Goal: Task Accomplishment & Management: Complete application form

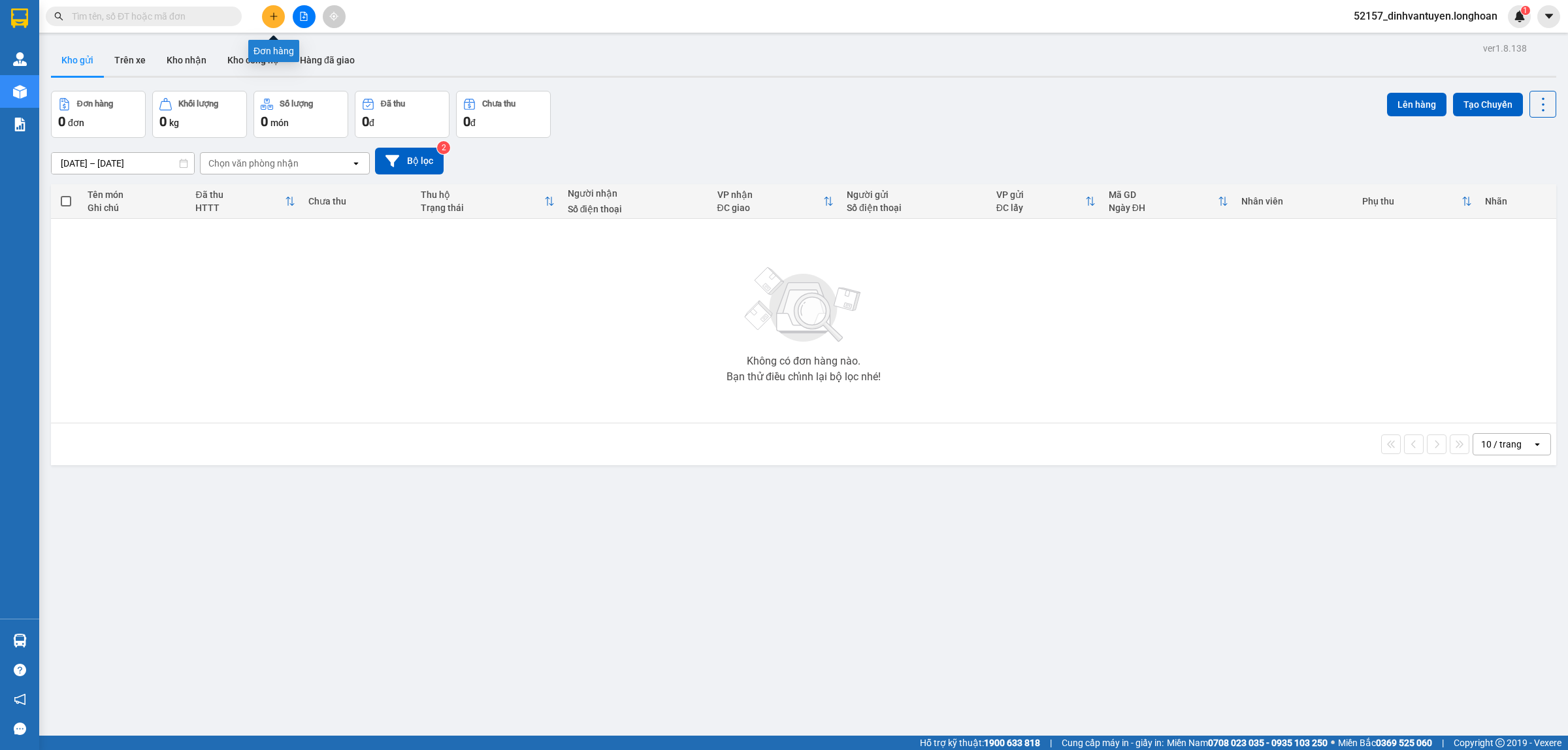
click at [268, 14] on button at bounding box center [273, 16] width 22 height 22
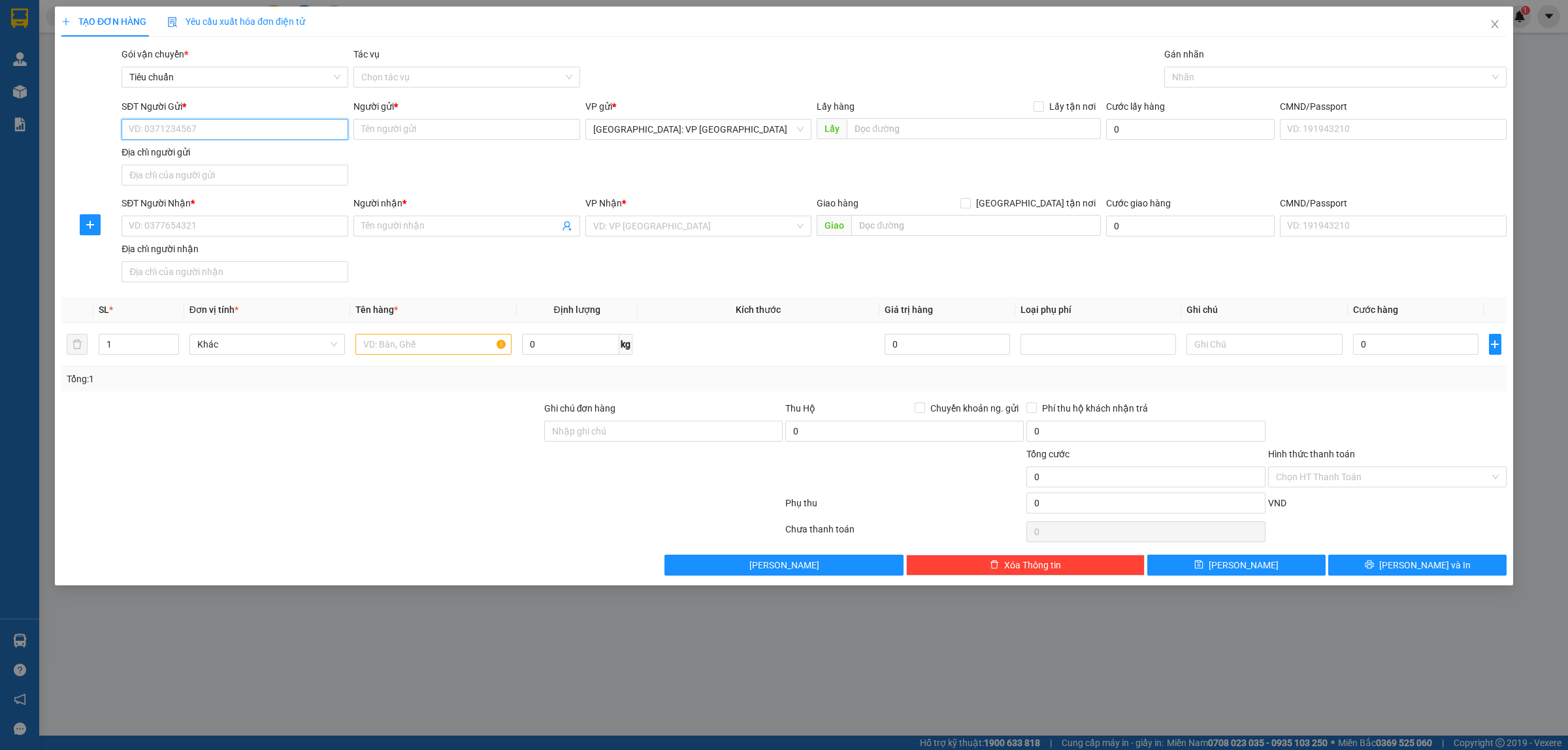
click at [261, 131] on input "SĐT Người Gửi *" at bounding box center [234, 129] width 227 height 21
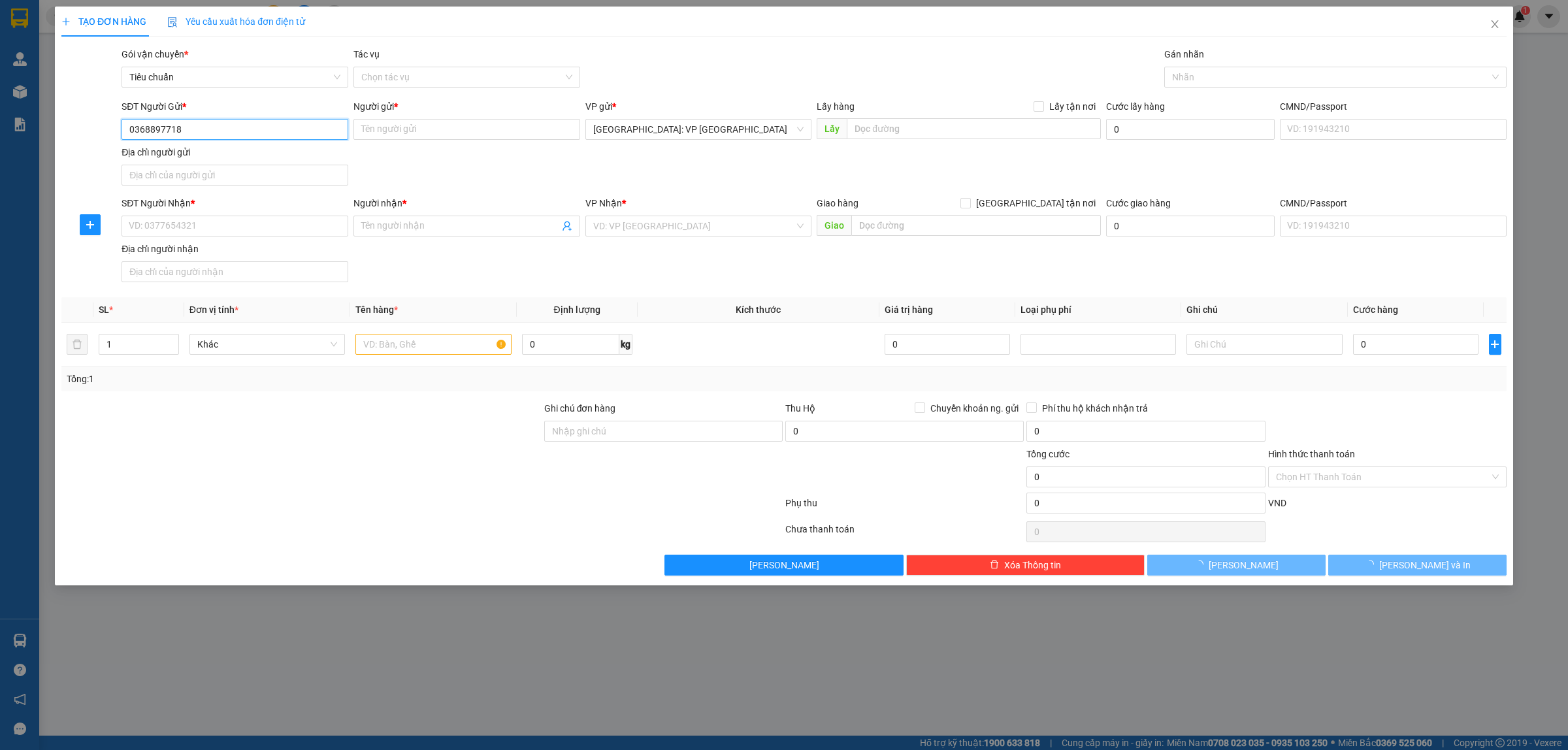
type input "0368897718"
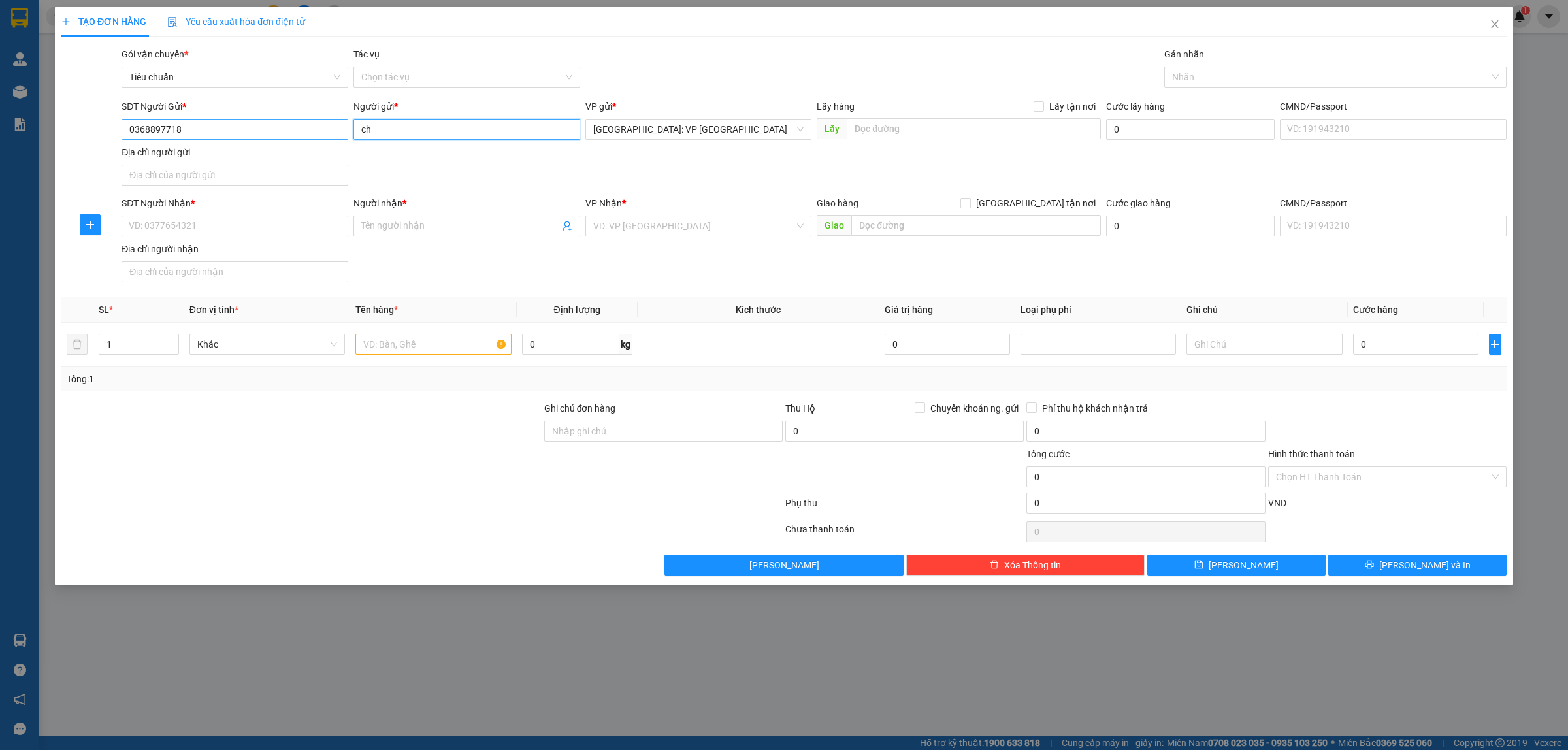
type input "c"
type input "CHỊ [PERSON_NAME]"
drag, startPoint x: 258, startPoint y: 226, endPoint x: 305, endPoint y: 224, distance: 47.0
click at [259, 226] on input "SĐT Người Nhận *" at bounding box center [234, 225] width 227 height 21
click at [208, 220] on input "0346964365" at bounding box center [234, 225] width 227 height 21
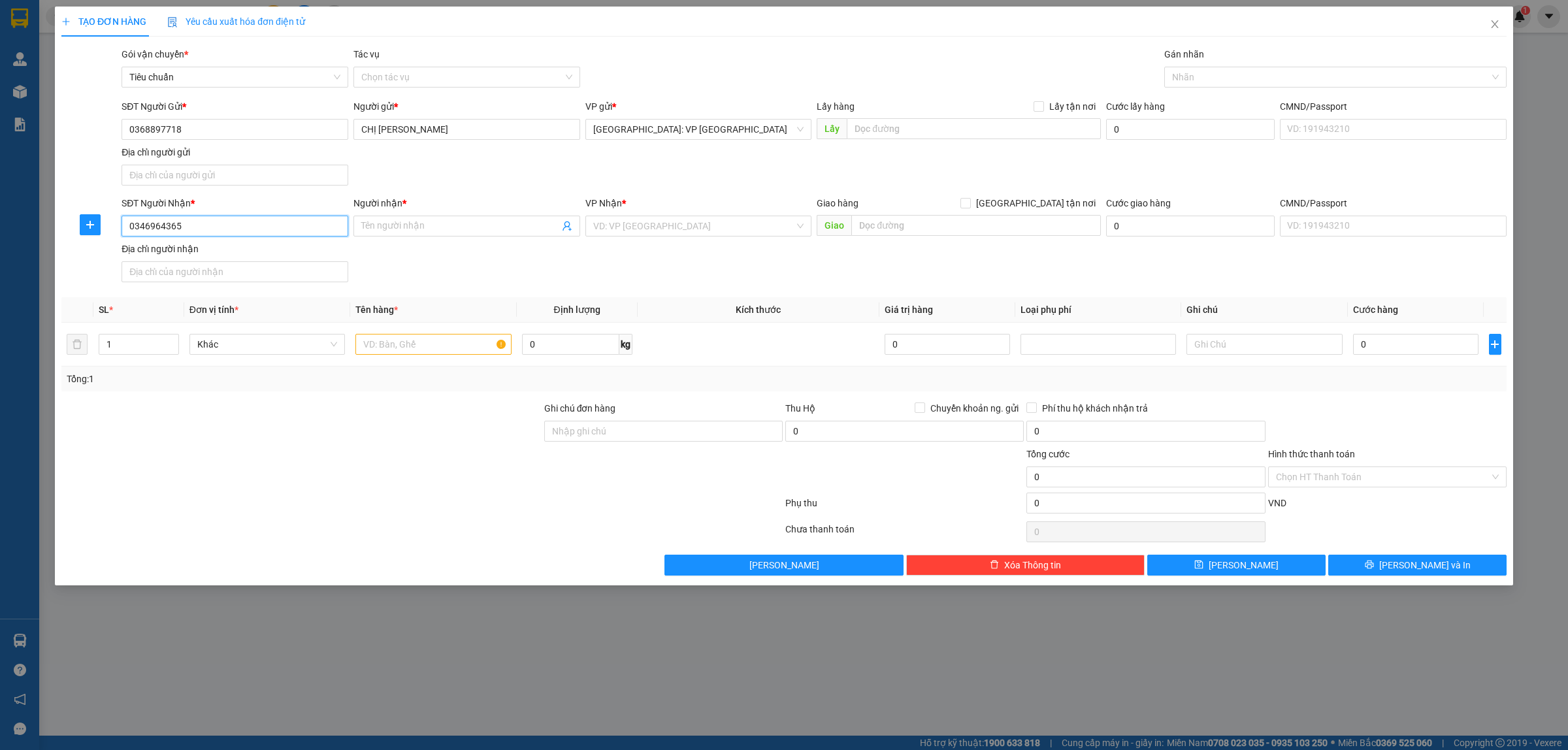
click at [208, 220] on input "0346964365" at bounding box center [234, 225] width 227 height 21
type input "0346964365"
drag, startPoint x: 422, startPoint y: 239, endPoint x: 439, endPoint y: 232, distance: 18.4
click at [422, 237] on div "Người nhận * Tên người nhận" at bounding box center [466, 219] width 227 height 46
click at [439, 232] on input "Người nhận *" at bounding box center [460, 226] width 198 height 14
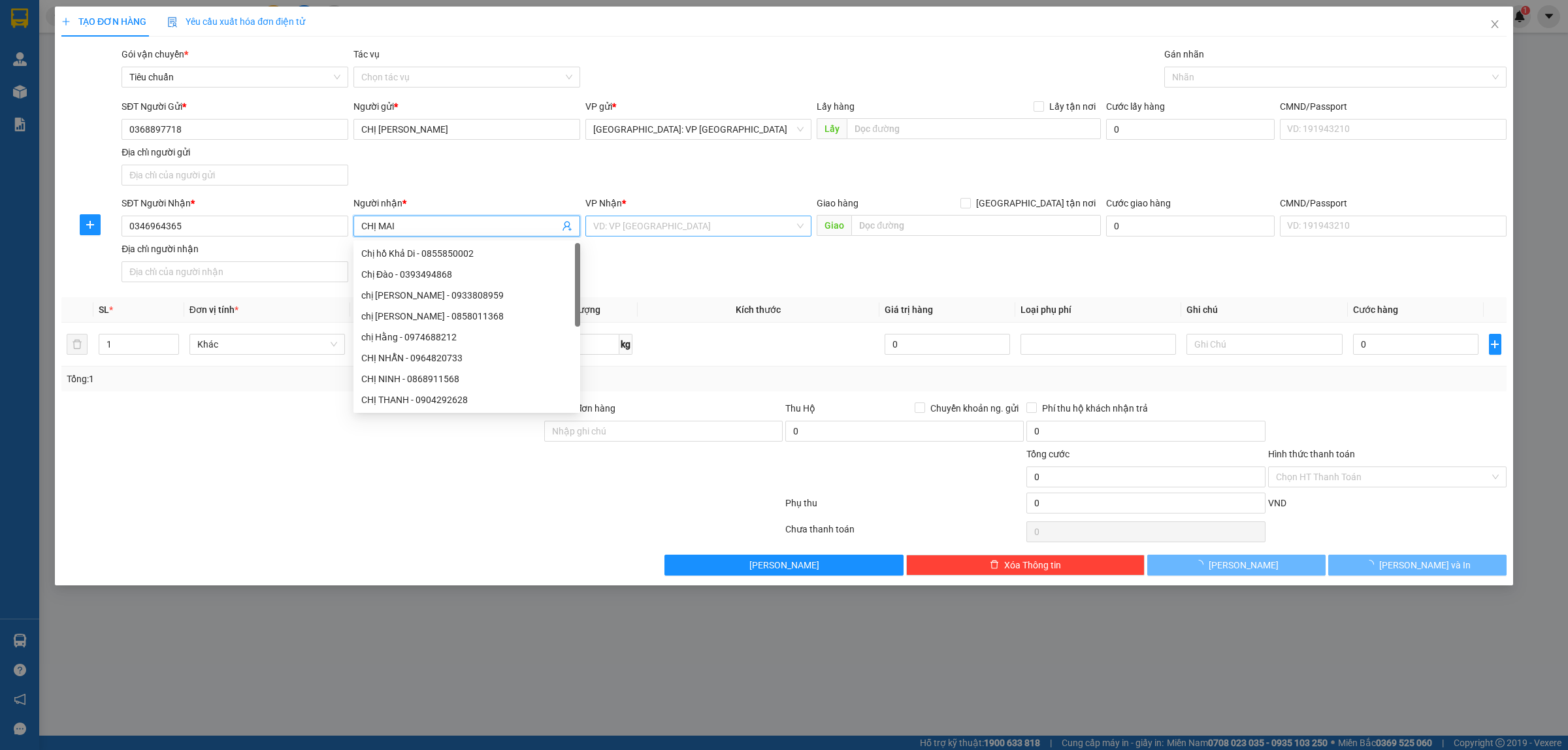
type input "CHỊ MAI"
click at [649, 222] on input "search" at bounding box center [693, 226] width 202 height 20
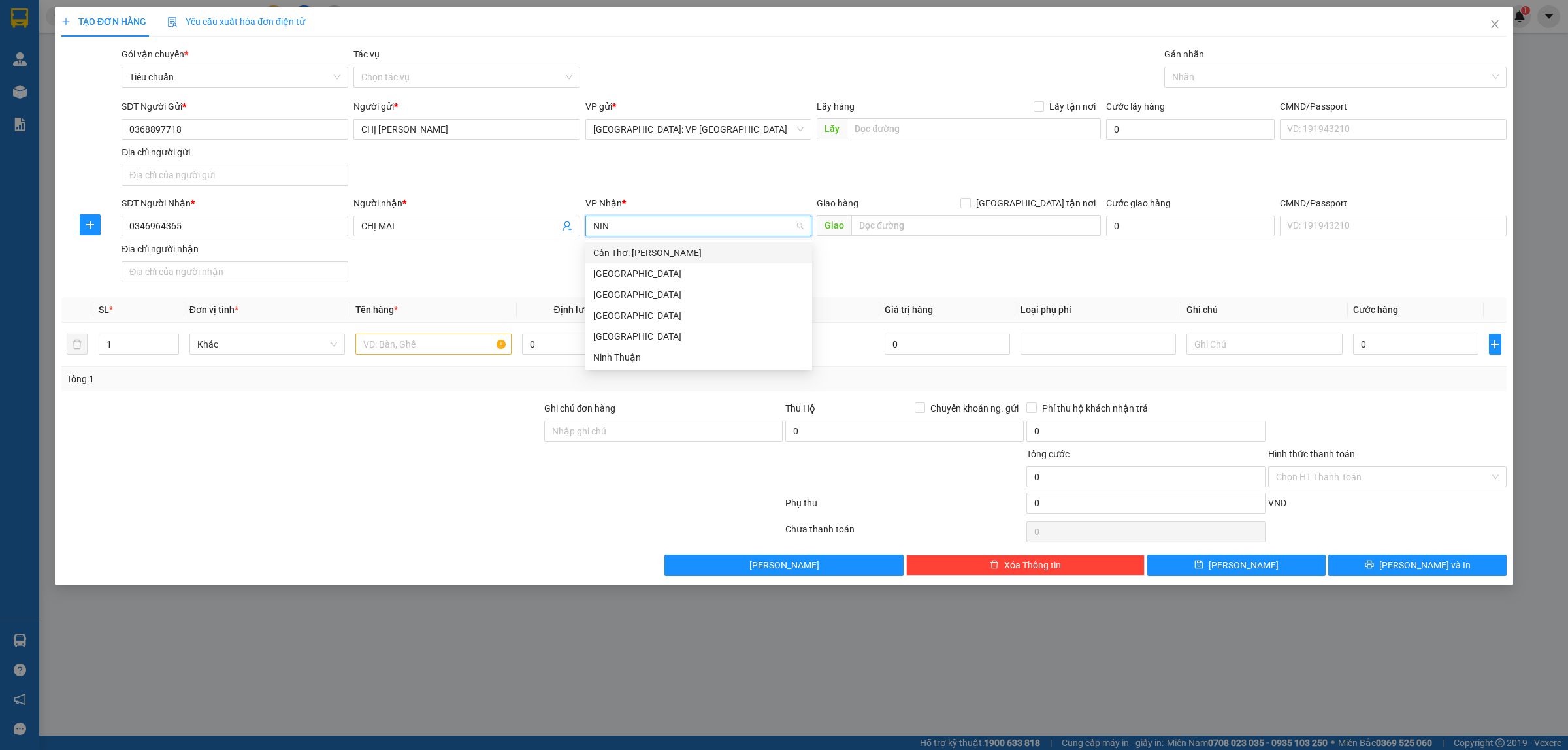
type input "NINH"
drag, startPoint x: 651, startPoint y: 245, endPoint x: 672, endPoint y: 240, distance: 21.6
click at [651, 246] on div "Cần Thơ: Kho Ninh Kiều" at bounding box center [698, 253] width 211 height 14
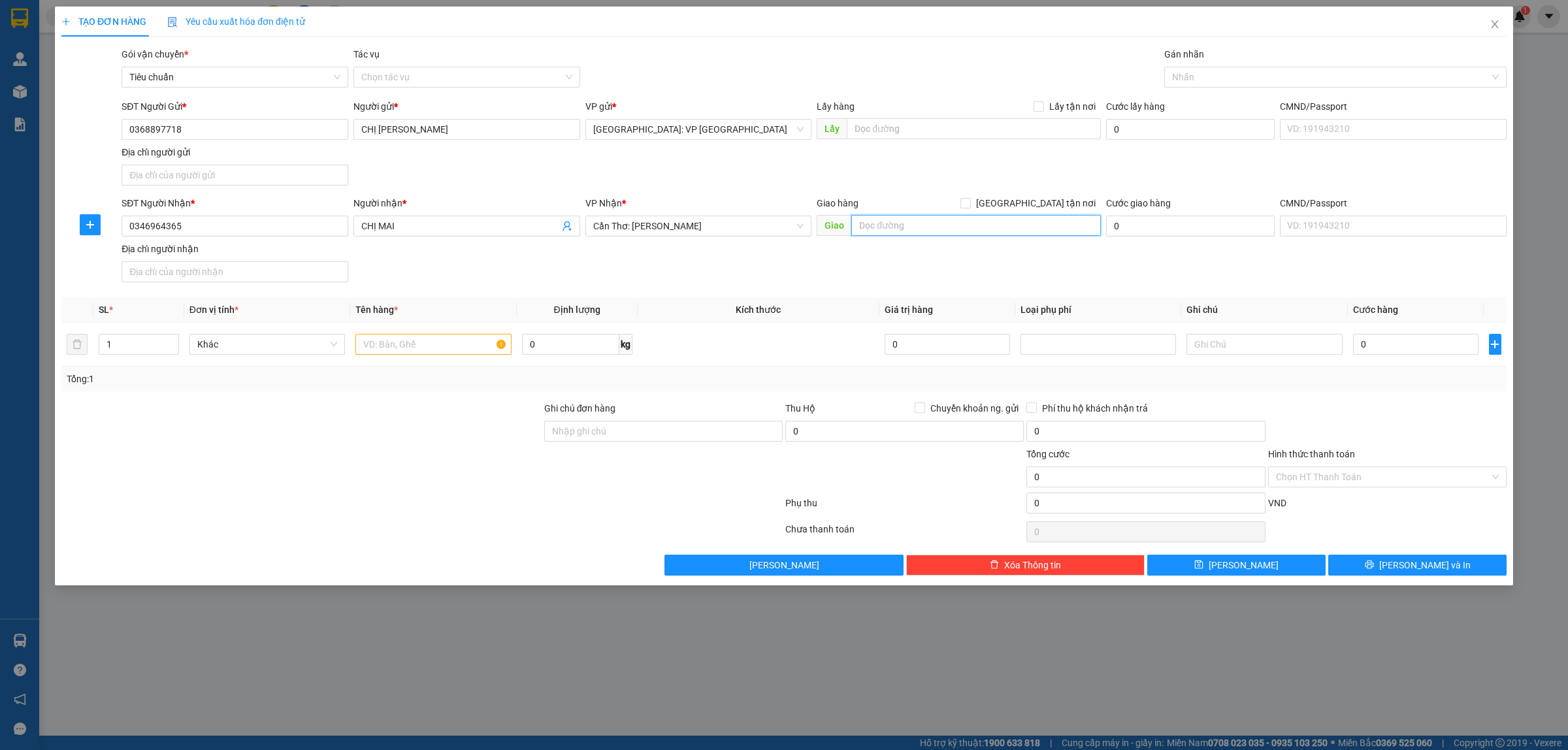
click at [951, 226] on input "text" at bounding box center [976, 225] width 249 height 21
type input "THỊ TRẤN HOÀNG HÔN, PHƯỜNG AN THỚI, PHÚ QUỐC, KIÊN GIANG"
drag, startPoint x: 1031, startPoint y: 201, endPoint x: 1177, endPoint y: 144, distance: 156.7
click at [970, 203] on input "[GEOGRAPHIC_DATA] tận nơi" at bounding box center [965, 203] width 9 height 9
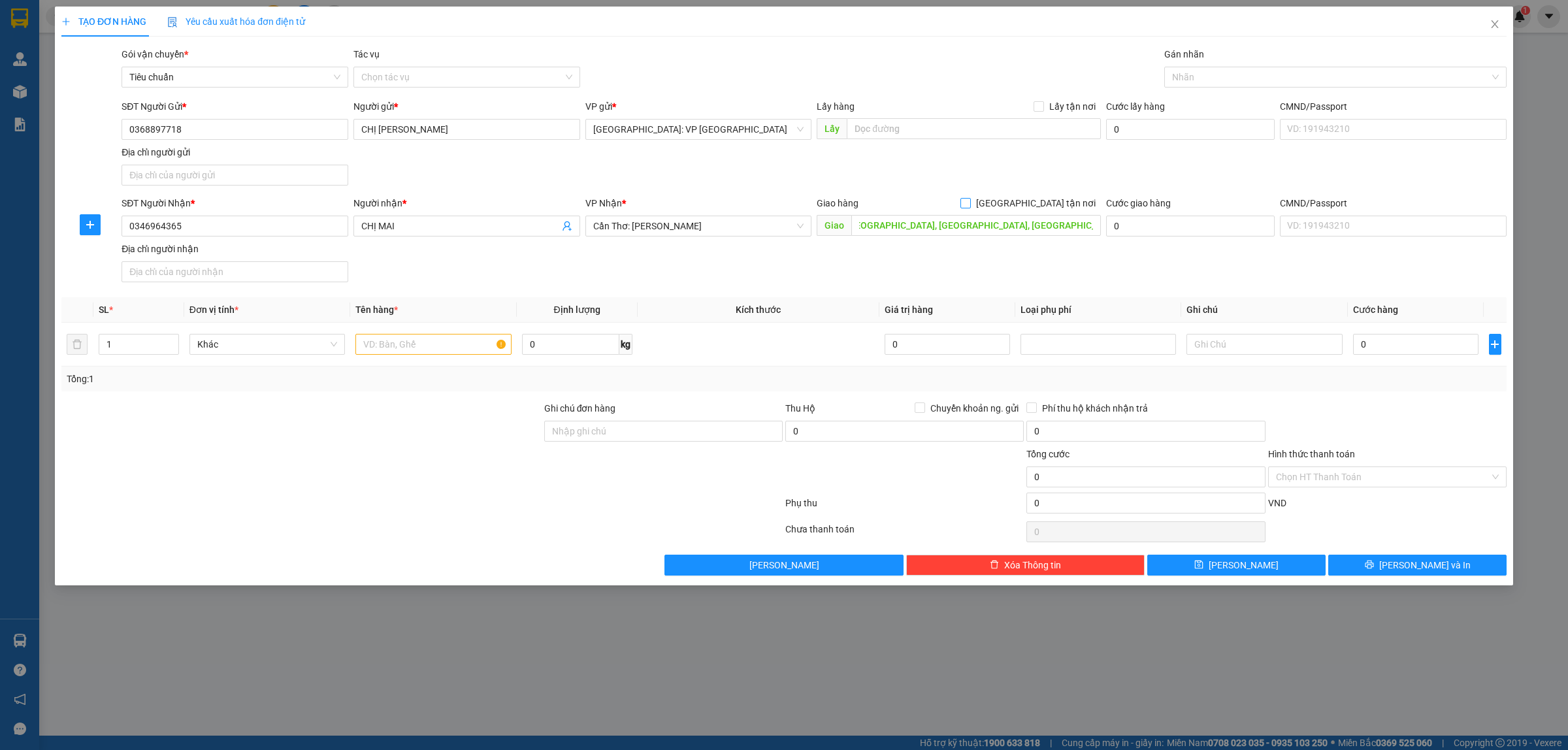
checkbox input "true"
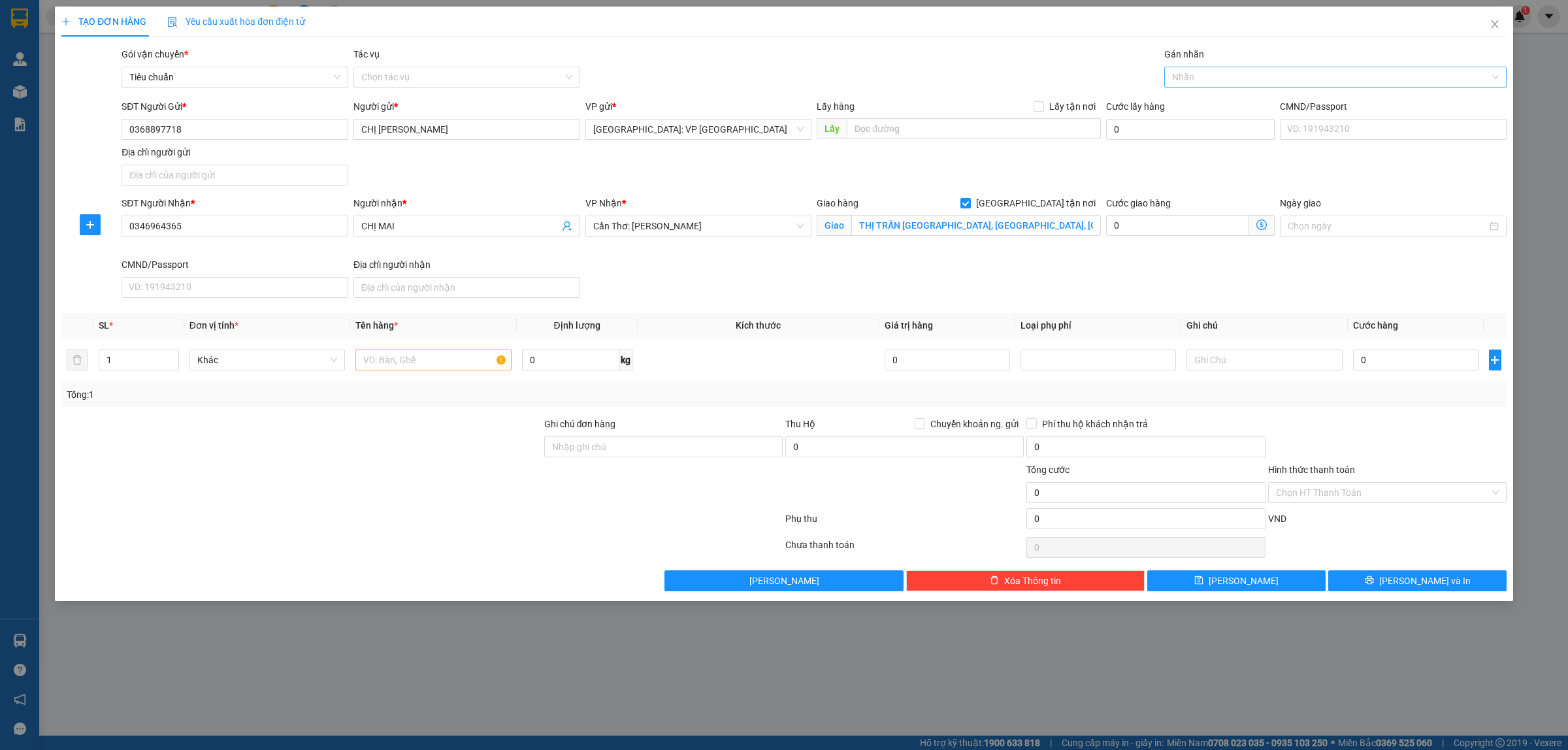
click at [1233, 74] on div at bounding box center [1329, 76] width 323 height 15
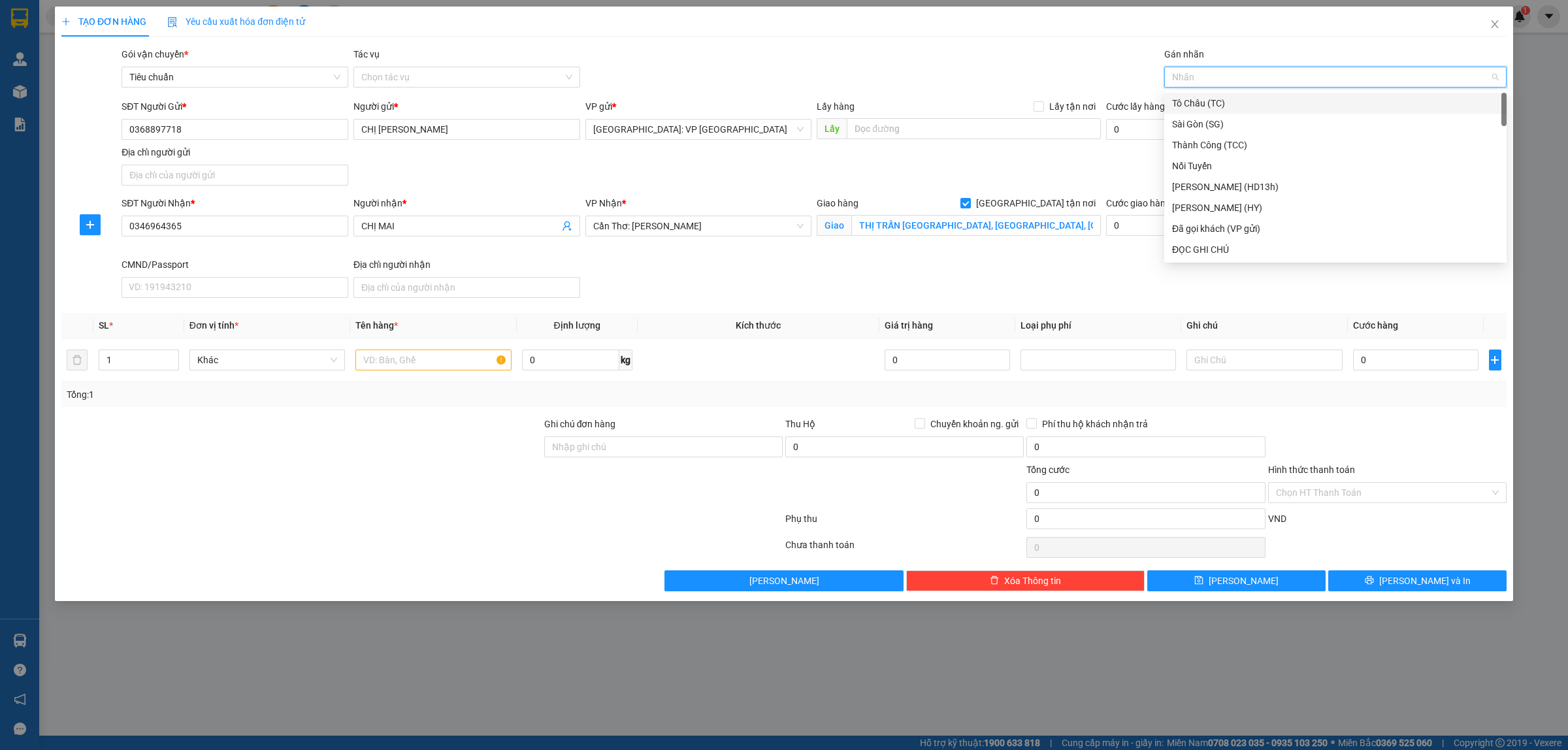
type input "G"
type input "X"
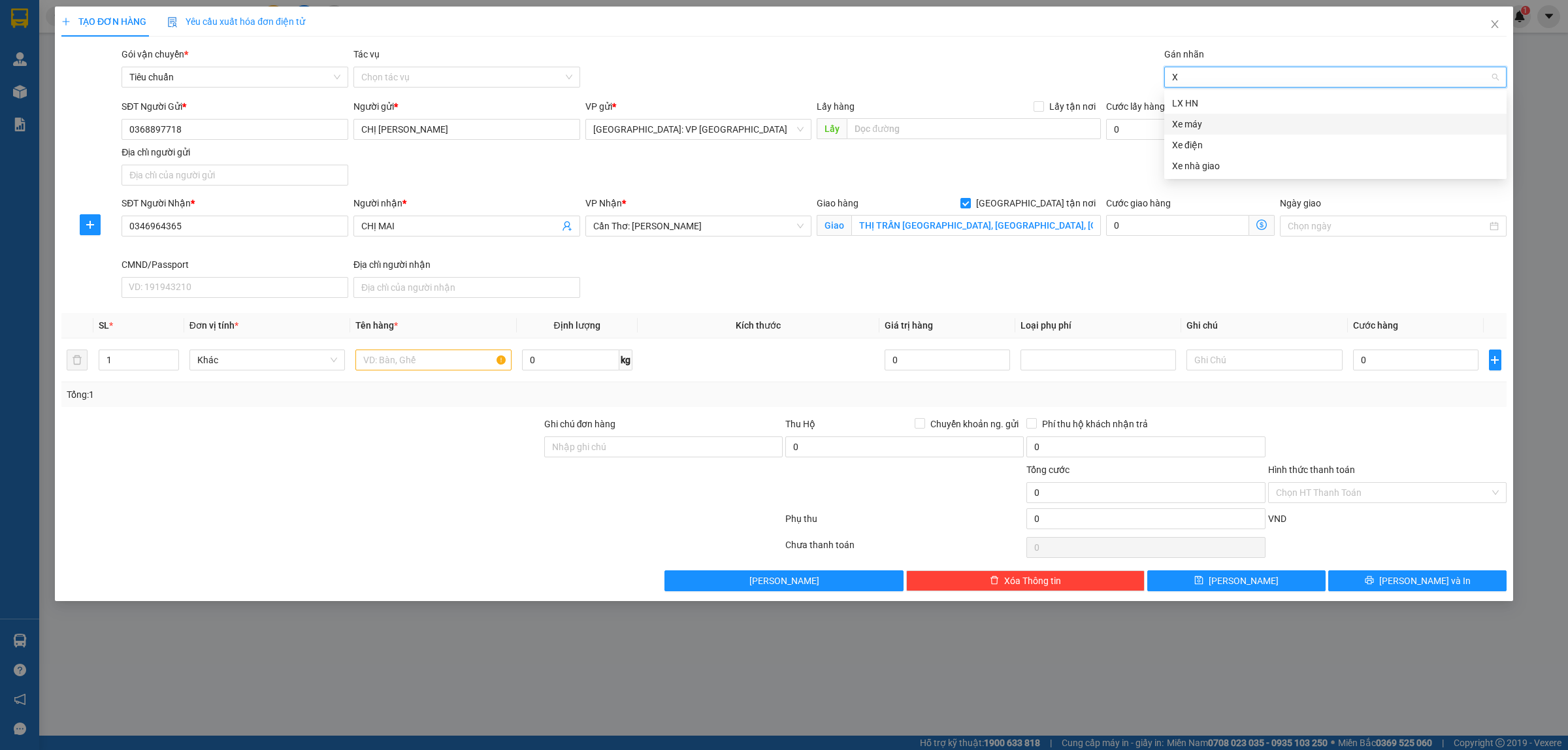
click at [1204, 126] on div "Xe máy" at bounding box center [1336, 124] width 327 height 14
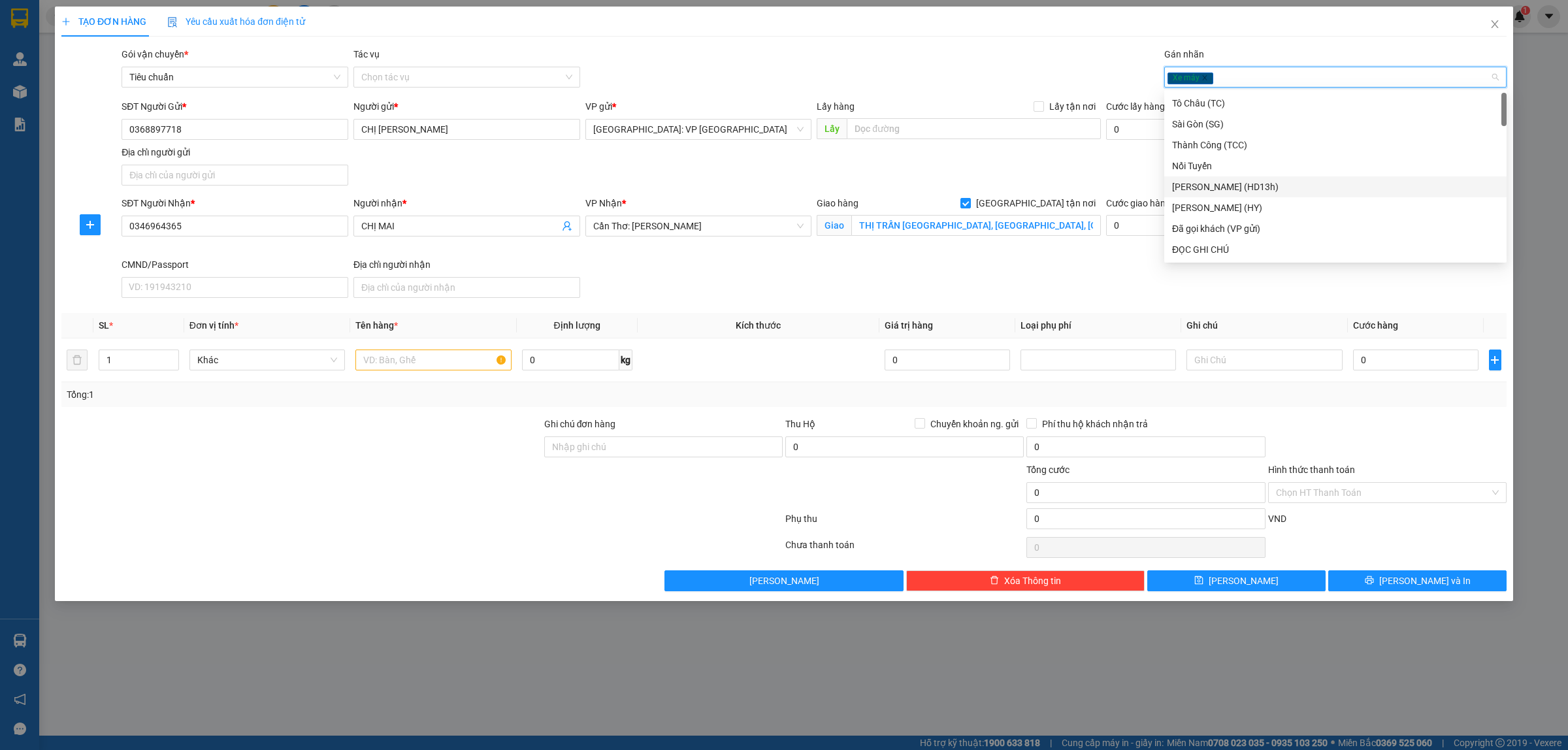
type input "G"
drag, startPoint x: 1229, startPoint y: 257, endPoint x: 1233, endPoint y: 246, distance: 11.7
click at [1229, 252] on div "[GEOGRAPHIC_DATA] tận nơi" at bounding box center [1336, 249] width 327 height 14
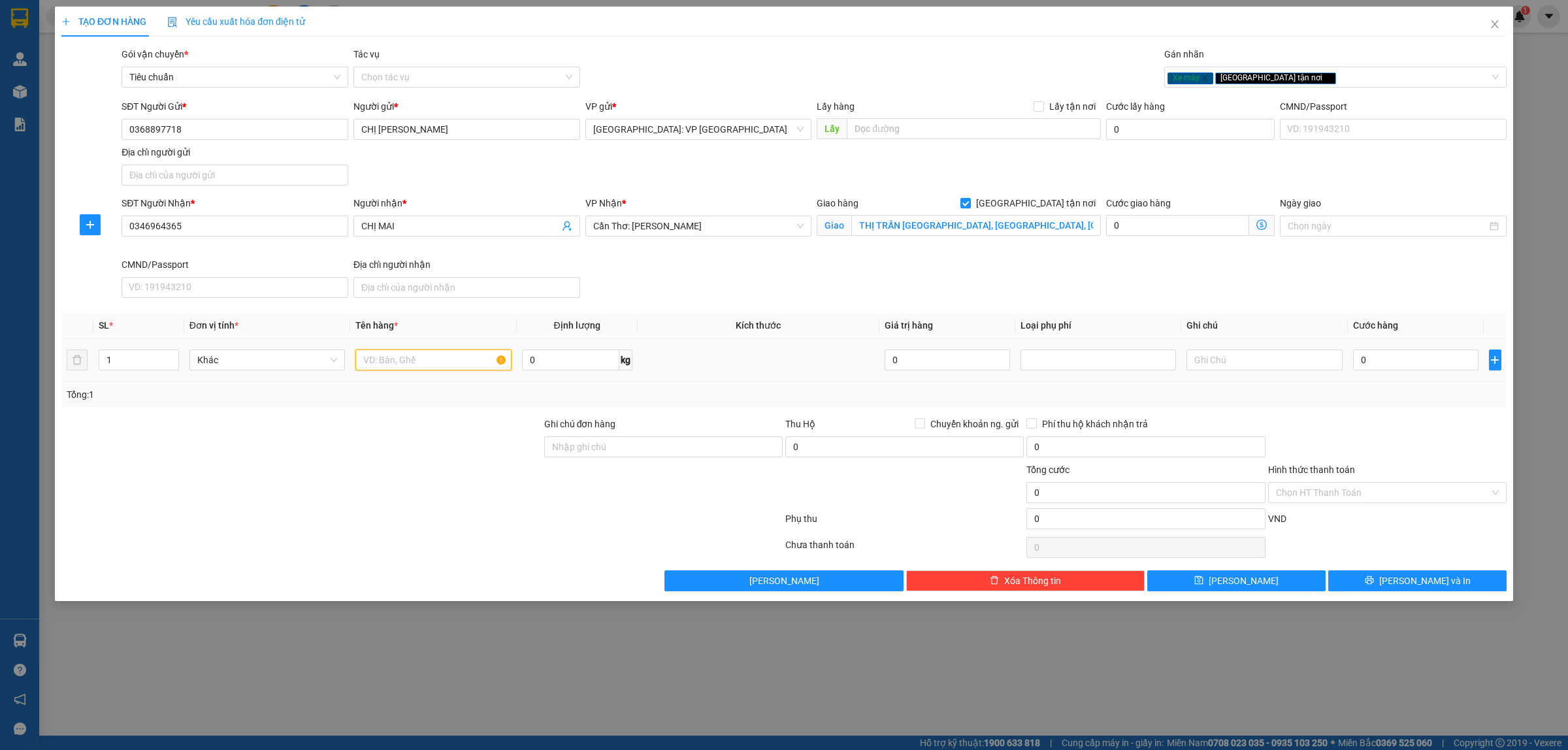
click at [403, 358] on input "text" at bounding box center [432, 360] width 155 height 21
type input "1 XE MÁY LEAD 34F1 20545"
drag, startPoint x: 623, startPoint y: 446, endPoint x: 631, endPoint y: 446, distance: 8.0
click at [623, 446] on input "Ghi chú đơn hàng" at bounding box center [664, 447] width 239 height 21
type input "CÓ CHÌA KHÓA QUẤN TAY LÁI, KHÔNG GIẤY TỜ, GƯƠNG ĐỂ CỐP XE"
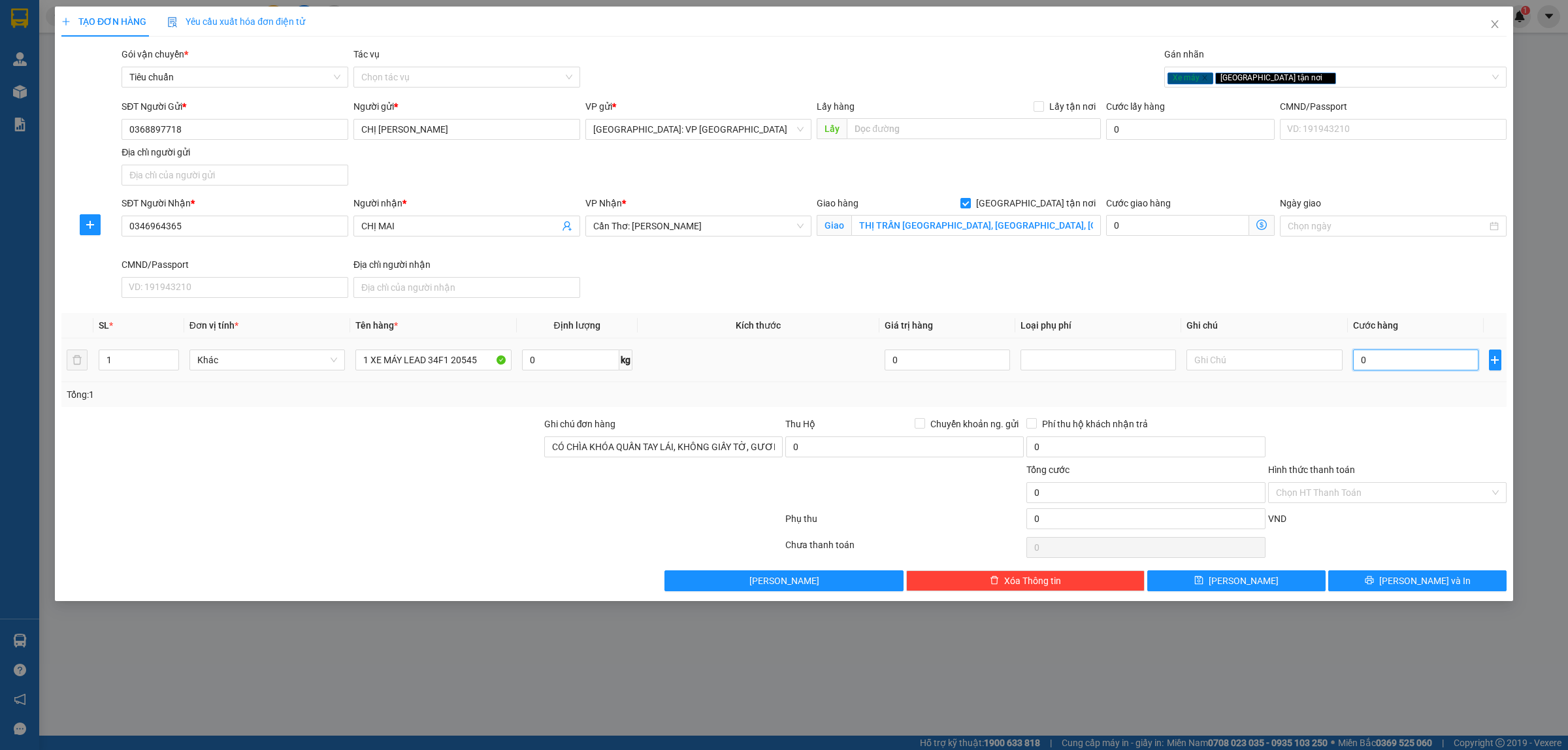
drag, startPoint x: 1376, startPoint y: 362, endPoint x: 1398, endPoint y: 364, distance: 22.1
click at [1377, 362] on input "0" at bounding box center [1416, 360] width 126 height 21
type input "1"
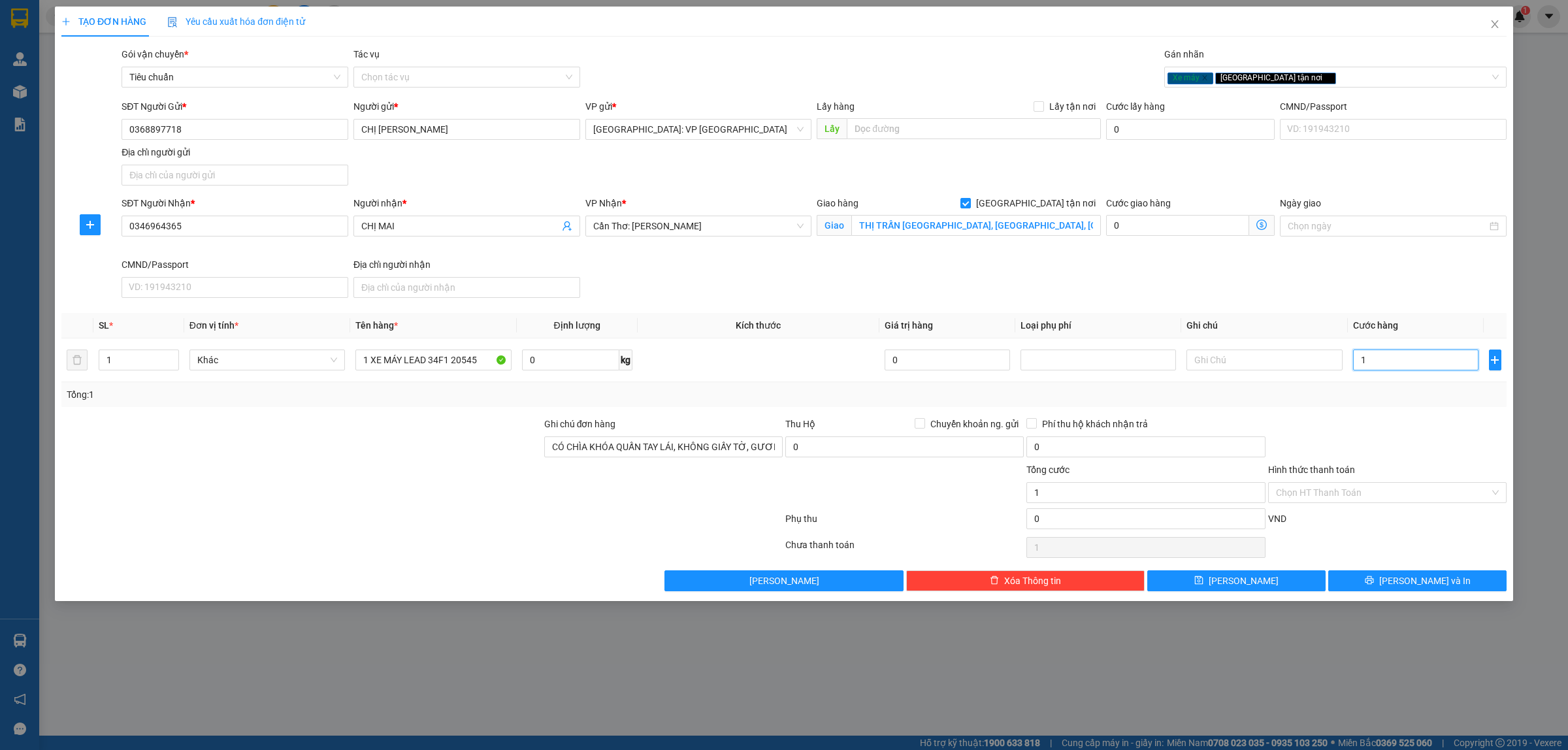
type input "17"
type input "178"
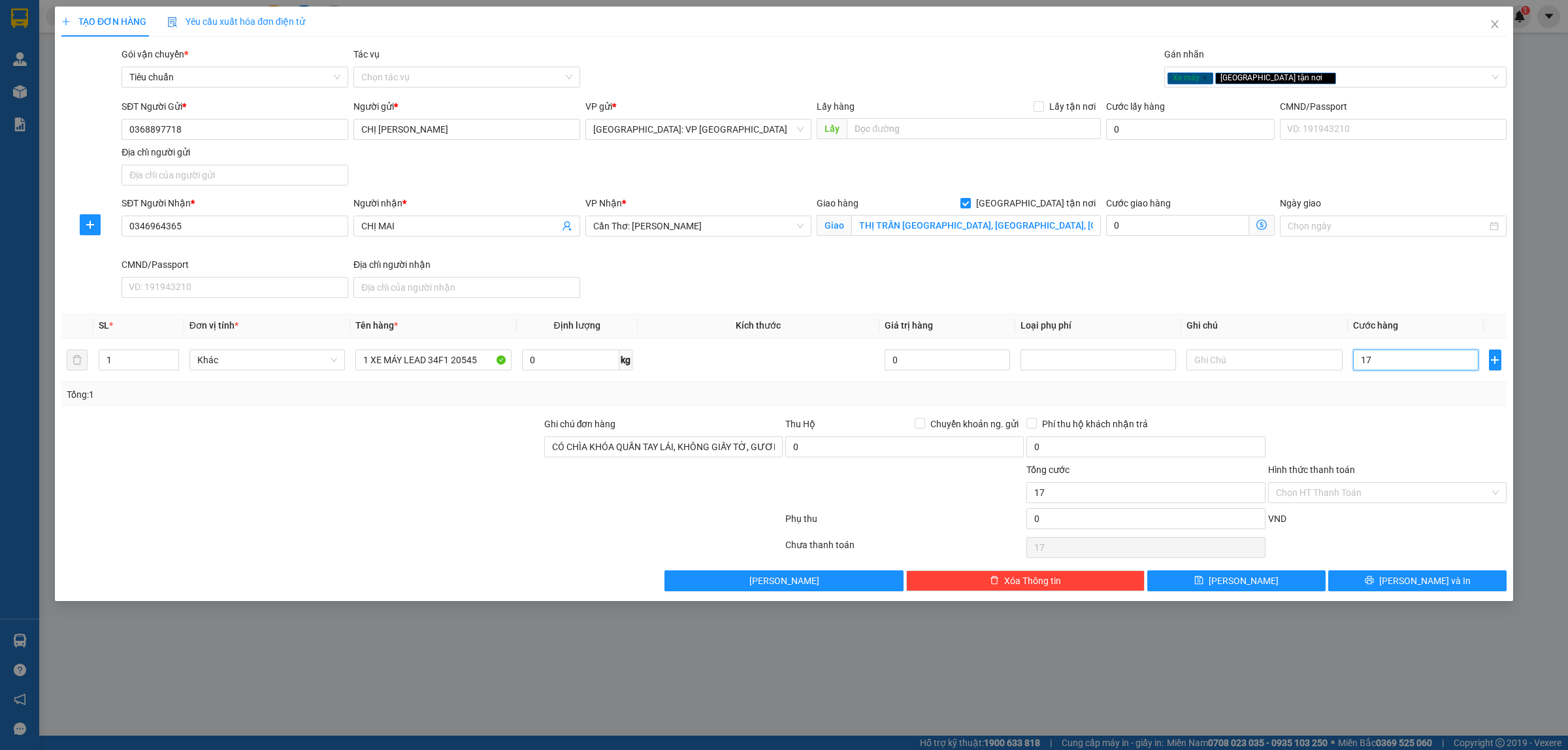
type input "178"
type input "1.780"
type input "17.800"
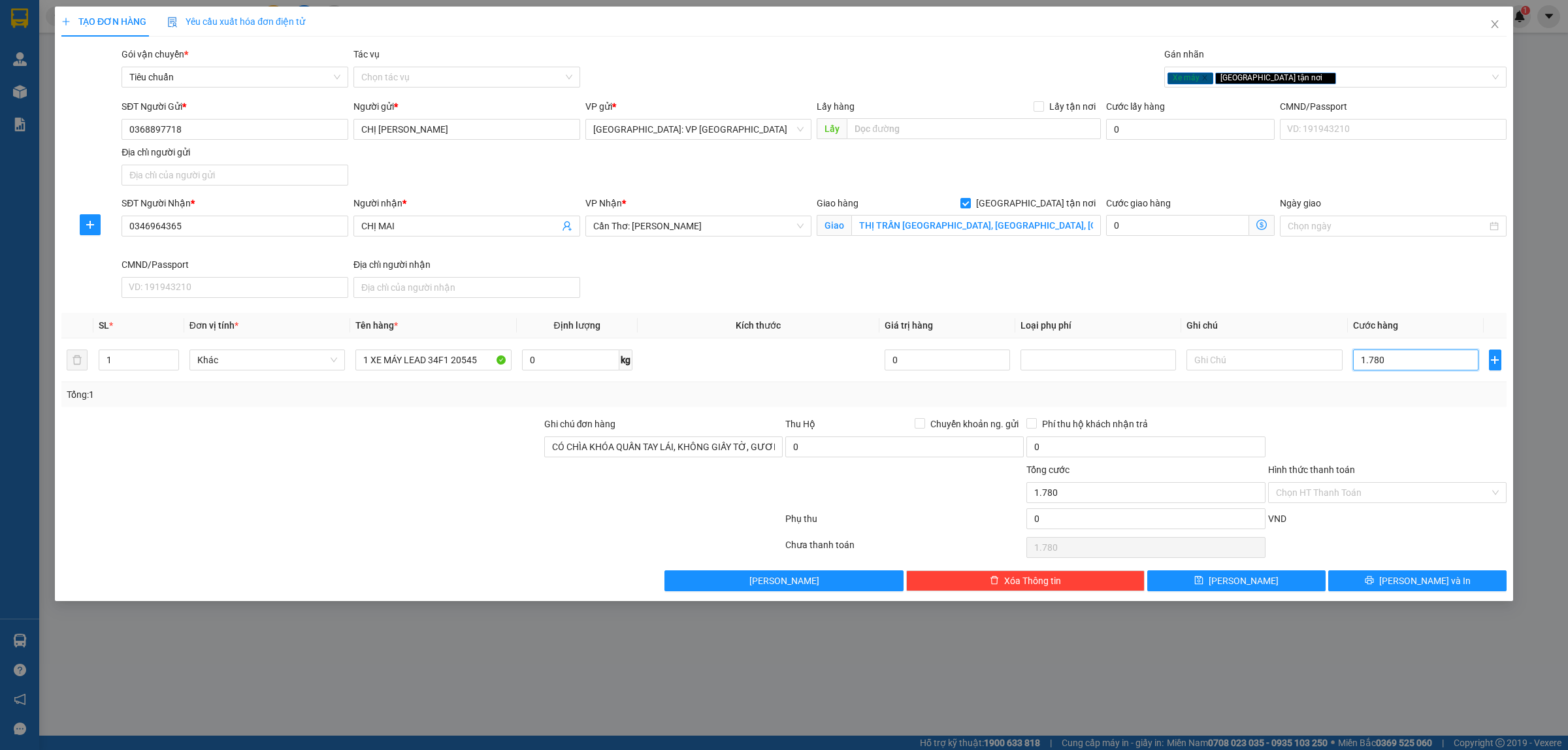
type input "17.800"
type input "178.000"
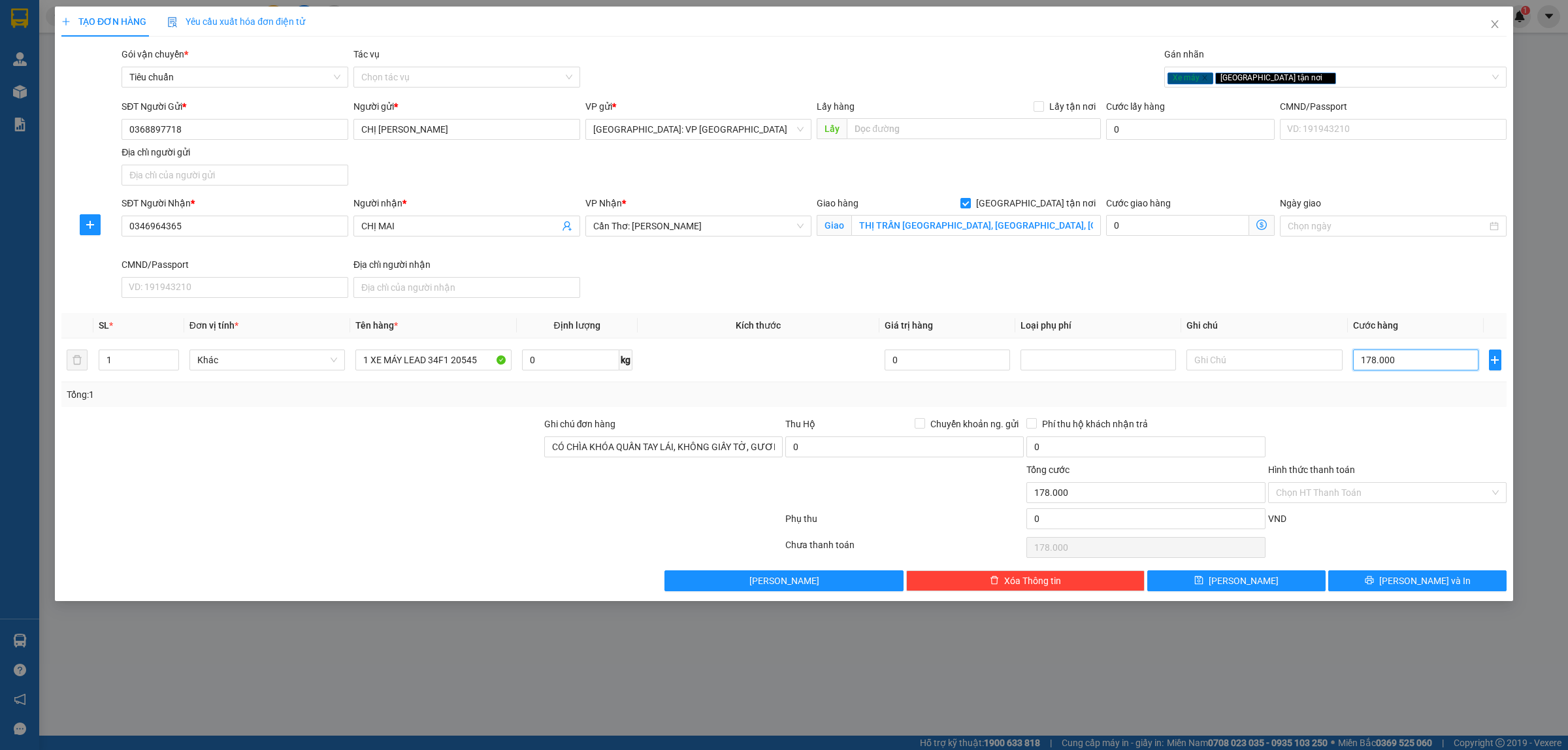
type input "1.780.000"
click at [1424, 583] on span "[PERSON_NAME] và In" at bounding box center [1425, 581] width 91 height 14
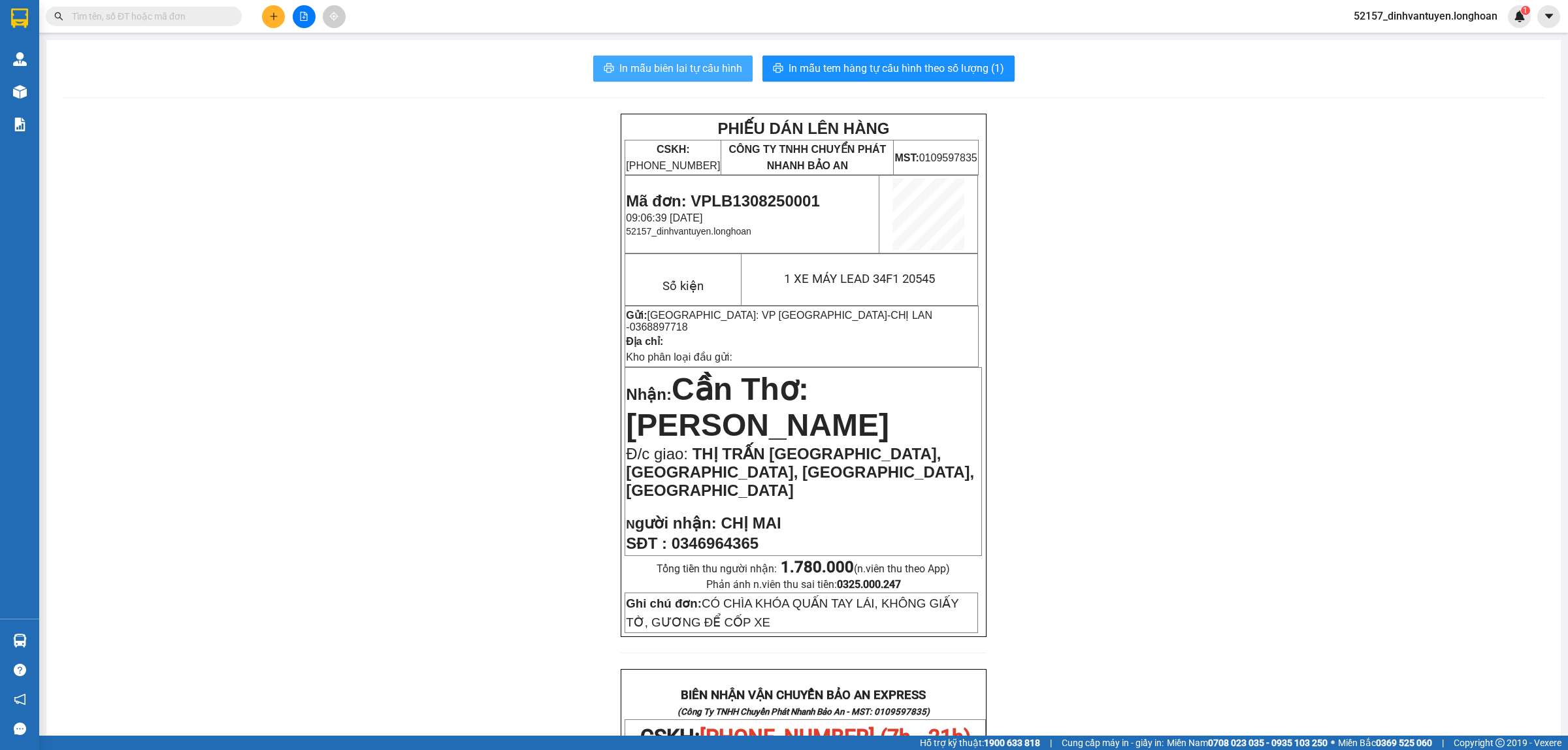
click at [696, 73] on span "In mẫu biên lai tự cấu hình" at bounding box center [681, 68] width 123 height 16
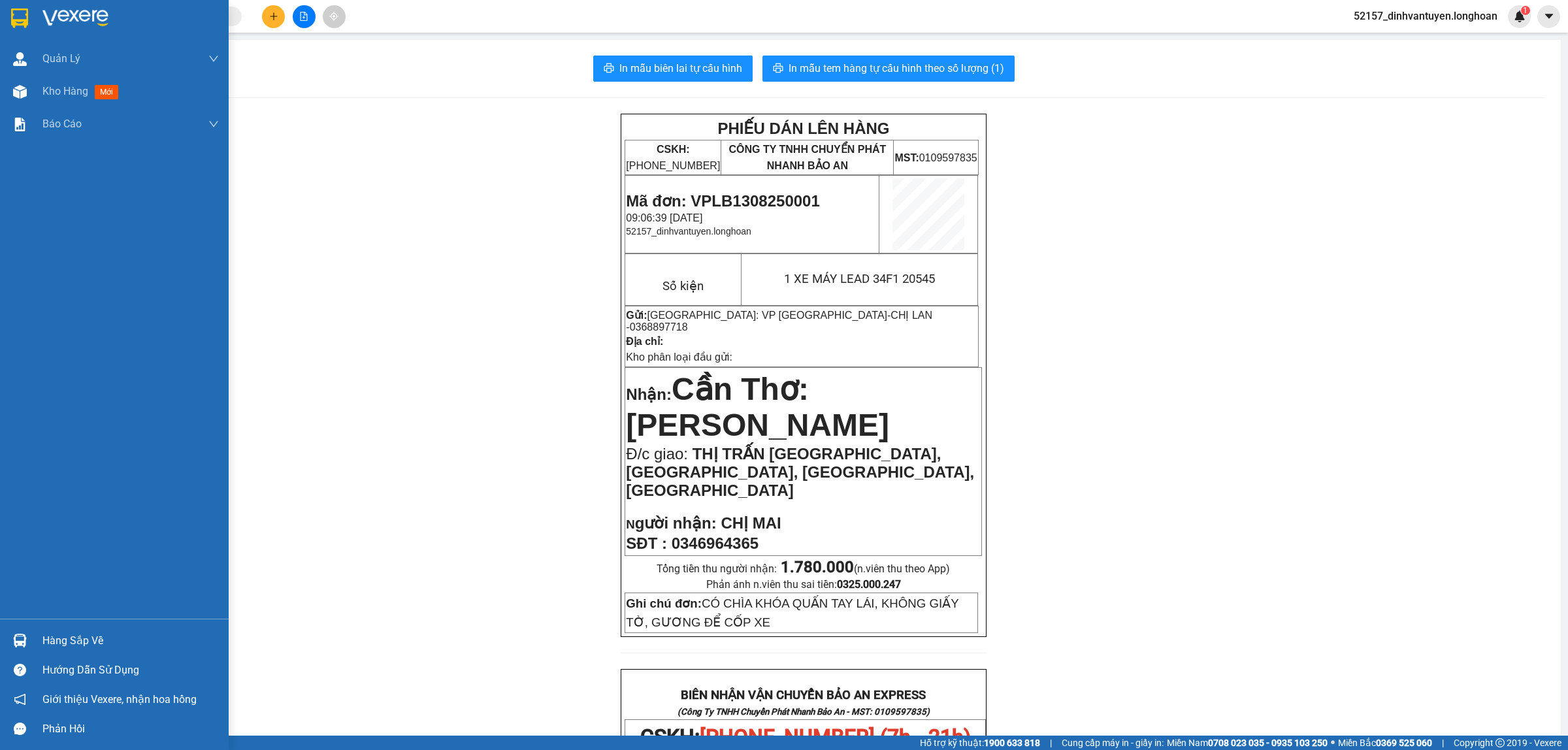
click at [11, 20] on img at bounding box center [19, 18] width 17 height 20
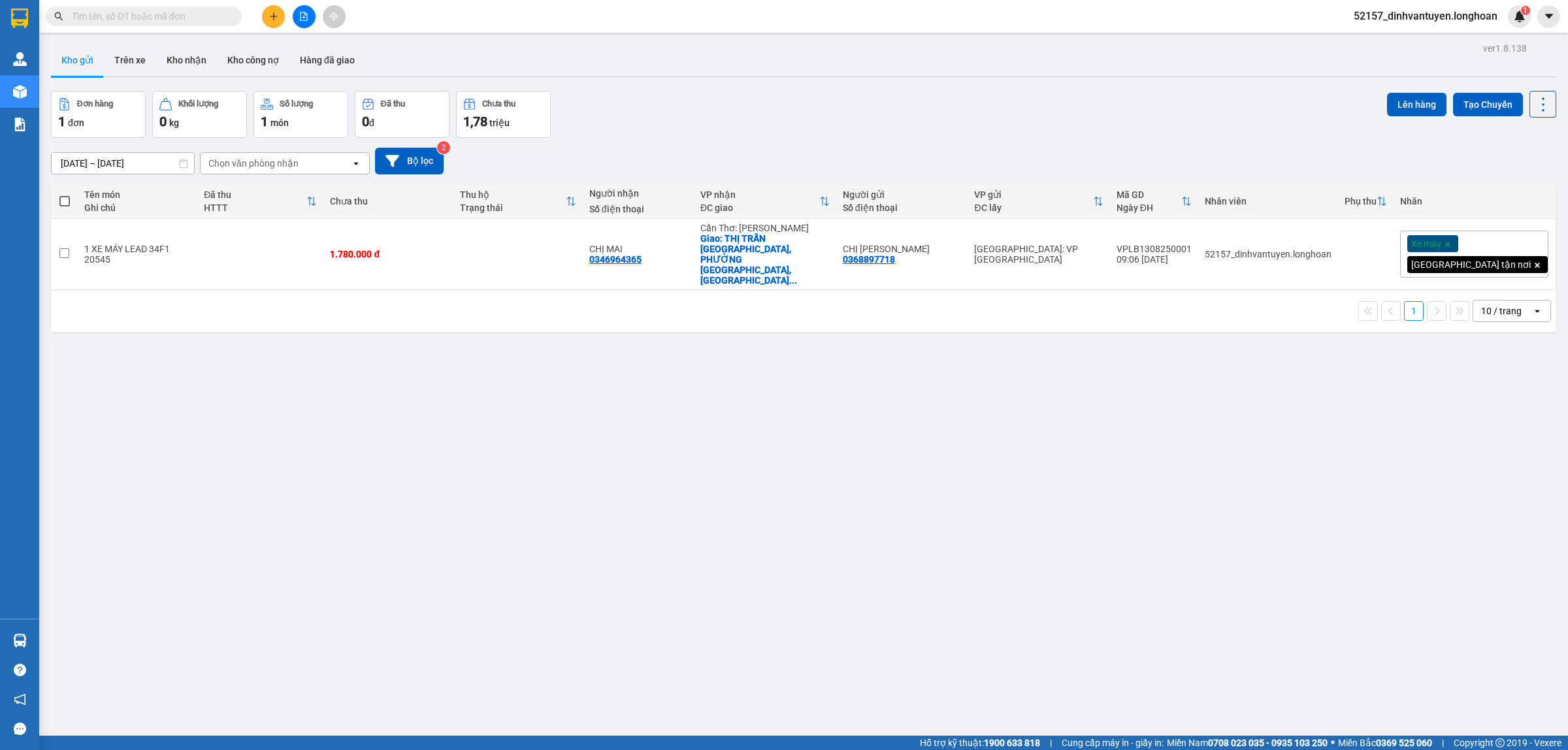
click at [211, 17] on input "text" at bounding box center [149, 16] width 154 height 14
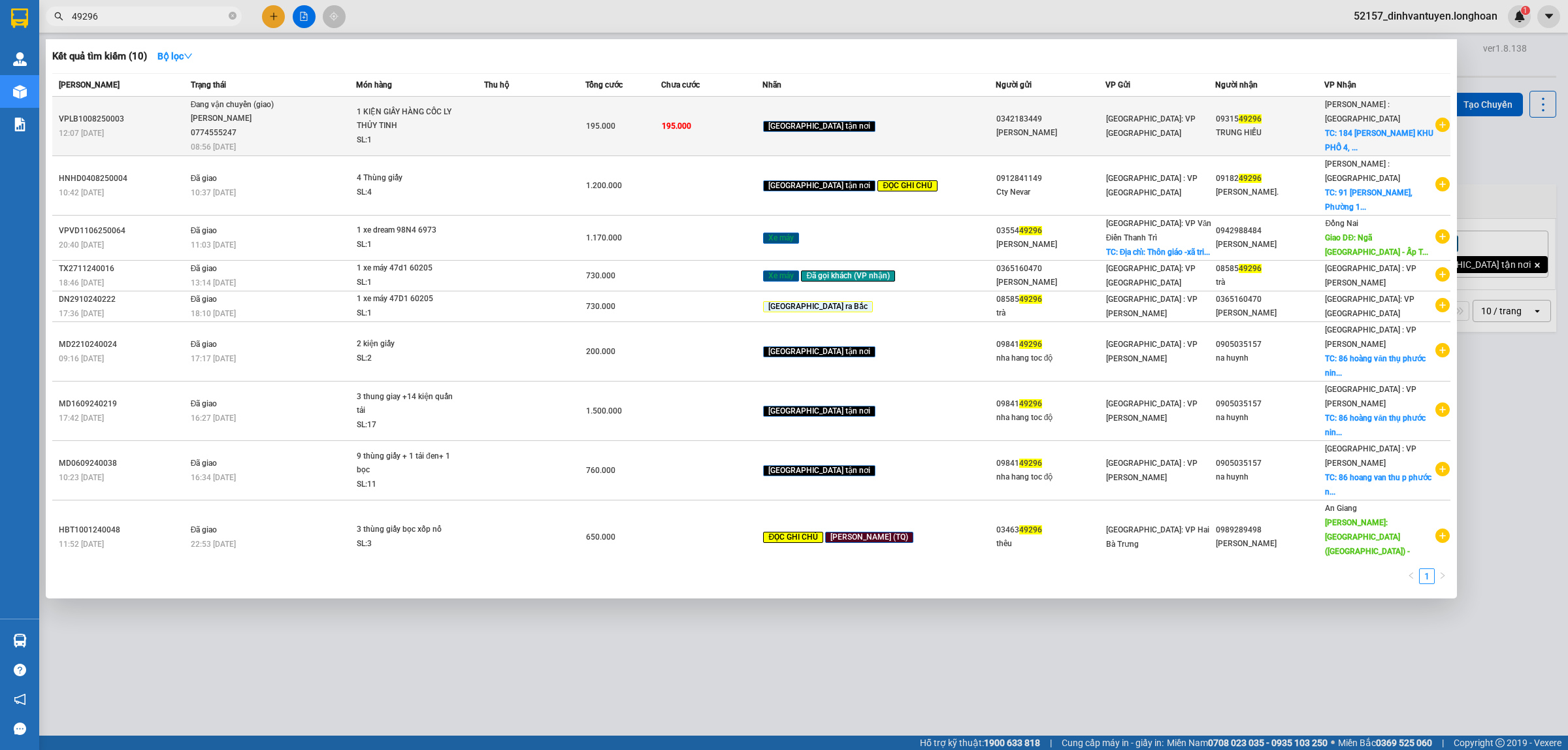
type input "49296"
click at [455, 128] on div "1 KIỆN GIẤY HÀNG CỐC LY THỦY TINH" at bounding box center [405, 118] width 98 height 28
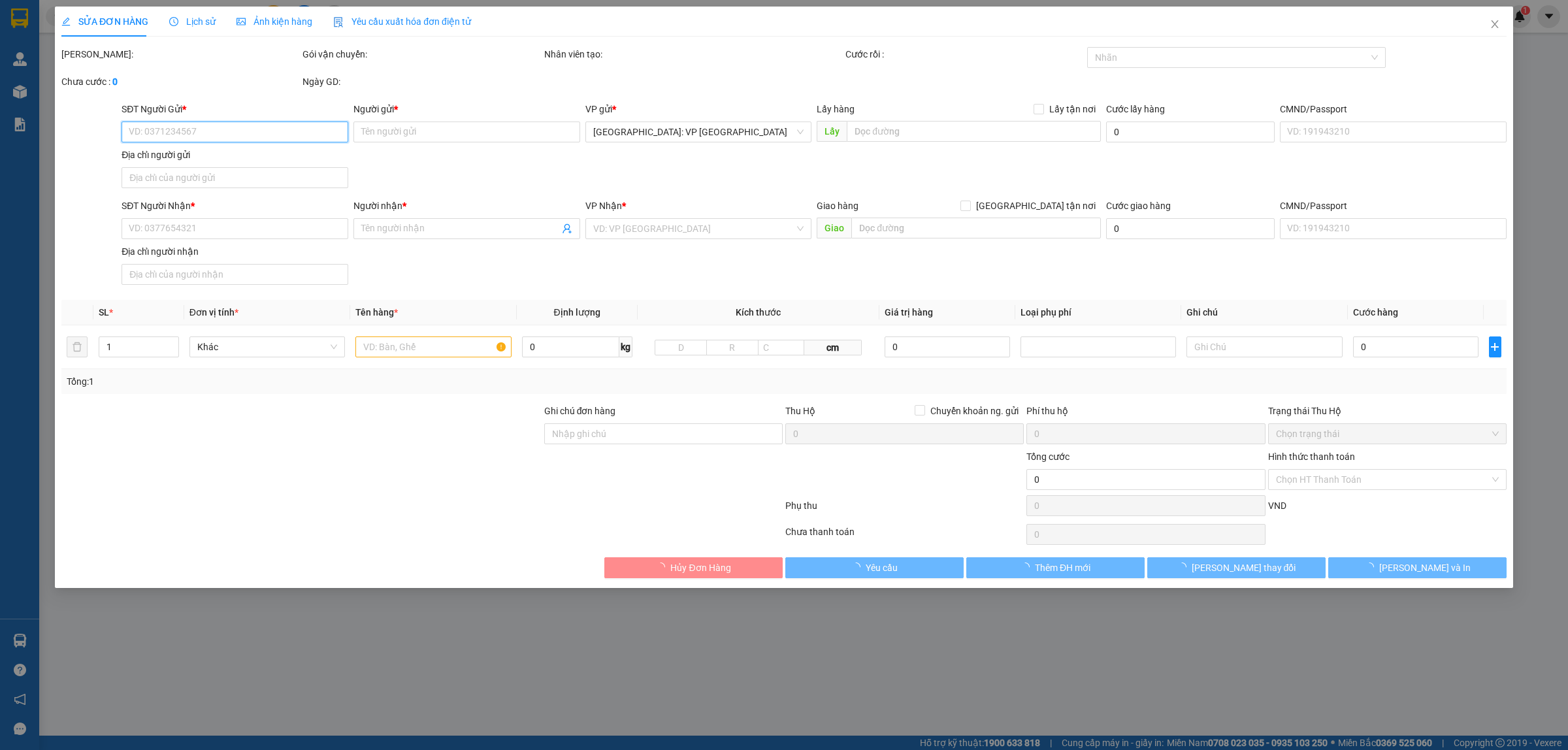
type input "0342183449"
type input "CTY QUANG VŨ"
type input "0931549296"
type input "TRUNG HIẾU"
checkbox input "true"
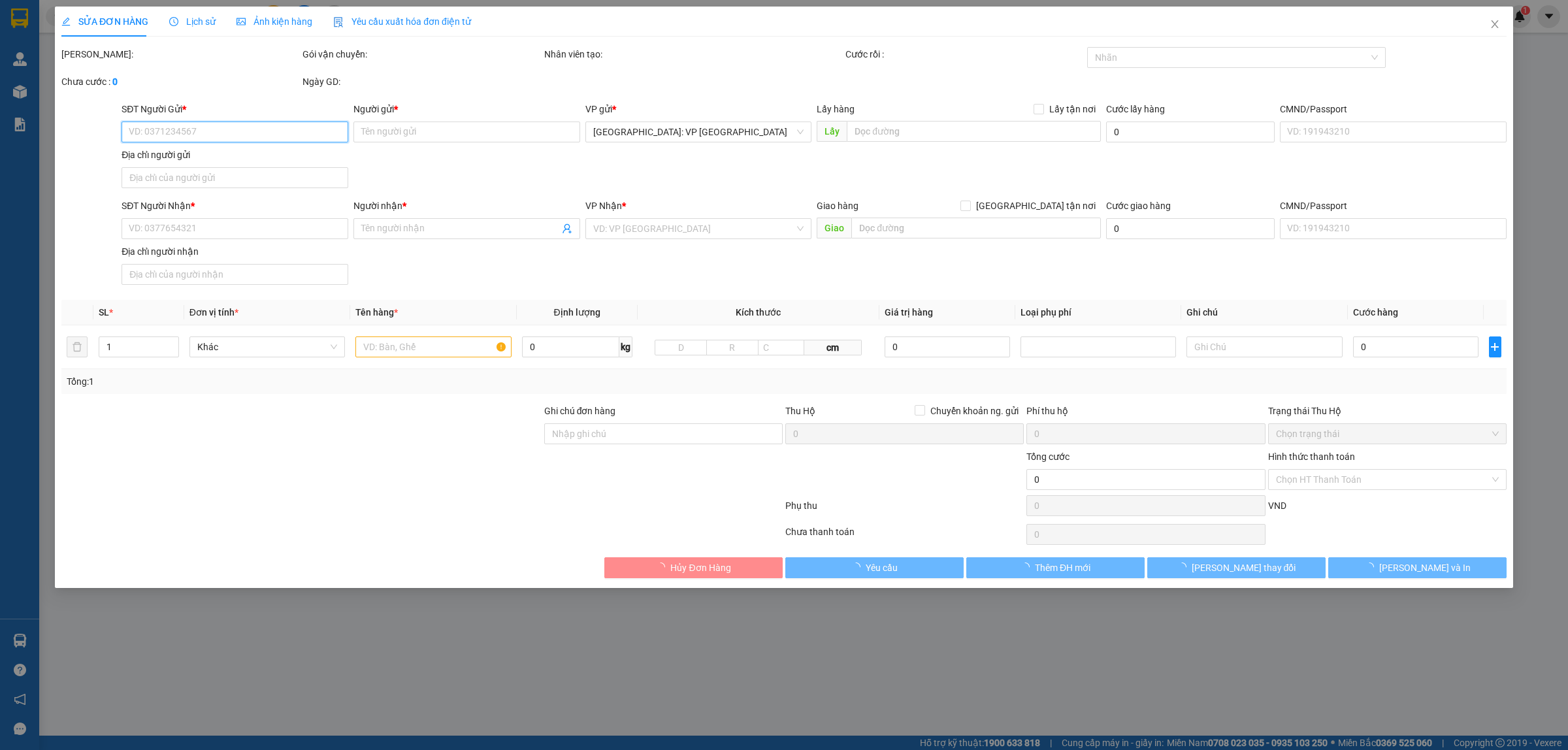
type input "184 NGUYỄN HUỆ KHU PHỐ 4, PHƯỜNG LONG HOA, HÒA THÀNH, TÂY NINH"
type input "HÀNG DỄ VỠ, NHẸ TAY HƯ VỠ KHÔNG ĐỀN GIÁ TRỊ HÀNG"
type input "195.000"
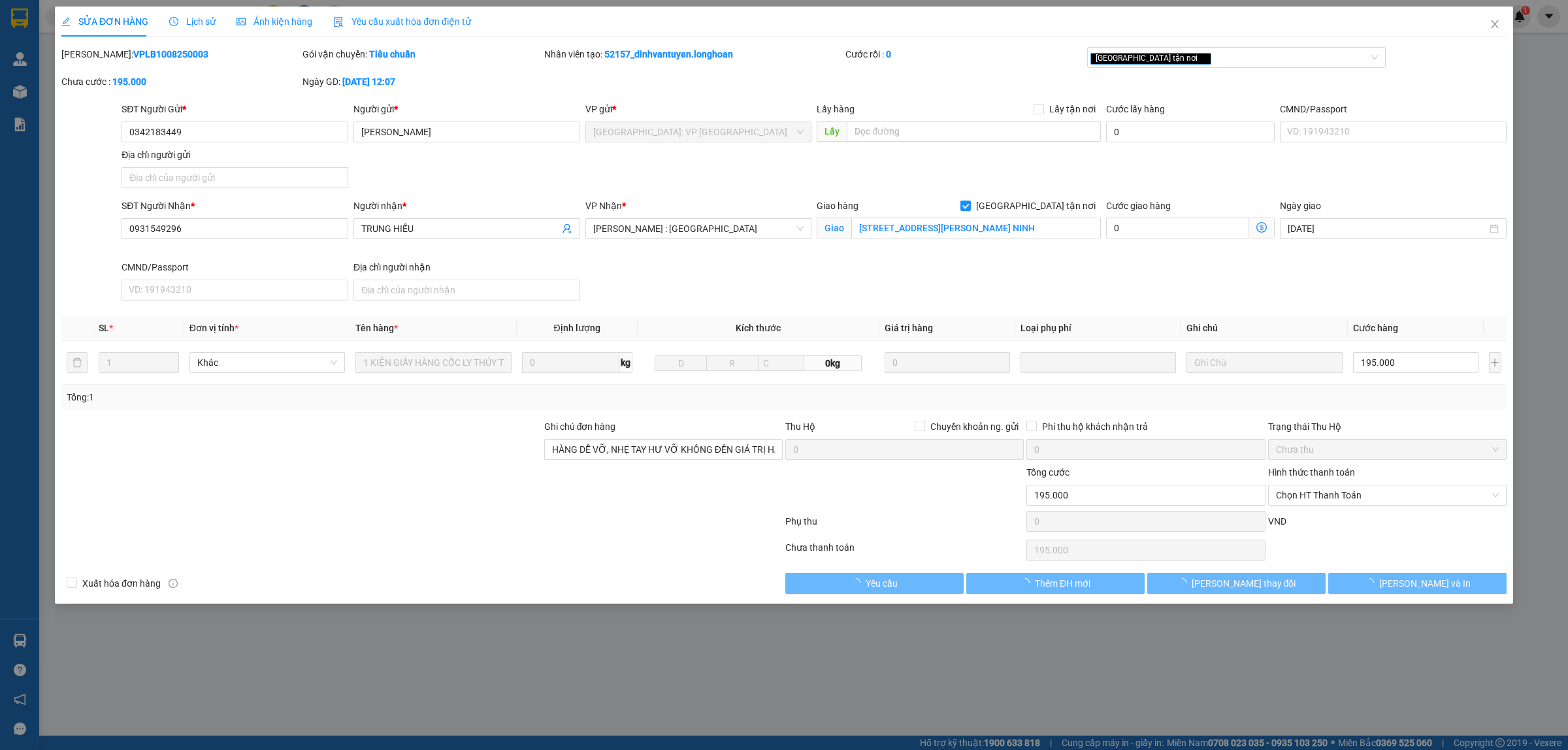
click at [204, 22] on span "Lịch sử" at bounding box center [193, 22] width 47 height 11
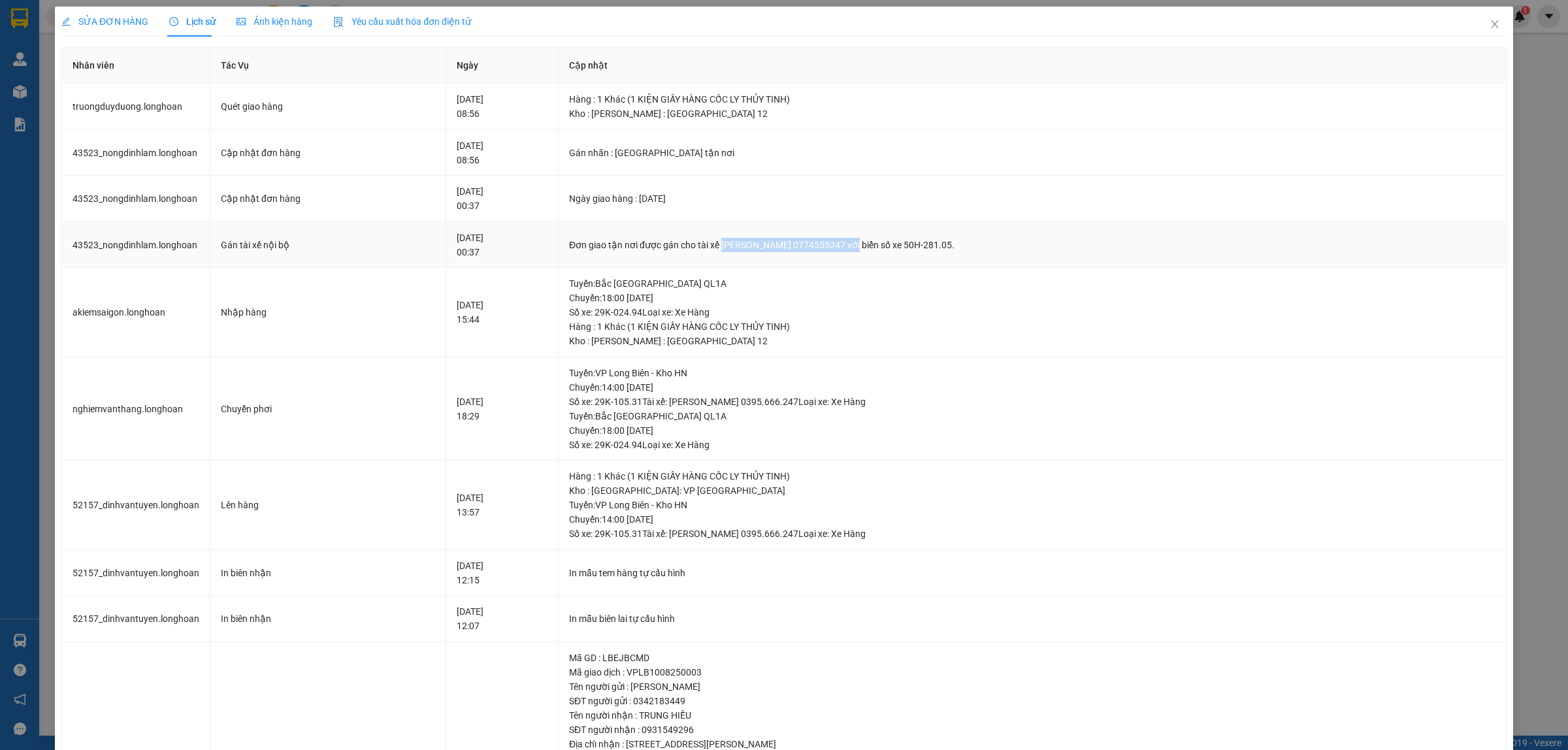
drag, startPoint x: 733, startPoint y: 246, endPoint x: 881, endPoint y: 239, distance: 148.2
click at [881, 239] on div "Đơn giao tận nơi được gán cho tài xế TRƯƠNG DUY DƯƠNG 0774555247 với biển số xe…" at bounding box center [1032, 245] width 927 height 14
copy div "TRƯƠNG DUY DƯƠNG 0774555247"
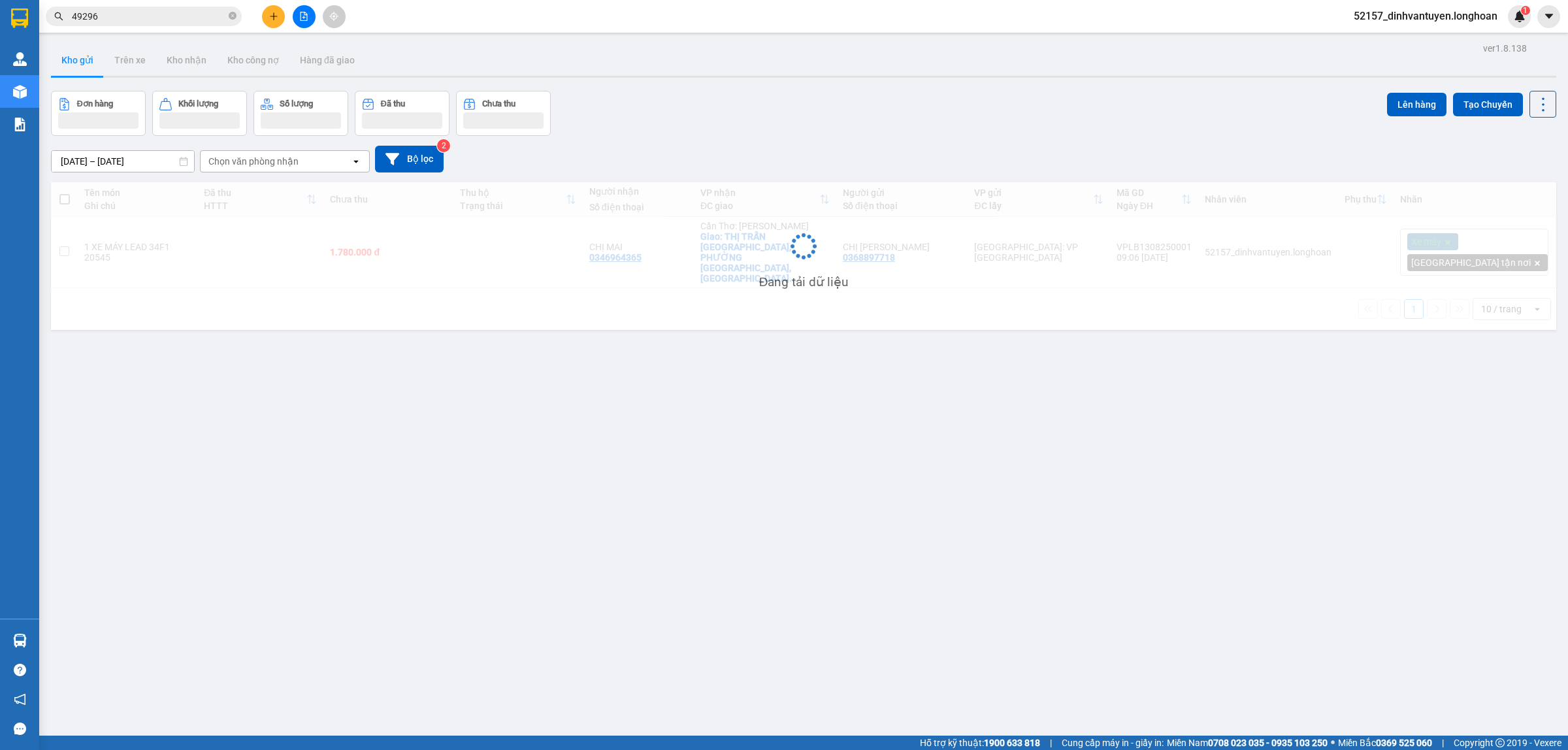
click at [266, 13] on button at bounding box center [273, 16] width 22 height 22
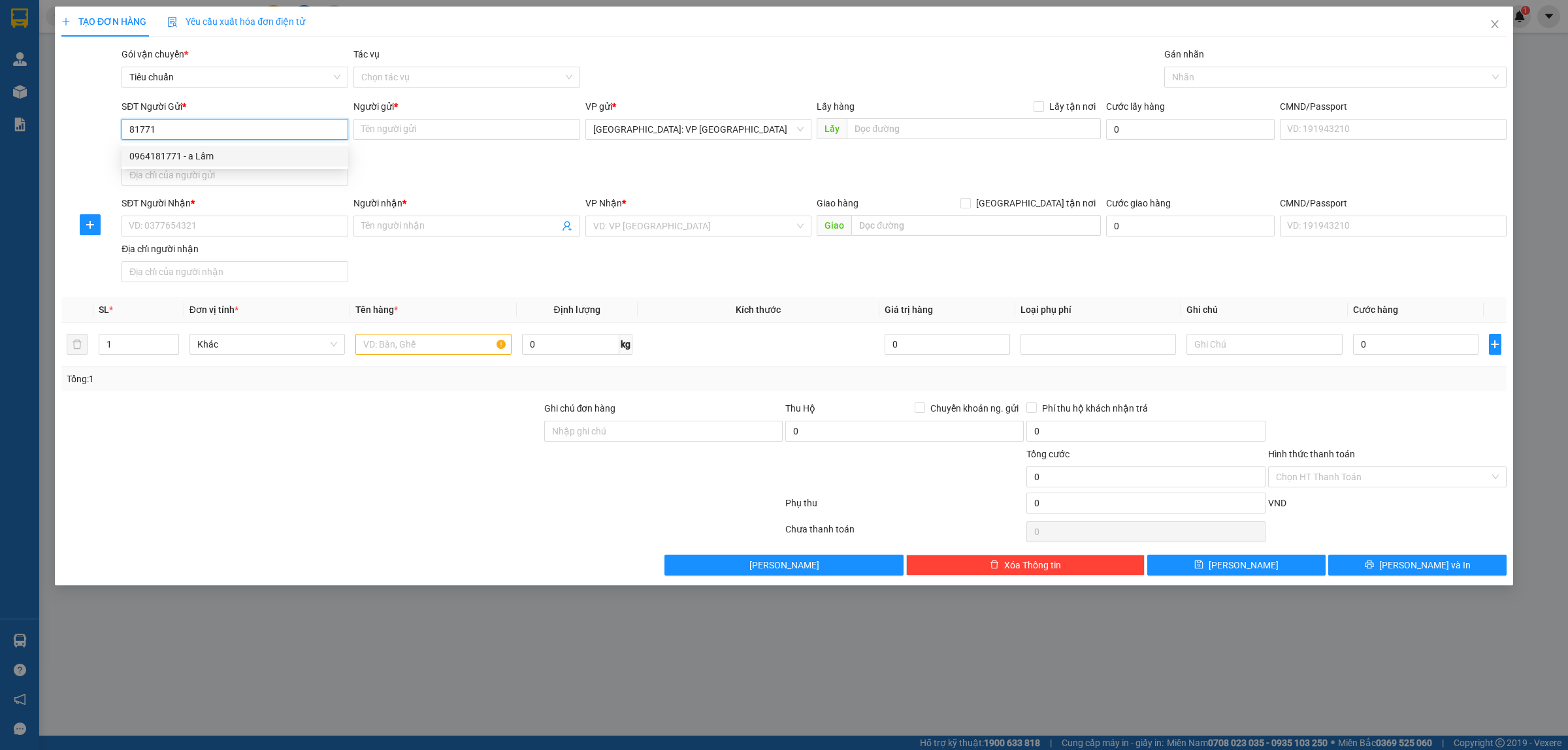
click at [224, 159] on div "0964181771 - a Lâm" at bounding box center [234, 156] width 211 height 14
type input "0964181771"
type input "a Lâm"
type input "0964181771"
click at [254, 231] on input "SĐT Người Nhận *" at bounding box center [234, 225] width 227 height 21
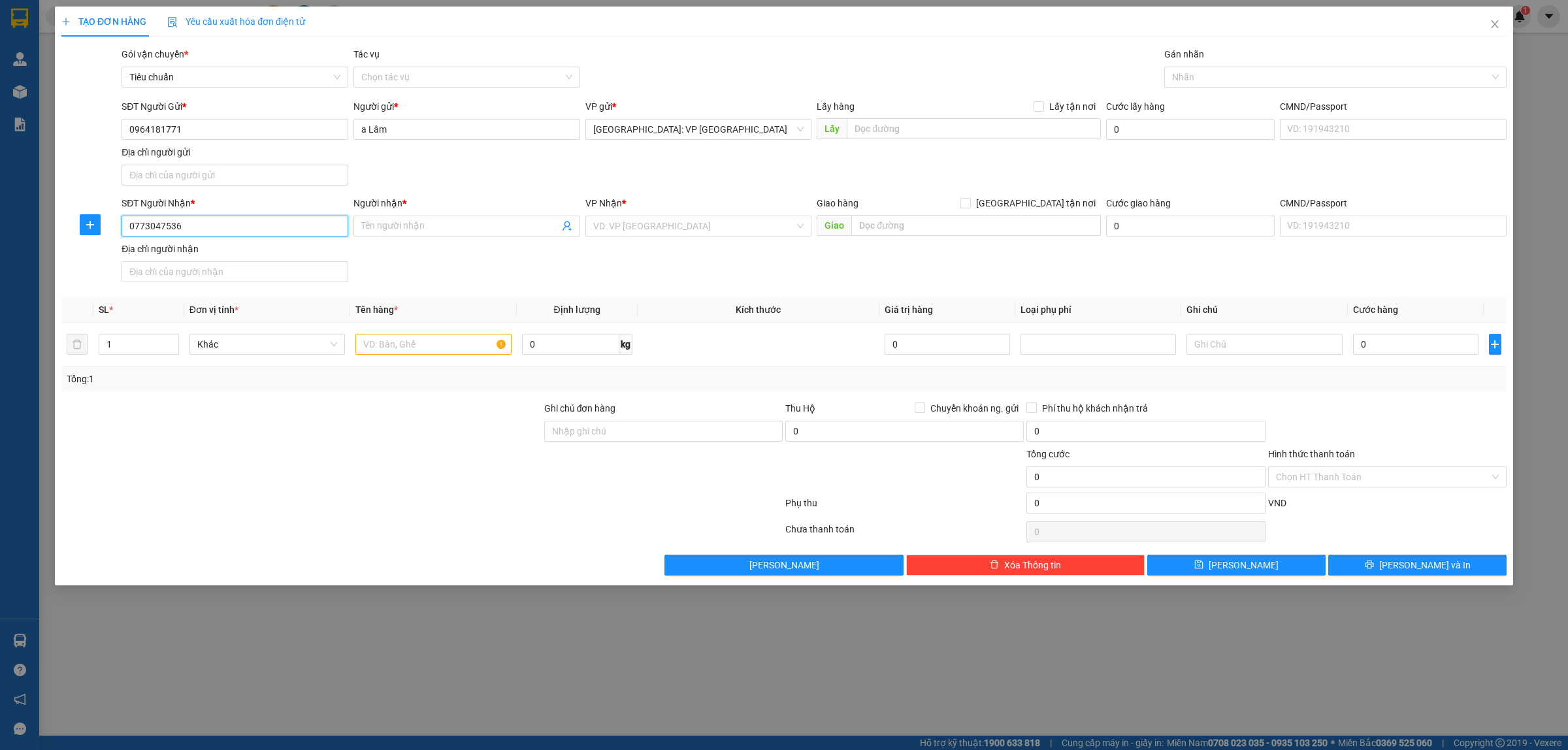
click at [204, 225] on input "0773047536" at bounding box center [234, 225] width 227 height 21
type input "0773047536"
click at [399, 231] on input "Người nhận *" at bounding box center [460, 226] width 198 height 14
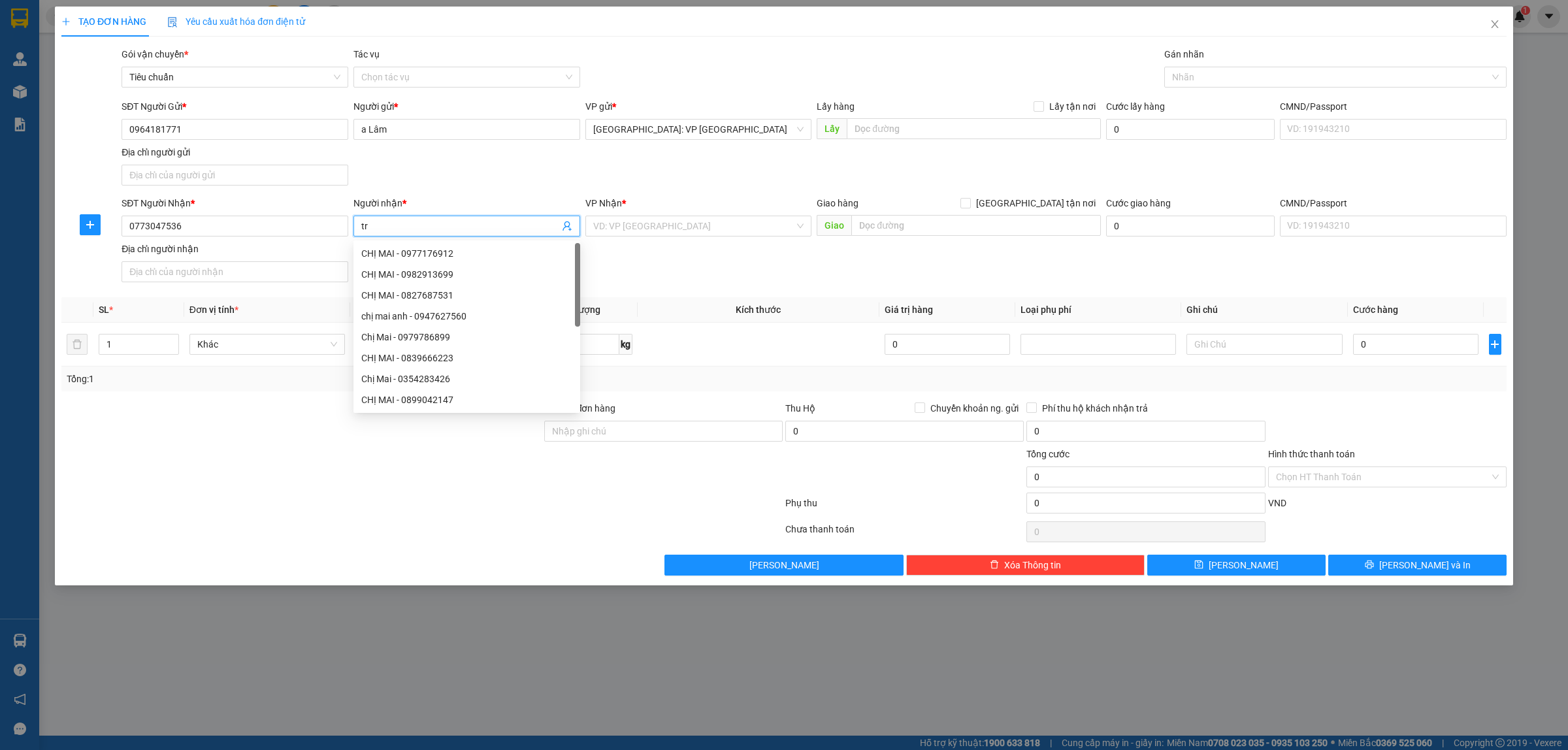
type input "t"
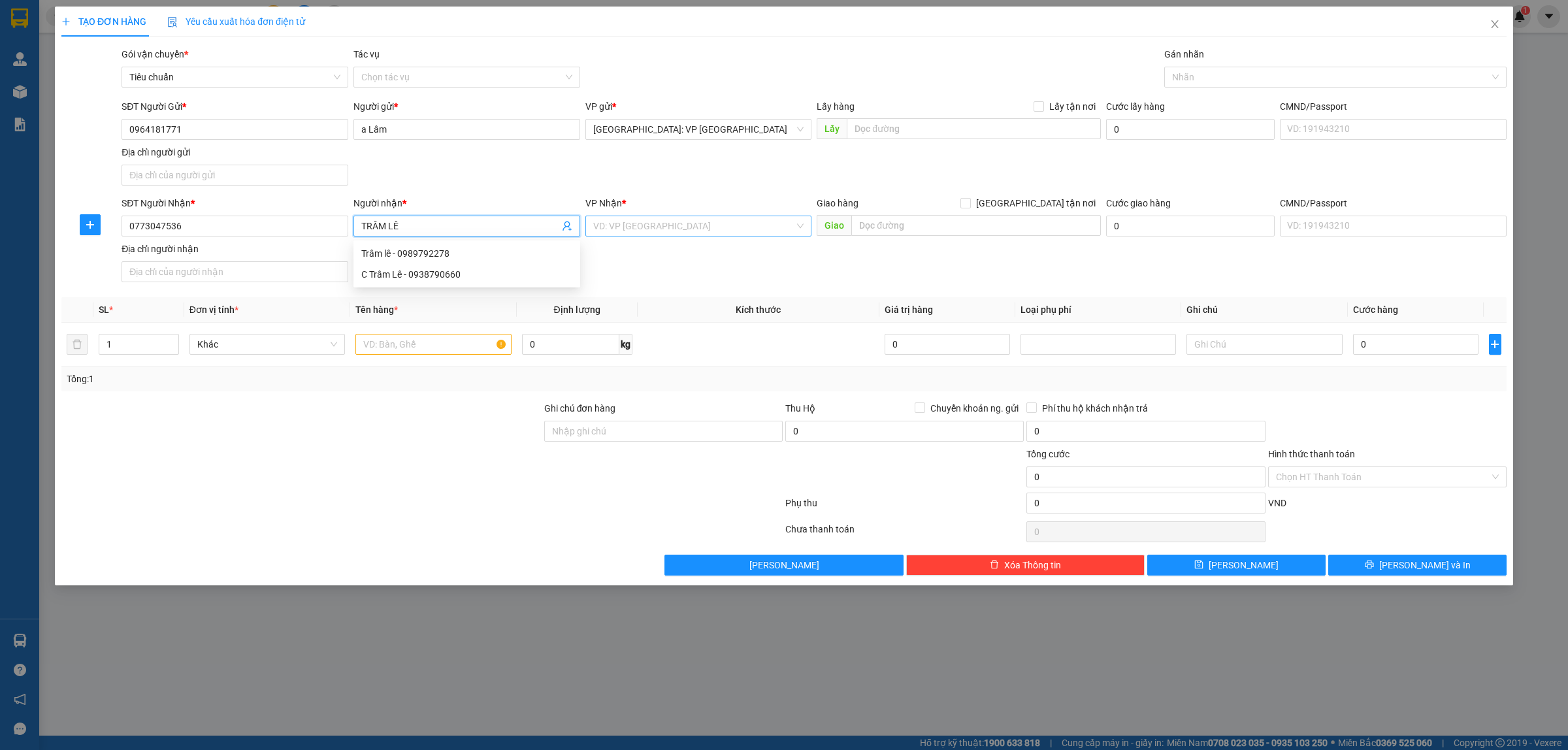
click at [590, 225] on div "VD: VP [GEOGRAPHIC_DATA]" at bounding box center [699, 225] width 227 height 21
type input "TRÂM LÊ"
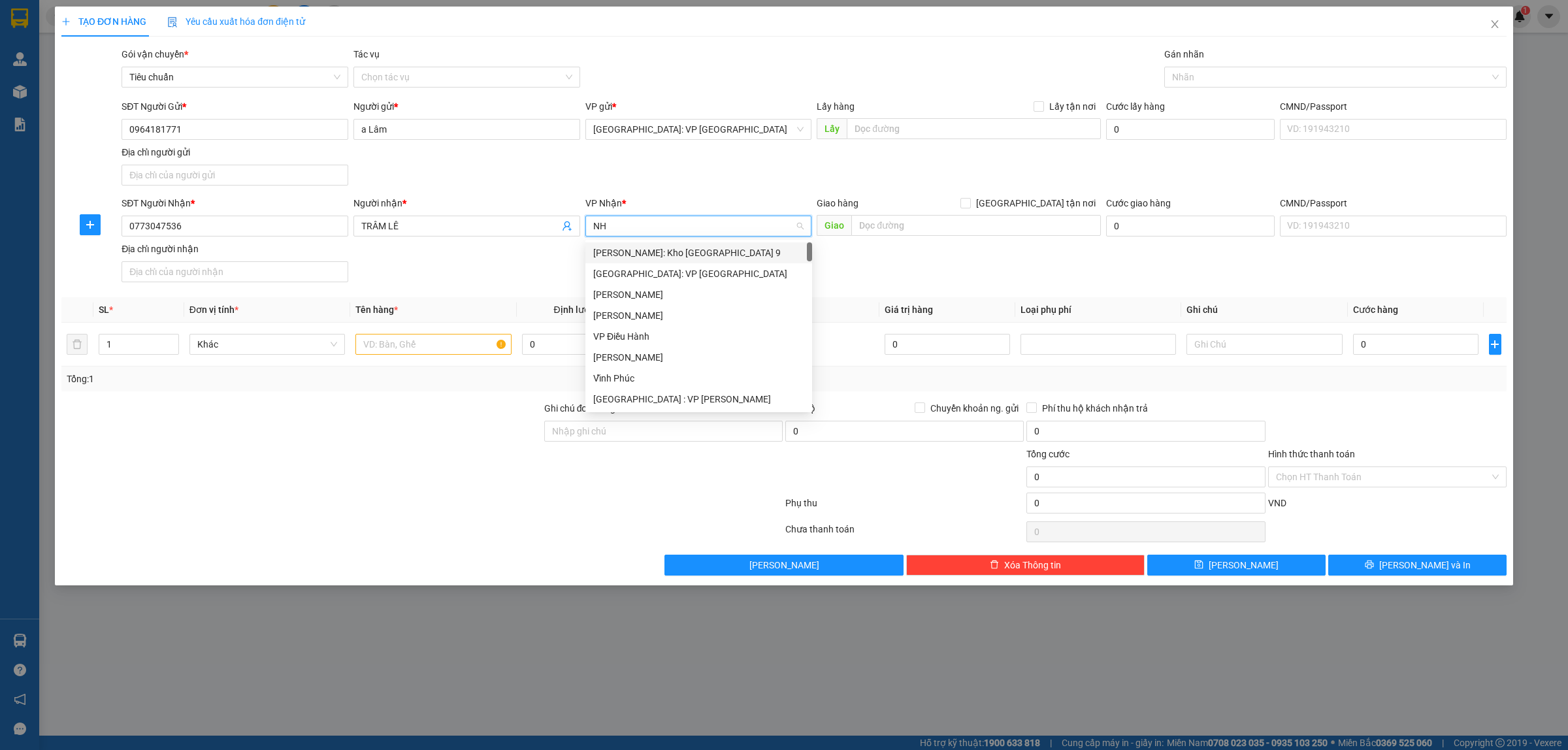
type input "NHA"
click at [701, 273] on div "Nha Trang: Kho Bến Xe Phía Nam" at bounding box center [712, 274] width 240 height 14
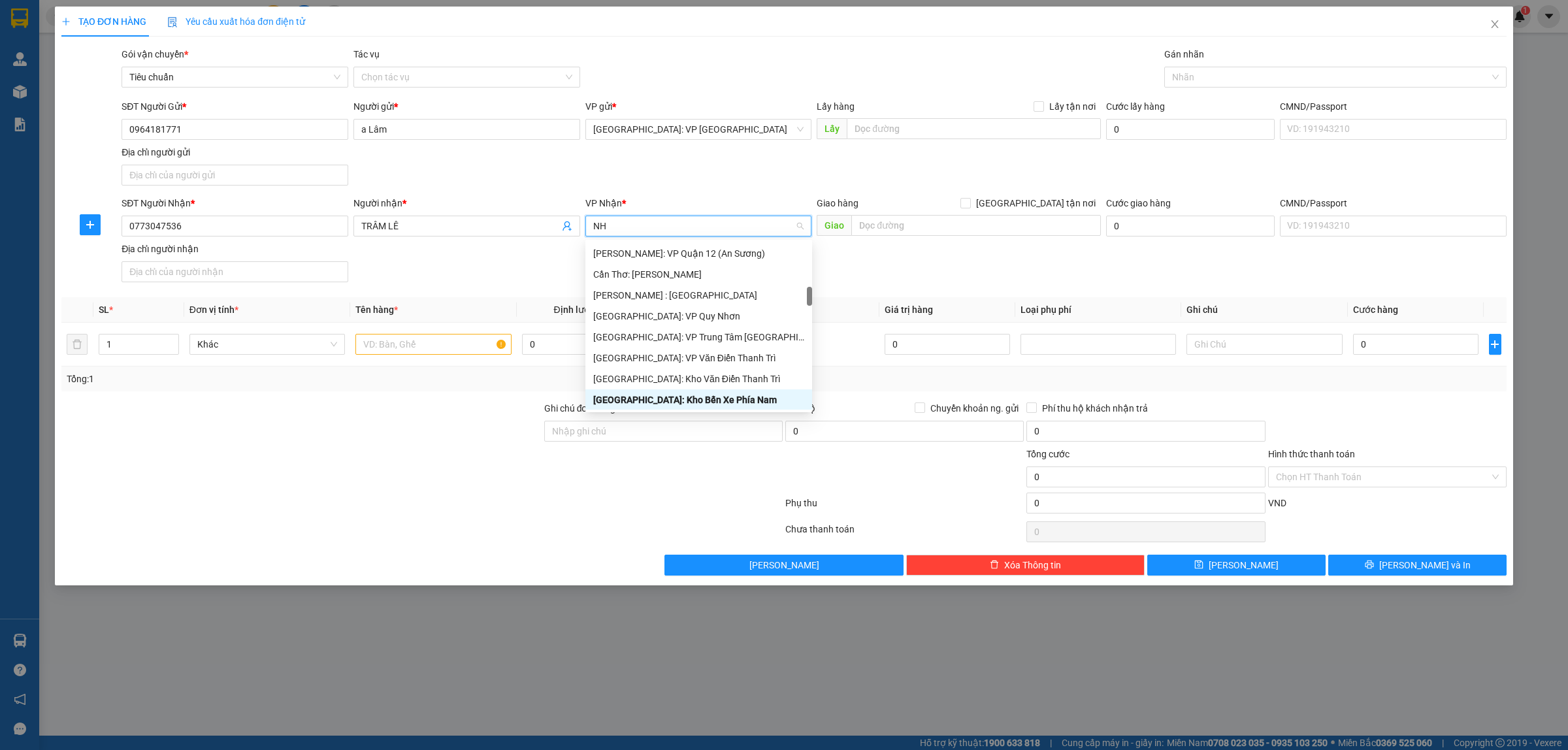
scroll to position [335, 0]
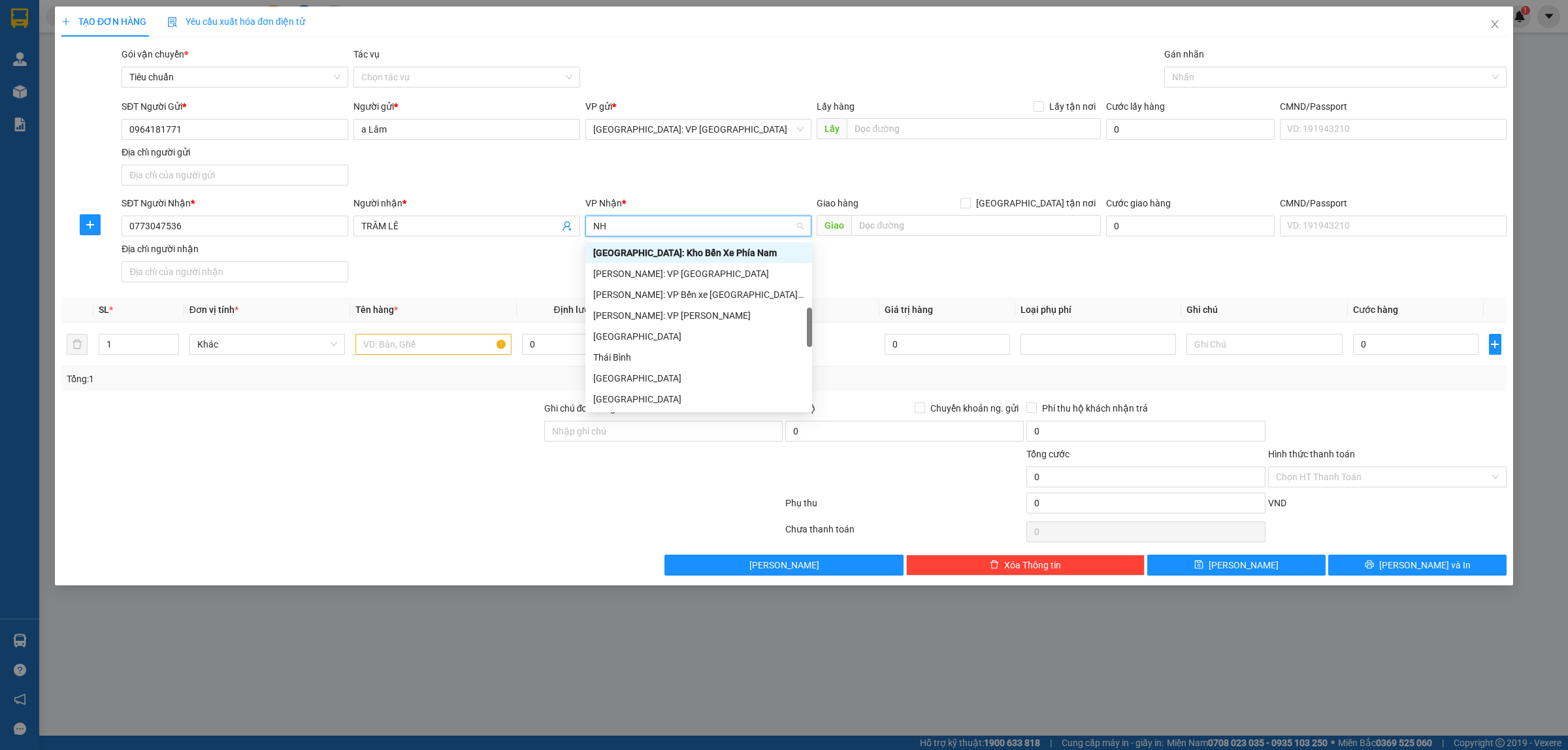
type input "NHA"
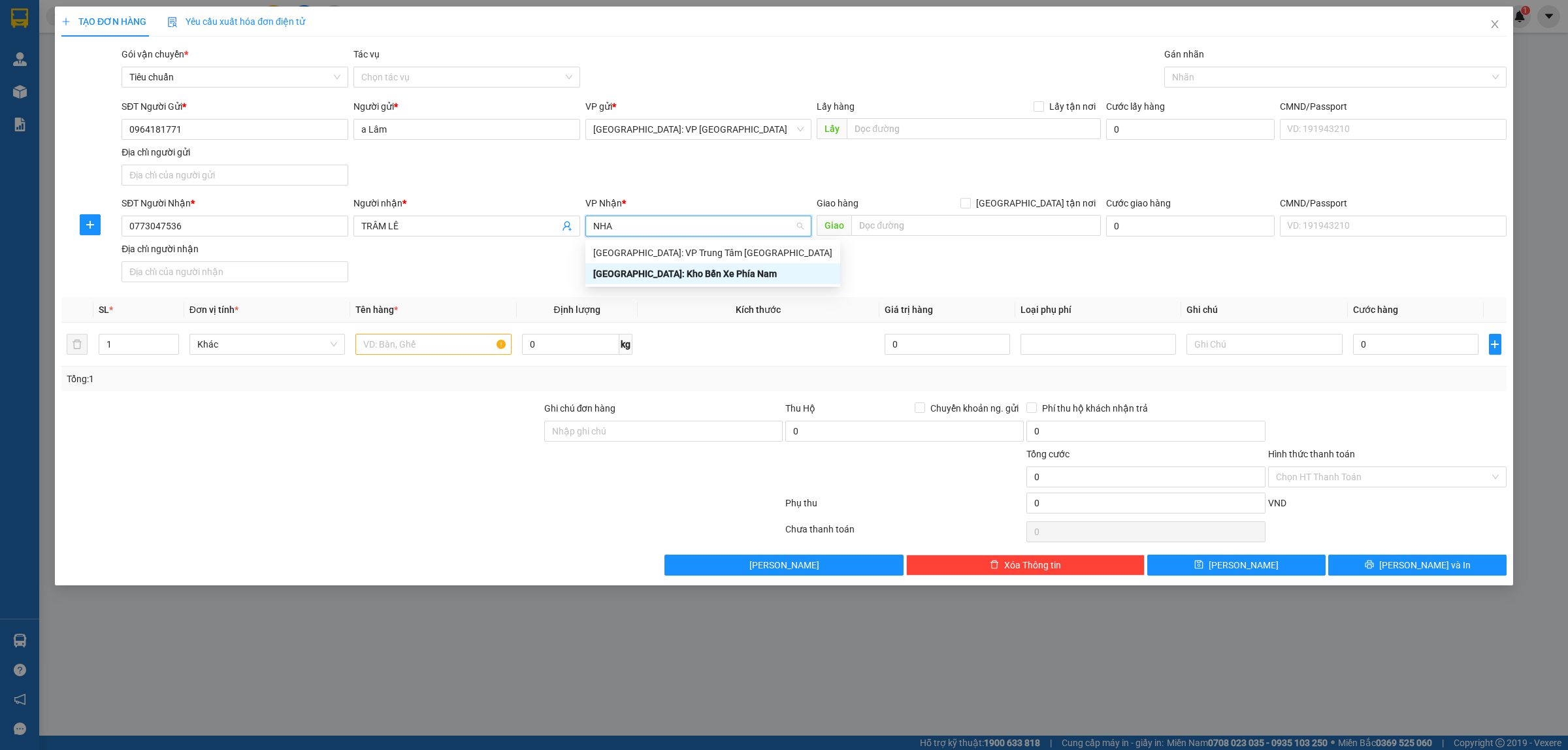
drag, startPoint x: 707, startPoint y: 275, endPoint x: 783, endPoint y: 257, distance: 78.1
click at [708, 275] on div "Nha Trang: Kho Bến Xe Phía Nam" at bounding box center [712, 274] width 240 height 14
click at [382, 344] on input "text" at bounding box center [432, 344] width 155 height 21
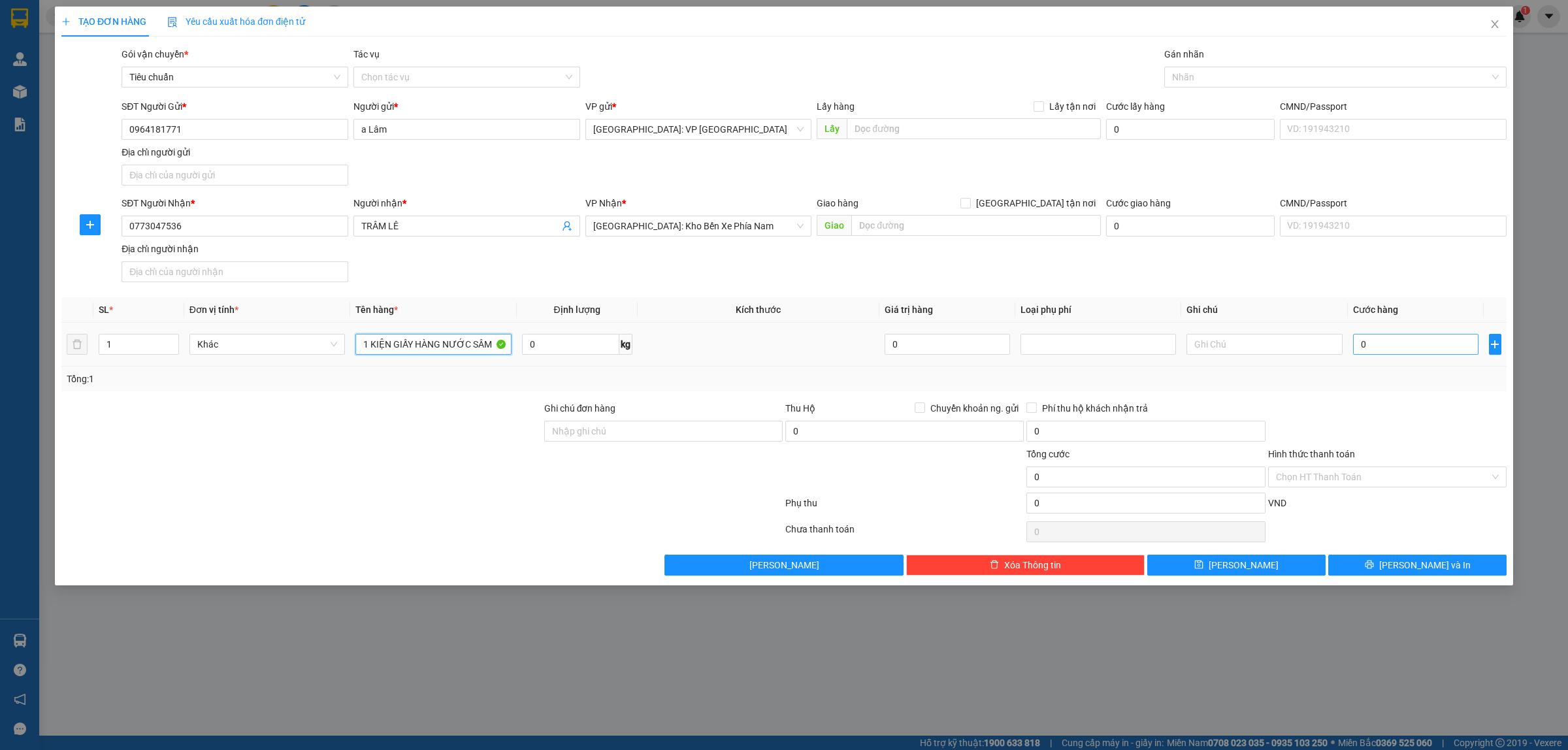
type input "1 KIỆN GIẤY HÀNG NƯỚC SÂM"
click at [1395, 348] on input "0" at bounding box center [1416, 344] width 126 height 21
type input "1"
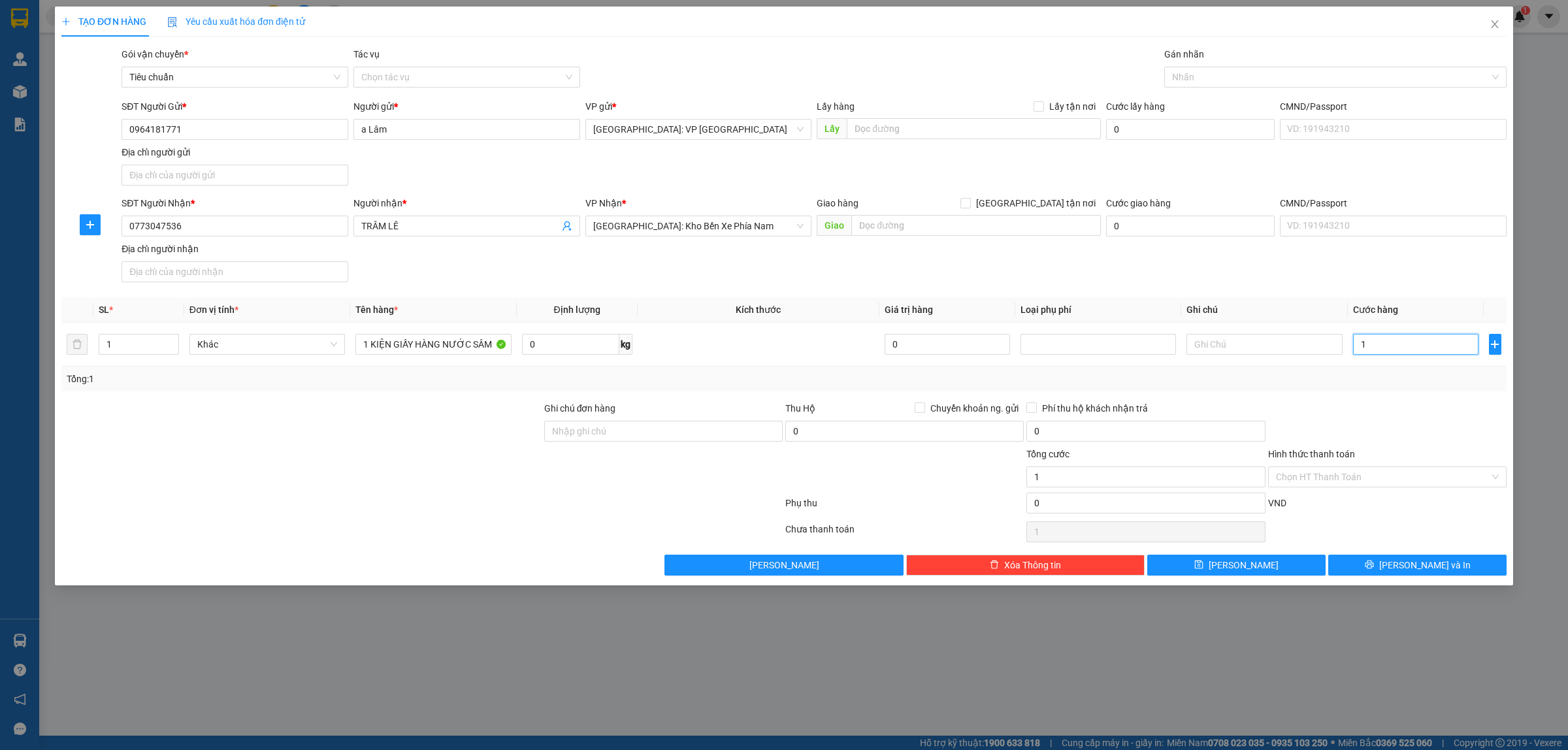
type input "12"
type input "120"
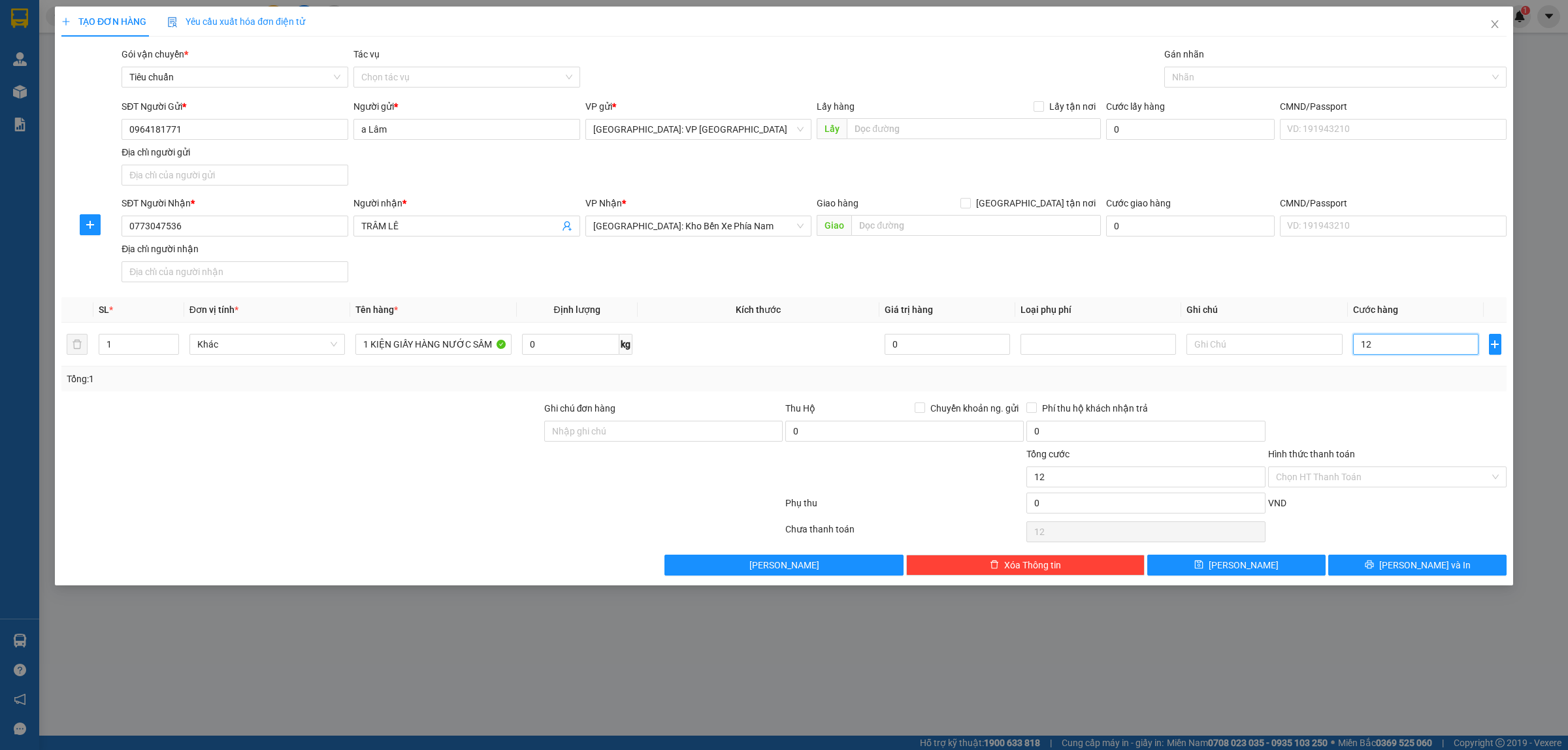
type input "120"
type input "1.200"
type input "12.000"
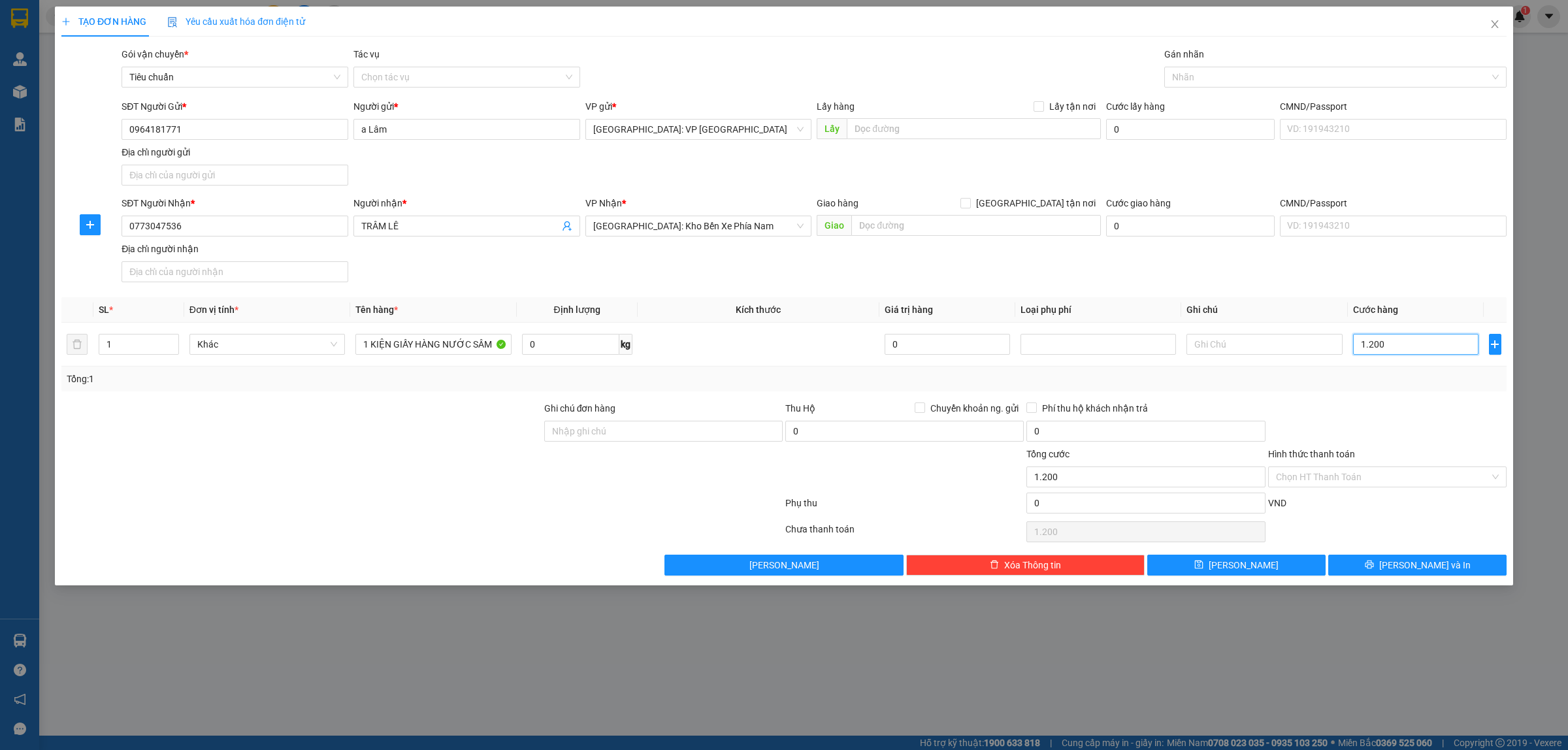
type input "12.000"
type input "120.000"
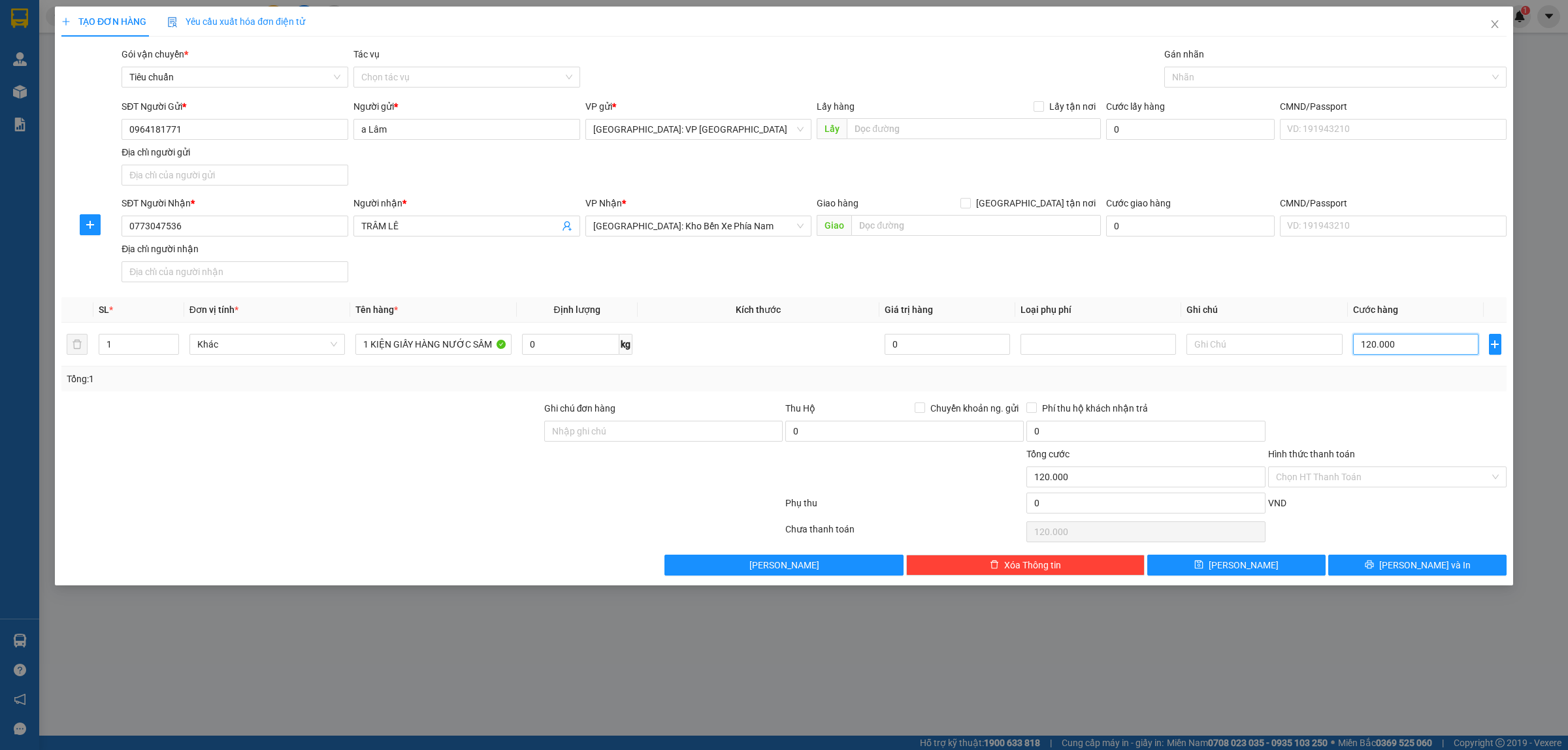
type input "120.000"
click at [1442, 567] on span "[PERSON_NAME] và In" at bounding box center [1425, 565] width 91 height 14
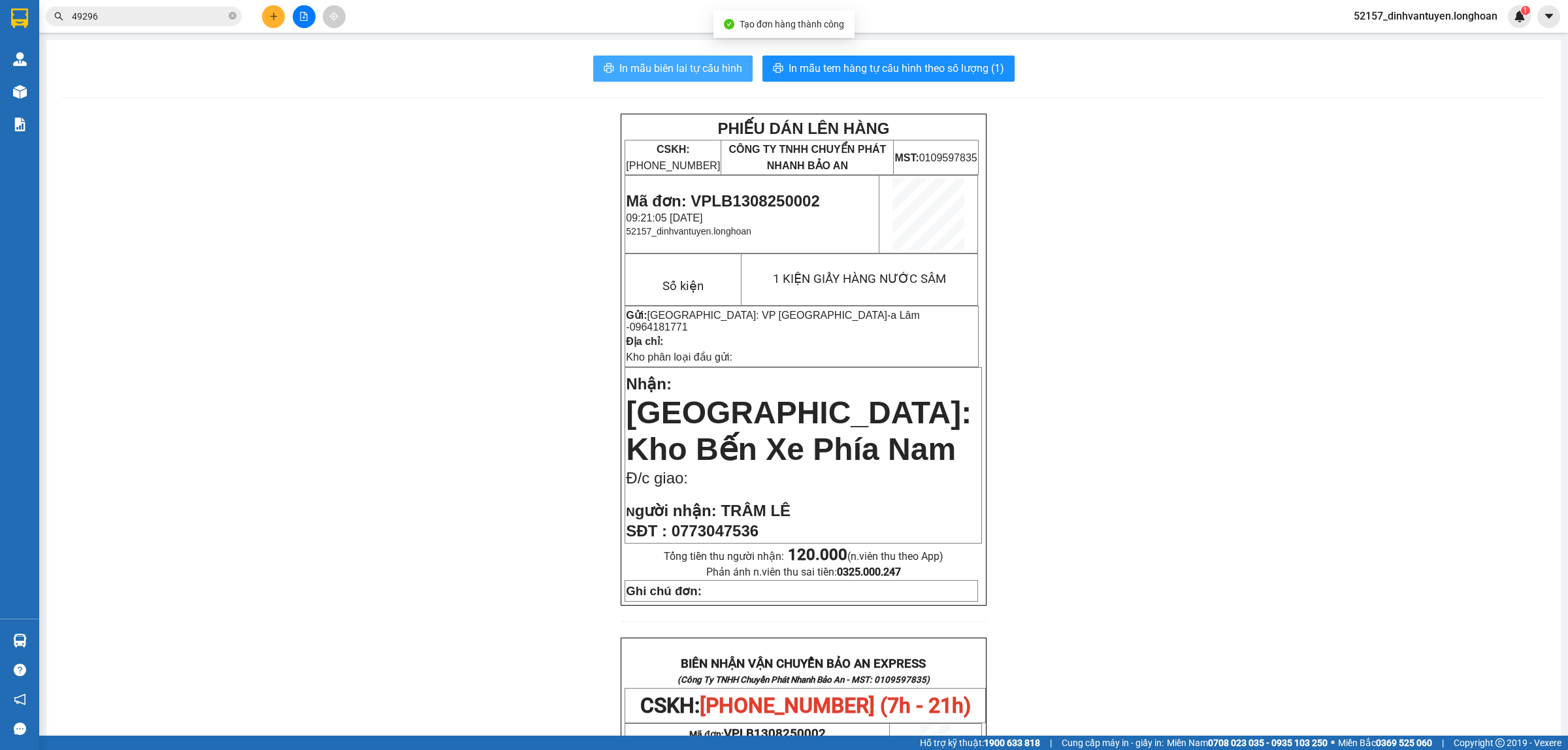
click at [667, 62] on span "In mẫu biên lai tự cấu hình" at bounding box center [681, 68] width 123 height 16
click at [855, 59] on button "In mẫu tem hàng tự cấu hình theo số lượng (1)" at bounding box center [888, 68] width 252 height 26
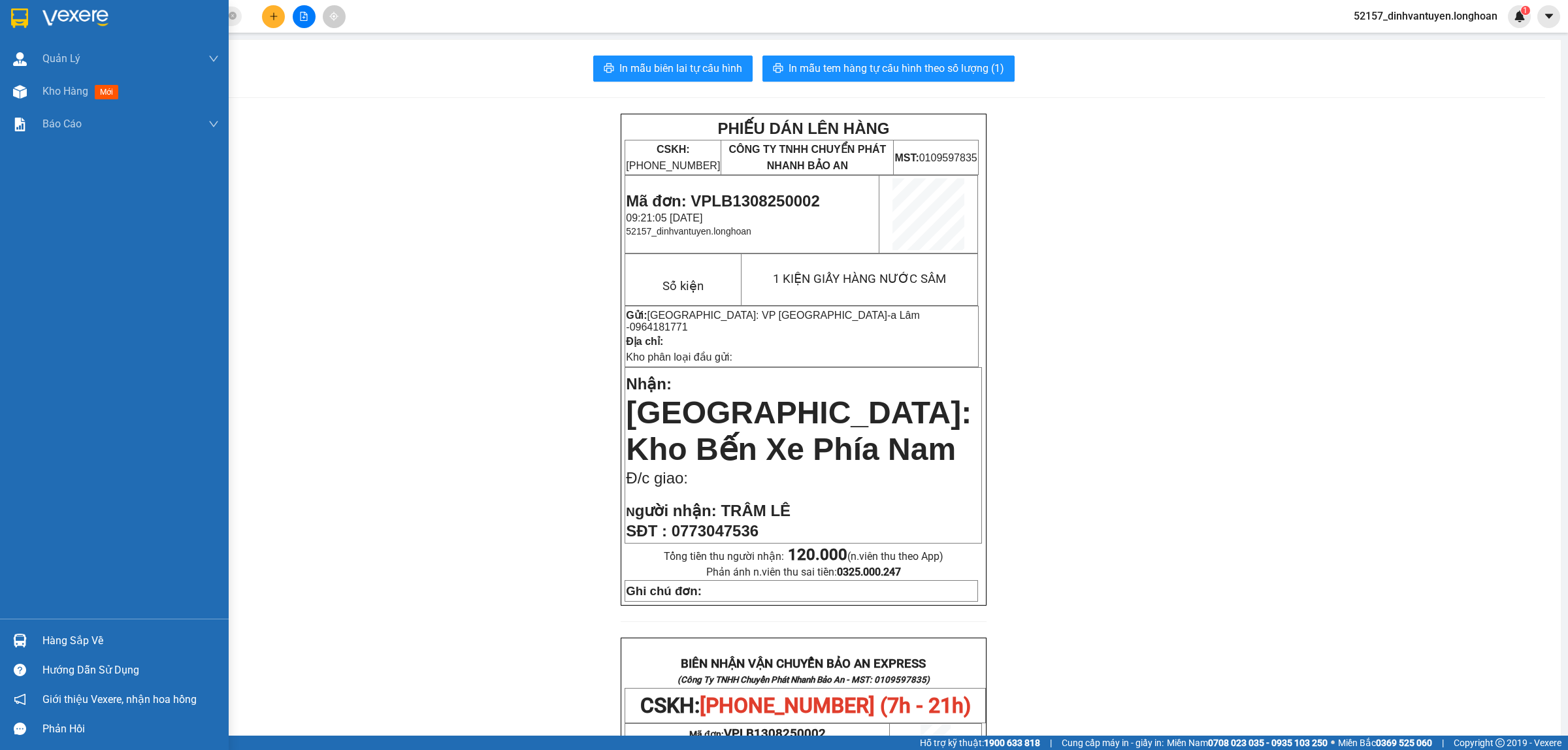
click at [21, 22] on img at bounding box center [19, 18] width 17 height 20
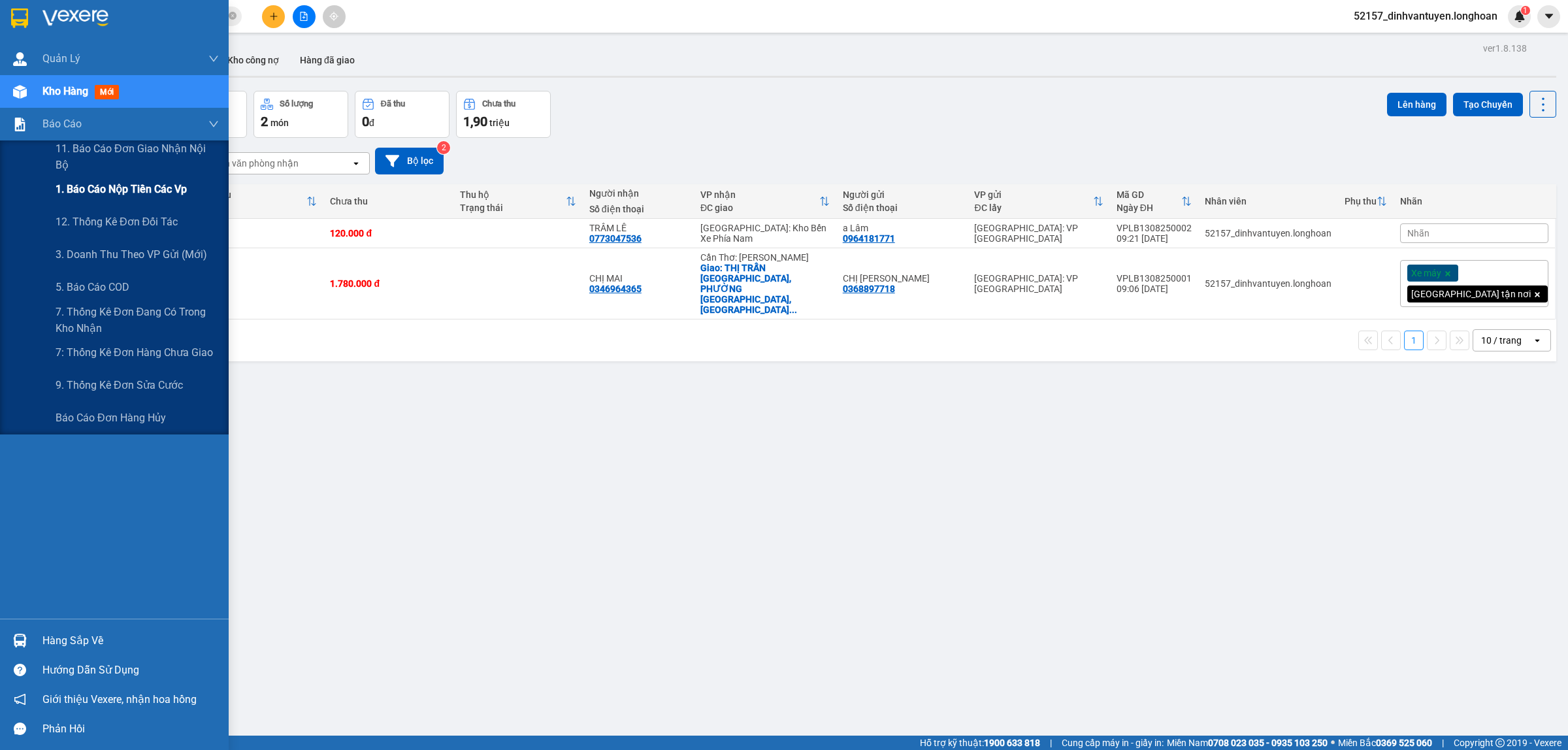
click at [142, 193] on span "1. Báo cáo nộp tiền các vp" at bounding box center [121, 189] width 131 height 16
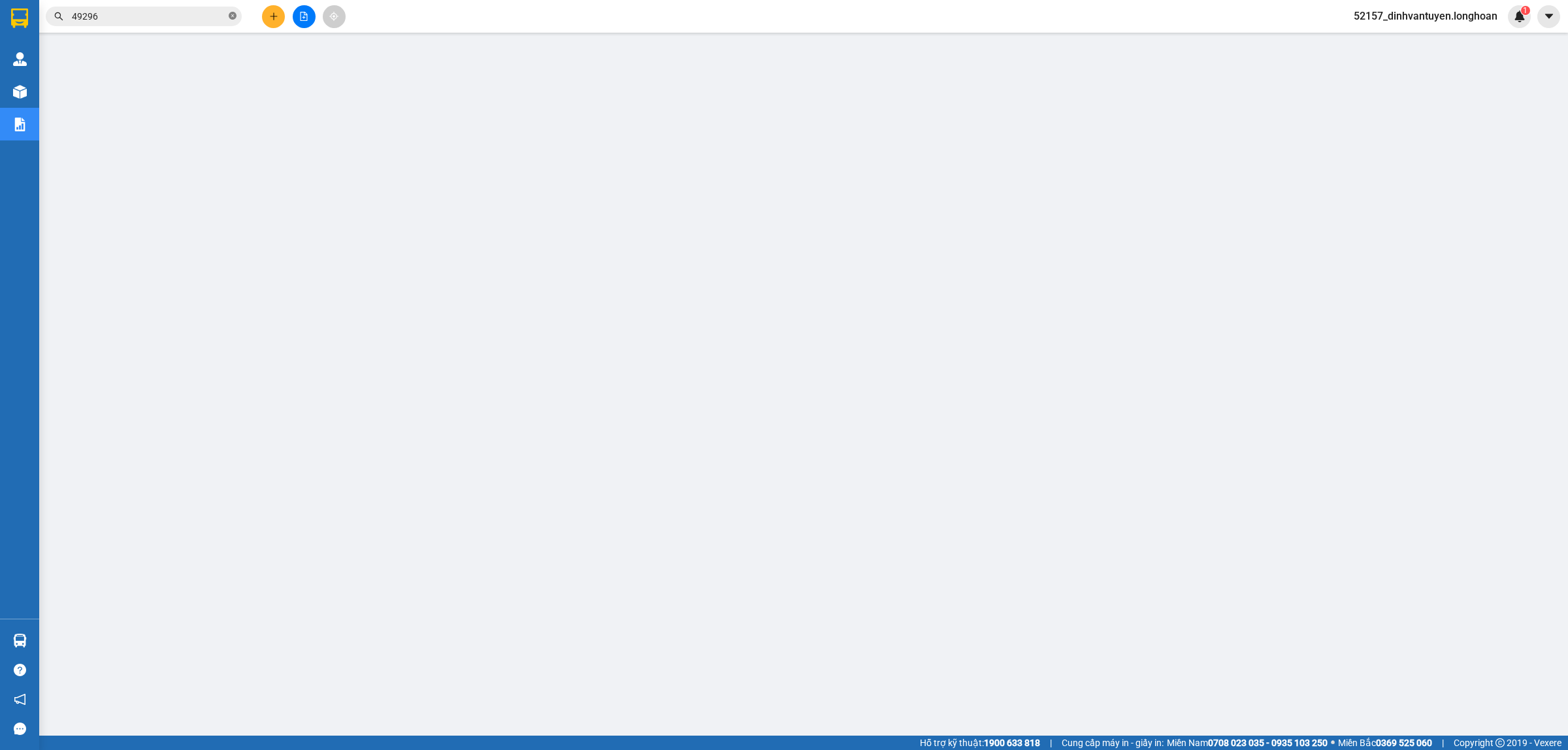
click at [234, 17] on icon "close-circle" at bounding box center [232, 15] width 8 height 8
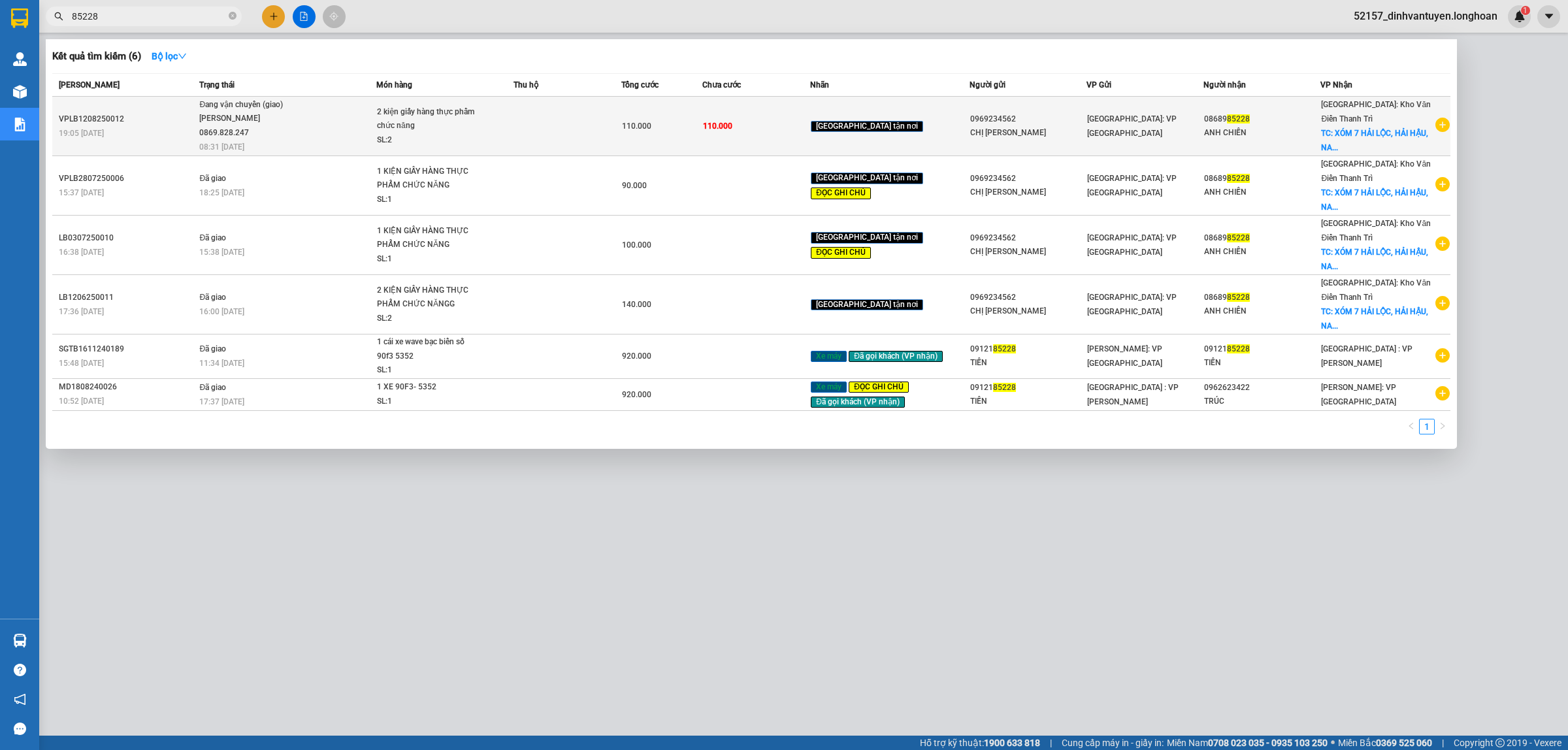
type input "85228"
click at [458, 131] on div "2 kiện giấy hàng thực phẩm chức năng" at bounding box center [425, 118] width 98 height 28
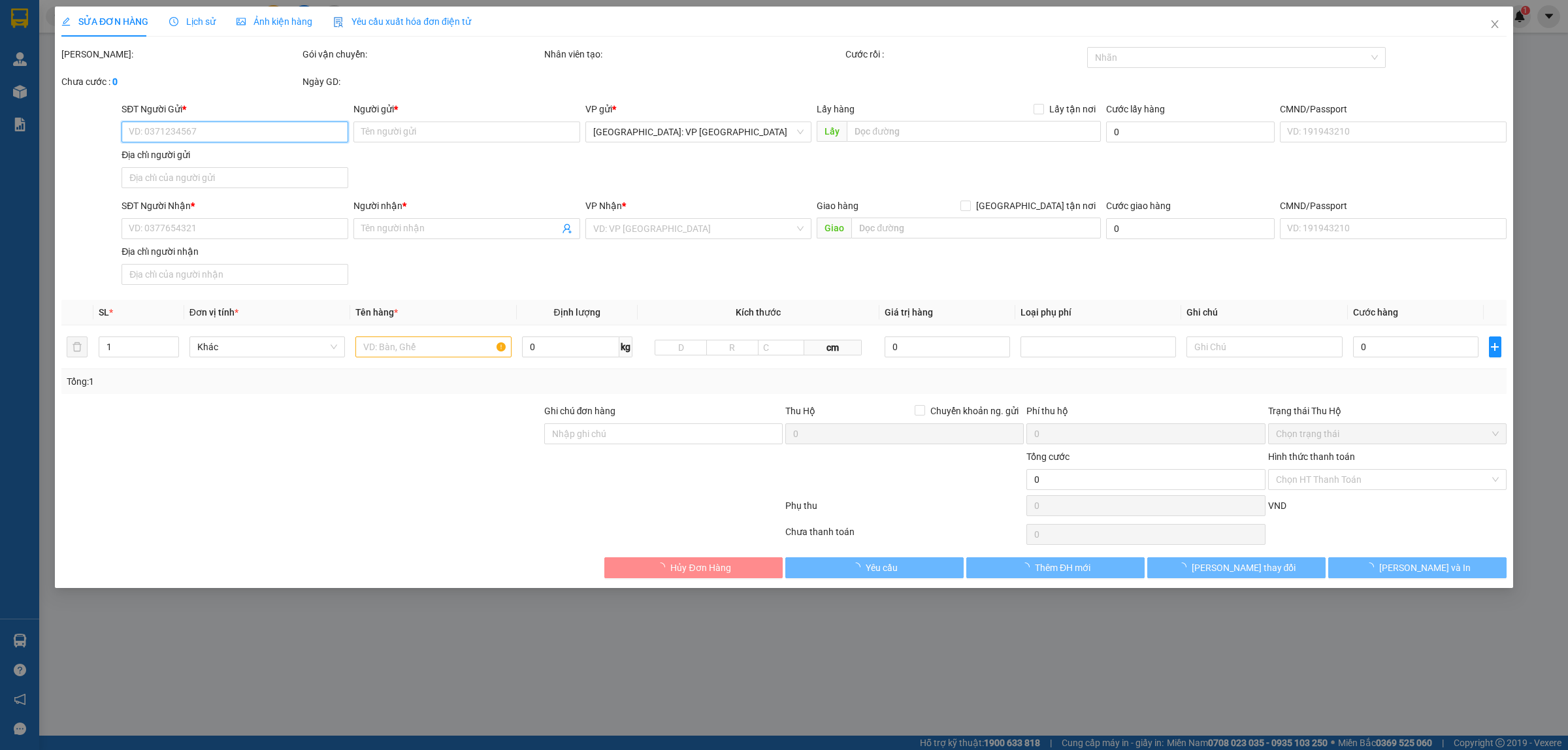
type input "0969234562"
type input "CHỊ TRANG"
type input "0868985228"
type input "ANH CHIẾN"
checkbox input "true"
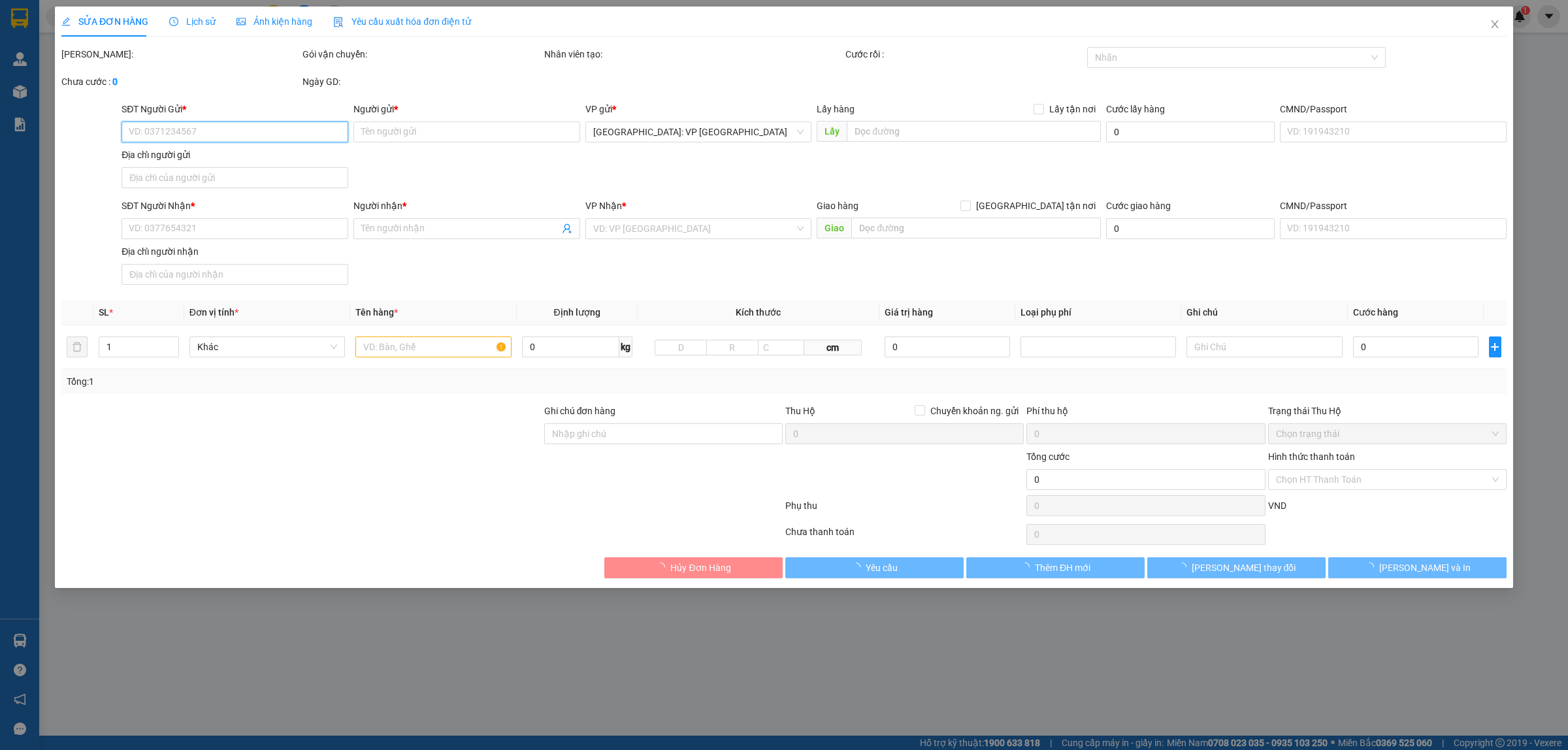
type input "XÓM 7 HẢI LỘC, HẢI HẬU, NAM ĐỊNH"
type input "110.000"
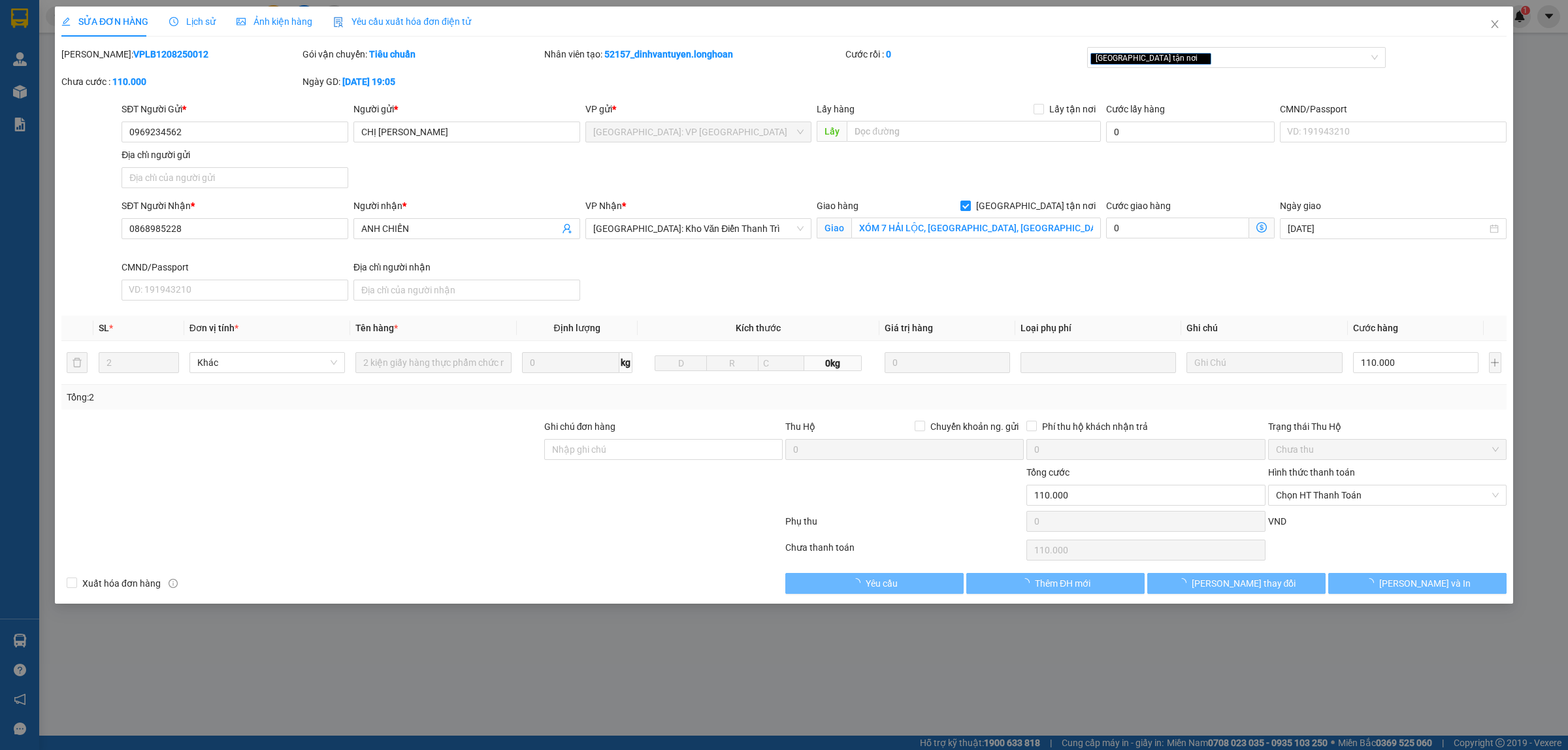
click at [208, 20] on span "Lịch sử" at bounding box center [193, 22] width 47 height 11
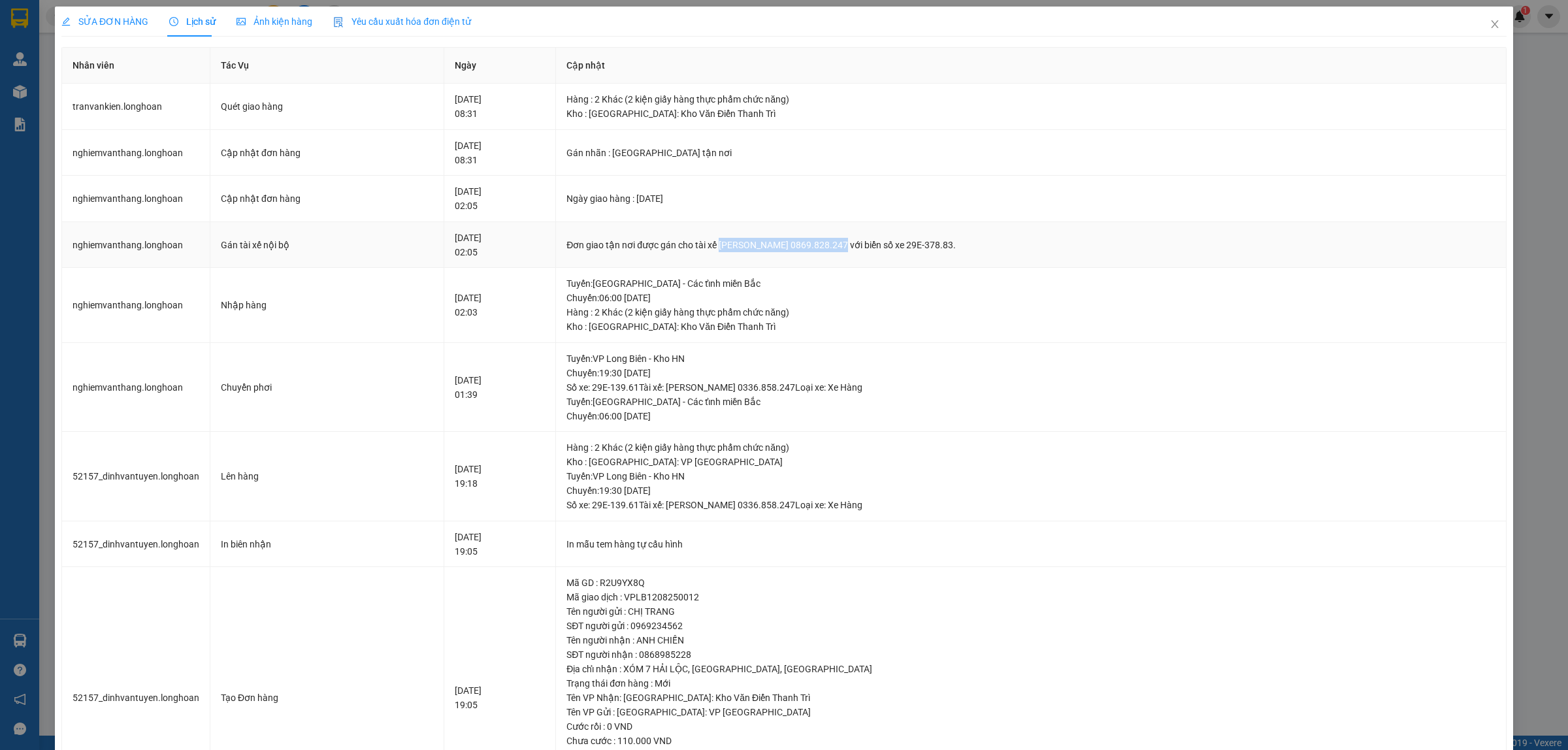
drag, startPoint x: 757, startPoint y: 243, endPoint x: 867, endPoint y: 242, distance: 110.0
click at [867, 242] on div "Đơn giao tận nơi được gán cho tài xế Trần Văn Kiên 0869.828.247 với biển số xe …" at bounding box center [1032, 245] width 929 height 14
copy div "Trần Văn Kiên 0869.828.247"
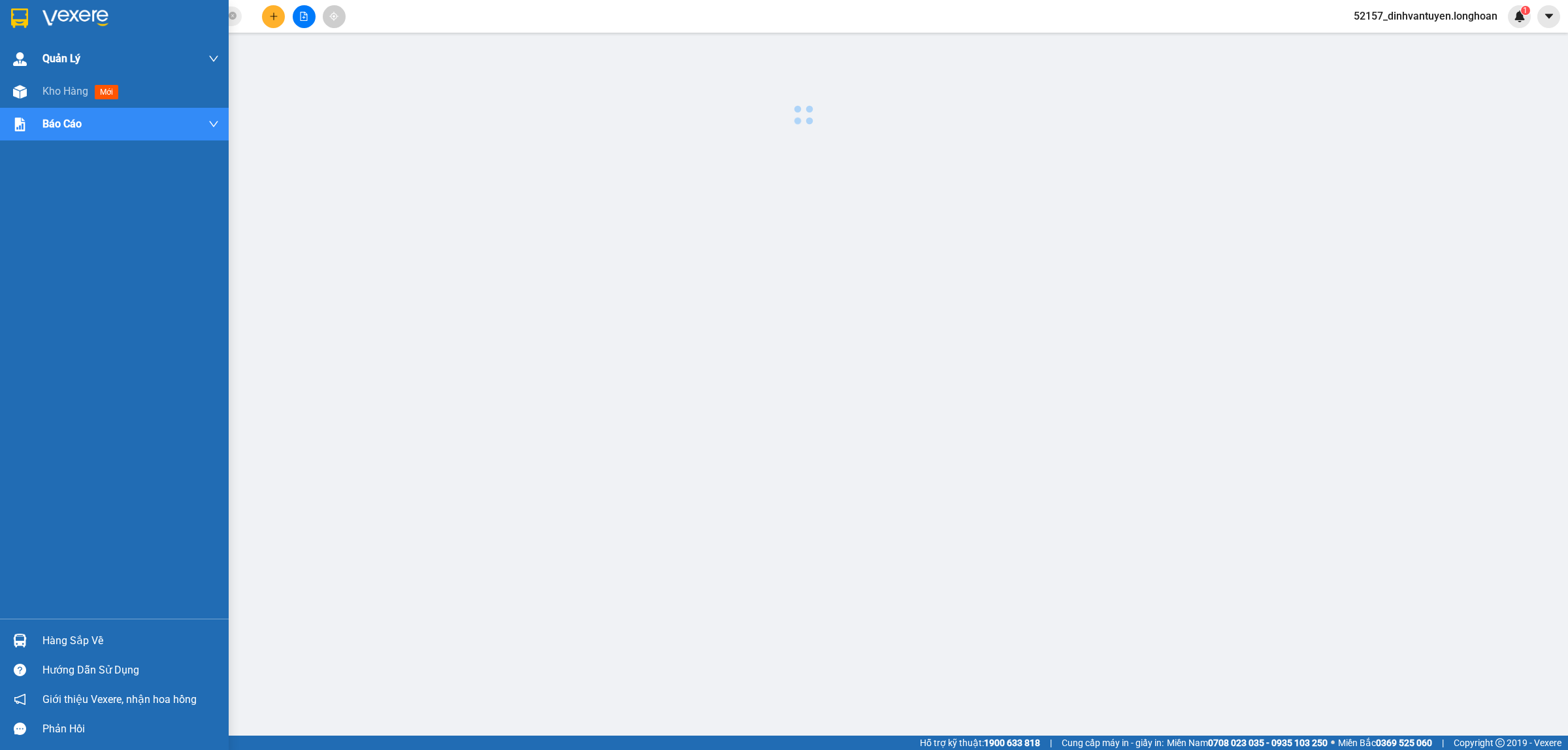
click at [16, 15] on img at bounding box center [19, 18] width 17 height 20
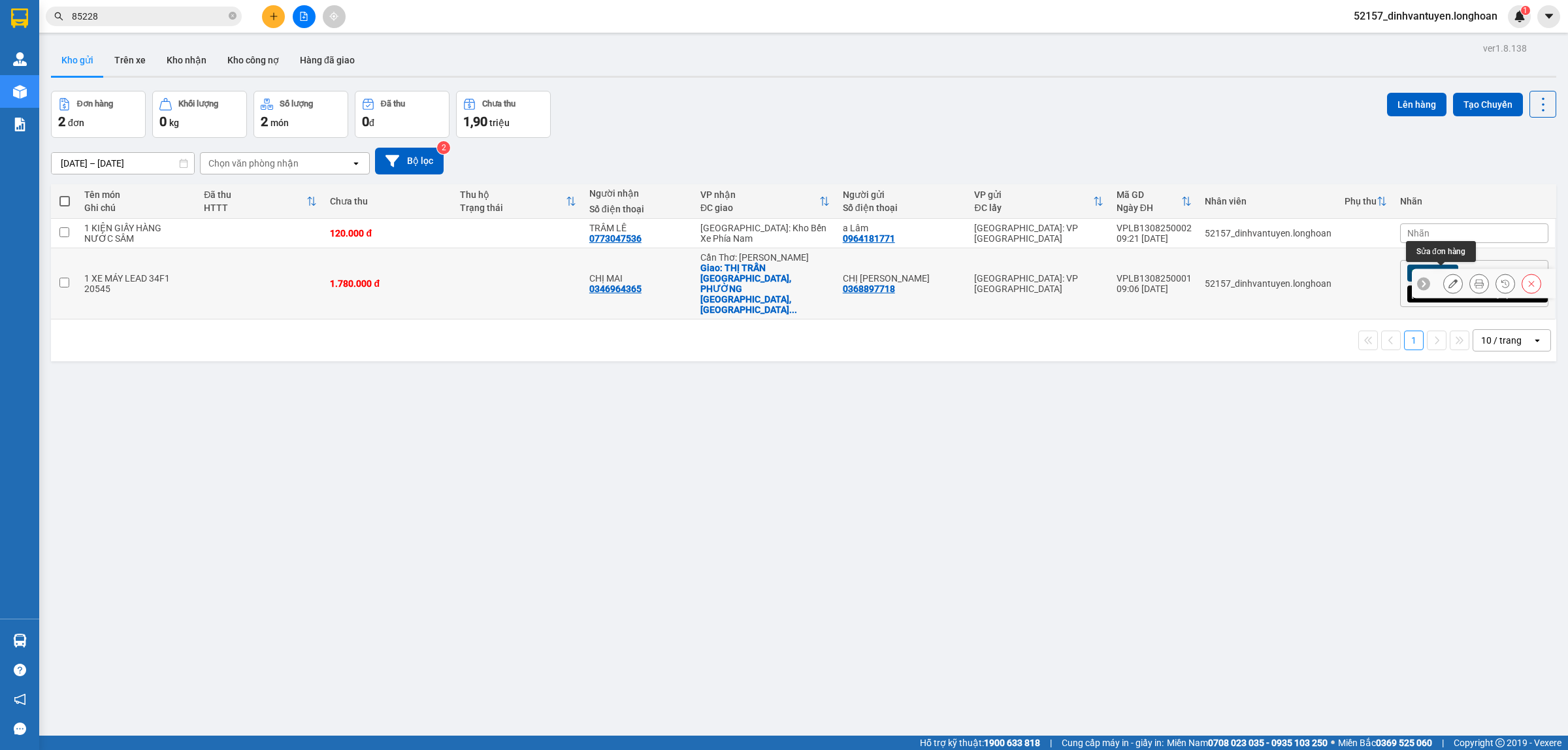
click at [1449, 279] on icon at bounding box center [1453, 283] width 9 height 9
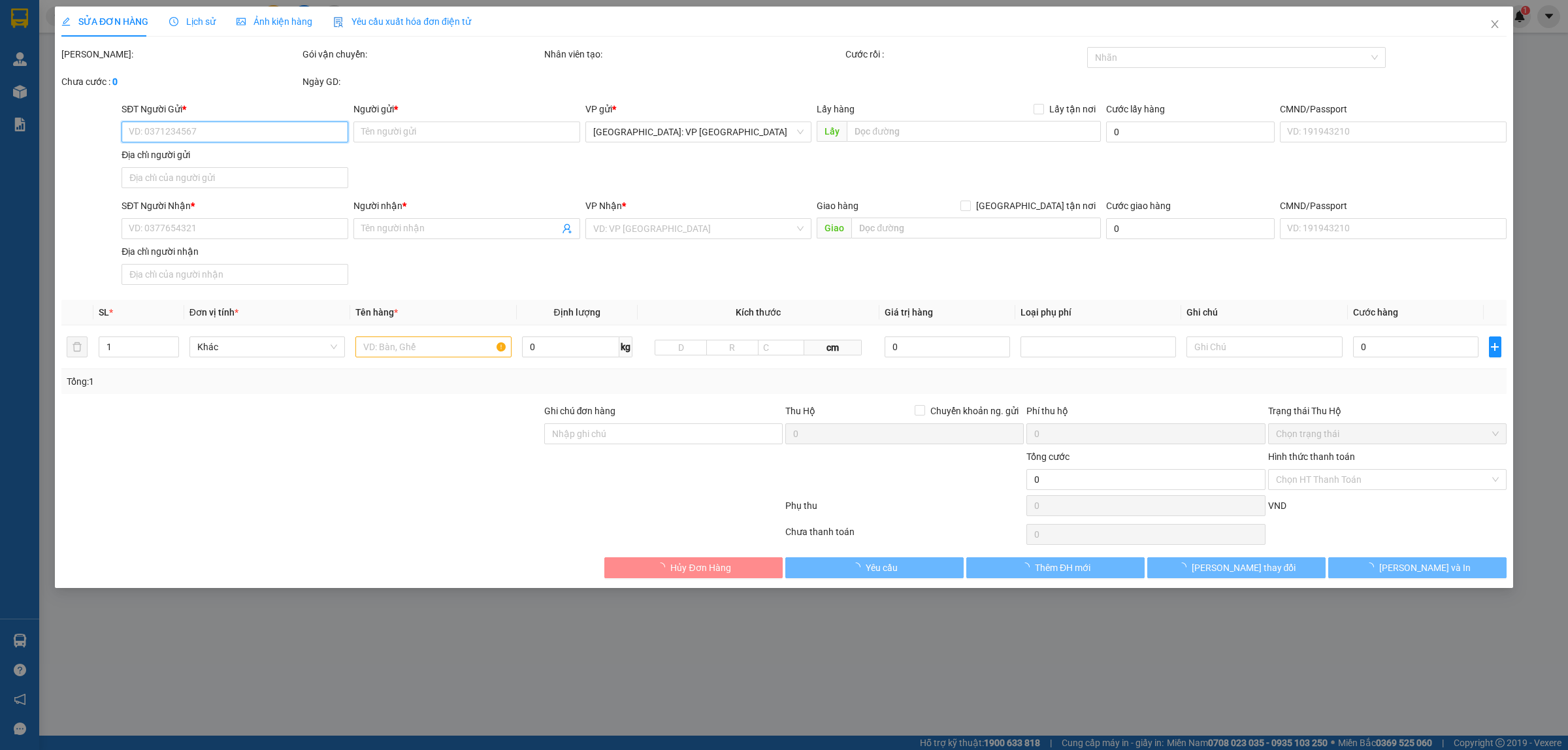
type input "0368897718"
type input "CHỊ LAN"
type input "0346964365"
type input "CHỊ MAI"
checkbox input "true"
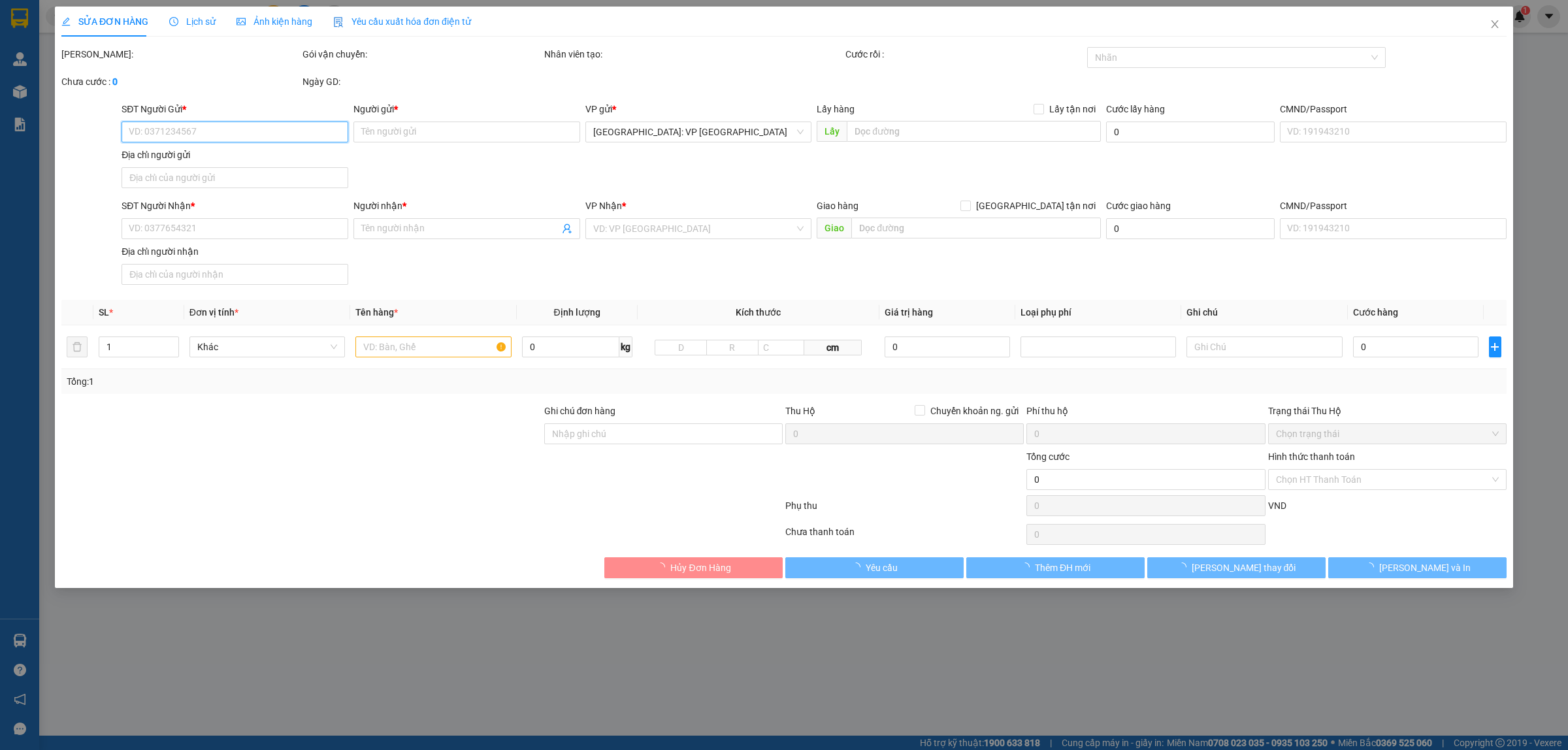
type input "THỊ TRẤN HOÀNG HÔN, PHƯỜNG AN THỚI, PHÚ QUỐC, KIÊN GIANG"
type input "CÓ CHÌA KHÓA QUẤN TAY LÁI, KHÔNG GIẤY TỜ, GƯƠNG ĐỂ CỐP XE"
type input "1.780.000"
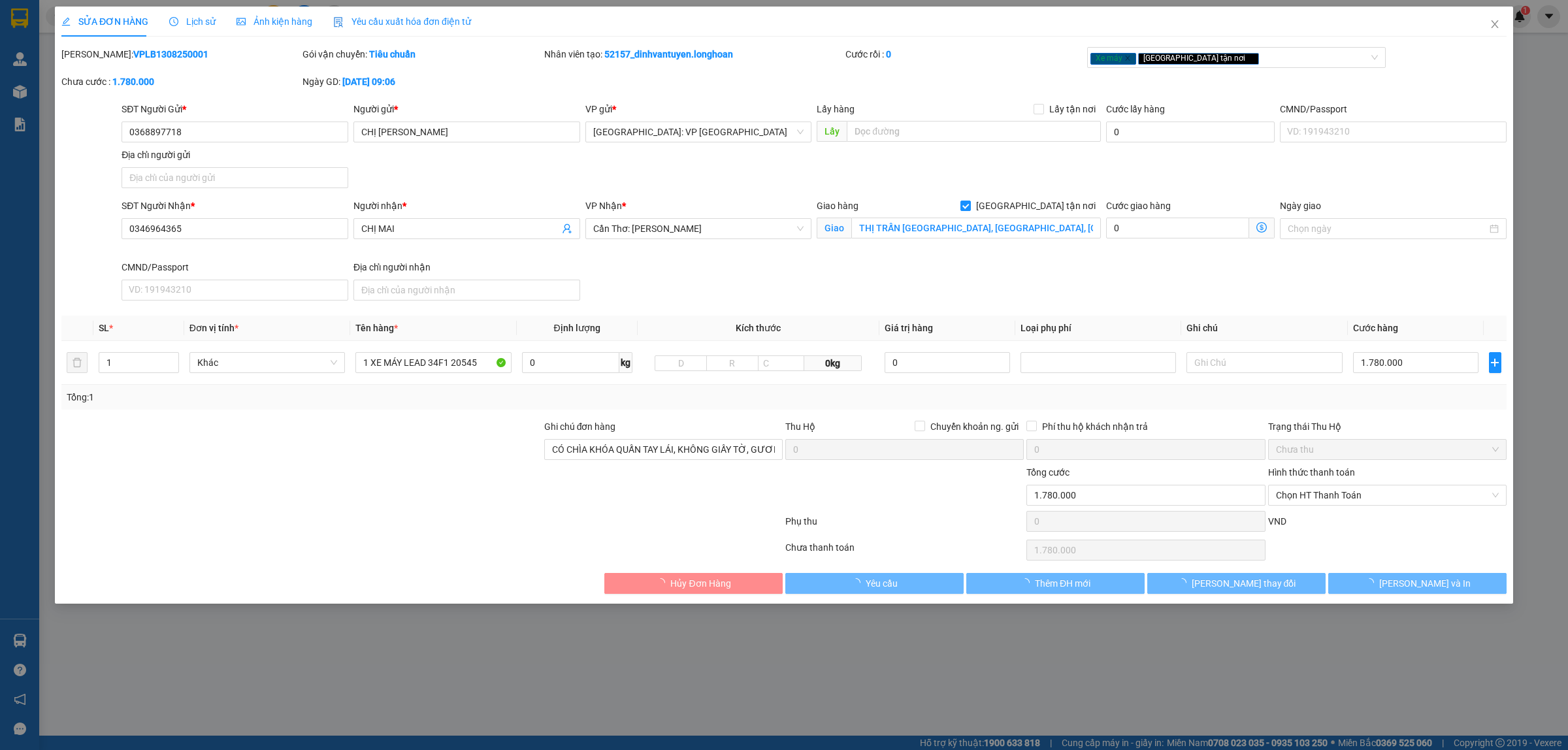
click at [134, 59] on b "VPLB1308250001" at bounding box center [171, 55] width 75 height 11
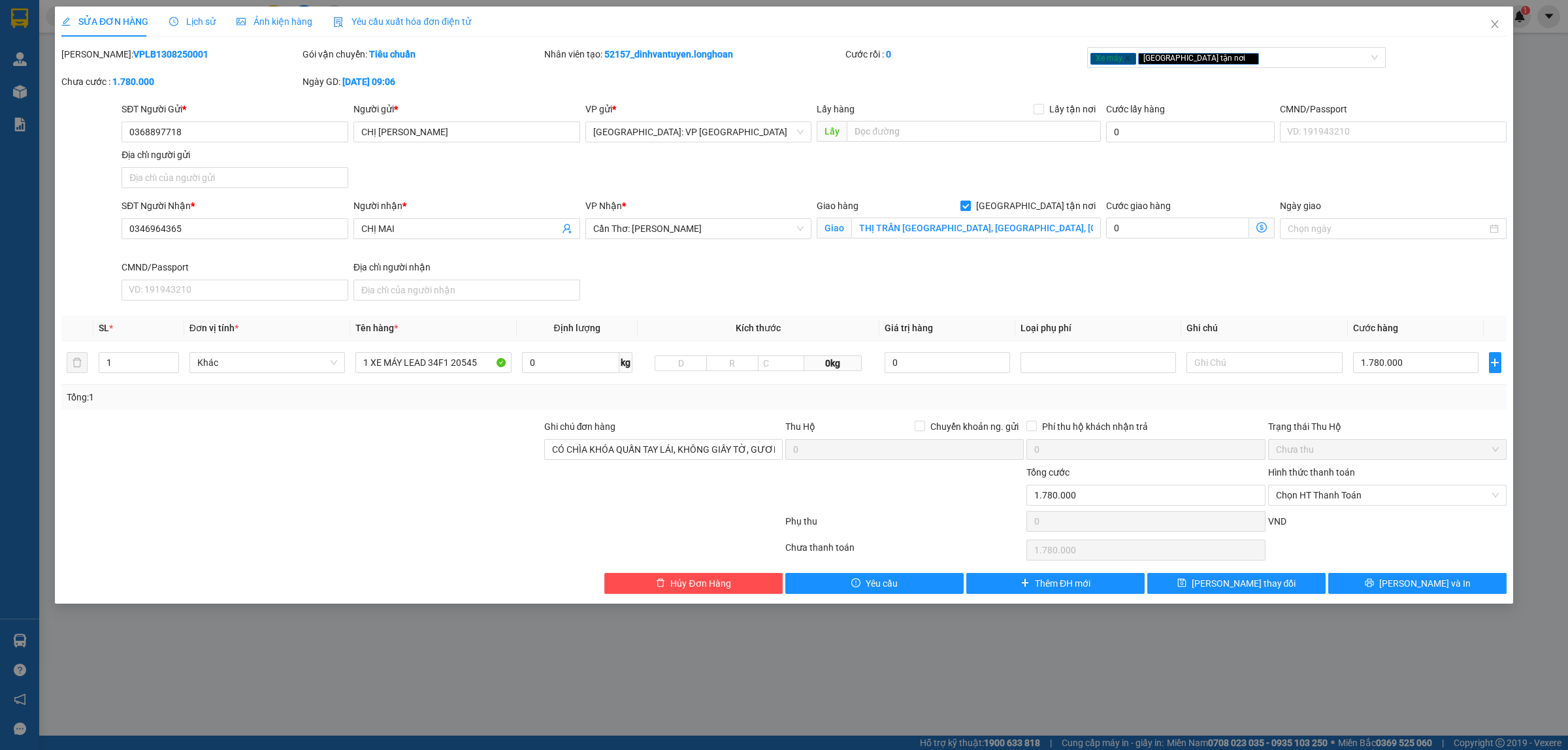
copy b "VPLB1308250001"
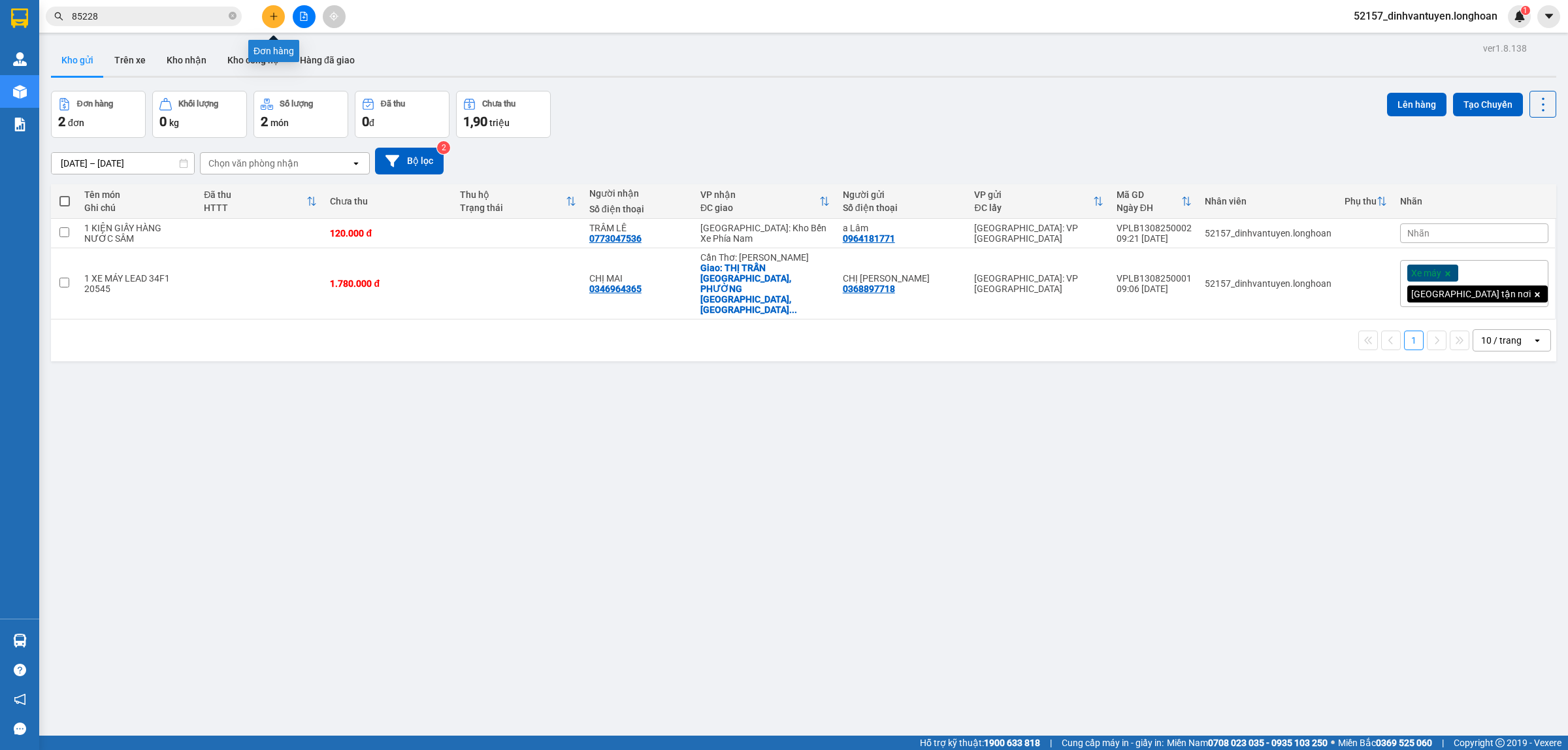
click at [269, 12] on icon "plus" at bounding box center [274, 16] width 9 height 9
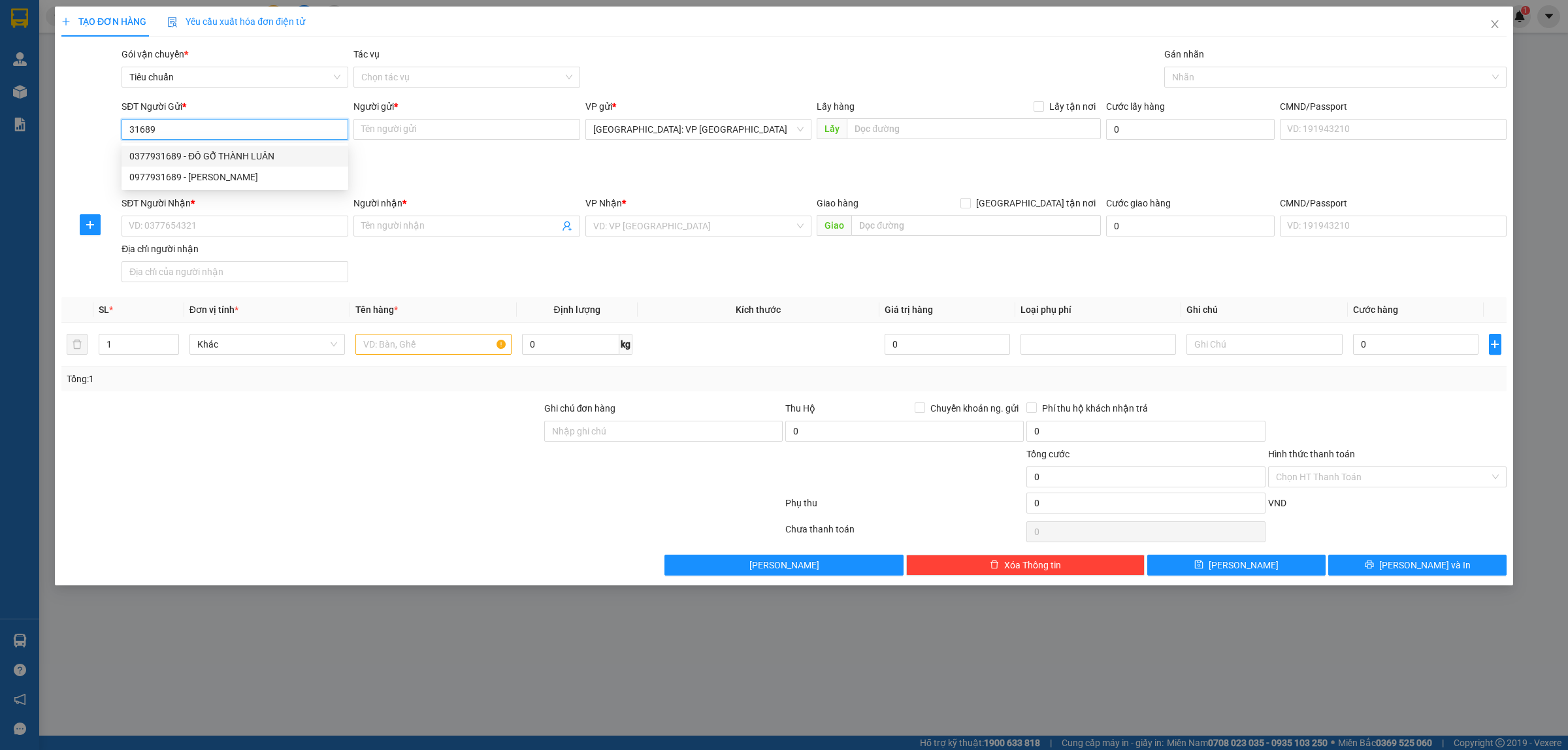
click at [226, 154] on div "0377931689 - ĐỒ GỖ THÀNH LUÂN" at bounding box center [234, 156] width 211 height 14
type input "0377931689"
type input "ĐỒ GỖ THÀNH LUÂN"
checkbox input "true"
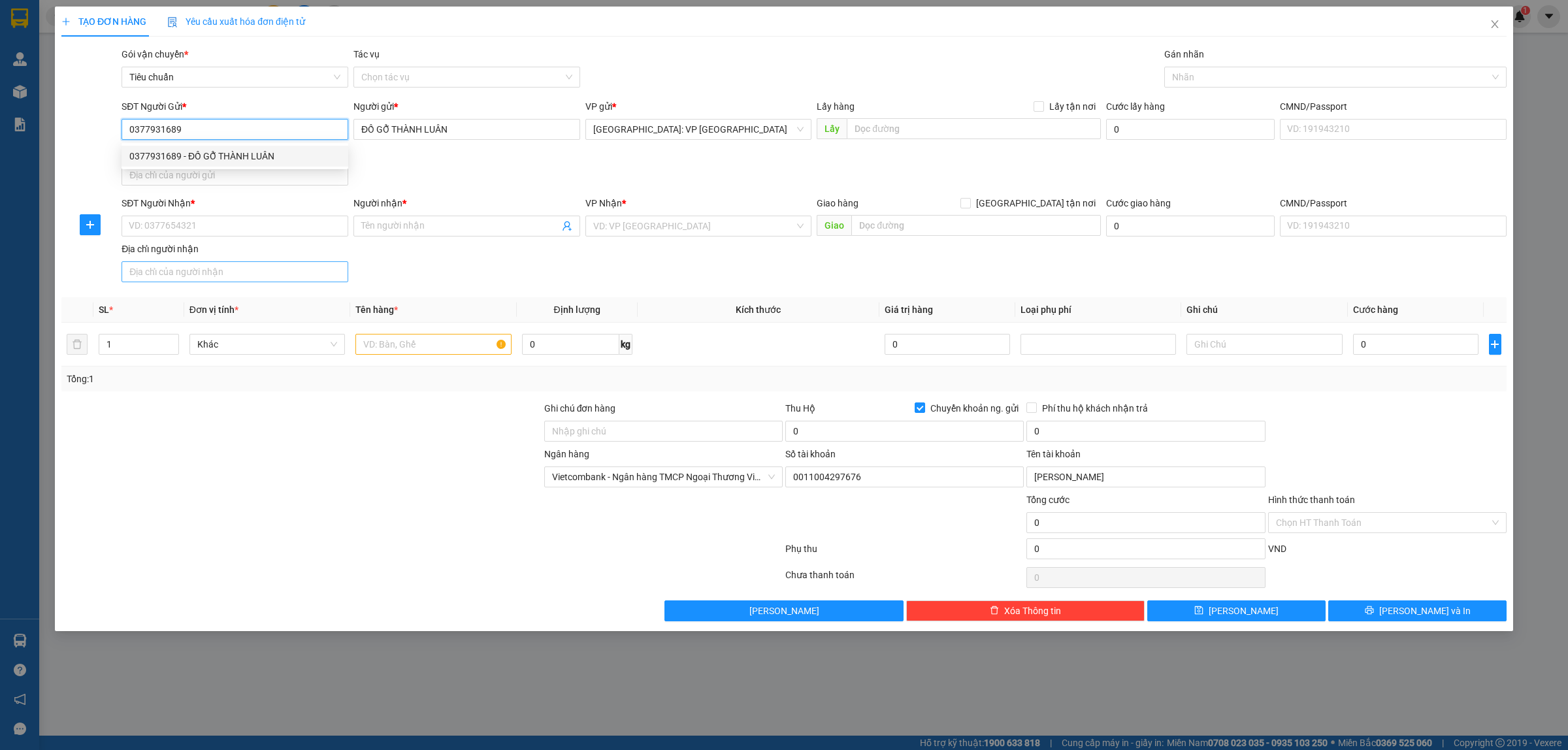
type input "0011004297676"
type input "[PERSON_NAME]"
type input "0377931689"
click at [231, 131] on input "0377931689" at bounding box center [234, 129] width 227 height 21
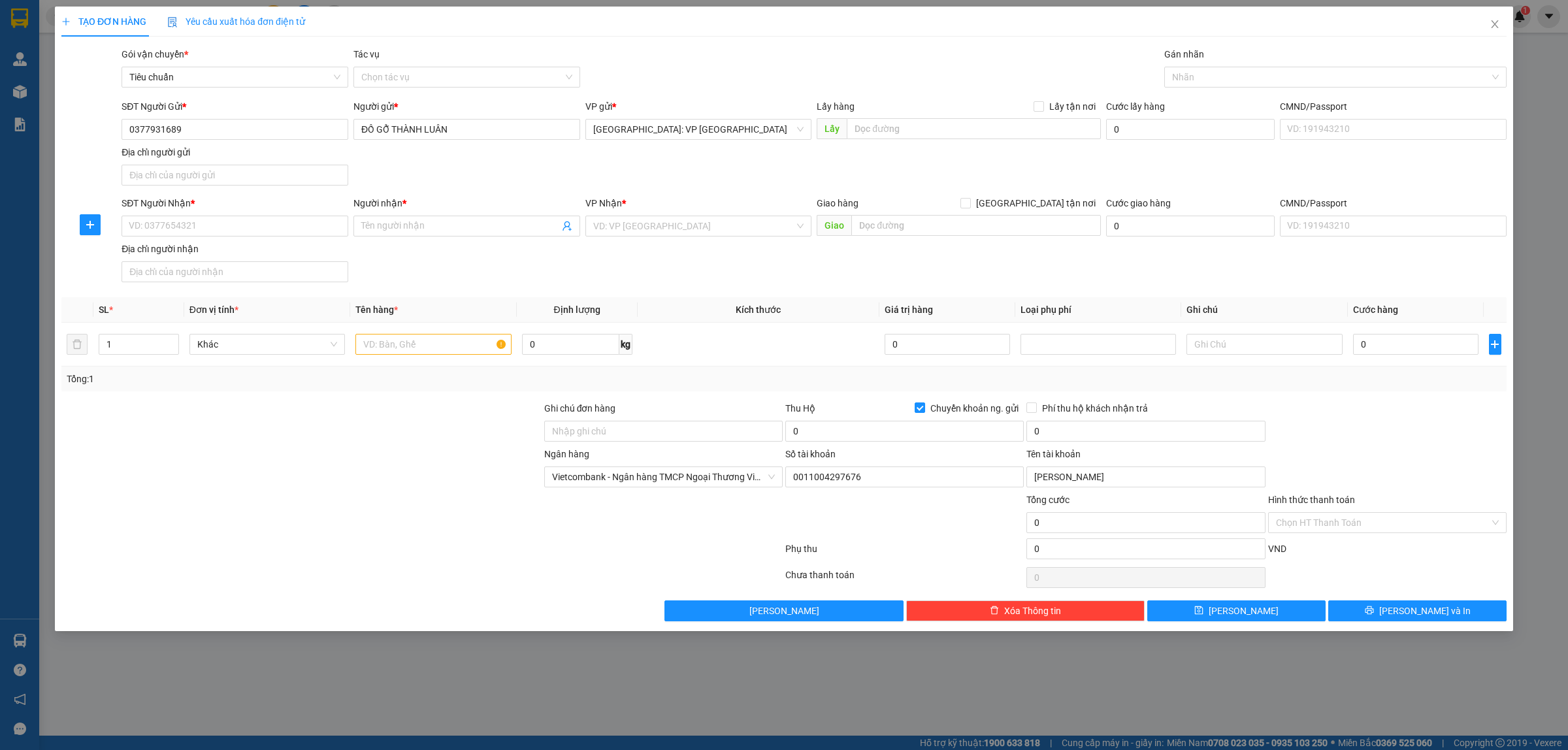
click at [667, 182] on div "SĐT Người Gửi * 0377931689 0377931689 Người gửi * ĐỒ GỖ THÀNH LUÂN VP gửi * Hà …" at bounding box center [814, 145] width 1390 height 92
click at [265, 221] on input "SĐT Người Nhận *" at bounding box center [234, 225] width 227 height 21
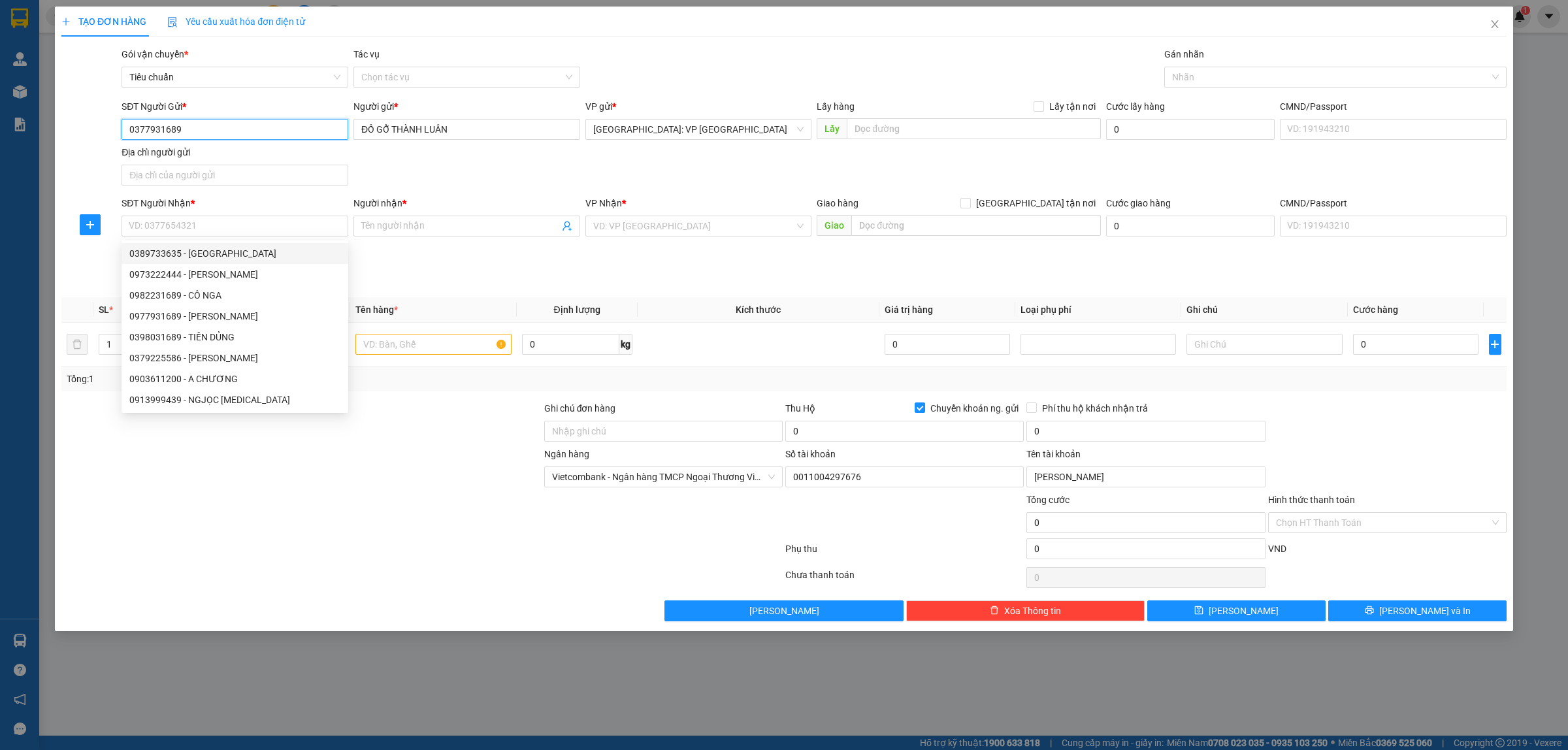
click at [245, 126] on input "0377931689" at bounding box center [234, 129] width 227 height 21
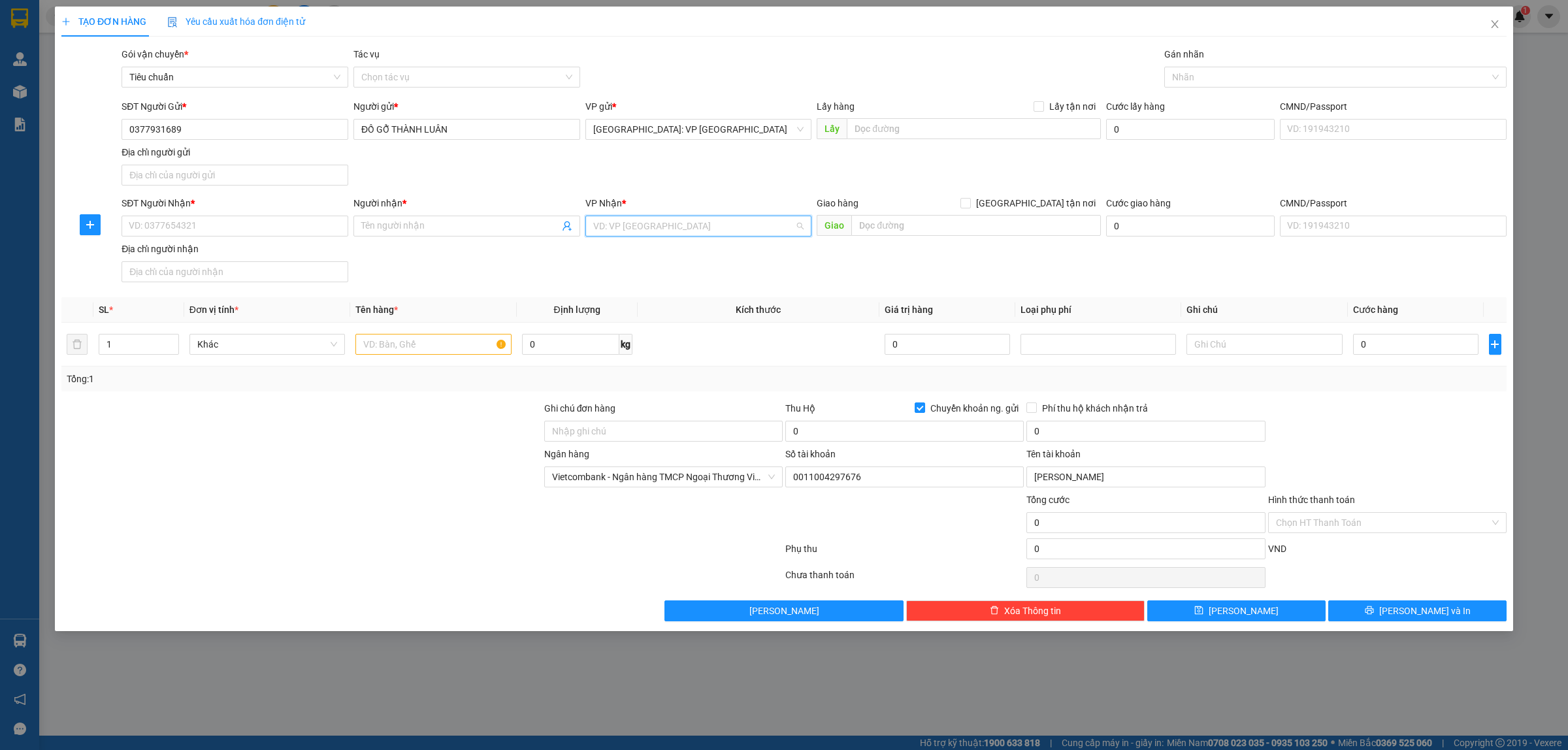
click at [720, 229] on input "search" at bounding box center [693, 226] width 202 height 20
type input "12"
drag, startPoint x: 706, startPoint y: 280, endPoint x: 771, endPoint y: 268, distance: 66.1
click at [706, 280] on div "[PERSON_NAME] : [GEOGRAPHIC_DATA]" at bounding box center [698, 274] width 211 height 14
click at [903, 232] on input "text" at bounding box center [976, 225] width 249 height 21
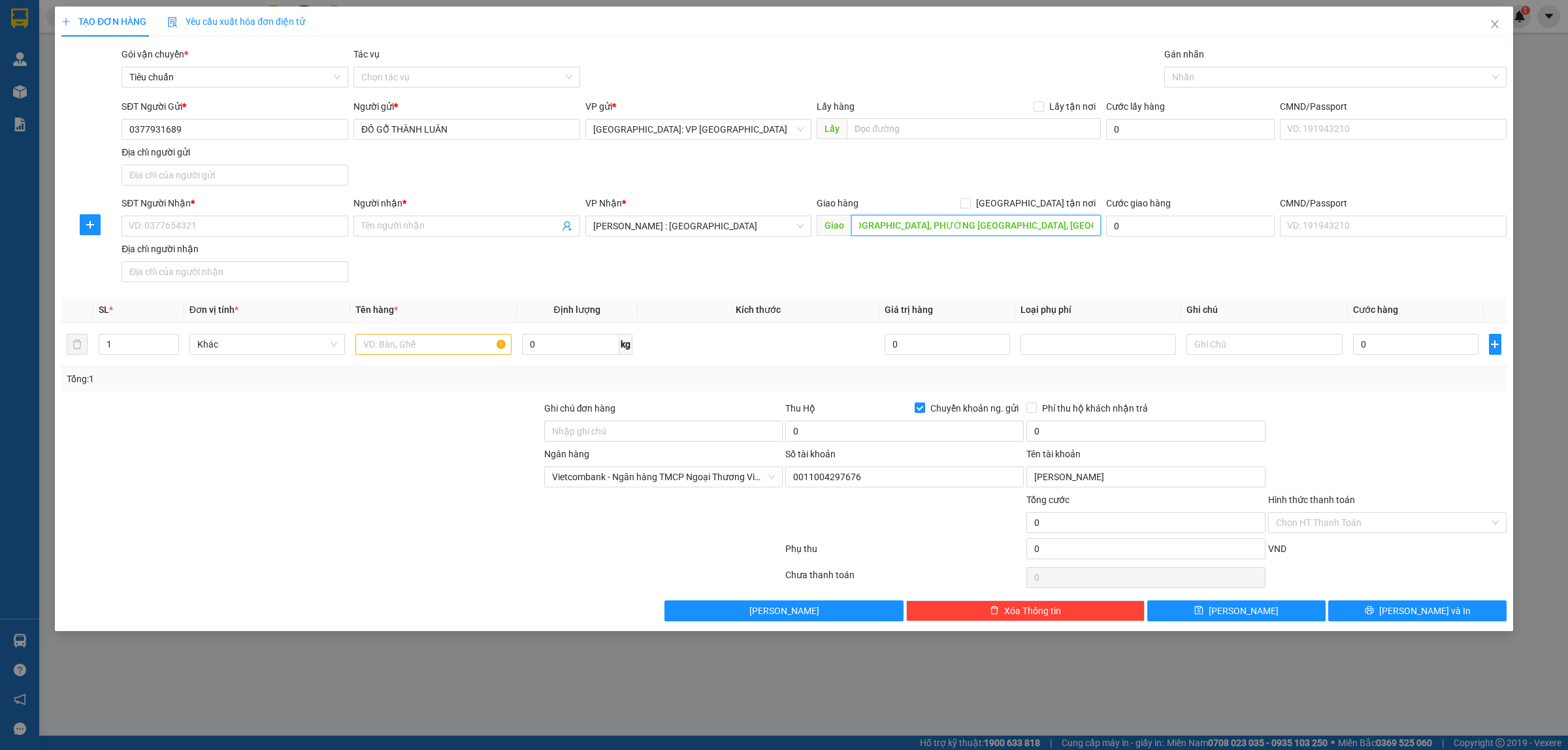
scroll to position [0, 62]
type input "427D ẤP BÌNH HÒA, PHƯỜNG BÌNH NHÂM, THUẬN AN, BÌNH DƯƠNG"
click at [970, 199] on input "[GEOGRAPHIC_DATA] tận nơi" at bounding box center [965, 203] width 9 height 9
checkbox input "true"
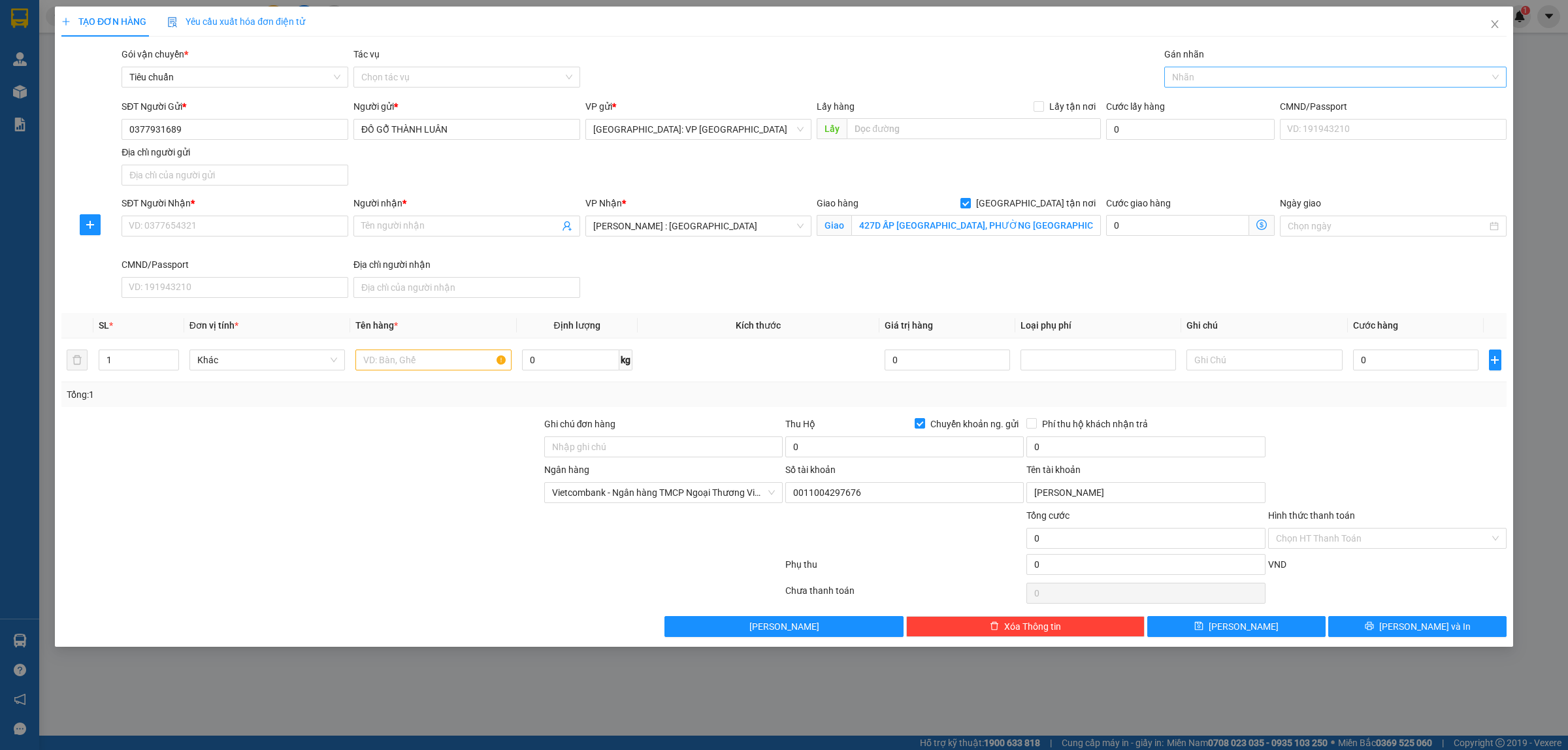
drag, startPoint x: 1224, startPoint y: 81, endPoint x: 928, endPoint y: 151, distance: 304.2
click at [1223, 80] on div at bounding box center [1329, 76] width 323 height 15
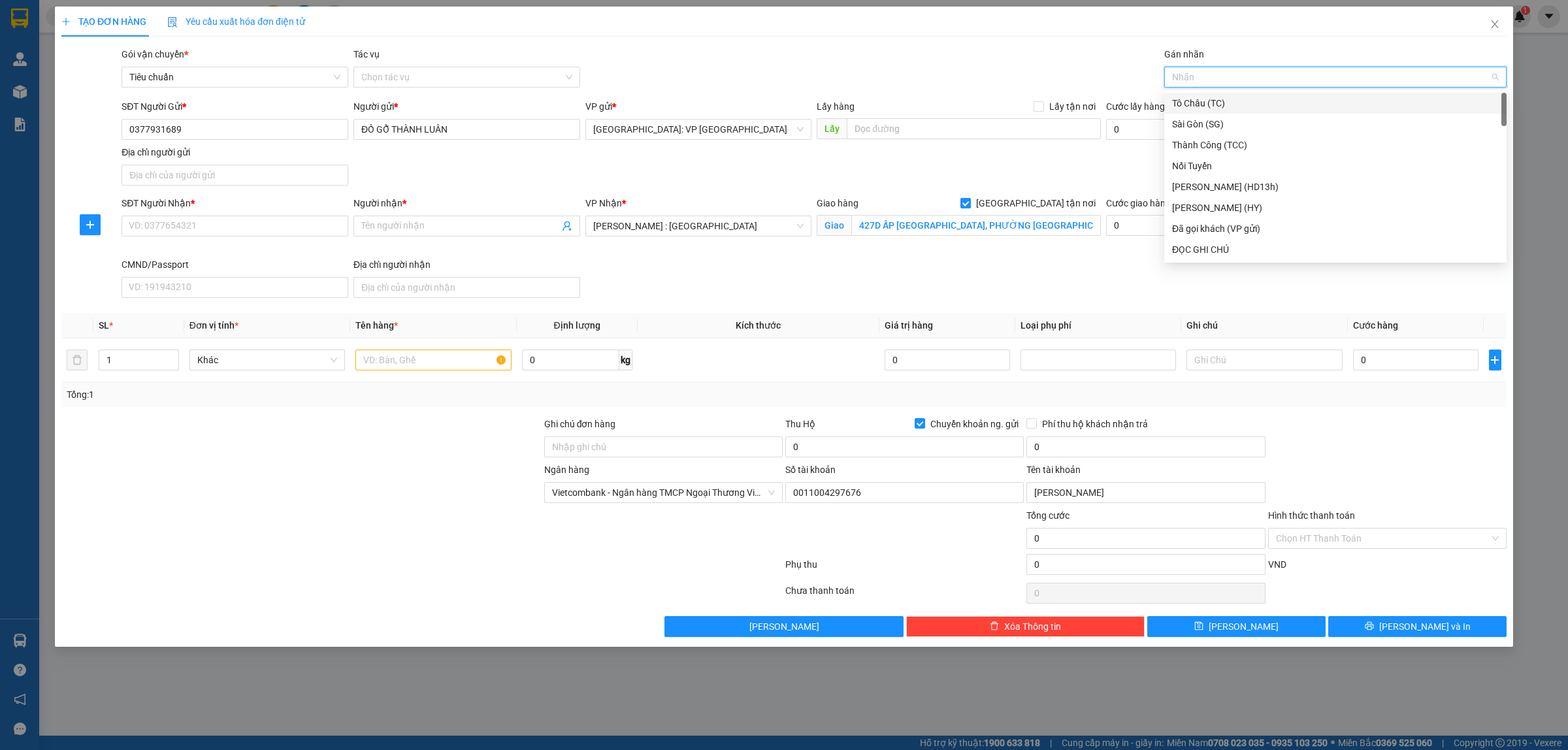
type input "D"
type input "G"
click at [1223, 254] on div "[GEOGRAPHIC_DATA] tận nơi" at bounding box center [1336, 249] width 327 height 14
click at [320, 222] on input "SĐT Người Nhận *" at bounding box center [234, 225] width 227 height 21
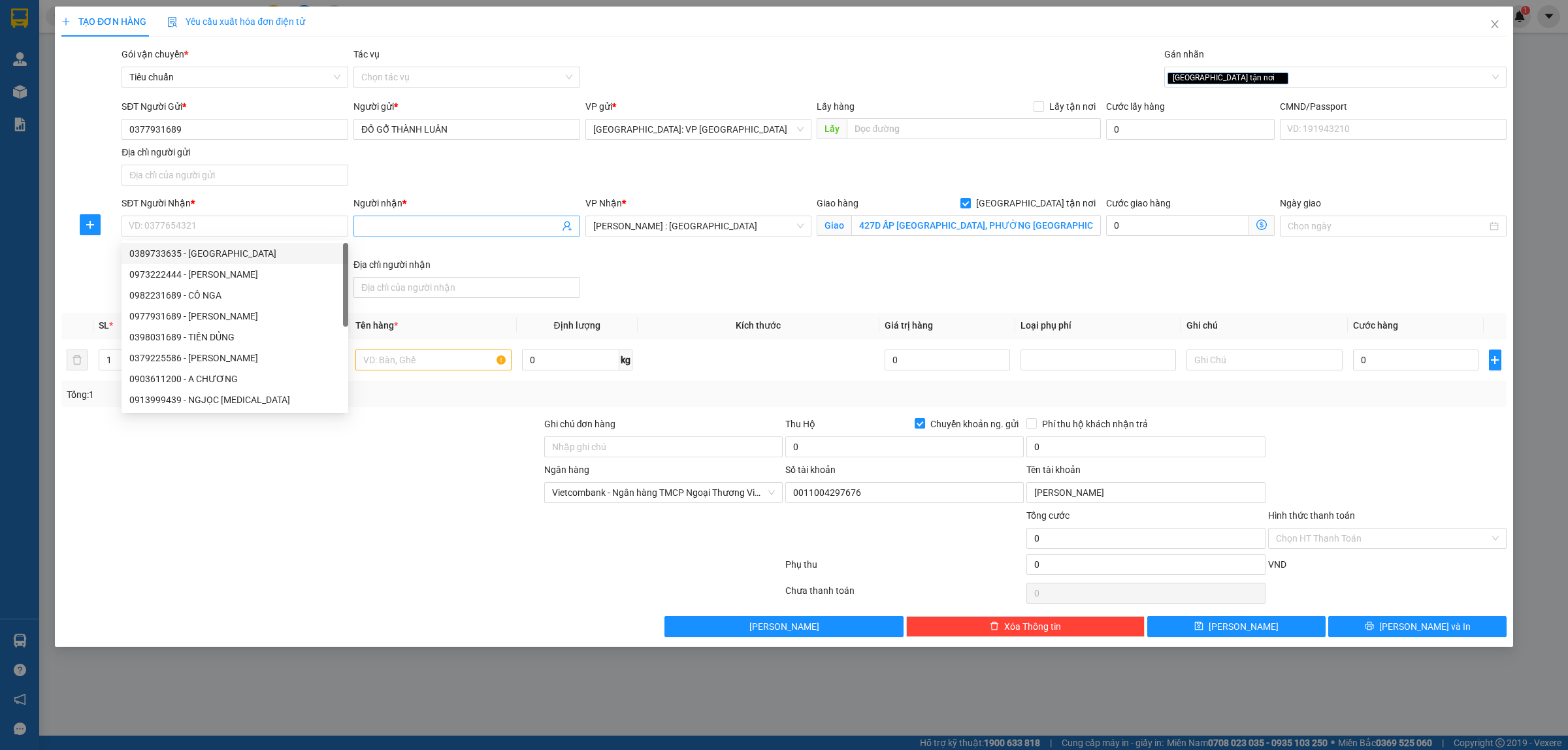
click at [435, 224] on input "Người nhận *" at bounding box center [460, 226] width 198 height 14
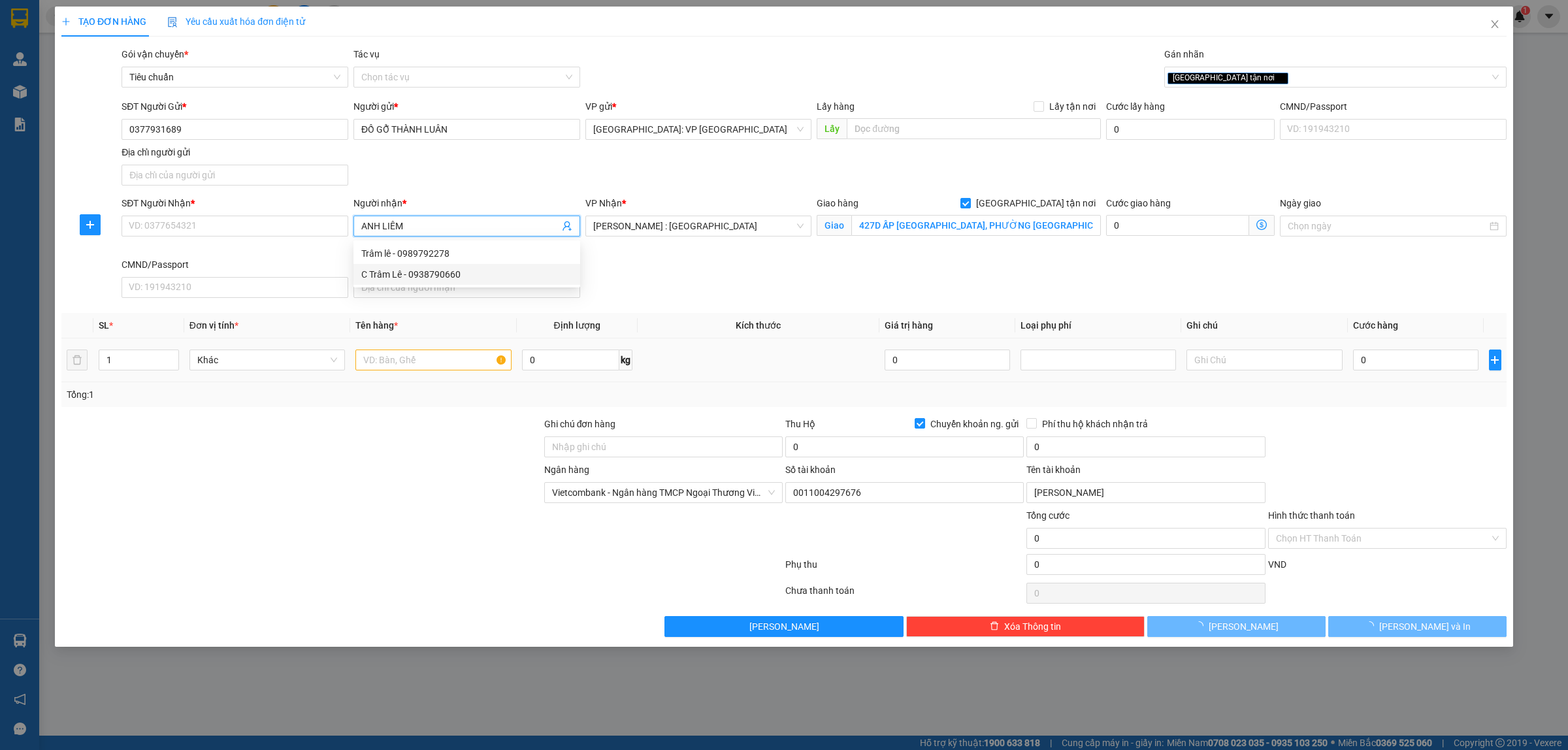
type input "ANH LIÊM"
drag, startPoint x: 408, startPoint y: 364, endPoint x: 461, endPoint y: 377, distance: 54.6
click at [408, 364] on input "text" at bounding box center [432, 360] width 155 height 21
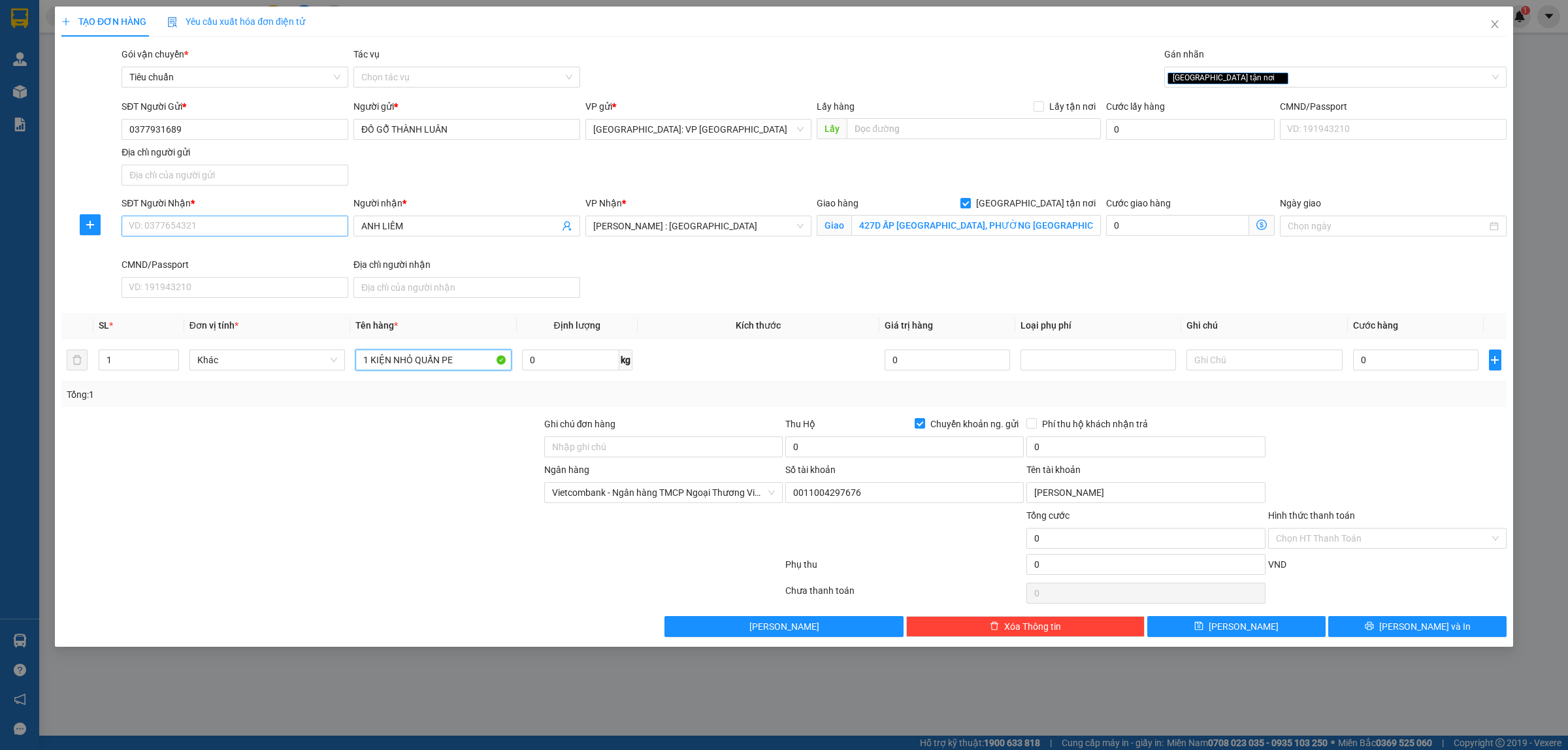
type input "1 KIỆN NHỎ QUẤN PE"
click at [251, 226] on input "SĐT Người Nhận *" at bounding box center [234, 225] width 227 height 21
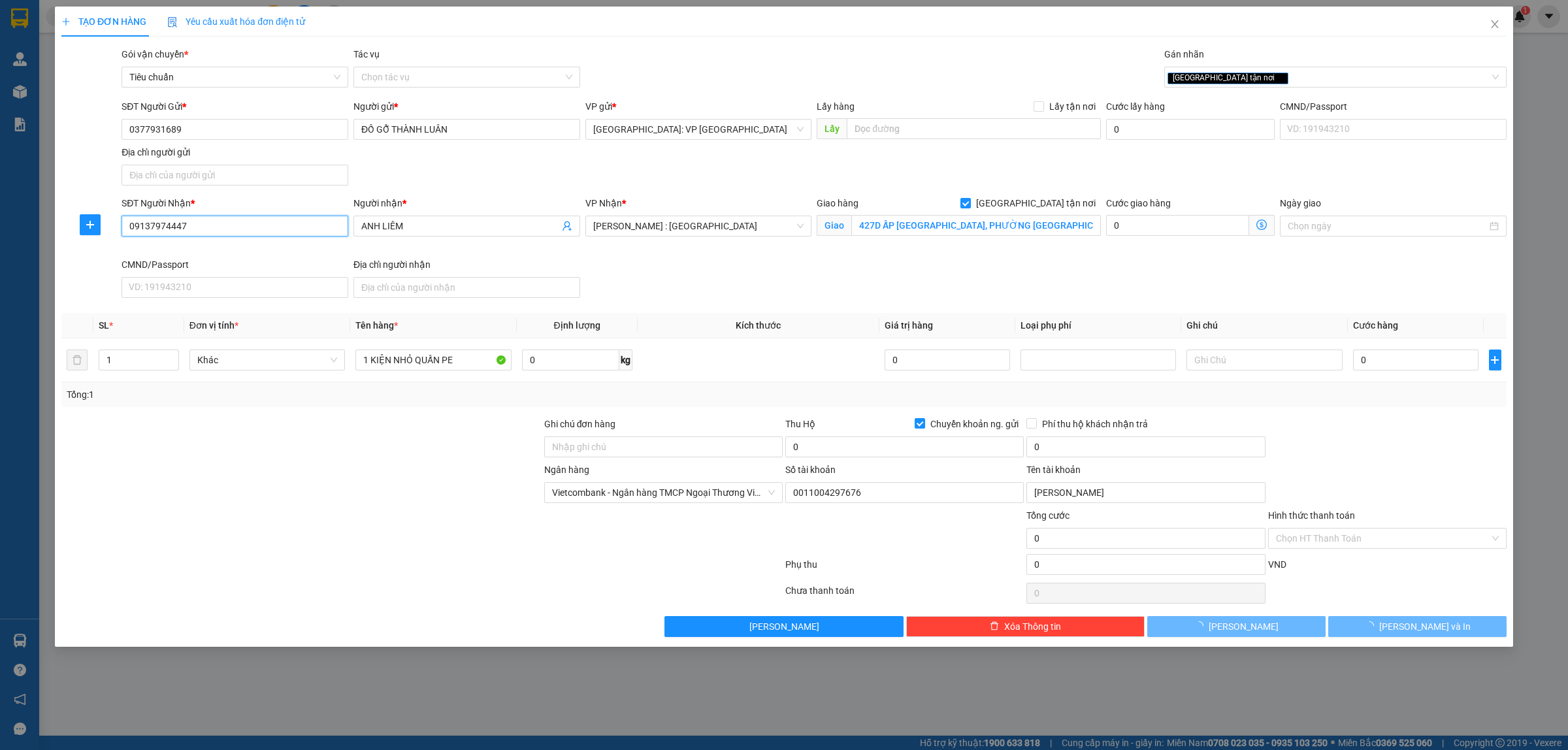
click at [258, 222] on input "09137974447" at bounding box center [234, 225] width 227 height 21
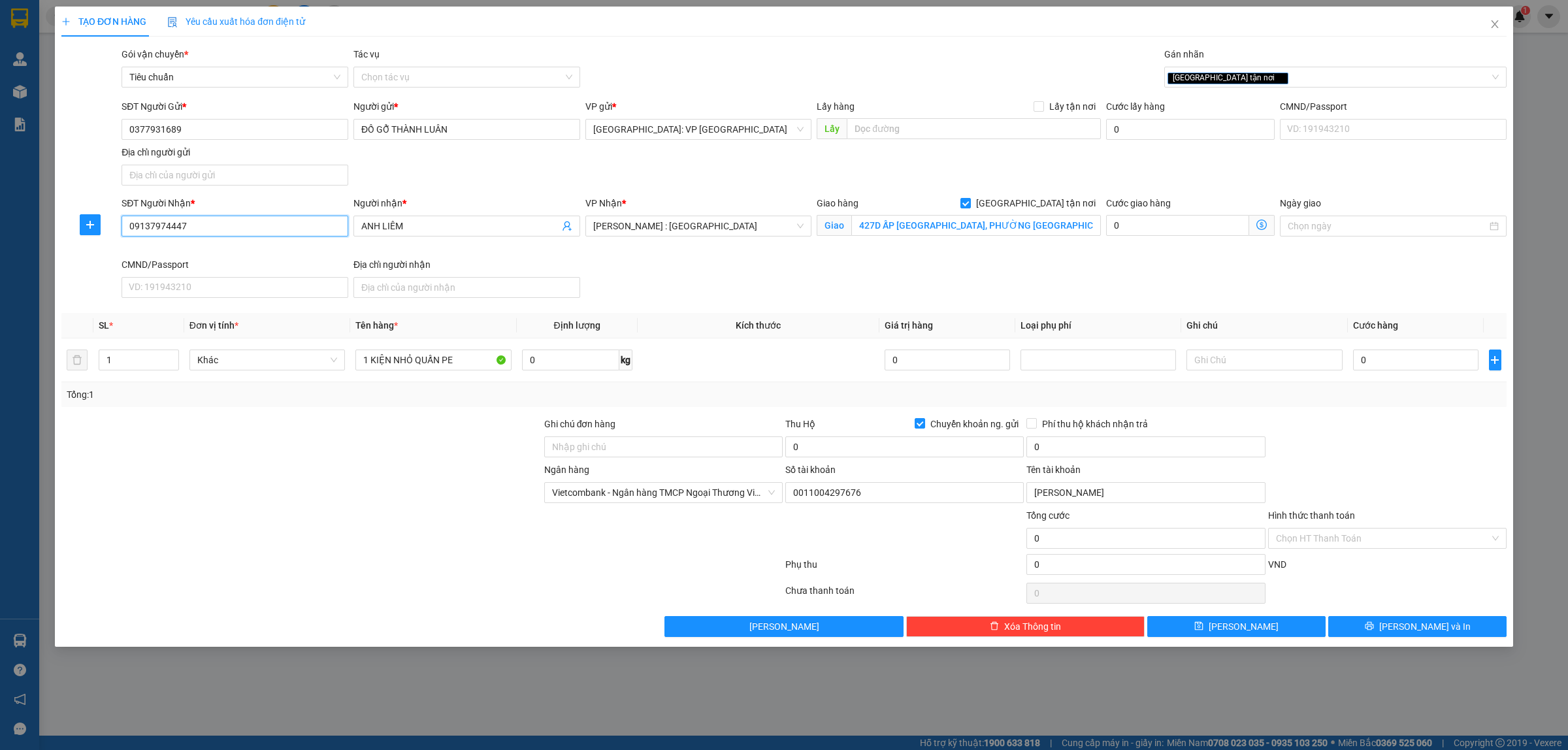
click at [258, 222] on input "09137974447" at bounding box center [234, 225] width 227 height 21
type input "09137974447"
click at [430, 247] on div "Người nhận * ANH LIÊM" at bounding box center [466, 227] width 232 height 61
click at [479, 366] on input "1 KIỆN NHỎ QUẤN PE" at bounding box center [432, 360] width 155 height 21
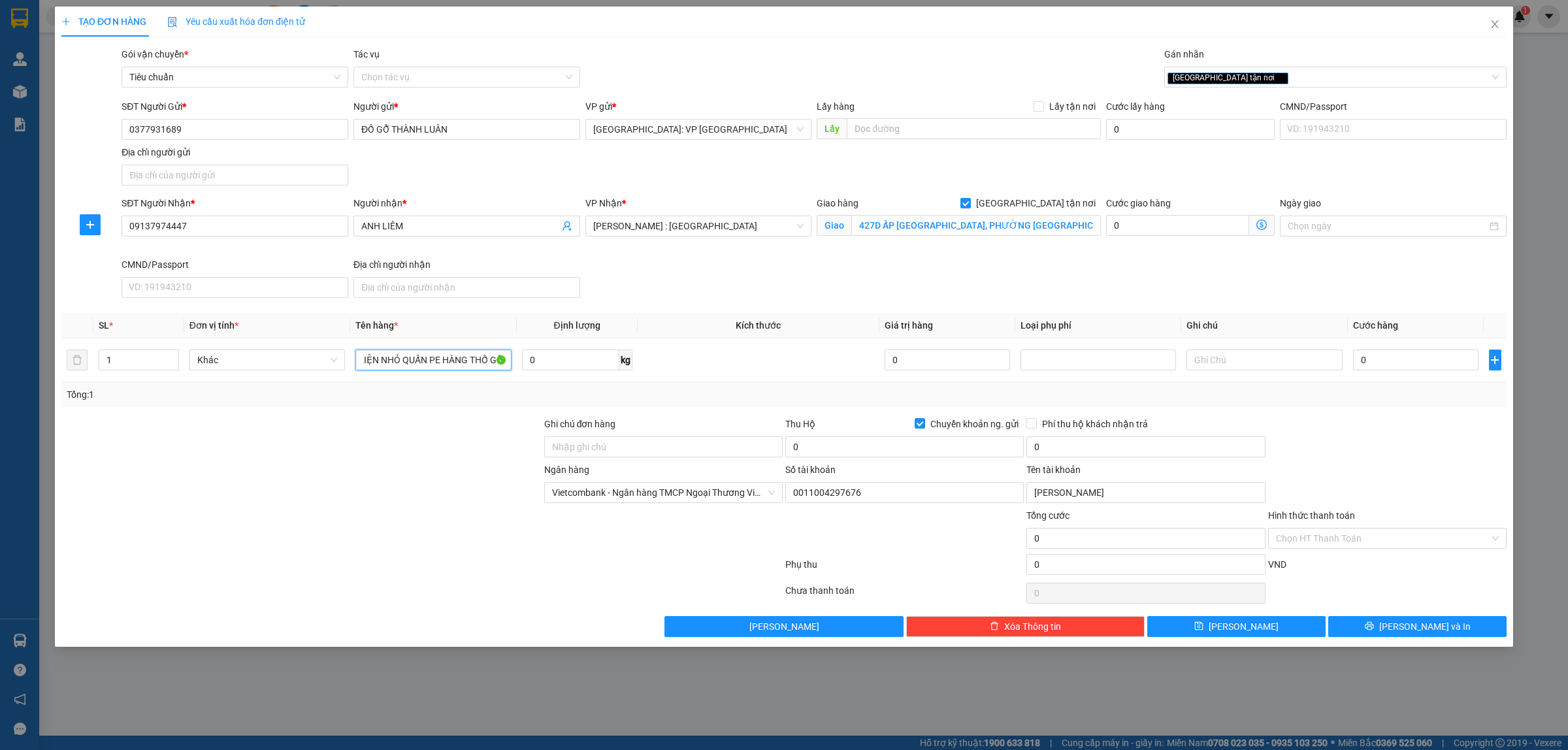
type input "1 KIỆN NHỎ QUẤN PE HÀNG THỐ GỖ"
click at [475, 425] on div at bounding box center [301, 440] width 483 height 46
click at [1121, 292] on div "SĐT Người Nhận * 09137974447 Người nhận * ANH LIÊM VP Nhận * Hồ Chí Minh : Kho …" at bounding box center [814, 249] width 1390 height 107
click at [1383, 364] on input "0" at bounding box center [1416, 360] width 126 height 21
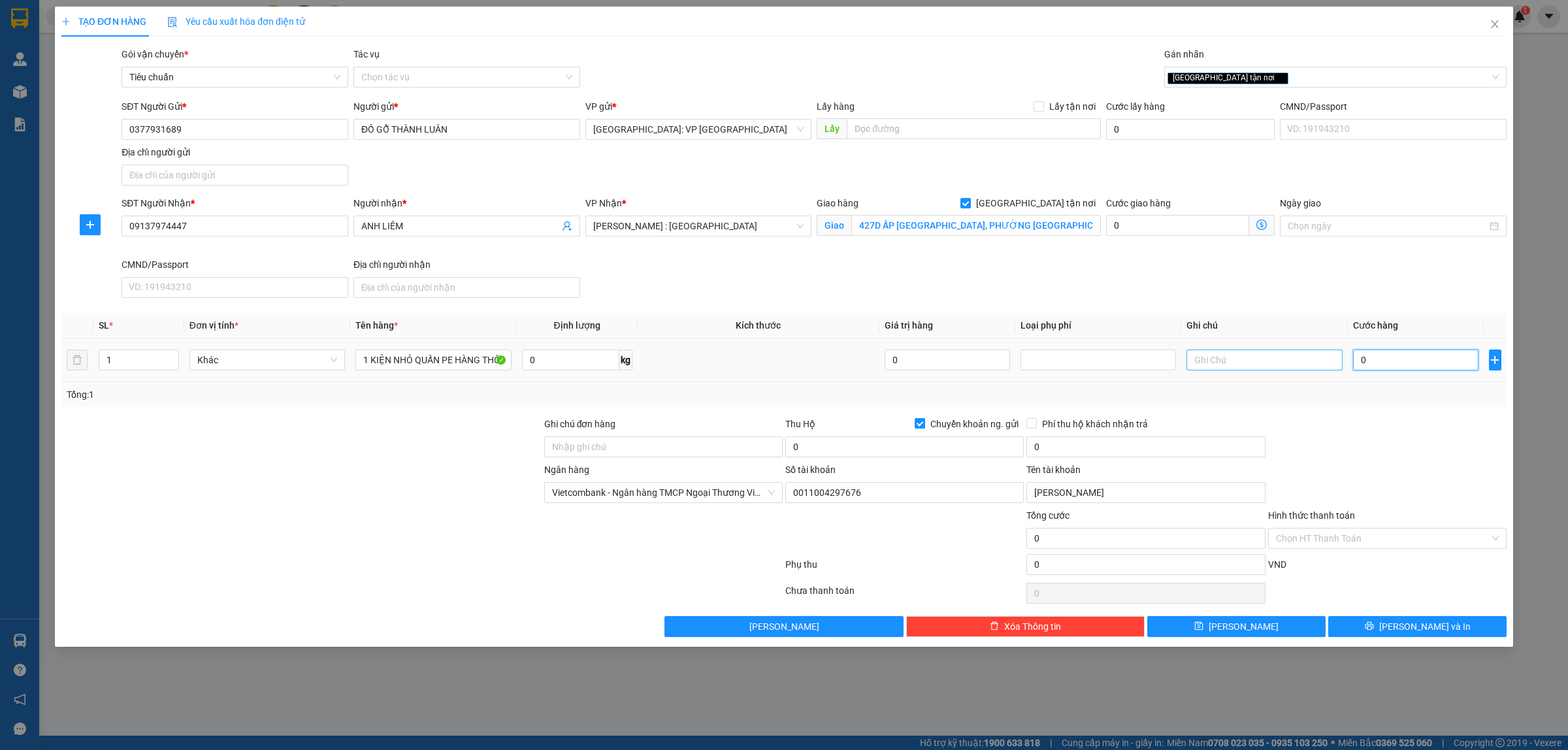
type input "1"
type input "10"
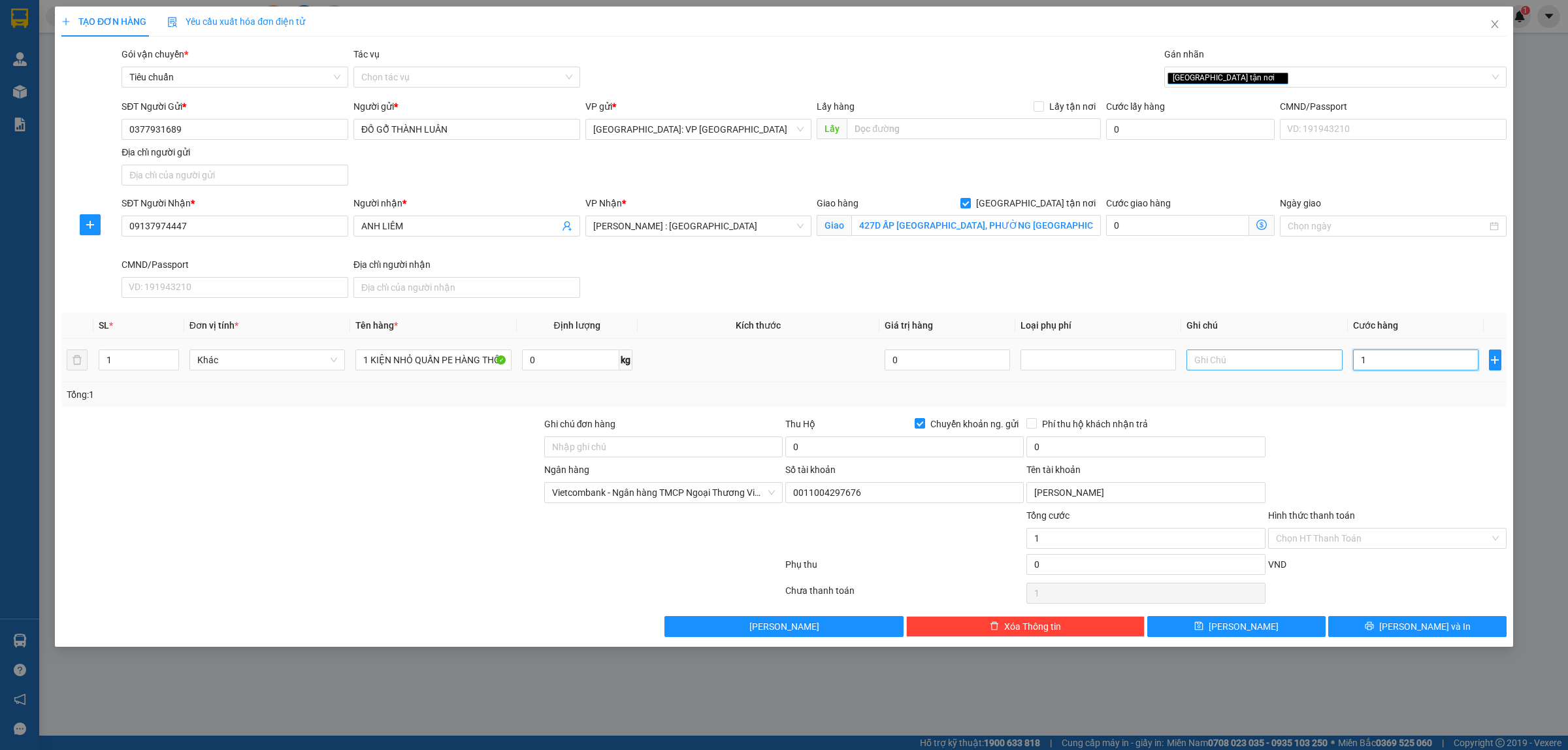
type input "10"
type input "100"
type input "1.000"
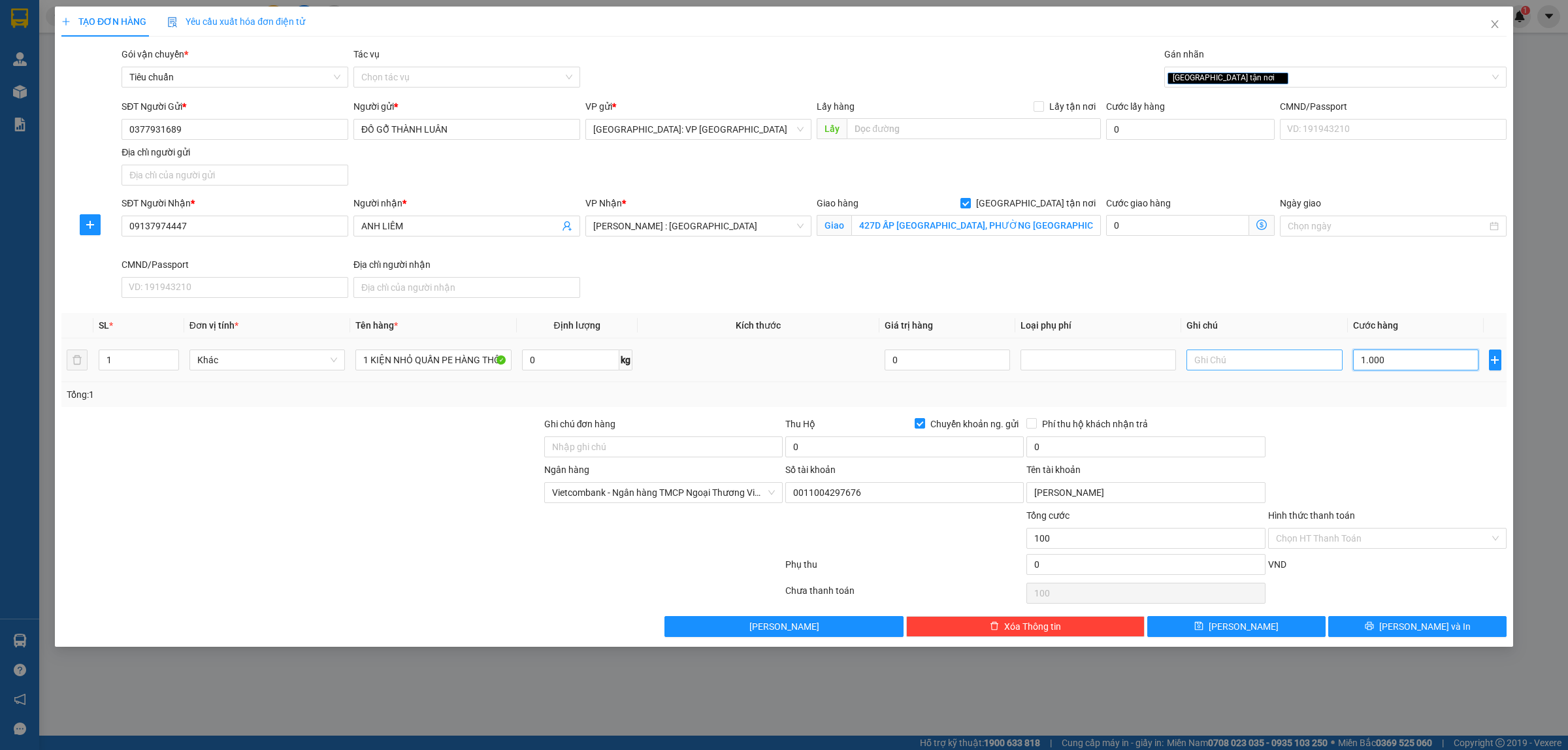
type input "1.000"
type input "10.000"
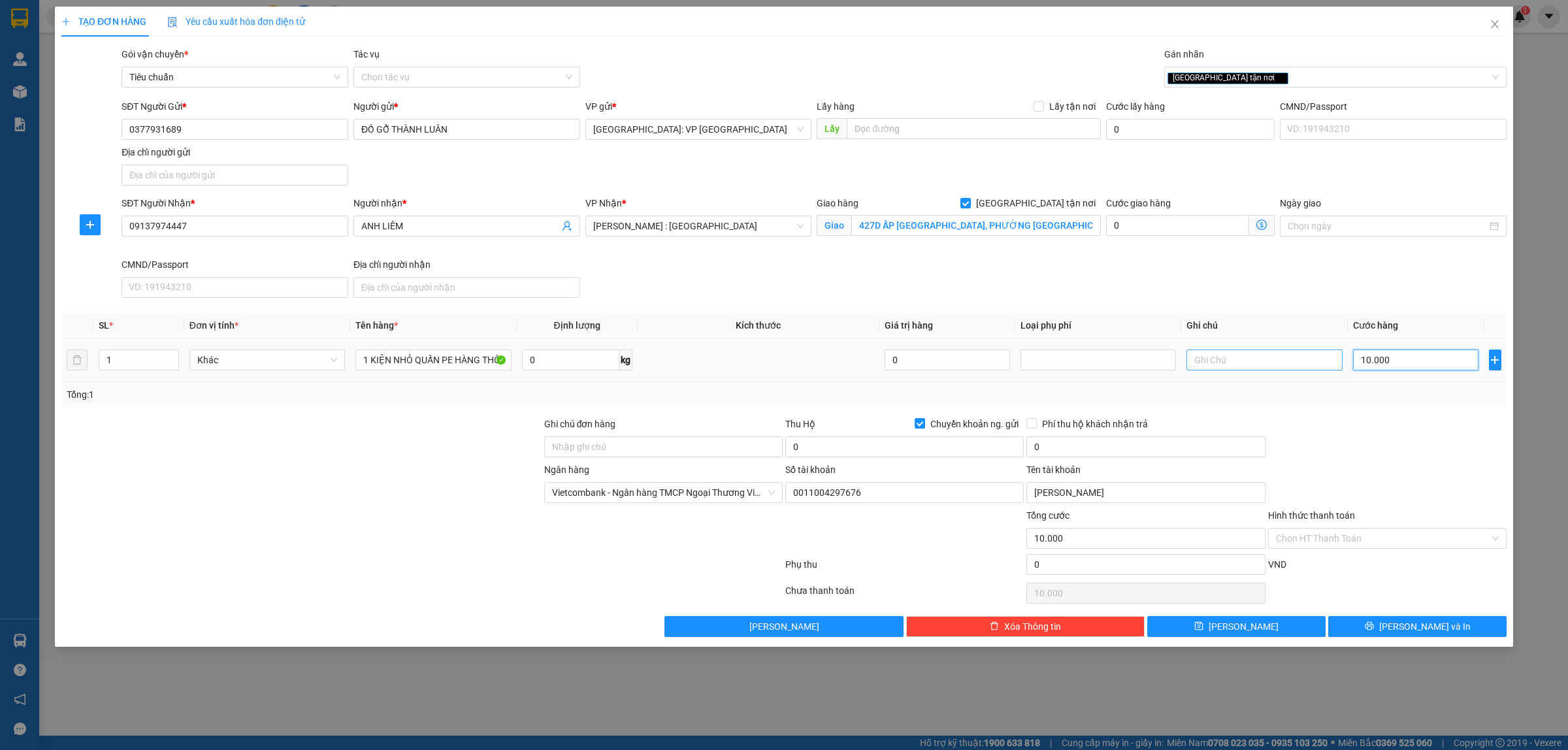
type input "100.000"
click at [864, 449] on input "0" at bounding box center [905, 447] width 239 height 21
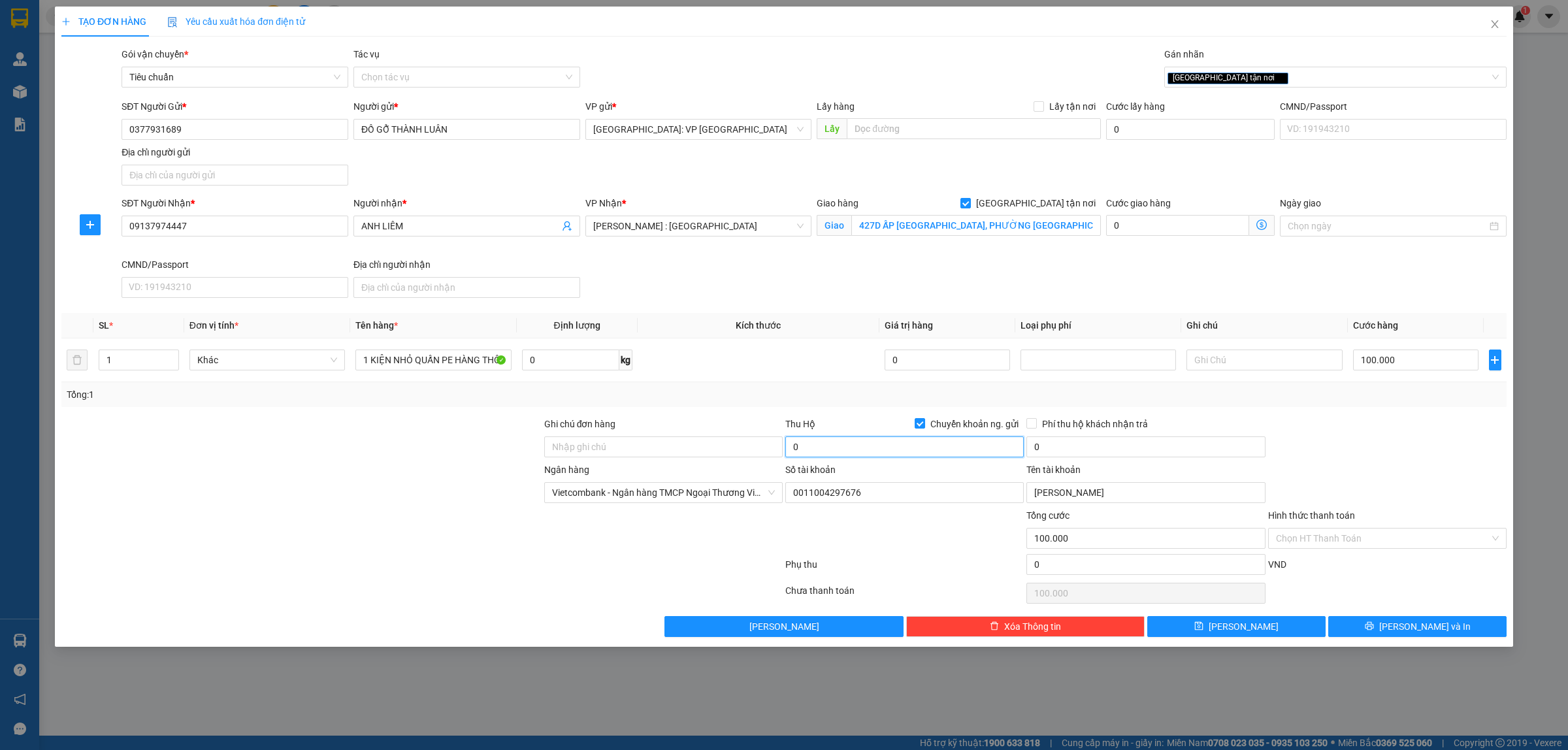
click at [867, 449] on input "0" at bounding box center [905, 447] width 239 height 21
type input "600.000"
click at [1128, 451] on input "0" at bounding box center [1146, 447] width 239 height 21
type input "5.000"
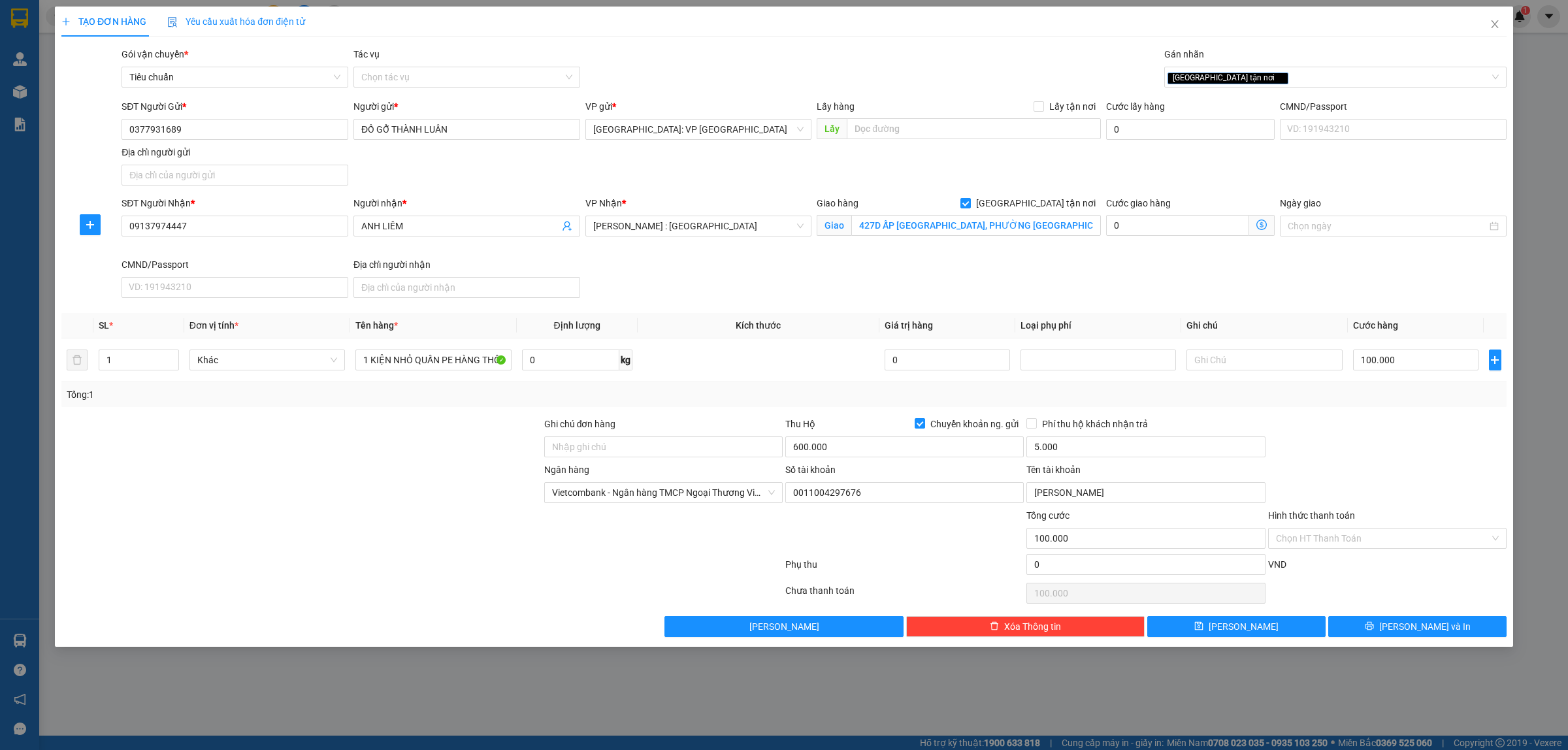
click at [1371, 445] on div at bounding box center [1387, 440] width 241 height 46
click at [1419, 624] on span "[PERSON_NAME] và In" at bounding box center [1425, 627] width 91 height 14
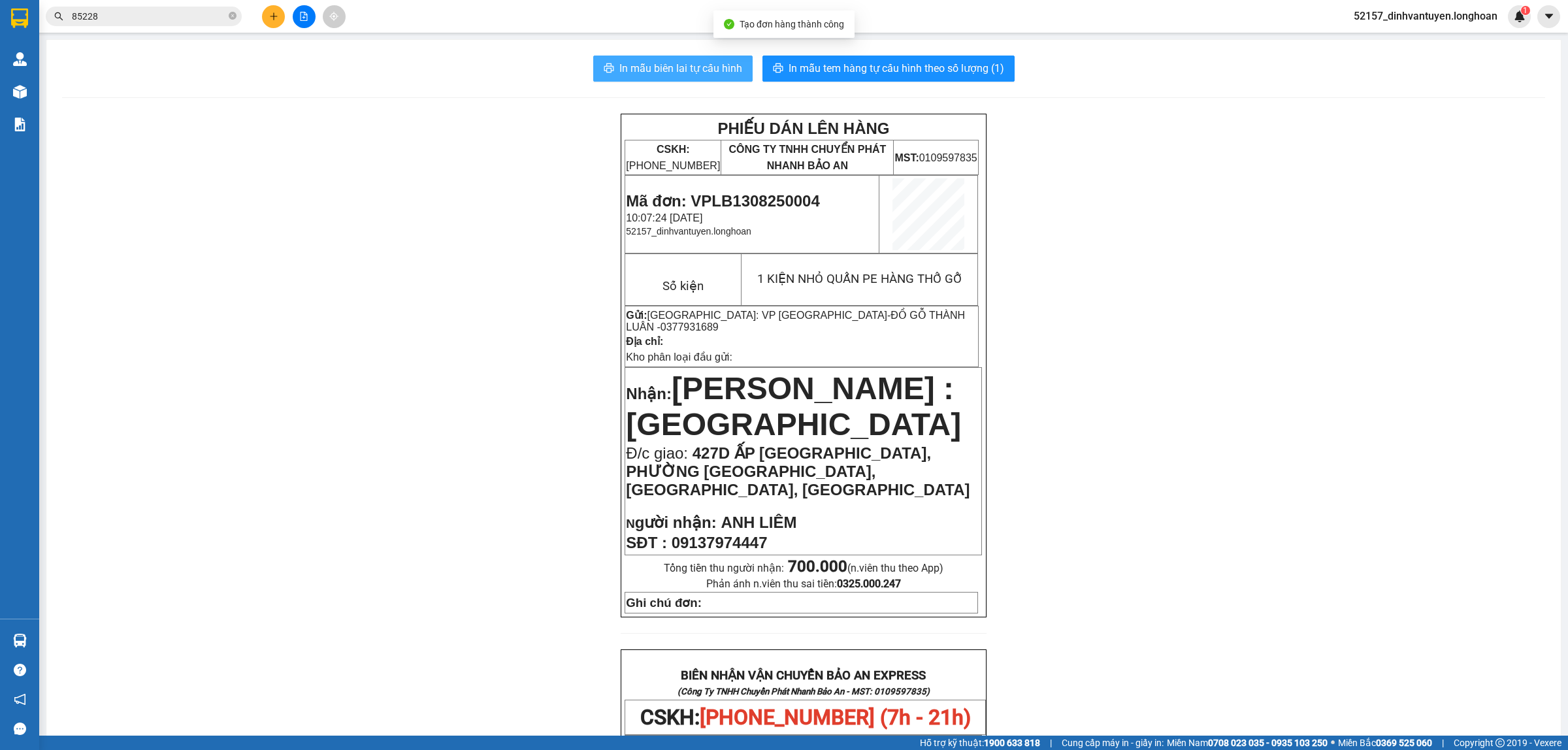
click at [675, 57] on button "In mẫu biên lai tự cấu hình" at bounding box center [673, 68] width 160 height 26
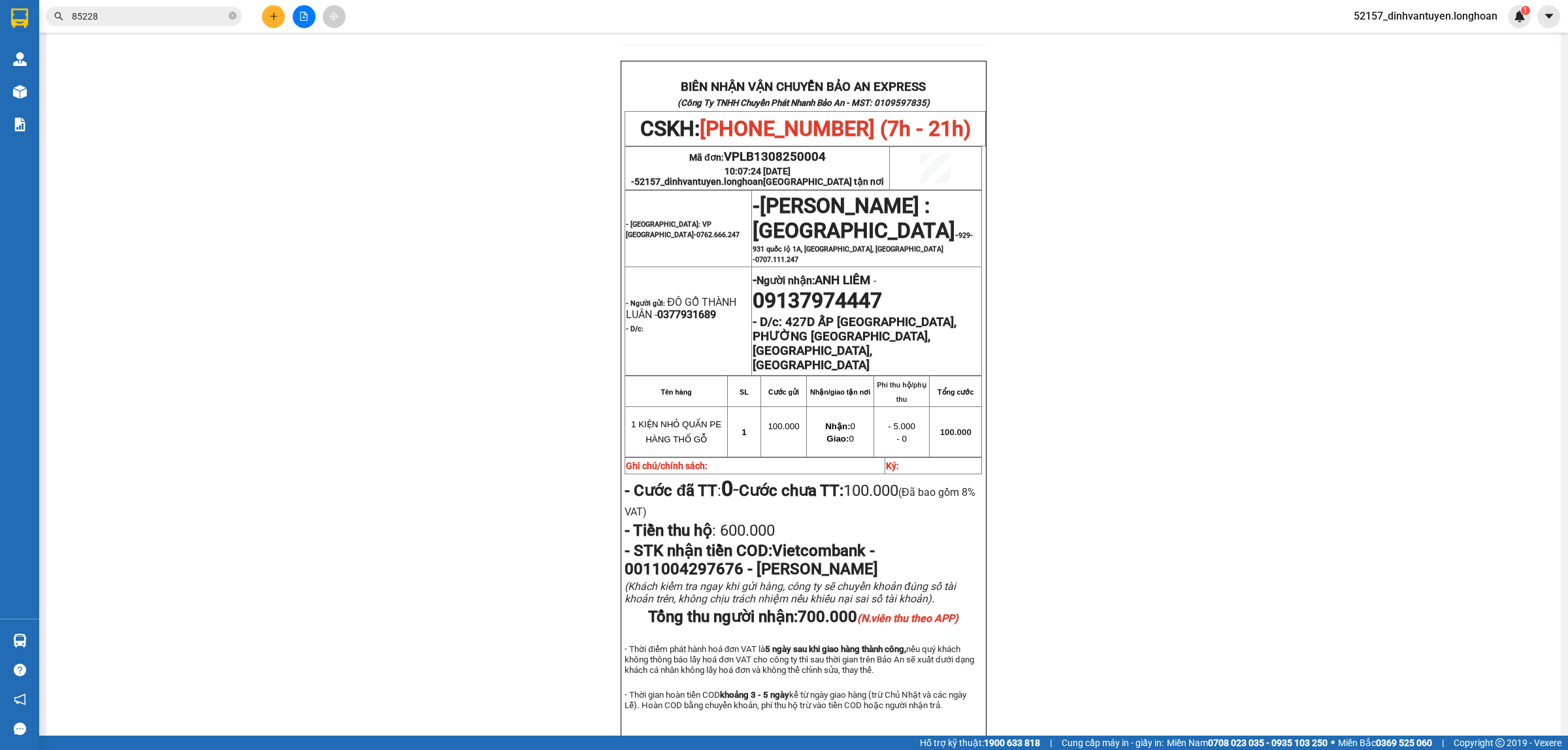
scroll to position [653, 0]
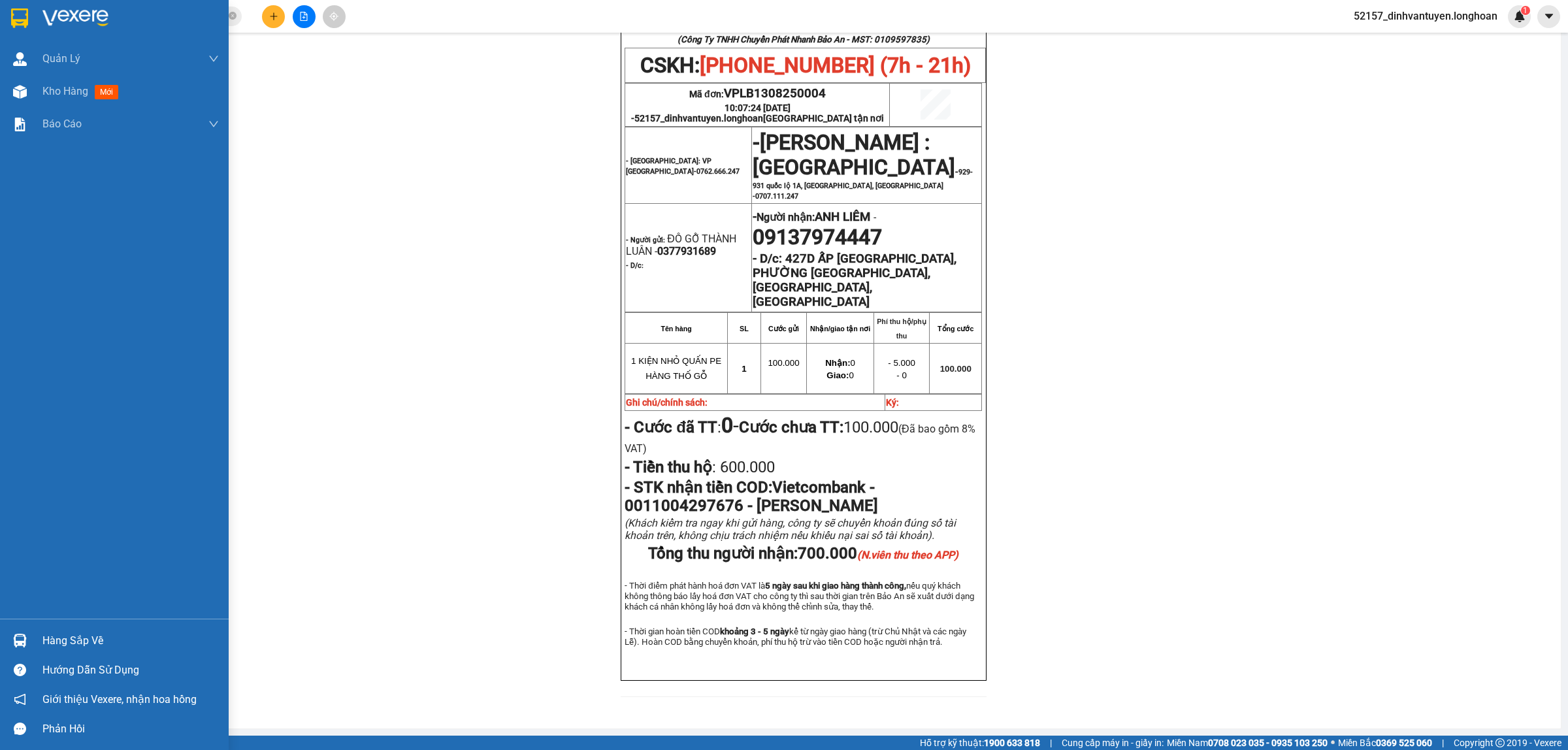
click at [18, 8] on img at bounding box center [19, 18] width 17 height 20
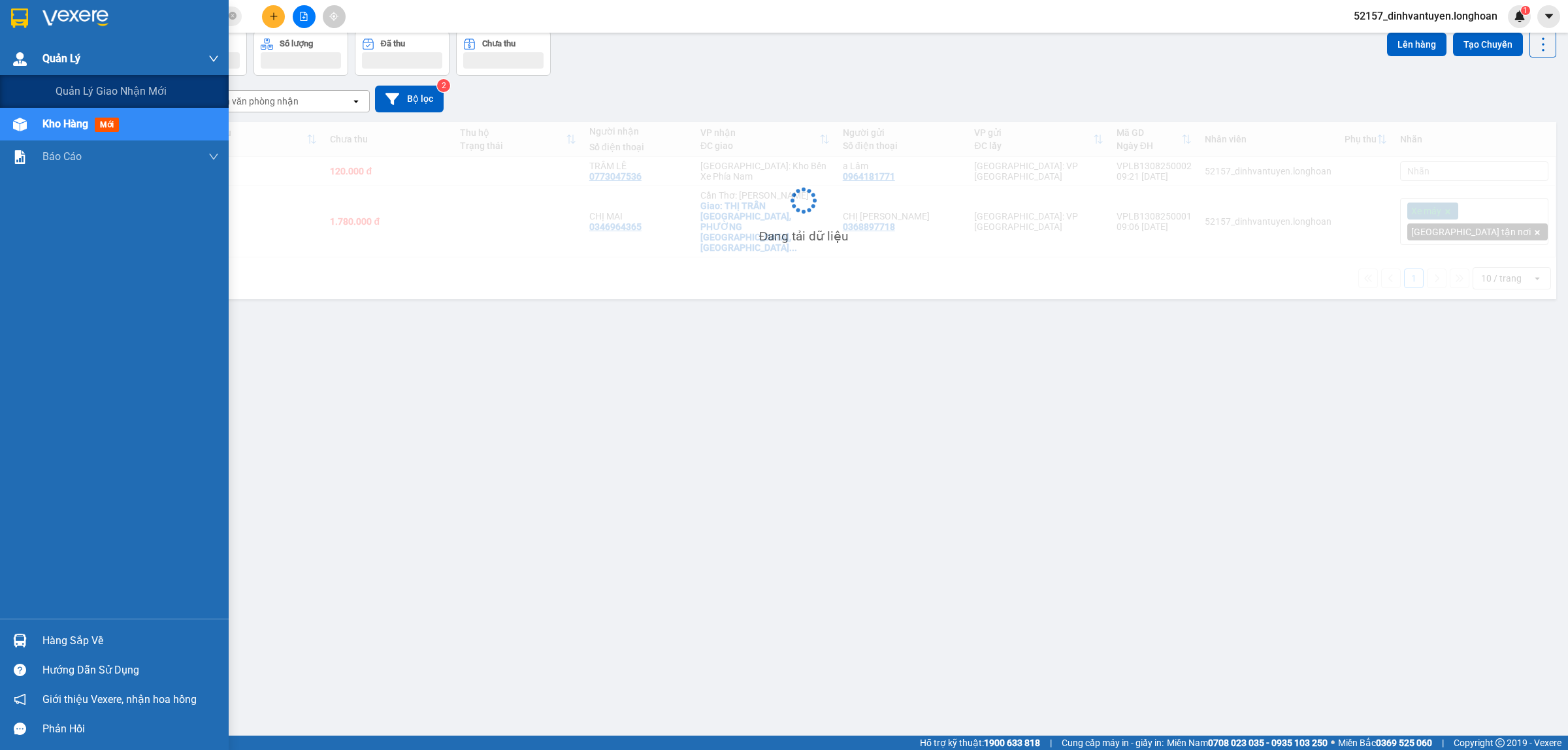
scroll to position [60, 0]
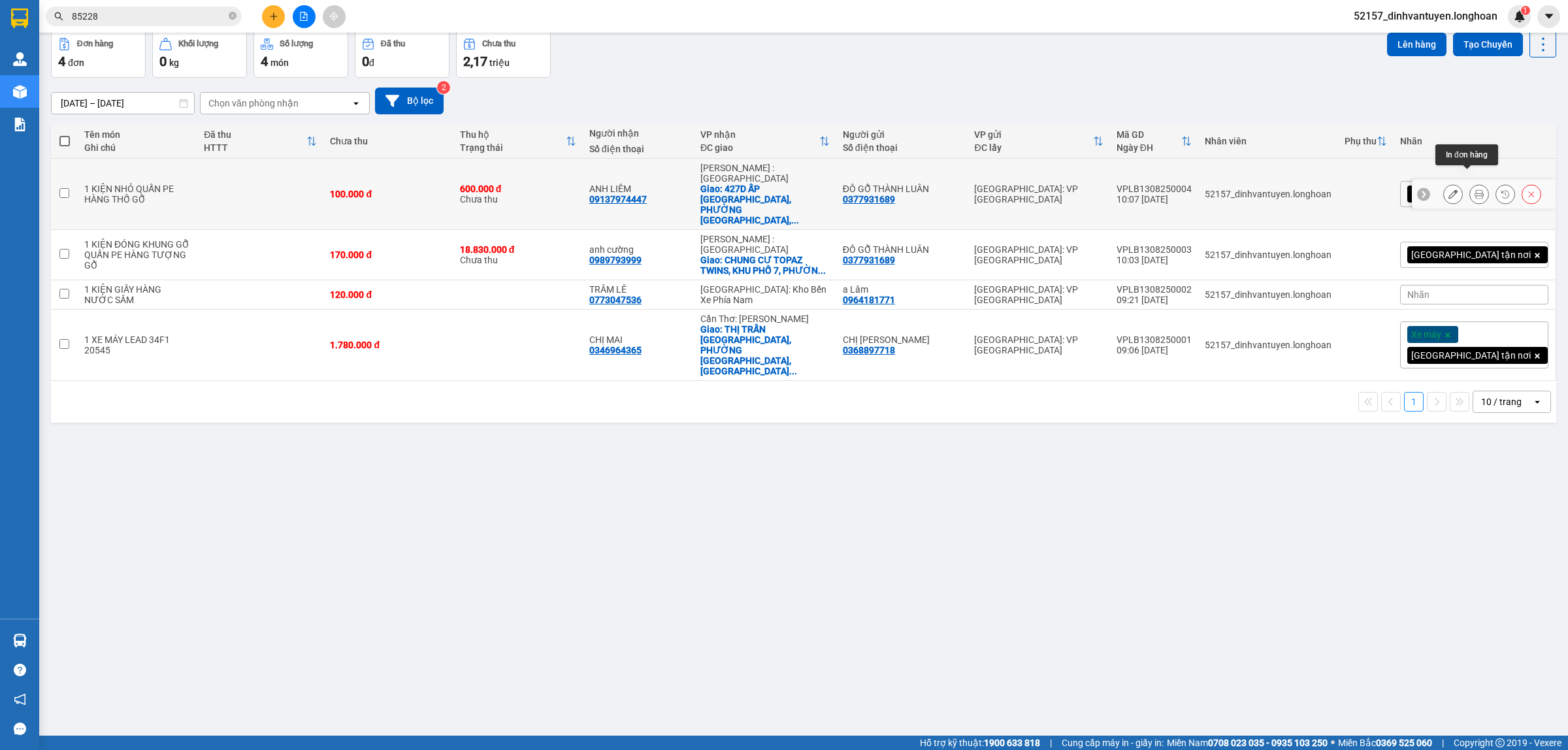
click at [1475, 189] on icon at bounding box center [1479, 194] width 9 height 9
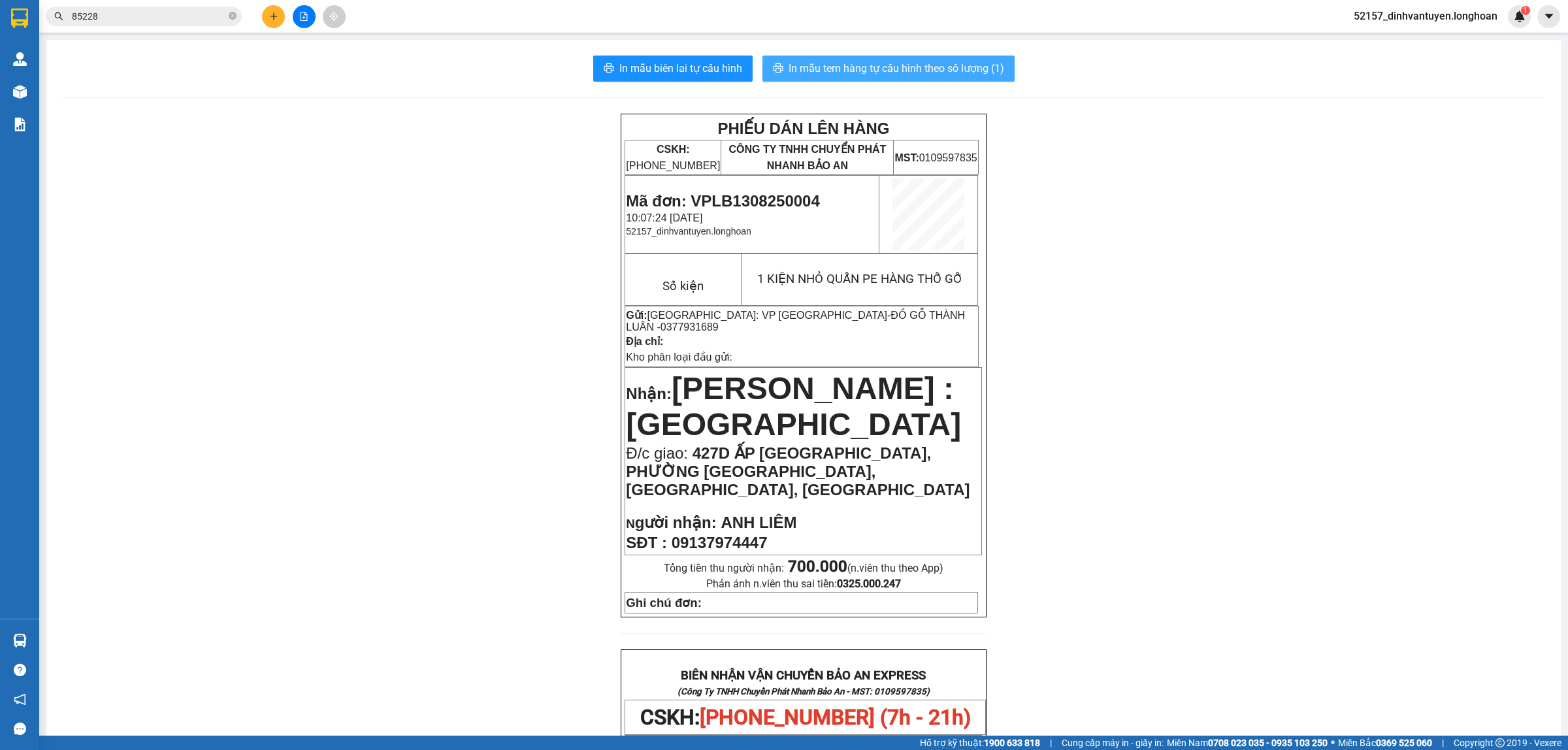
click at [940, 63] on span "In mẫu tem hàng tự cấu hình theo số lượng (1)" at bounding box center [896, 68] width 215 height 16
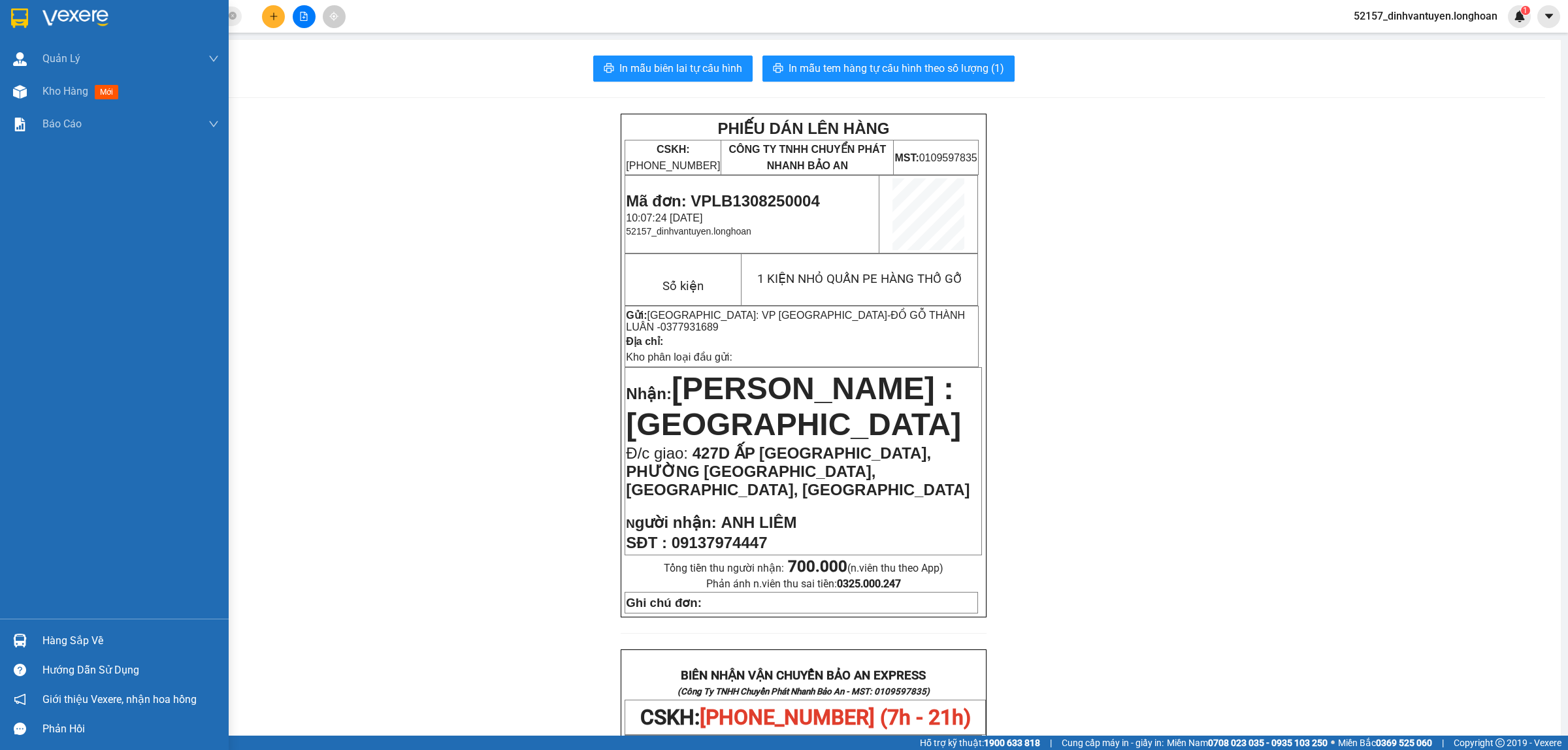
click at [16, 20] on img at bounding box center [19, 18] width 17 height 20
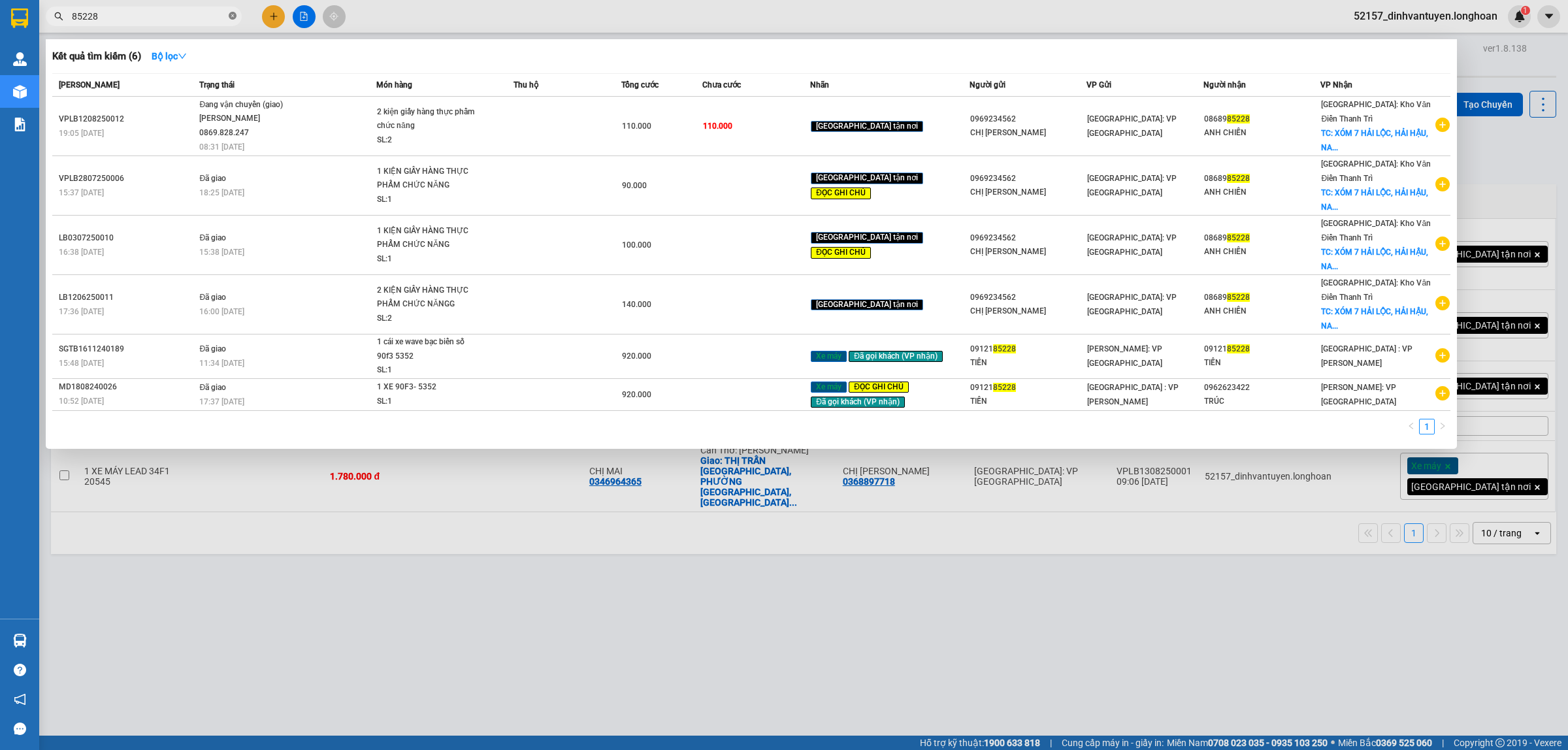
click at [232, 13] on icon "close-circle" at bounding box center [232, 15] width 8 height 8
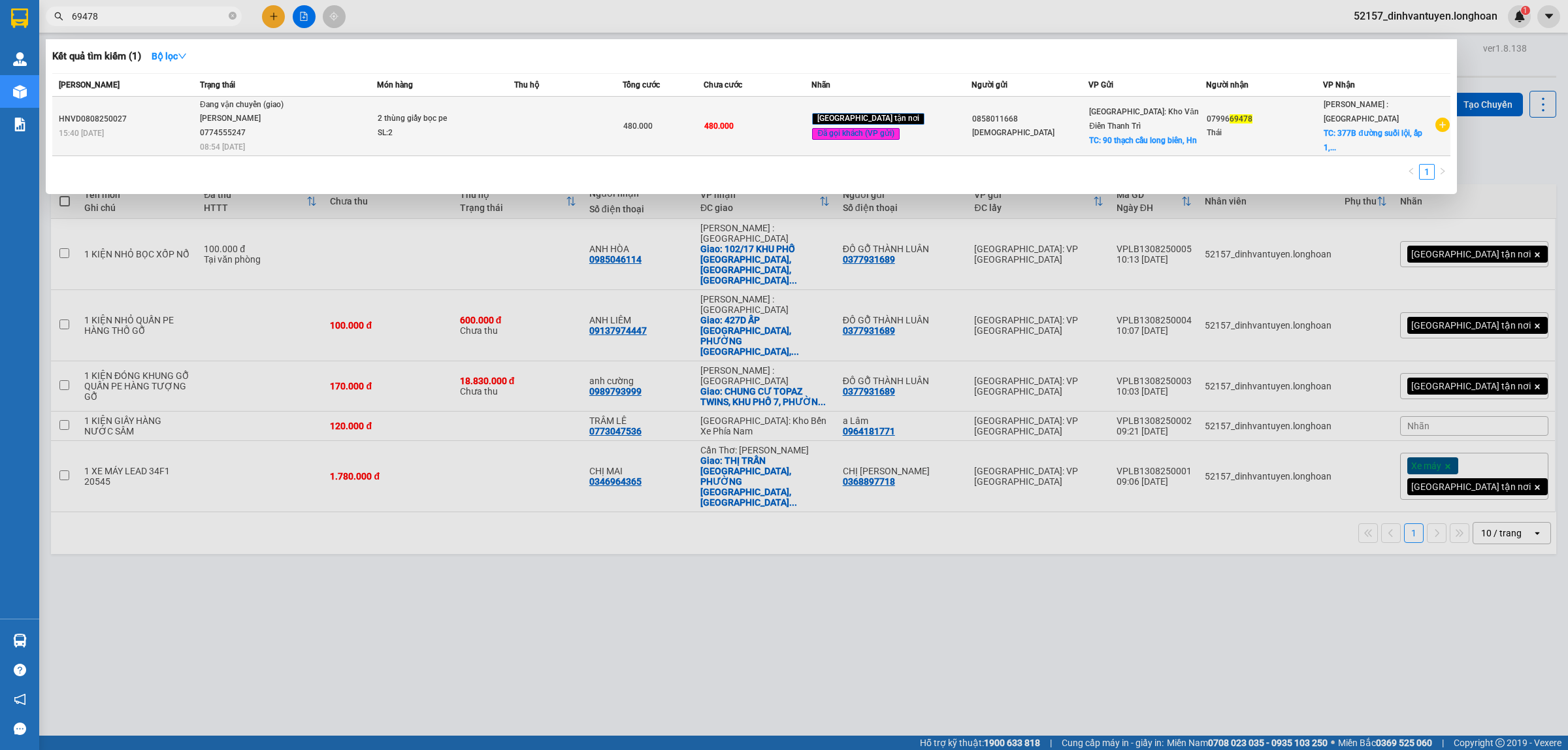
type input "69478"
click at [536, 128] on td at bounding box center [568, 126] width 109 height 59
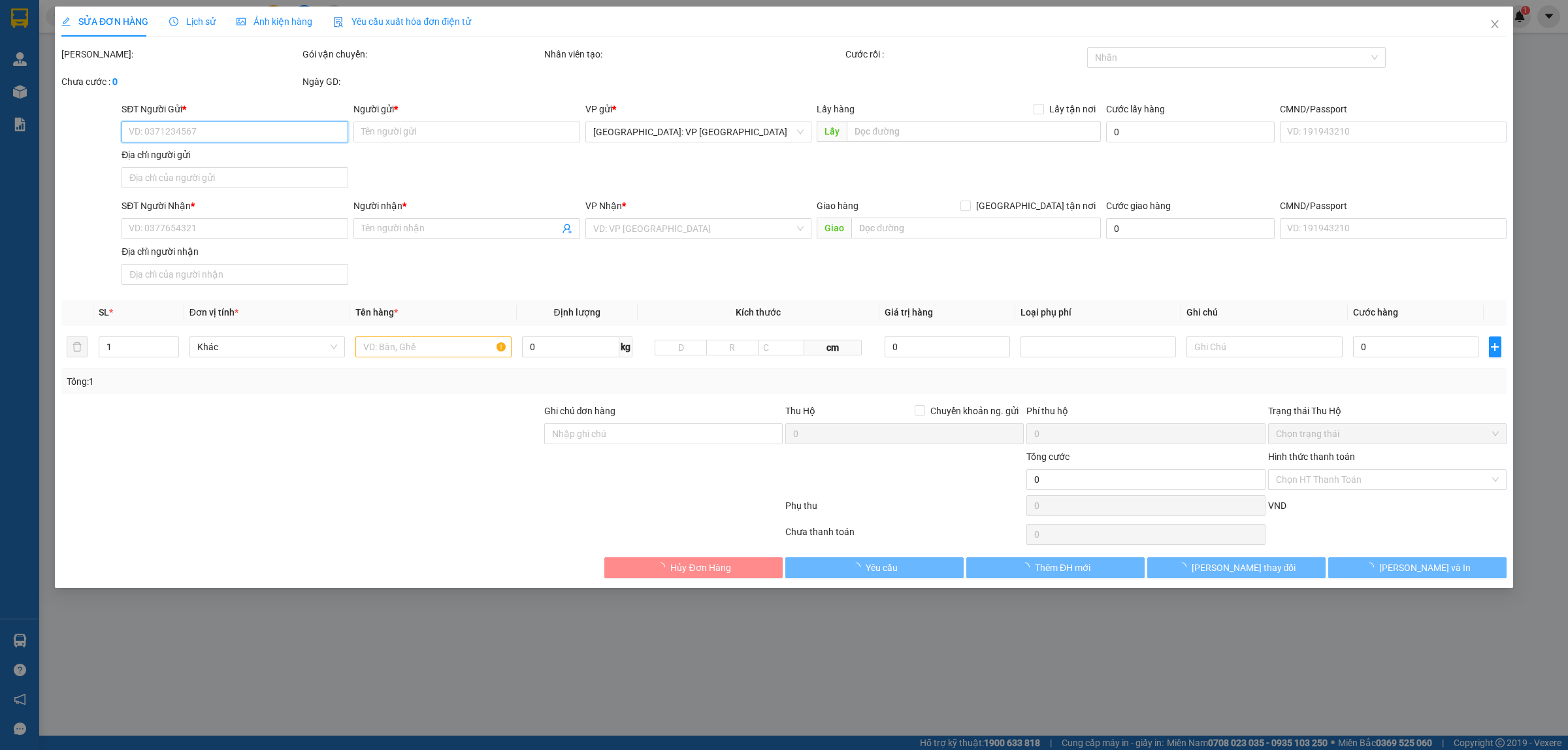
type input "0858011668"
type input "Sâm"
checkbox input "true"
type input "90 thạch cầu long biên, Hn"
type input "0799669478"
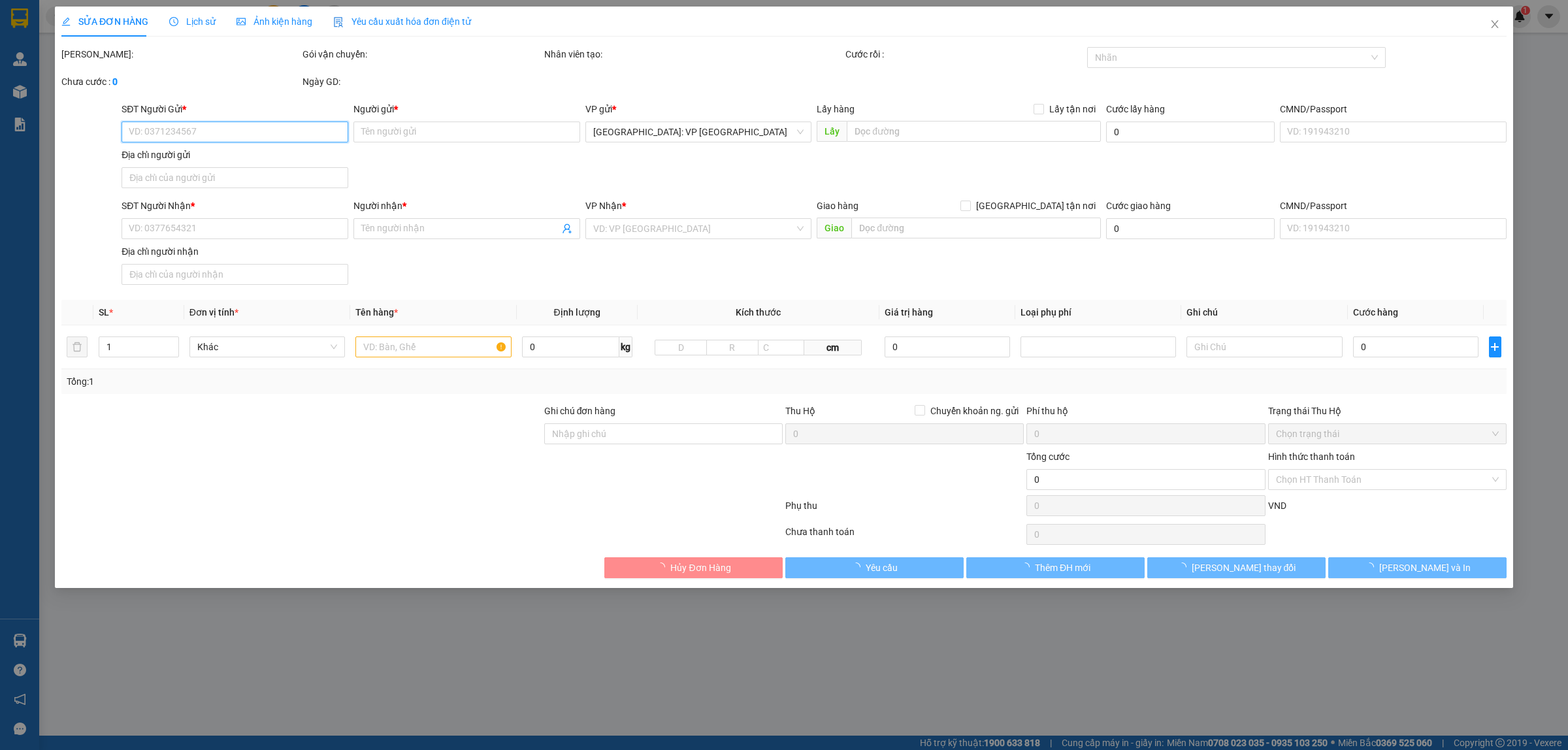
type input "Thái"
checkbox input "true"
type input "377B đường suối lội, ấp 1, xã phước vĩnh an, huyện củ chi, hcm"
type input "hàng giao nguyên kiện, hư vỡ ko đền ( khi giao gọi khách vì khách báo đổi địa c…"
type input "480.000"
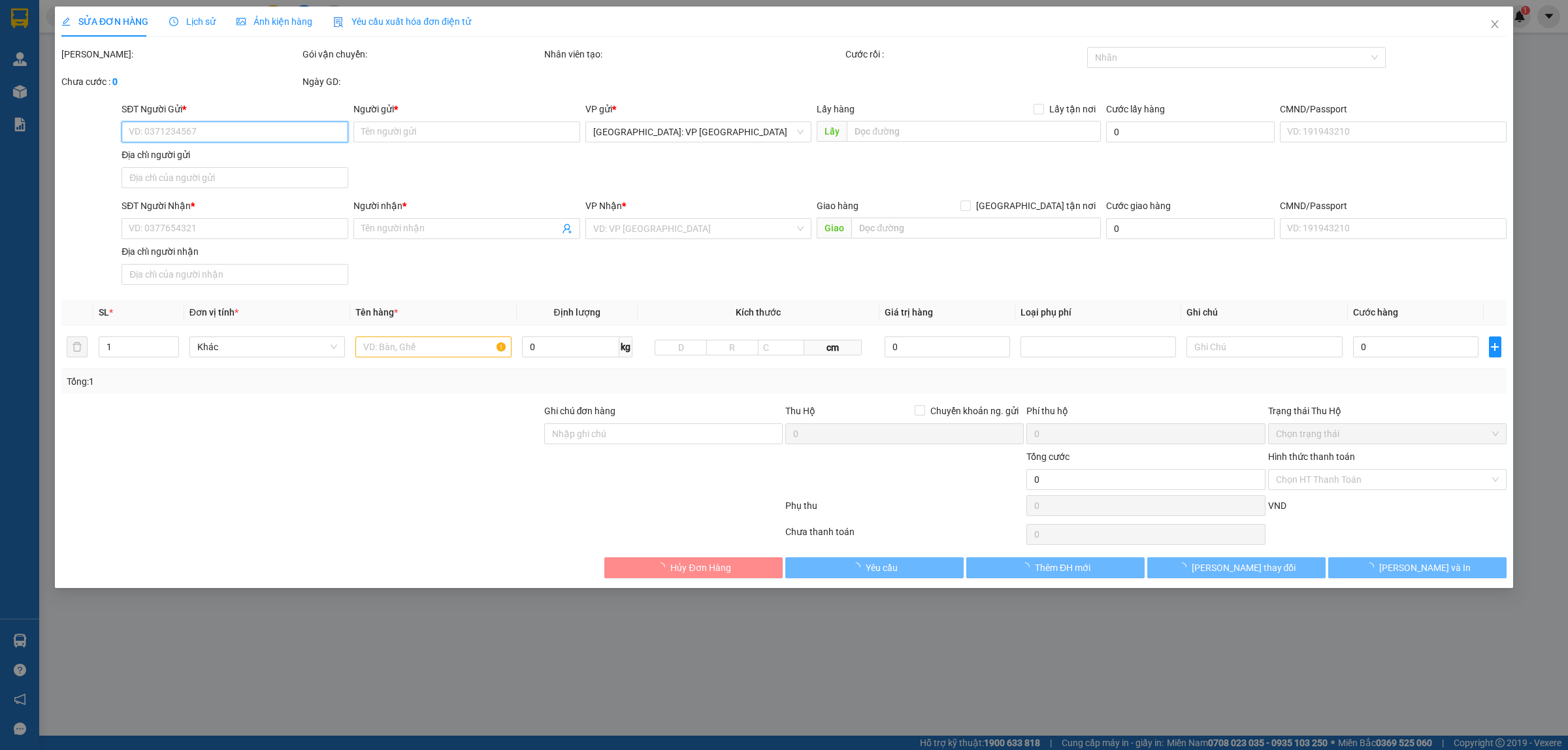
type input "480.000"
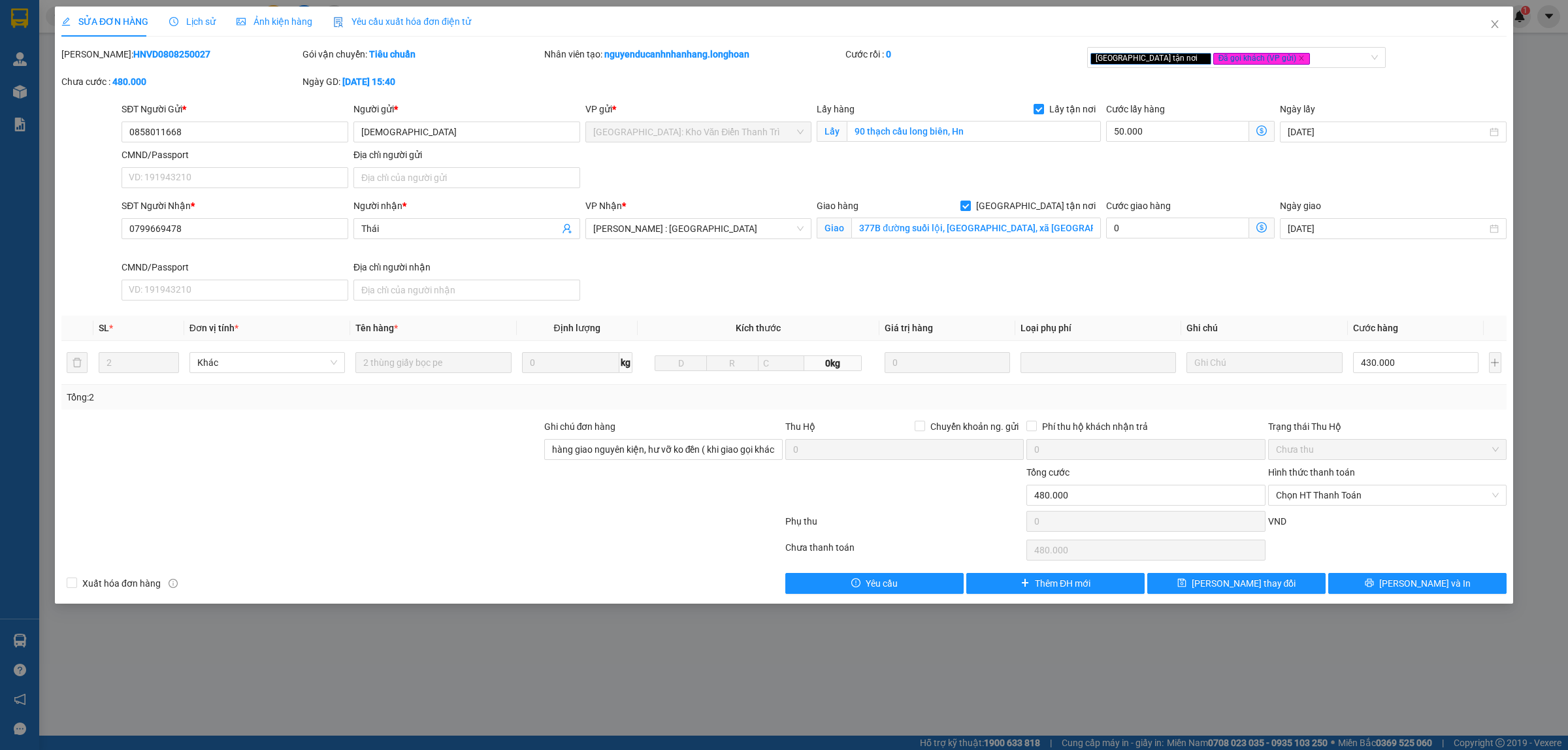
click at [189, 21] on span "Lịch sử" at bounding box center [193, 22] width 47 height 11
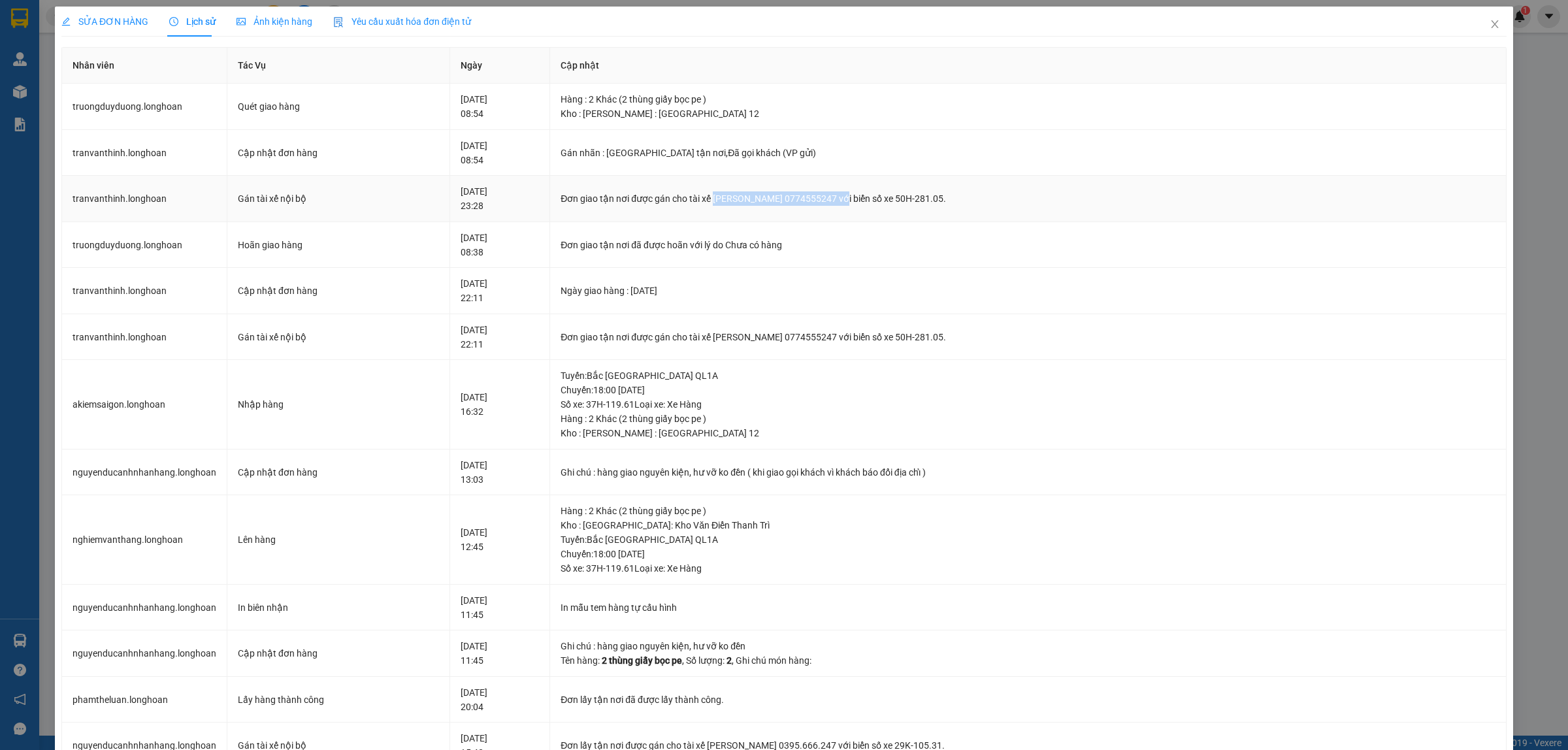
drag, startPoint x: 757, startPoint y: 197, endPoint x: 899, endPoint y: 204, distance: 142.2
click at [899, 204] on div "Đơn giao tận nơi được gán cho tài xế TRƯƠNG DUY DƯƠNG 0774555247 với biển số xe…" at bounding box center [1028, 198] width 935 height 14
copy div "TRƯƠNG DUY DƯƠNG 0774555247"
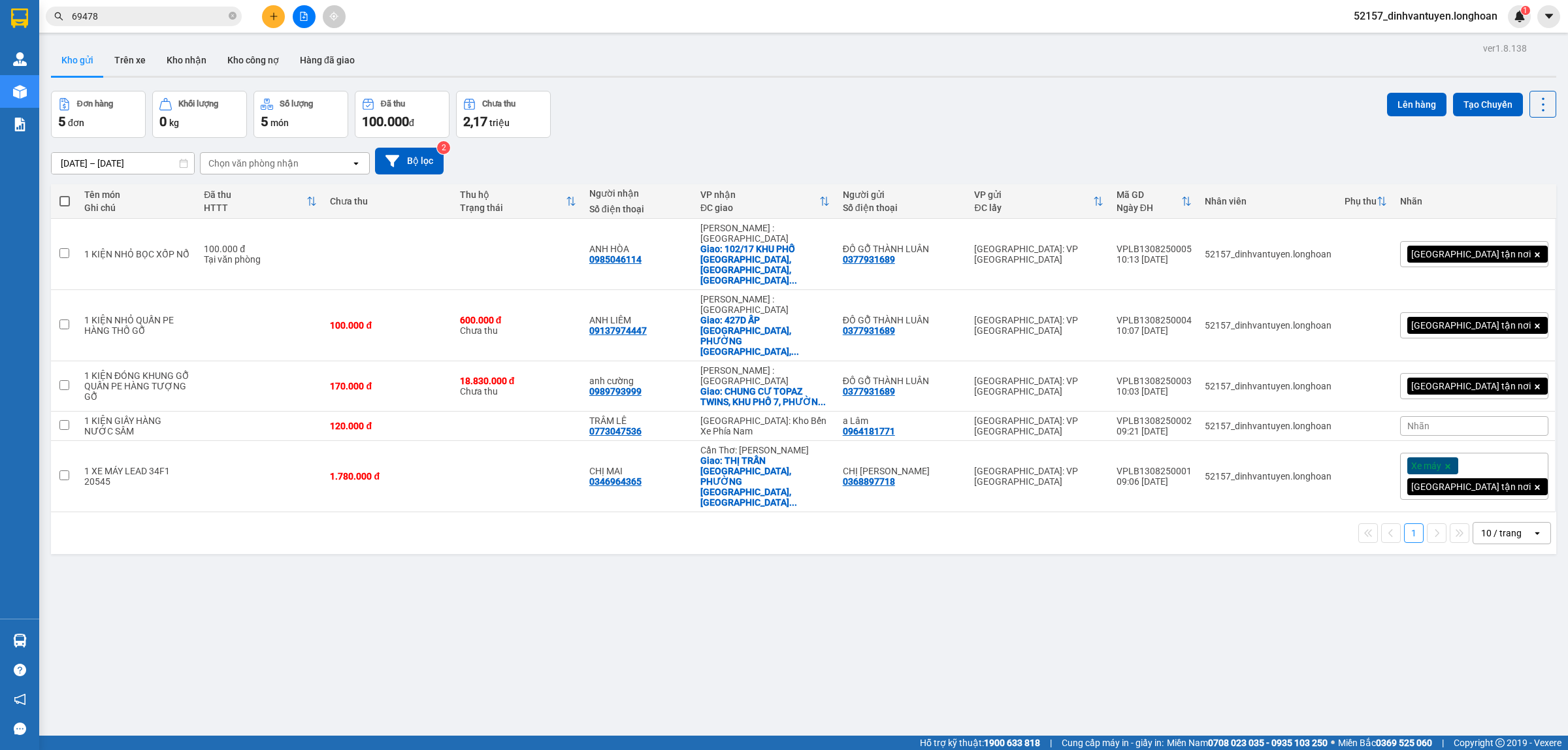
click at [228, 15] on span "69478" at bounding box center [144, 16] width 196 height 20
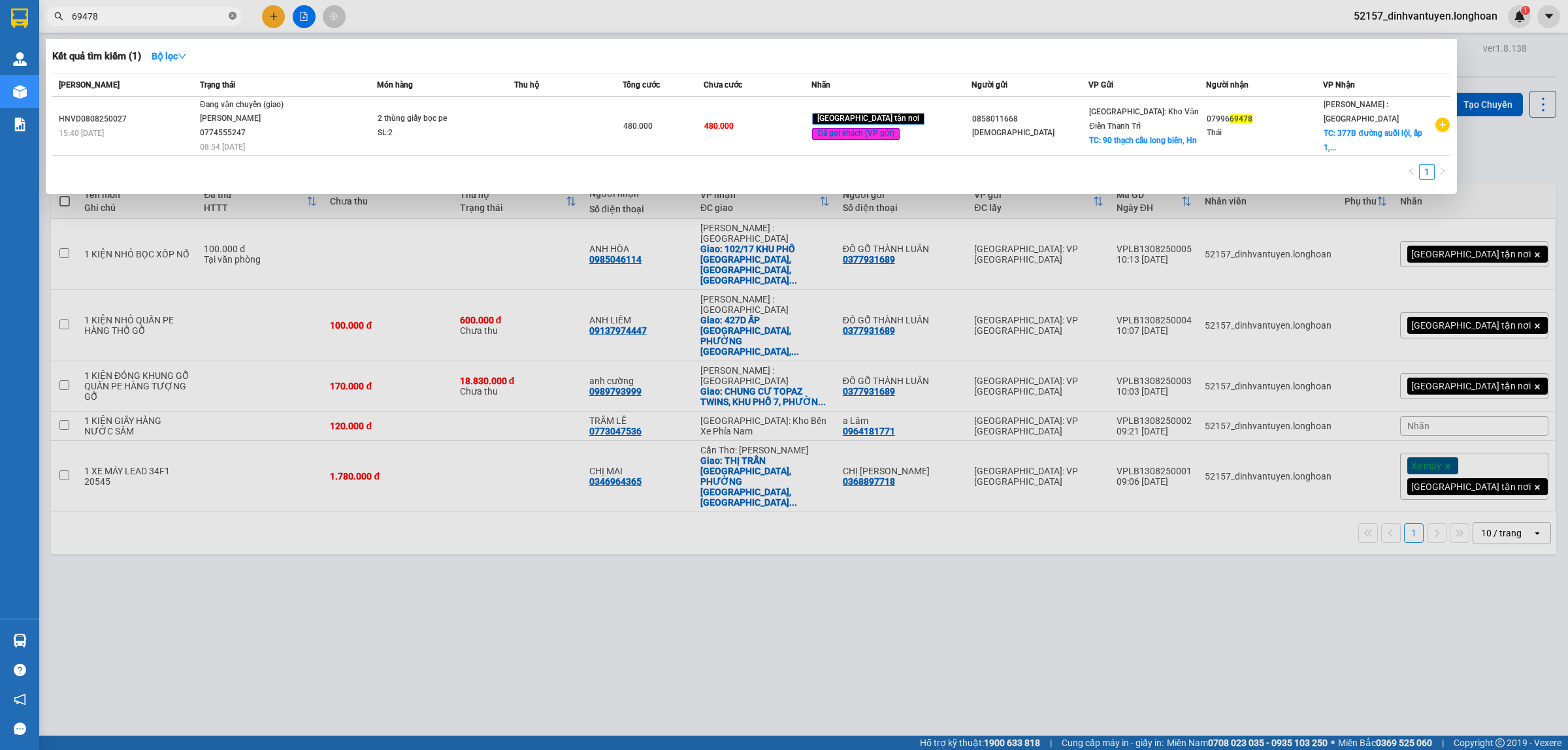
click at [231, 15] on icon "close-circle" at bounding box center [232, 15] width 8 height 8
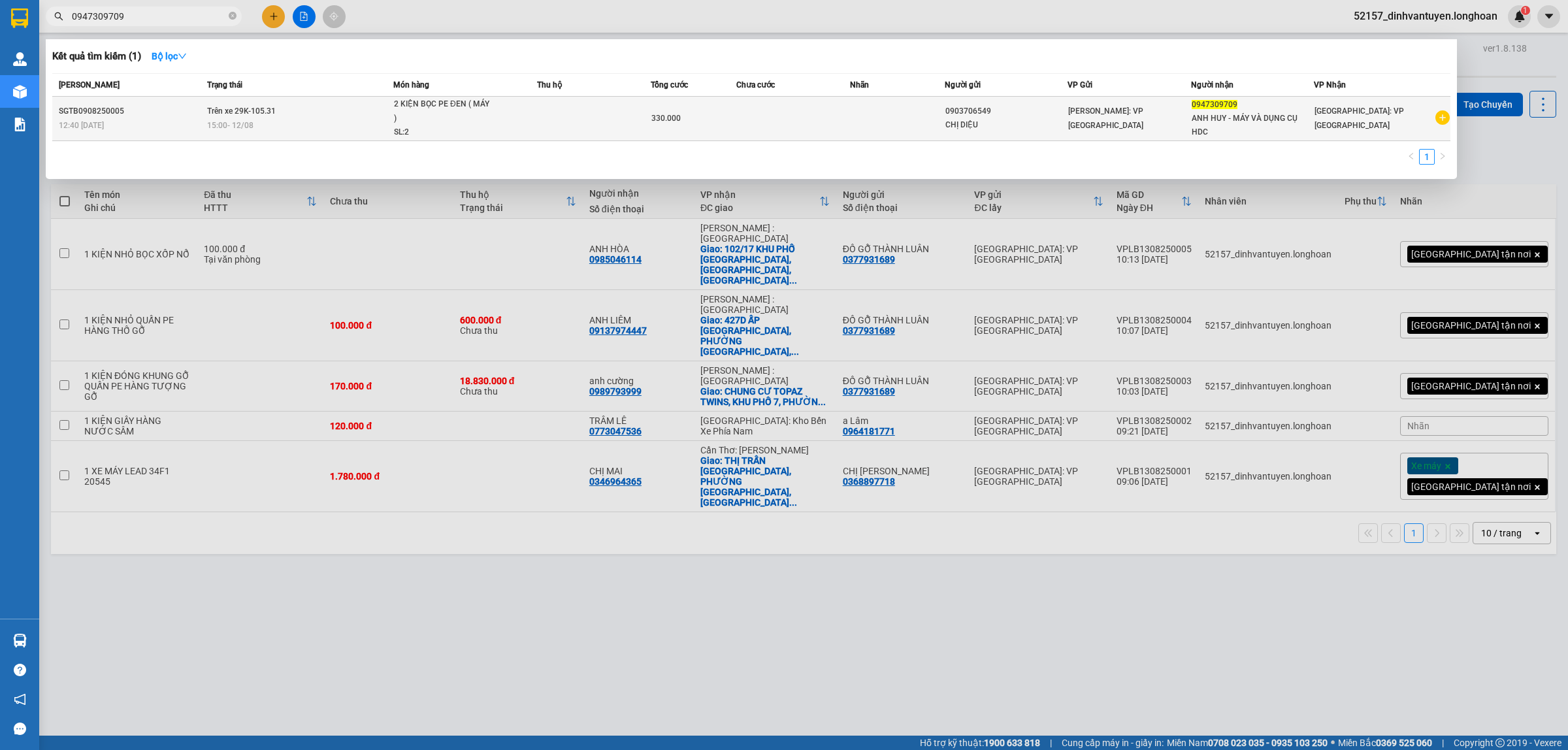
type input "0947309709"
click at [454, 119] on div "2 KIỆN BỌC PE ĐEN ( MÁY )" at bounding box center [442, 111] width 98 height 28
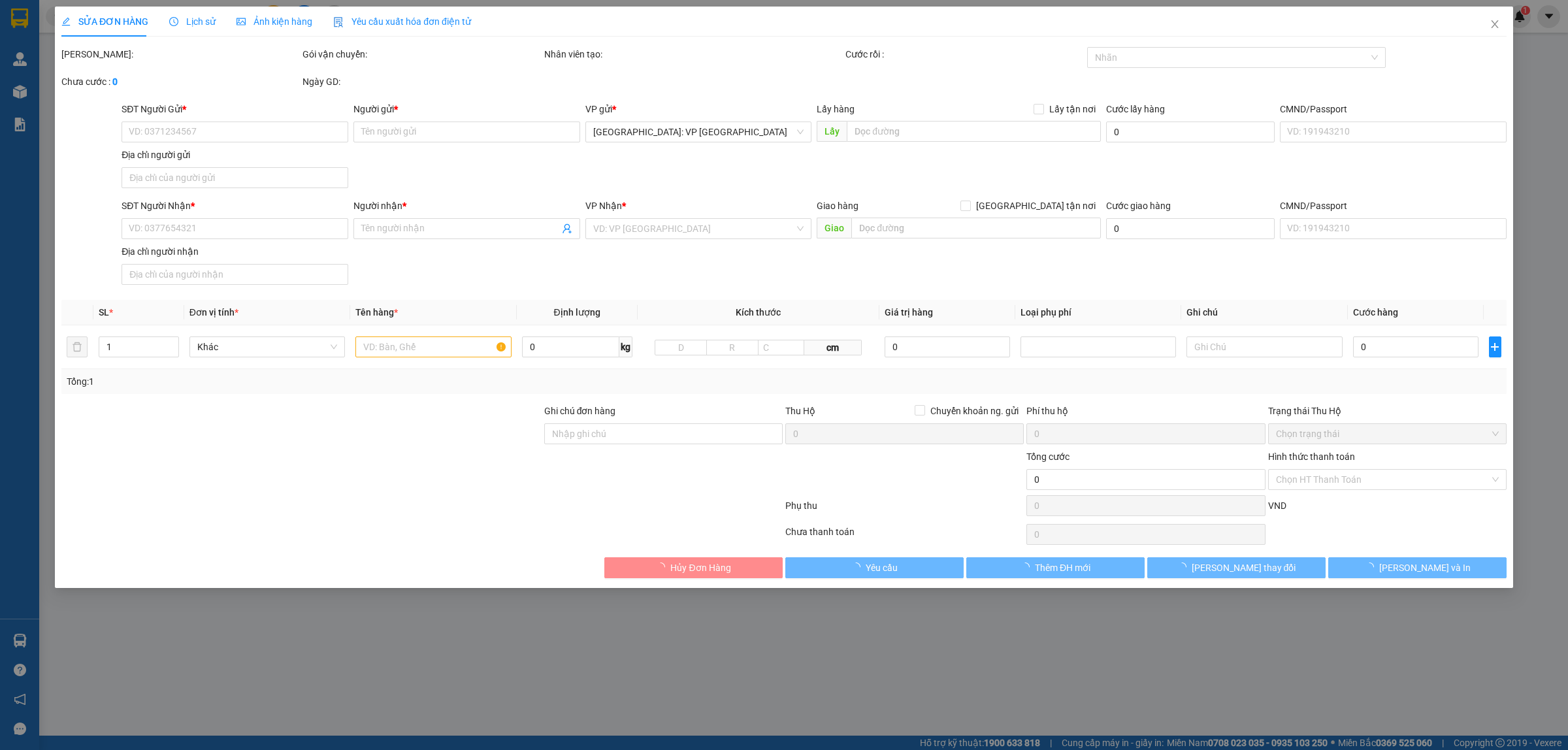
type input "0903706549"
type input "CHỊ DIỆU"
type input "0947309709"
type input "ANH HUY - MÁY VÀ DỤNG CỤ HDC"
type input "NHẬN NGUYÊN KIỆN GIAO NGUYÊN KIỆN, HƯ VỠ K ĐỀN"
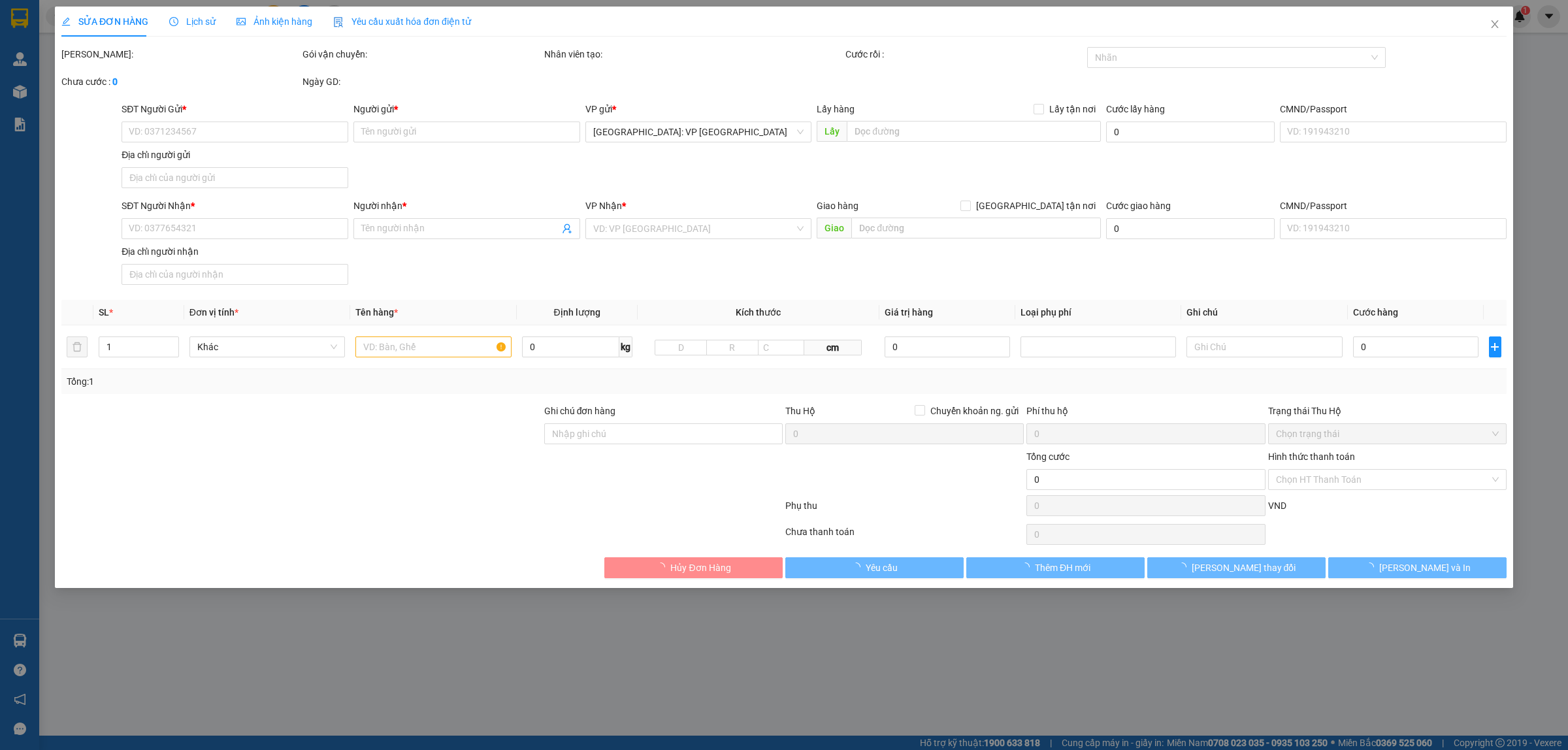
type input "330.000"
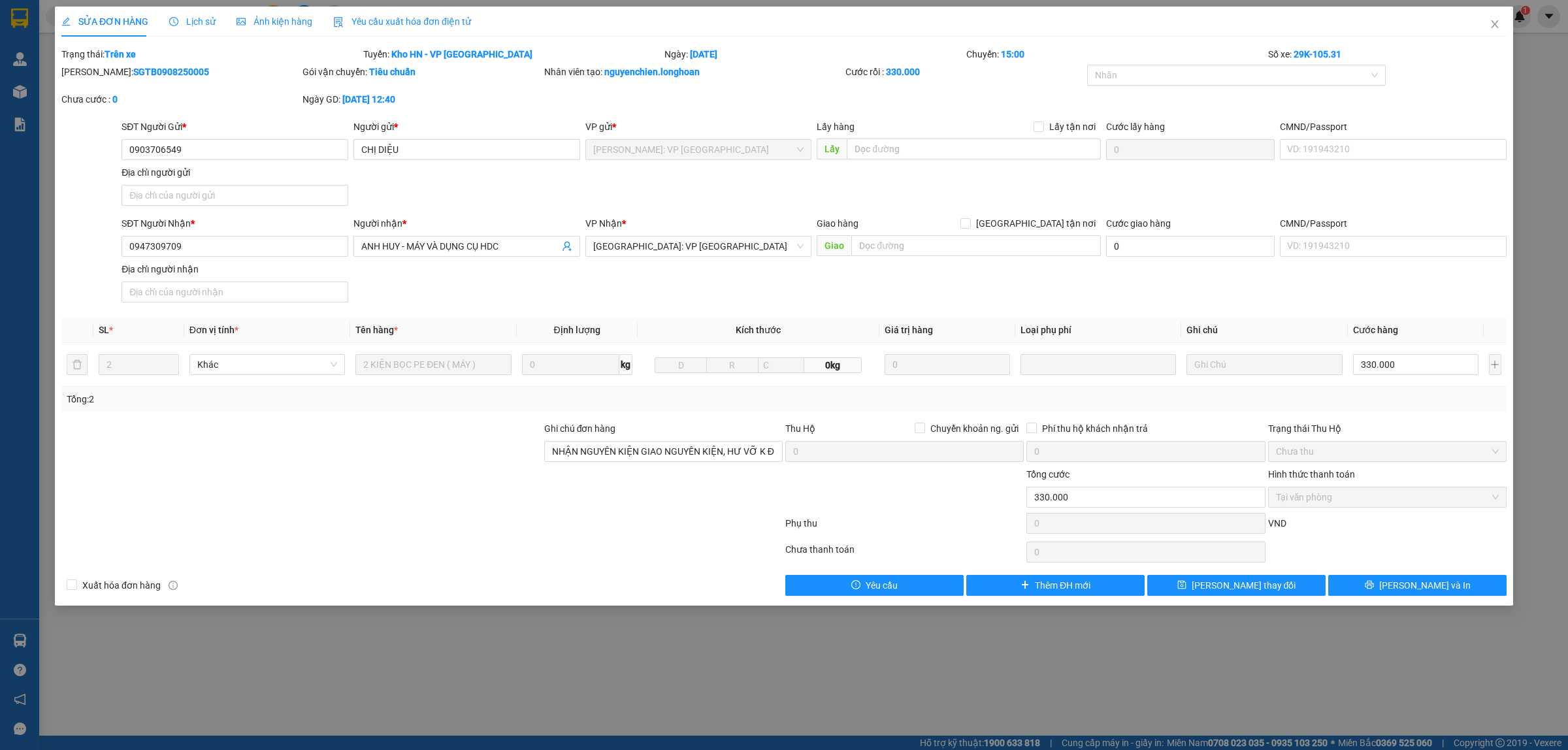
click at [195, 21] on span "Lịch sử" at bounding box center [193, 22] width 47 height 11
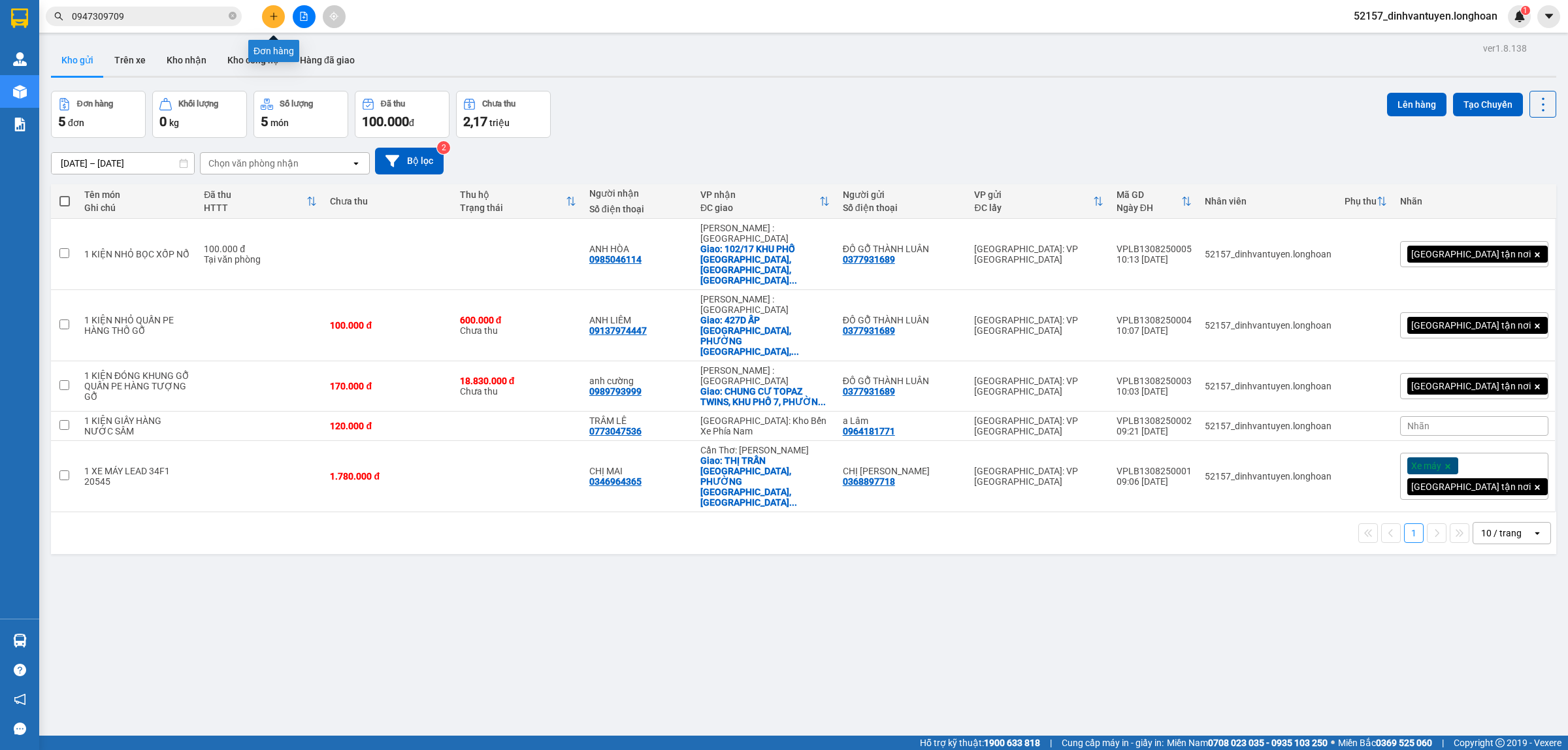
click at [272, 14] on icon "plus" at bounding box center [274, 16] width 9 height 9
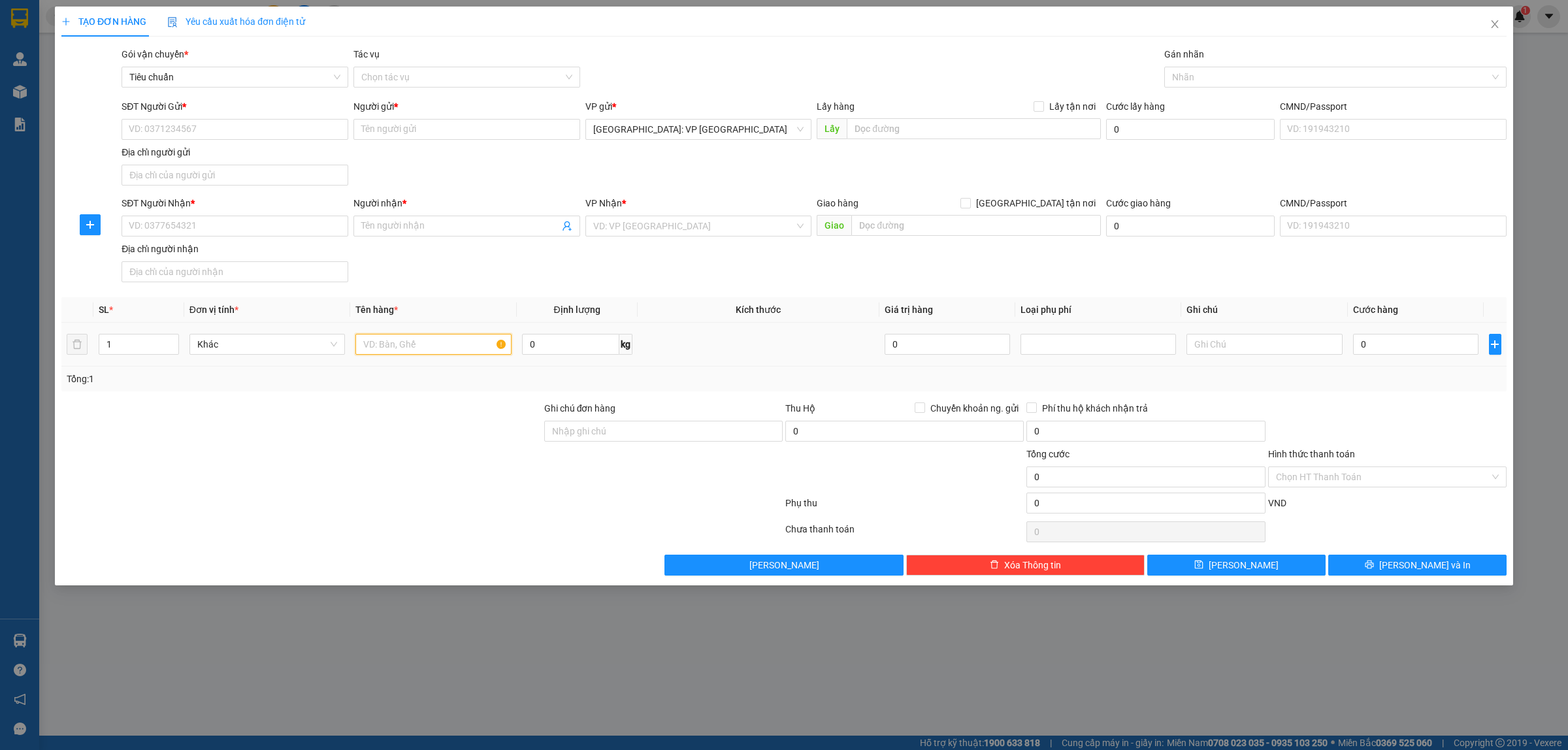
click at [420, 348] on input "text" at bounding box center [432, 344] width 155 height 21
paste input "2 KIỆN GIẤY HÀNG BÌNH SỮA"
type input "2 KIỆN GIẤY HÀNG BÌNH SỮA"
drag, startPoint x: 1370, startPoint y: 336, endPoint x: 1376, endPoint y: 341, distance: 7.8
click at [1371, 338] on input "0" at bounding box center [1416, 344] width 126 height 21
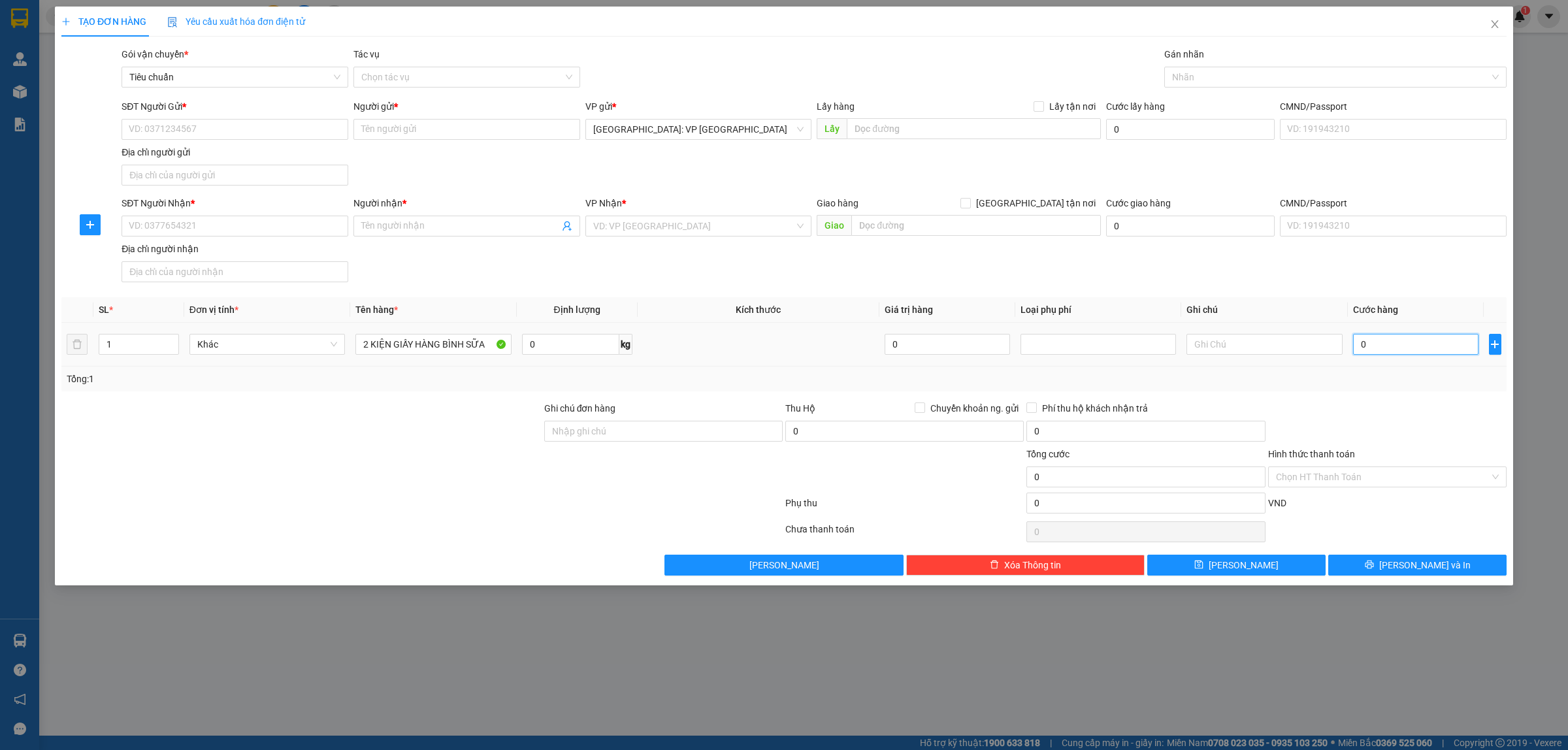
type input "1"
type input "12"
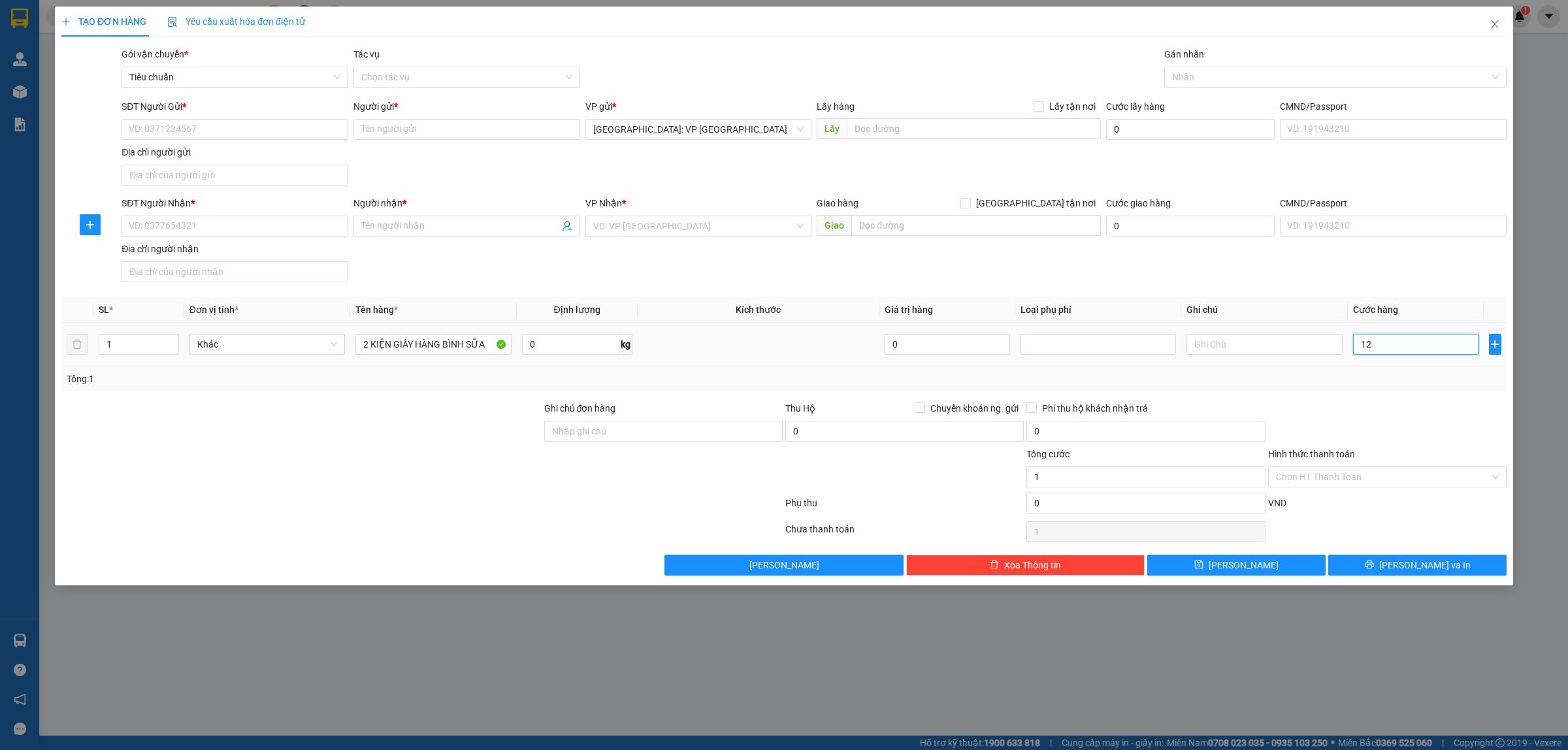
type input "12"
type input "120"
type input "1.200"
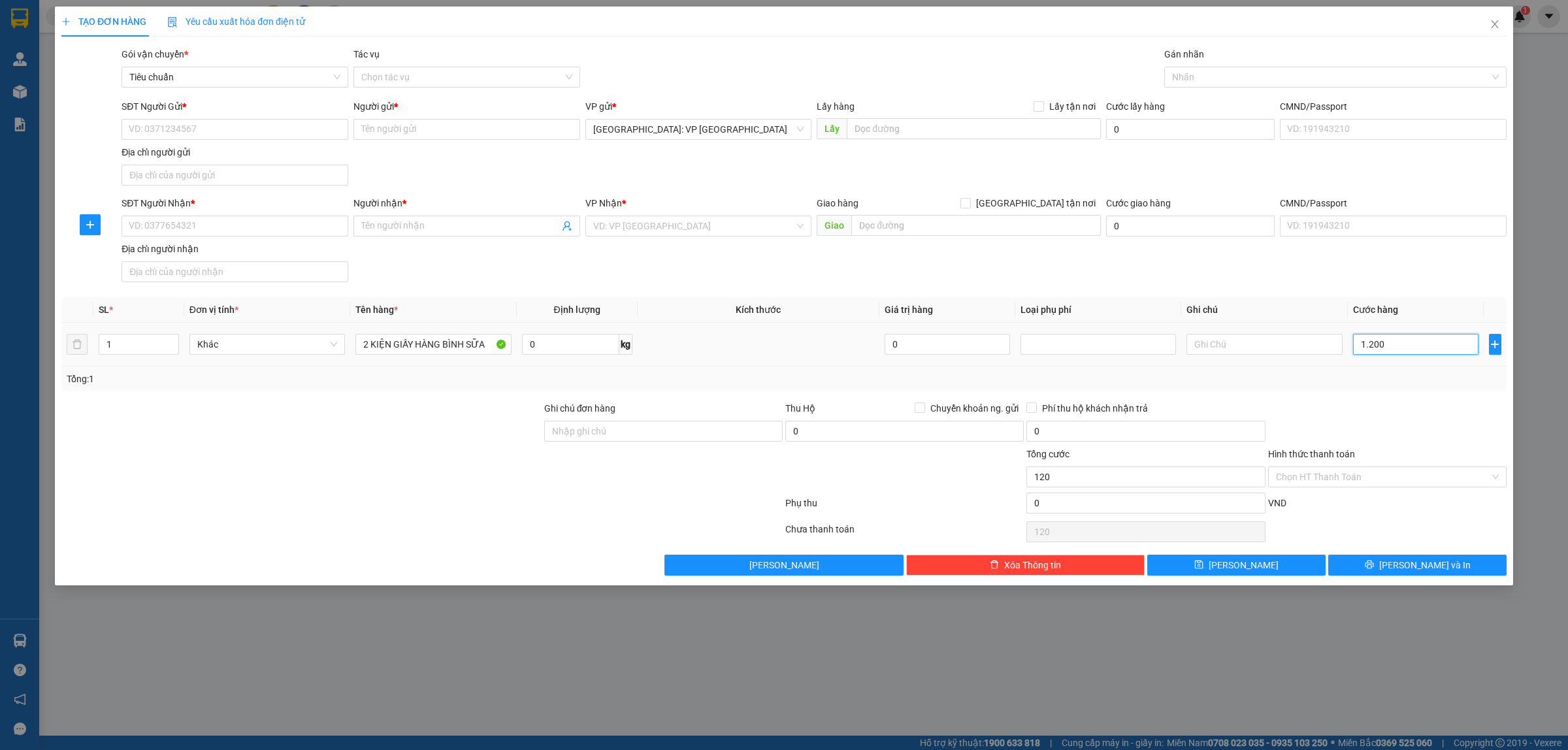
type input "1.200"
type input "12.000"
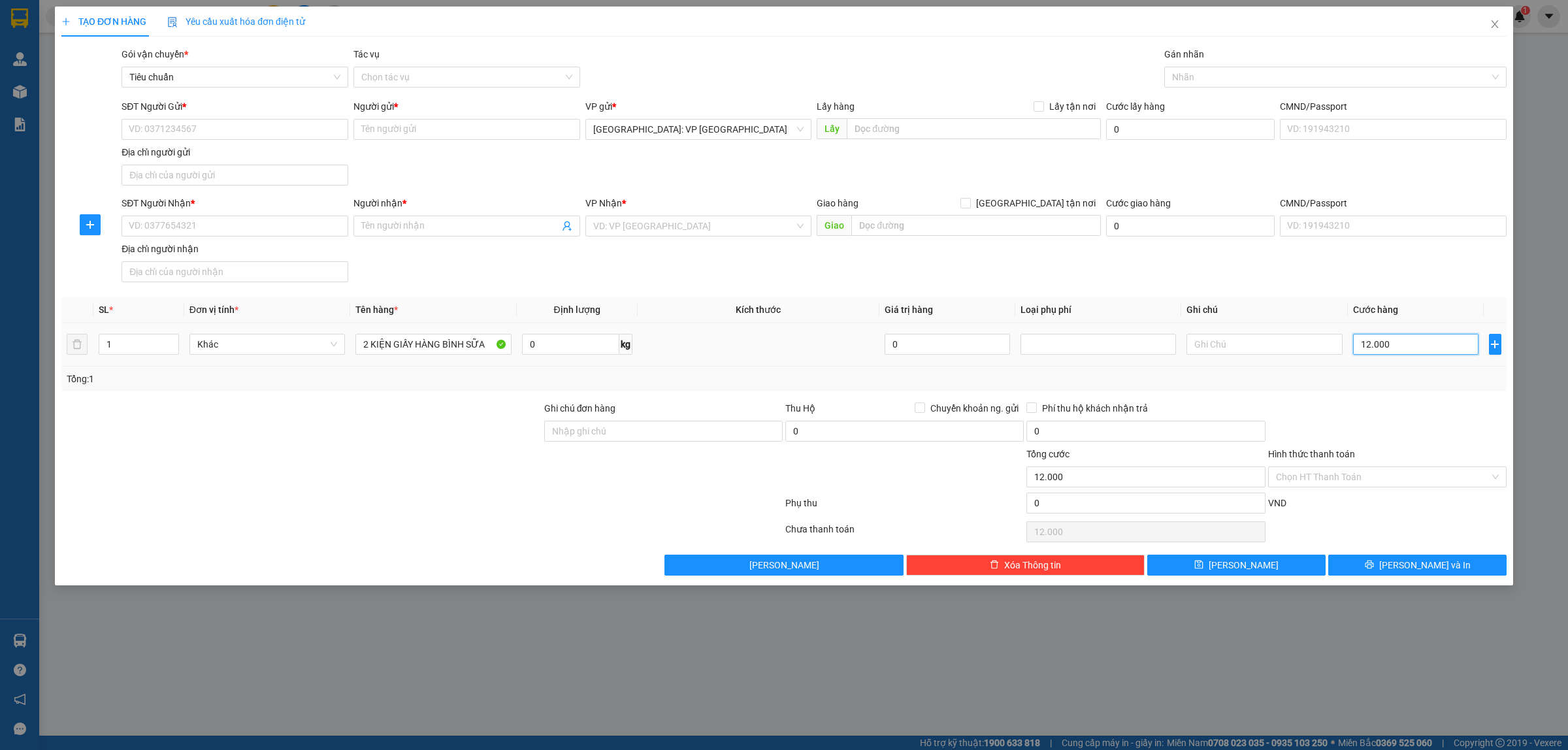
type input "120.000"
click at [266, 224] on input "SĐT Người Nhận *" at bounding box center [234, 225] width 227 height 21
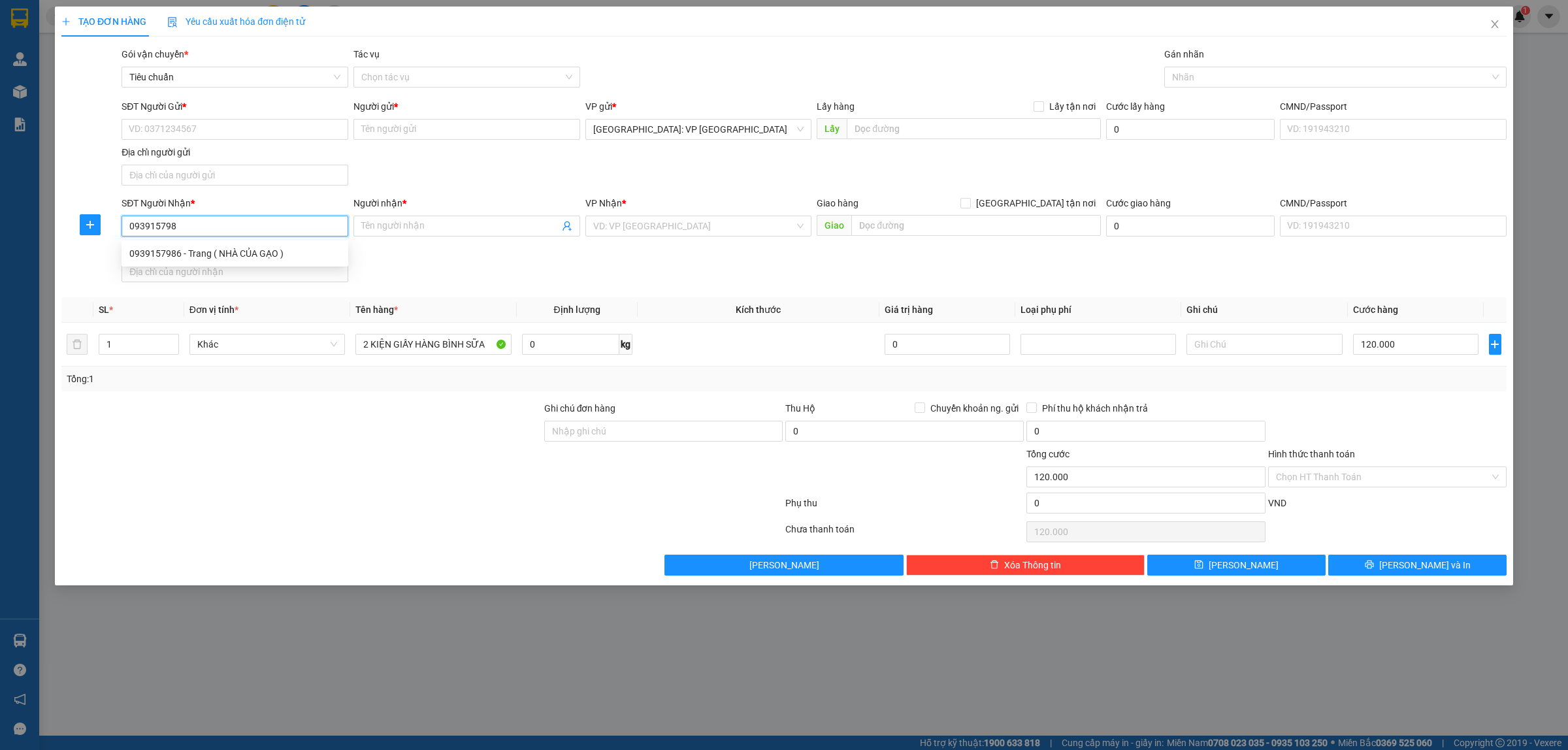
type input "0939157986"
click at [257, 251] on div "0939157986 - Trang ( NHÀ CỦA GẠO )" at bounding box center [234, 254] width 211 height 14
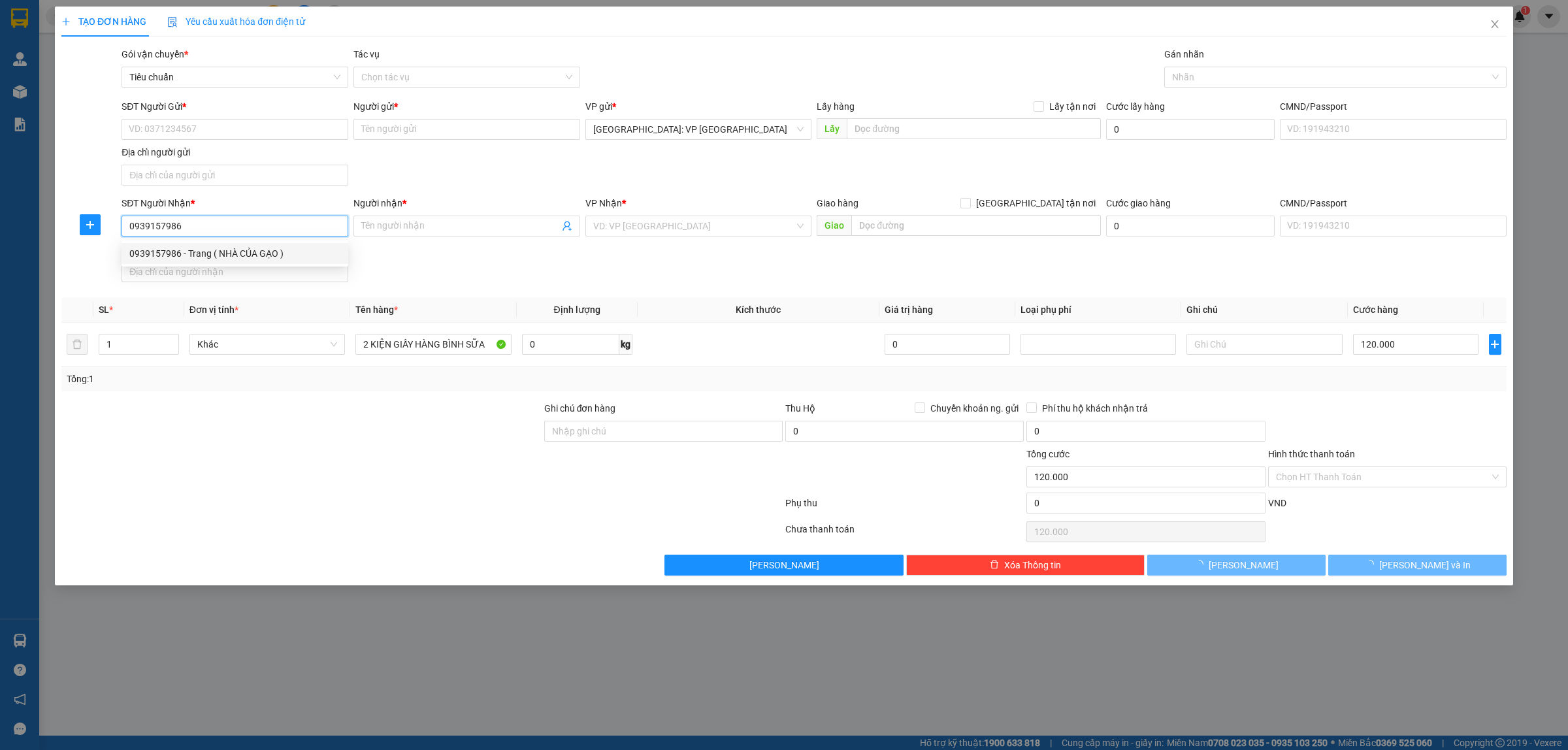
type input "Trang ( NHÀ CỦA GẠO )"
checkbox input "true"
type input "127 trần hưng đạo, an phú, ninh kiều, cần thơ"
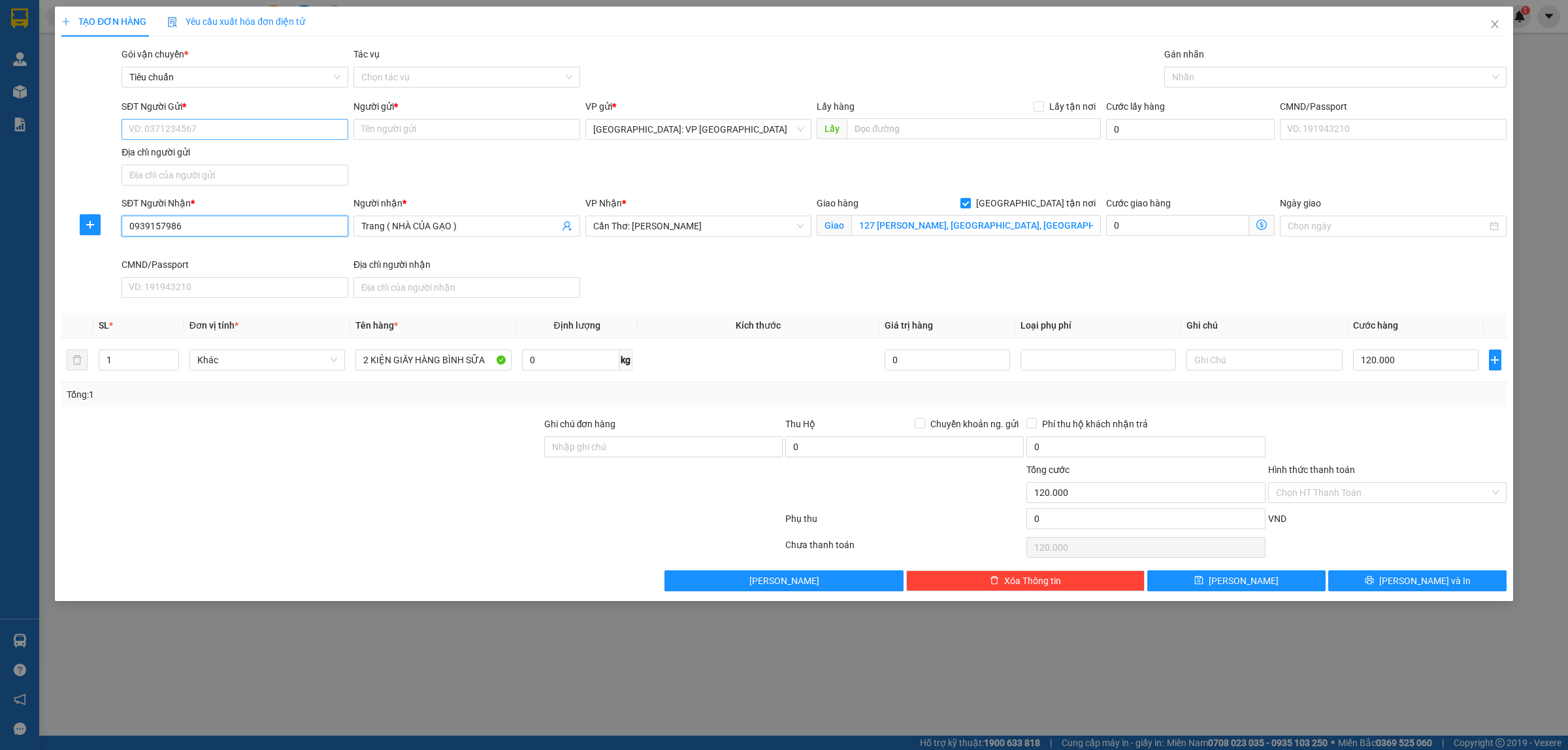
type input "0939157986"
click at [215, 126] on input "SĐT Người Gửi *" at bounding box center [234, 129] width 227 height 21
drag, startPoint x: 242, startPoint y: 173, endPoint x: 458, endPoint y: 181, distance: 216.1
click at [243, 174] on div "0332650155 - CHỊ CHUNG" at bounding box center [234, 177] width 211 height 14
type input "0332650155"
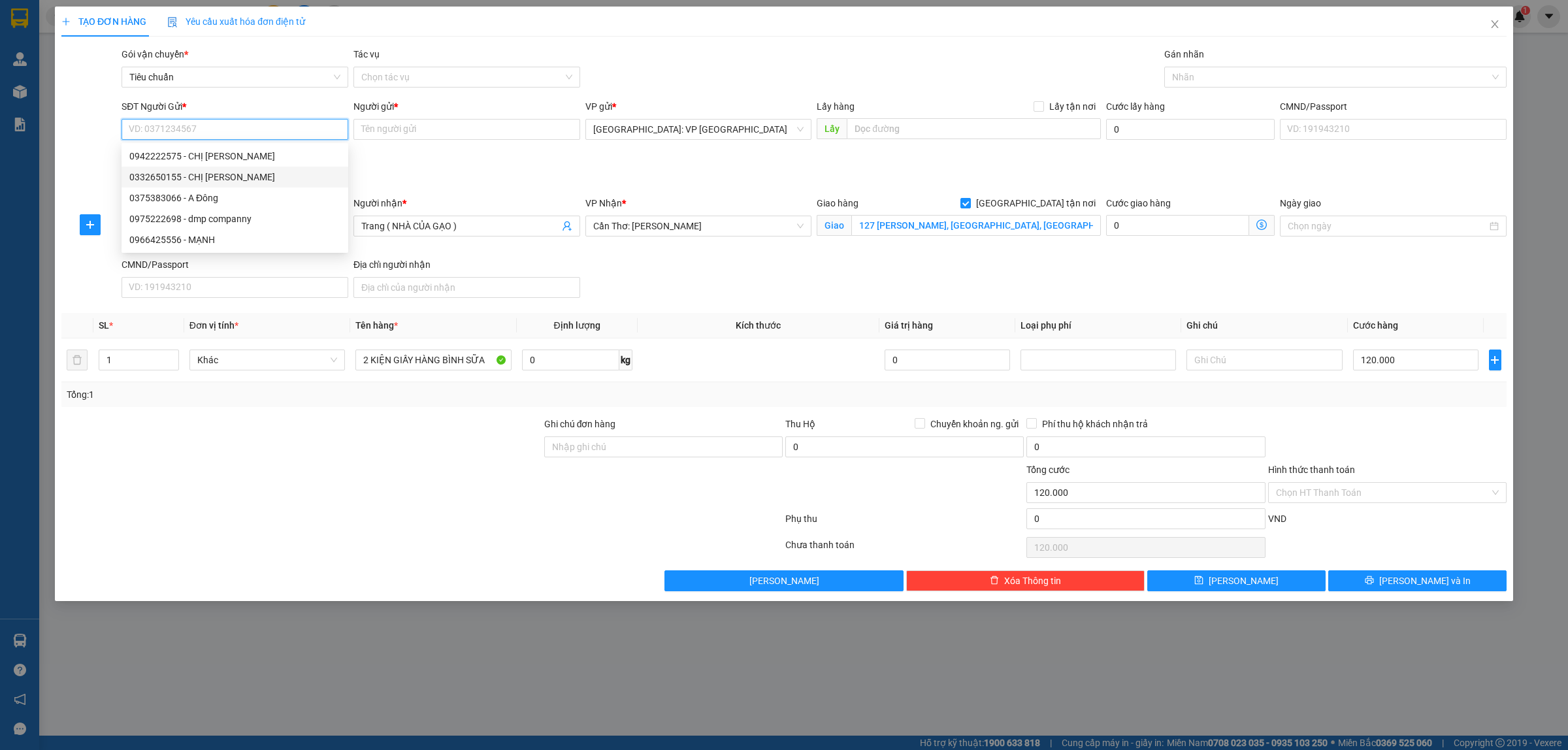
type input "CHỊ CHUNG"
click at [1261, 69] on div at bounding box center [1329, 76] width 323 height 15
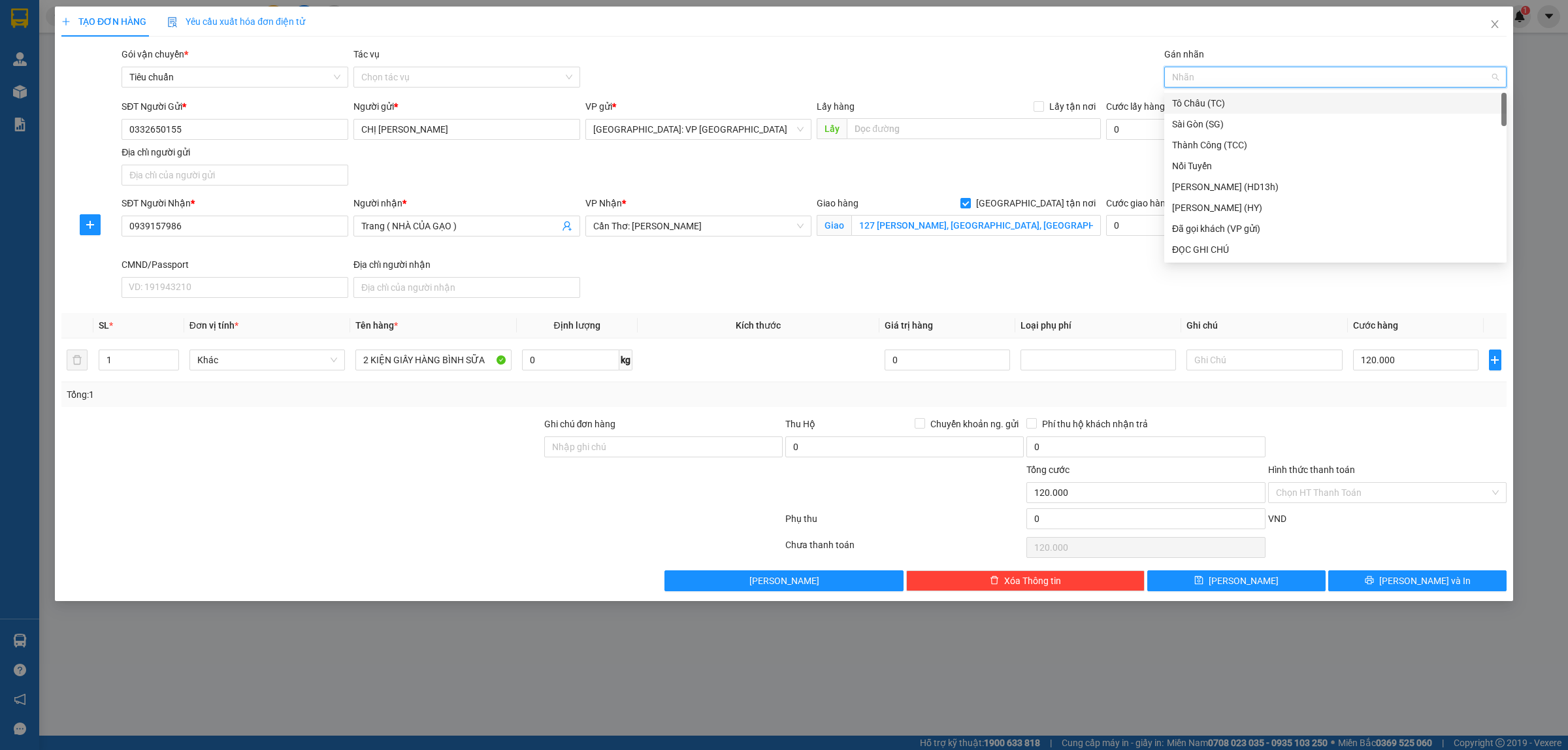
type input "G"
click at [1205, 245] on div "[GEOGRAPHIC_DATA] tận nơi" at bounding box center [1336, 249] width 327 height 14
type input "2"
click at [172, 356] on icon "up" at bounding box center [171, 357] width 4 height 4
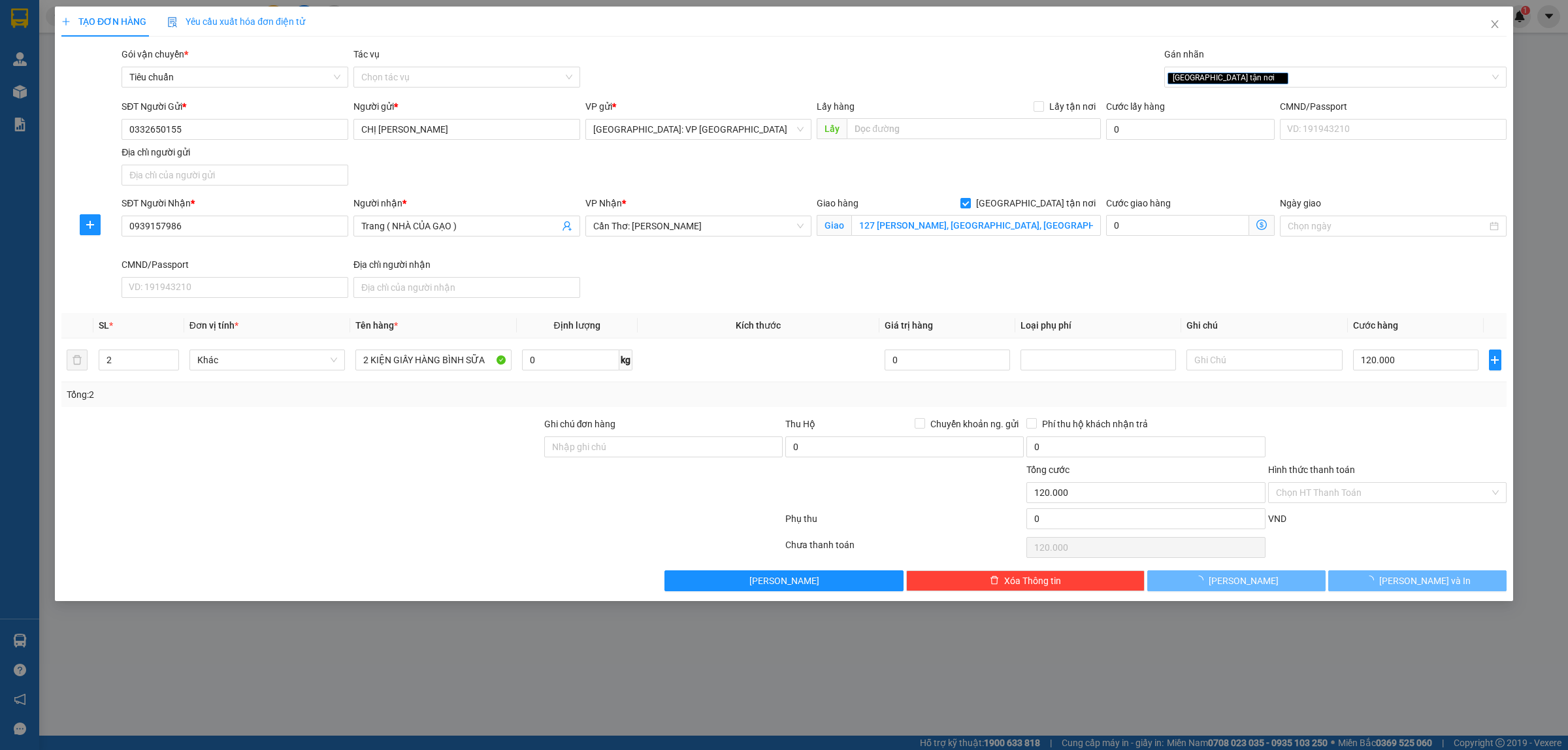
type input "0"
click at [1407, 357] on input "0" at bounding box center [1416, 360] width 126 height 21
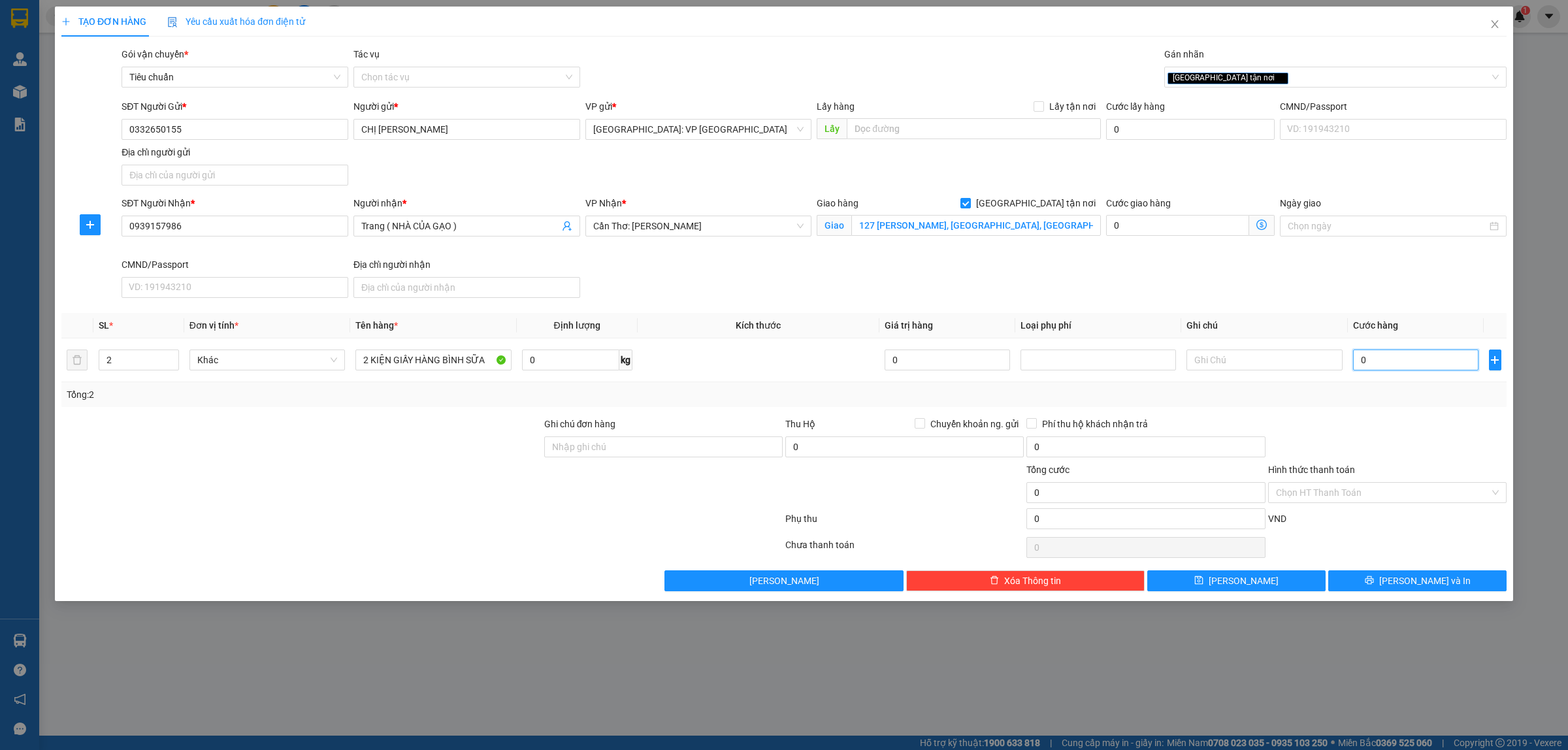
type input "2"
type input "20"
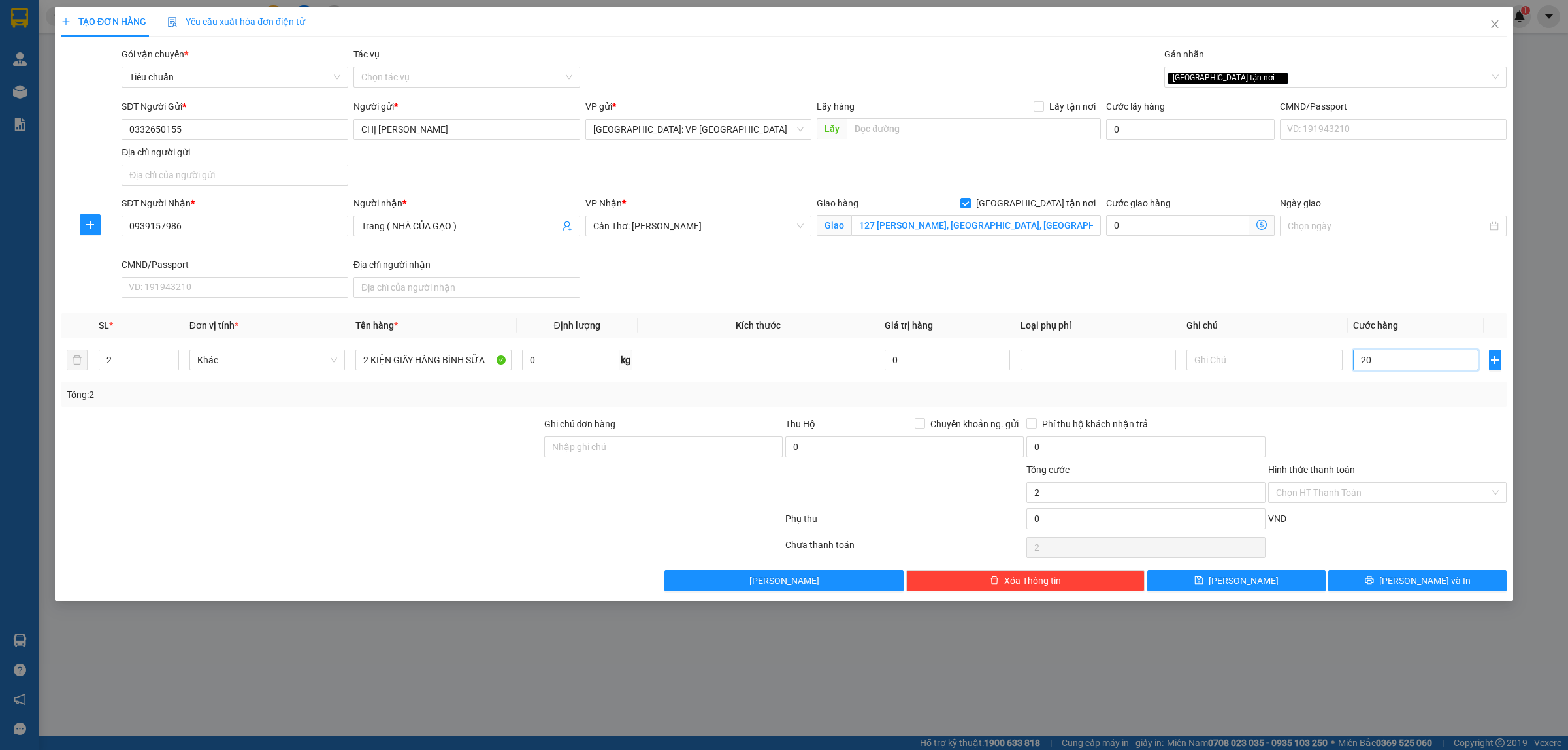
type input "20"
type input "200"
type input "2.000"
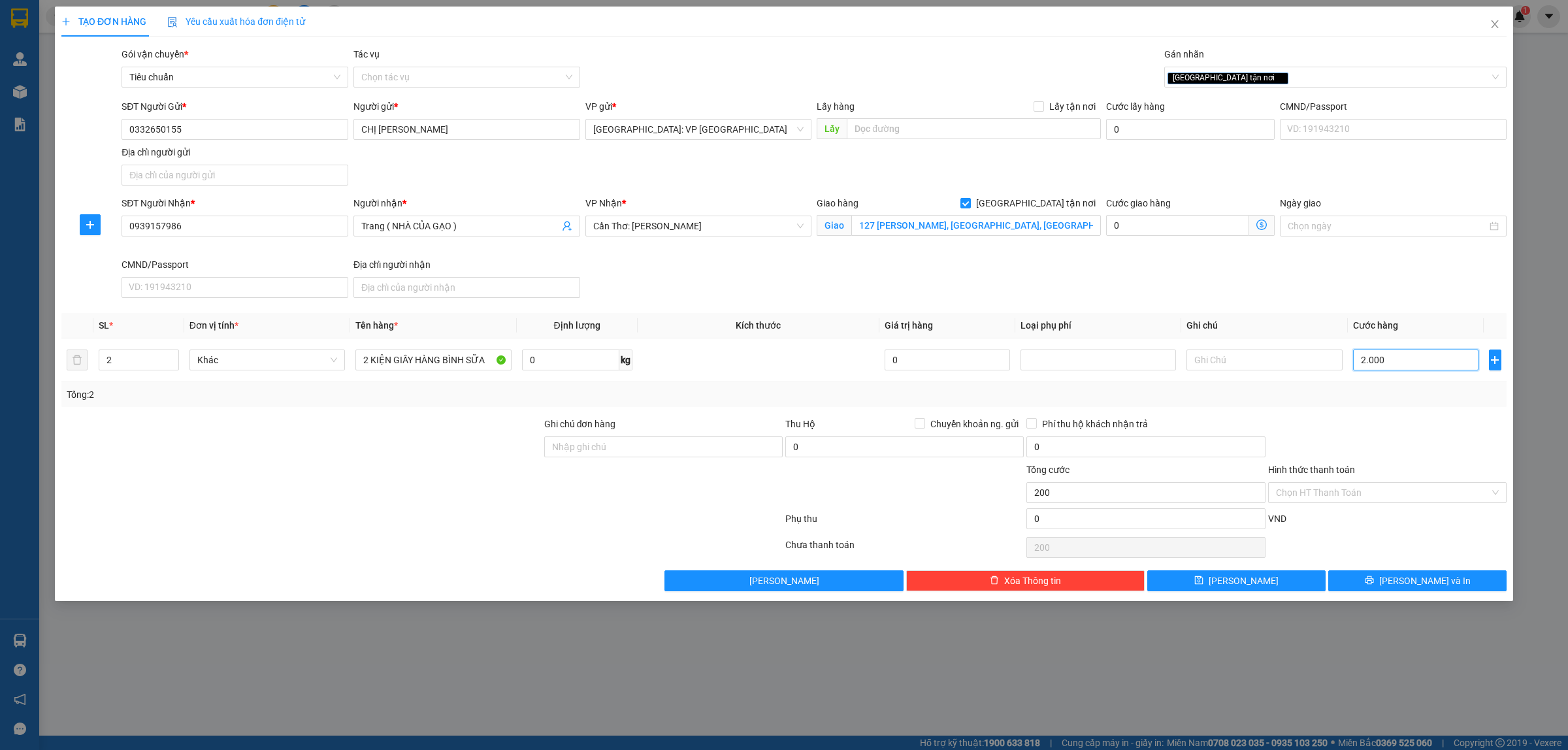
type input "2.000"
type input "20.000"
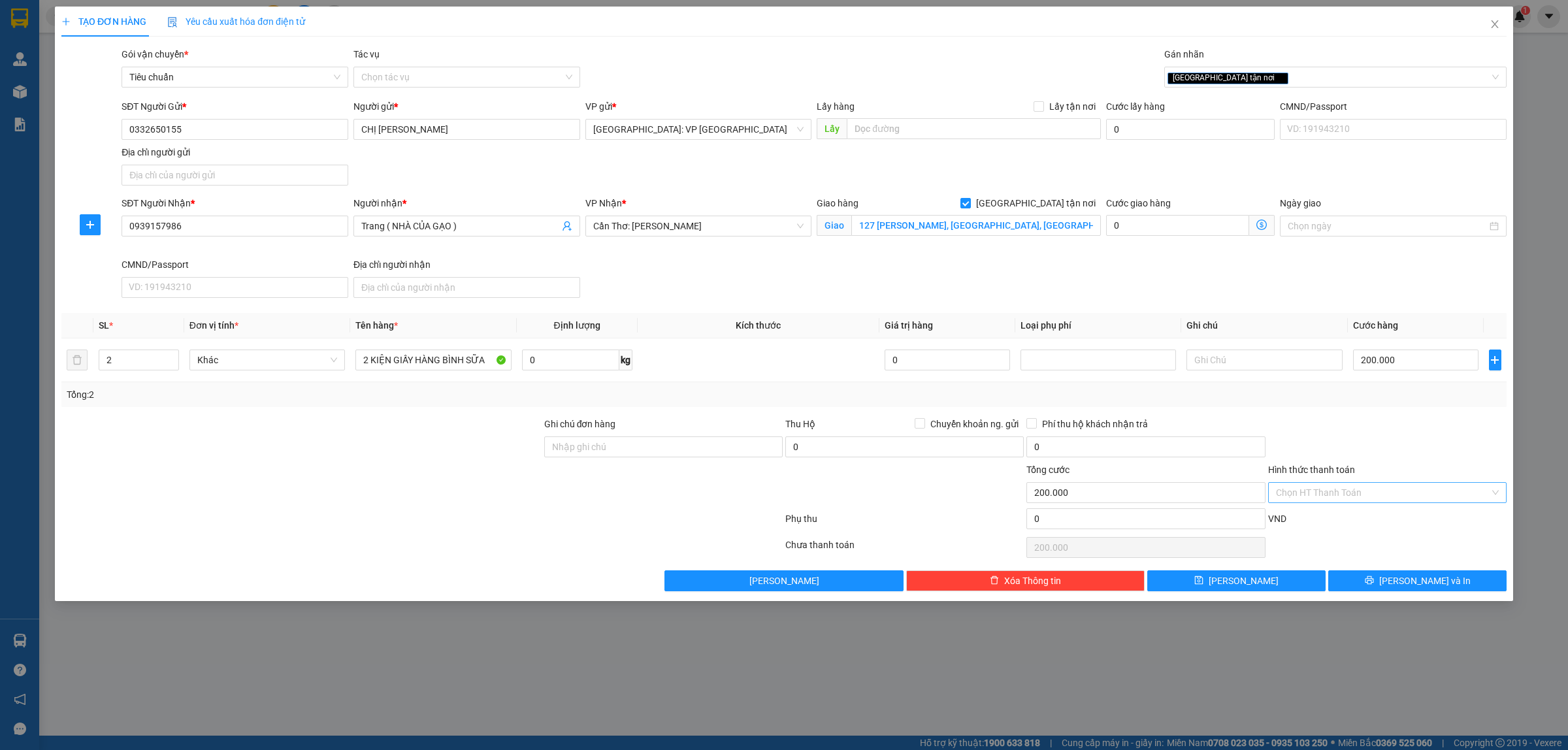
click at [1347, 490] on input "Hình thức thanh toán" at bounding box center [1383, 493] width 213 height 20
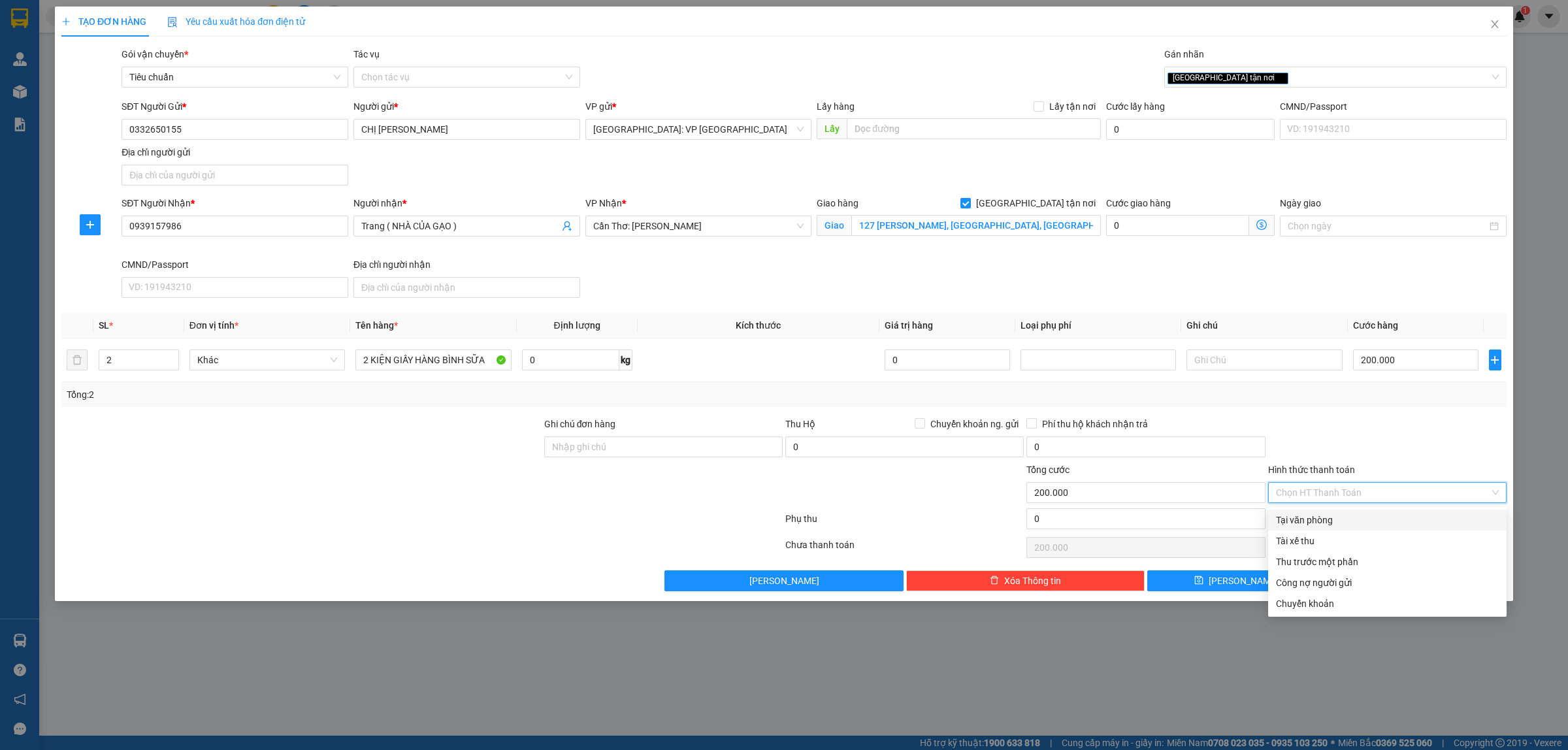
drag, startPoint x: 1313, startPoint y: 519, endPoint x: 1325, endPoint y: 525, distance: 13.4
click at [1315, 521] on div "Tại văn phòng" at bounding box center [1388, 520] width 222 height 14
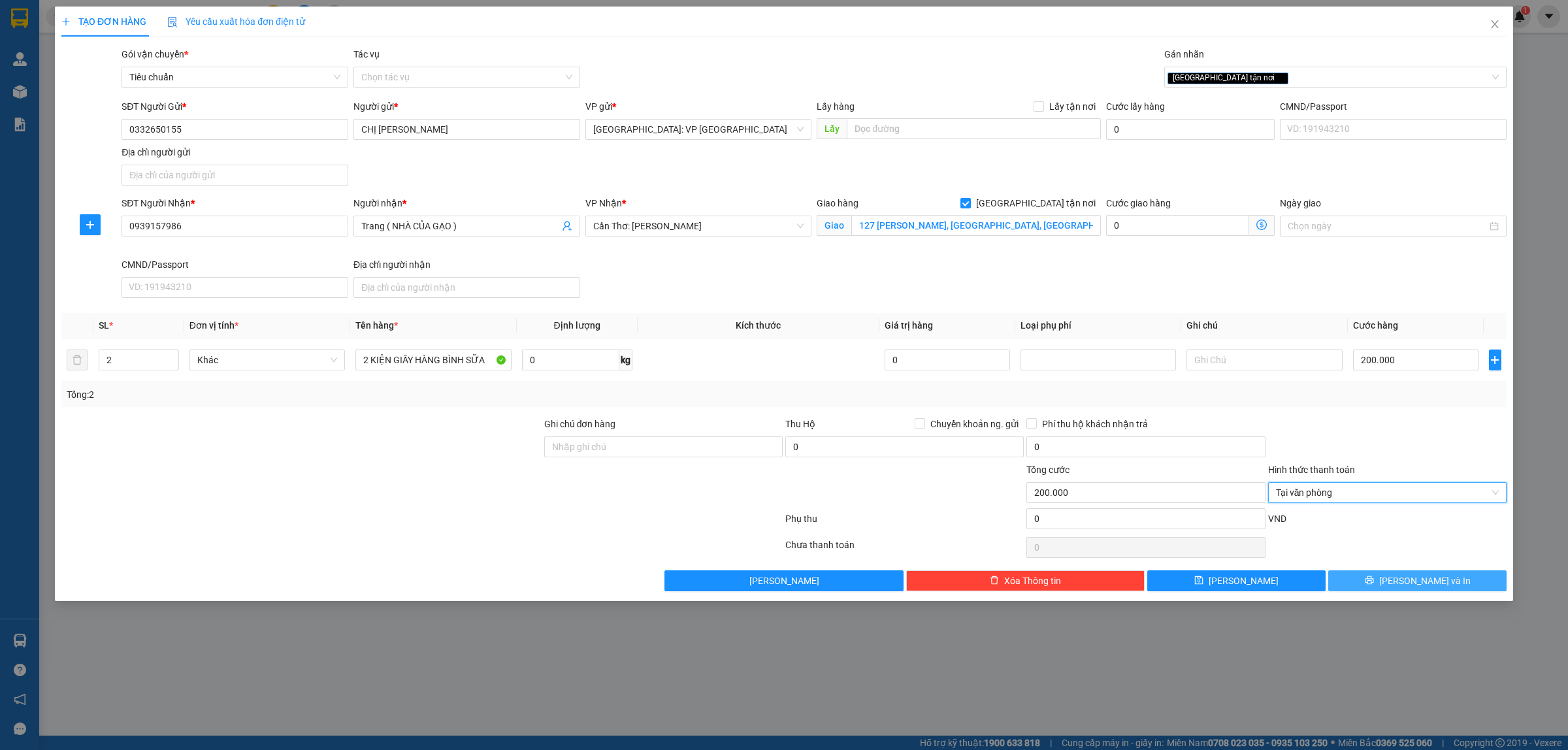
click at [1407, 586] on span "[PERSON_NAME] và In" at bounding box center [1425, 581] width 91 height 14
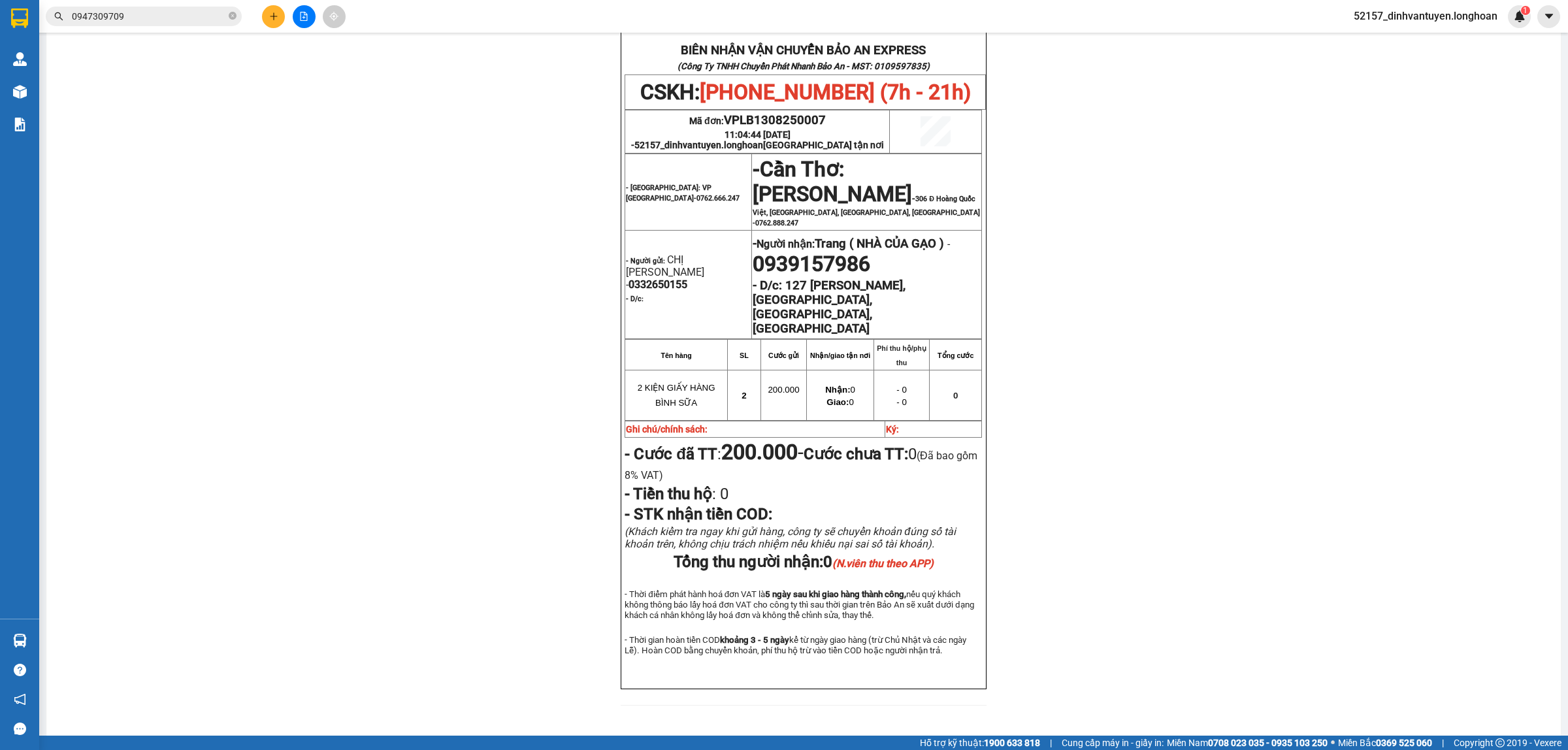
scroll to position [545, 0]
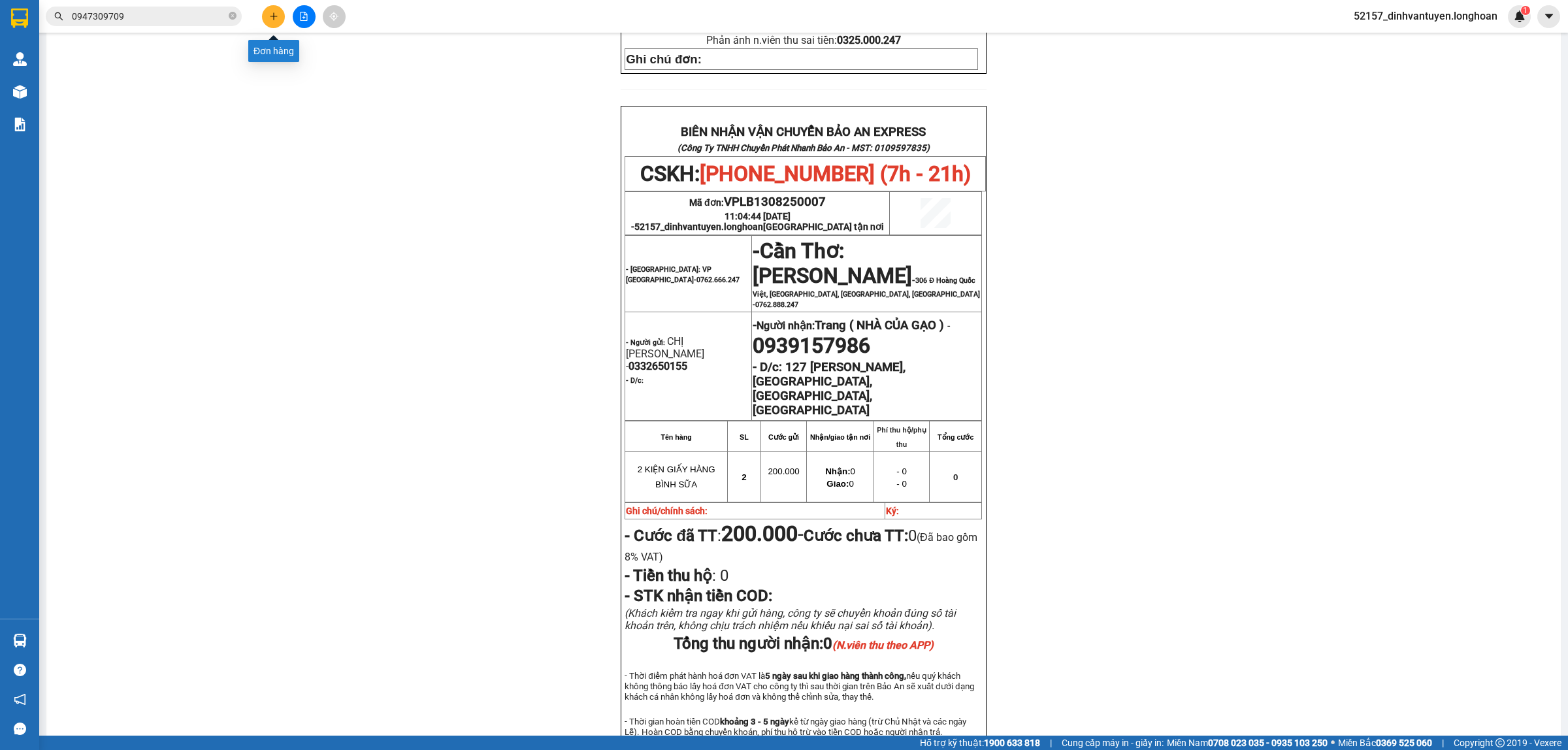
click at [270, 18] on icon "plus" at bounding box center [274, 16] width 9 height 9
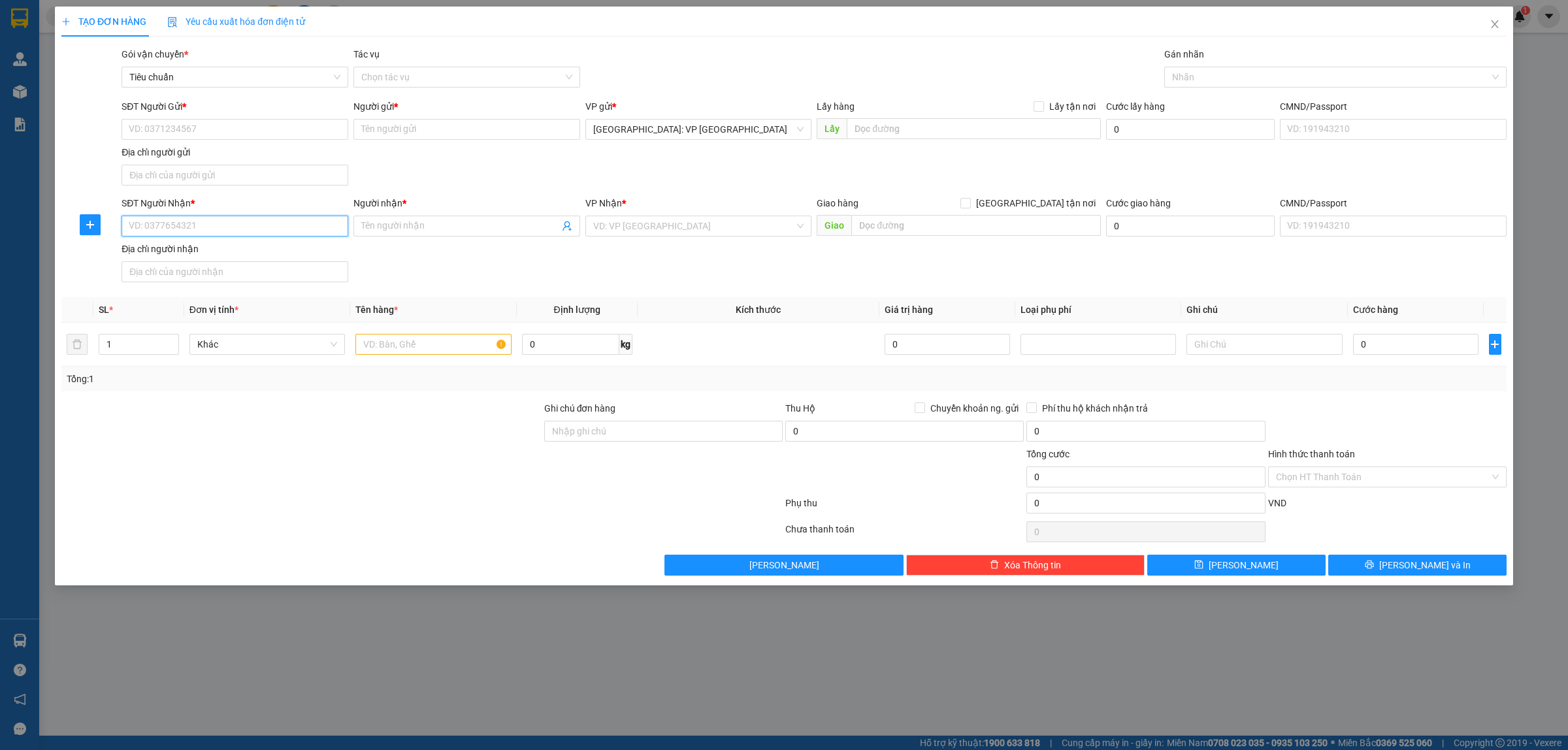
click at [213, 232] on input "SĐT Người Nhận *" at bounding box center [234, 225] width 227 height 21
click at [249, 262] on div "0982765027 - NPP ANH THƯ" at bounding box center [234, 253] width 227 height 21
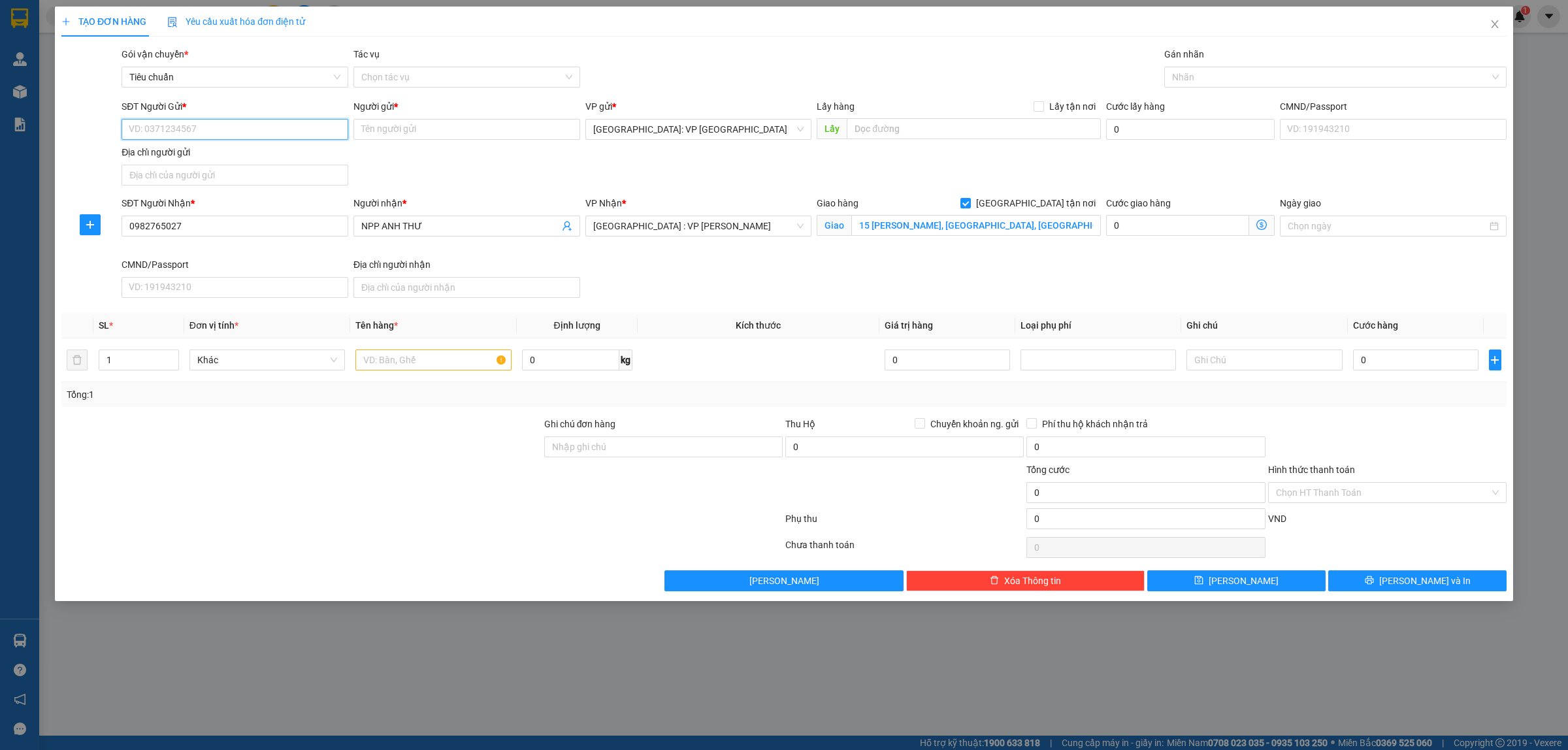
click at [235, 131] on input "SĐT Người Gửi *" at bounding box center [234, 129] width 227 height 21
click at [247, 153] on div "0332650155 - CHỊ CHUNG" at bounding box center [234, 156] width 211 height 14
click at [243, 131] on input "0332650155" at bounding box center [234, 129] width 227 height 21
click at [1180, 78] on div at bounding box center [1329, 76] width 323 height 15
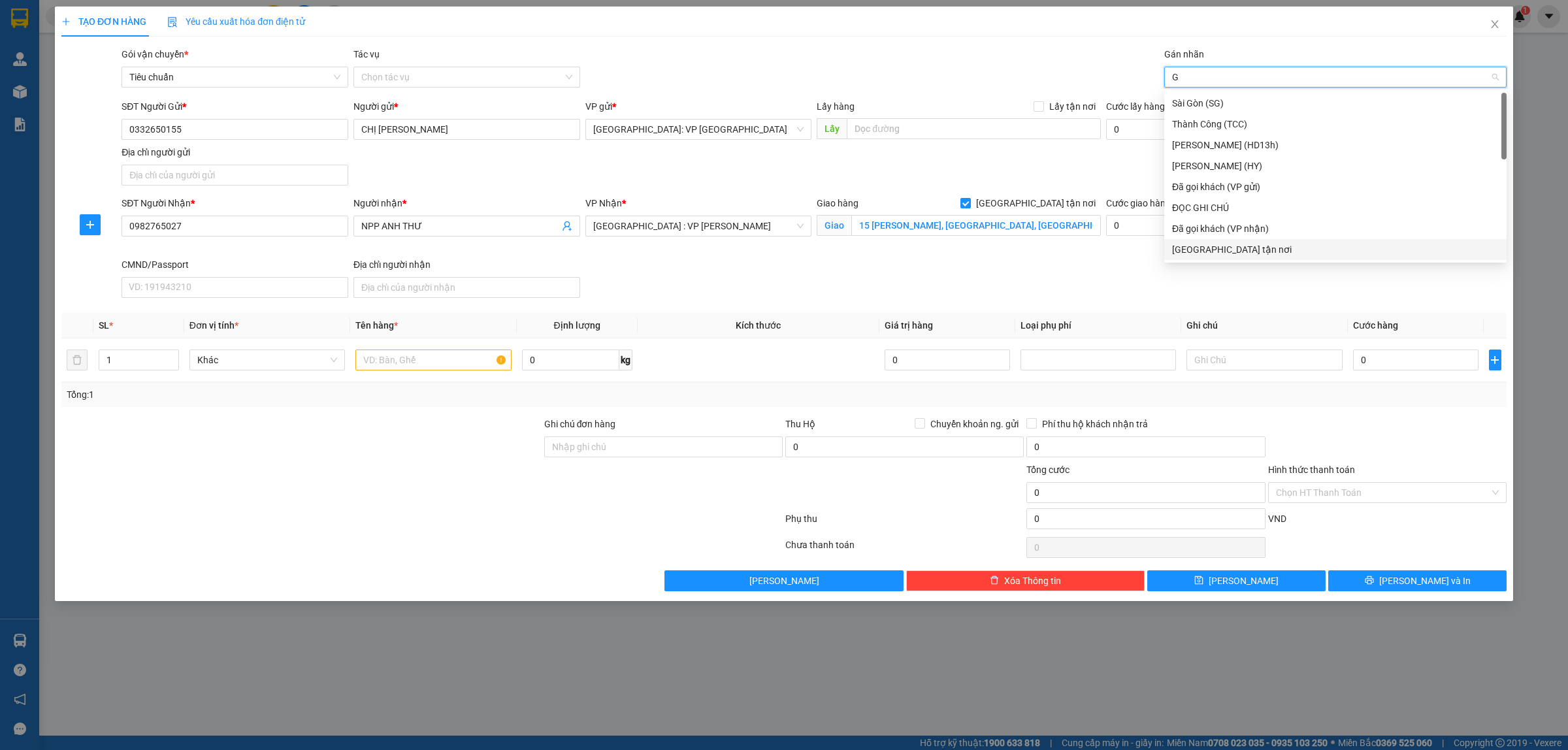
click at [1225, 245] on div "[GEOGRAPHIC_DATA] tận nơi" at bounding box center [1336, 249] width 327 height 14
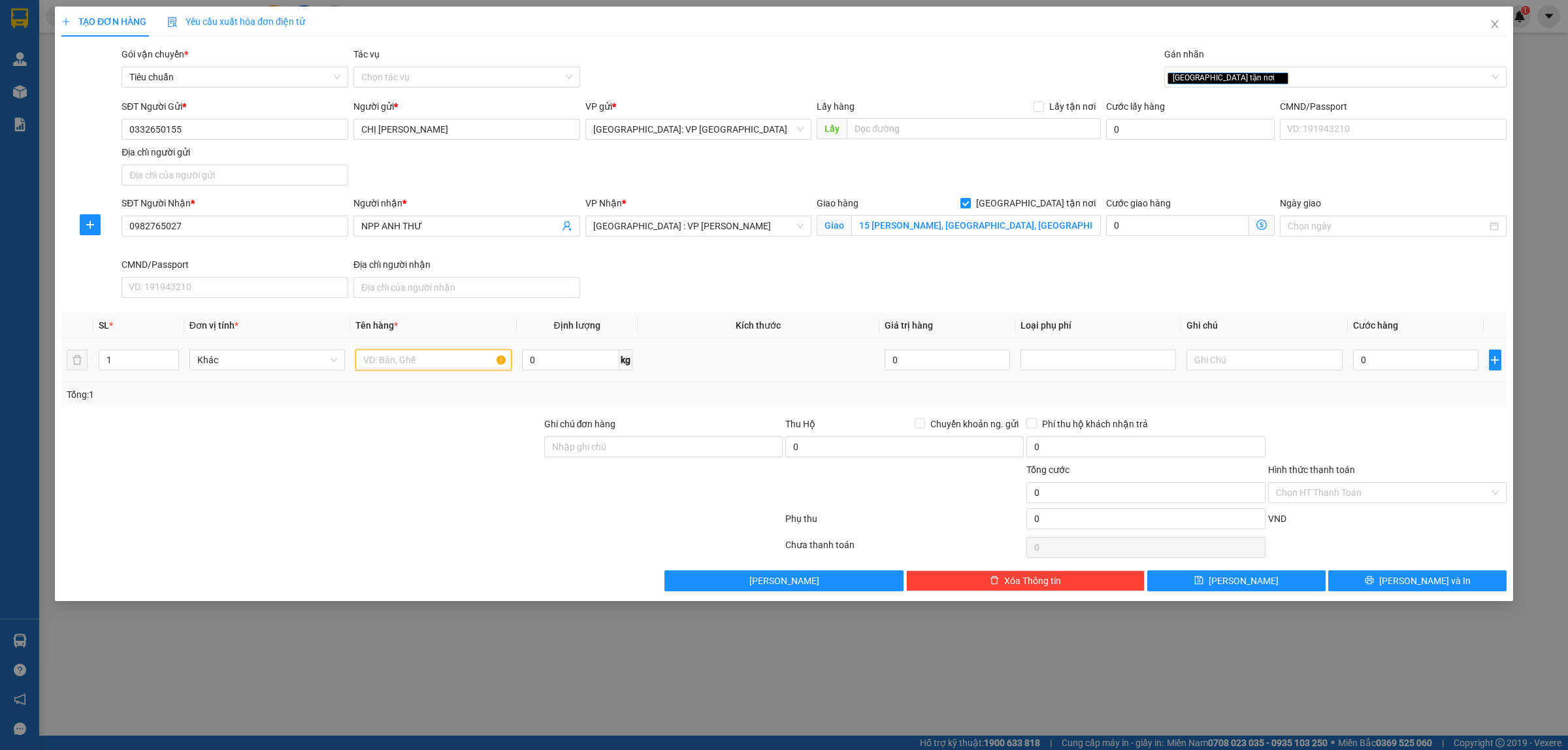
click at [414, 360] on input "text" at bounding box center [432, 360] width 155 height 21
click at [1389, 367] on input "0" at bounding box center [1416, 360] width 126 height 21
click at [1445, 579] on button "[PERSON_NAME] và In" at bounding box center [1417, 580] width 179 height 21
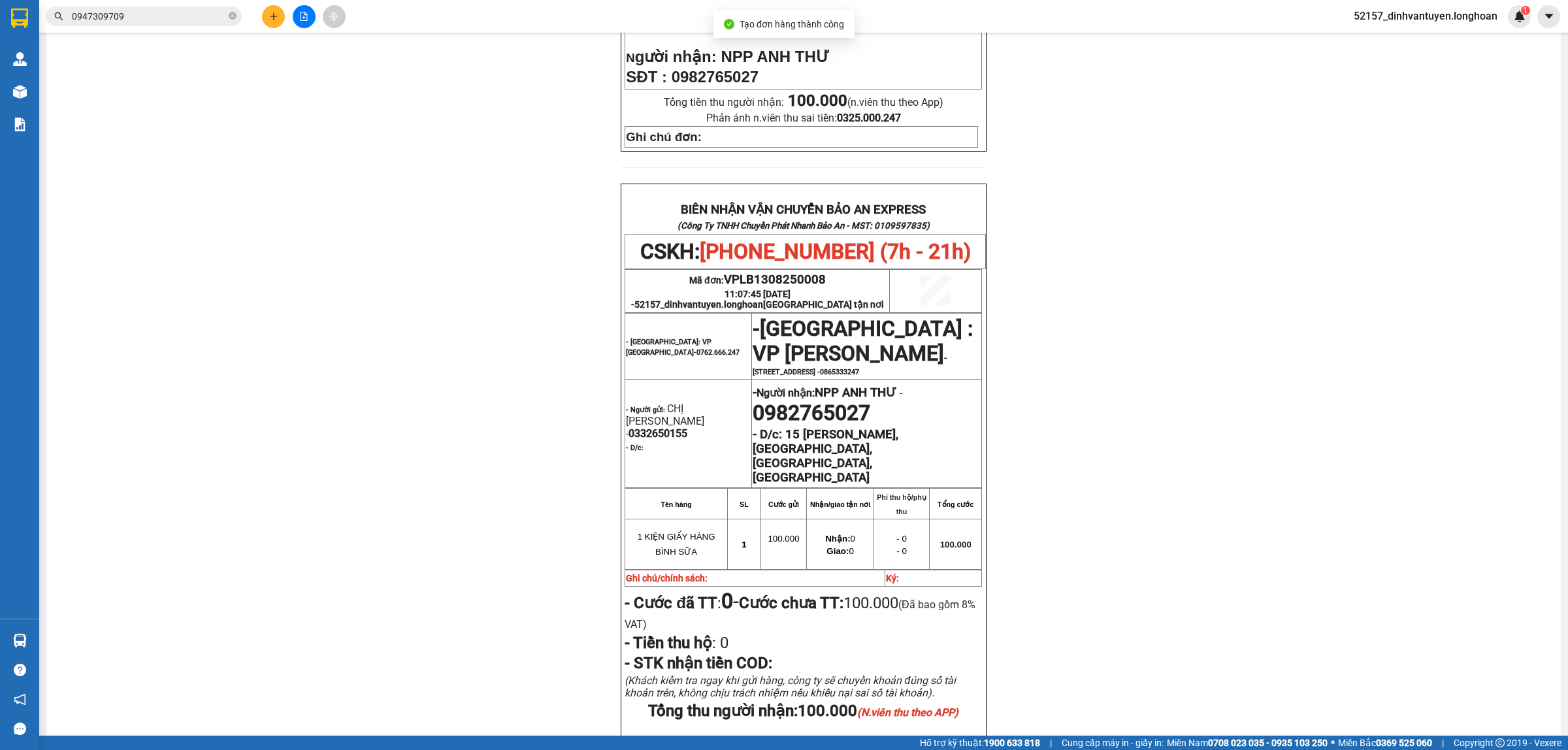
scroll to position [571, 0]
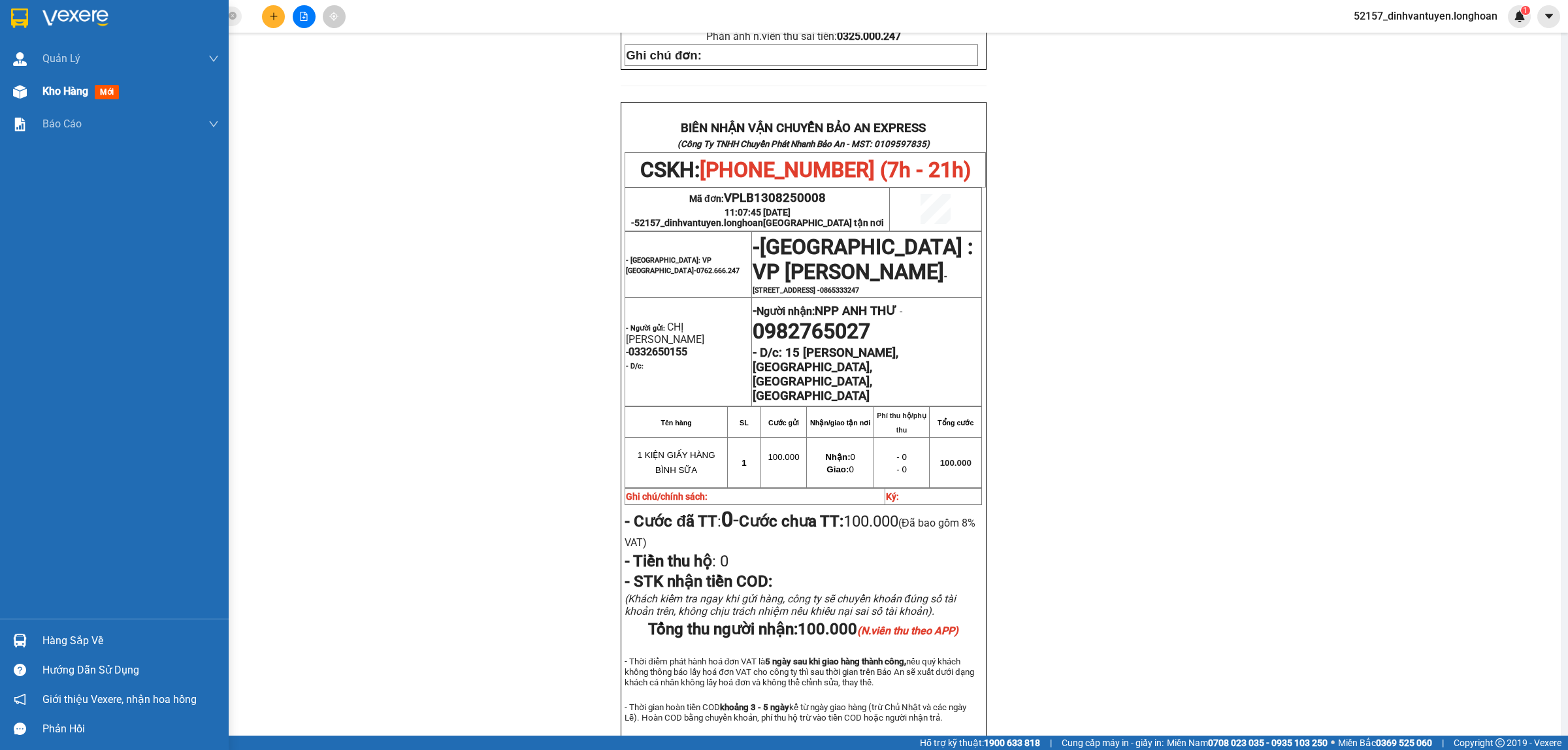
drag, startPoint x: 26, startPoint y: 11, endPoint x: 161, endPoint y: 76, distance: 149.8
click at [25, 11] on img at bounding box center [19, 18] width 17 height 20
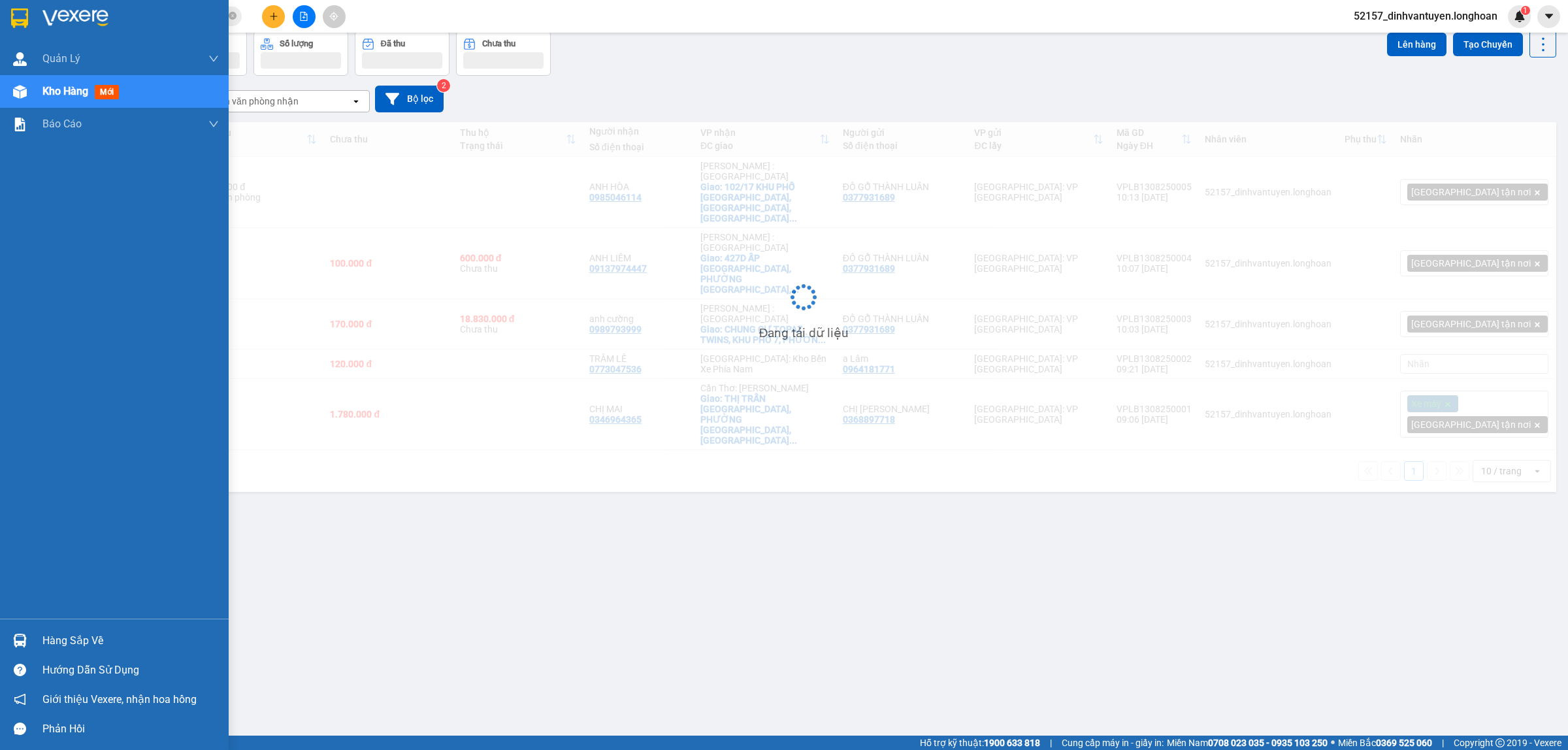
scroll to position [60, 0]
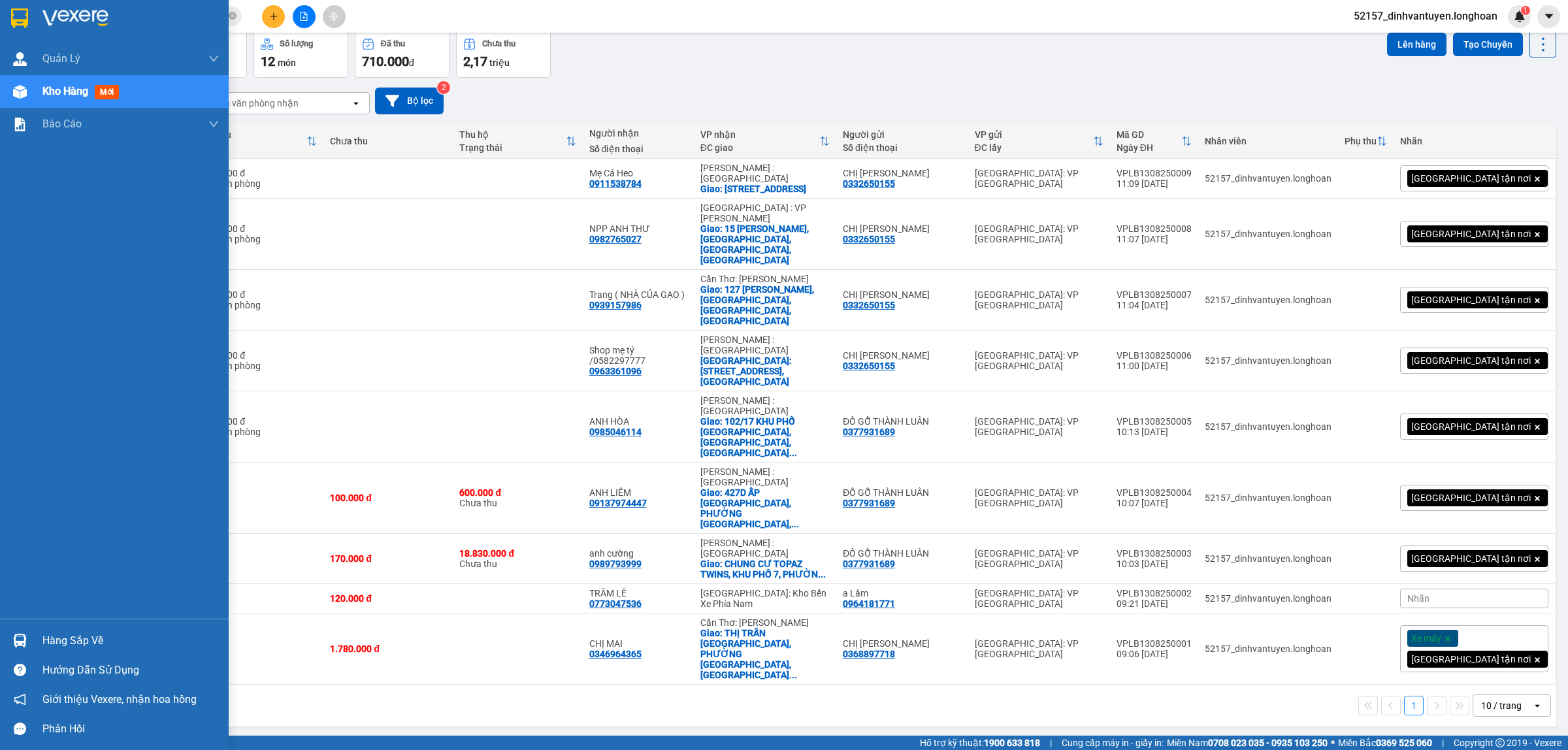
click at [24, 13] on img at bounding box center [19, 18] width 17 height 20
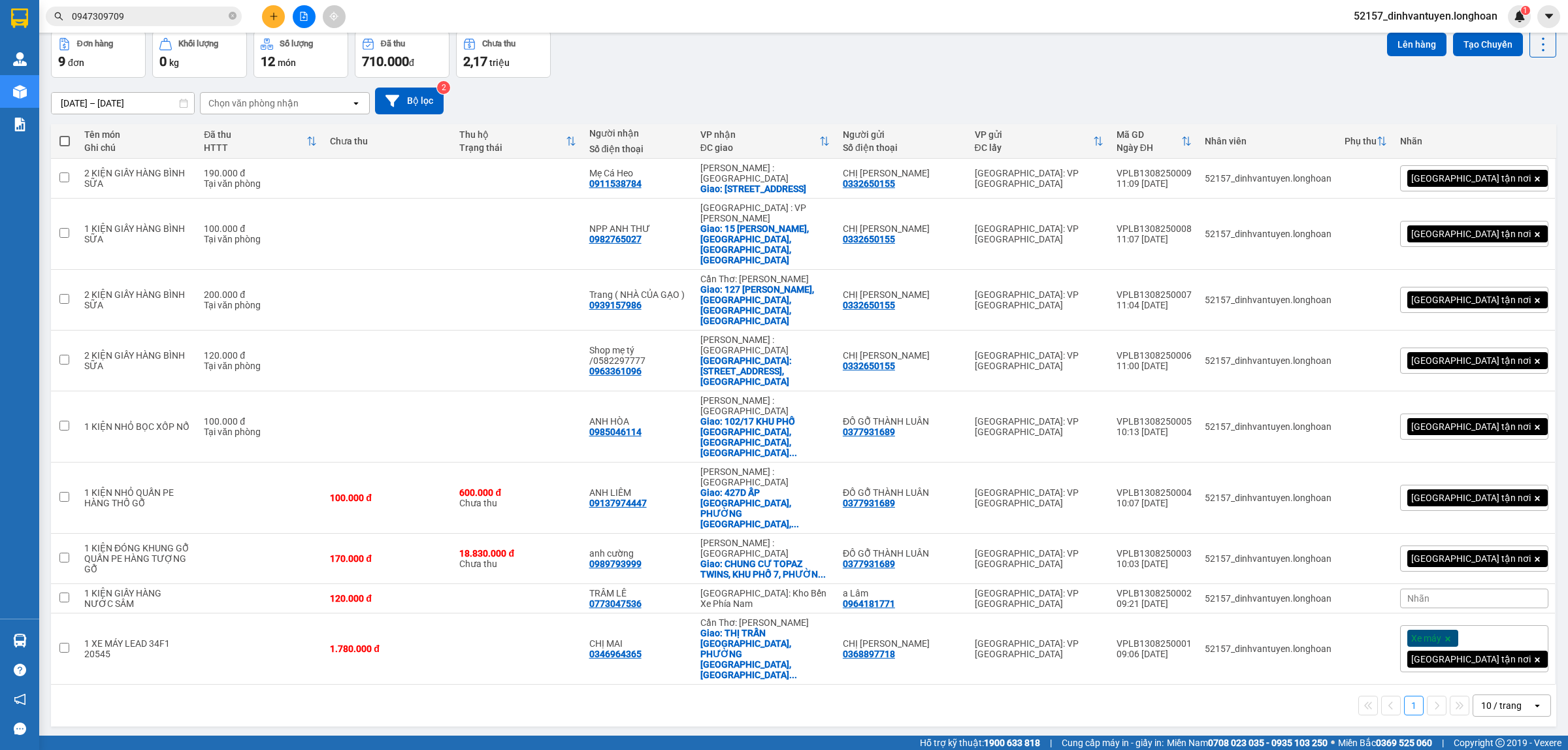
click at [296, 11] on button at bounding box center [303, 16] width 22 height 22
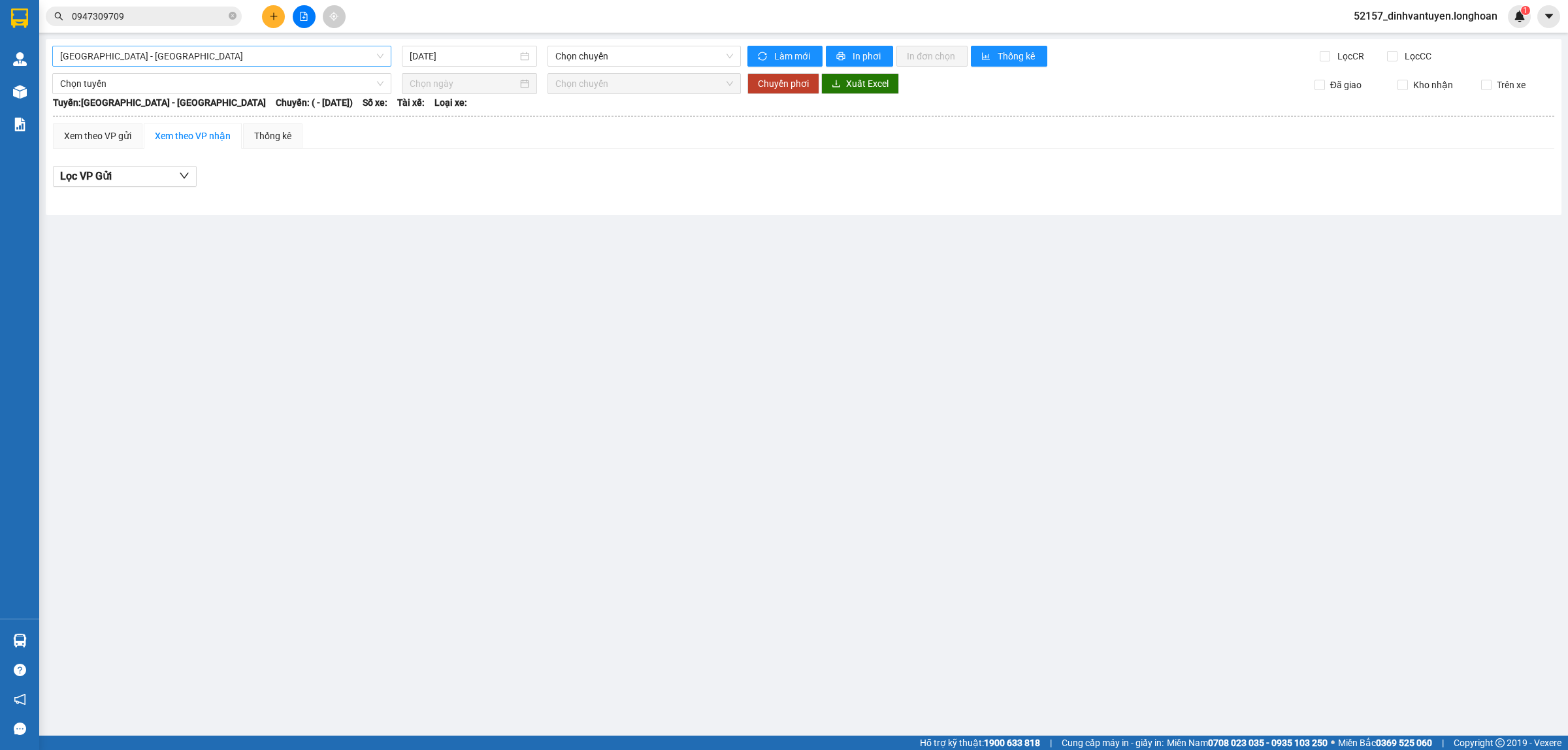
click at [355, 59] on span "Hải Phòng - Hà Nội" at bounding box center [222, 57] width 324 height 20
click at [167, 77] on div "Kho HN - VP Long Biên" at bounding box center [222, 83] width 324 height 14
click at [509, 61] on input "13/08/2025" at bounding box center [464, 57] width 108 height 14
click at [468, 167] on div "12" at bounding box center [468, 170] width 15 height 15
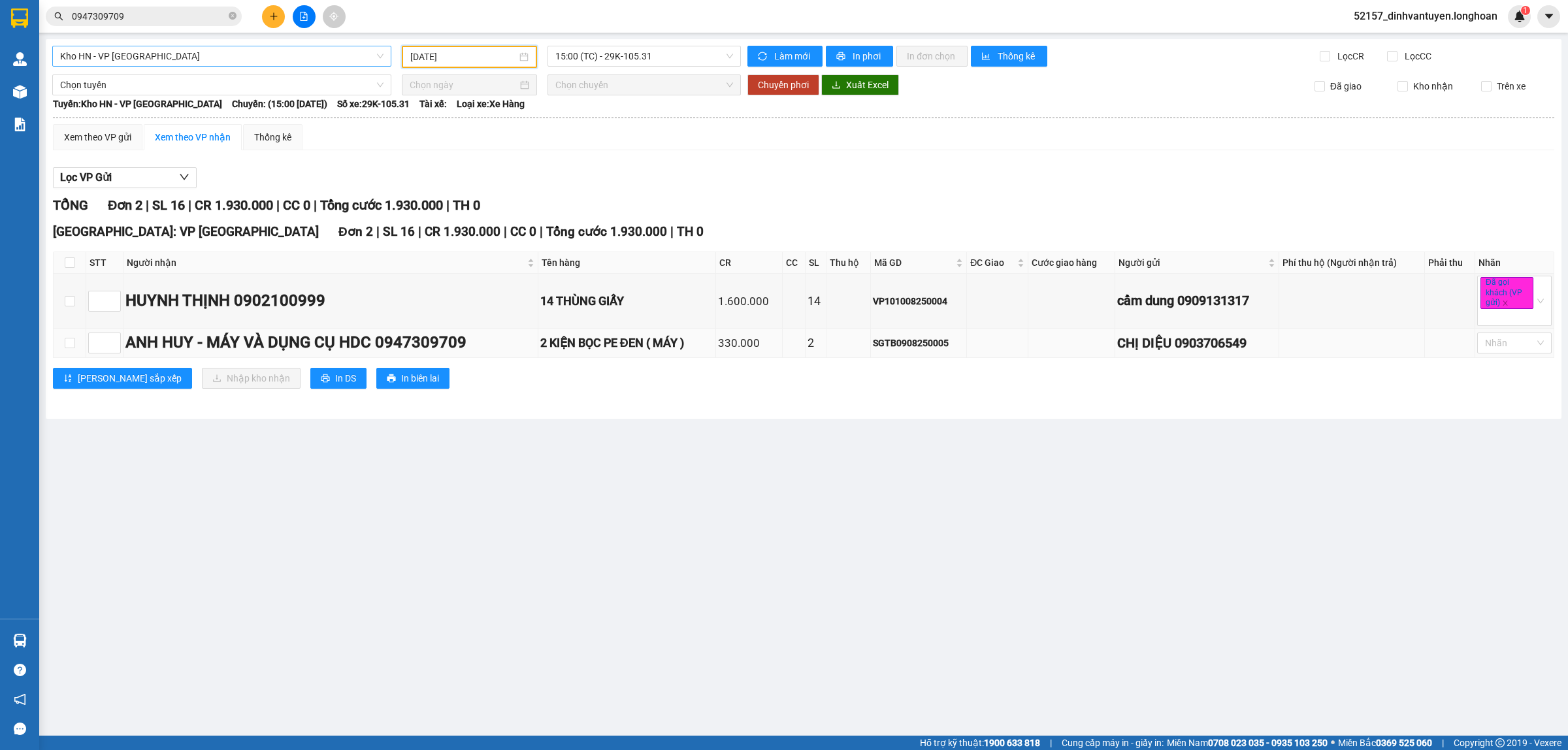
click at [190, 347] on div "ANH HUY - MÁY VÀ DỤNG CỤ HDC 0947309709" at bounding box center [330, 344] width 410 height 25
click at [74, 342] on input "checkbox" at bounding box center [70, 344] width 11 height 11
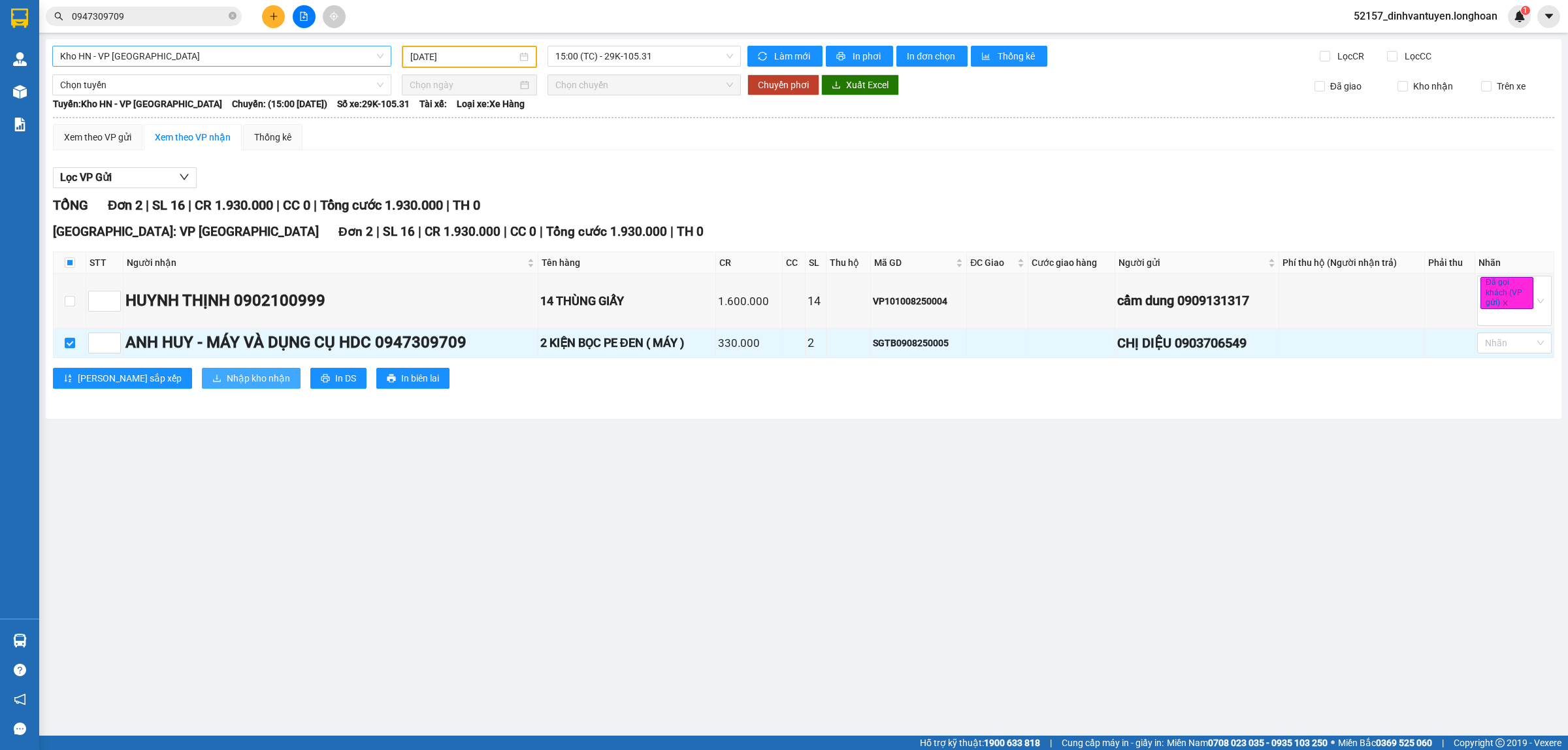
click at [227, 379] on span "Nhập kho nhận" at bounding box center [258, 379] width 64 height 14
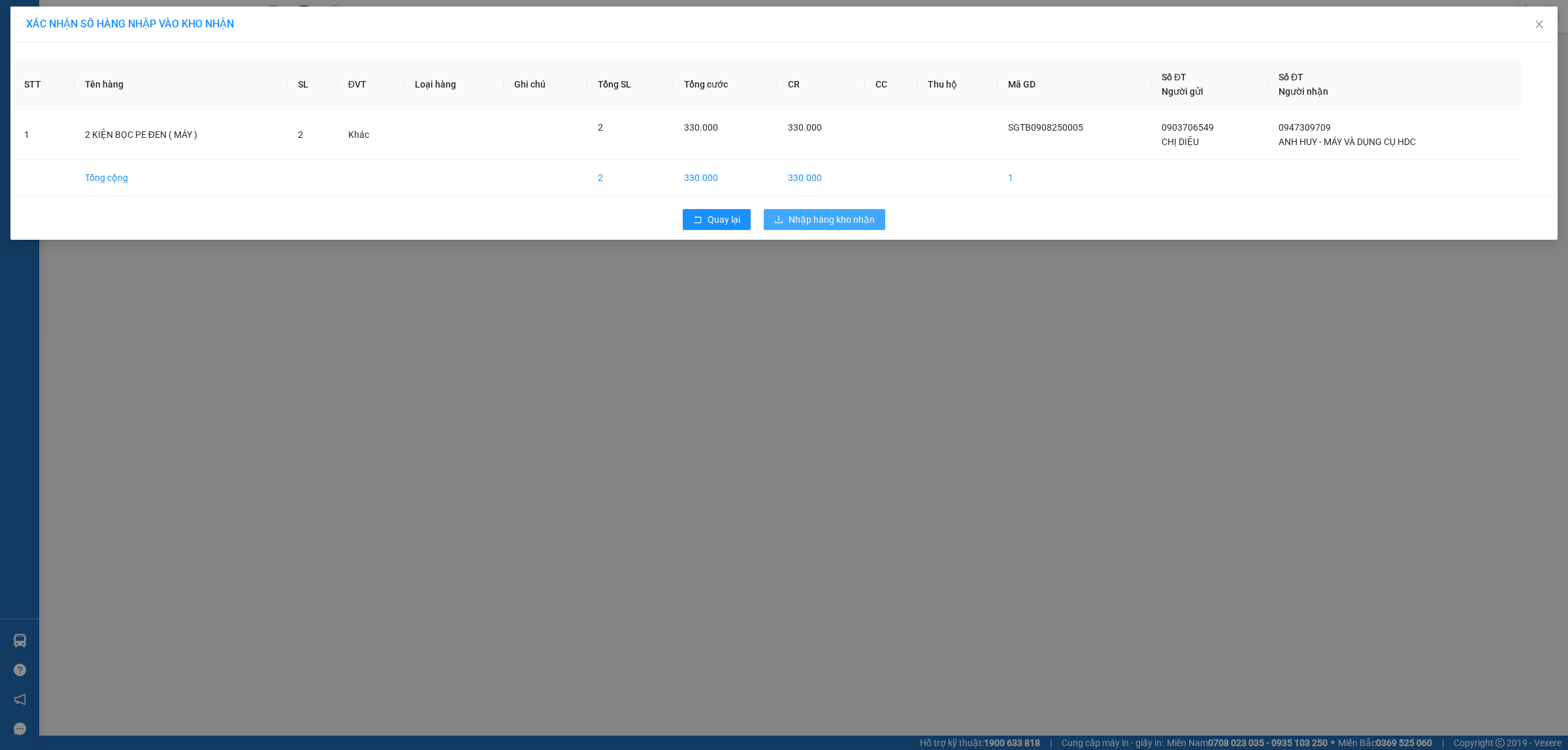
click at [806, 222] on span "Nhập hàng kho nhận" at bounding box center [832, 220] width 86 height 14
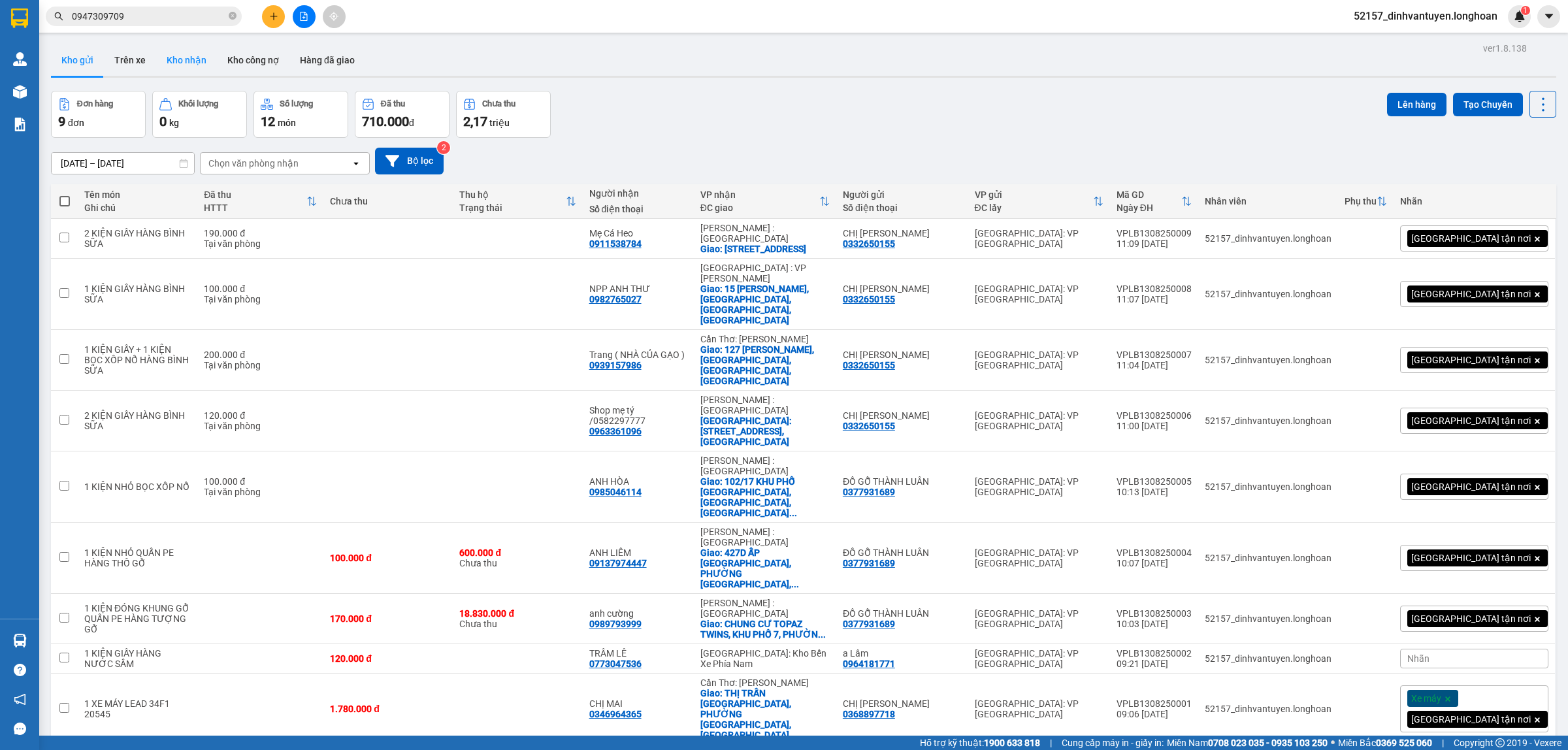
click at [170, 52] on button "Kho nhận" at bounding box center [187, 60] width 61 height 31
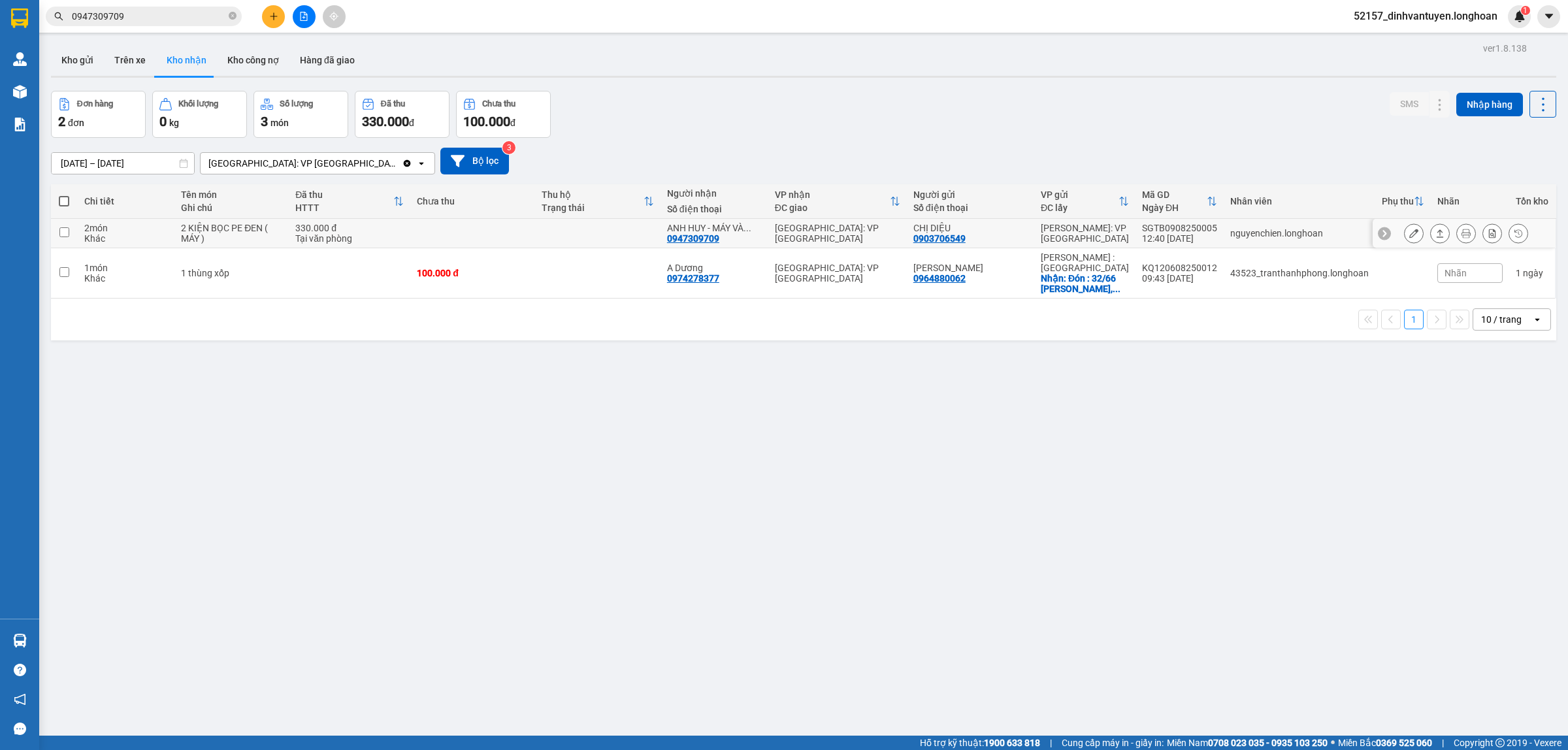
click at [1409, 233] on icon at bounding box center [1414, 233] width 9 height 9
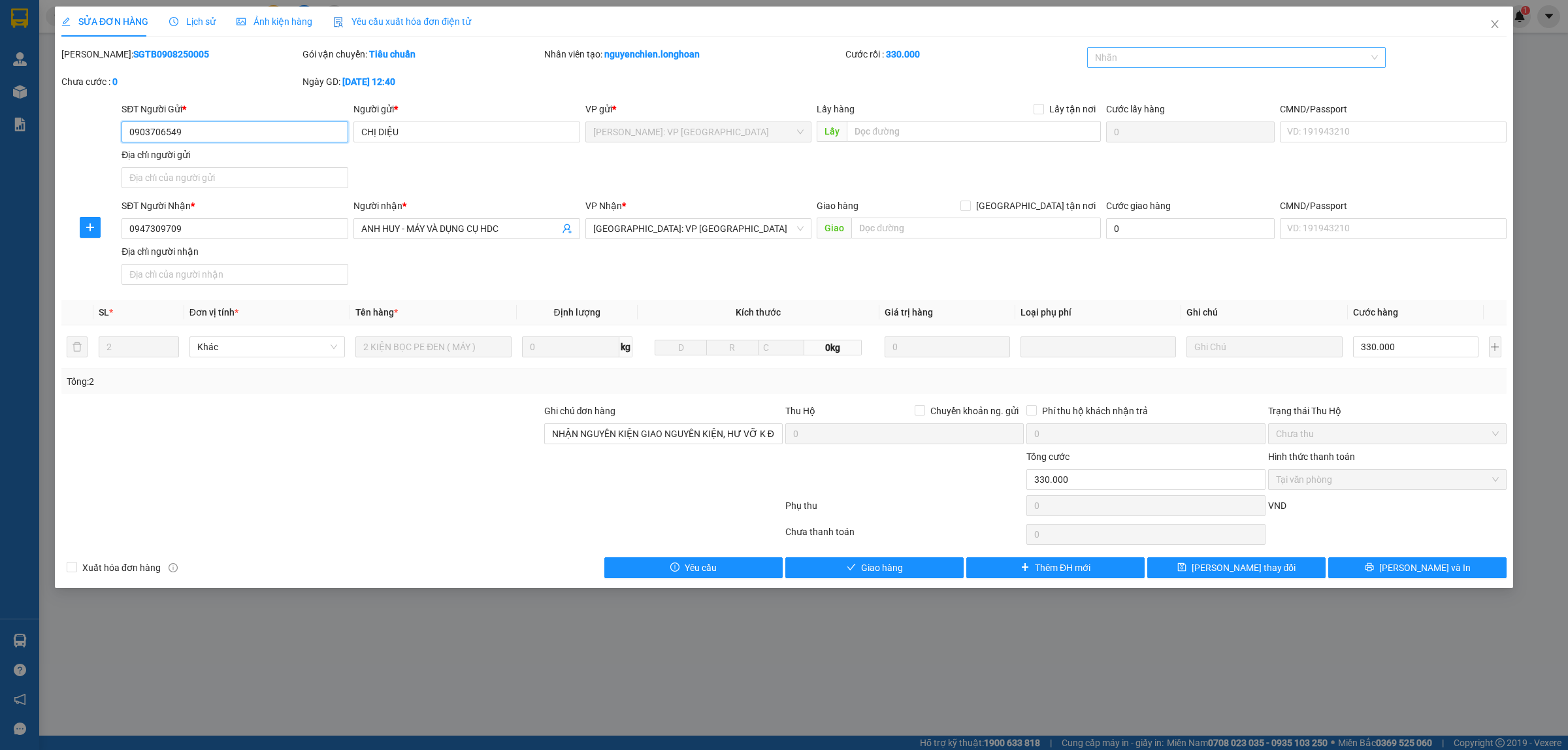
click at [1195, 65] on div at bounding box center [1231, 57] width 280 height 15
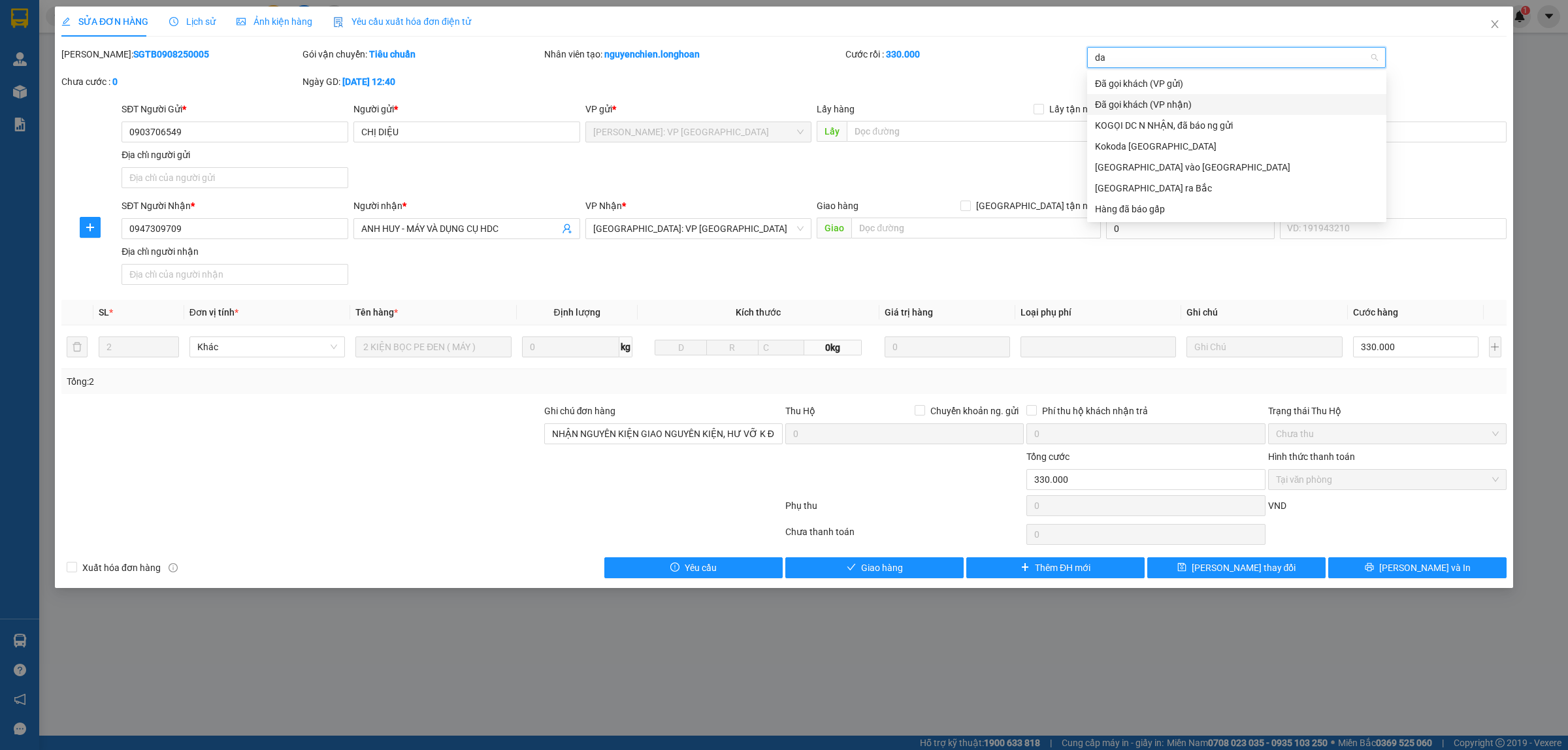
click at [1119, 107] on div "Đã gọi khách (VP nhận)" at bounding box center [1237, 105] width 283 height 14
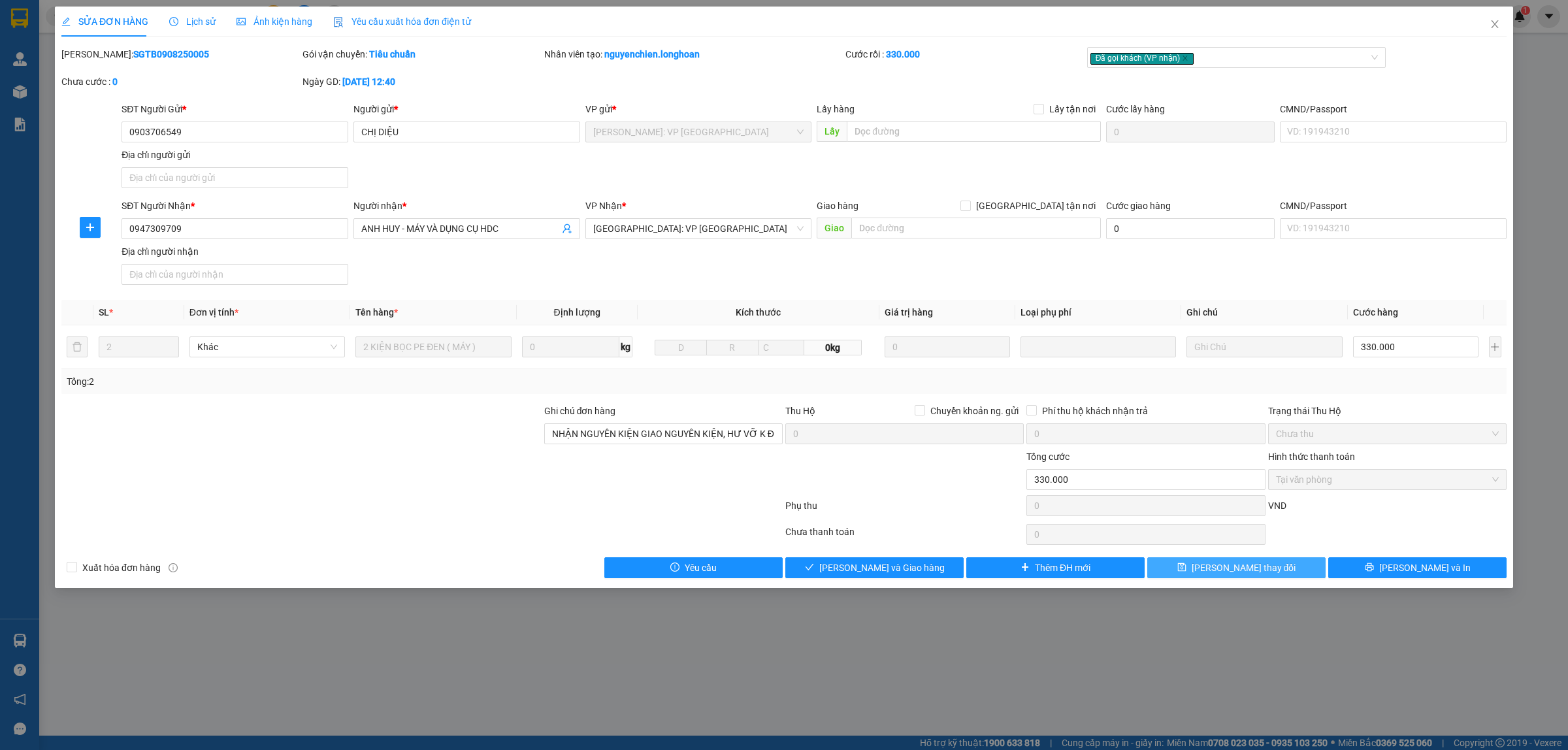
click at [1250, 574] on span "Lưu thay đổi" at bounding box center [1244, 568] width 105 height 14
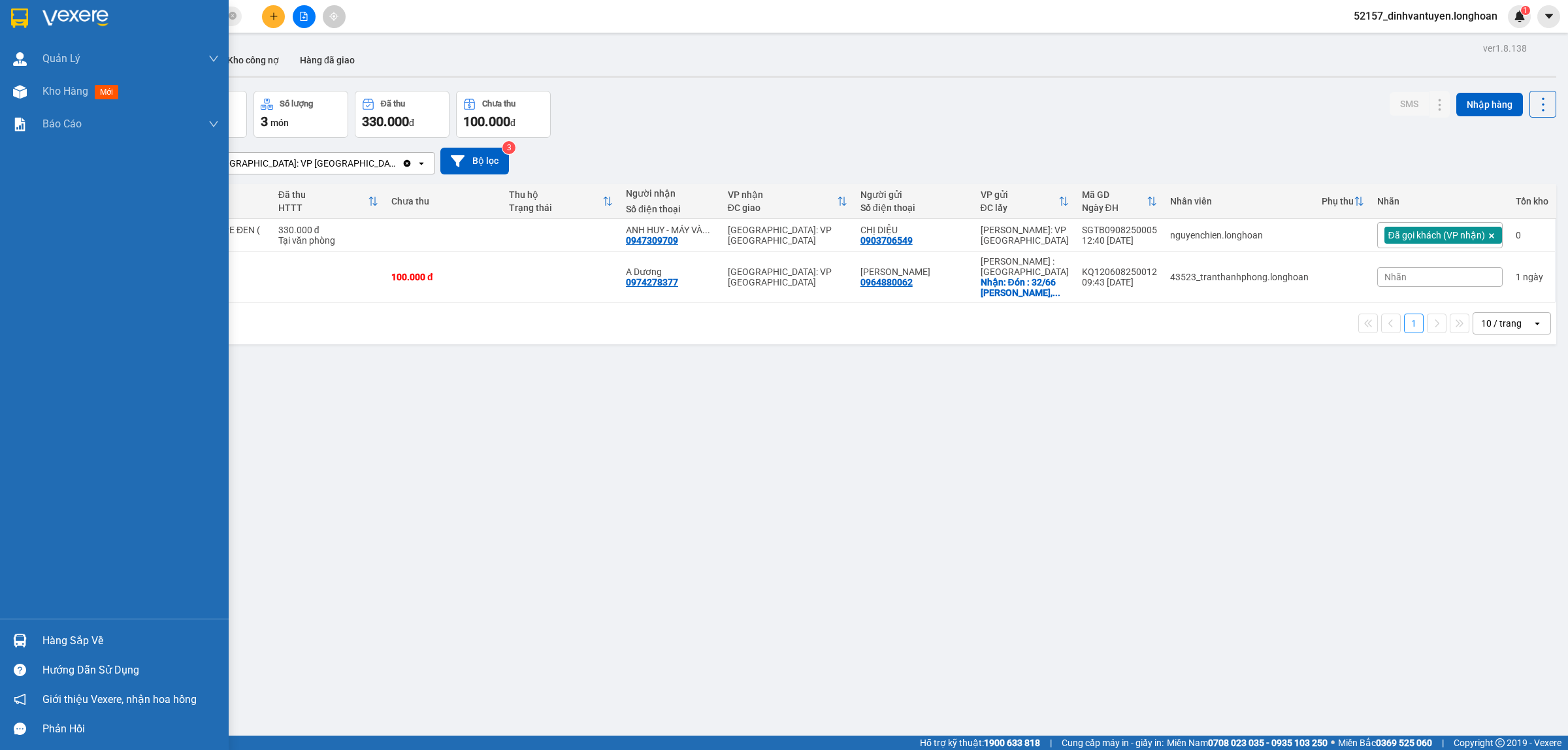
click at [10, 13] on div at bounding box center [19, 17] width 22 height 22
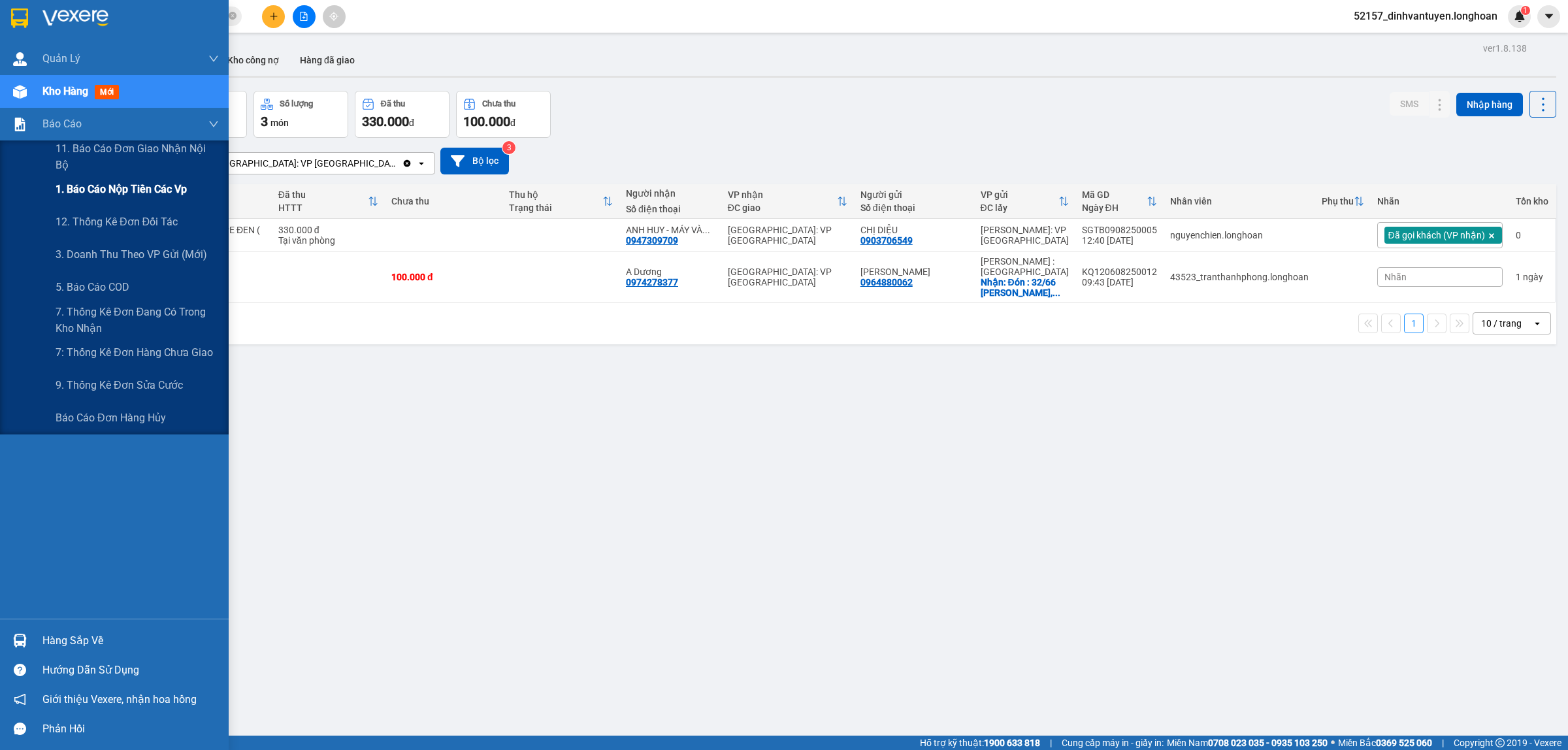
click at [144, 191] on span "1. Báo cáo nộp tiền các vp" at bounding box center [121, 189] width 131 height 16
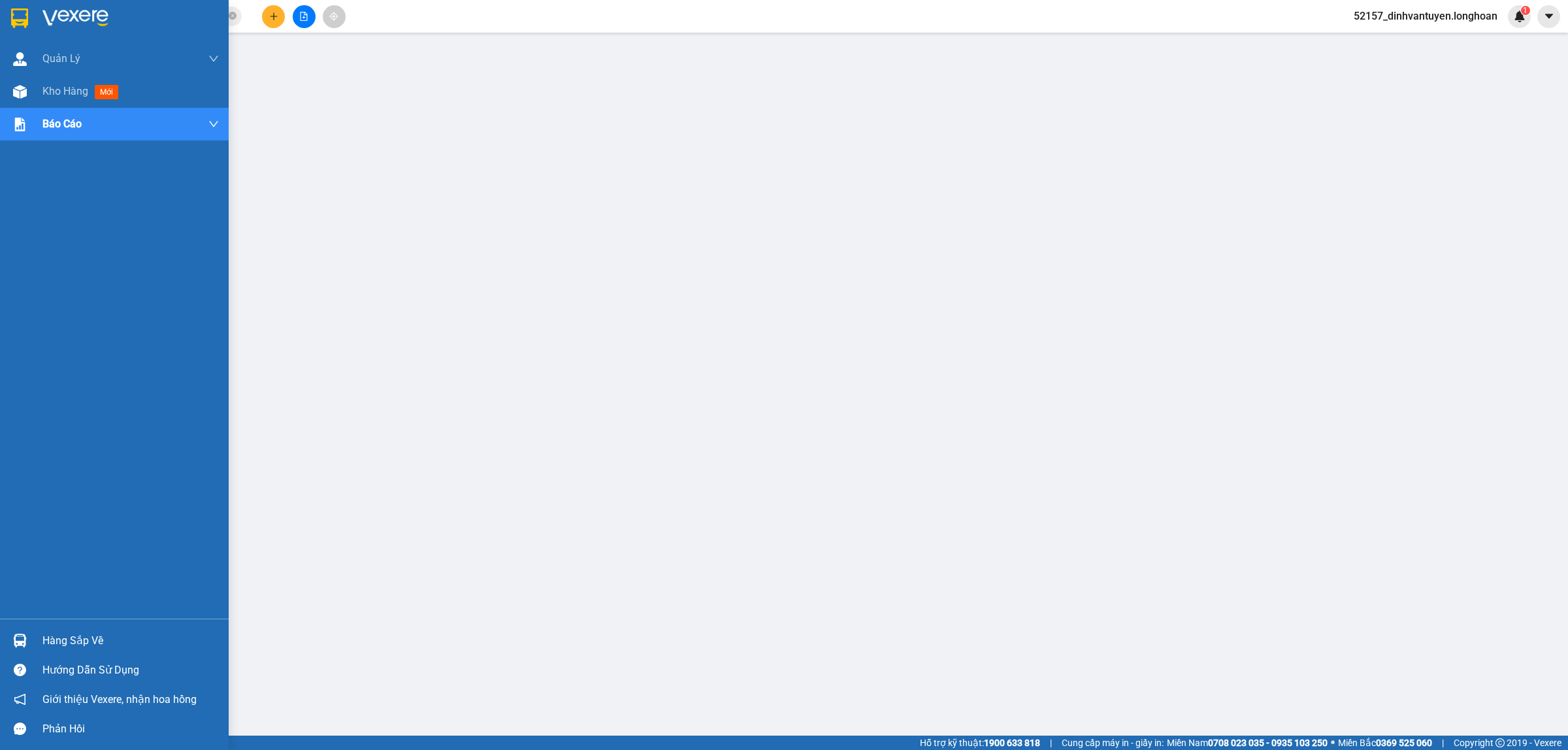
click at [21, 14] on img at bounding box center [19, 18] width 17 height 20
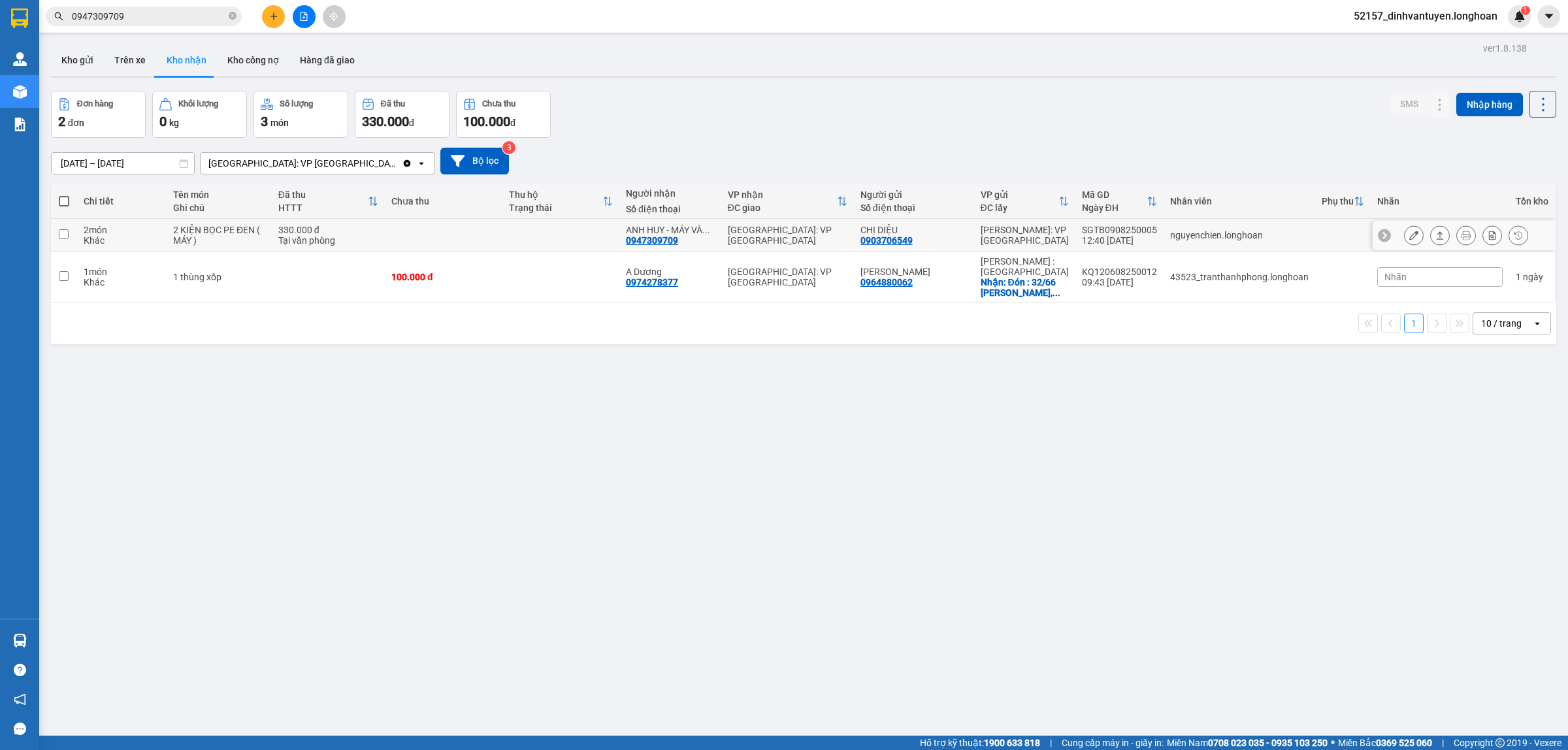
click at [1405, 231] on button at bounding box center [1414, 235] width 18 height 22
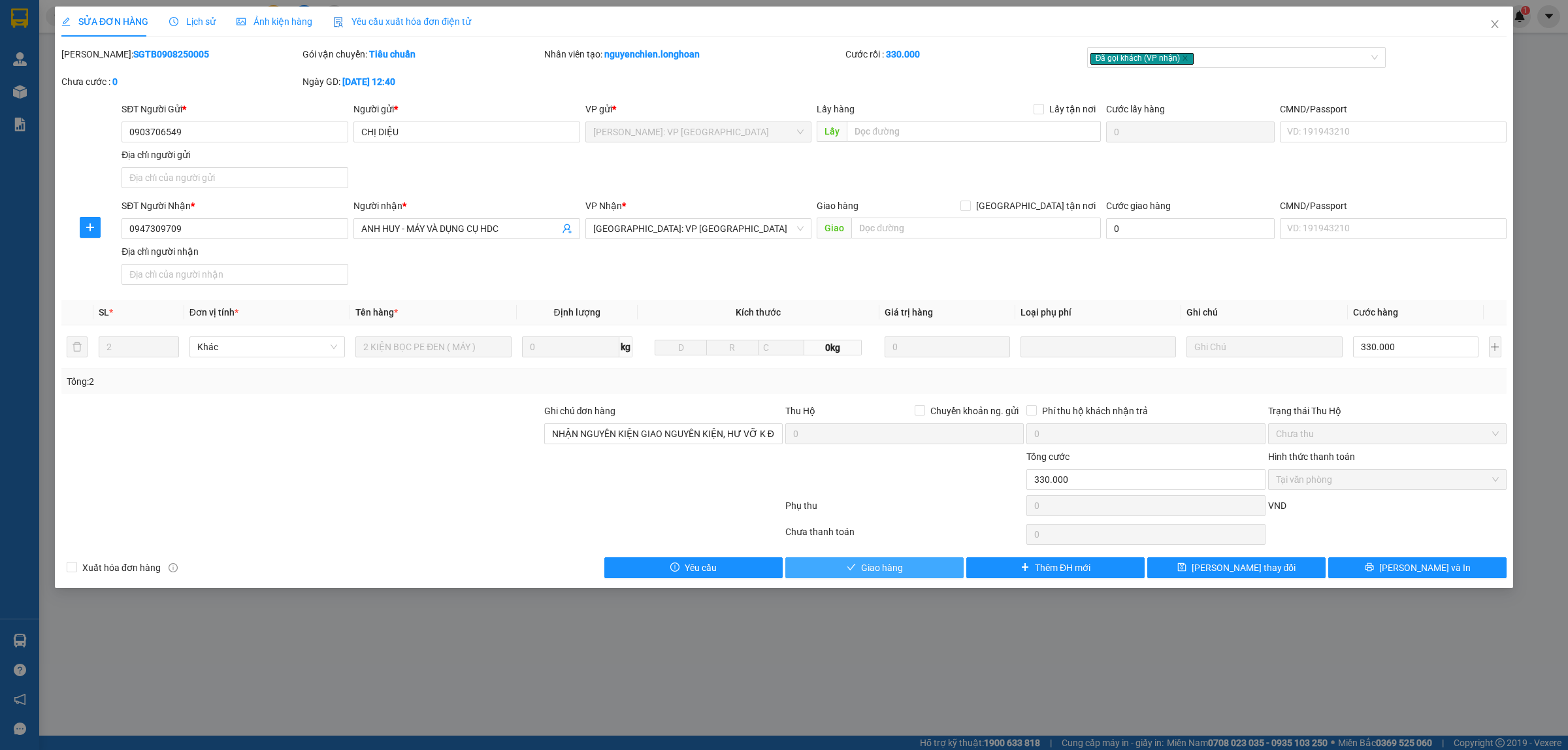
click at [906, 574] on button "Giao hàng" at bounding box center [875, 567] width 179 height 21
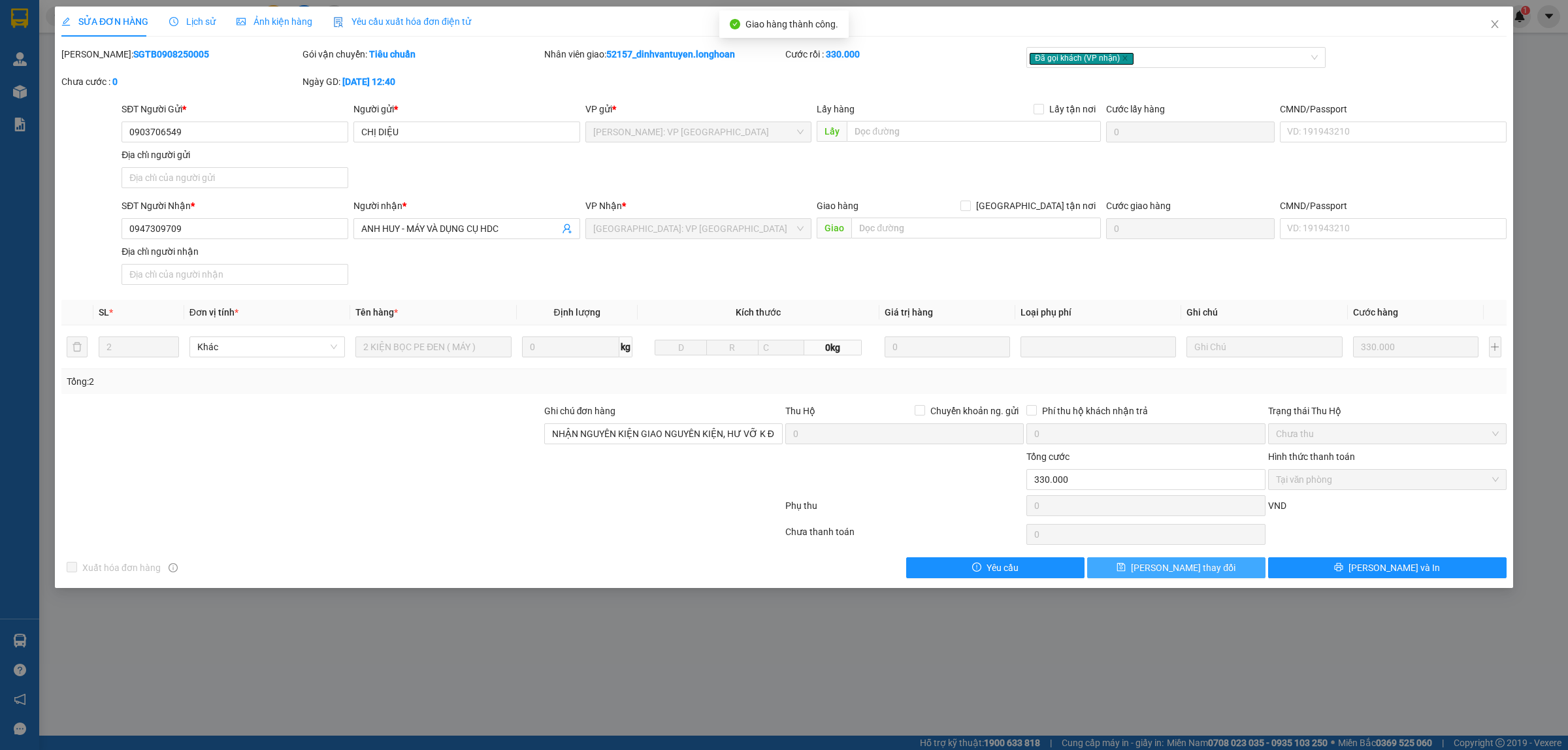
click at [1192, 572] on span "Lưu thay đổi" at bounding box center [1183, 568] width 105 height 14
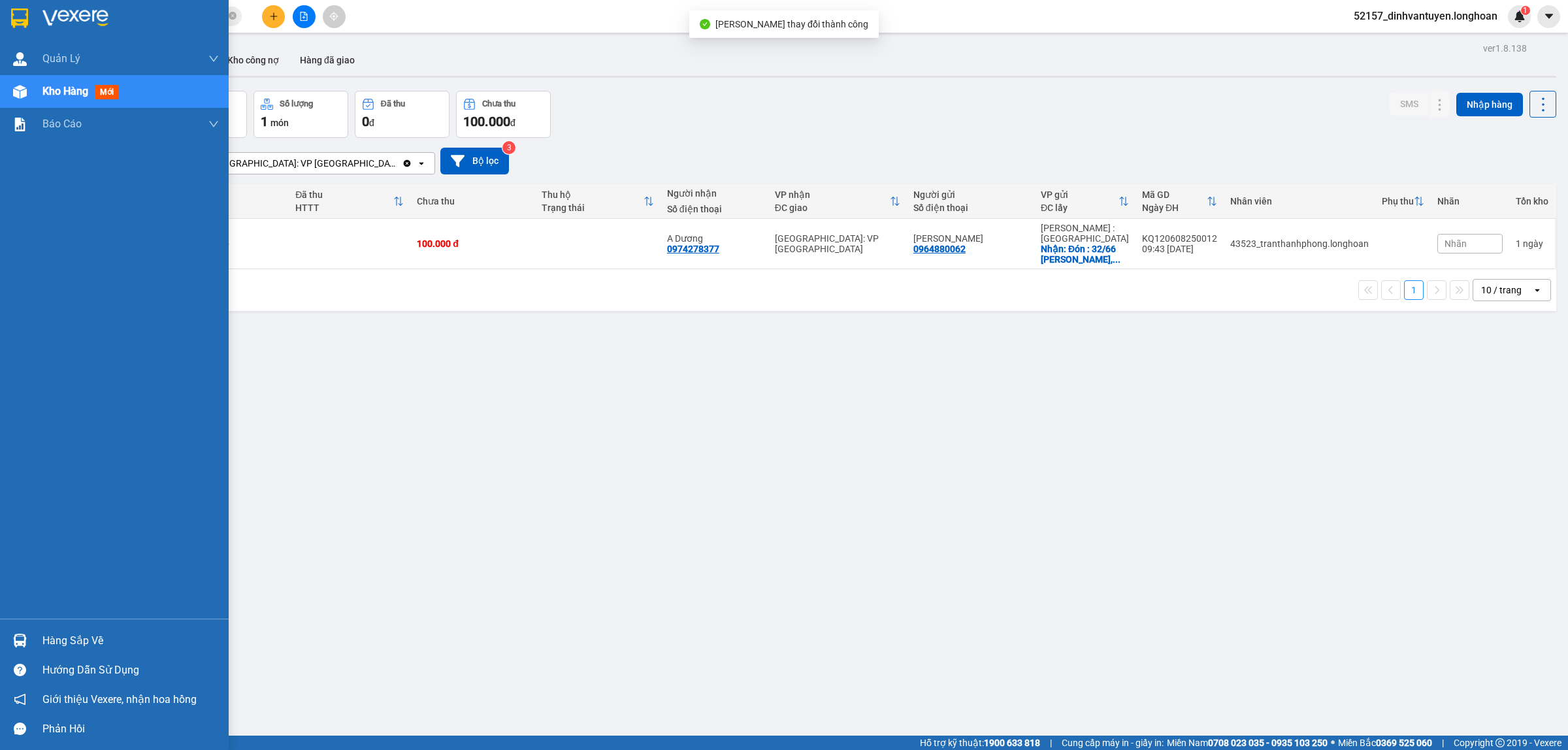
click at [26, 24] on img at bounding box center [19, 18] width 17 height 20
click at [18, 14] on img at bounding box center [19, 18] width 17 height 20
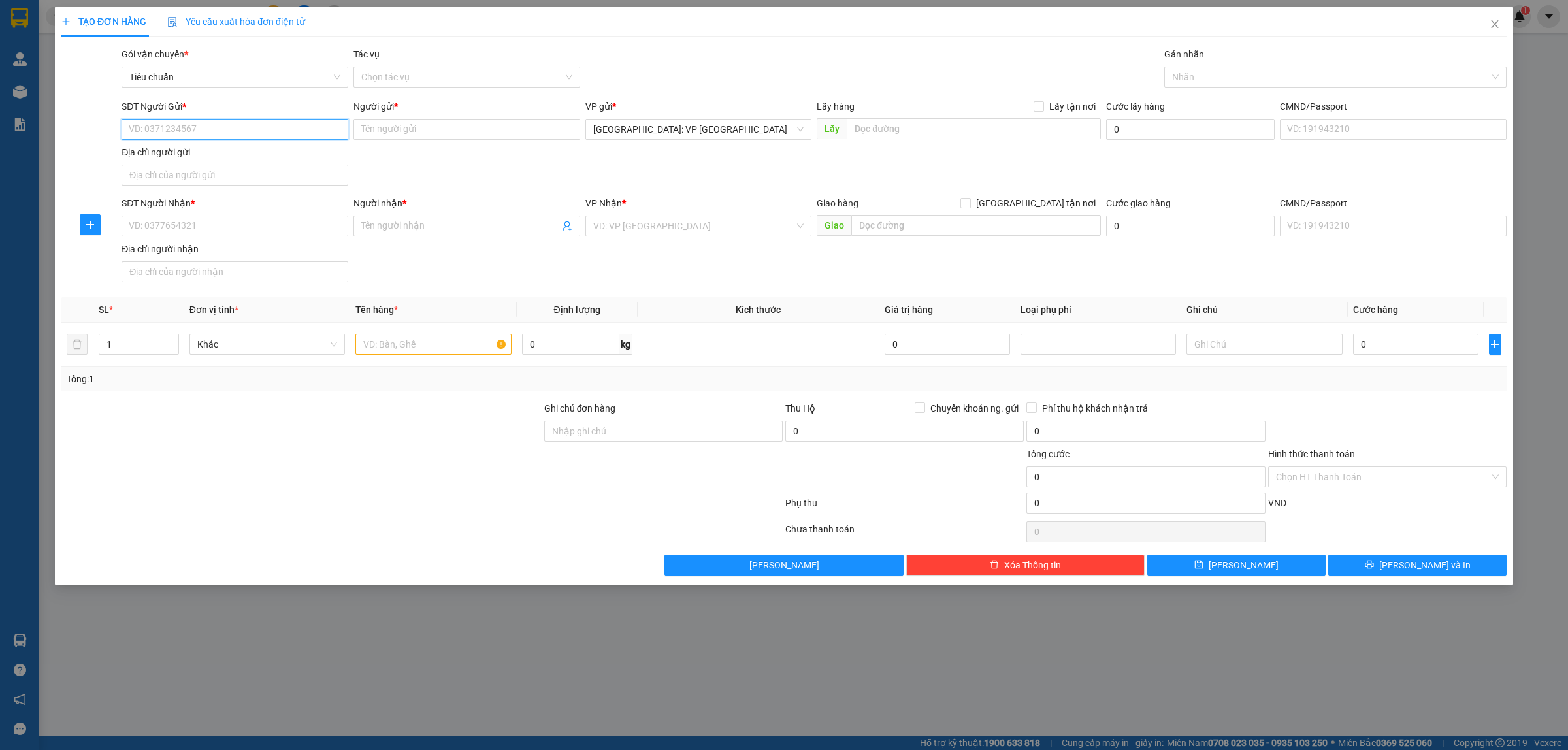
paste input "0377931689"
type input "0377931689"
click at [240, 158] on div "0377931689 - ĐỒ GỖ THÀNH LUÂN" at bounding box center [234, 156] width 211 height 14
type input "ĐỒ GỖ THÀNH LUÂN"
checkbox input "true"
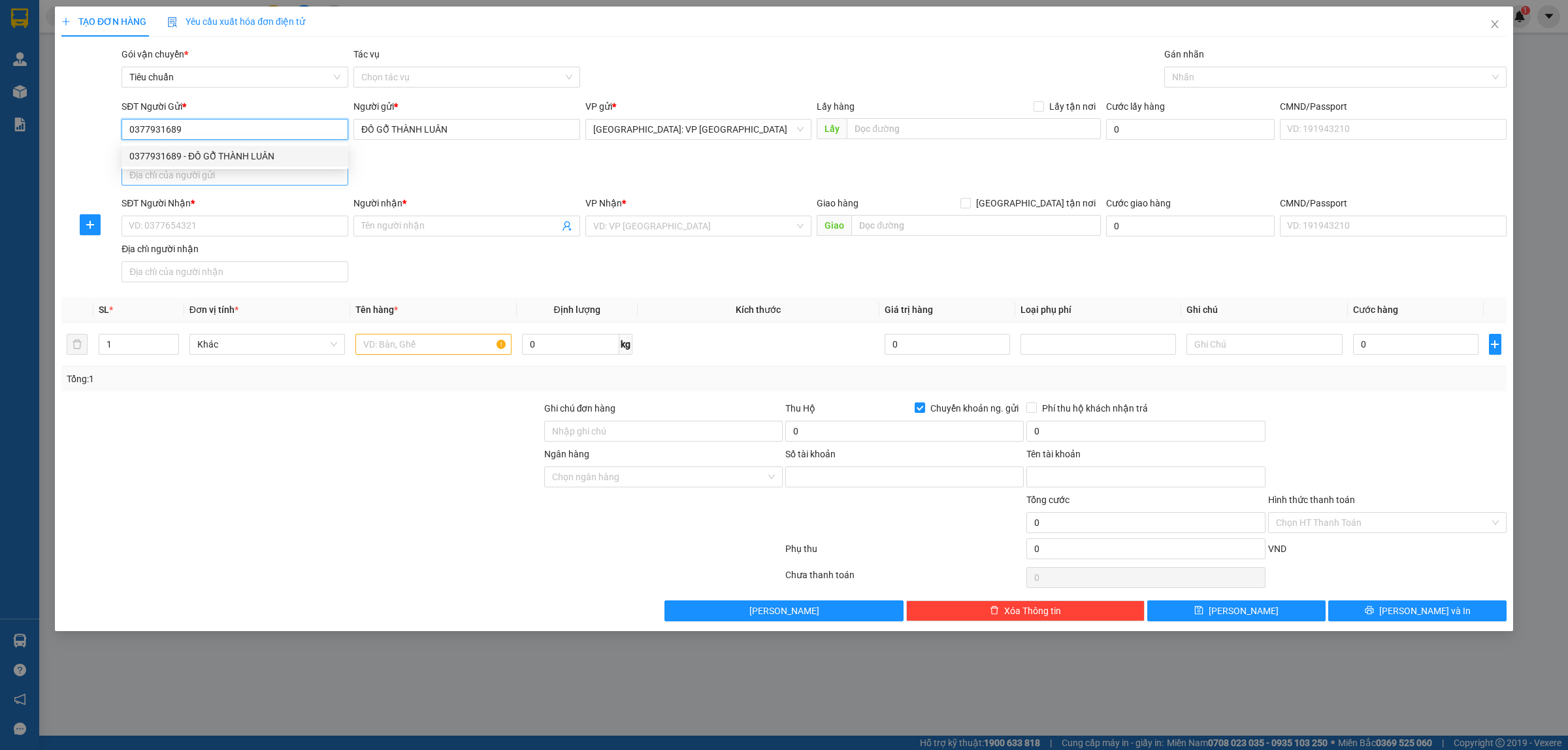
type input "0011004297676"
type input "[PERSON_NAME]"
type input "0377931689"
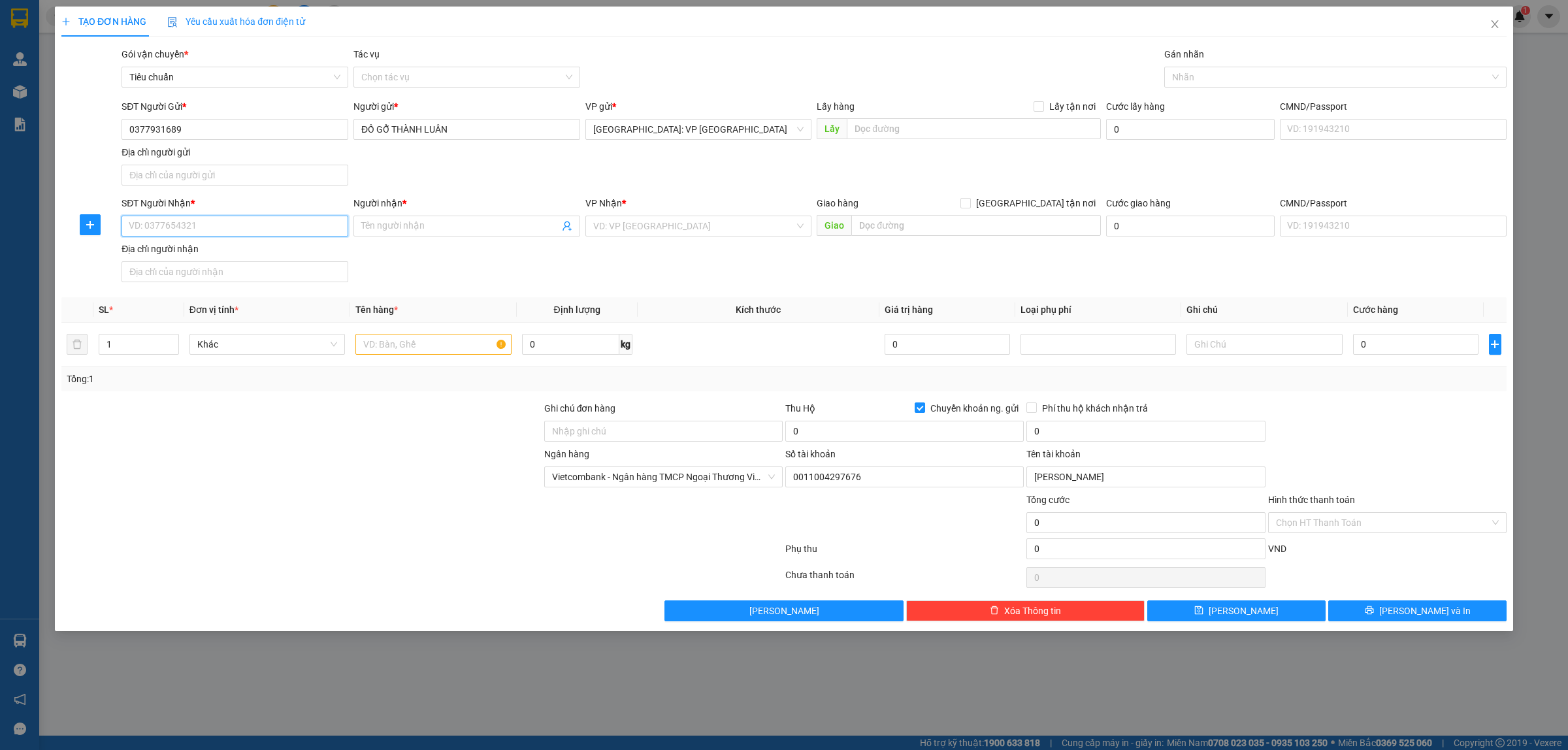
click at [247, 227] on input "SĐT Người Nhận *" at bounding box center [234, 225] width 227 height 21
click at [231, 223] on input "0989793999" at bounding box center [234, 225] width 227 height 21
type input "0989793999"
click at [420, 227] on input "Người nhận *" at bounding box center [460, 226] width 198 height 14
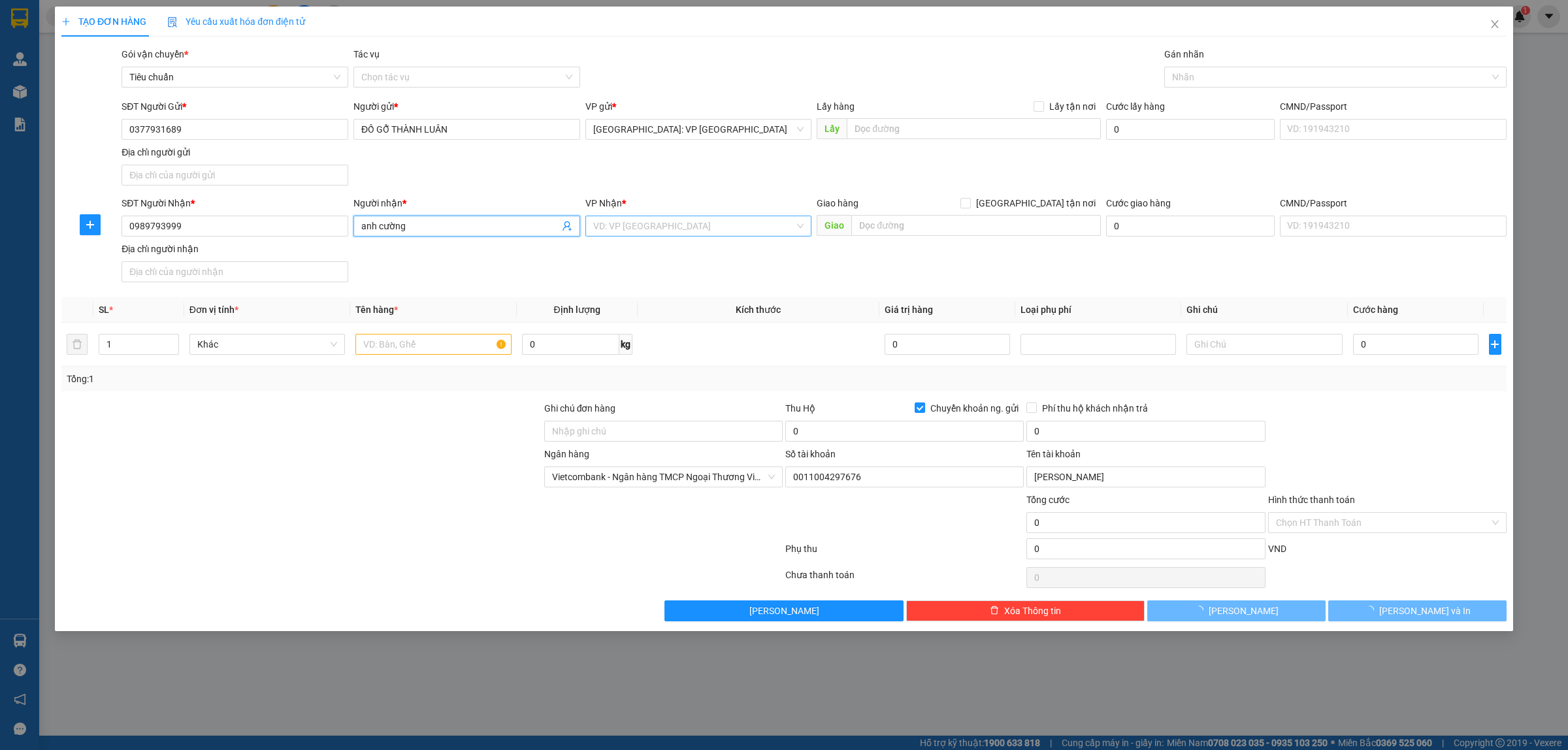
type input "anh cường"
click at [646, 233] on input "search" at bounding box center [693, 226] width 202 height 20
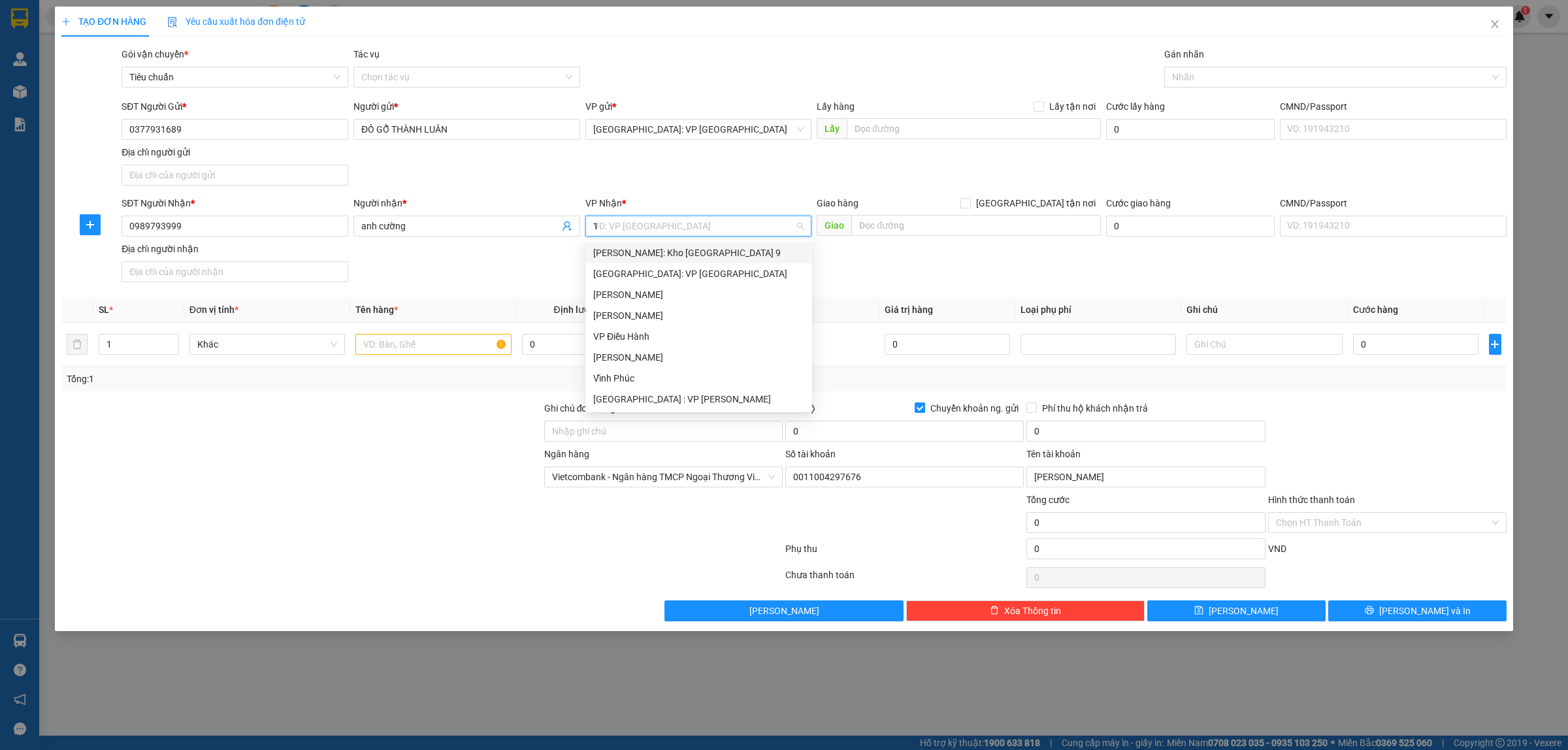
type input "12"
click at [733, 273] on div "[PERSON_NAME] : [GEOGRAPHIC_DATA]" at bounding box center [698, 274] width 211 height 14
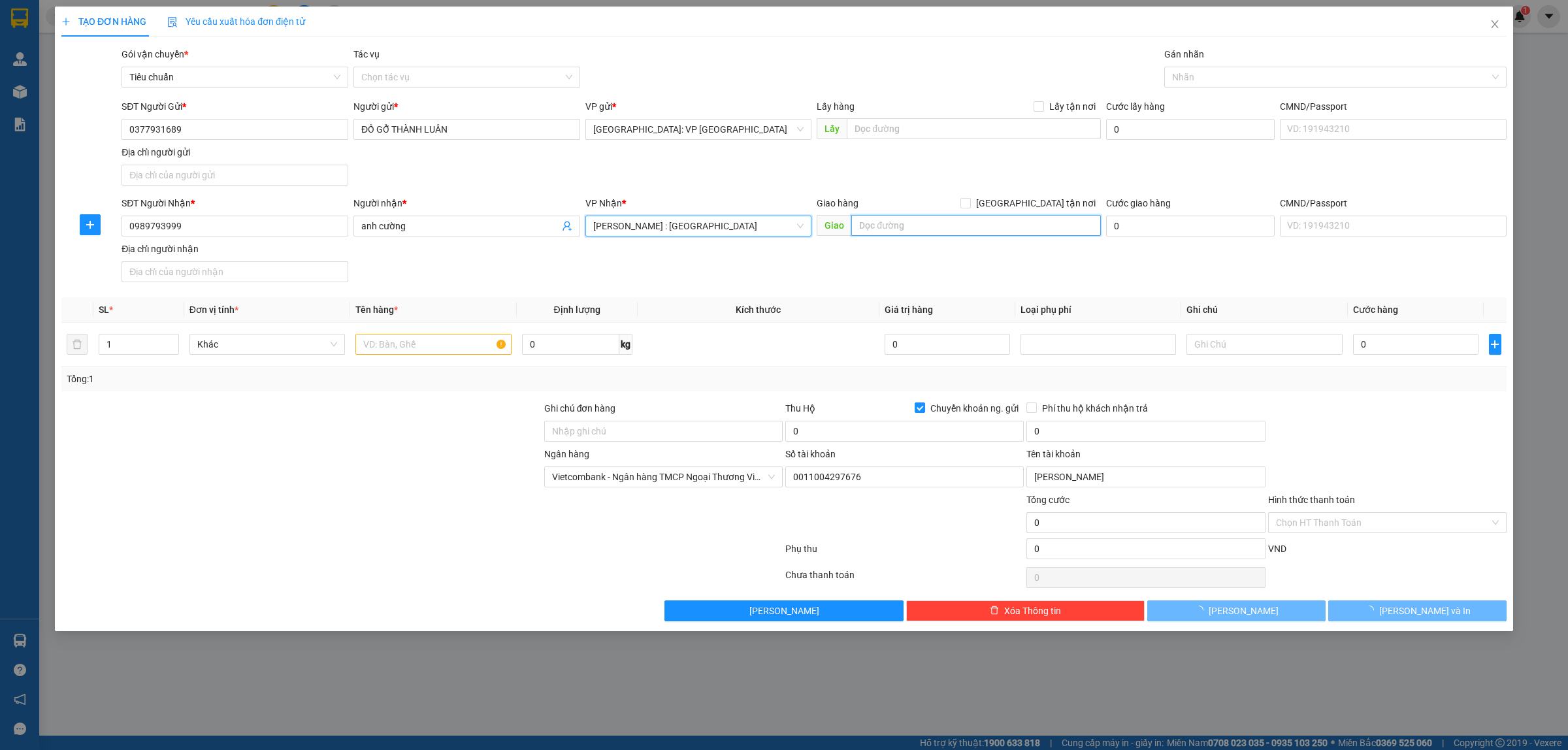
click at [901, 232] on input "text" at bounding box center [976, 225] width 249 height 21
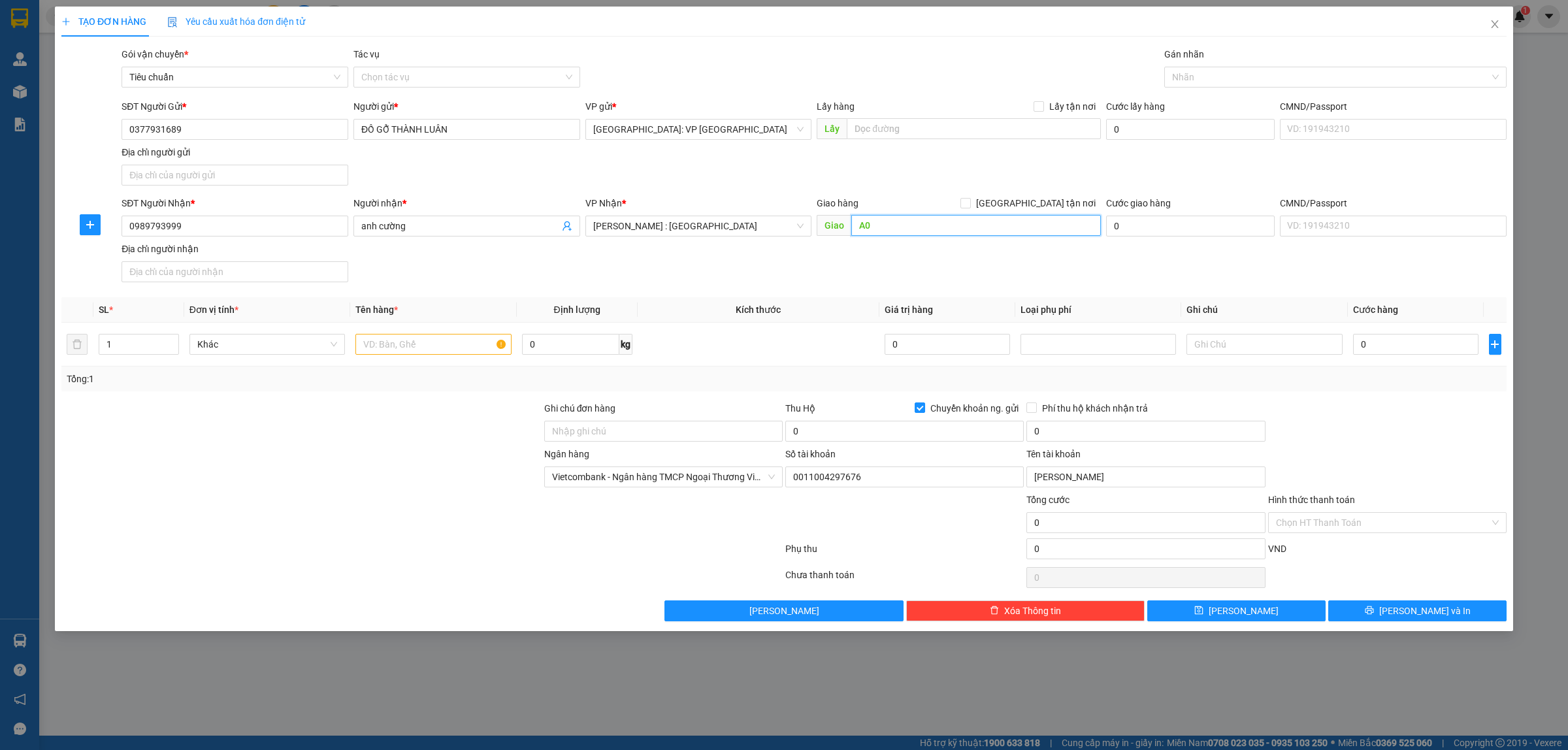
type input "A"
type input "CHUNG CƯ TOPAZ TWINS, [GEOGRAPHIC_DATA], [GEOGRAPHIC_DATA], [GEOGRAPHIC_DATA], …"
click at [970, 201] on input "[GEOGRAPHIC_DATA] tận nơi" at bounding box center [965, 203] width 9 height 9
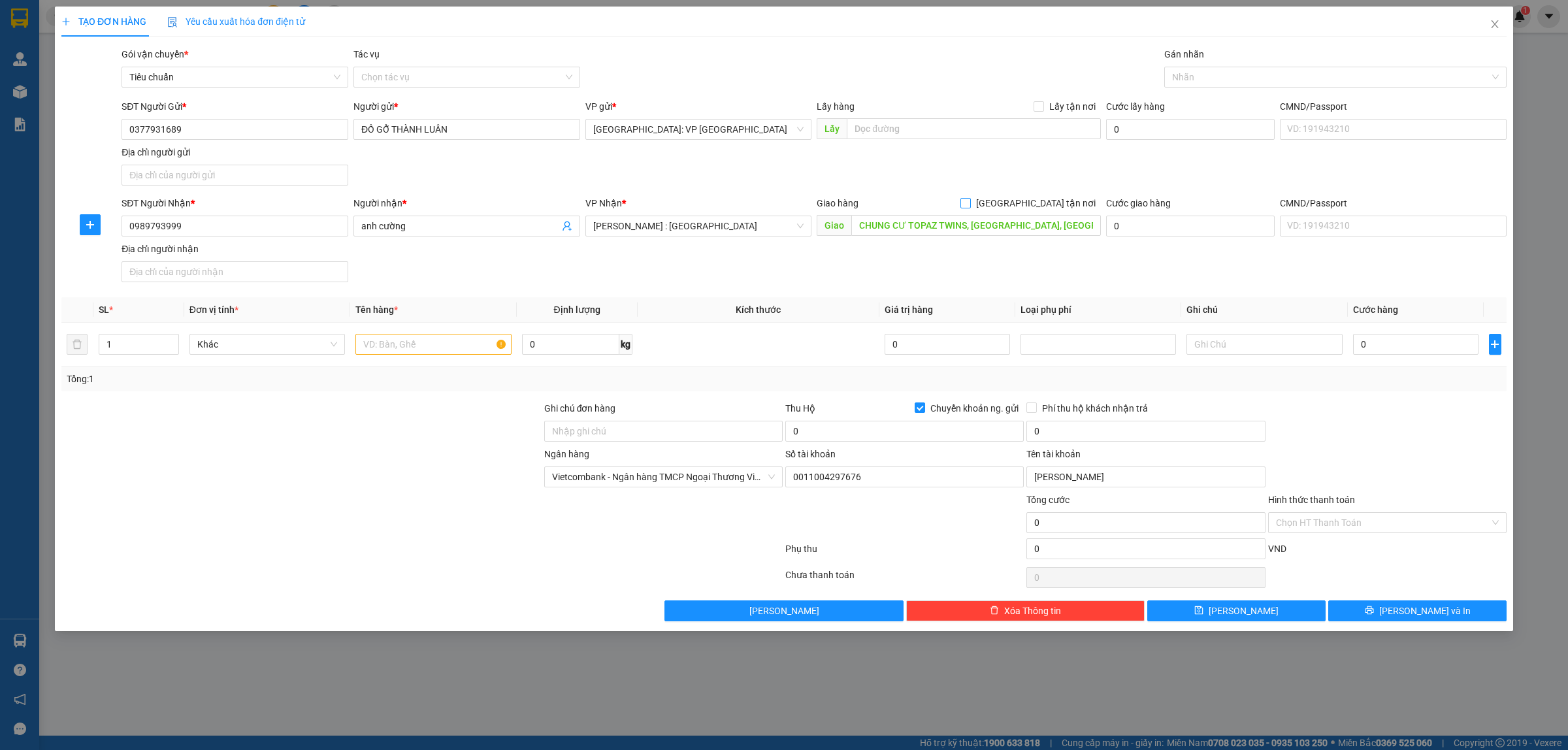
checkbox input "true"
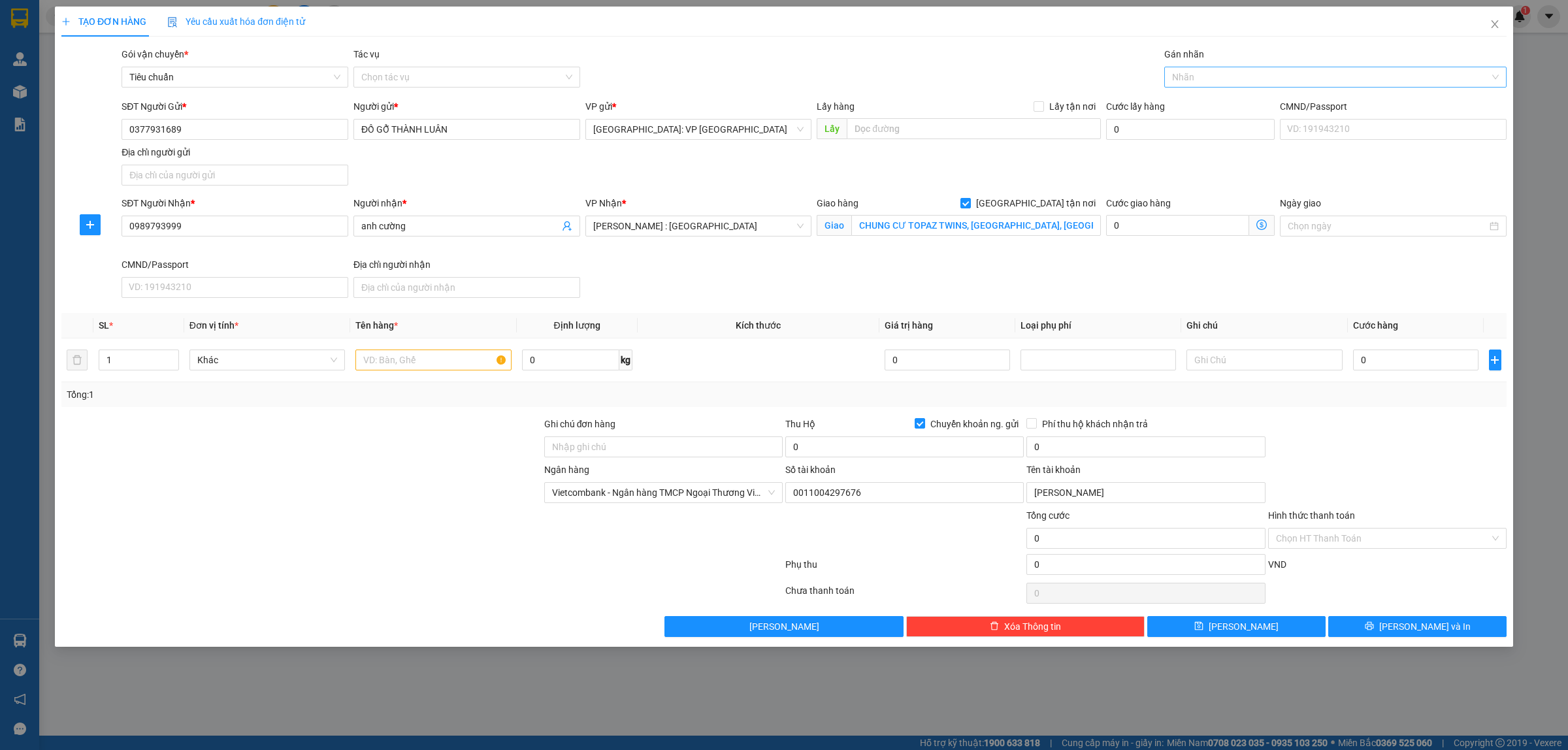
click at [1194, 72] on div at bounding box center [1329, 76] width 323 height 15
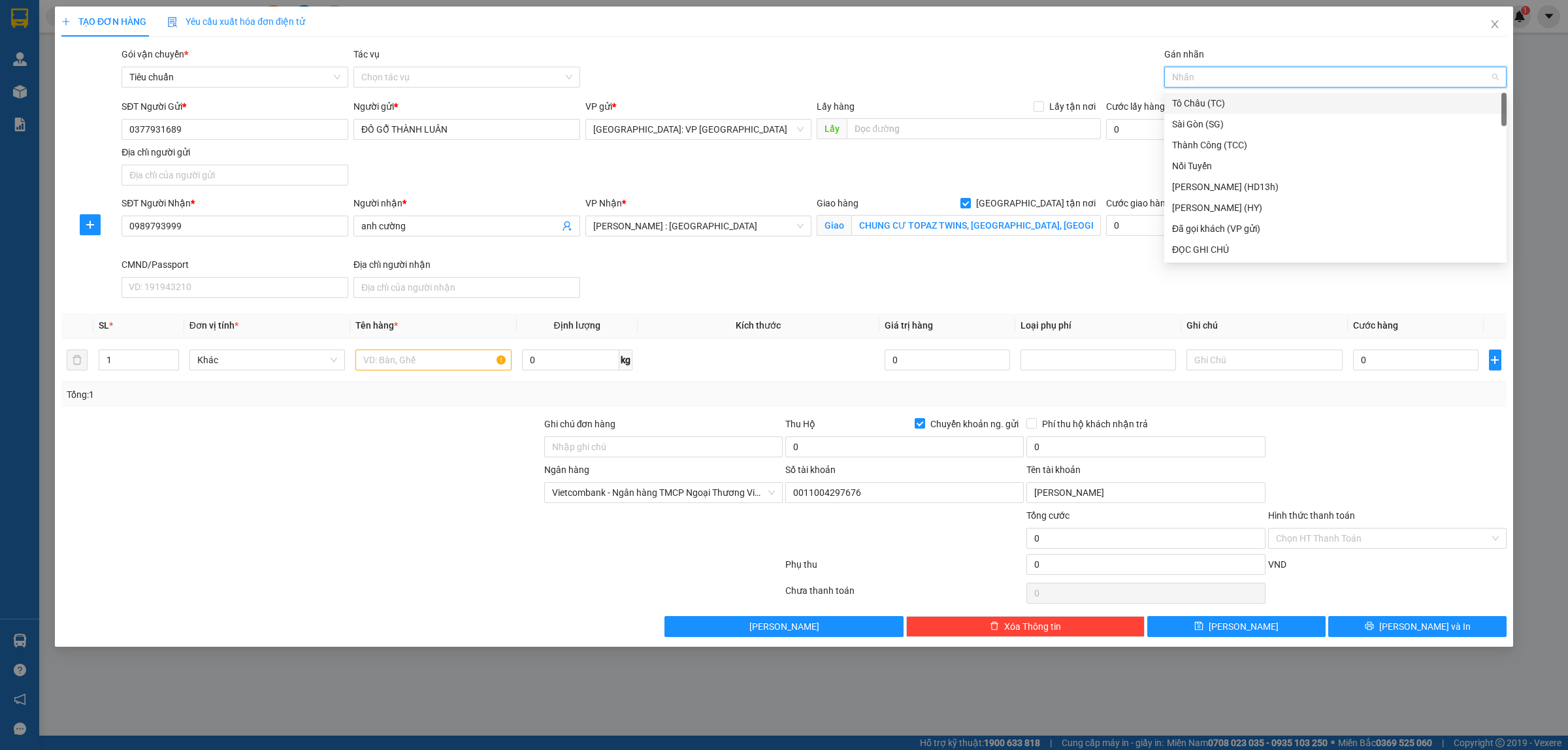
type input "G"
click at [1226, 240] on div "[GEOGRAPHIC_DATA] tận nơi" at bounding box center [1336, 249] width 343 height 21
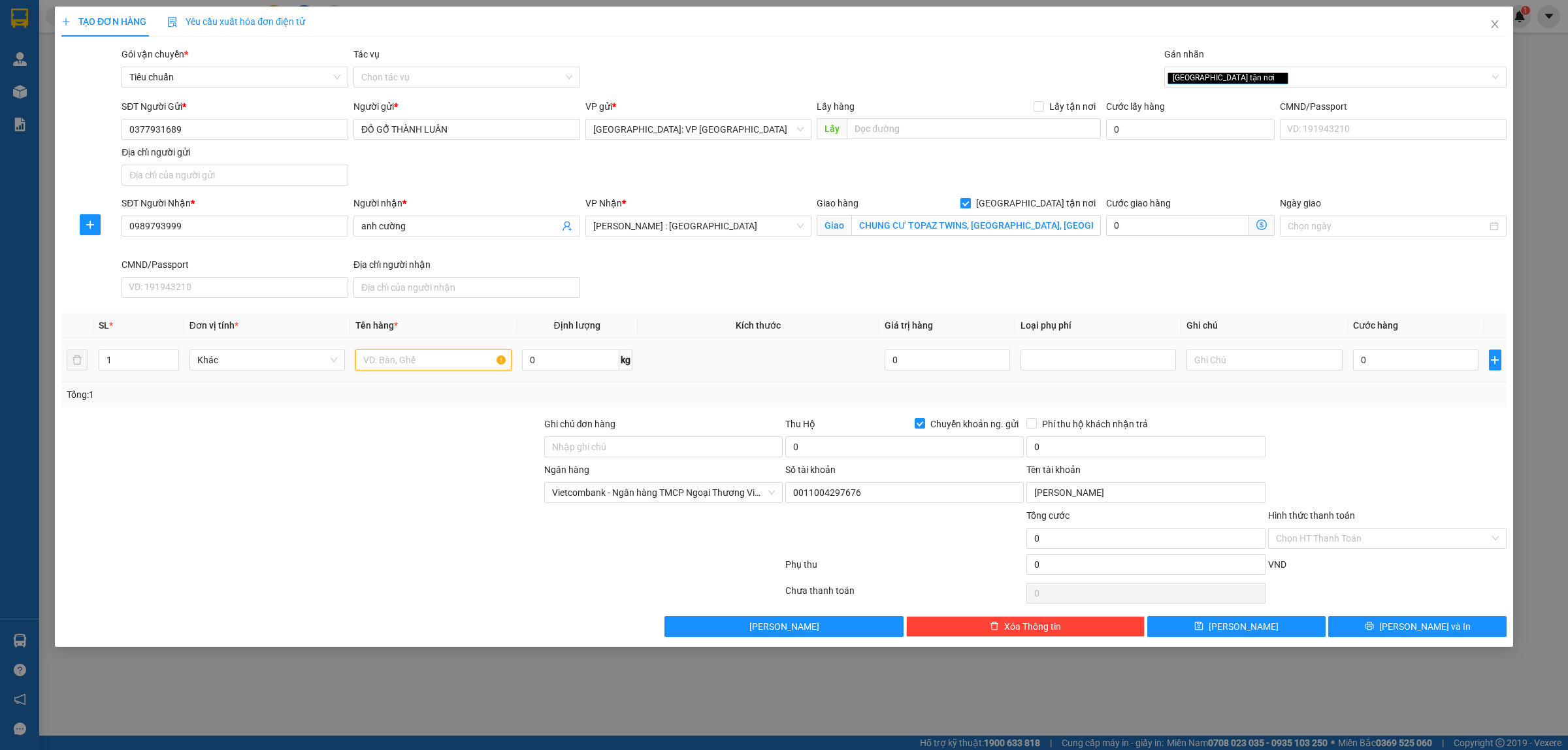
click at [398, 363] on input "text" at bounding box center [432, 360] width 155 height 21
type input "1 KIỆN ĐÓNG KHUNG GỖ QUẤN PE HÀNG TƯỢNG GỖ"
click at [1407, 363] on input "0" at bounding box center [1416, 360] width 126 height 21
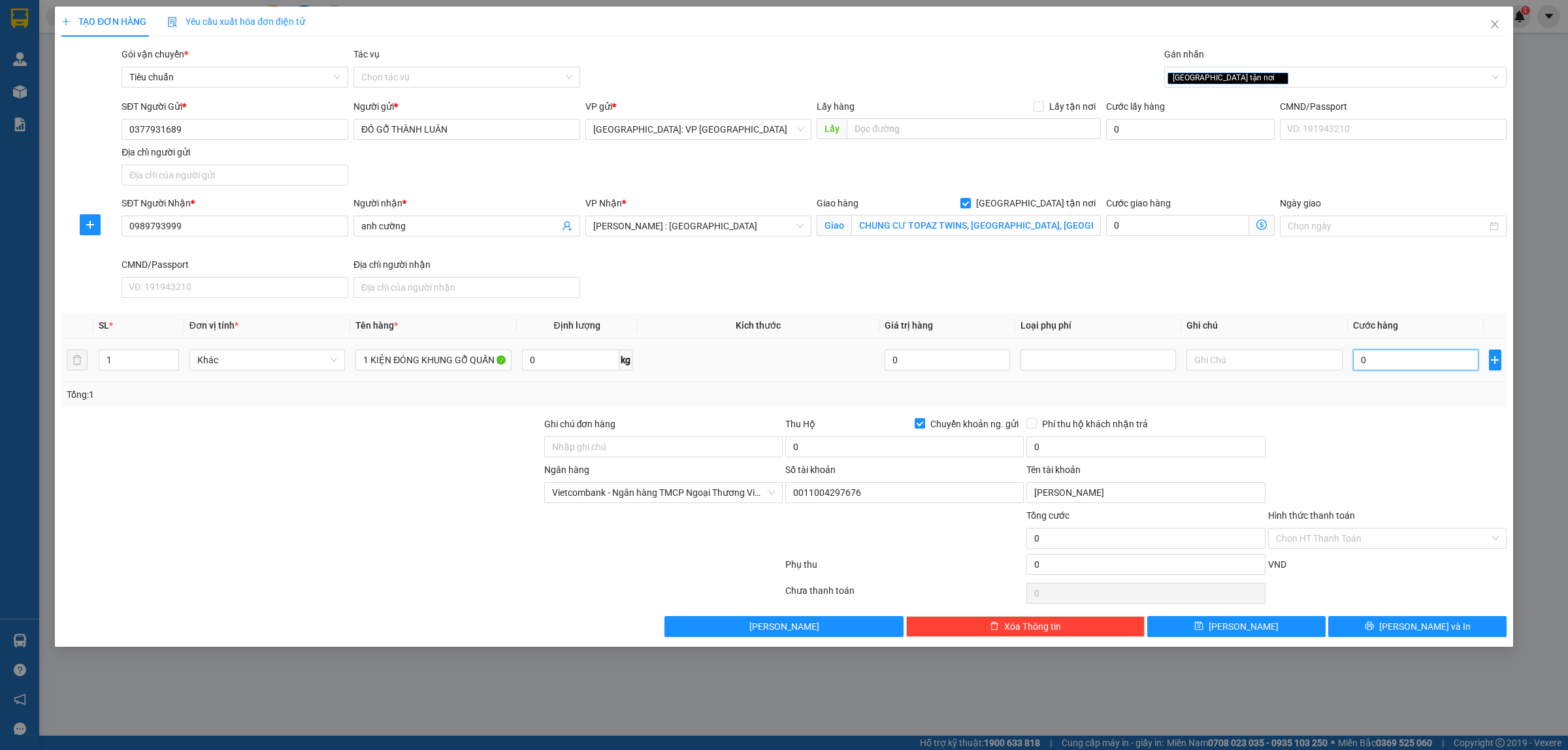
type input "1"
type input "17"
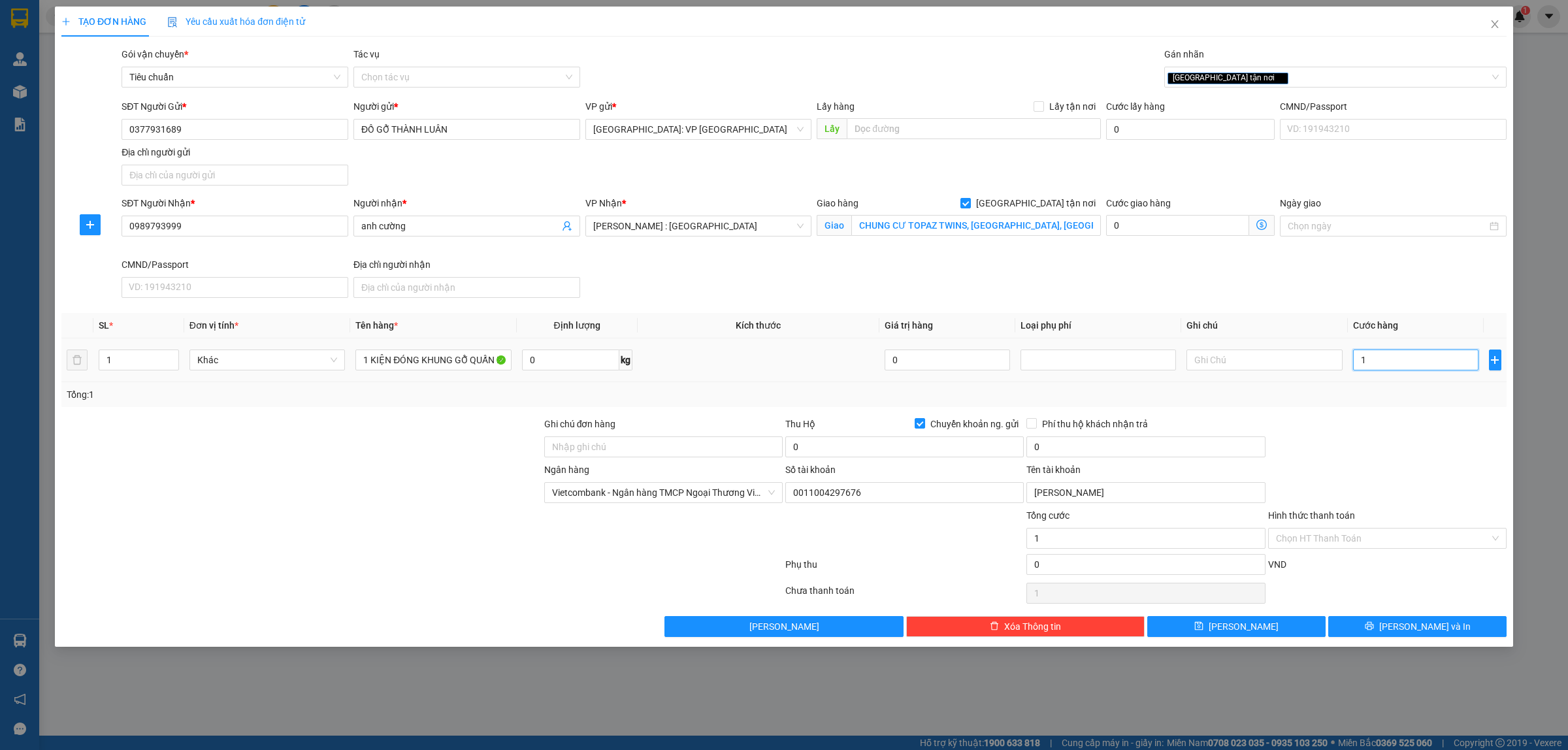
type input "17"
type input "170"
type input "1.700"
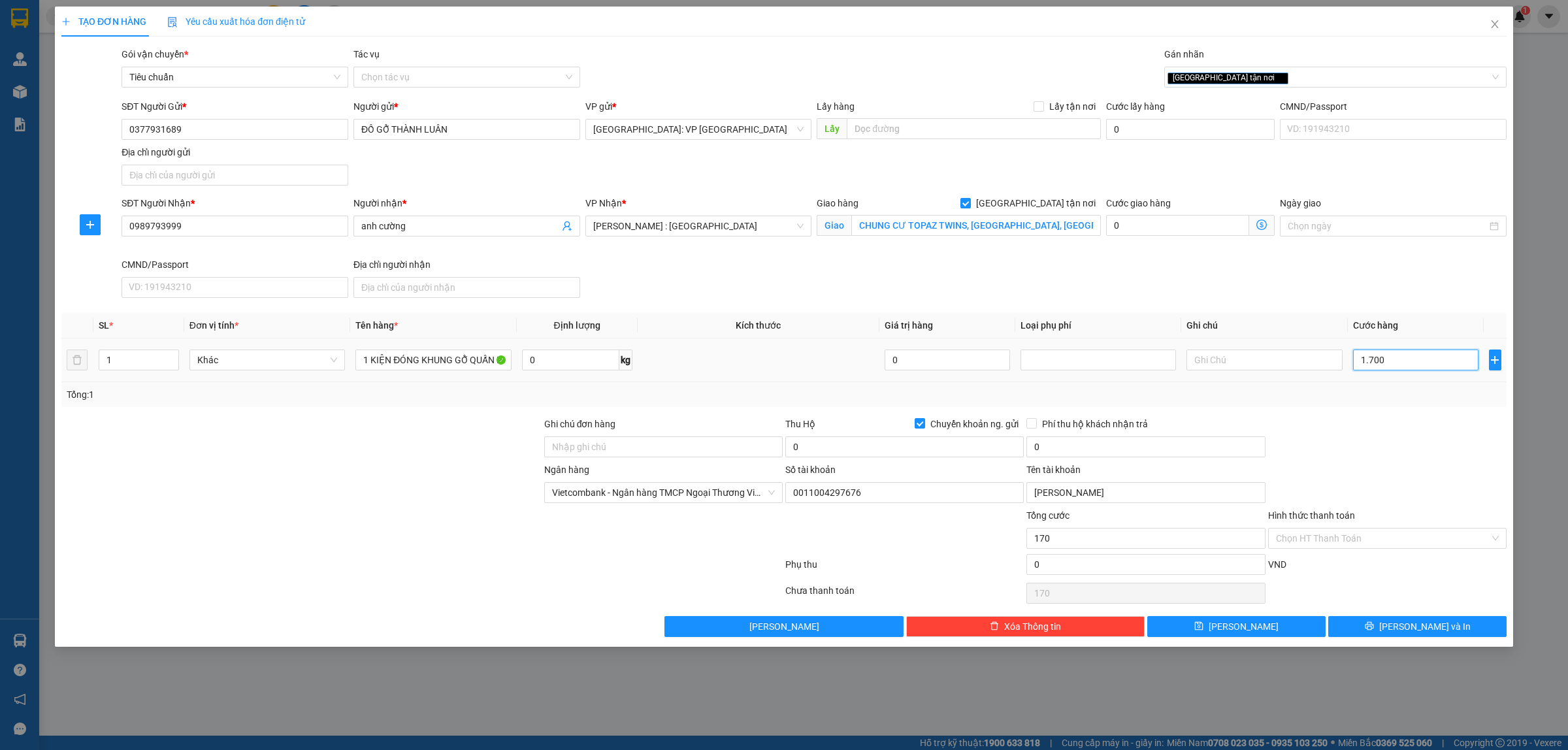
type input "1.700"
type input "17.000"
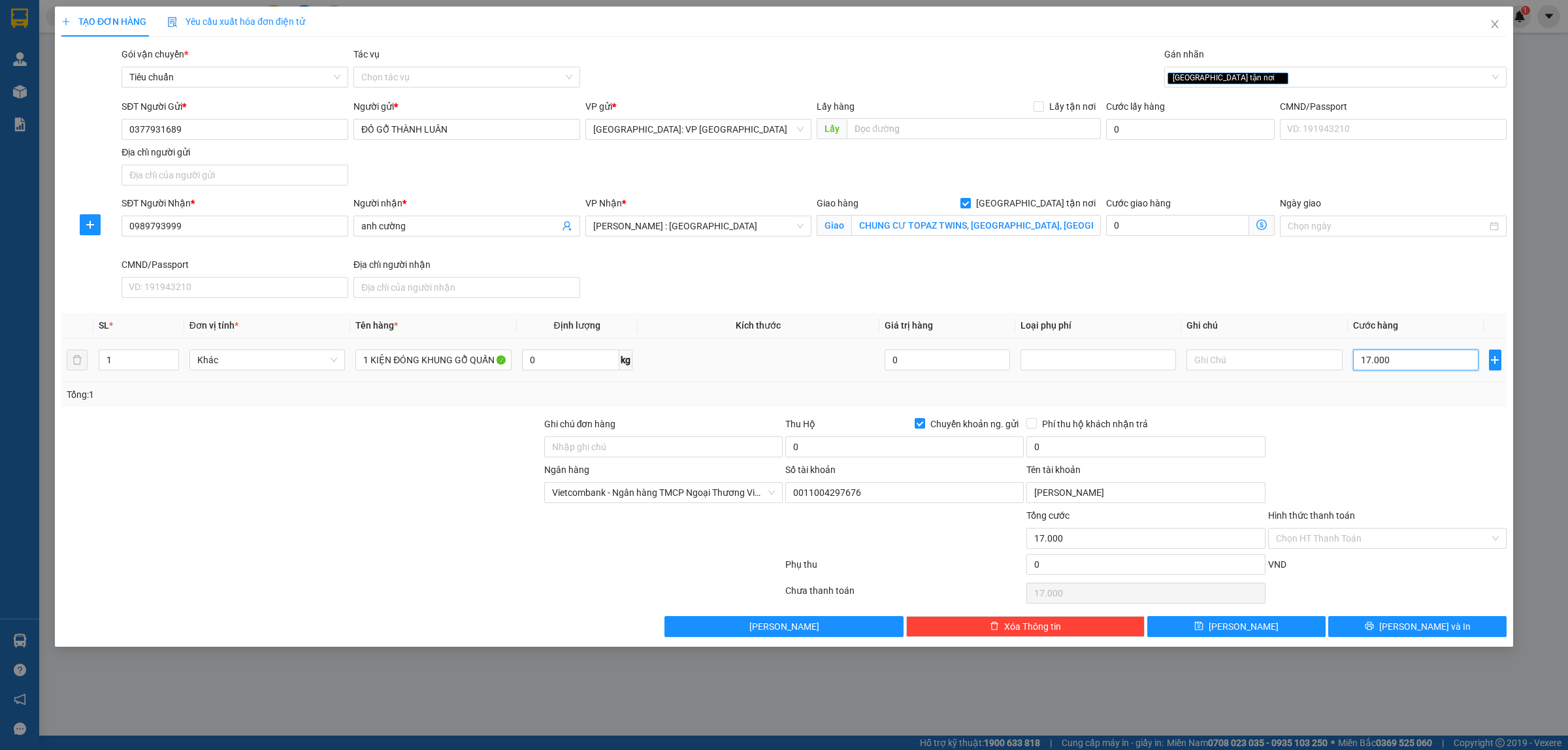
type input "170.000"
click at [820, 446] on input "0" at bounding box center [905, 447] width 239 height 21
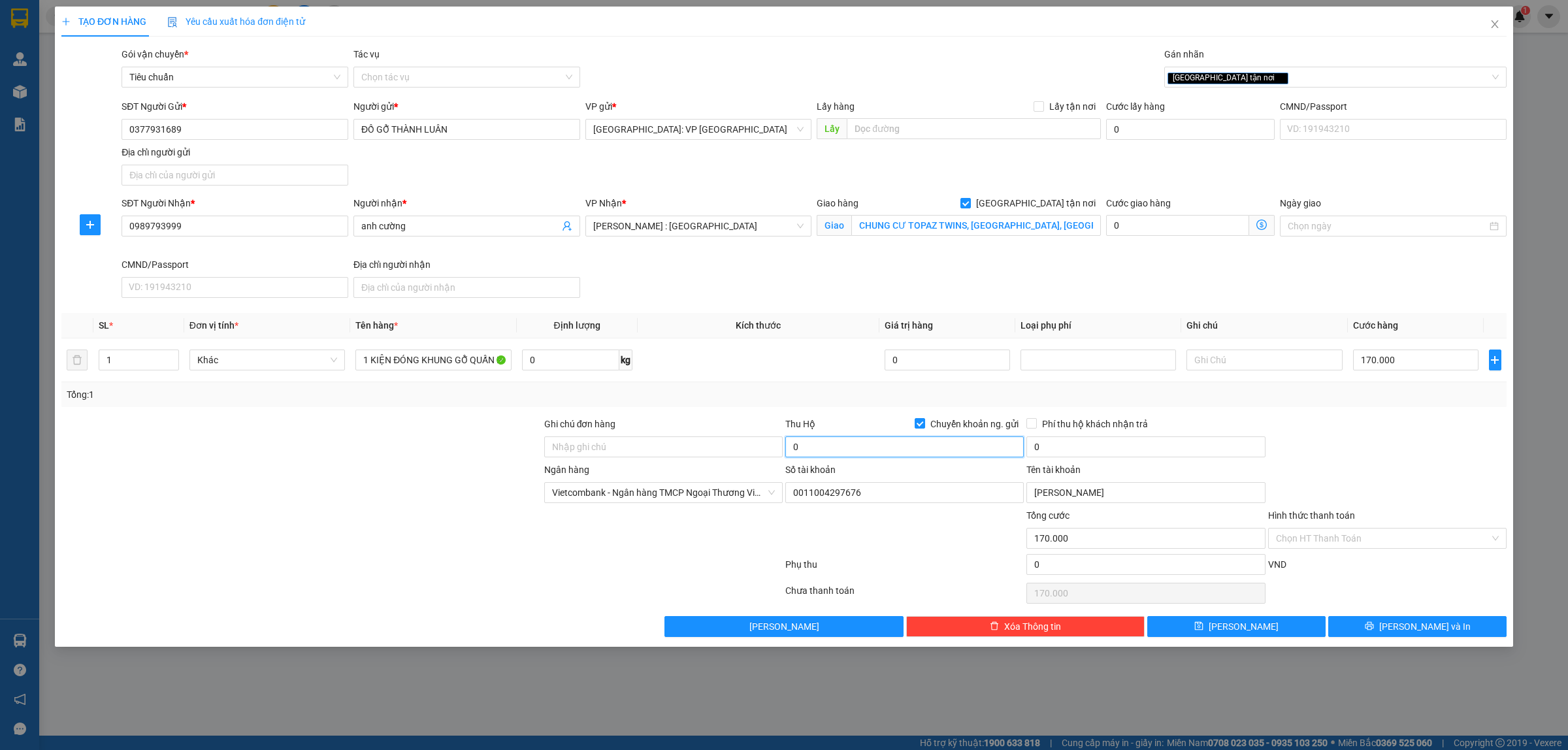
click at [962, 454] on input "0" at bounding box center [905, 447] width 239 height 21
click at [963, 454] on input "0" at bounding box center [905, 447] width 239 height 21
type input "18.830.000"
click at [1135, 456] on input "0" at bounding box center [1146, 447] width 239 height 21
type input "35.000"
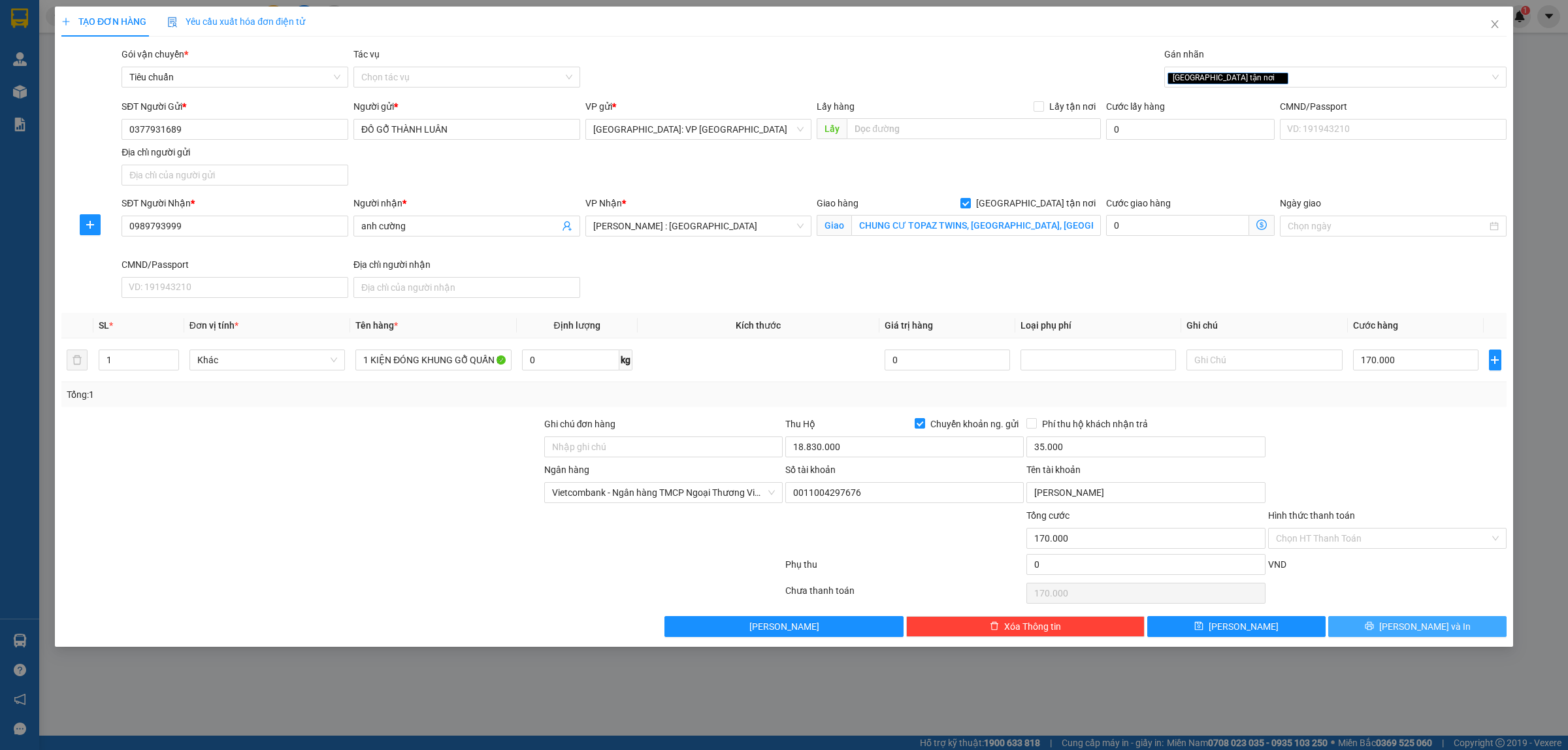
click at [1451, 629] on button "[PERSON_NAME] và In" at bounding box center [1417, 626] width 179 height 21
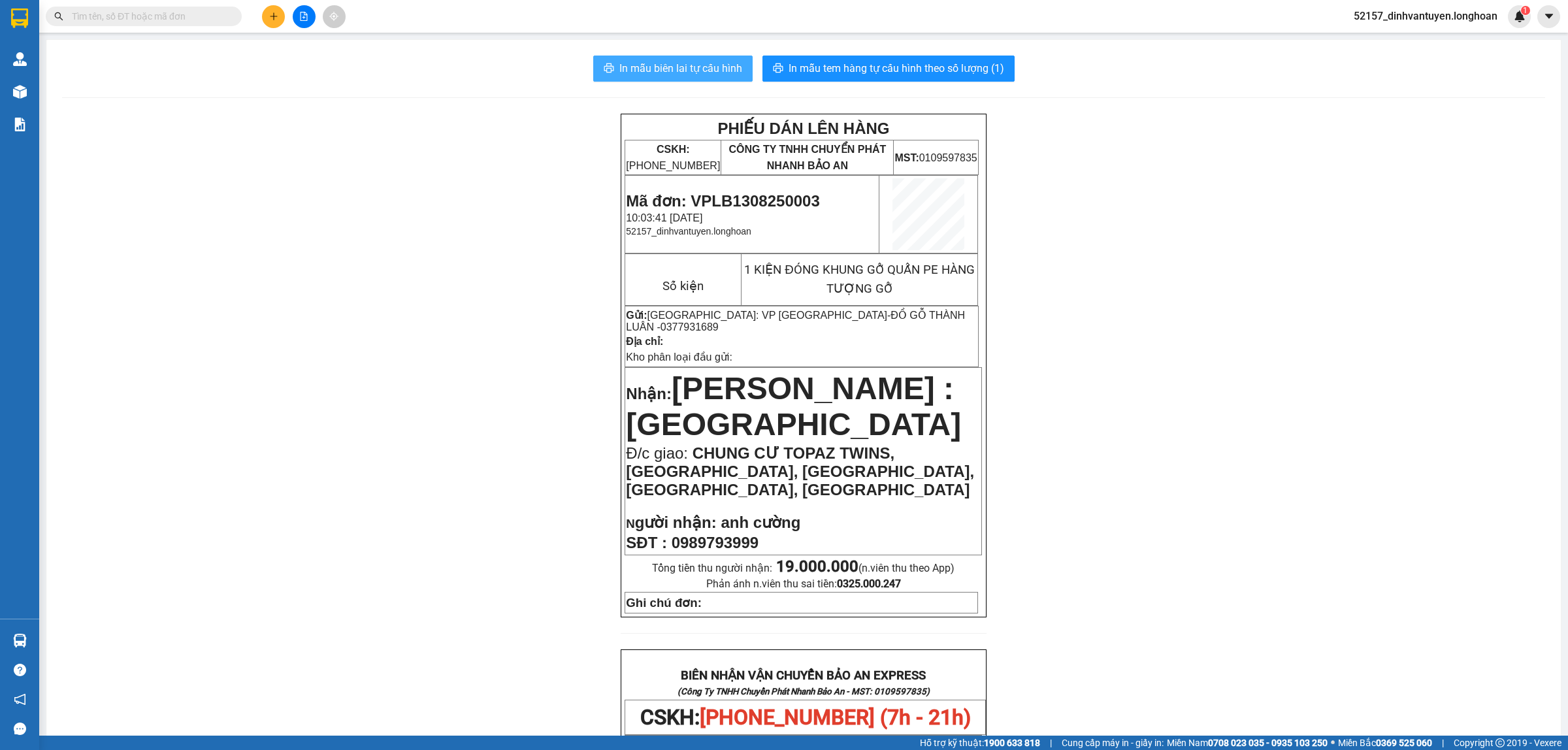
click at [723, 60] on span "In mẫu biên lai tự cấu hình" at bounding box center [681, 68] width 123 height 16
click at [273, 10] on button at bounding box center [273, 16] width 22 height 22
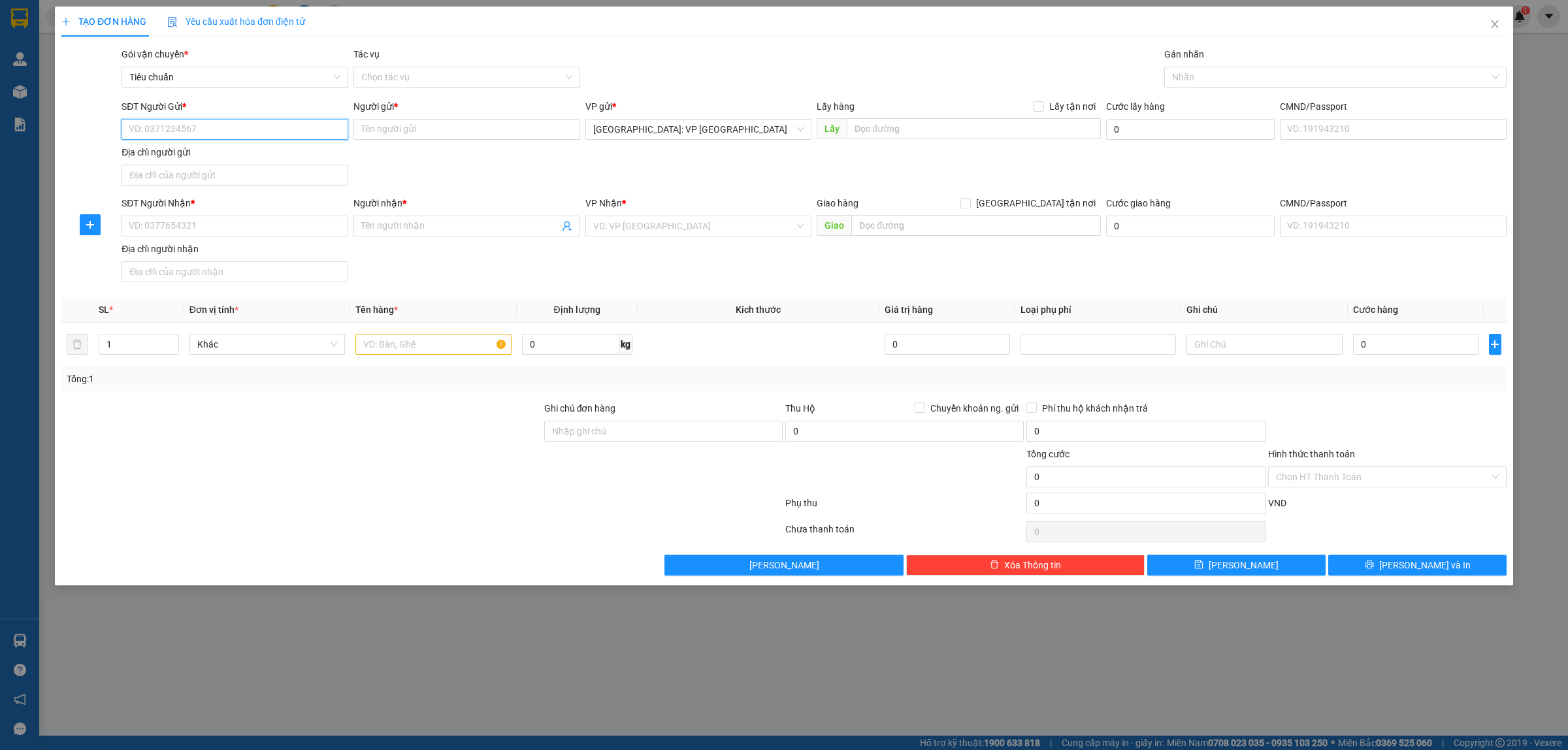
paste input "0377931689"
type input "0377931689"
click at [239, 154] on div "0377931689 - ĐỒ GỖ THÀNH LUÂN" at bounding box center [234, 156] width 211 height 14
type input "ĐỒ GỖ THÀNH LUÂN"
checkbox input "true"
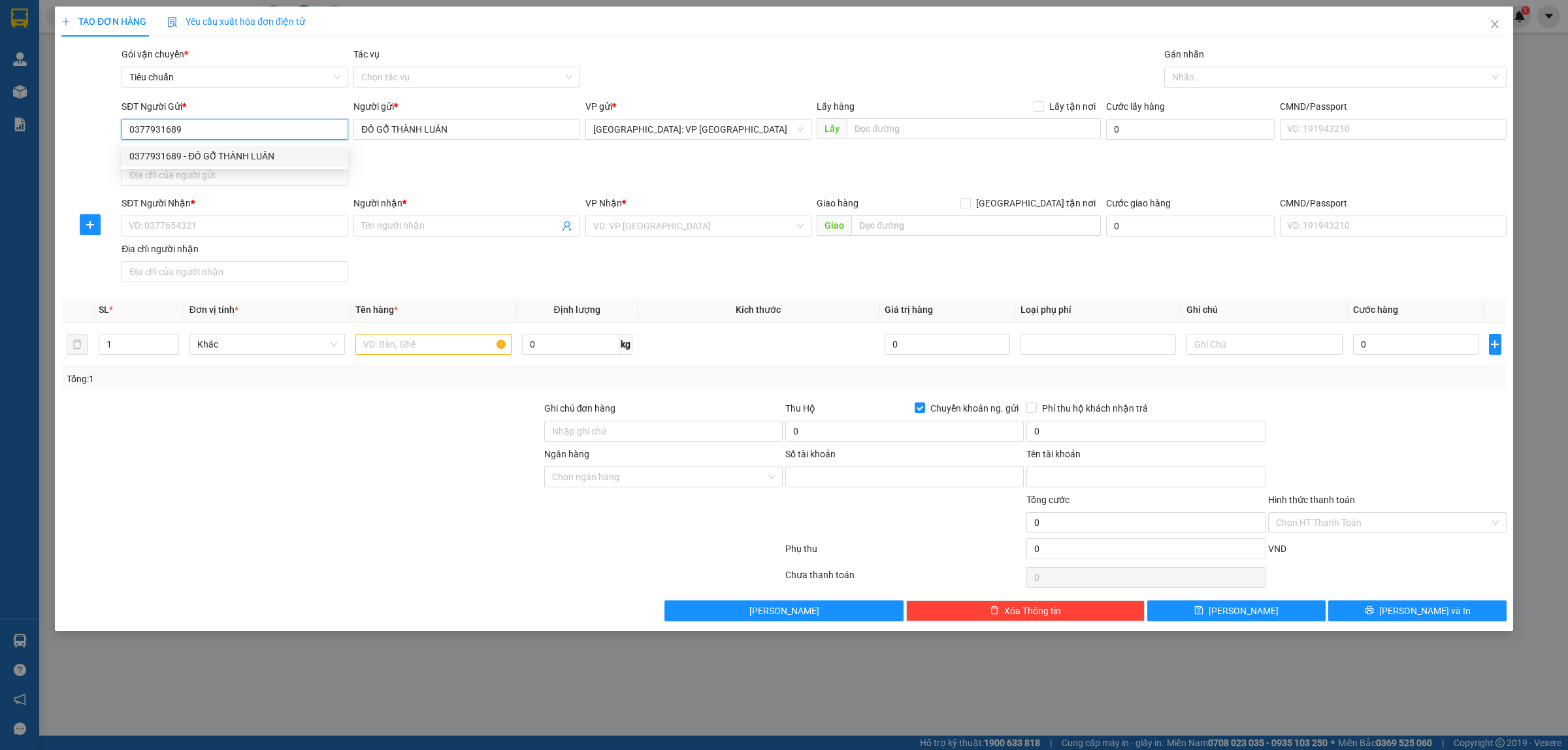
type input "0011004297676"
type input "[PERSON_NAME]"
type input "0377931689"
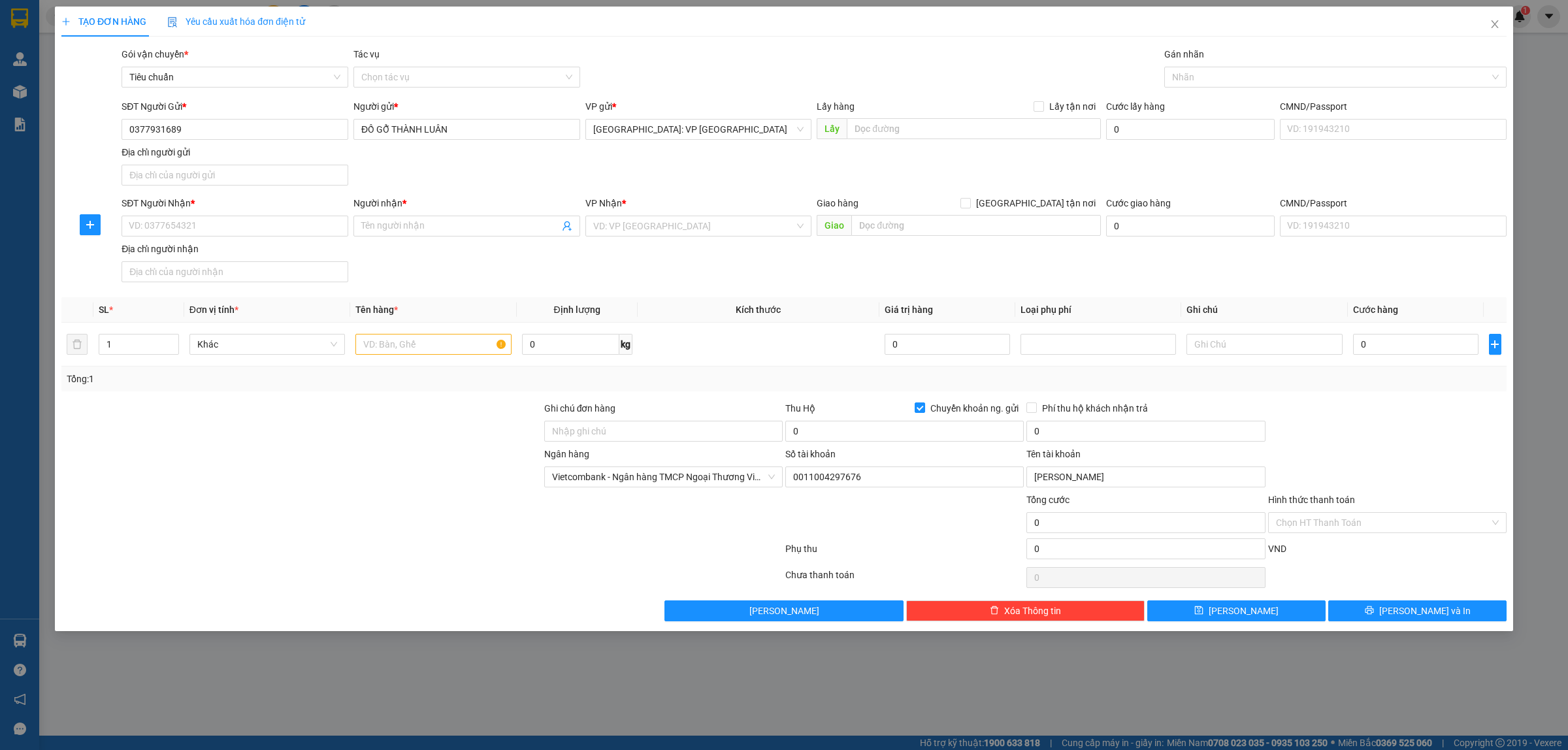
drag, startPoint x: 916, startPoint y: 408, endPoint x: 893, endPoint y: 408, distance: 23.0
click at [916, 408] on input "Chuyển khoản ng. gửi" at bounding box center [919, 407] width 9 height 9
checkbox input "false"
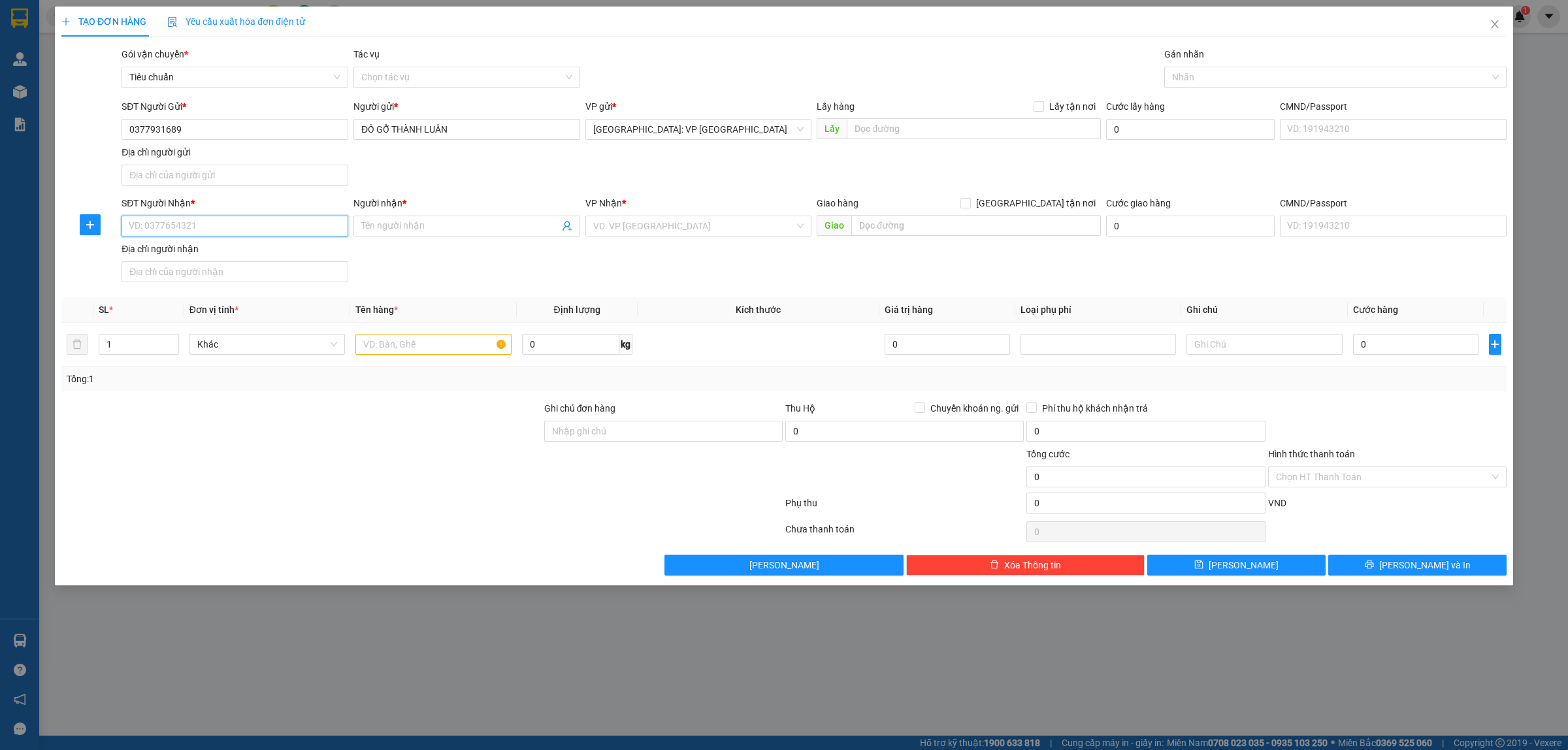
click at [244, 229] on input "SĐT Người Nhận *" at bounding box center [234, 225] width 227 height 21
click at [247, 230] on input "0985046114" at bounding box center [234, 225] width 227 height 21
type input "0985046114"
click at [433, 219] on span at bounding box center [466, 225] width 227 height 21
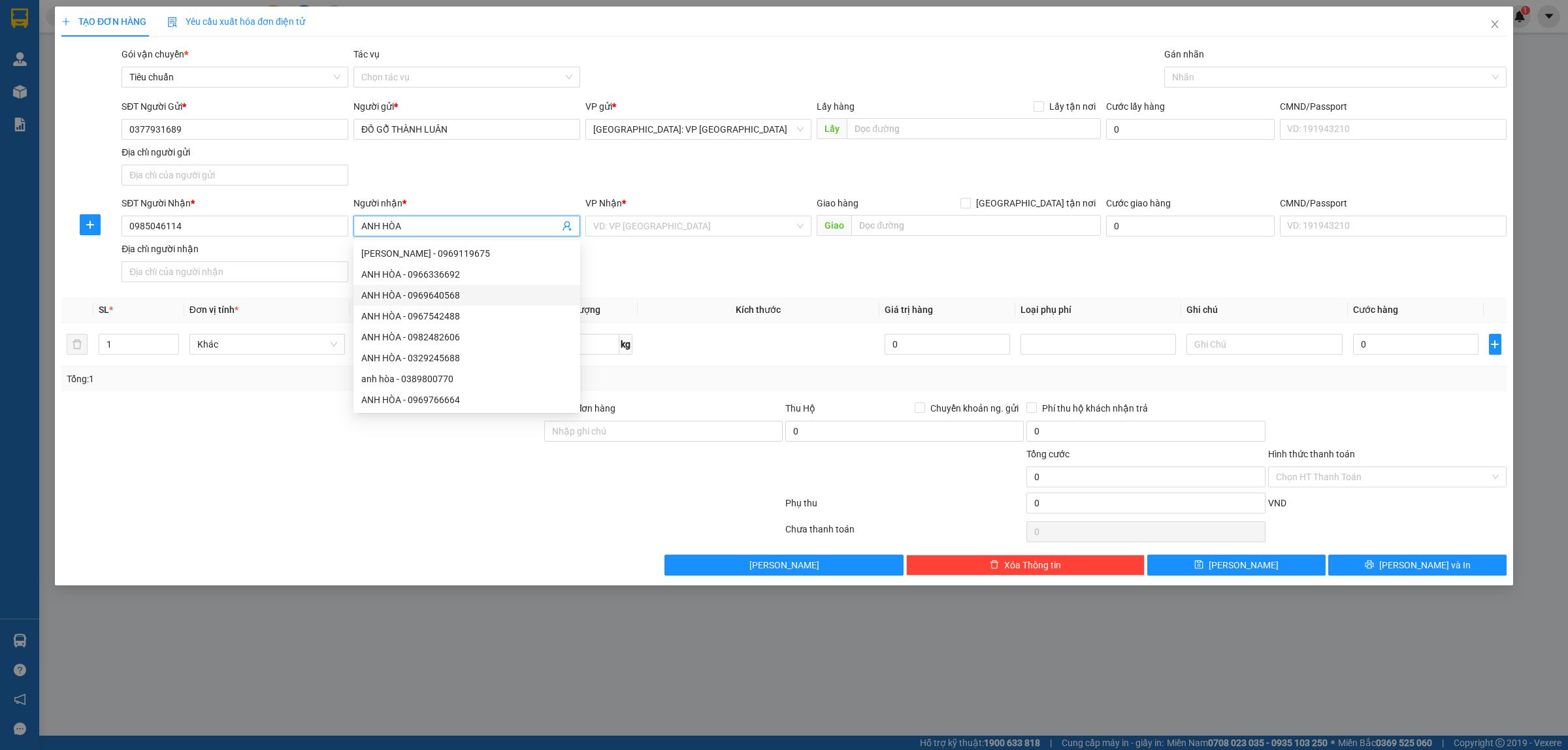
type input "ANH HÒA"
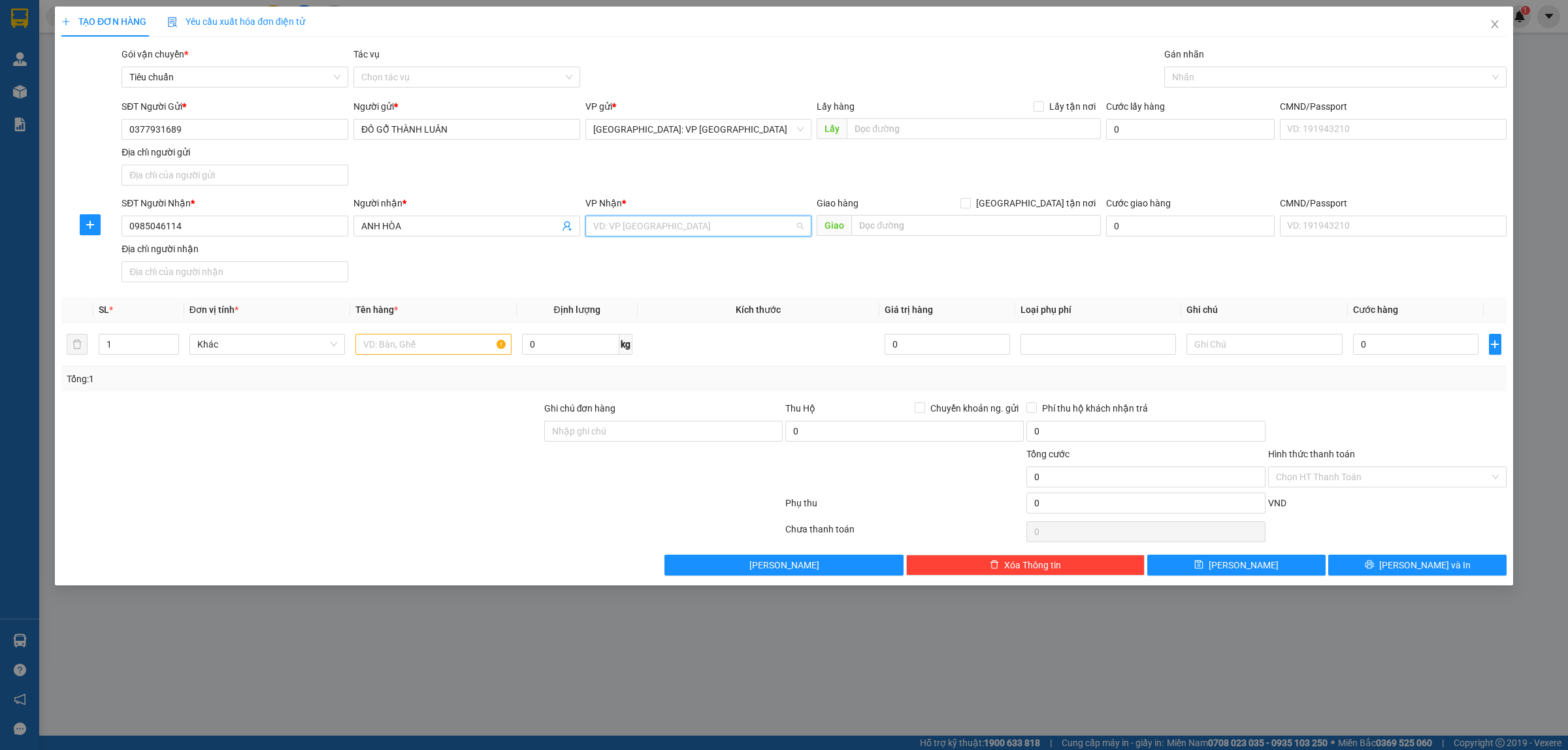
click at [700, 223] on input "search" at bounding box center [693, 226] width 202 height 20
type input "12"
click at [706, 275] on div "[PERSON_NAME] : [GEOGRAPHIC_DATA]" at bounding box center [698, 274] width 211 height 14
click at [926, 228] on input "text" at bounding box center [976, 225] width 249 height 21
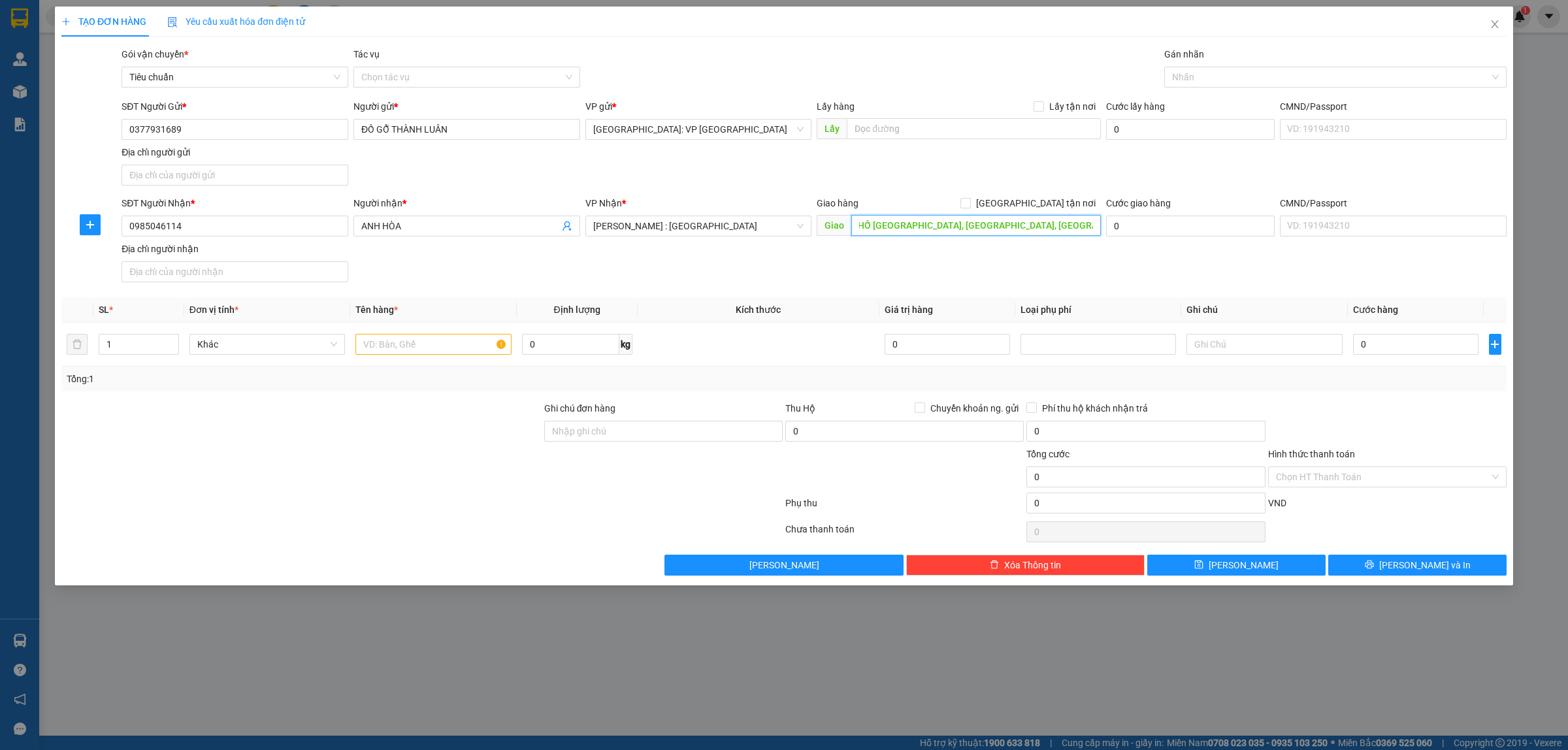
type input "102/17 KHU PHỐ [GEOGRAPHIC_DATA], [GEOGRAPHIC_DATA], [GEOGRAPHIC_DATA], [GEOGRA…"
click at [970, 199] on input "[GEOGRAPHIC_DATA] tận nơi" at bounding box center [965, 203] width 9 height 9
checkbox input "true"
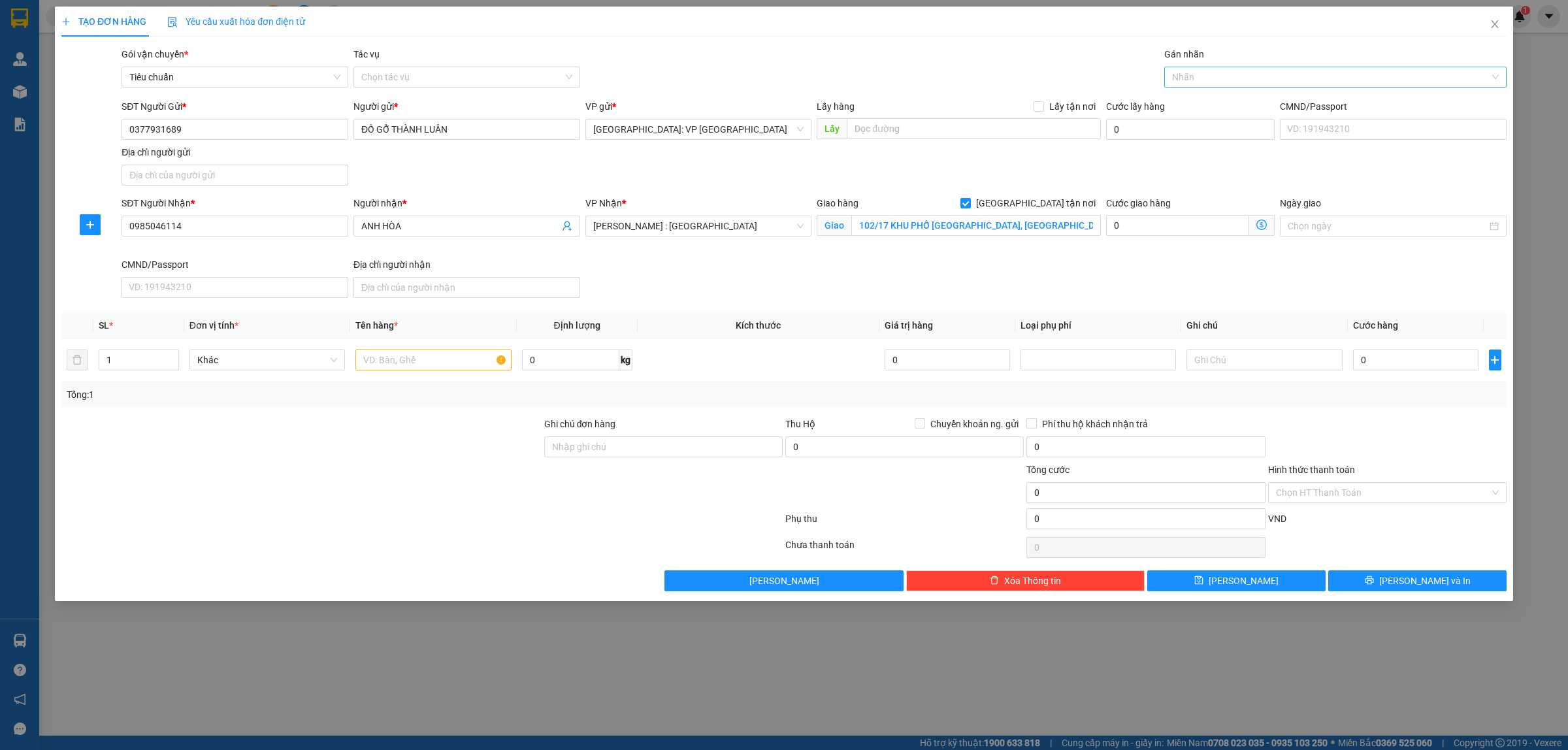
click at [1187, 82] on div at bounding box center [1329, 76] width 323 height 15
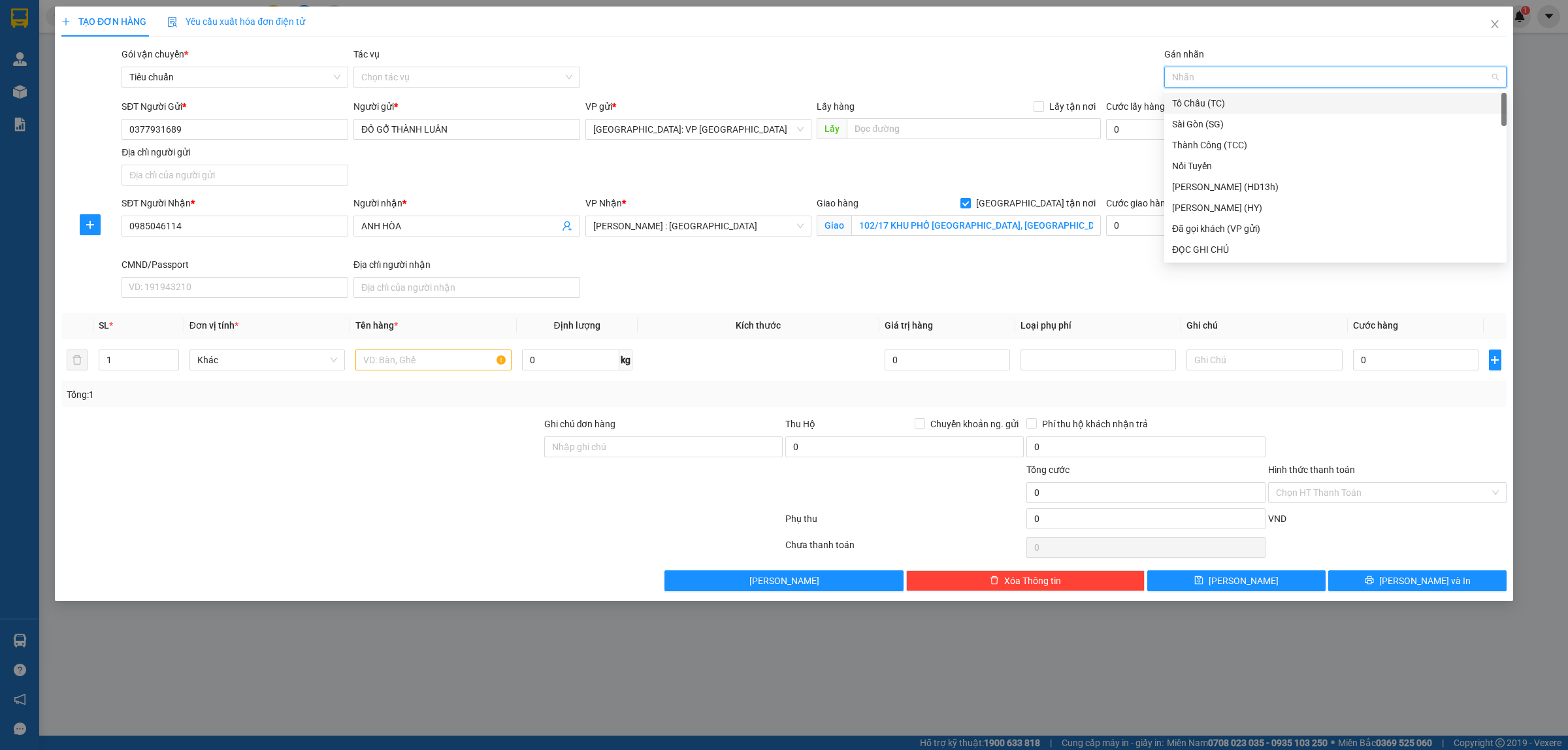
type input "G"
click at [1197, 249] on div "[GEOGRAPHIC_DATA] tận nơi" at bounding box center [1336, 249] width 327 height 14
click at [394, 364] on input "text" at bounding box center [432, 360] width 155 height 21
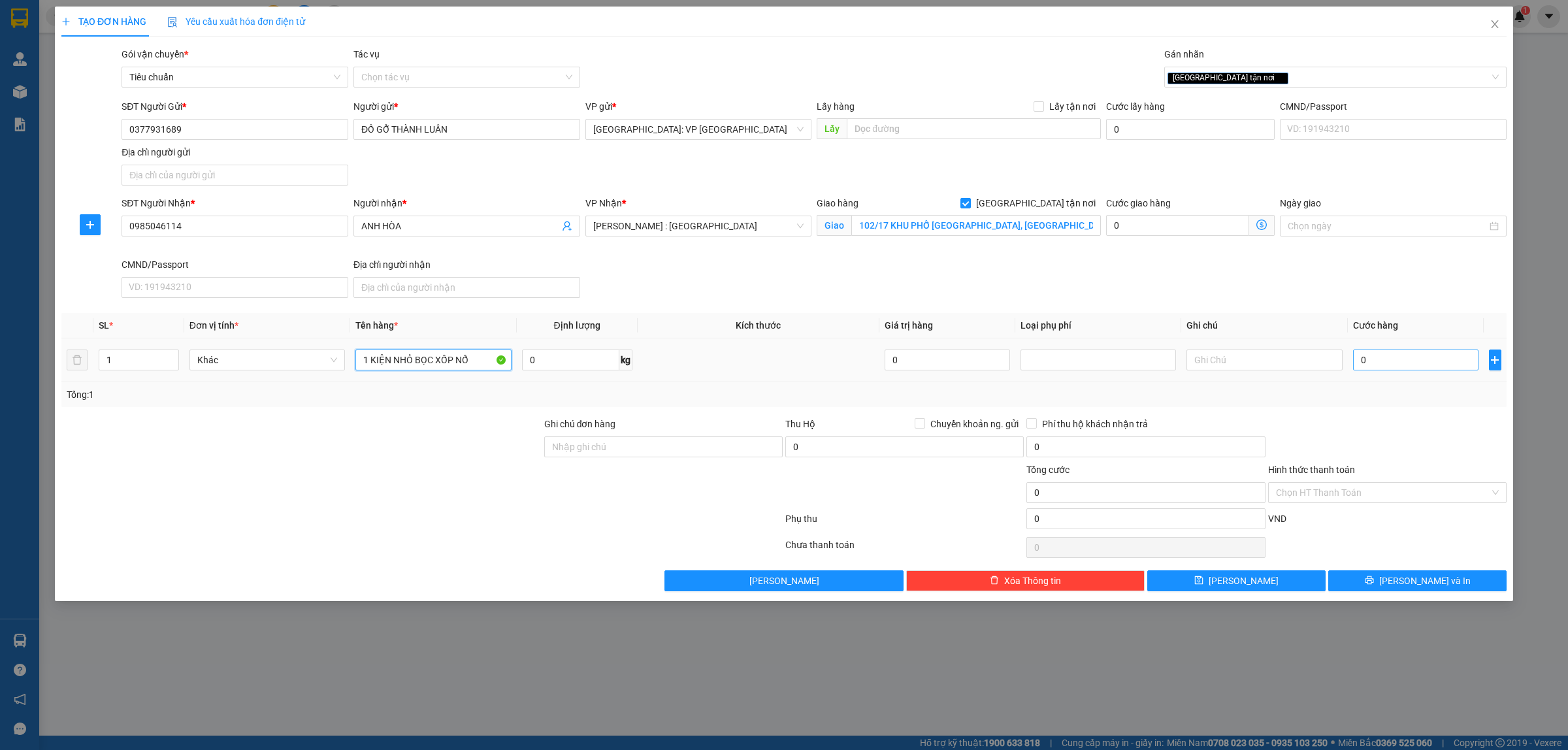
type input "1 KIỆN NHỎ BỌC XỐP NỔ"
click at [1422, 363] on input "0" at bounding box center [1416, 360] width 126 height 21
type input "1"
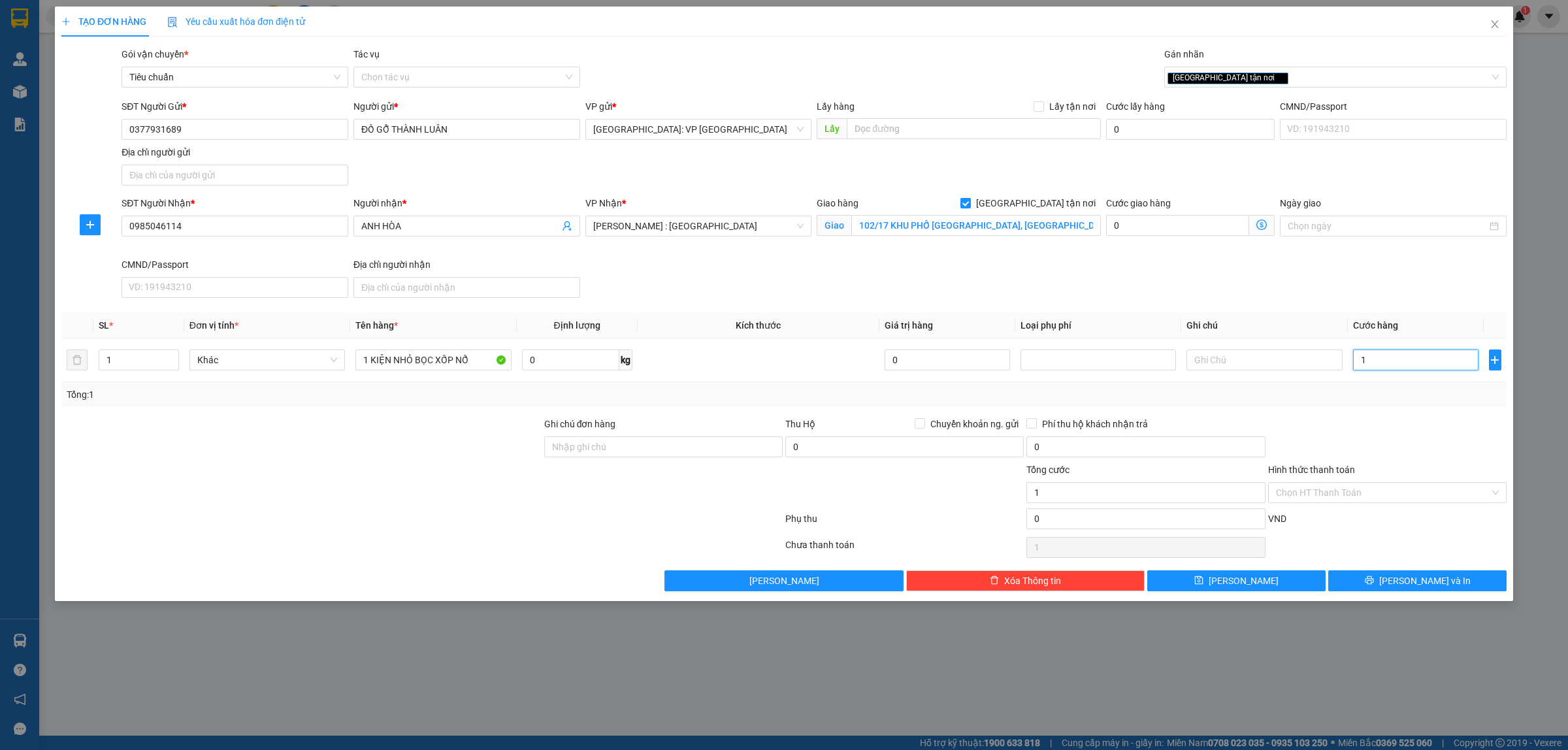
type input "10"
type input "100"
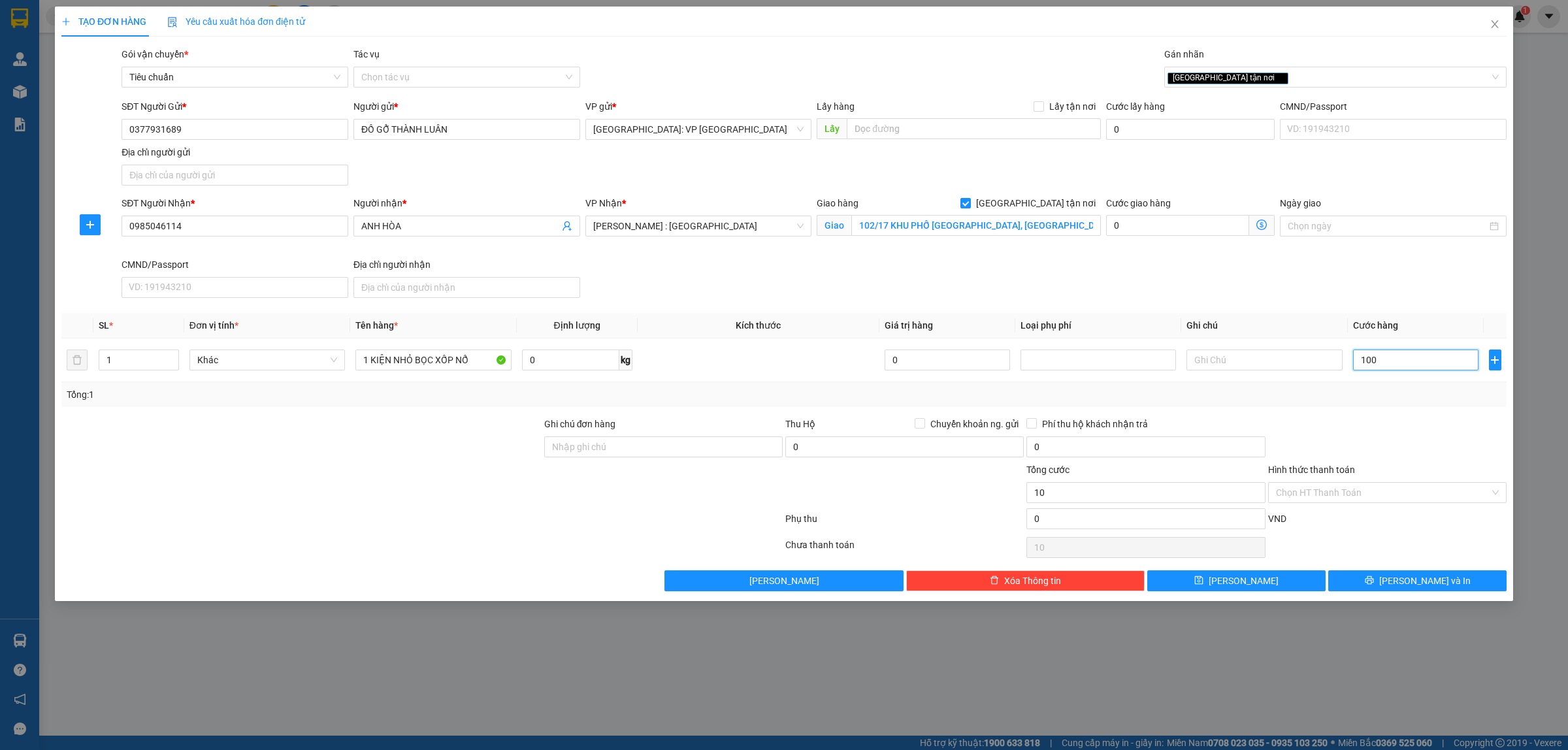
type input "100"
type input "1.000"
type input "10.000"
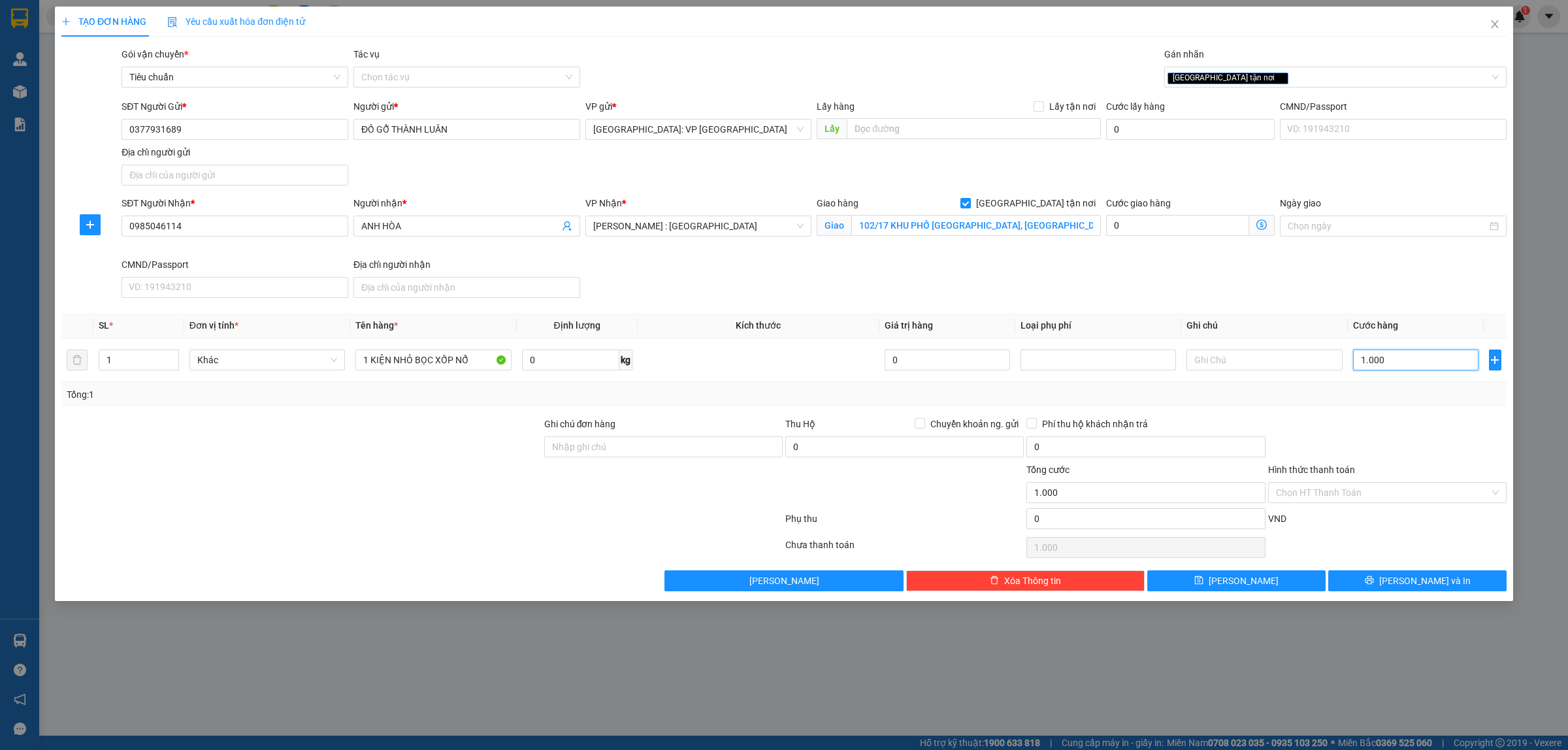
type input "10.000"
type input "100.000"
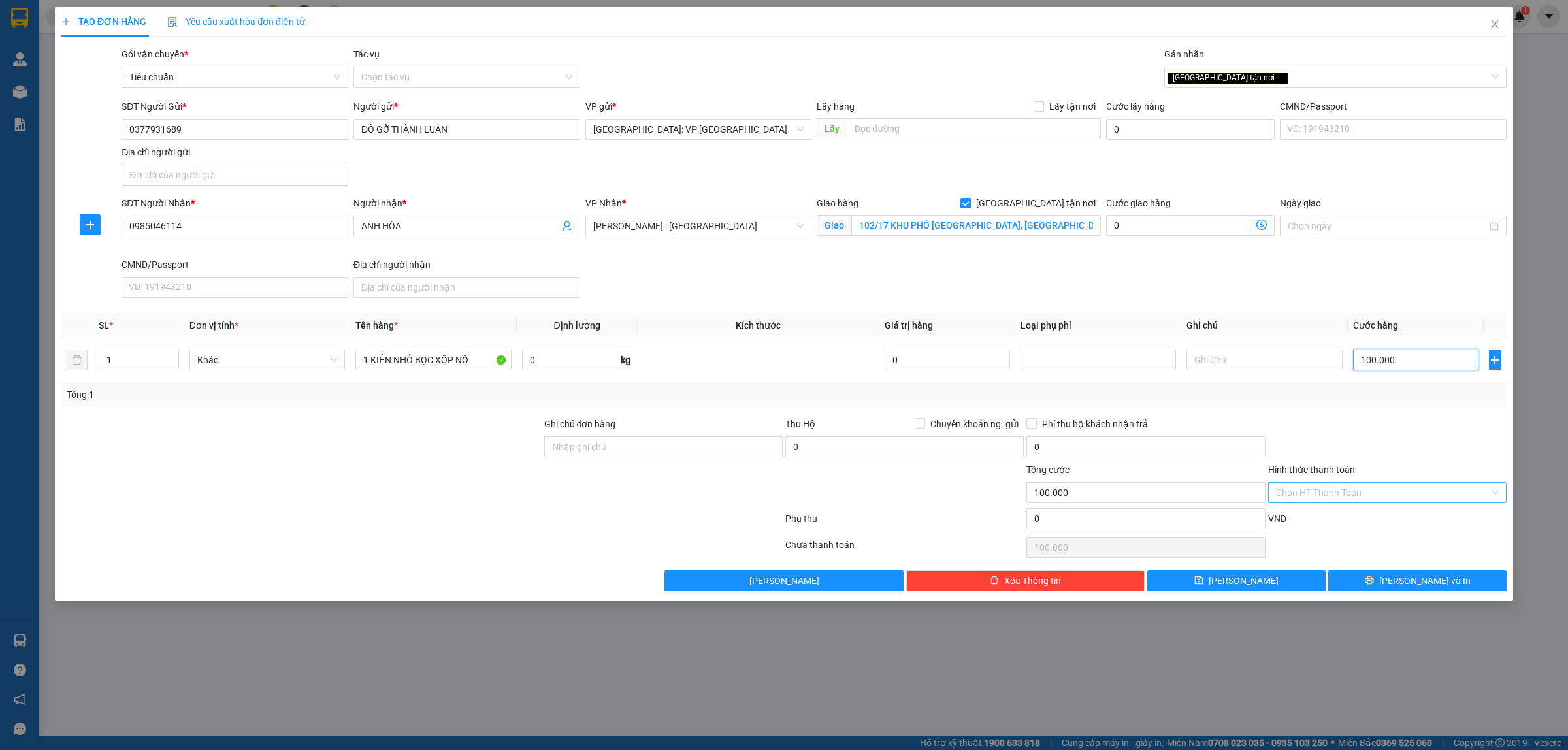
type input "100.000"
click at [1385, 494] on input "Hình thức thanh toán" at bounding box center [1383, 493] width 213 height 20
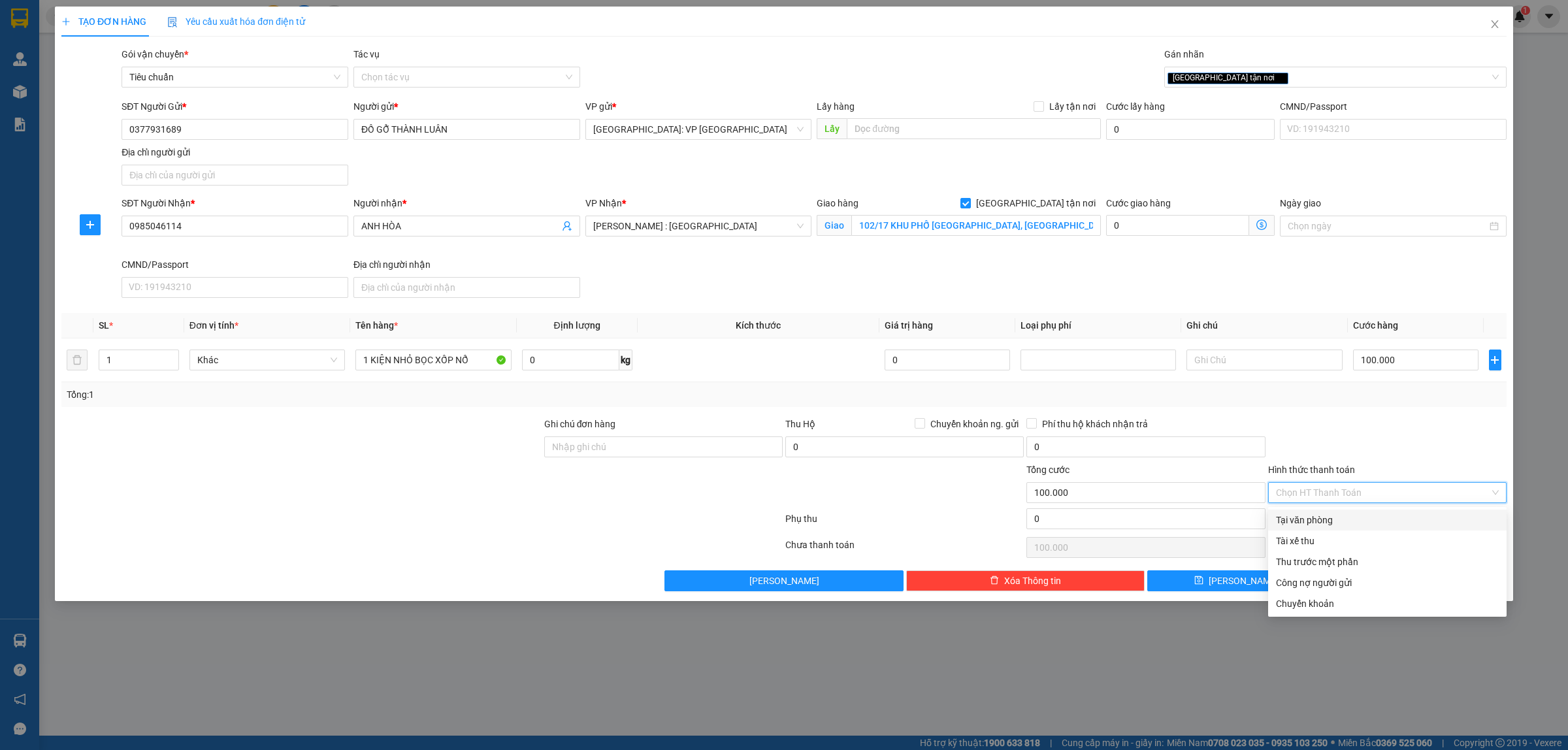
click at [1335, 517] on div "Tại văn phòng" at bounding box center [1388, 520] width 222 height 14
type input "0"
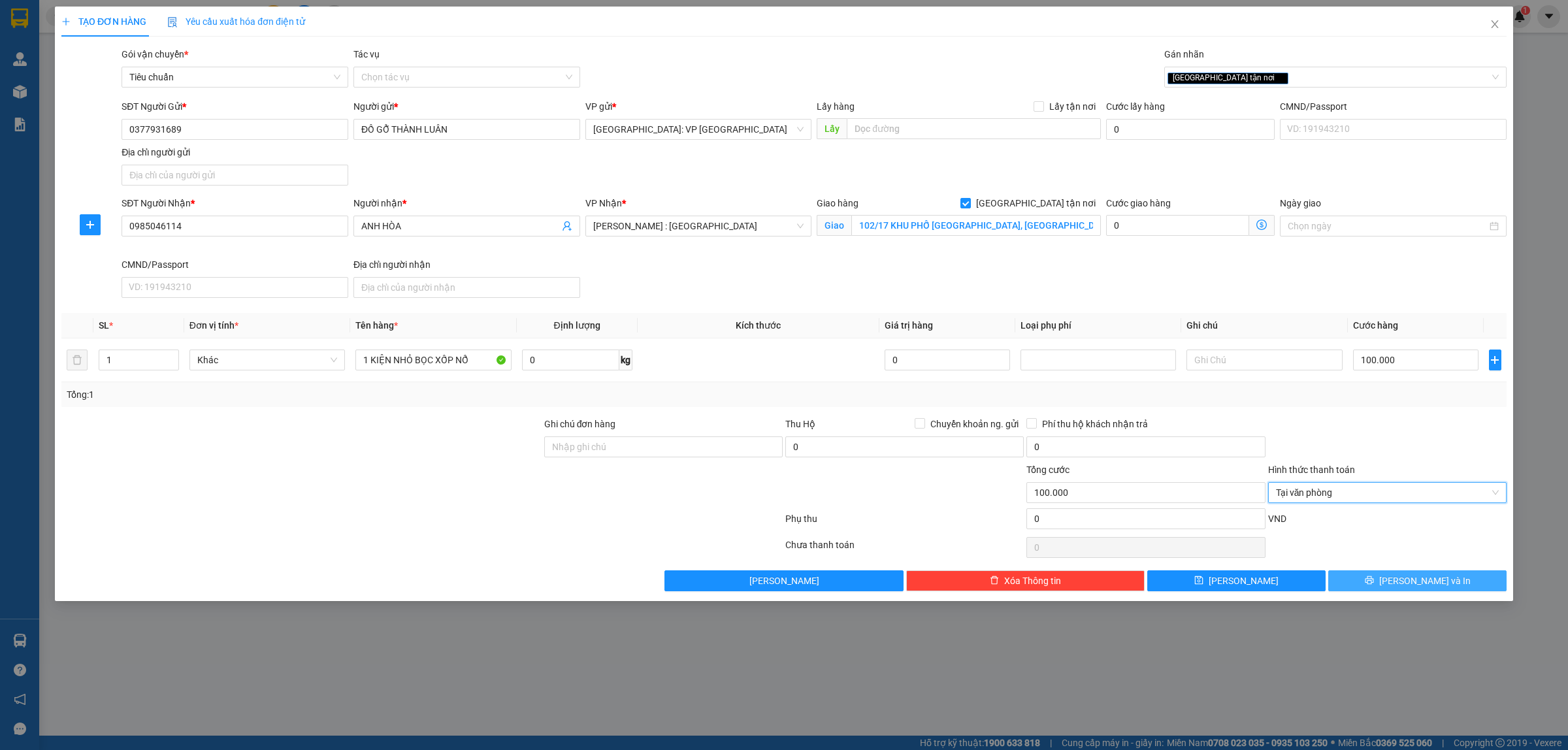
click at [1409, 579] on span "[PERSON_NAME] và In" at bounding box center [1425, 581] width 91 height 14
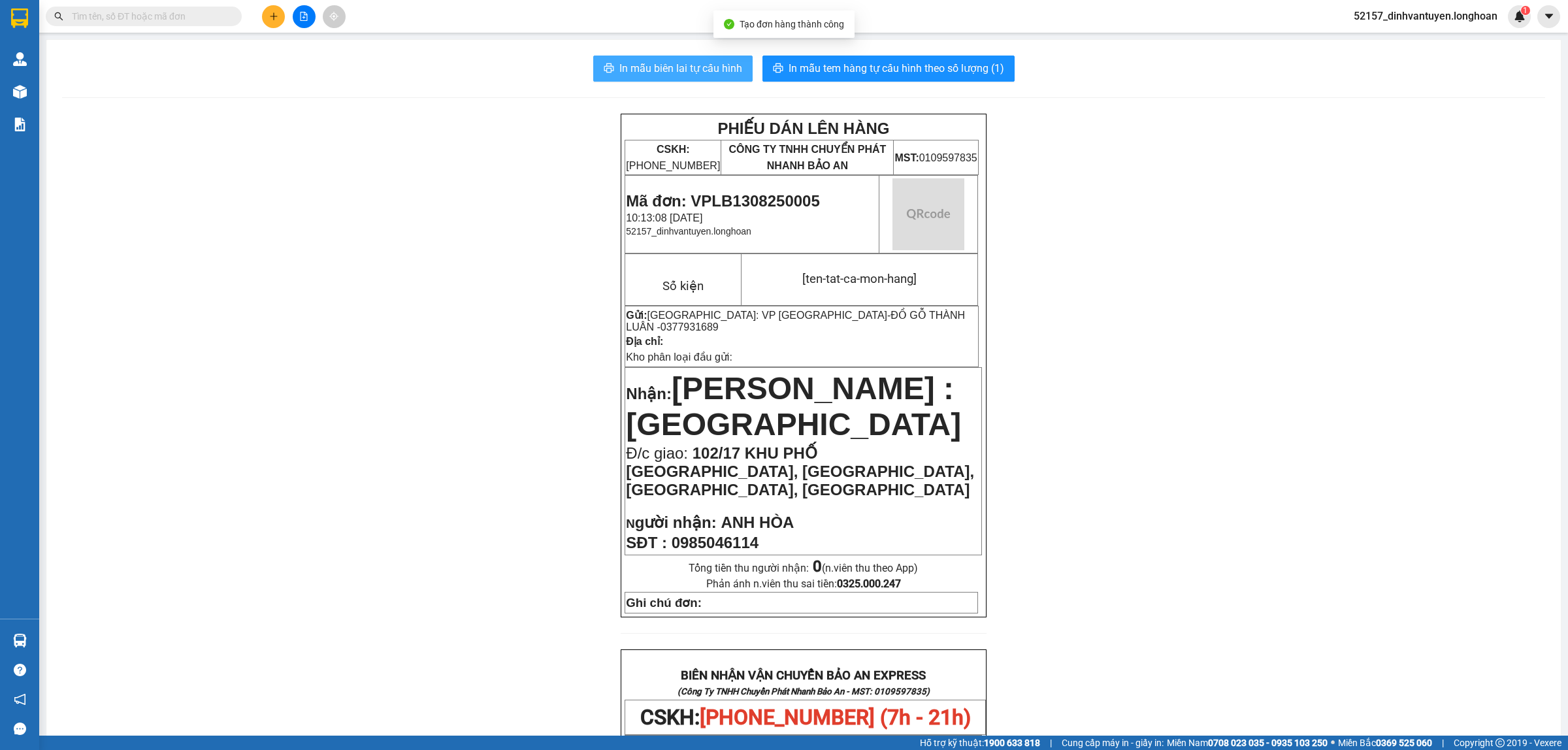
click at [624, 66] on span "In mẫu biên lai tự cấu hình" at bounding box center [681, 68] width 123 height 16
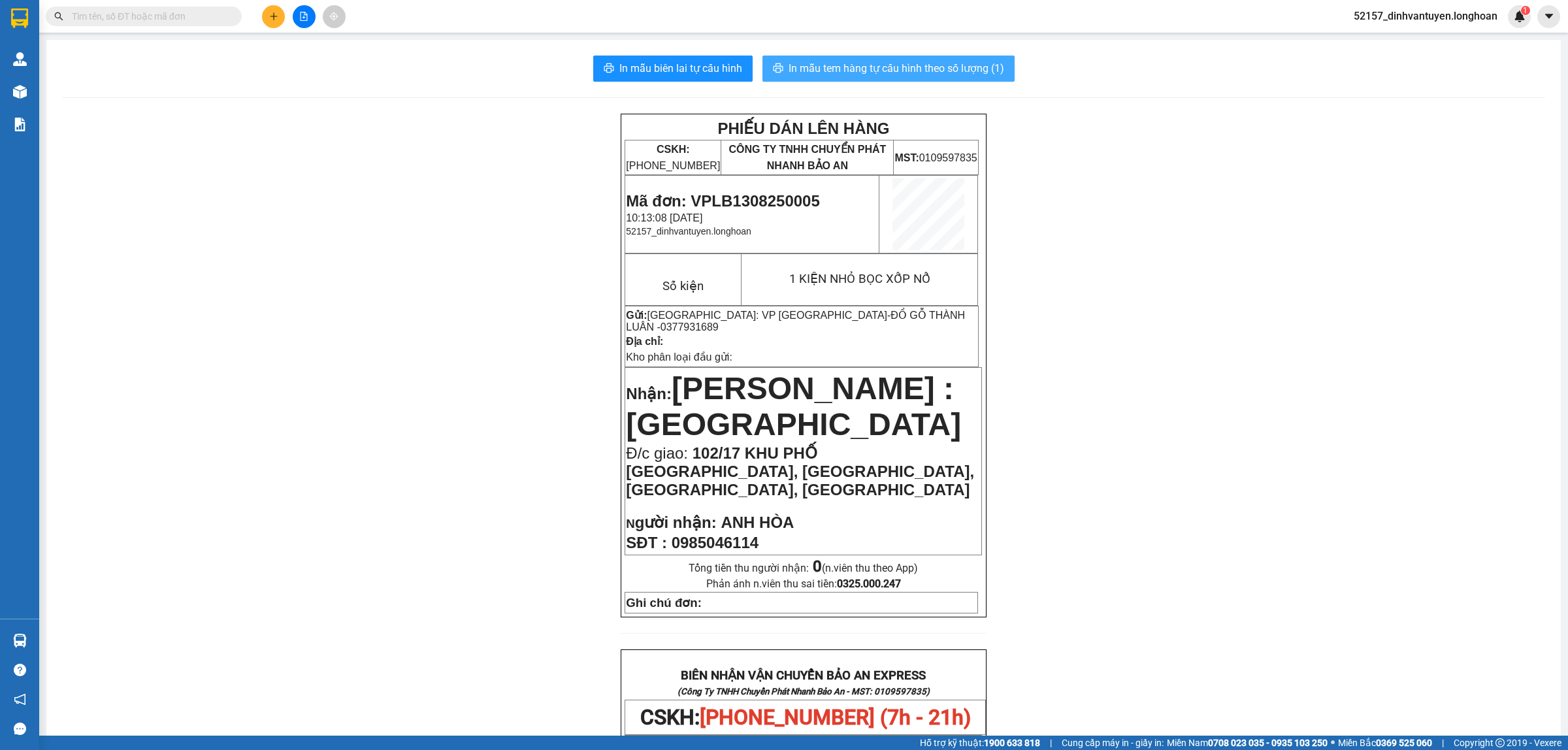
click at [884, 62] on span "In mẫu tem hàng tự cấu hình theo số lượng (1)" at bounding box center [896, 68] width 215 height 16
click at [273, 13] on icon "plus" at bounding box center [274, 16] width 9 height 9
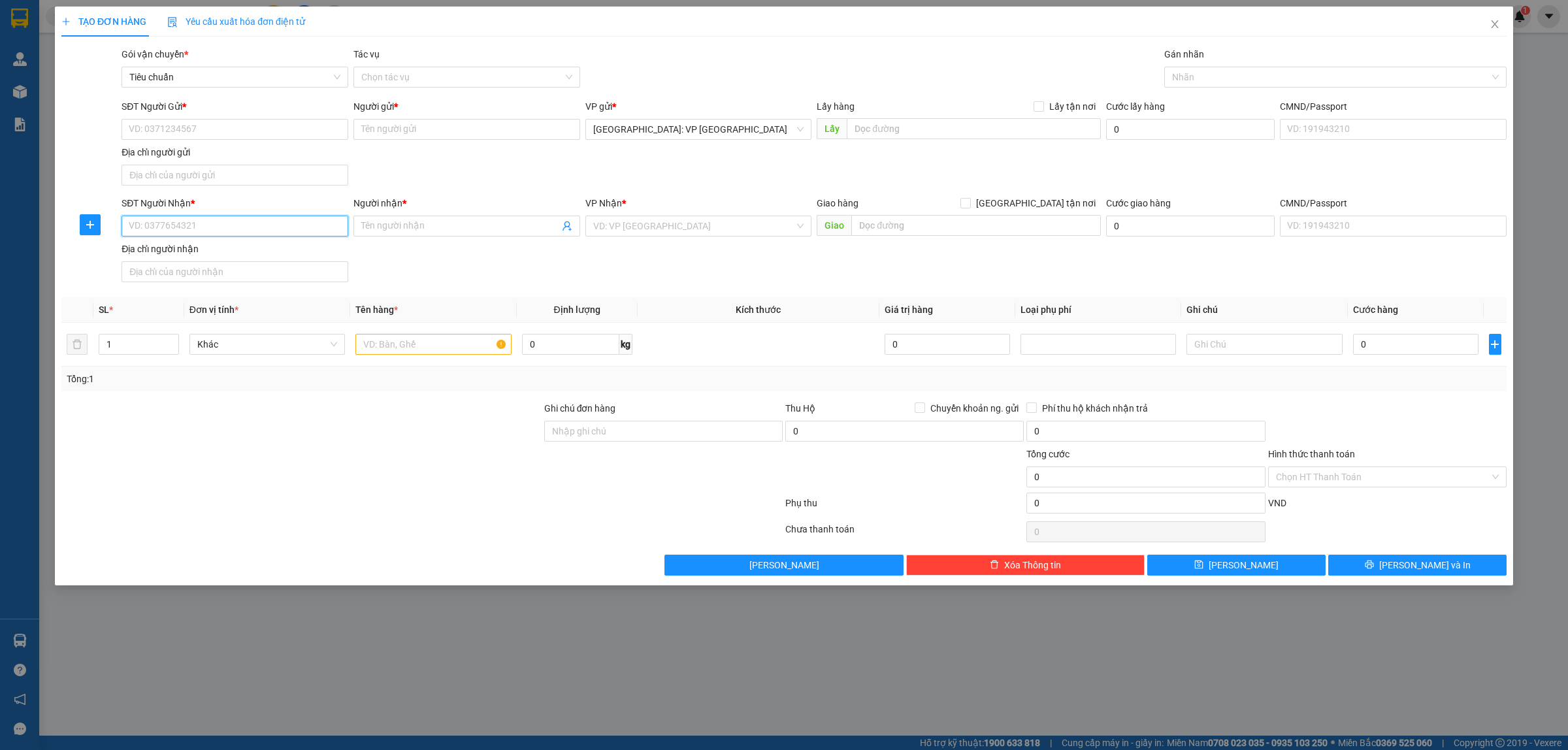
click at [249, 223] on input "SĐT Người Nhận *" at bounding box center [234, 225] width 227 height 21
type input "0963361096"
click at [273, 250] on div "0963361096 - Shop mẹ tý /0582297777" at bounding box center [234, 254] width 211 height 14
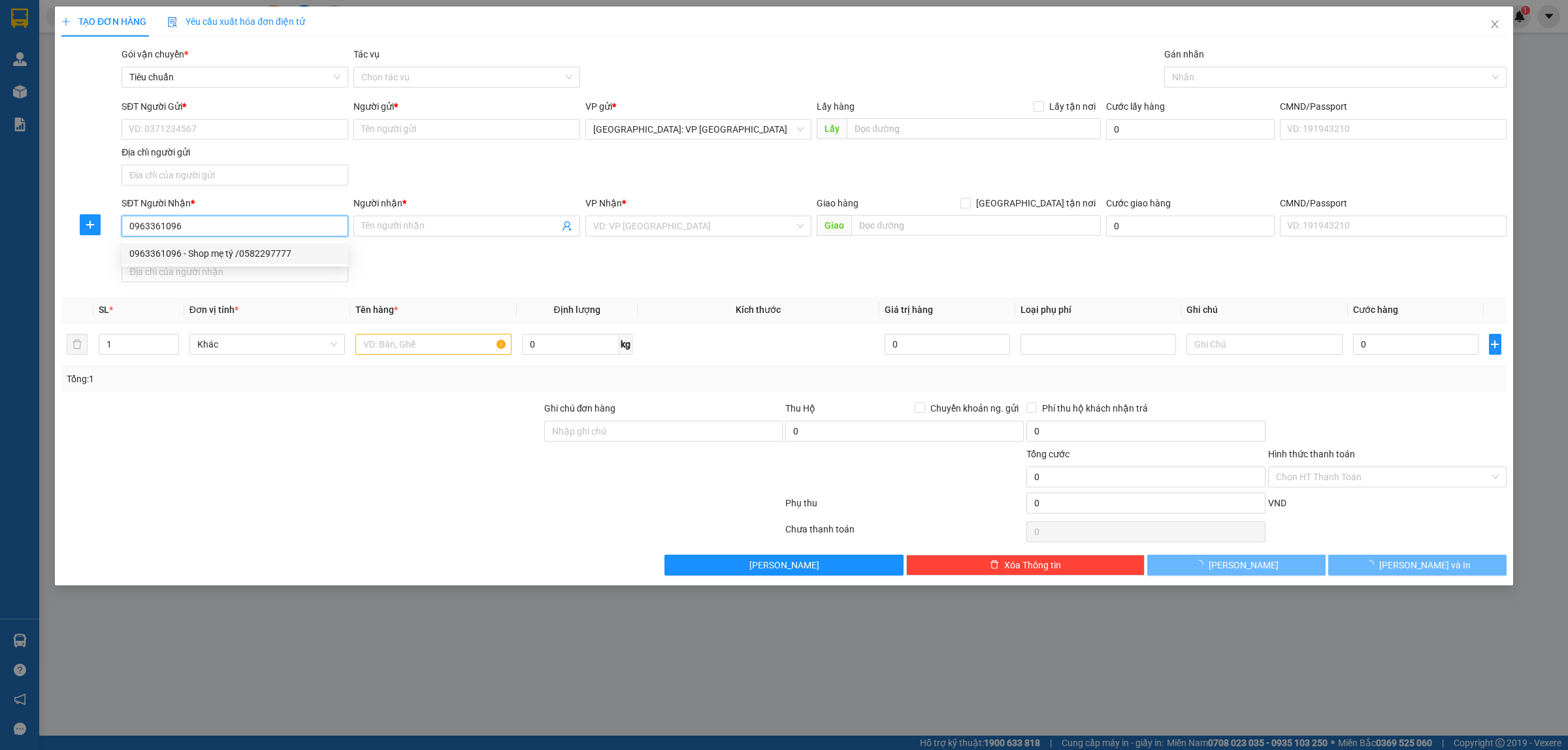
type input "Shop mẹ tý /0582297777"
checkbox input "true"
type input "136 đông hưng thuận 06, tân hưng thuận, quận 12, hcm"
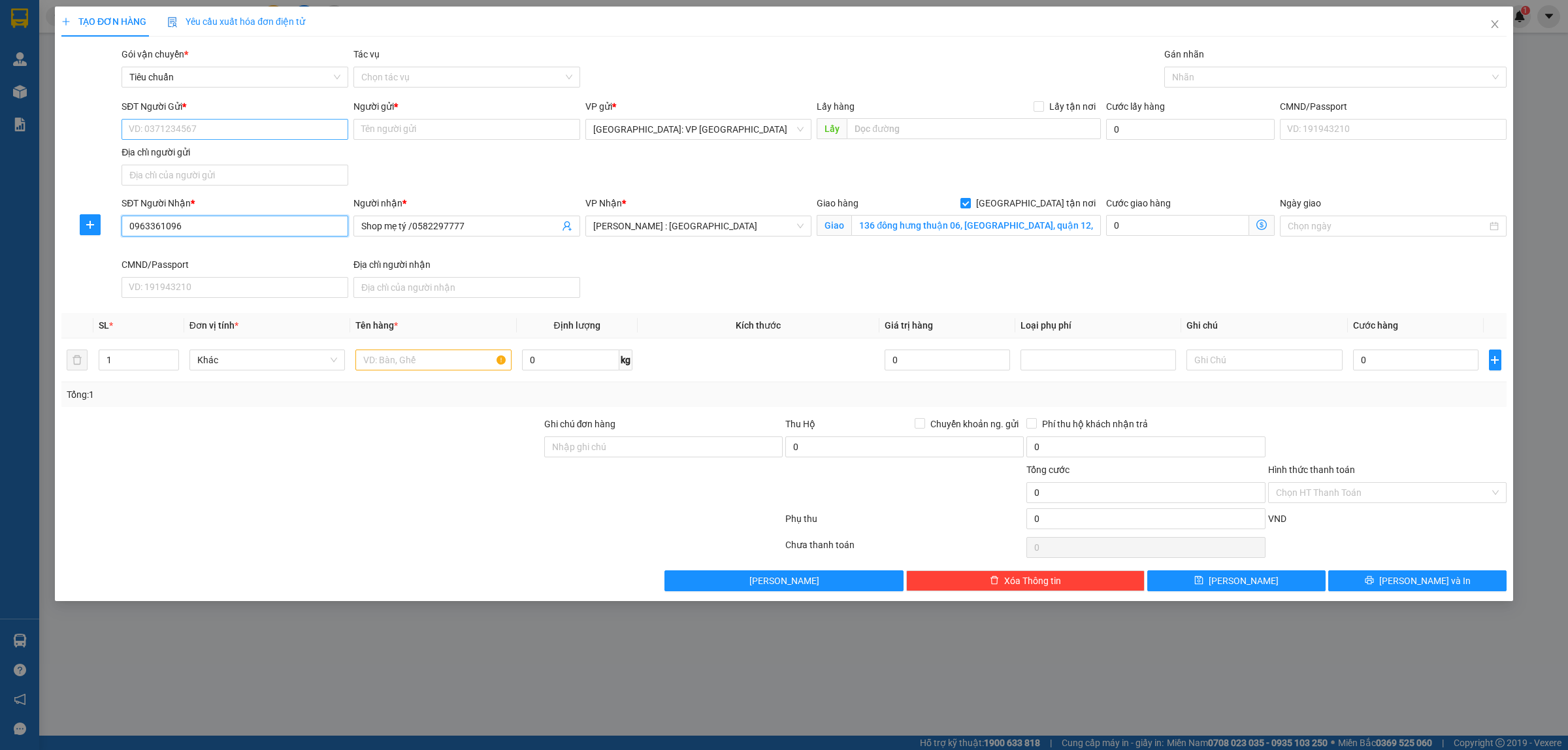
type input "0963361096"
click at [308, 129] on input "SĐT Người Gửi *" at bounding box center [234, 129] width 227 height 21
click at [219, 151] on div "0332650155 - CHỊ CHUNG" at bounding box center [234, 156] width 211 height 14
type input "0332650155"
type input "CHỊ CHUNG"
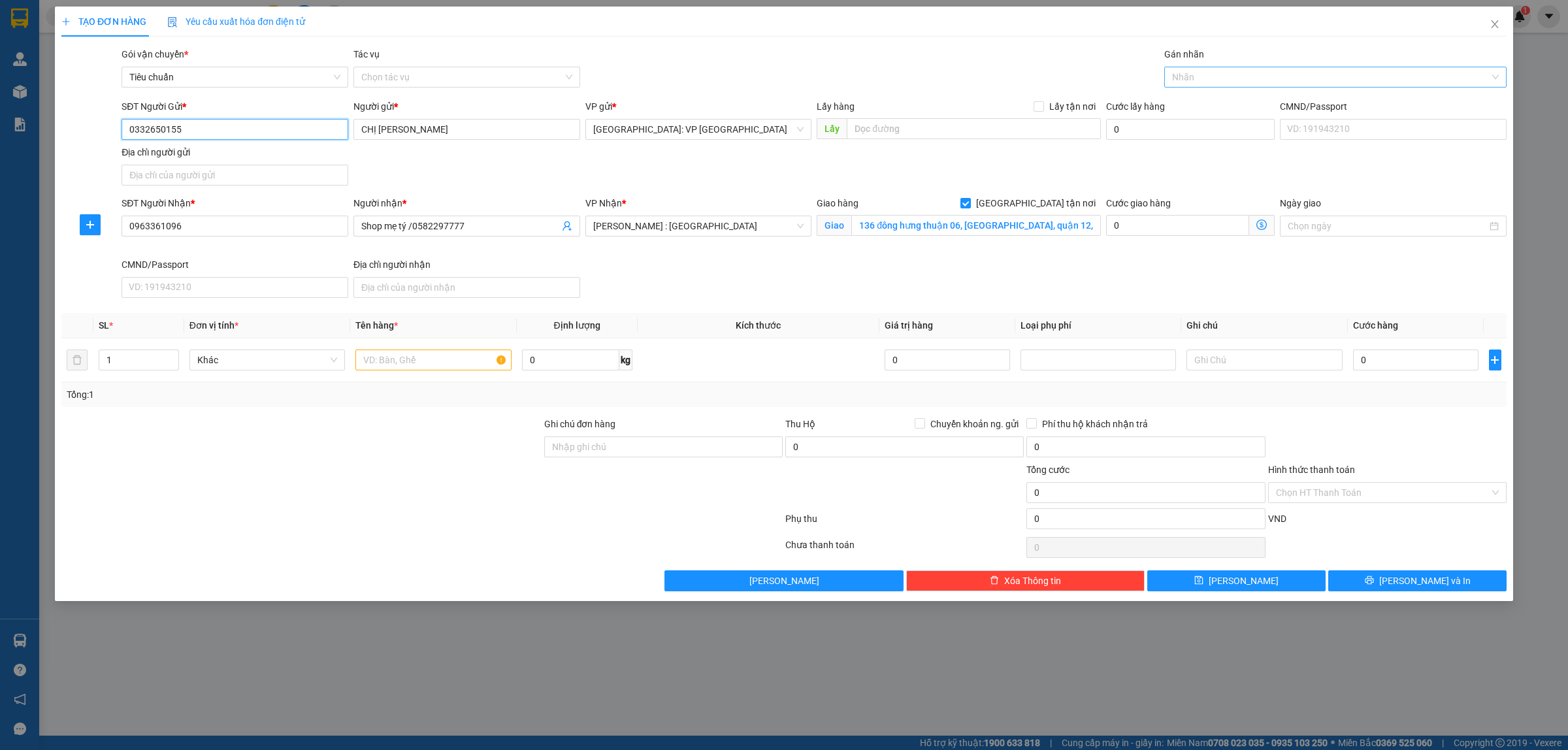
click at [1214, 77] on div at bounding box center [1329, 76] width 323 height 15
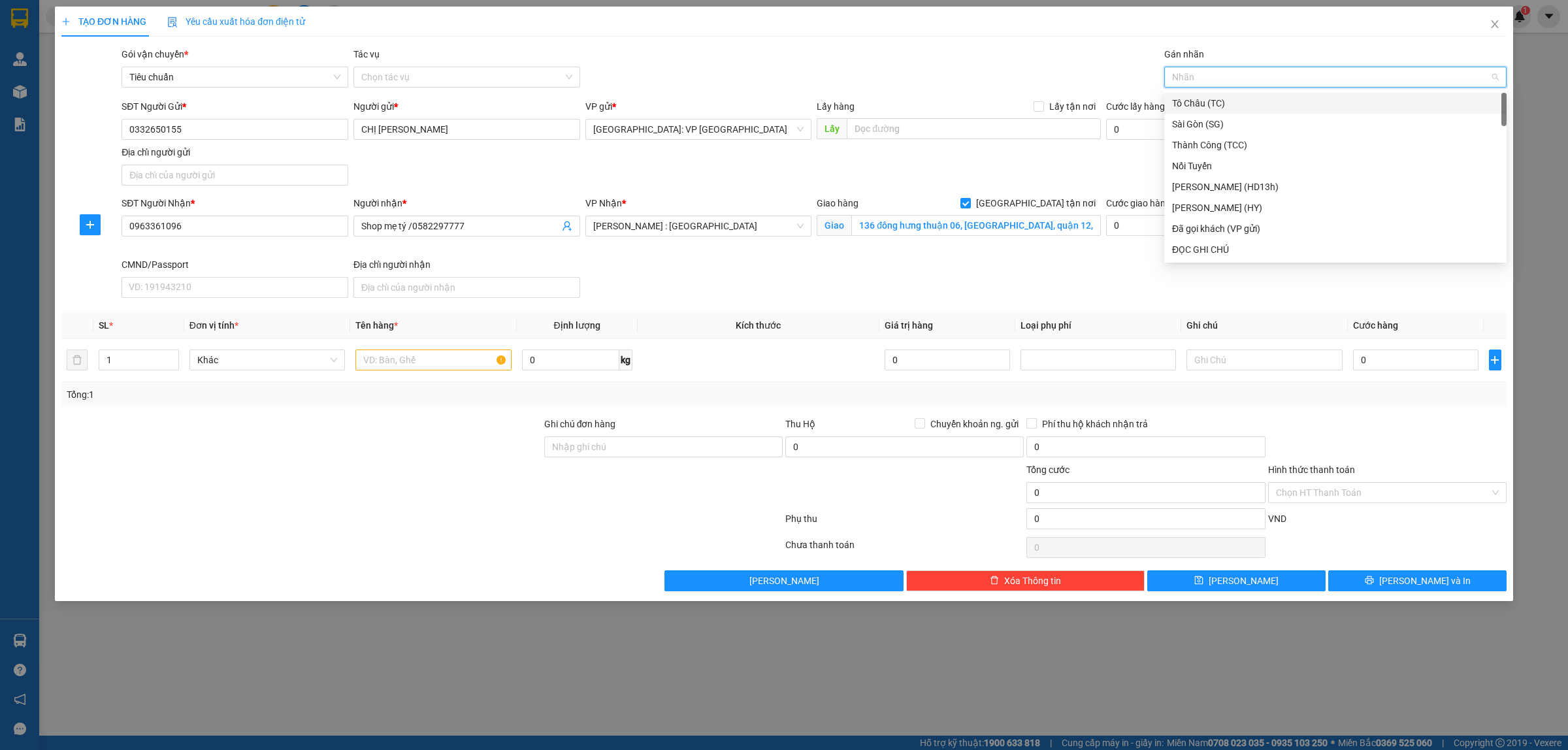
type input "g"
click at [1217, 250] on div "[GEOGRAPHIC_DATA] tận nơi" at bounding box center [1336, 249] width 327 height 14
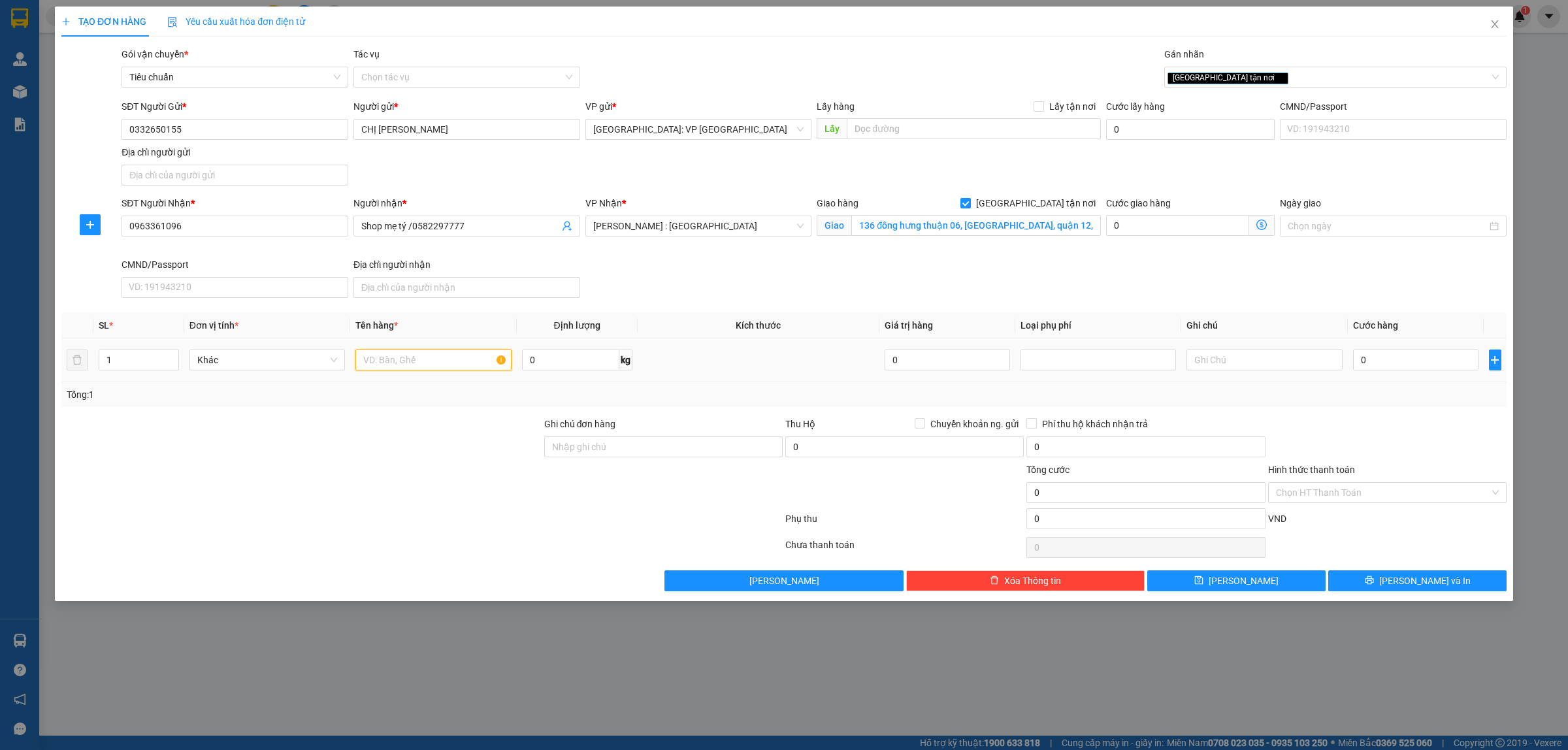
click at [413, 366] on input "text" at bounding box center [432, 360] width 155 height 21
type input "2 KIỆN GIẤY HÀNG BÌNH SỮA"
click at [273, 131] on input "0332650155" at bounding box center [234, 129] width 227 height 21
click at [456, 363] on input "2 KIỆN GIẤY HÀNG BÌNH SỮA" at bounding box center [432, 360] width 155 height 21
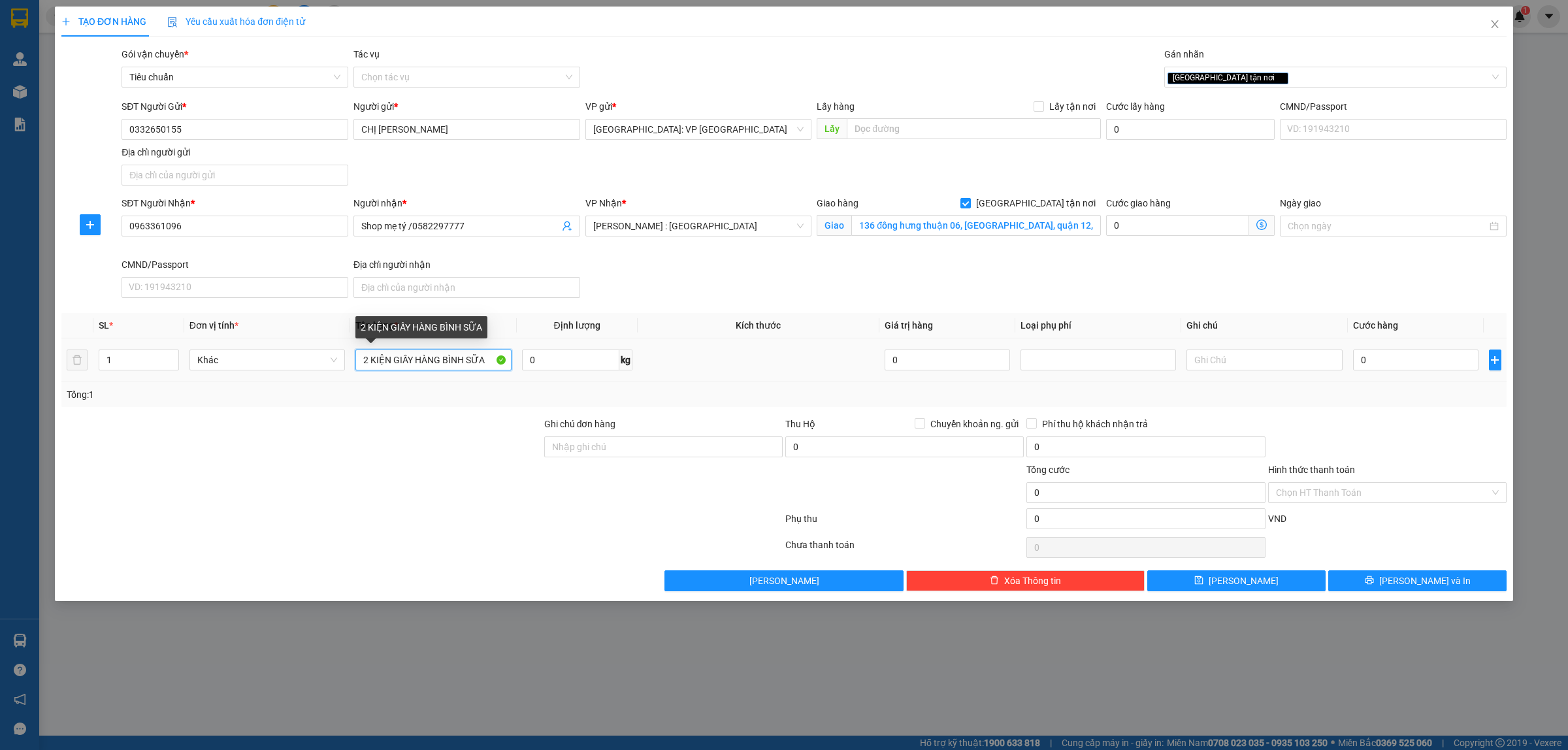
click at [456, 363] on input "2 KIỆN GIẤY HÀNG BÌNH SỮA" at bounding box center [432, 360] width 155 height 21
click at [1389, 362] on input "0" at bounding box center [1416, 360] width 126 height 21
type input "1"
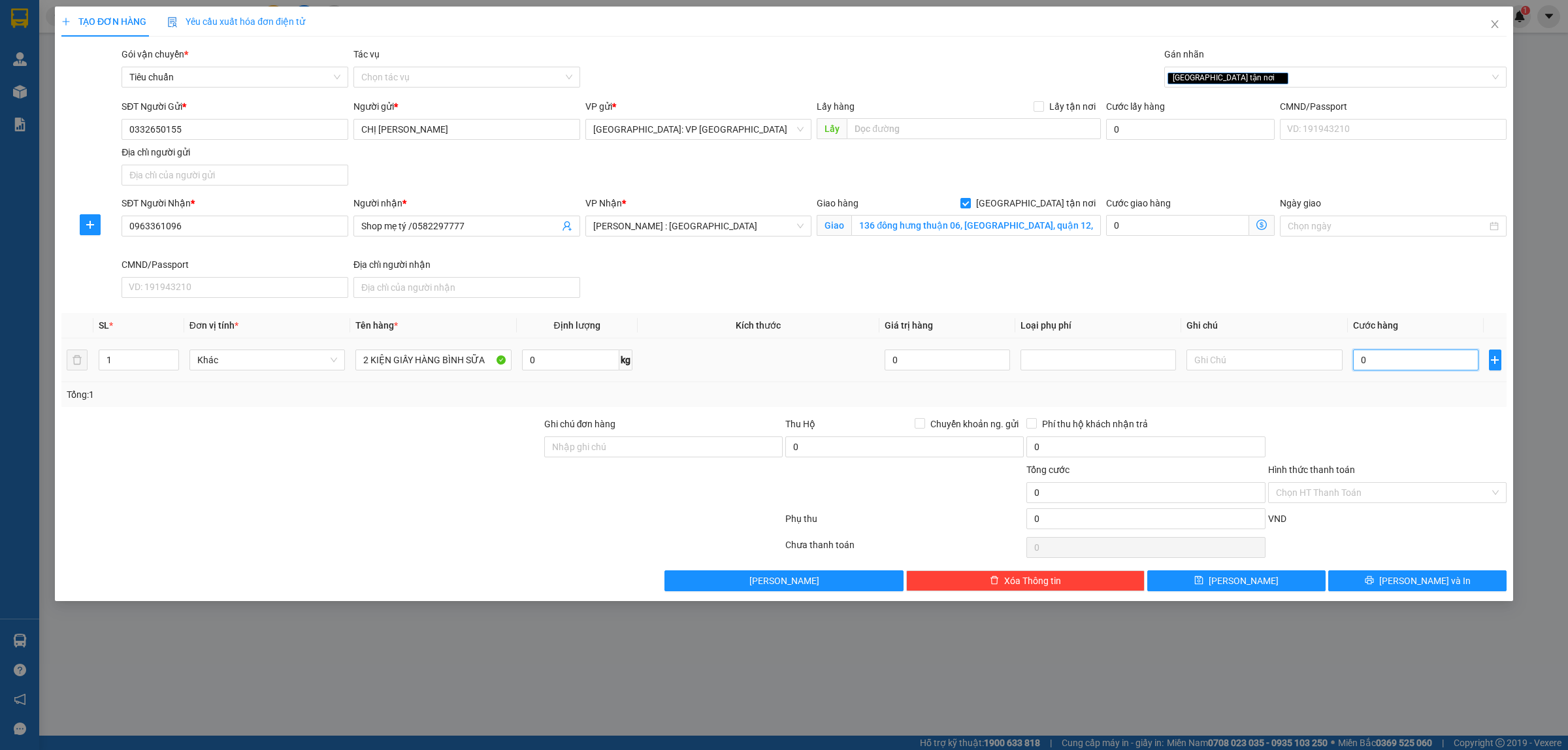
type input "1"
type input "12"
type input "120"
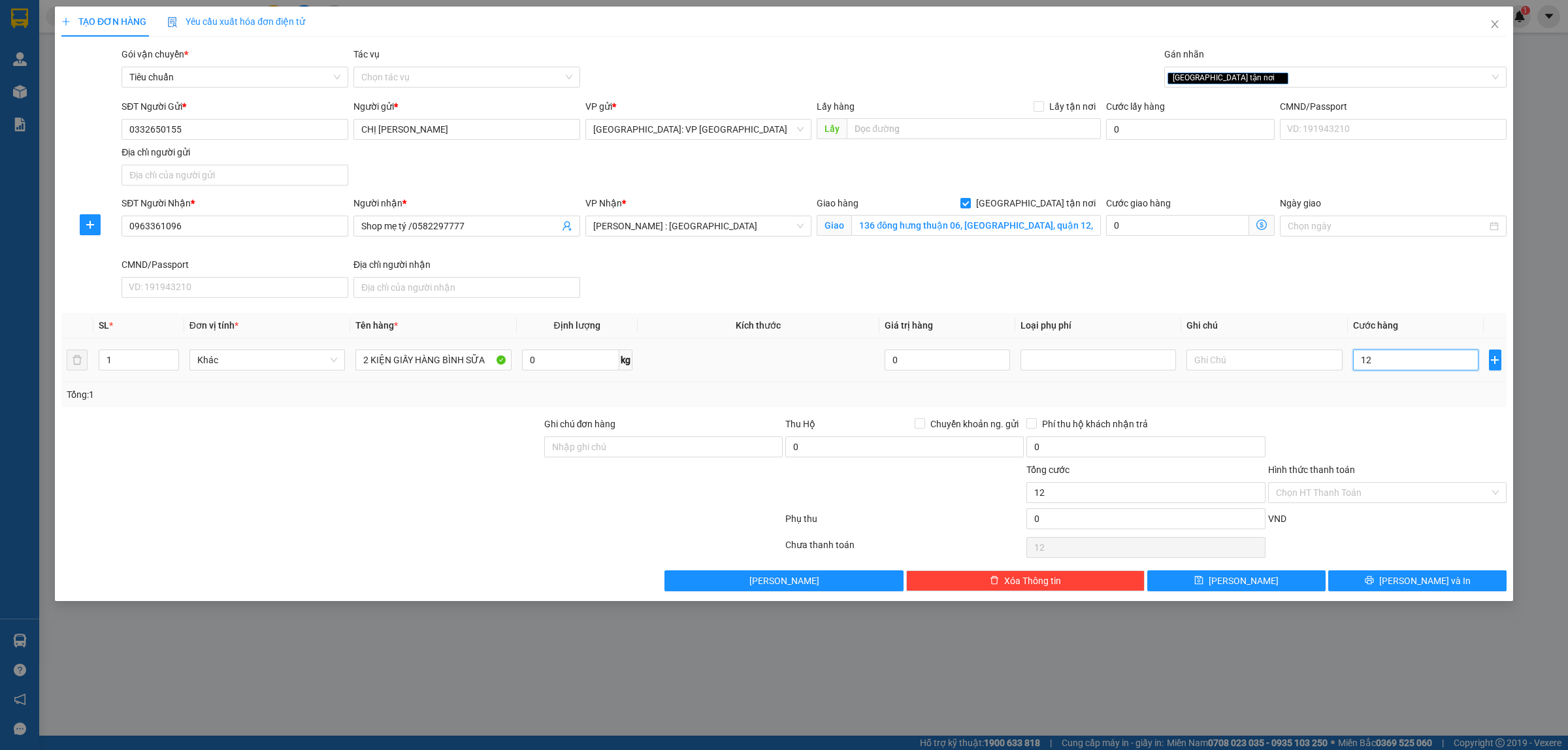
type input "120"
type input "1.200"
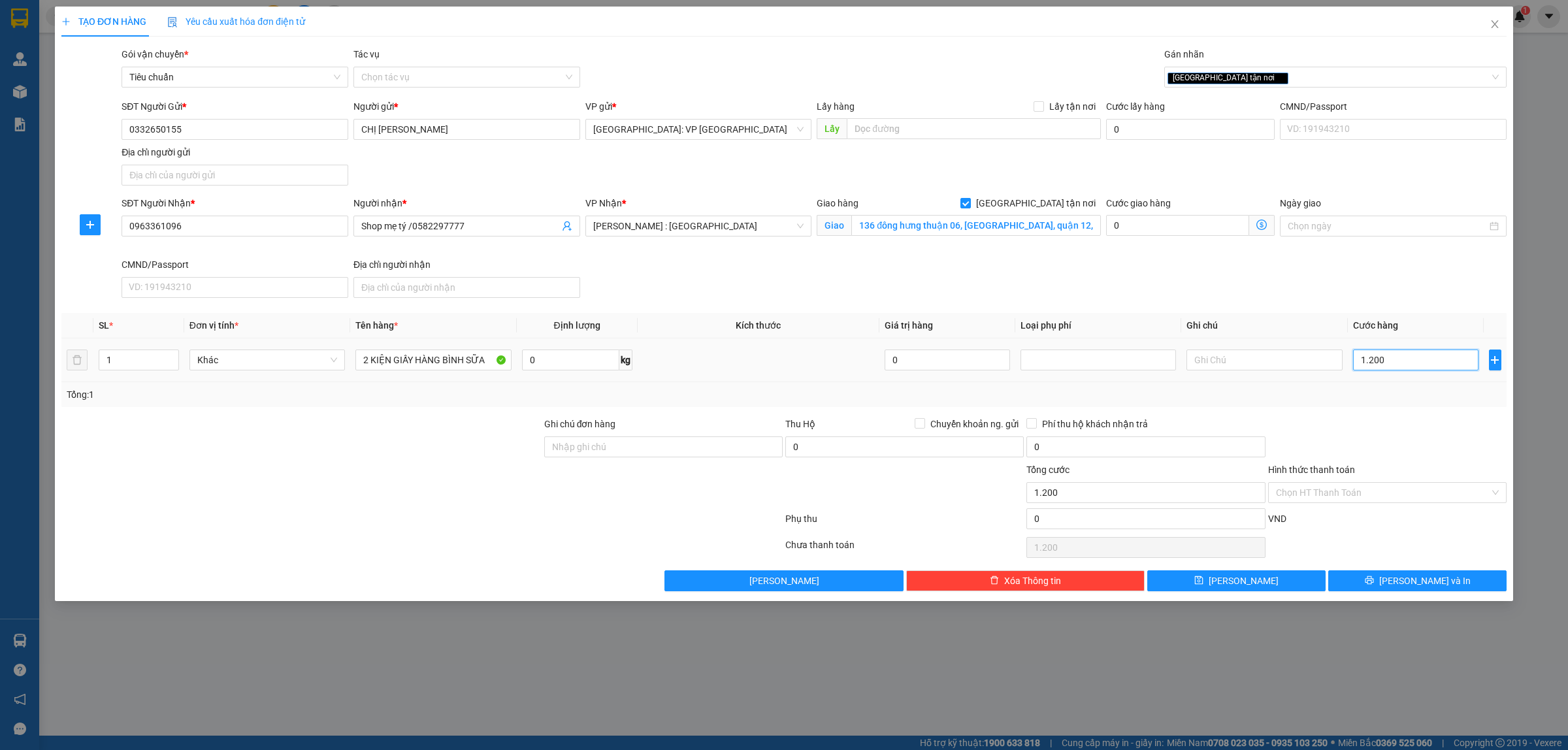
type input "12.000"
type input "120.000"
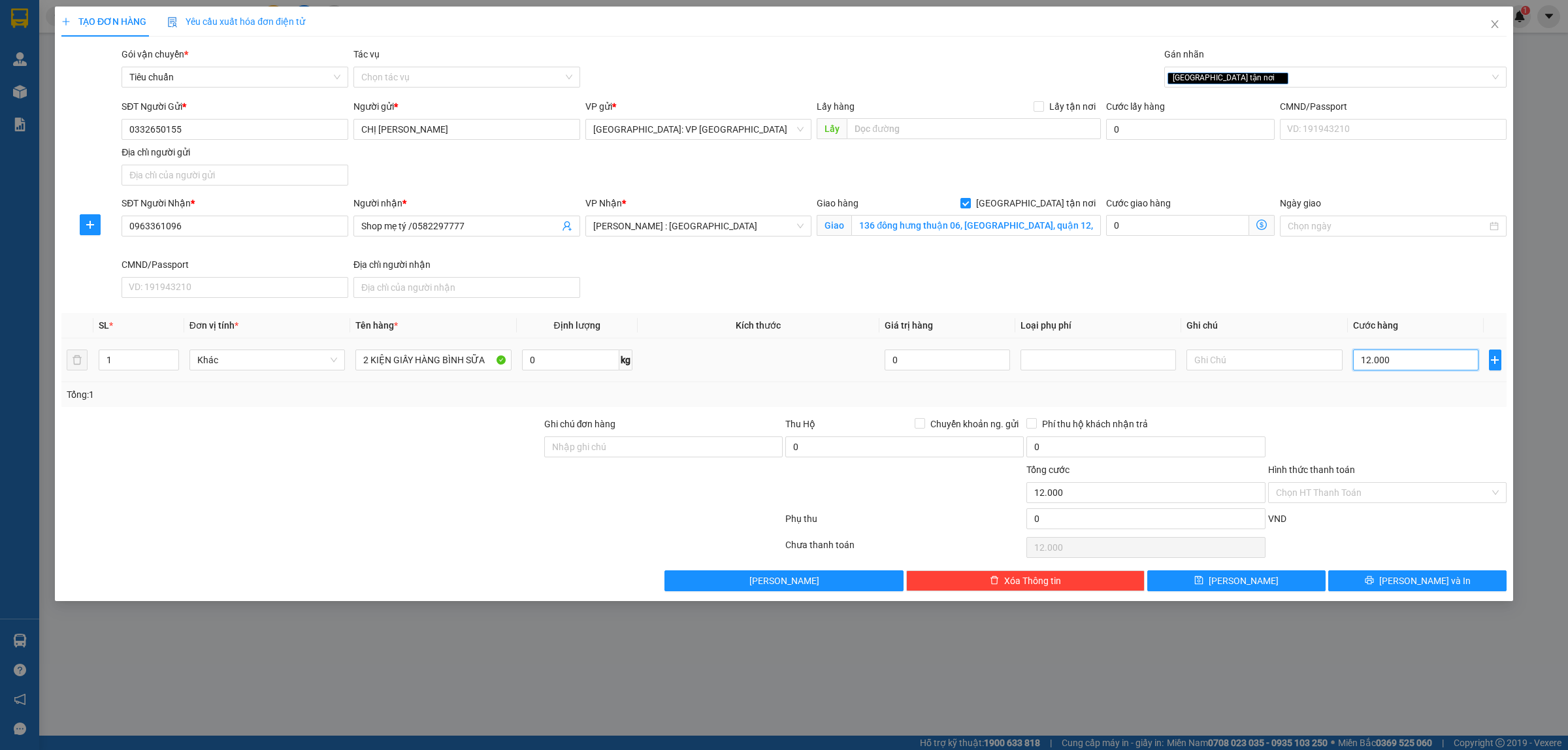
type input "120.000"
click at [1364, 494] on input "Hình thức thanh toán" at bounding box center [1383, 493] width 213 height 20
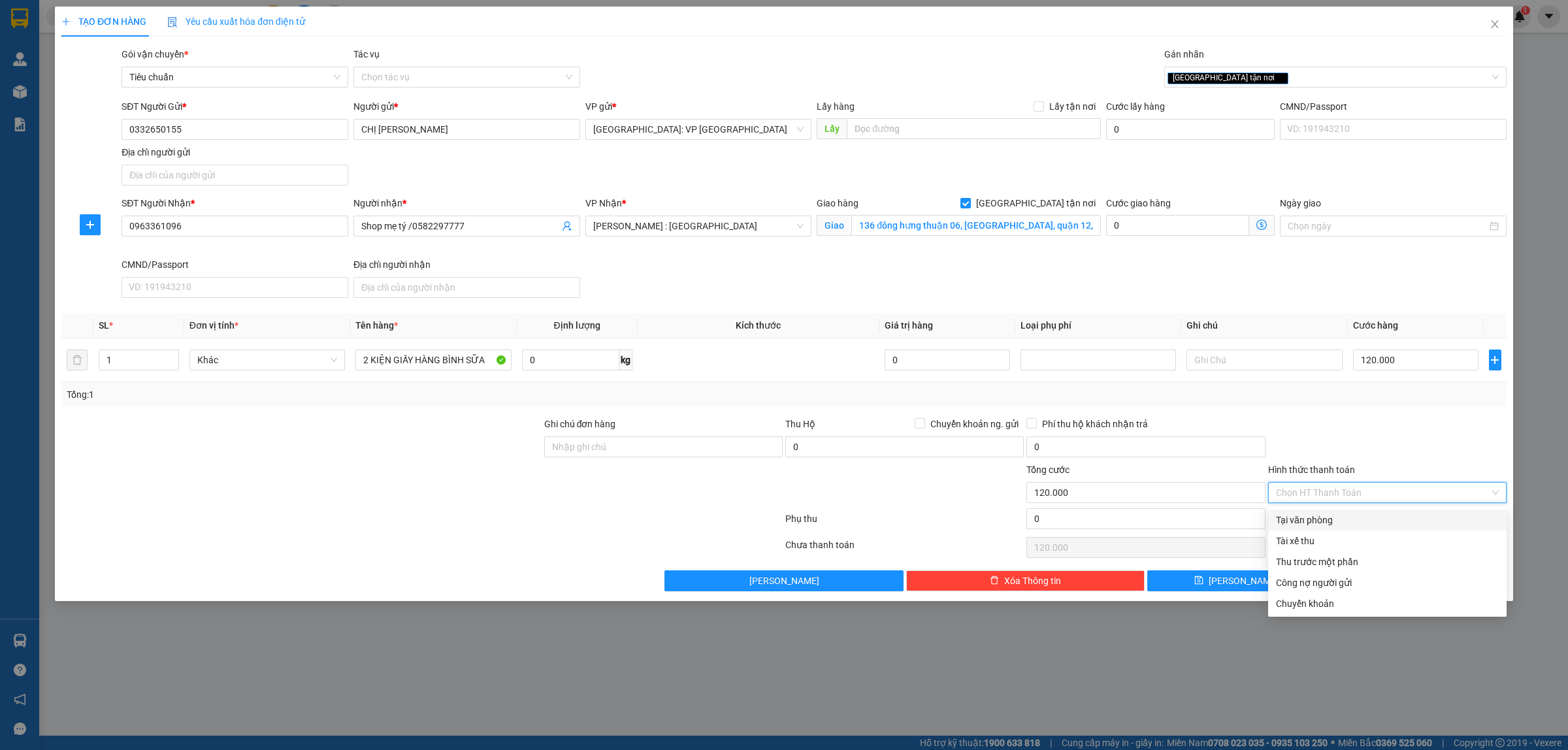
click at [1354, 519] on div "Tại văn phòng" at bounding box center [1388, 520] width 222 height 14
type input "0"
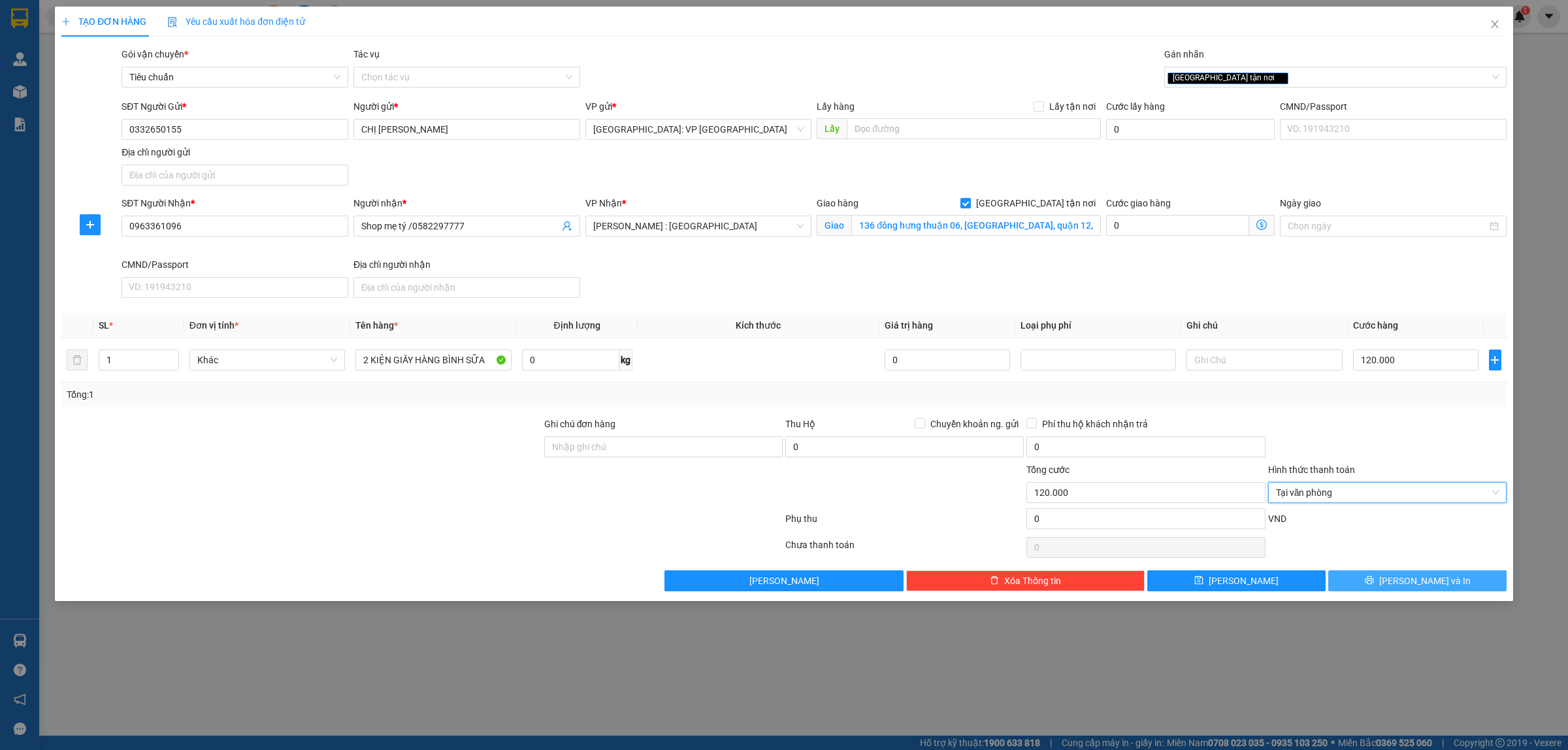
click at [1432, 580] on span "[PERSON_NAME] và In" at bounding box center [1425, 581] width 91 height 14
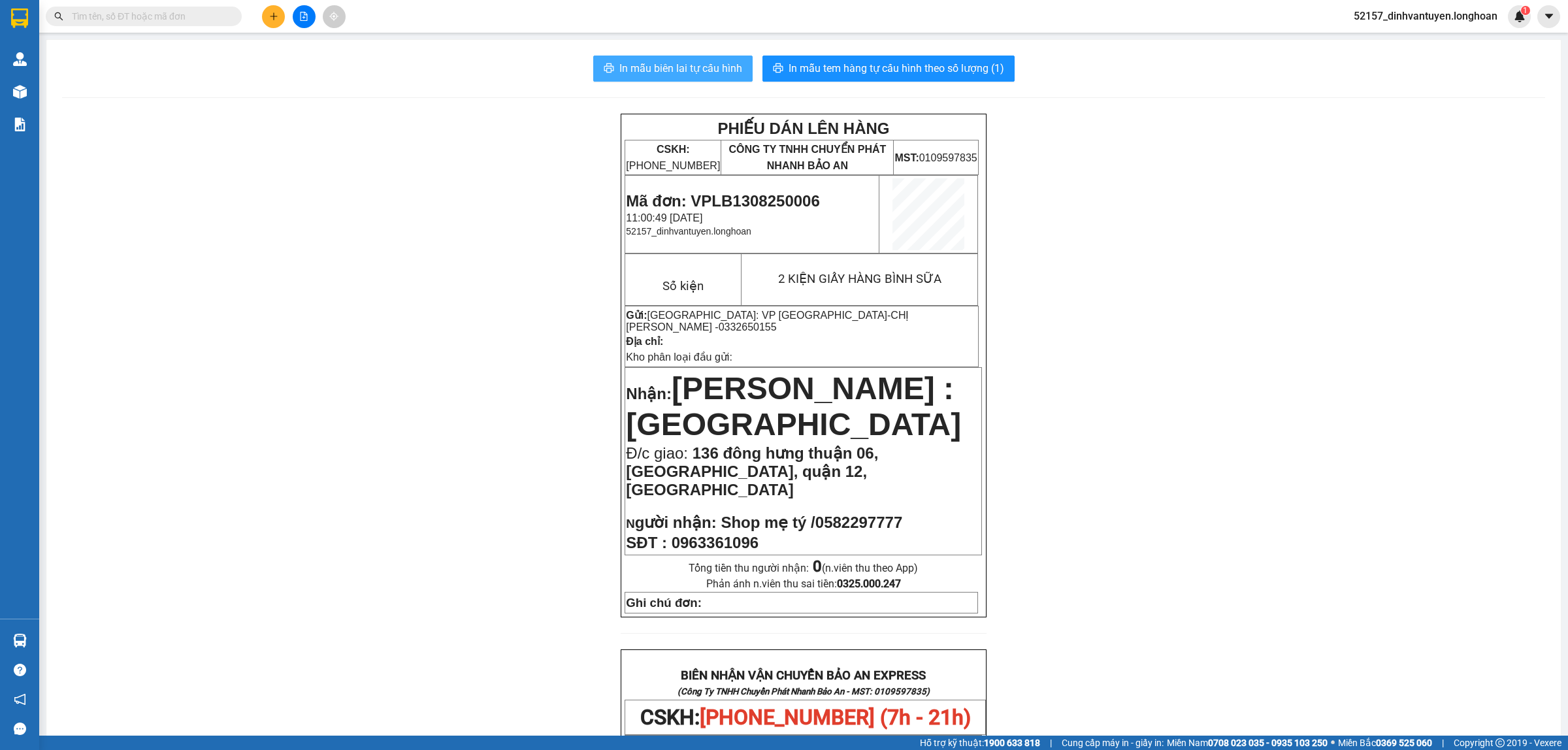
click at [677, 64] on span "In mẫu biên lai tự cấu hình" at bounding box center [681, 68] width 123 height 16
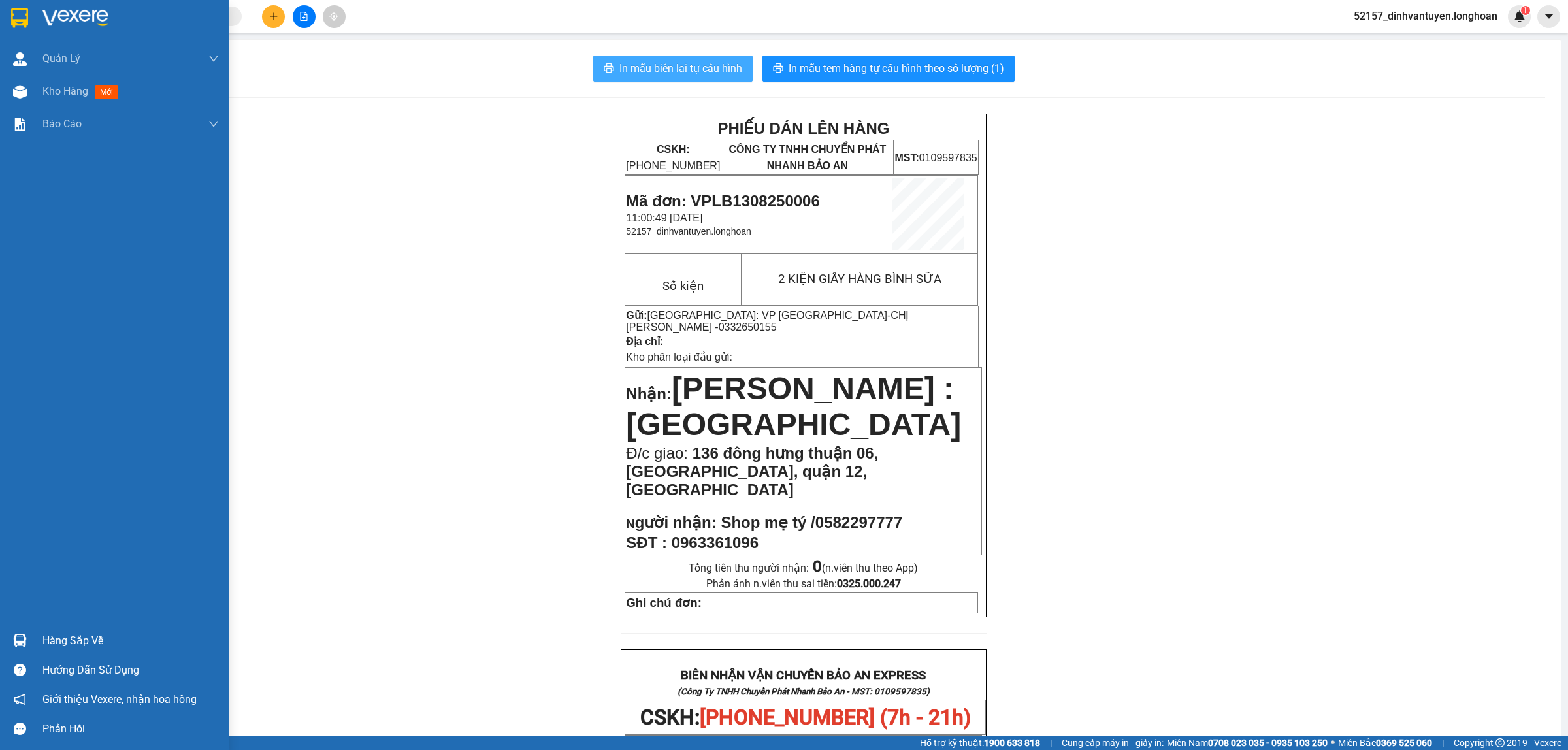
click at [20, 13] on img at bounding box center [19, 18] width 17 height 20
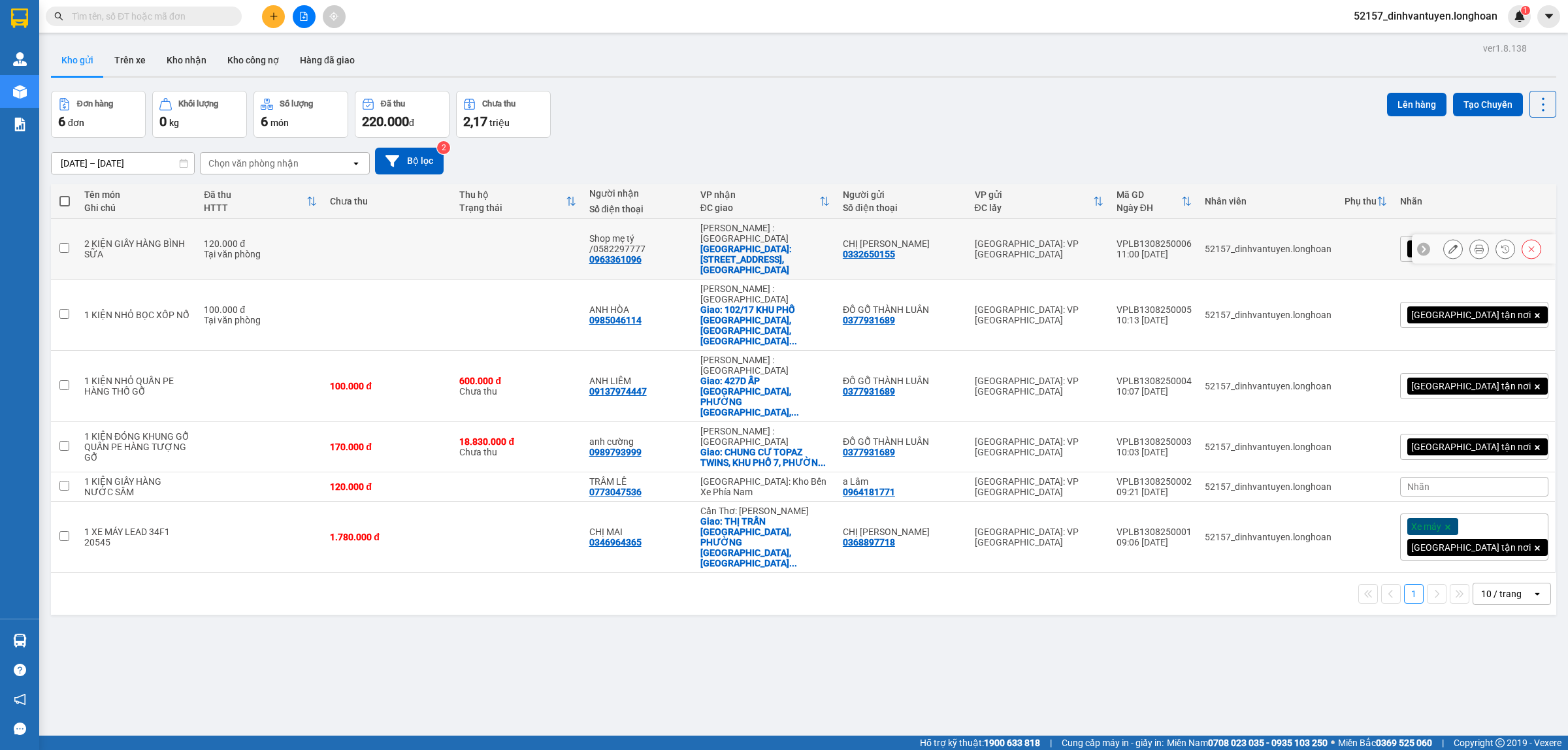
click at [1449, 244] on icon at bounding box center [1453, 249] width 9 height 9
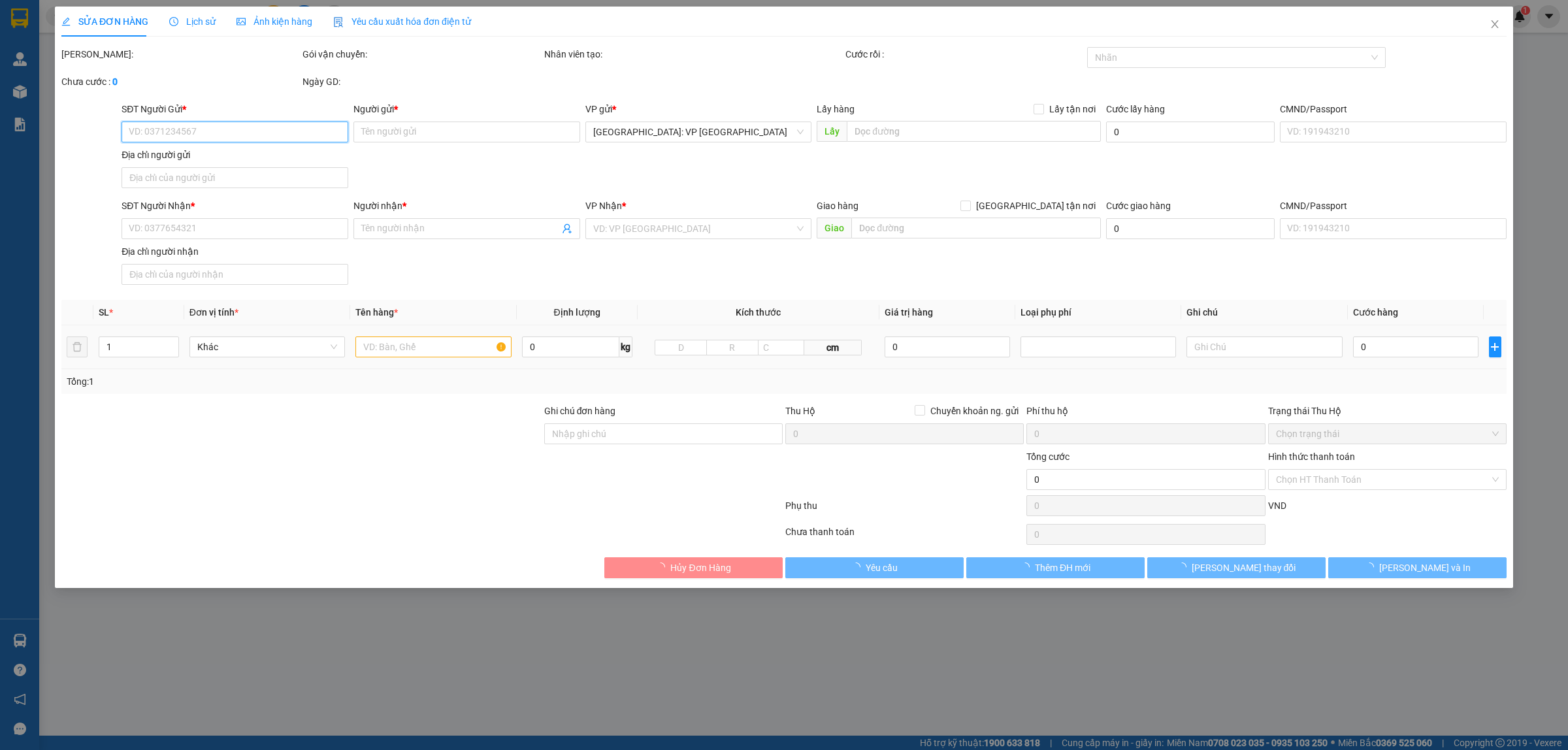
type input "0332650155"
type input "CHỊ CHUNG"
type input "0963361096"
type input "Shop mẹ tý /0582297777"
checkbox input "true"
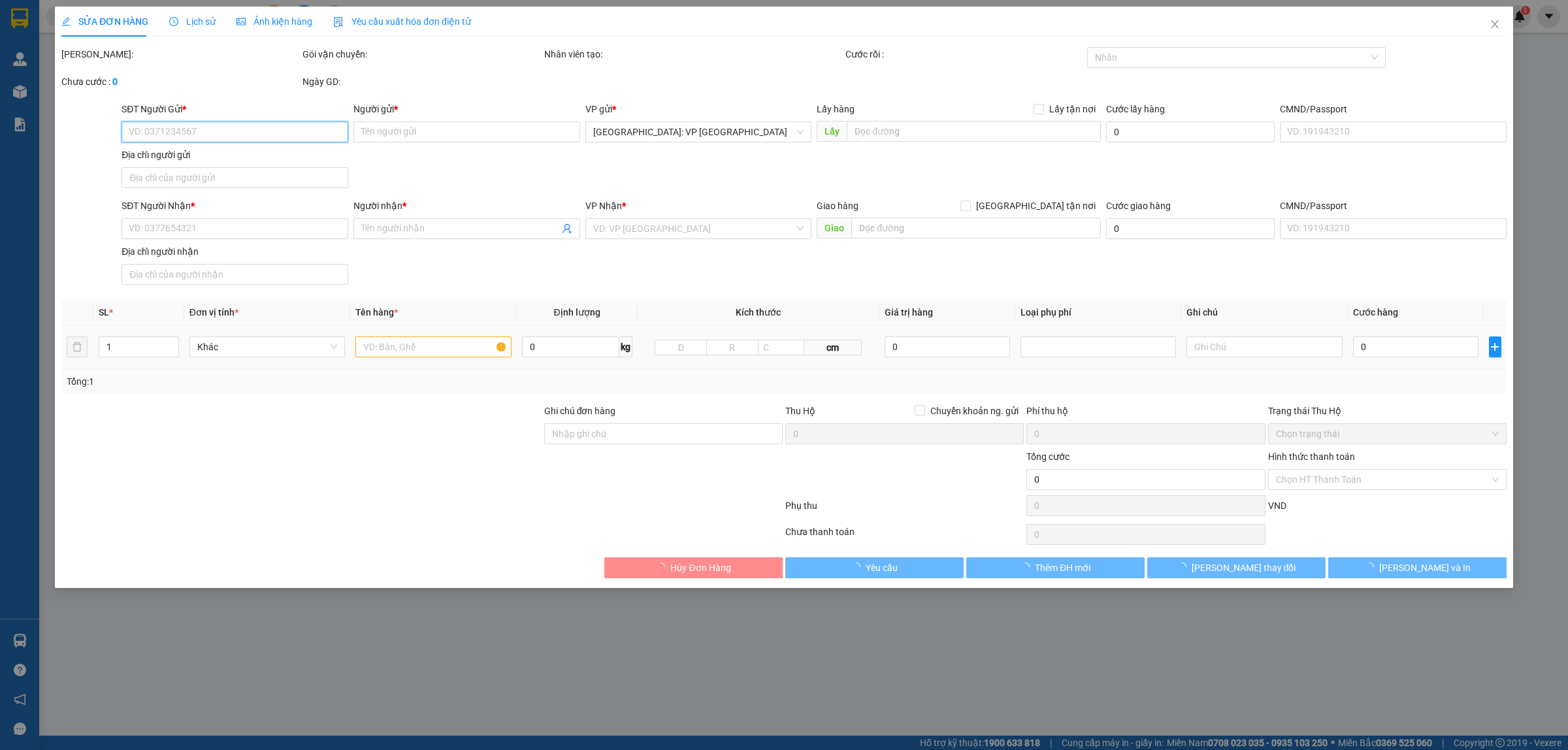
type input "136 đông hưng thuận 06, tân hưng thuận, quận 12, hcm"
type input "120.000"
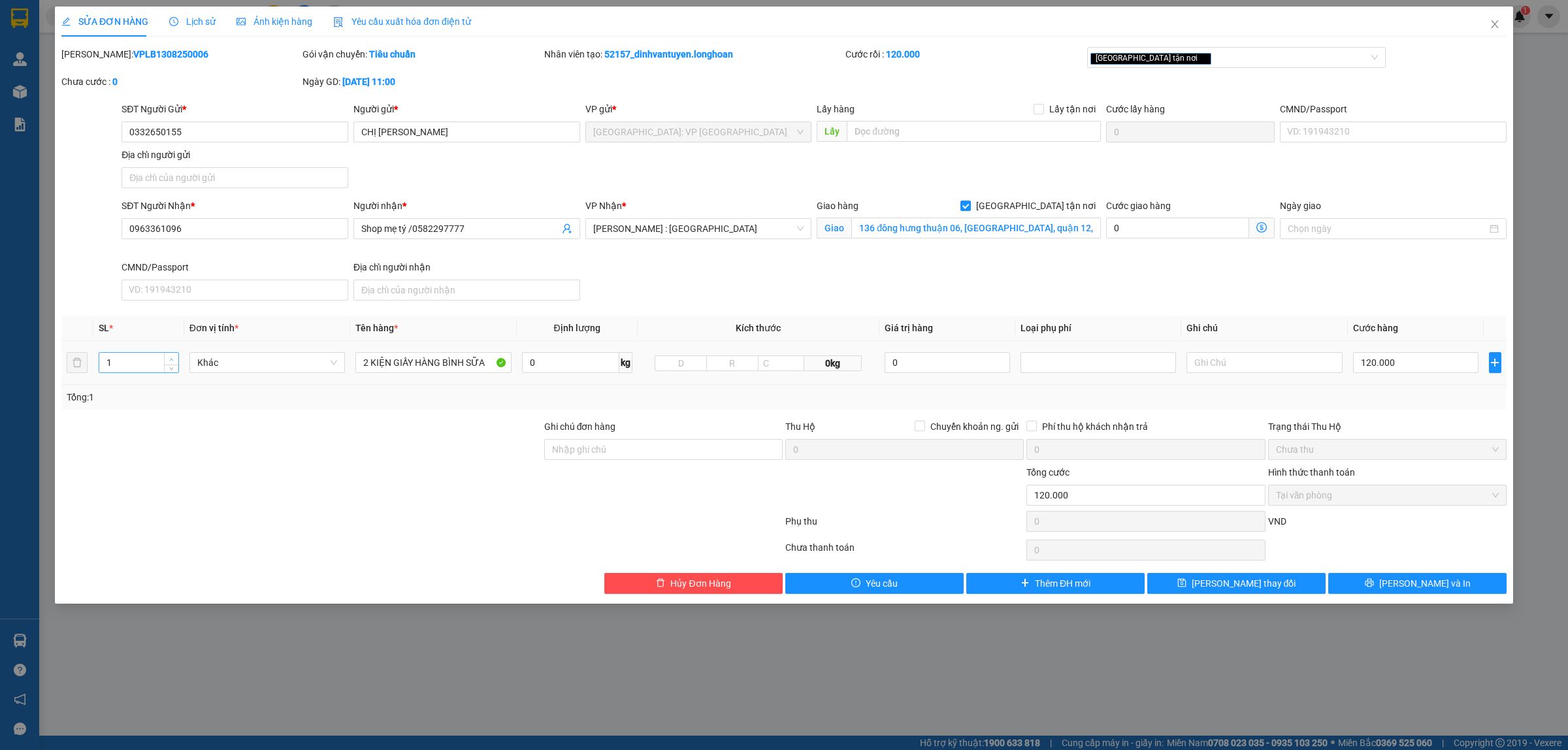
type input "2"
click at [170, 360] on icon "up" at bounding box center [171, 359] width 4 height 4
click at [1407, 586] on span "[PERSON_NAME] và In" at bounding box center [1425, 584] width 91 height 14
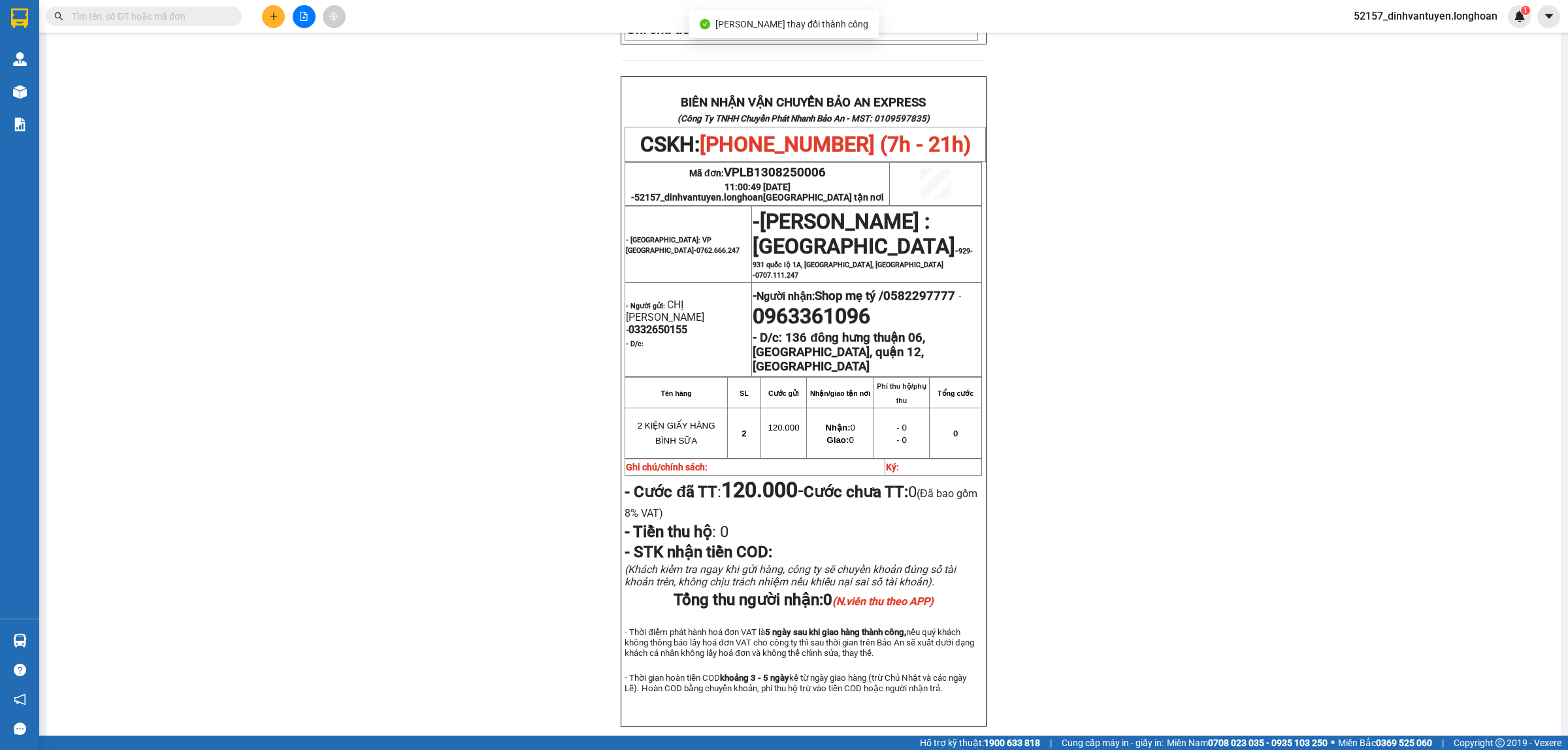
scroll to position [545, 0]
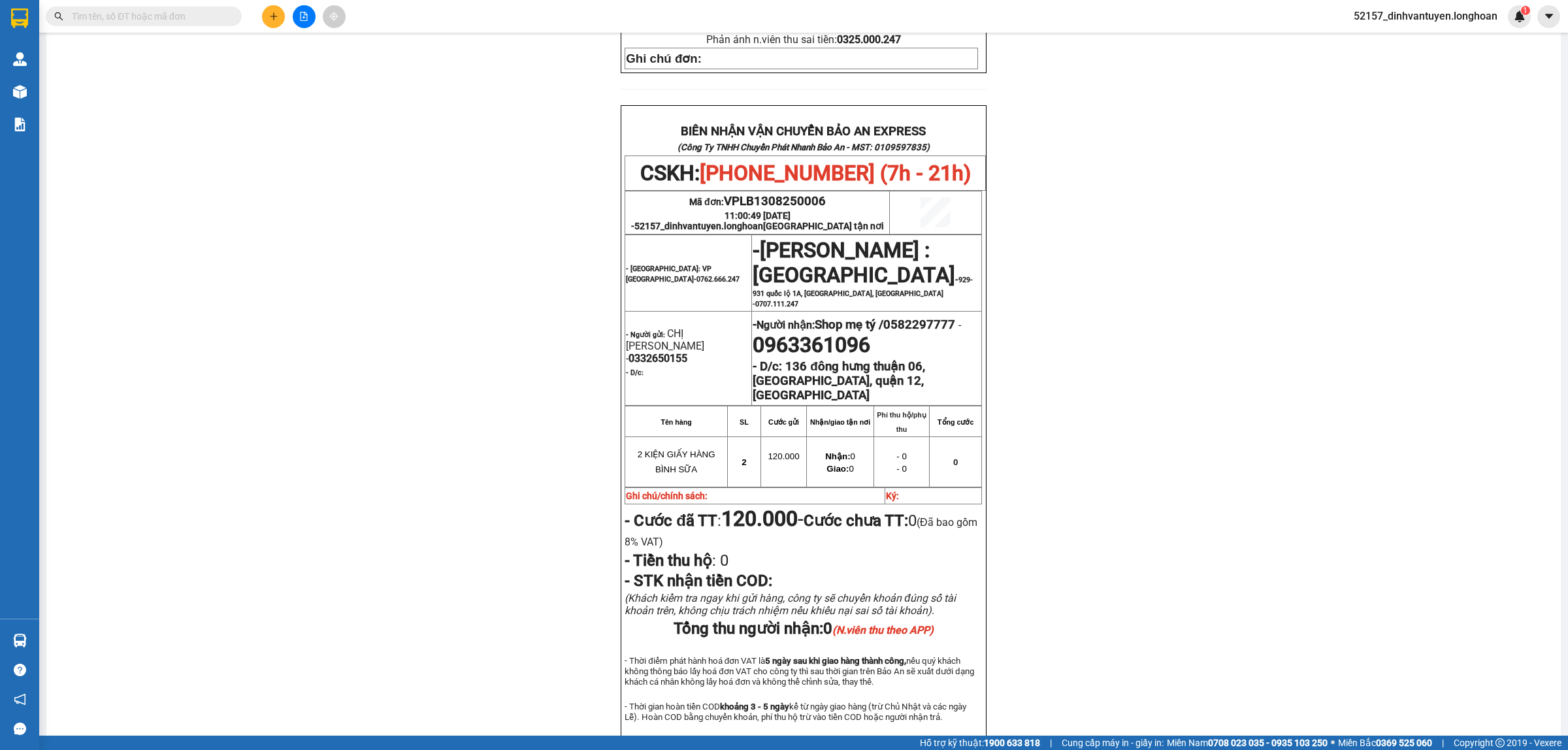
click at [273, 13] on icon "plus" at bounding box center [274, 16] width 9 height 9
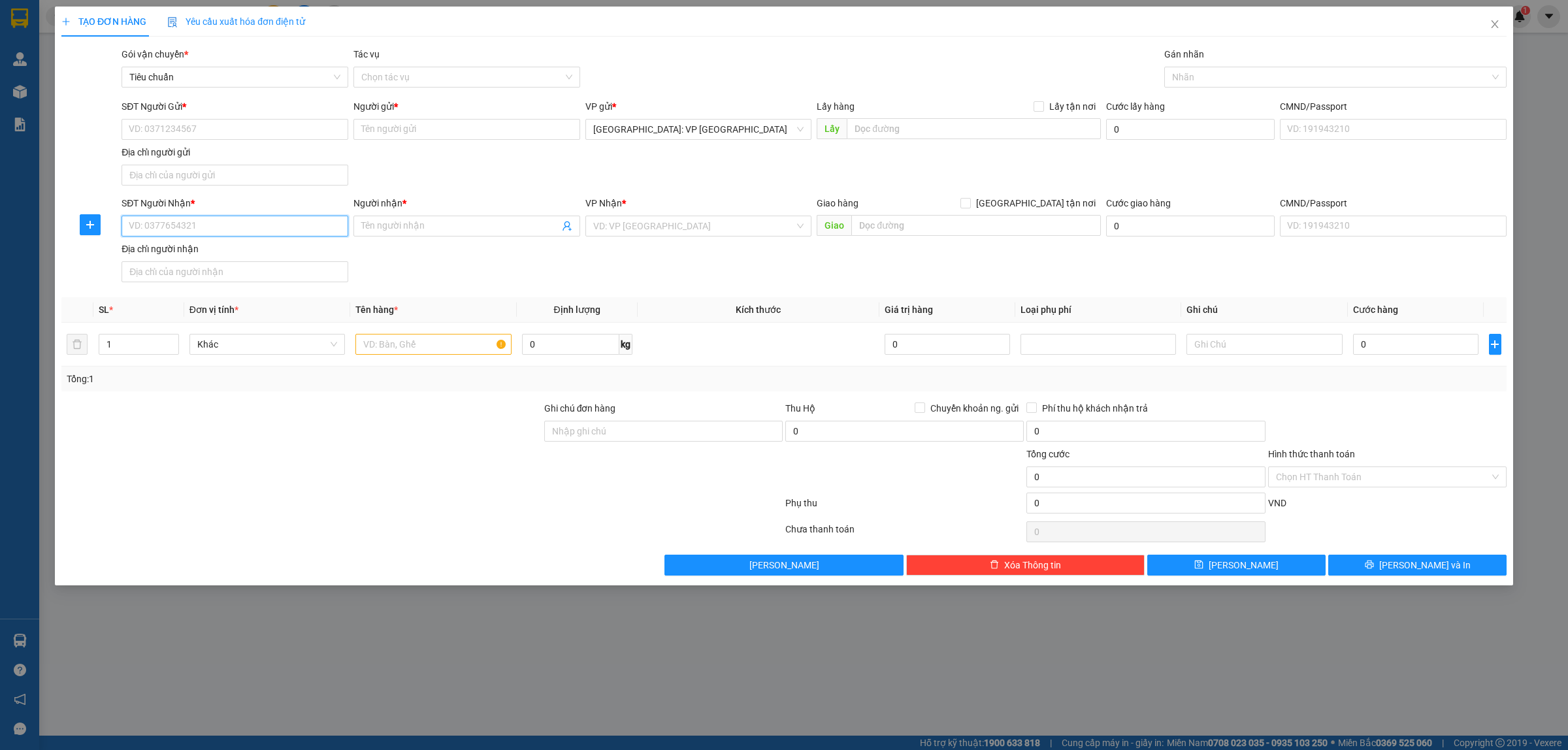
click at [207, 230] on input "SĐT Người Nhận *" at bounding box center [234, 225] width 227 height 21
type input "0911538784"
click at [240, 263] on div "0911538784 - Mẹ Cá Heo" at bounding box center [234, 253] width 227 height 21
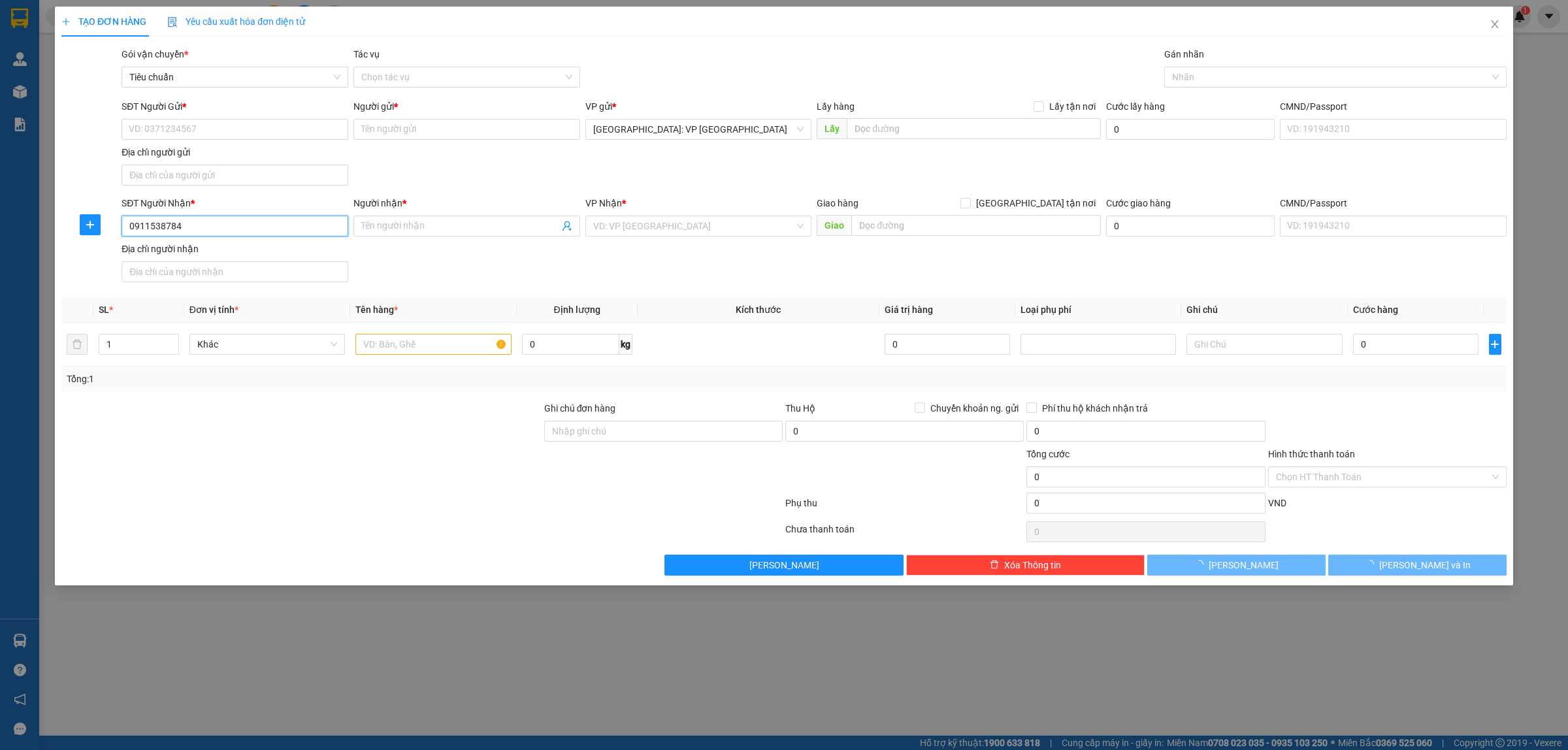
type input "Mẹ Cá Heo"
checkbox input "true"
type input "64/12 khu phố 1, đường số 8, Linh Đông, Thủ Đức, HCM"
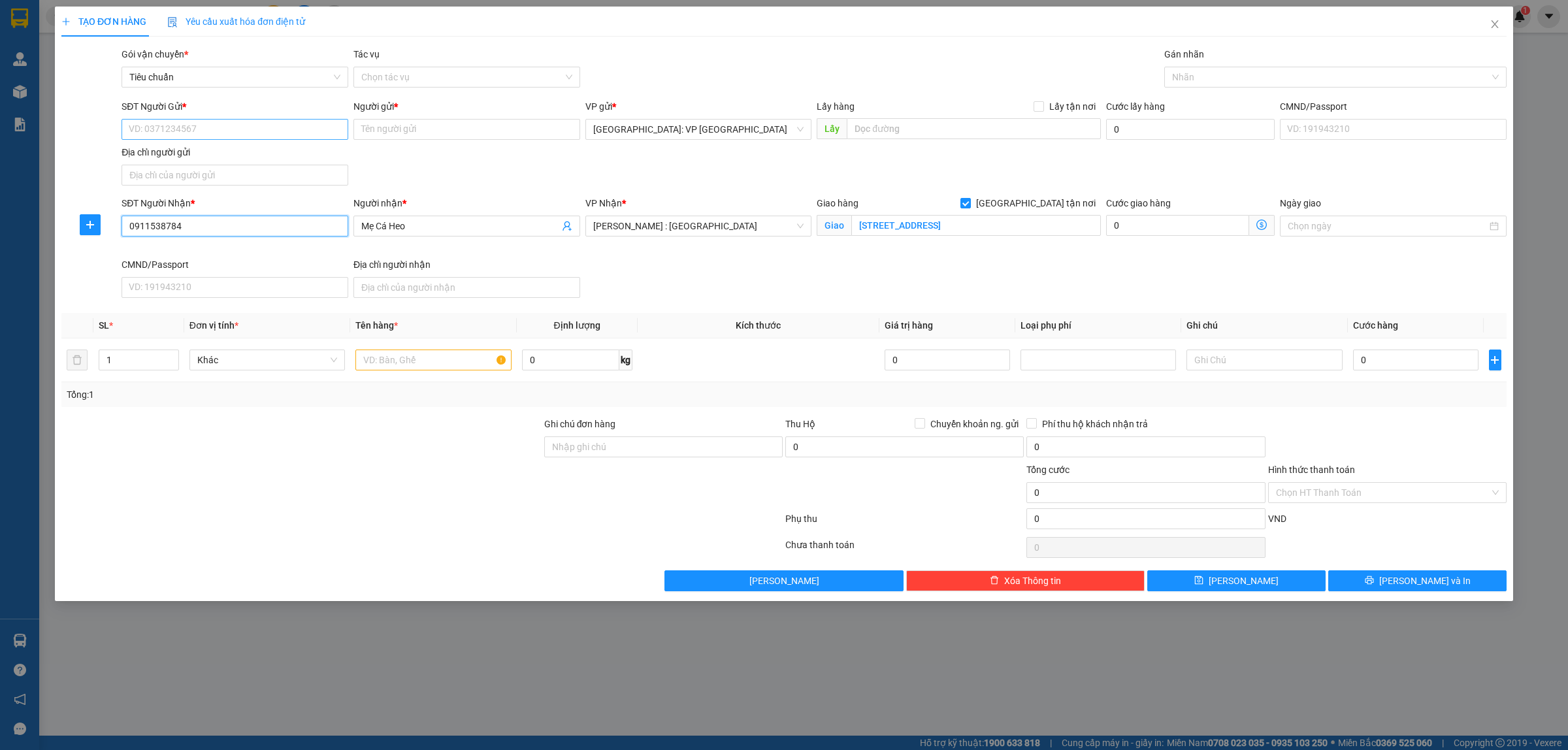
type input "0911538784"
click at [266, 134] on input "SĐT Người Gửi *" at bounding box center [234, 129] width 227 height 21
paste input "0332650155"
type input "0332650155"
drag, startPoint x: 266, startPoint y: 149, endPoint x: 283, endPoint y: 153, distance: 17.5
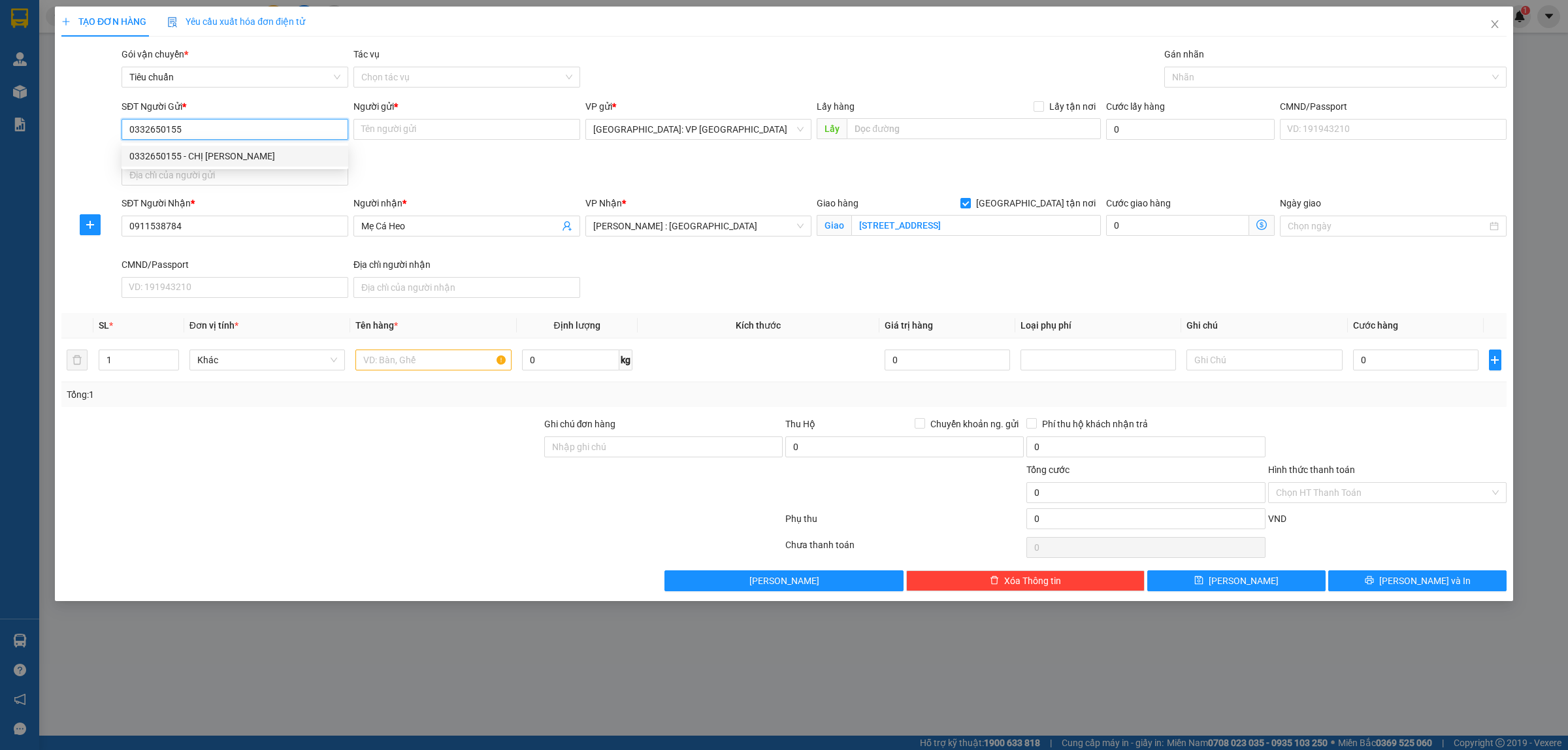
click at [266, 151] on div "0332650155 - CHỊ CHUNG" at bounding box center [234, 156] width 211 height 14
type input "CHỊ CHUNG"
click at [253, 125] on input "0332650155" at bounding box center [234, 129] width 227 height 21
type input "0332650155"
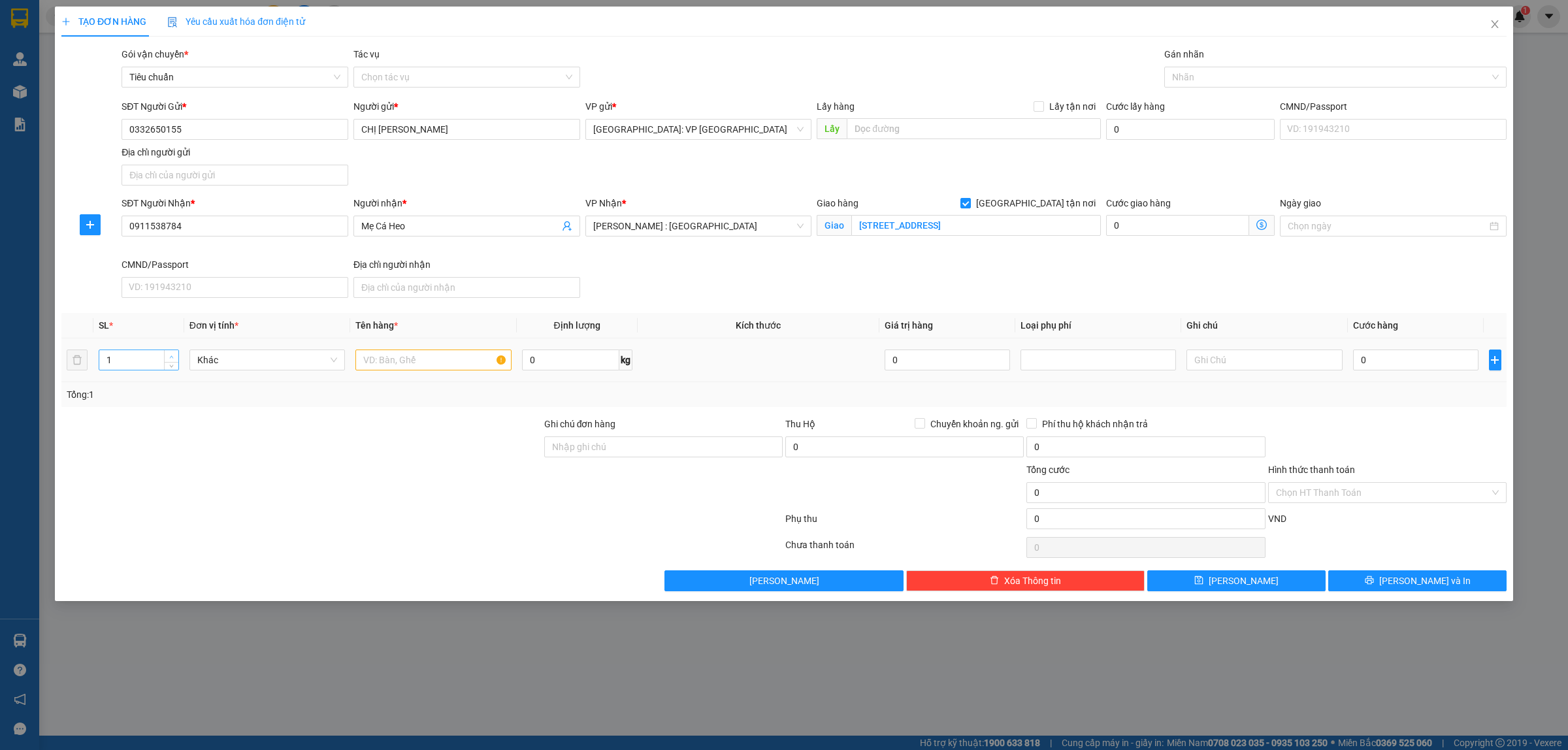
type input "2"
drag, startPoint x: 167, startPoint y: 355, endPoint x: 193, endPoint y: 360, distance: 26.5
click at [168, 356] on span "up" at bounding box center [171, 356] width 8 height 8
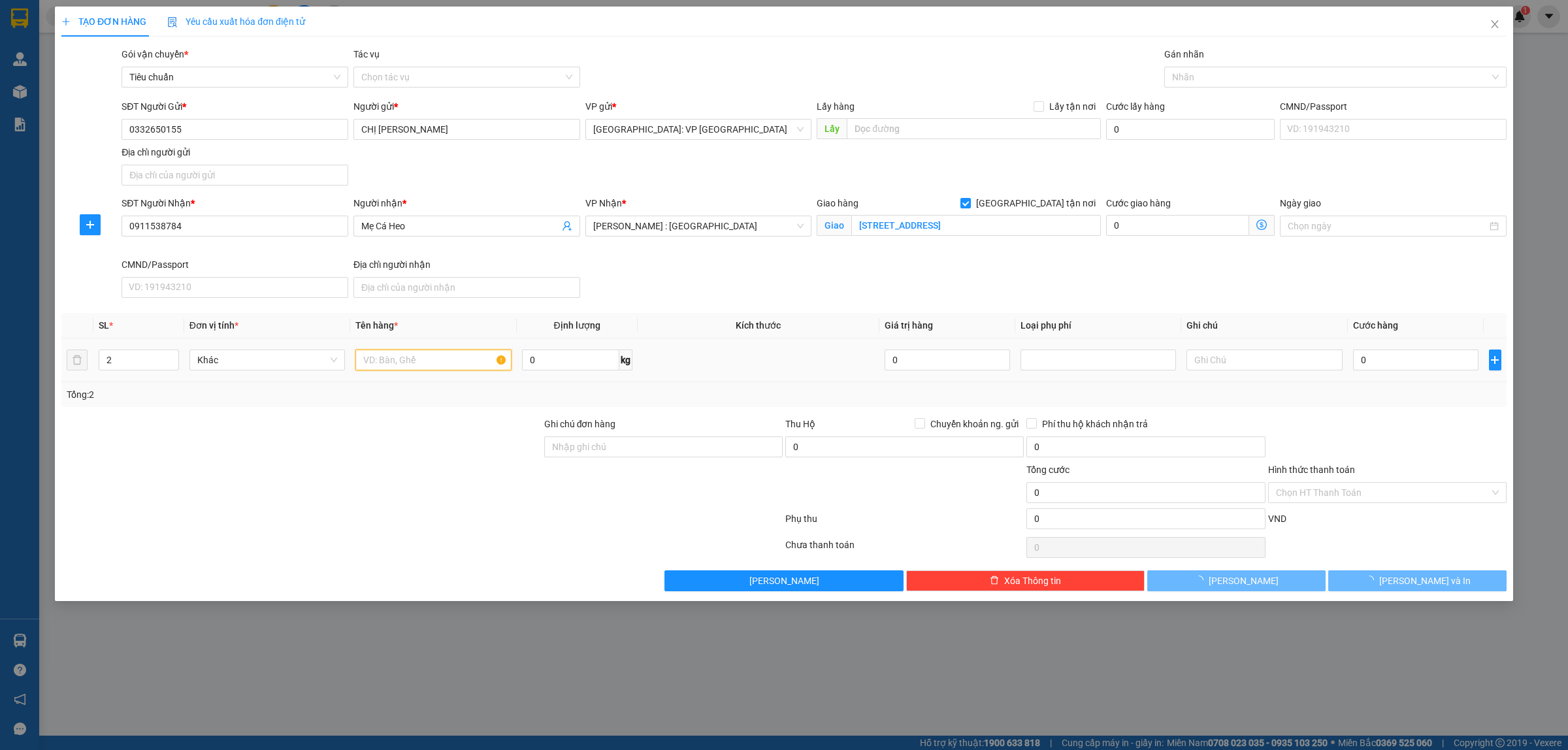
drag, startPoint x: 378, startPoint y: 366, endPoint x: 391, endPoint y: 361, distance: 13.9
click at [379, 366] on input "text" at bounding box center [432, 360] width 155 height 21
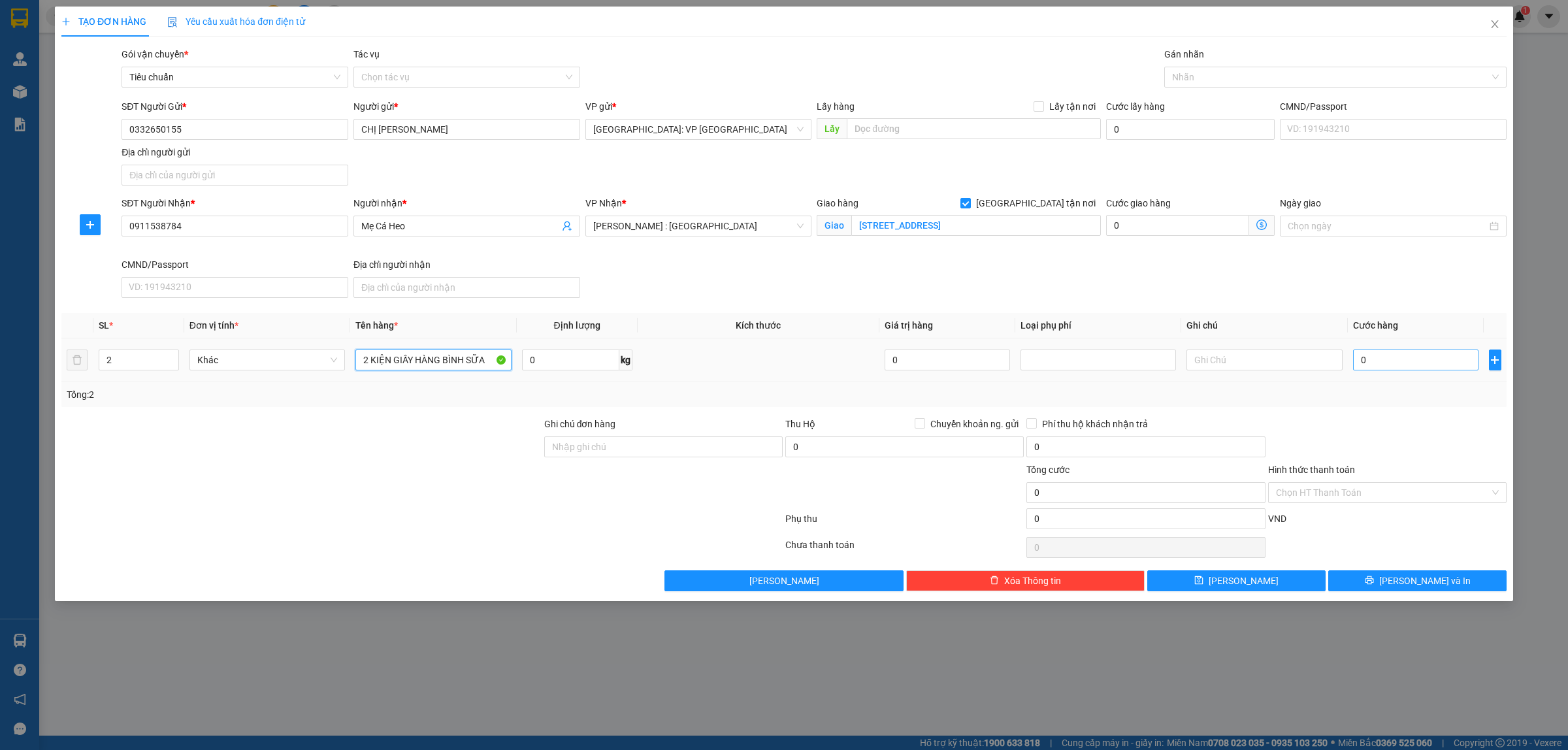
type input "2 KIỆN GIẤY HÀNG BÌNH SỮA"
click at [1442, 356] on input "0" at bounding box center [1416, 360] width 126 height 21
click at [1206, 81] on div at bounding box center [1329, 76] width 323 height 15
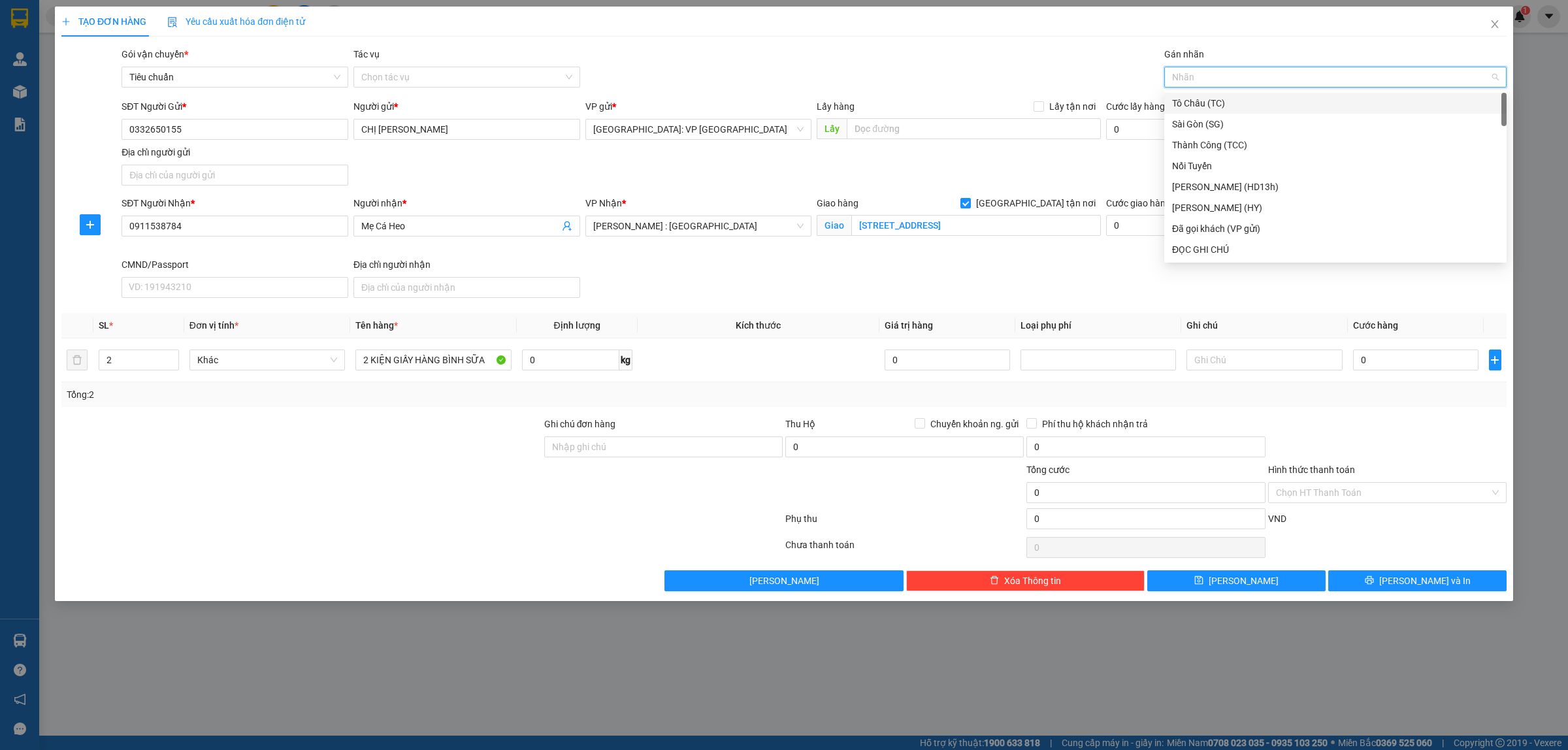
type input "G"
click at [1212, 250] on div "[GEOGRAPHIC_DATA] tận nơi" at bounding box center [1336, 249] width 327 height 14
click at [1408, 362] on input "0" at bounding box center [1416, 360] width 126 height 21
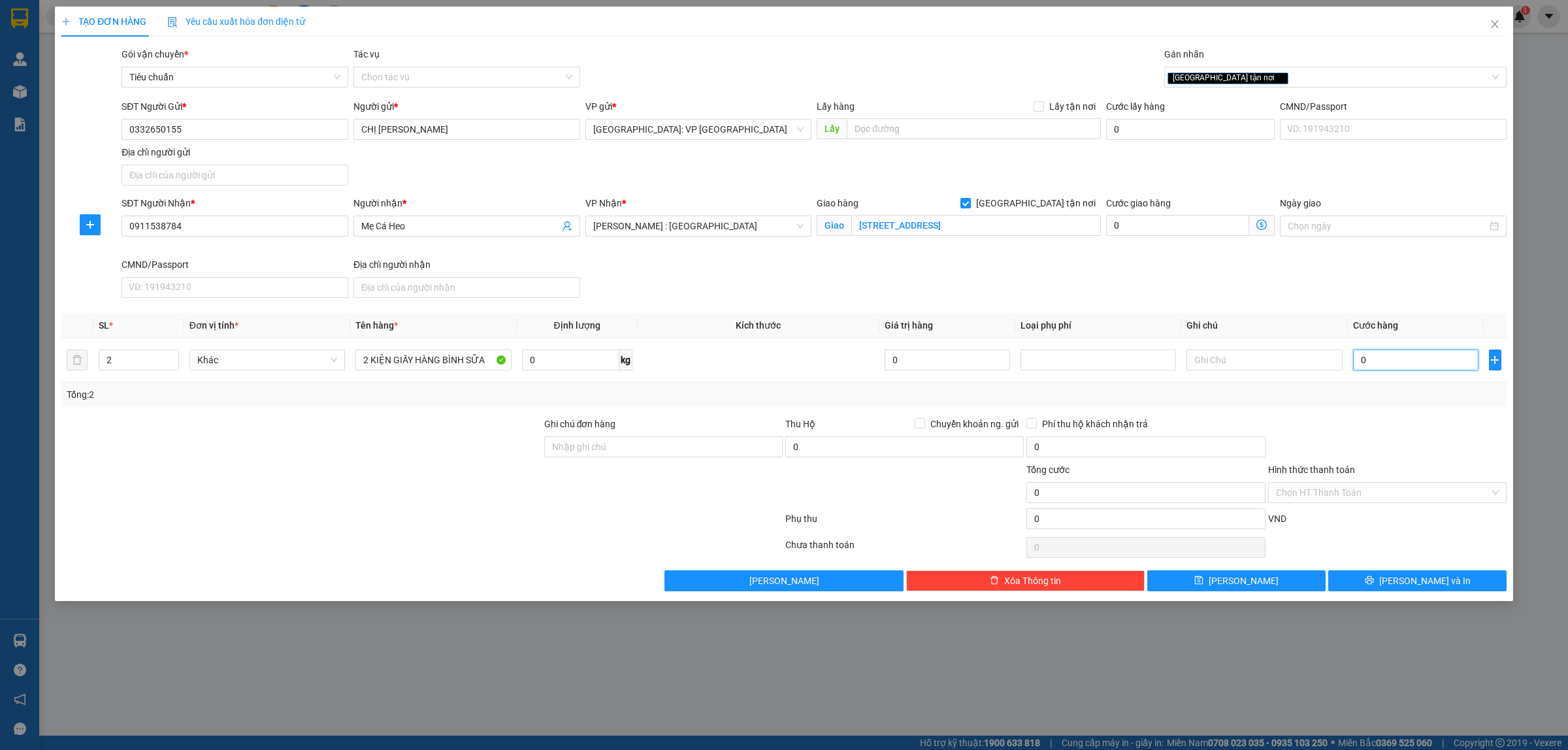
type input "1"
type input "19"
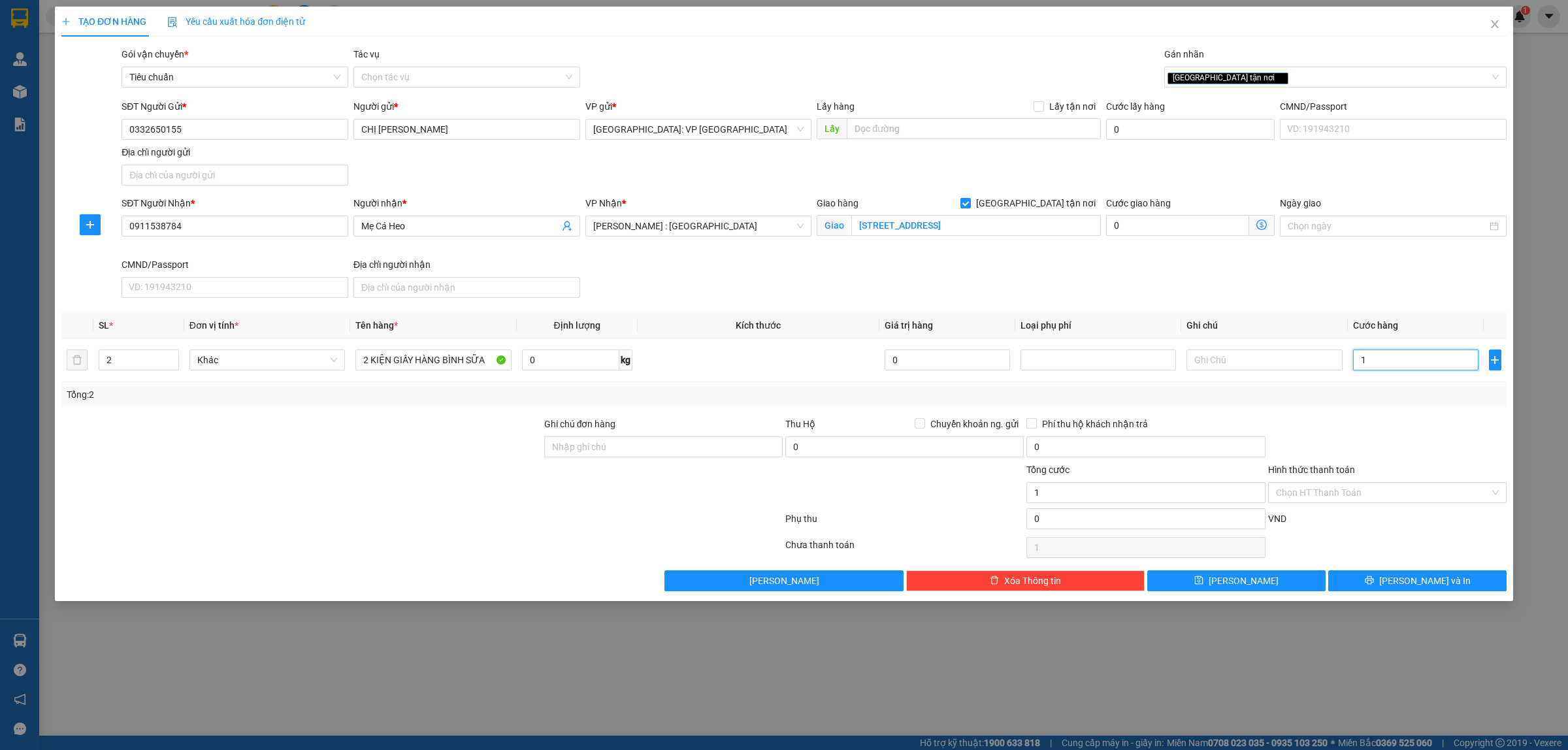
type input "19"
type input "190"
type input "1.900"
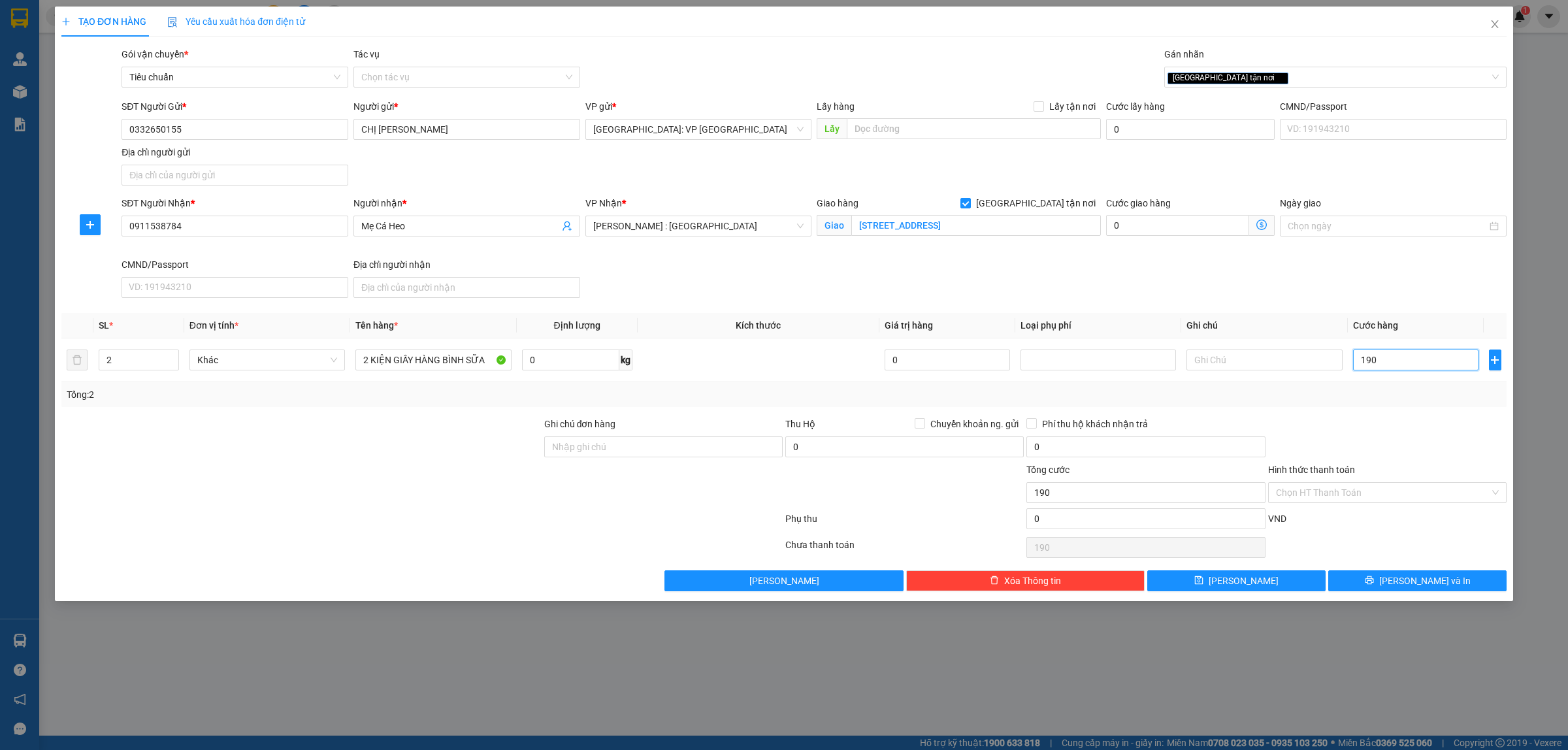
type input "1.900"
type input "19.000"
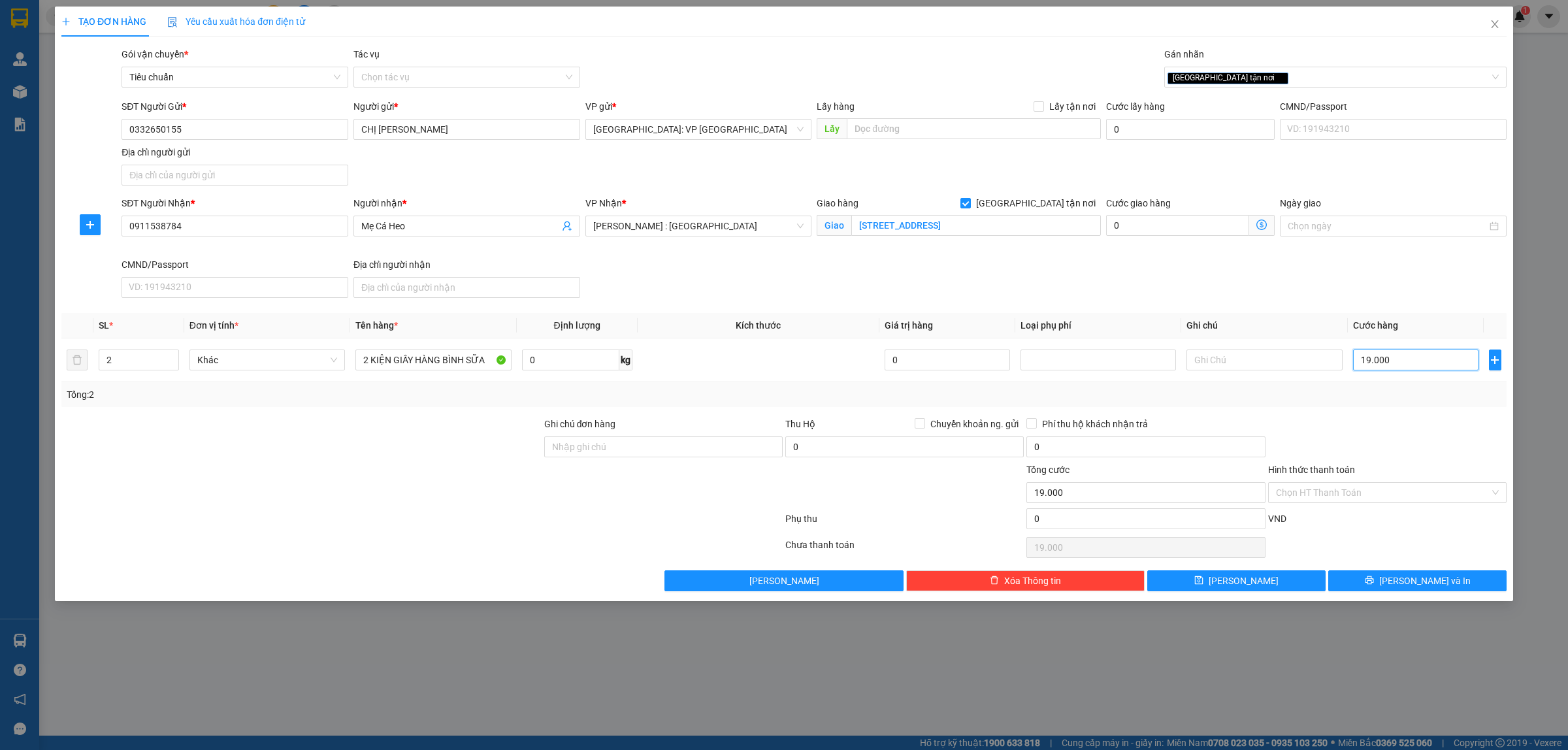
type input "190.000"
click at [1366, 498] on input "Hình thức thanh toán" at bounding box center [1383, 493] width 213 height 20
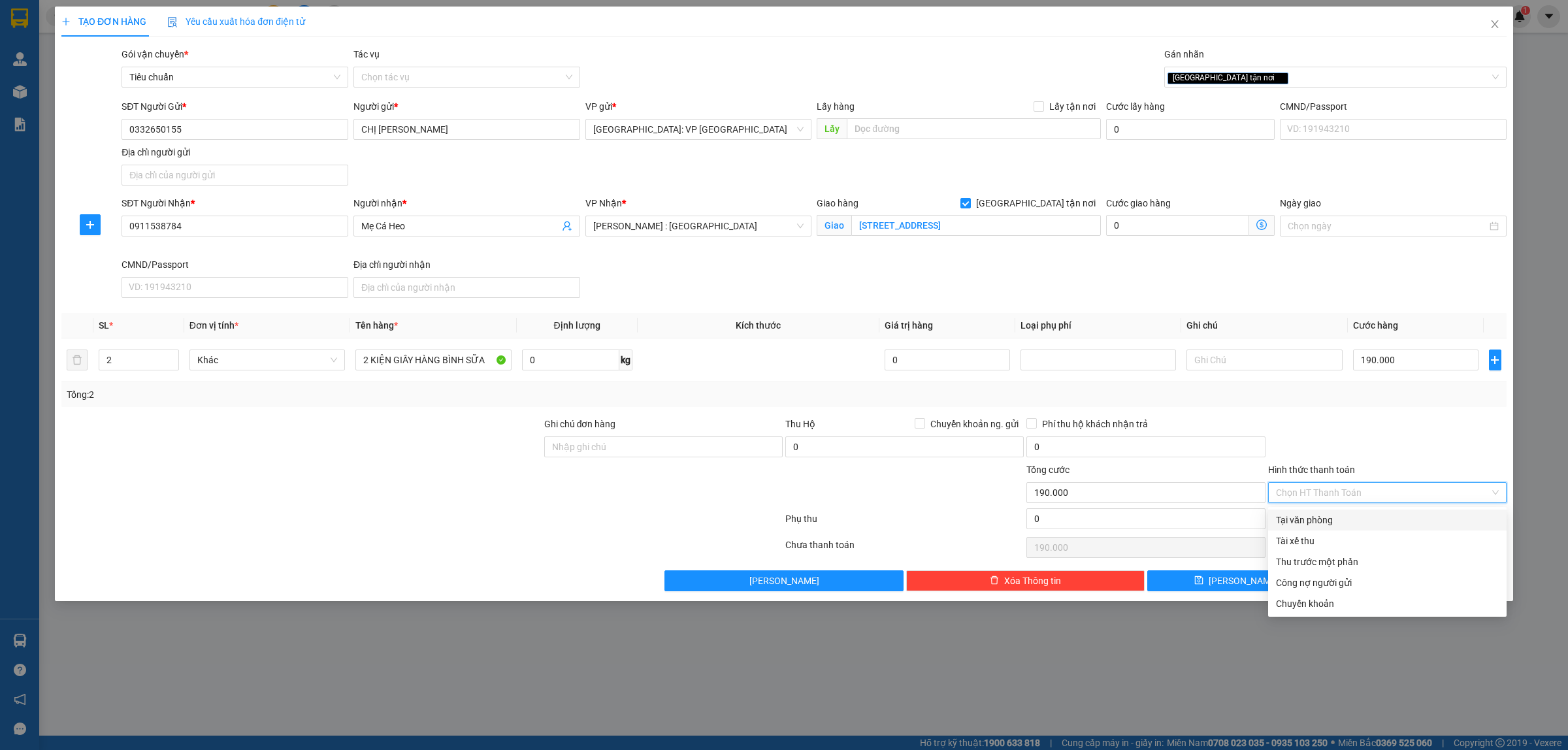
click at [1333, 517] on div "Tại văn phòng" at bounding box center [1388, 520] width 222 height 14
type input "0"
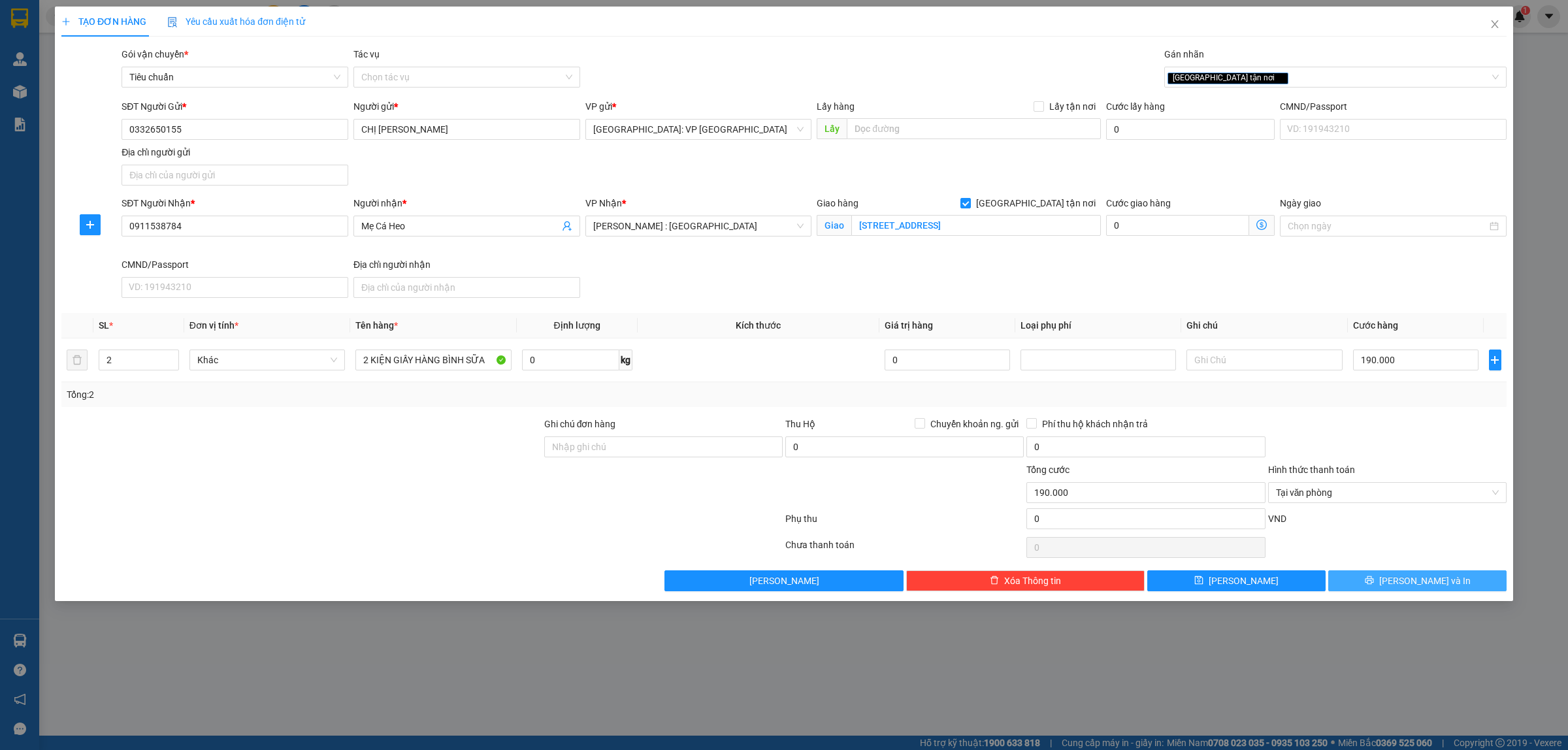
click at [1419, 579] on span "[PERSON_NAME] và In" at bounding box center [1425, 581] width 91 height 14
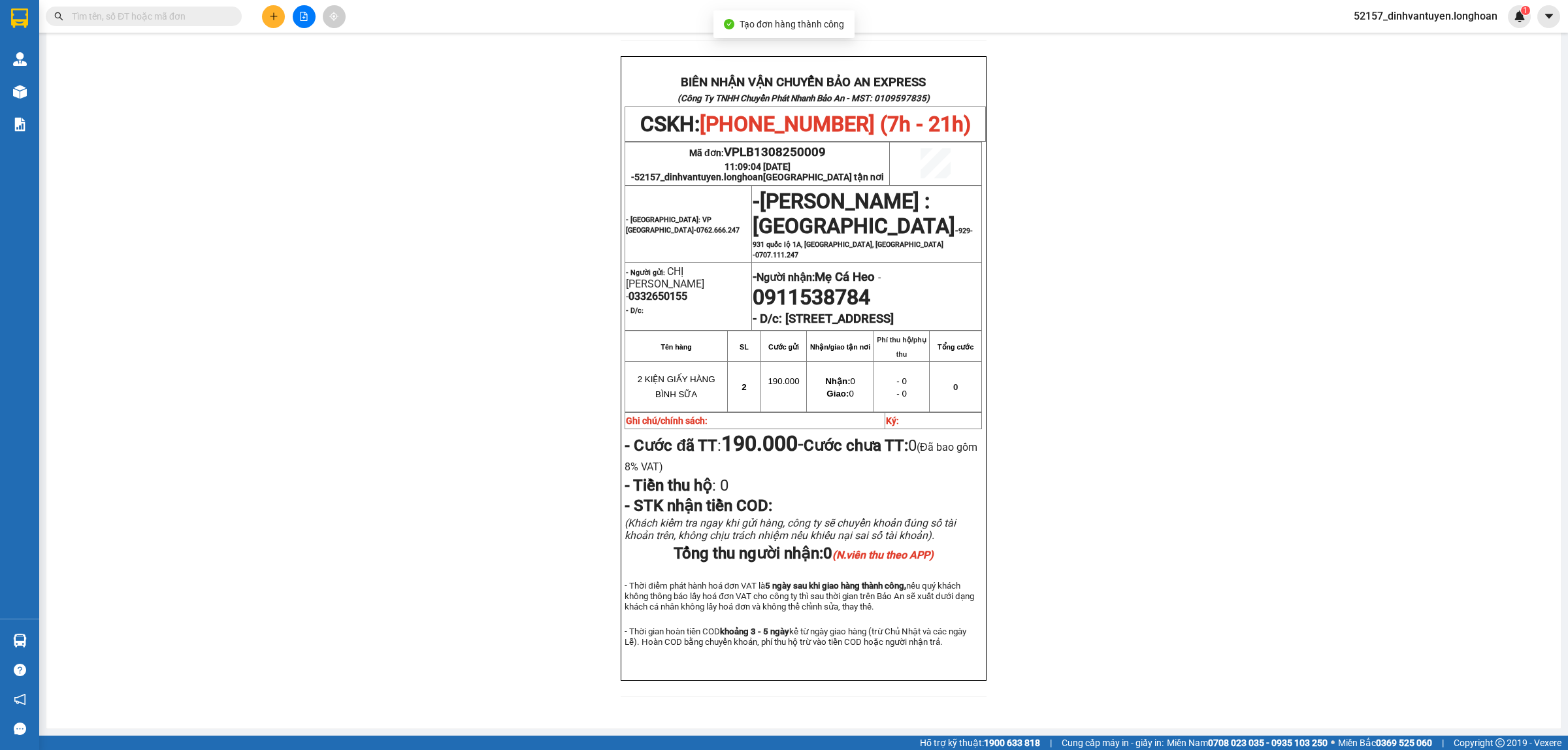
scroll to position [545, 0]
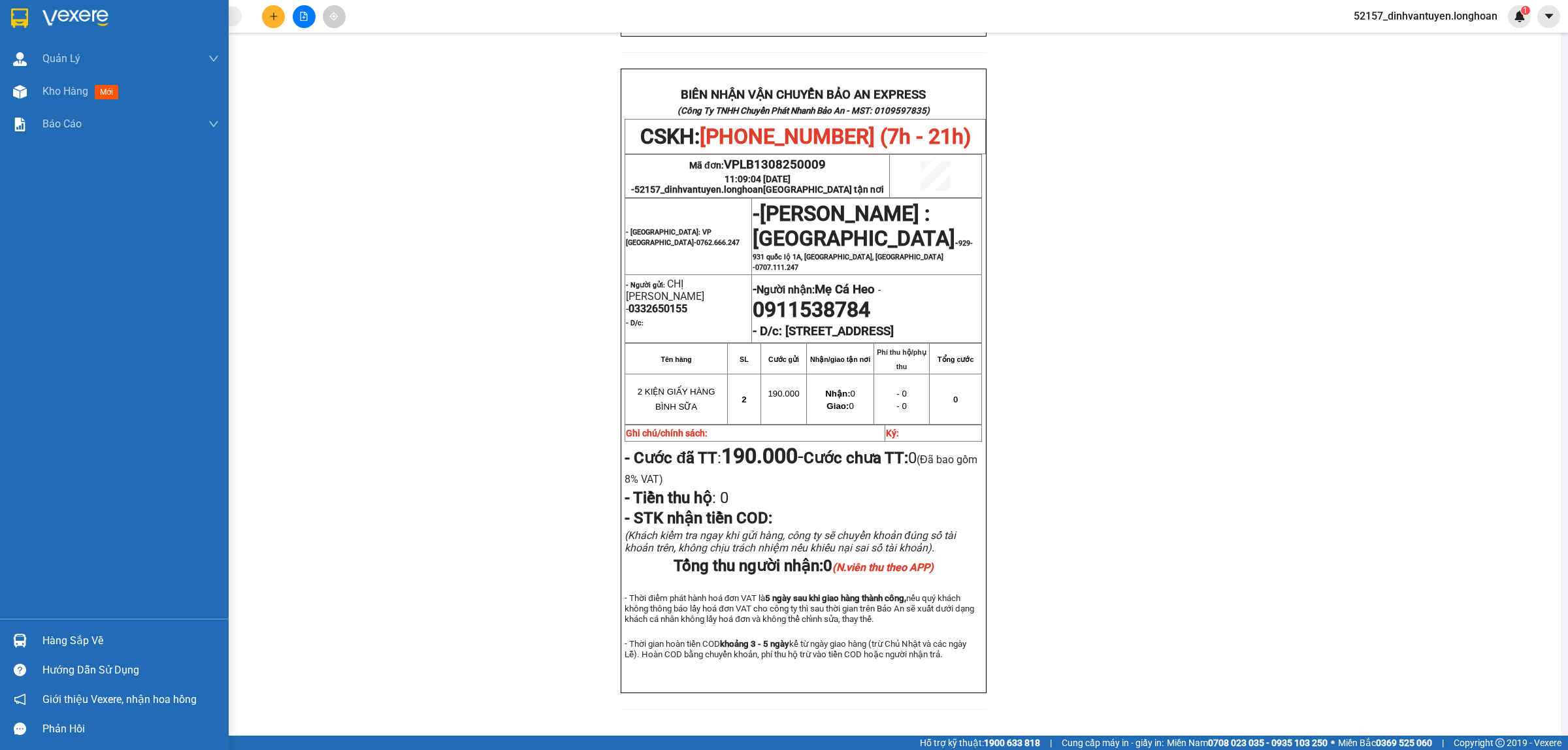
click at [21, 13] on img at bounding box center [19, 18] width 17 height 20
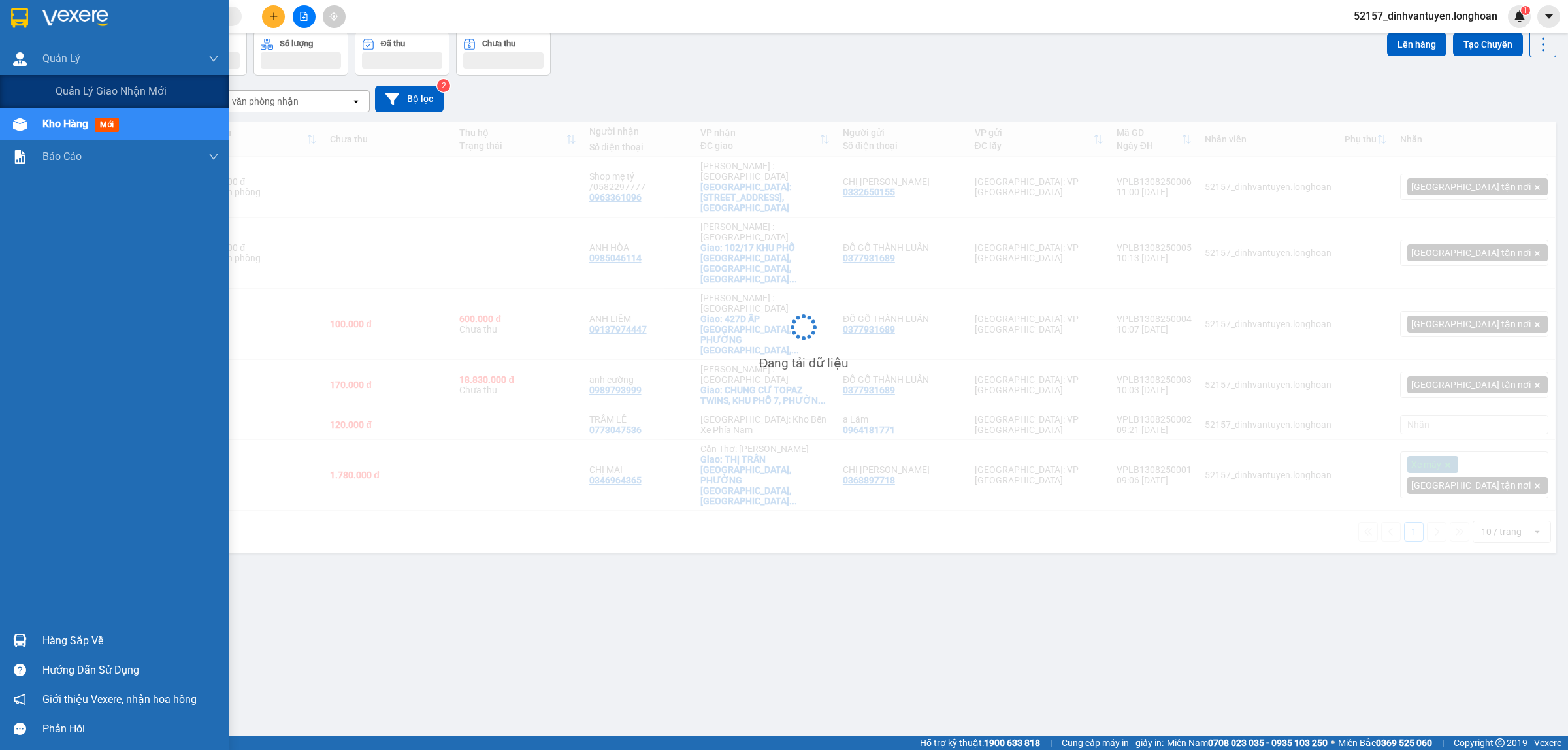
scroll to position [60, 0]
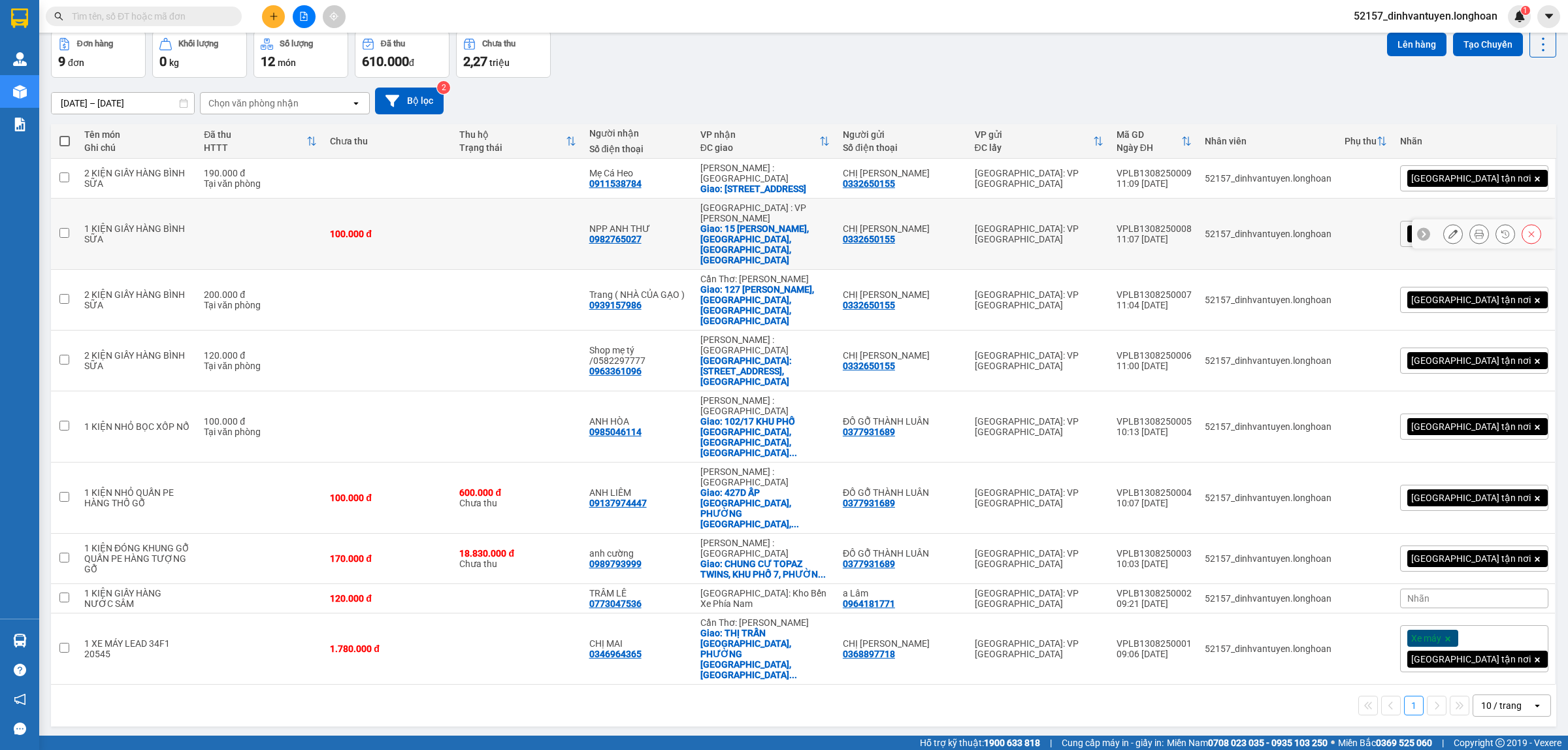
click at [1449, 230] on icon at bounding box center [1453, 234] width 9 height 9
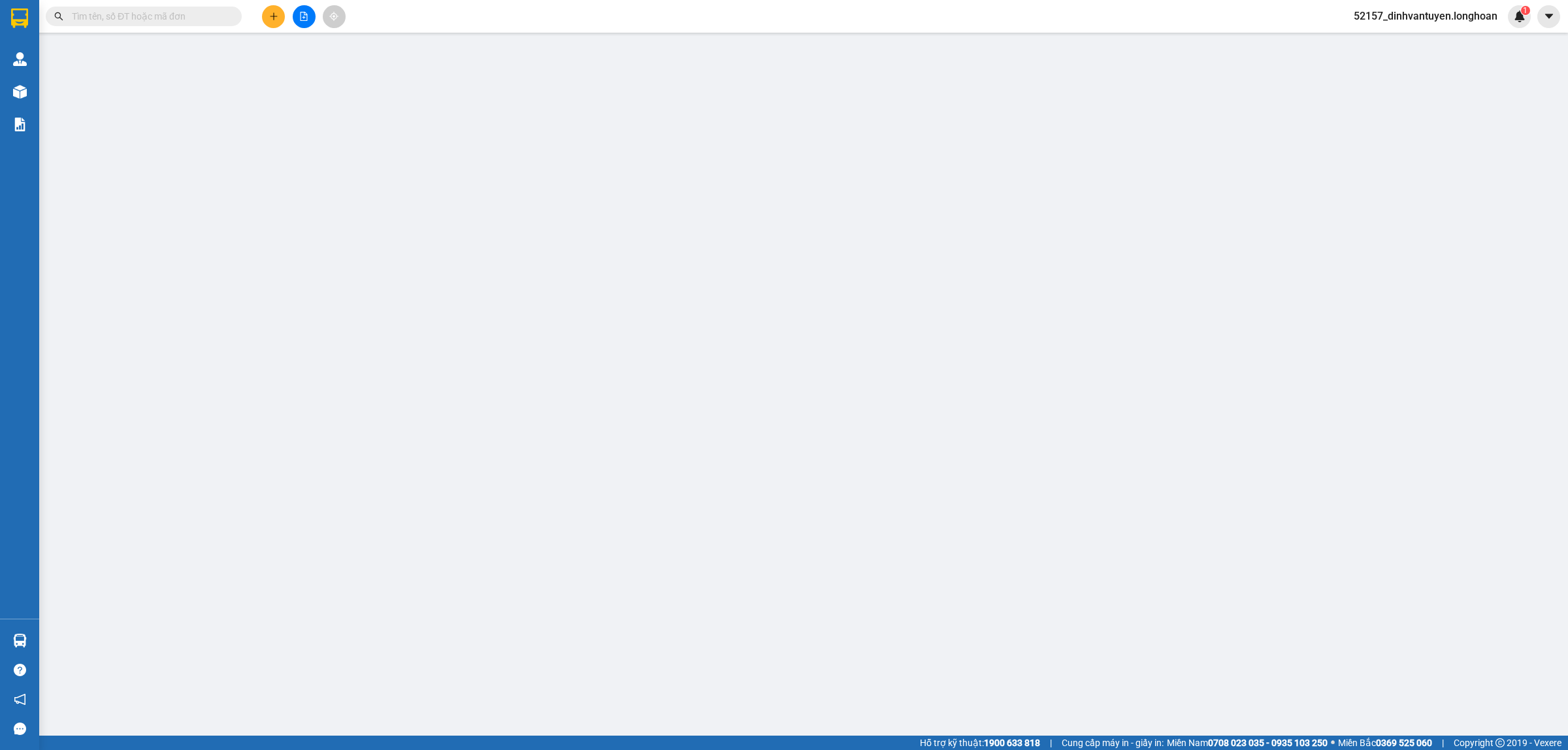
type input "0332650155"
type input "CHỊ CHUNG"
type input "0982765027"
type input "NPP ANH THƯ"
checkbox input "true"
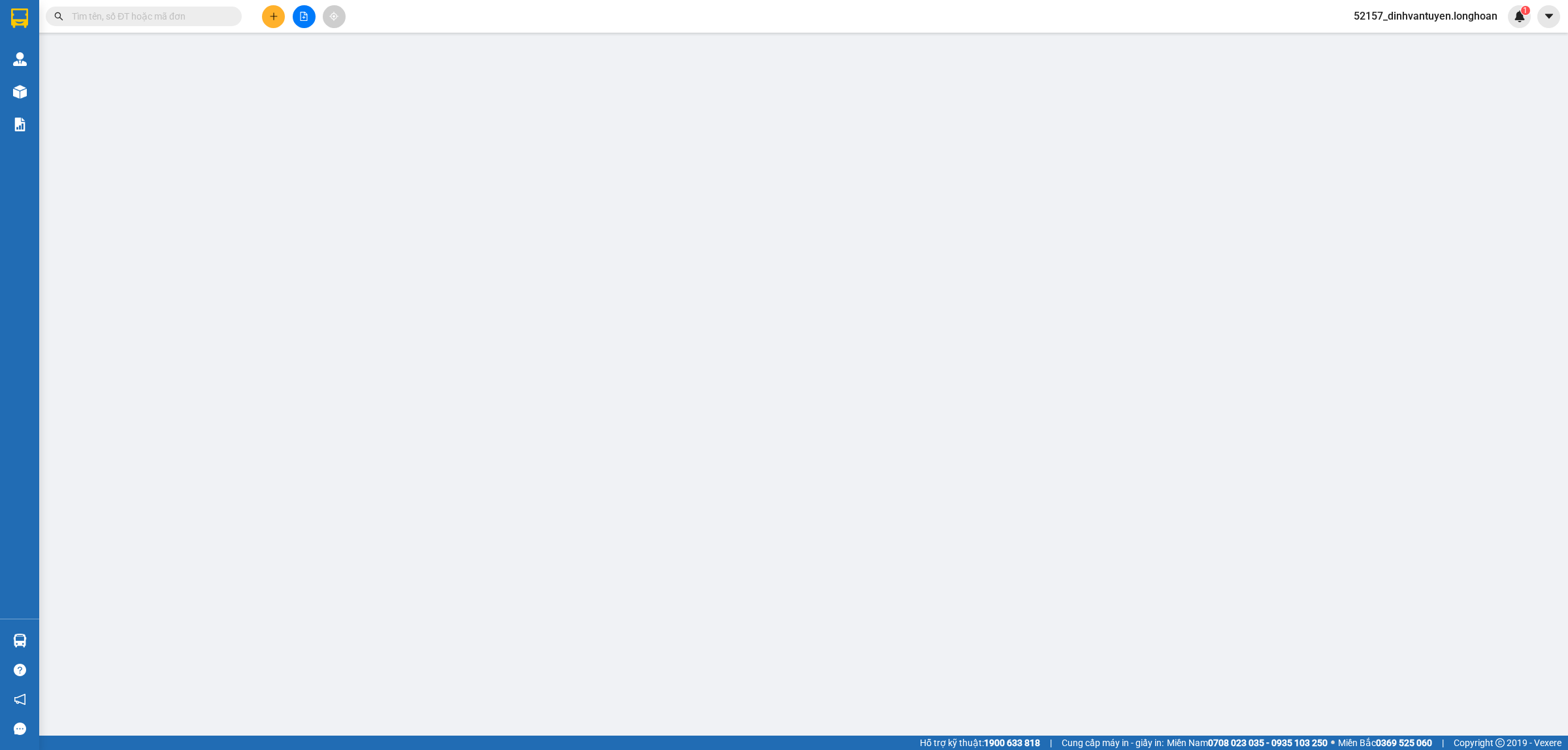
type input "15 LÊ ANH XUÂN, AN SƠN, TAM KỲ, QUẢNG NAM"
type input "100.000"
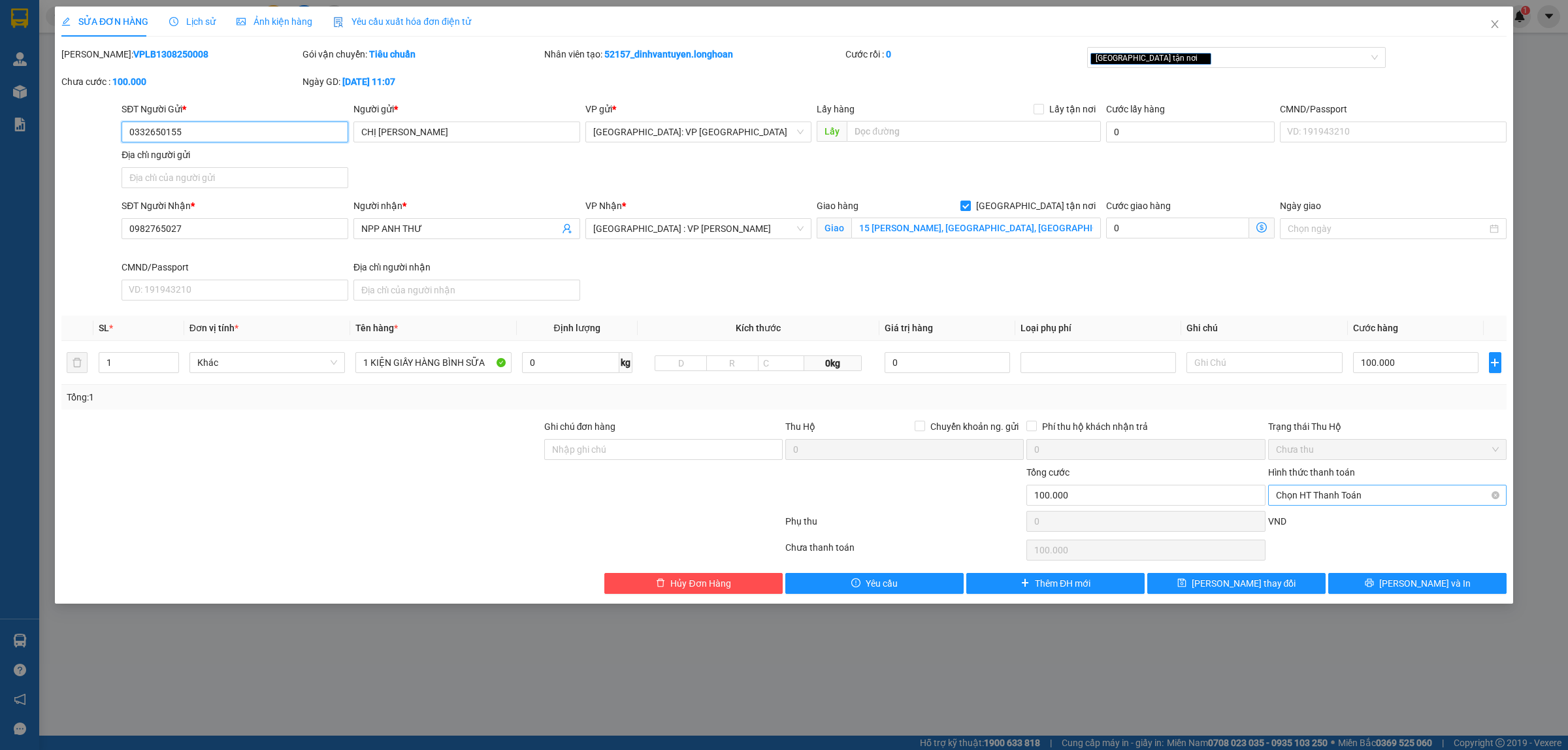
click at [1328, 494] on span "Chọn HT Thanh Toán" at bounding box center [1388, 495] width 222 height 20
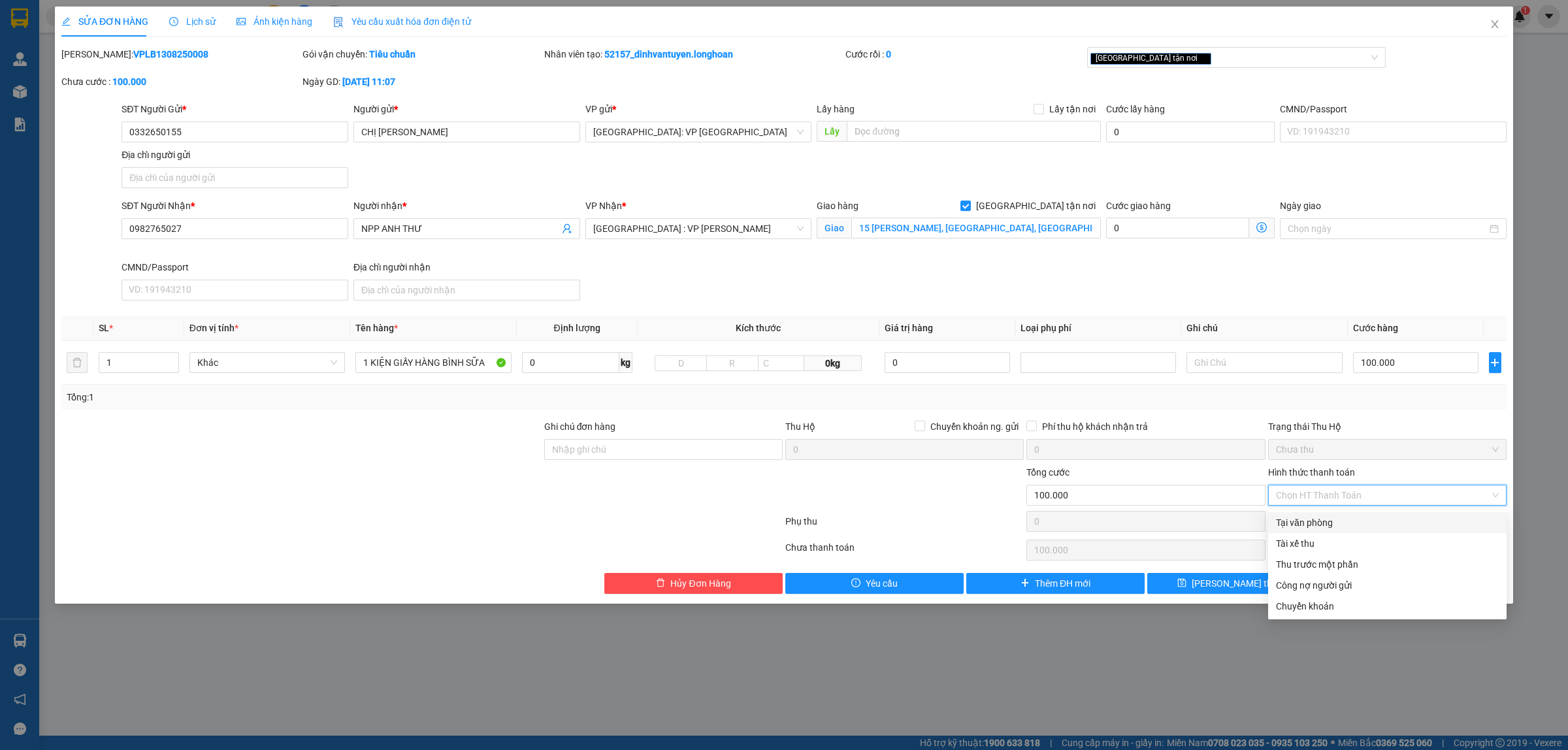
click at [1321, 521] on div "Tại văn phòng" at bounding box center [1388, 523] width 222 height 14
type input "0"
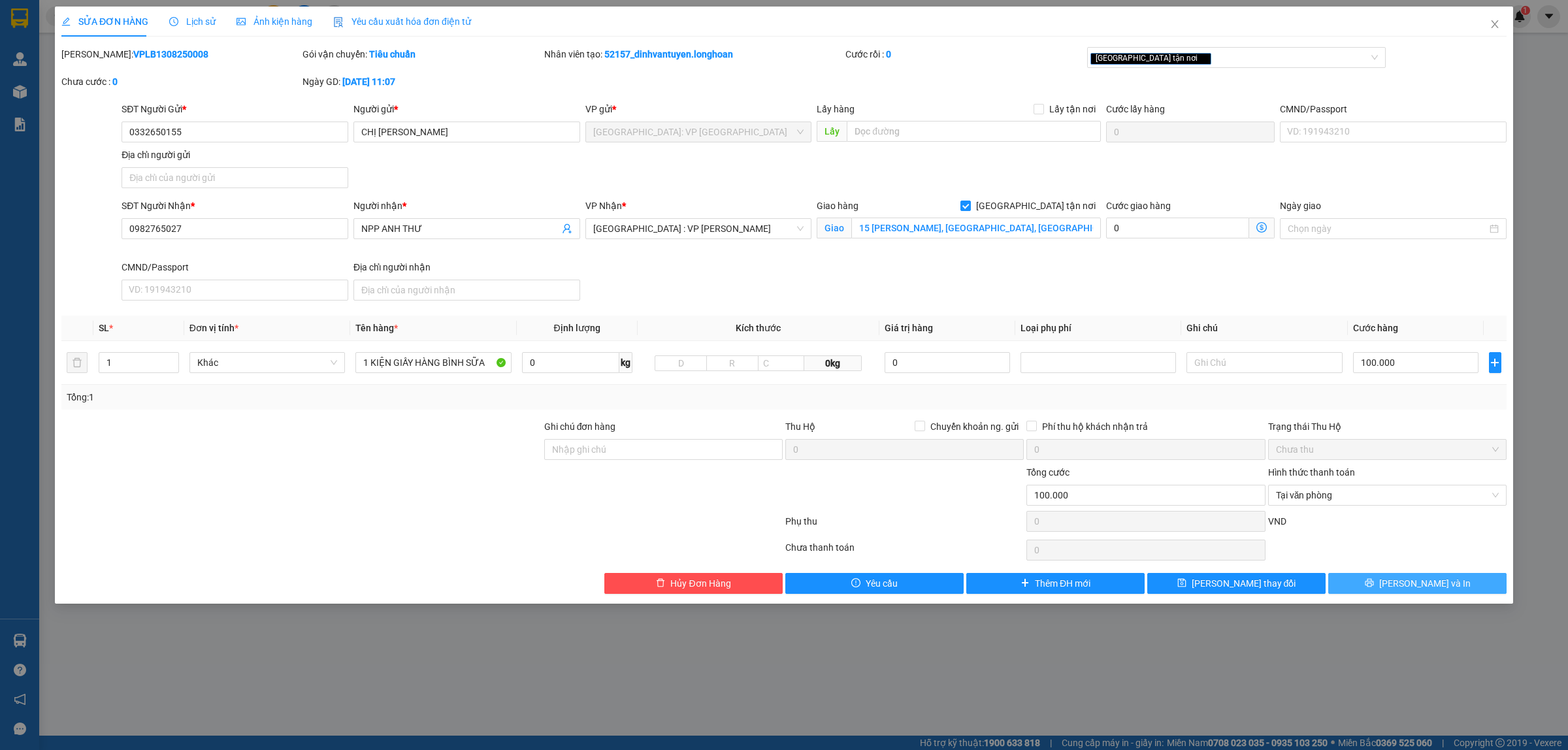
click at [1402, 583] on button "[PERSON_NAME] và In" at bounding box center [1417, 583] width 179 height 21
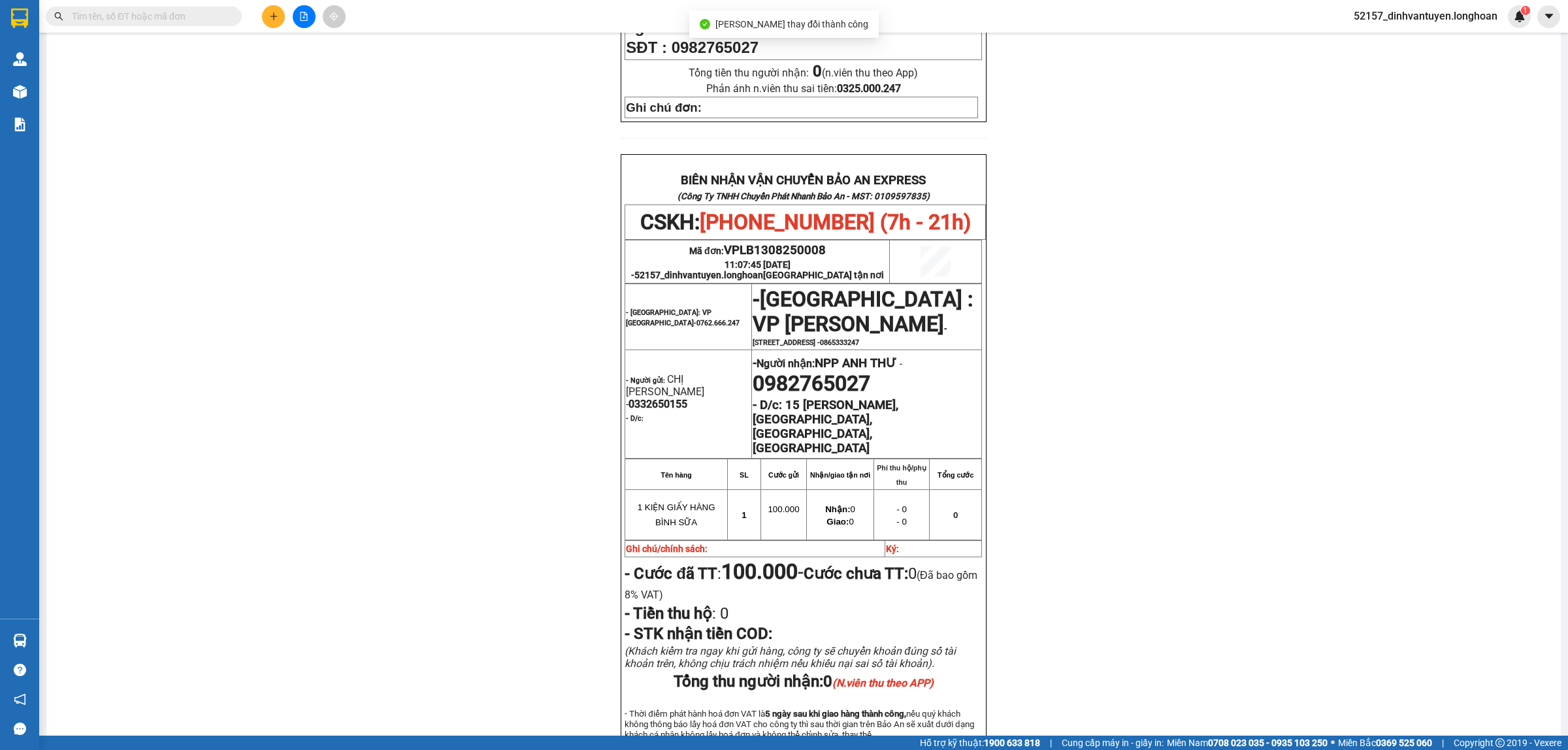
scroll to position [571, 0]
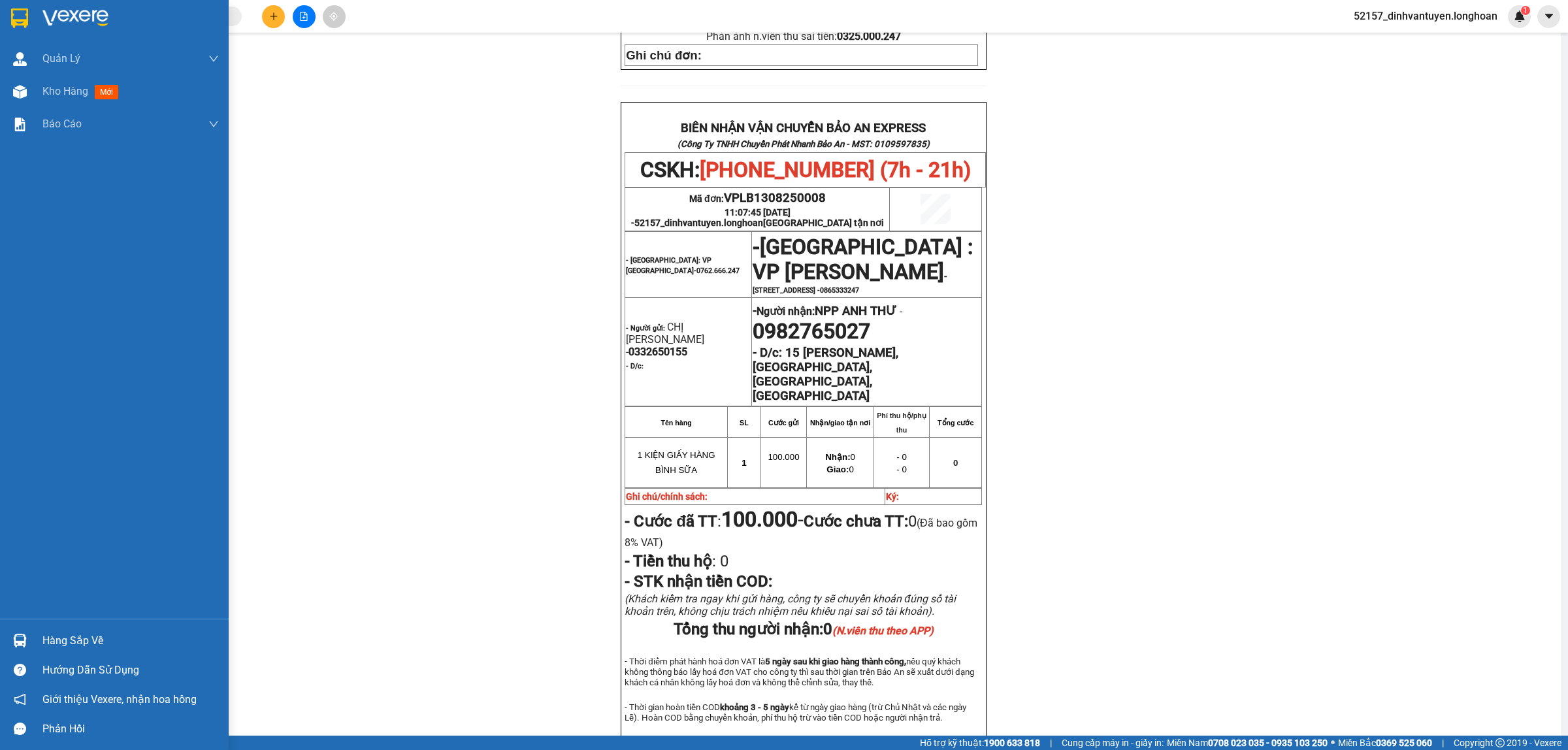
click at [21, 18] on img at bounding box center [19, 18] width 17 height 20
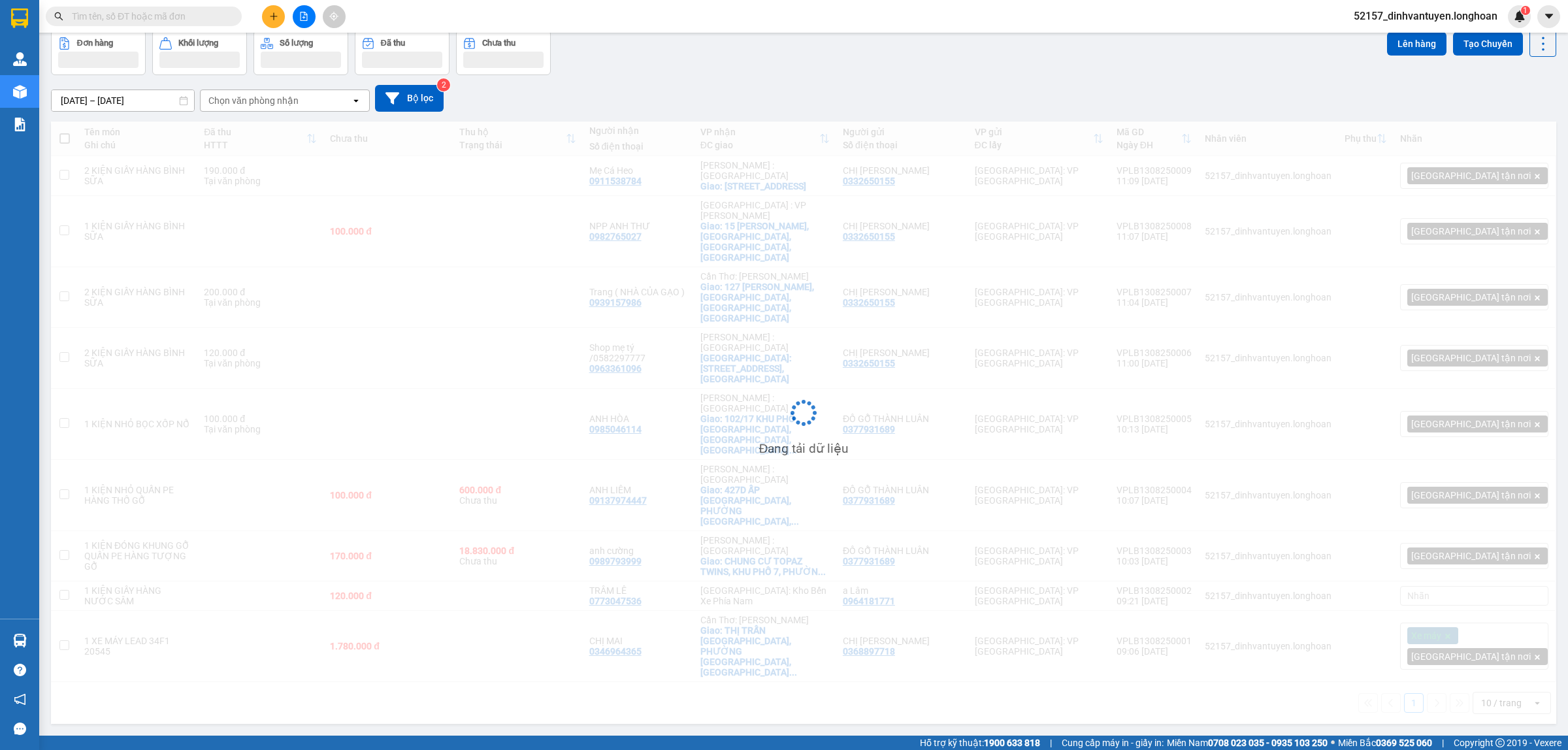
scroll to position [60, 0]
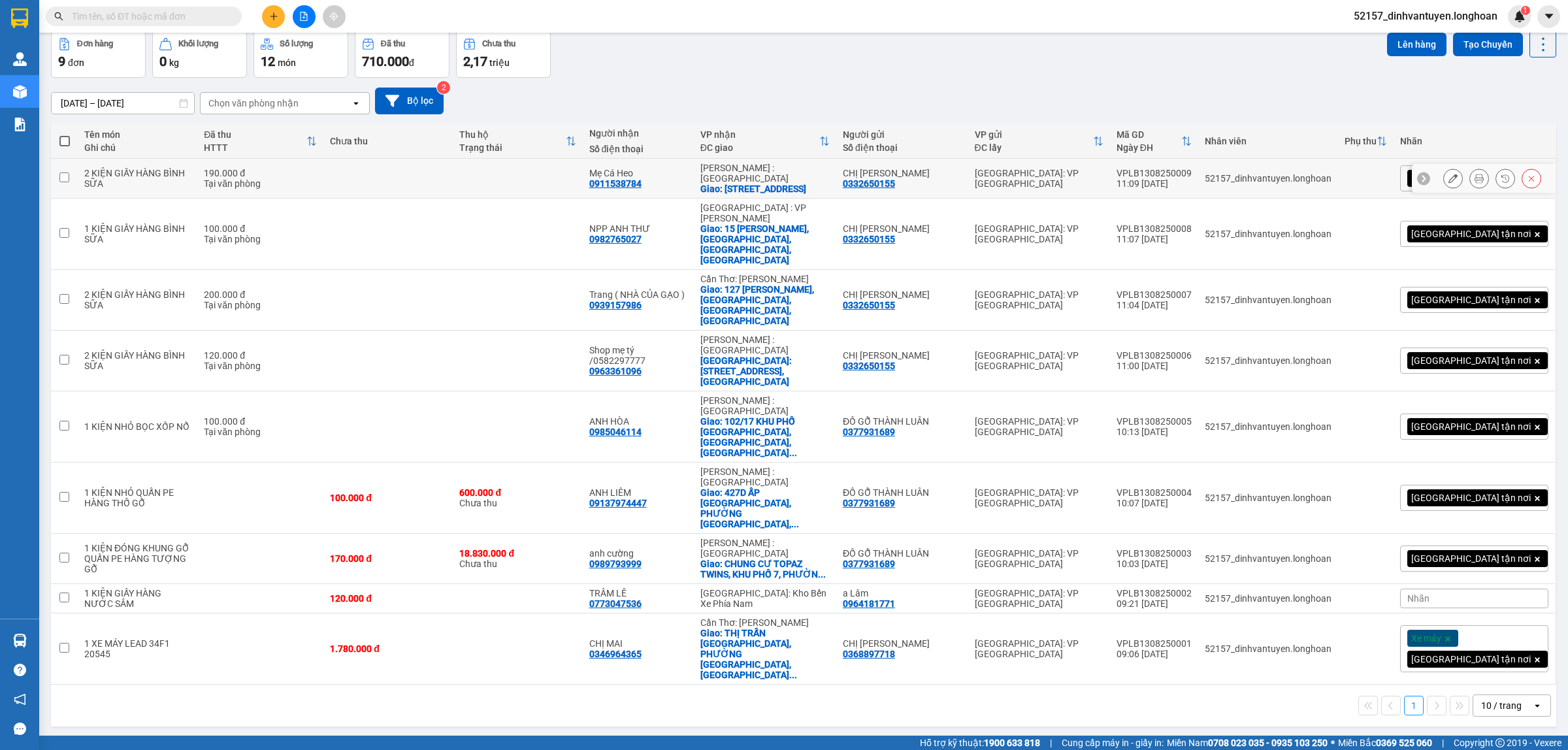
click at [1475, 183] on icon at bounding box center [1479, 179] width 9 height 9
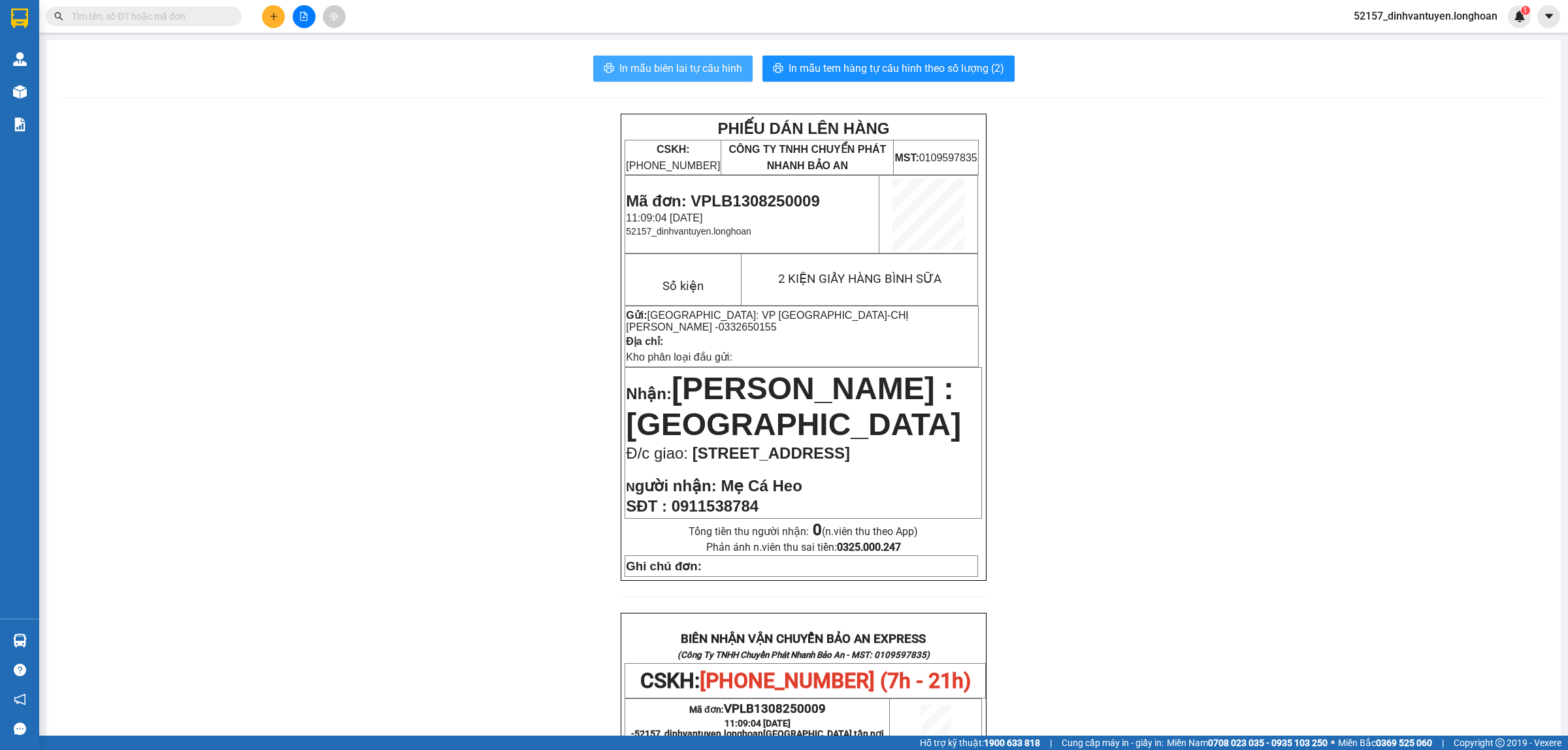
click at [701, 67] on span "In mẫu biên lai tự cấu hình" at bounding box center [681, 68] width 123 height 16
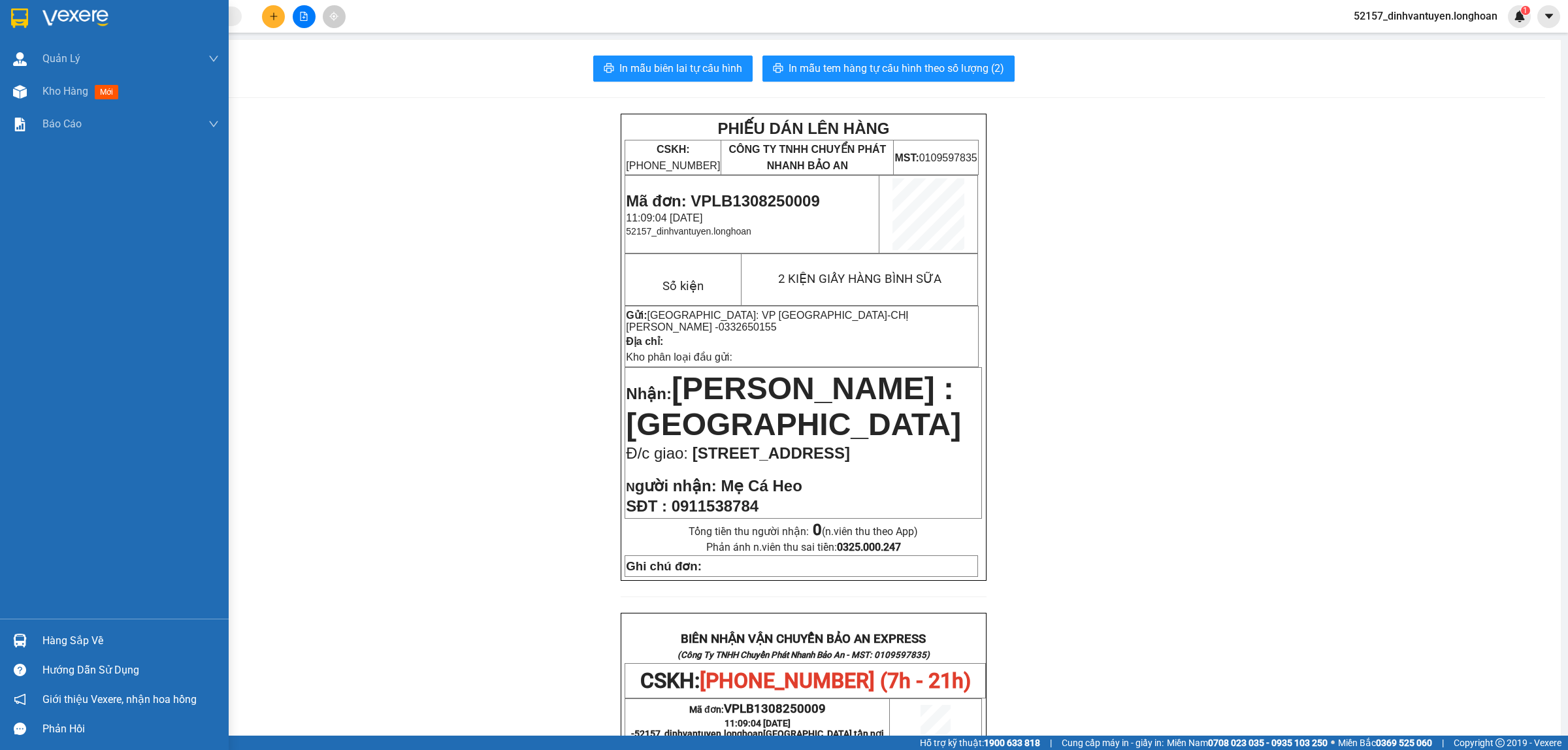
click at [18, 12] on img at bounding box center [19, 18] width 17 height 20
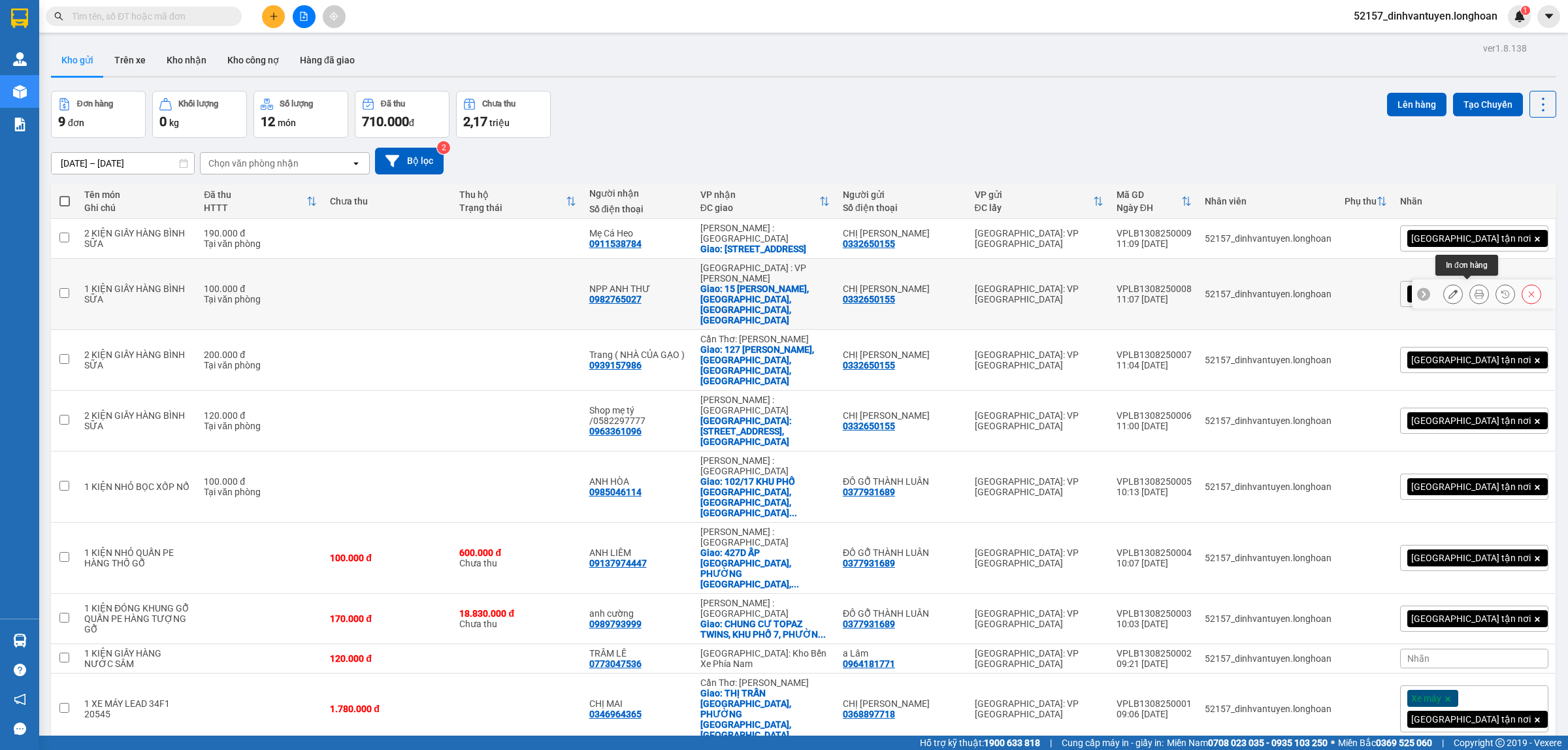
click at [1475, 290] on icon at bounding box center [1479, 294] width 9 height 9
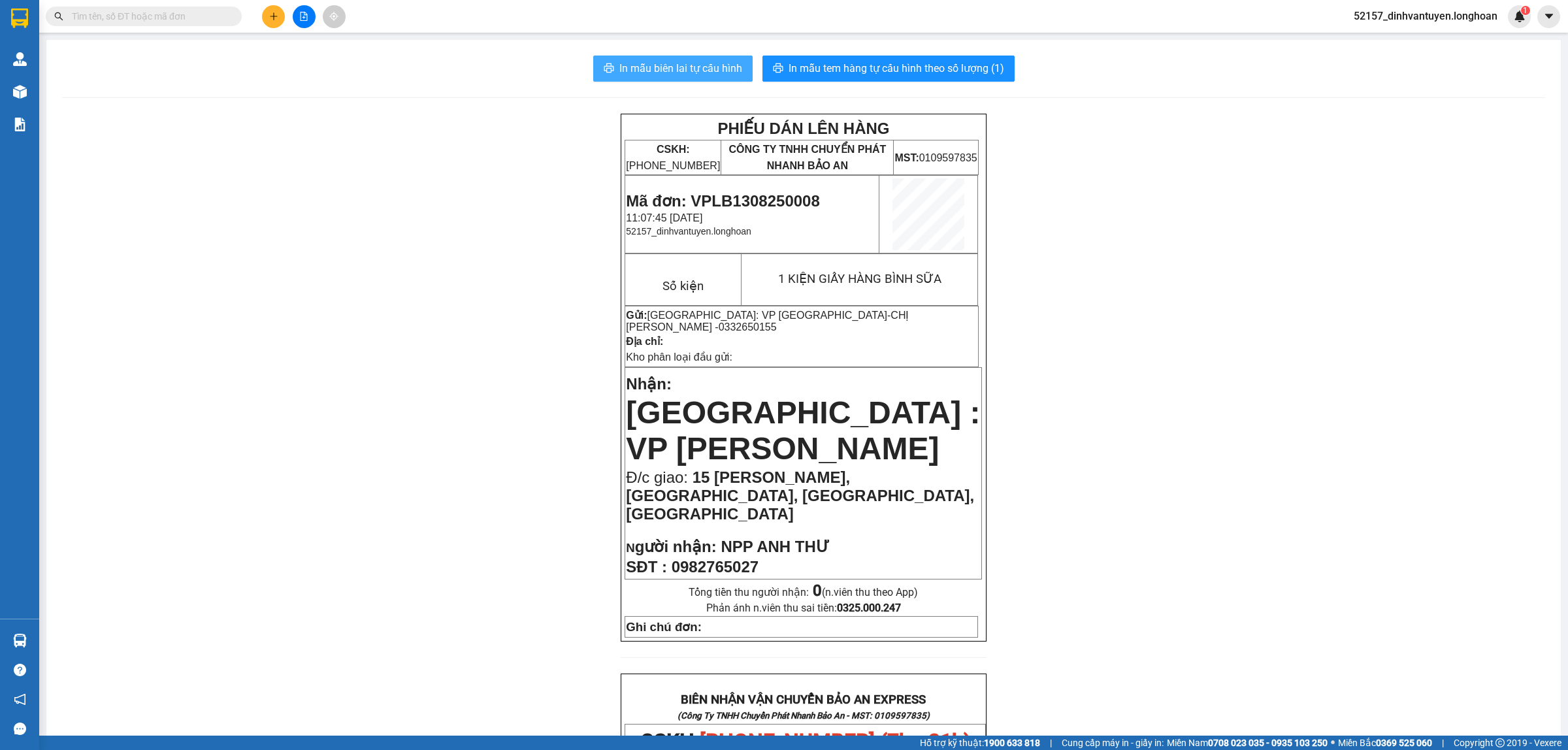
click at [667, 63] on span "In mẫu biên lai tự cấu hình" at bounding box center [681, 68] width 123 height 16
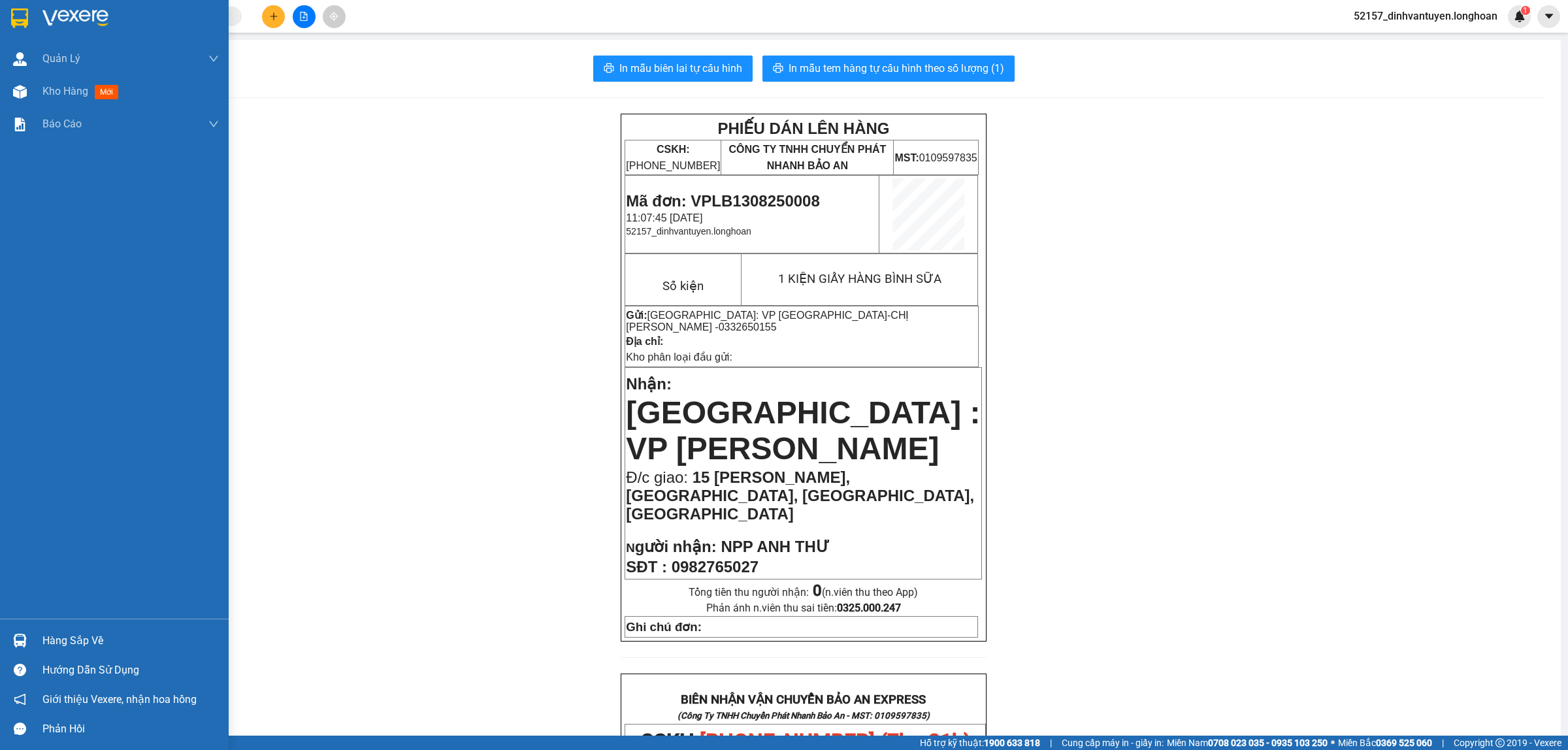
click at [26, 20] on img at bounding box center [19, 18] width 17 height 20
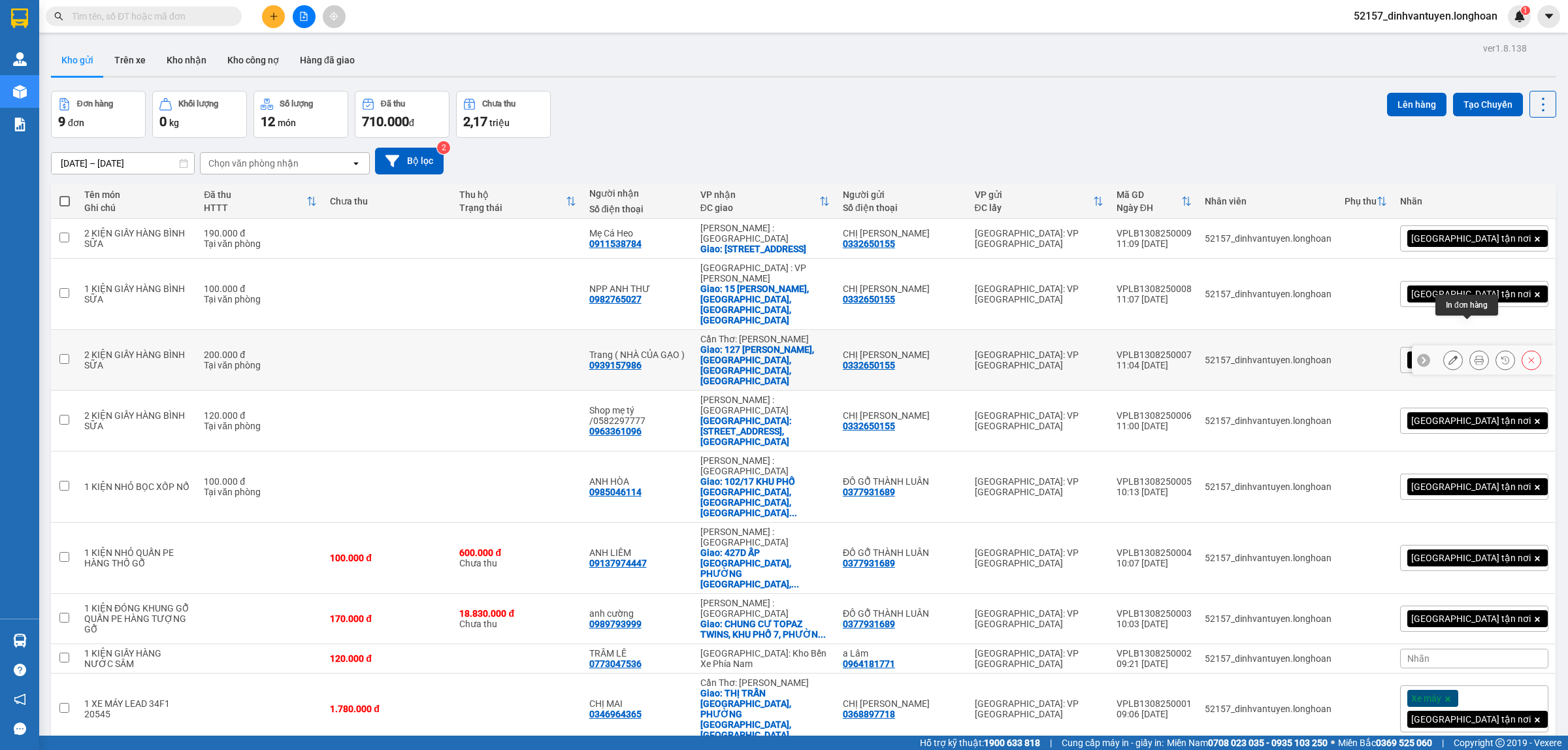
click at [1477, 350] on div at bounding box center [1492, 360] width 98 height 20
click at [1475, 355] on icon at bounding box center [1479, 360] width 9 height 9
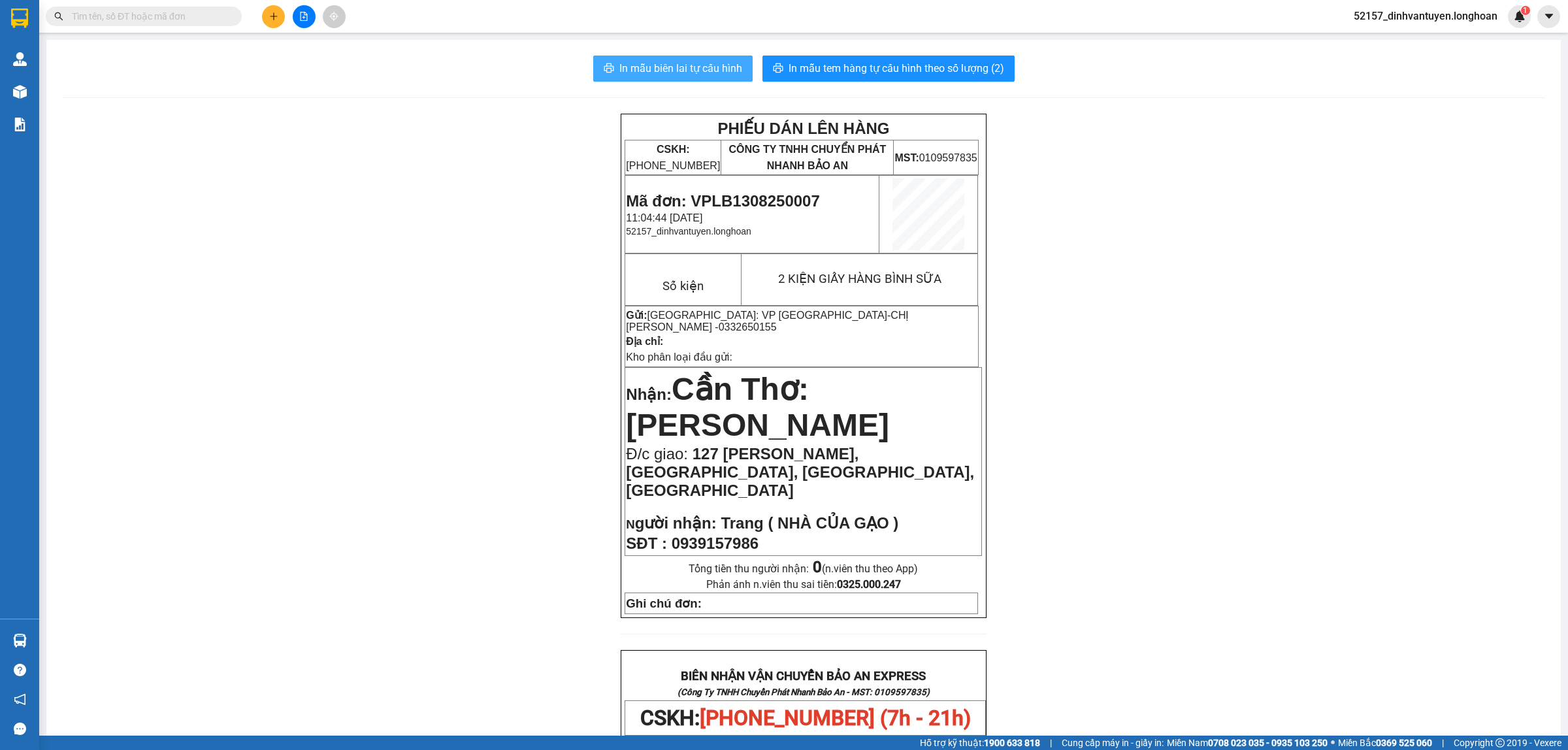
click at [701, 64] on span "In mẫu biên lai tự cấu hình" at bounding box center [681, 68] width 123 height 16
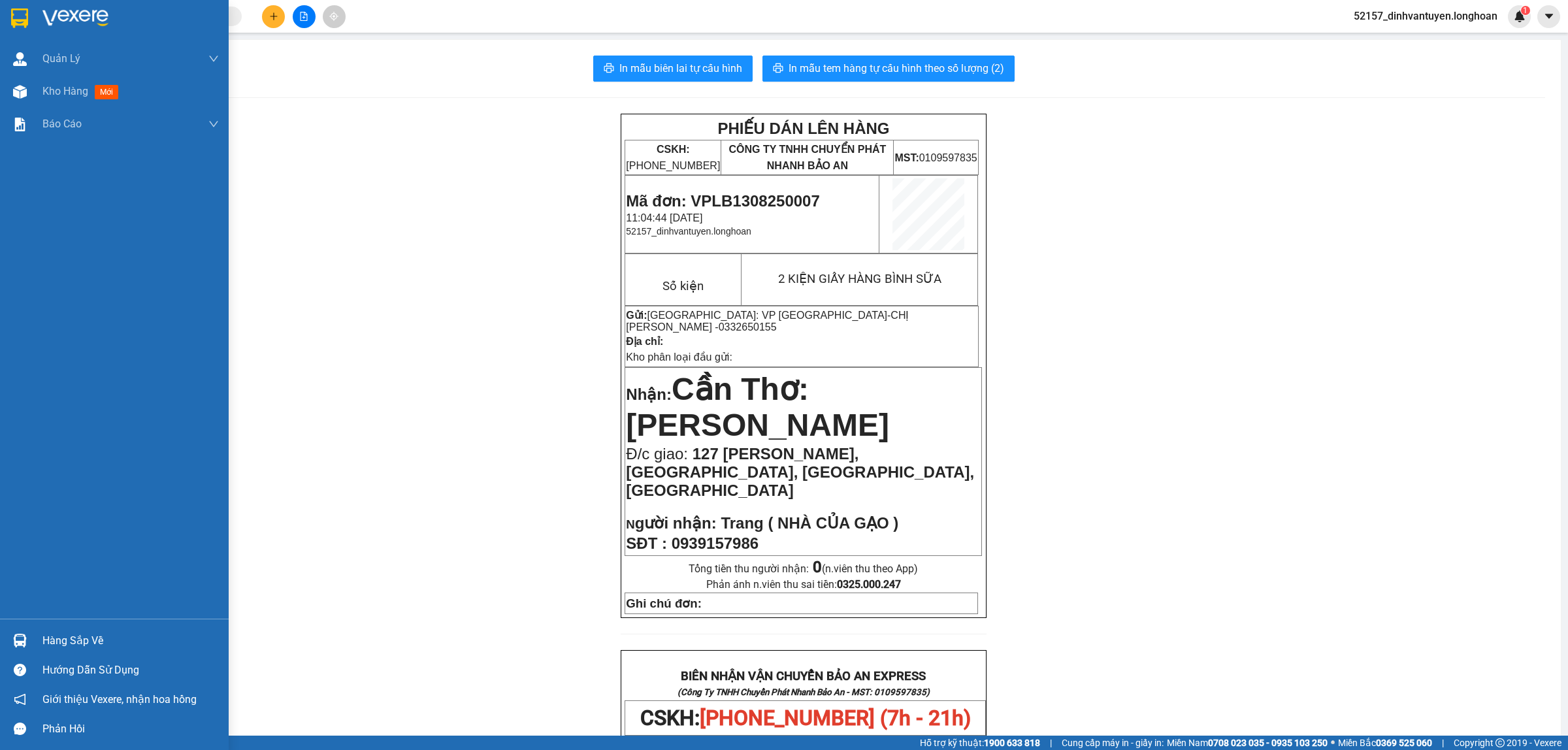
click at [16, 17] on img at bounding box center [19, 18] width 17 height 20
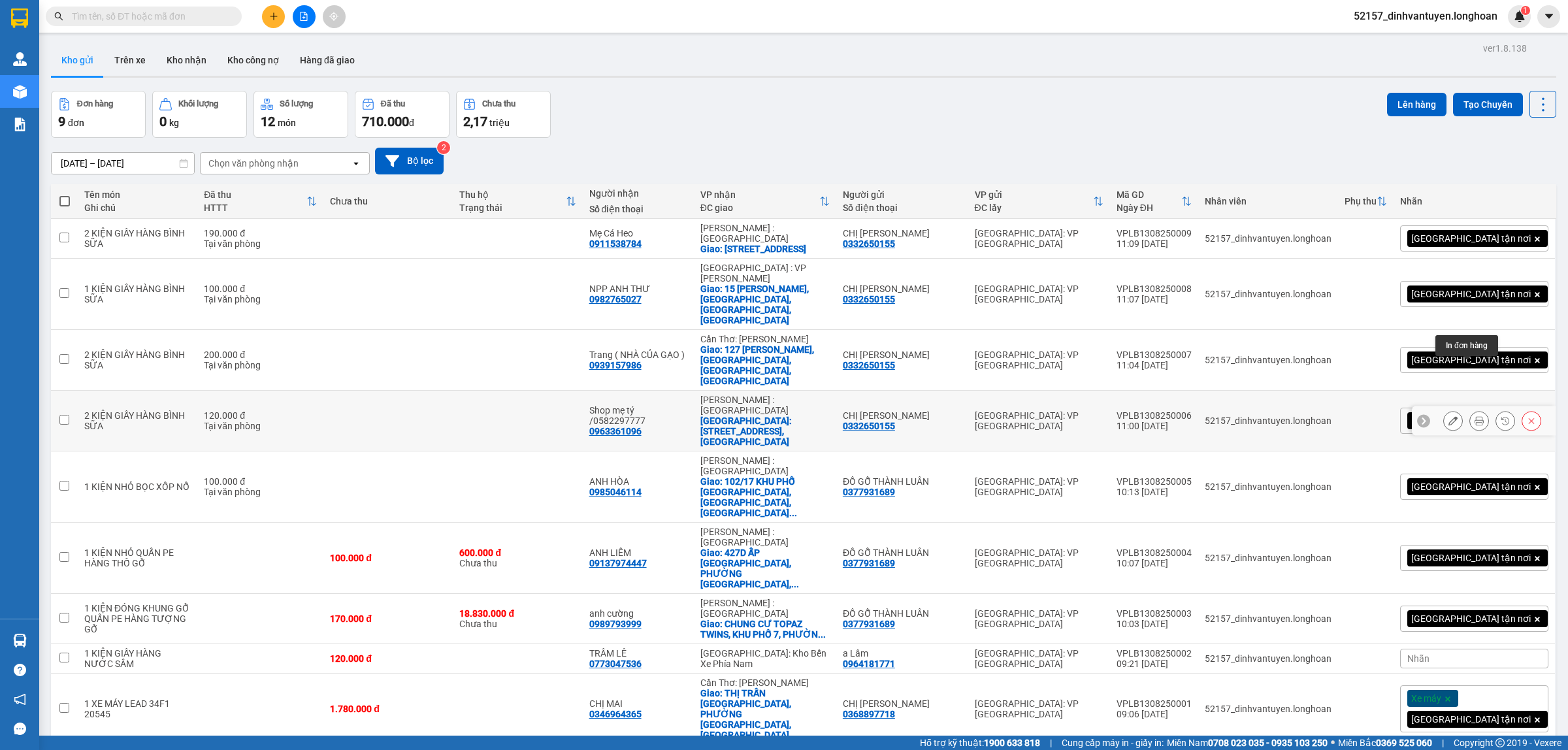
click at [1475, 416] on icon at bounding box center [1479, 421] width 9 height 9
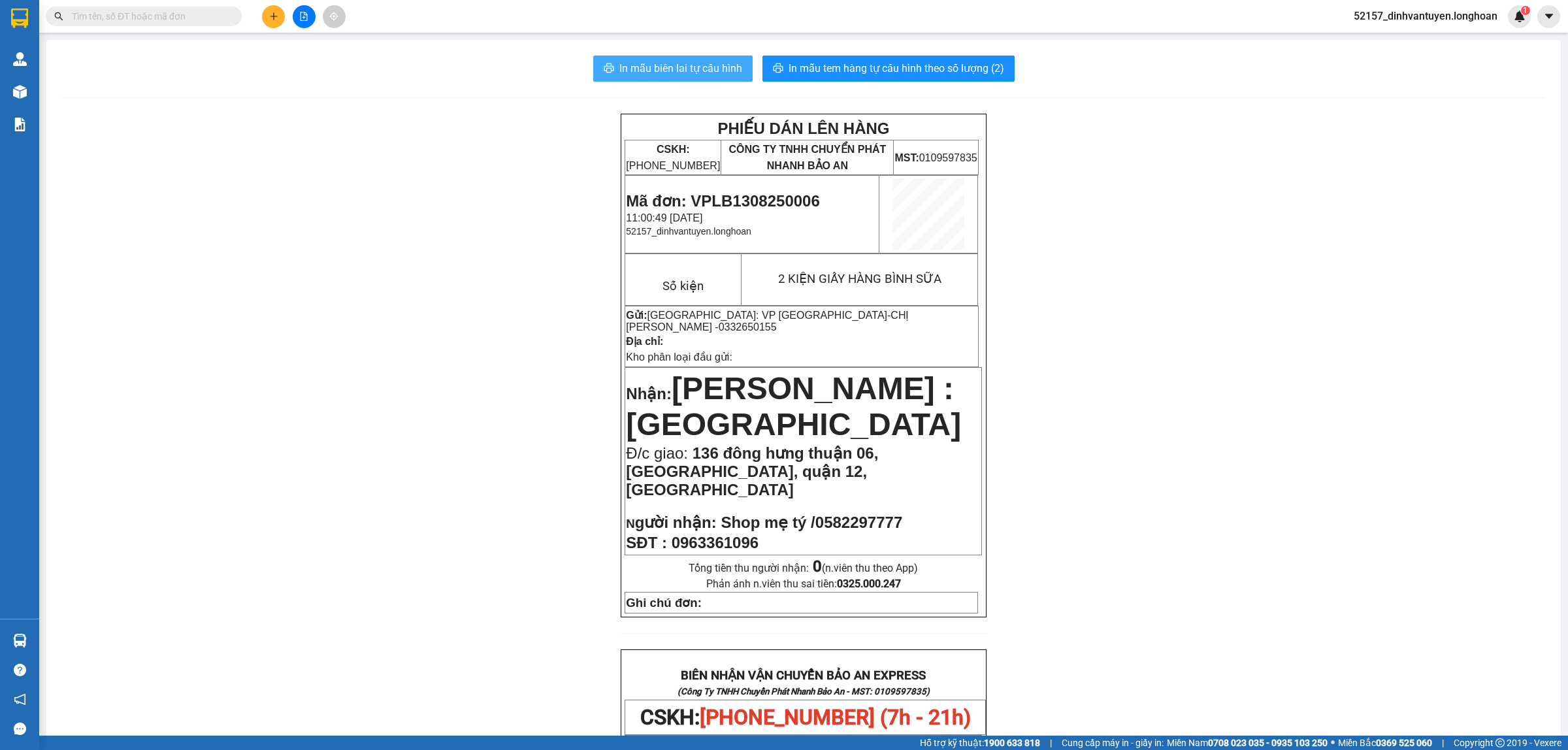
click at [680, 66] on span "In mẫu biên lai tự cấu hình" at bounding box center [681, 68] width 123 height 16
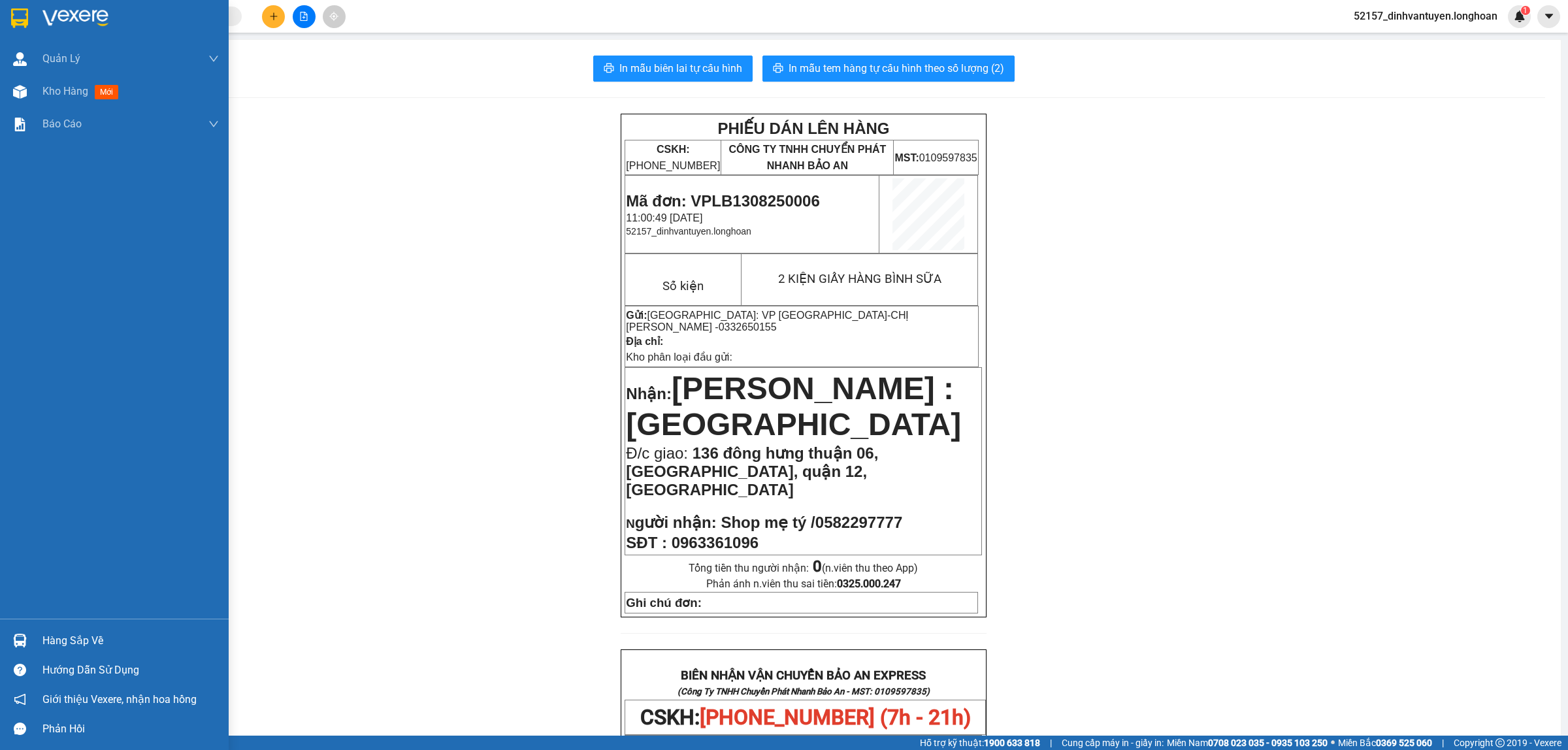
click at [26, 6] on div at bounding box center [19, 17] width 22 height 22
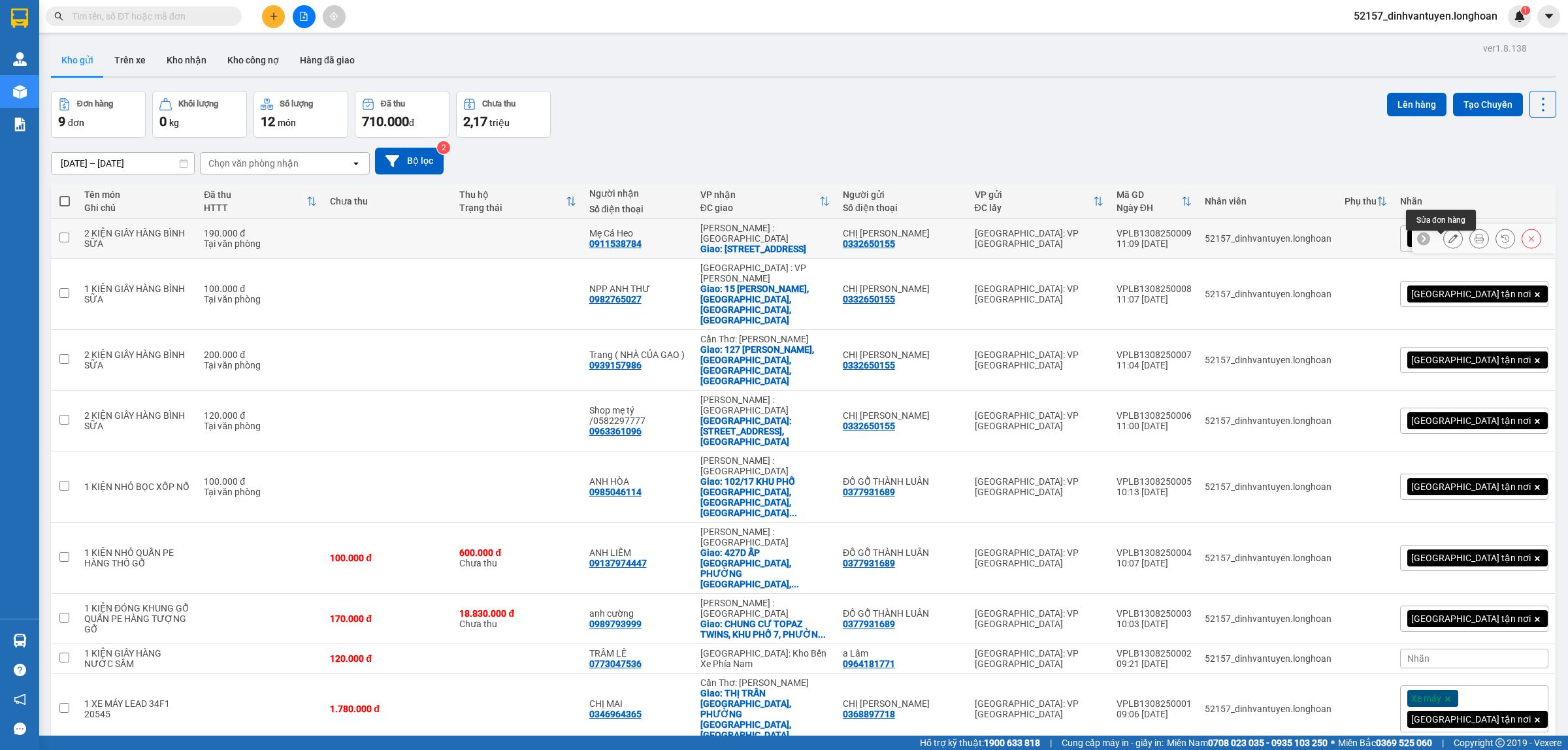
click at [1470, 242] on button at bounding box center [1479, 239] width 18 height 22
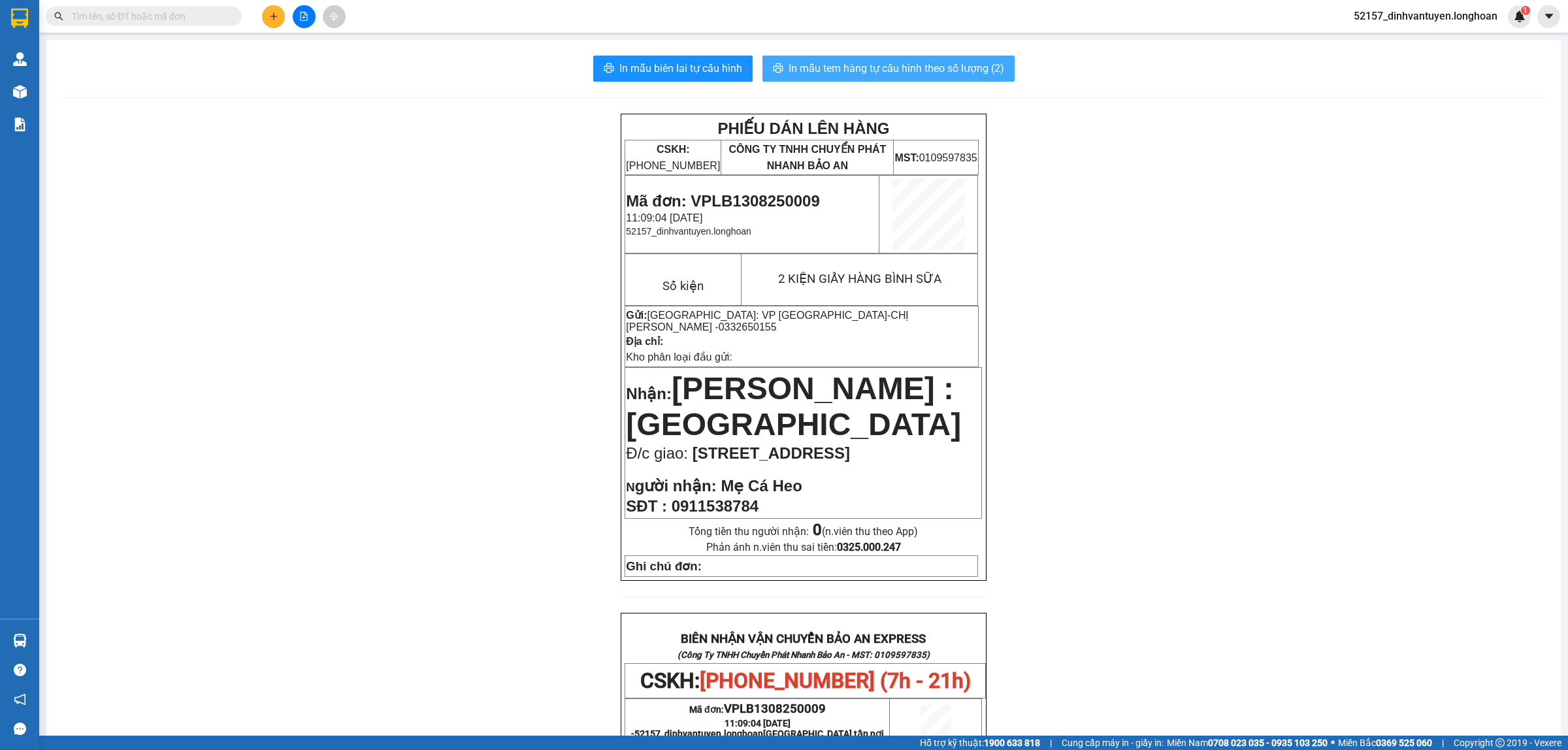
click at [923, 71] on span "In mẫu tem hàng tự cấu hình theo số lượng (2)" at bounding box center [896, 68] width 215 height 16
click at [553, 257] on div "PHIẾU DÁN LÊN HÀNG CSKH: 1900.06.88.33 CÔNG TY TNHH CHUYỂN PHÁT NHANH BẢO AN MS…" at bounding box center [804, 692] width 1484 height 1156
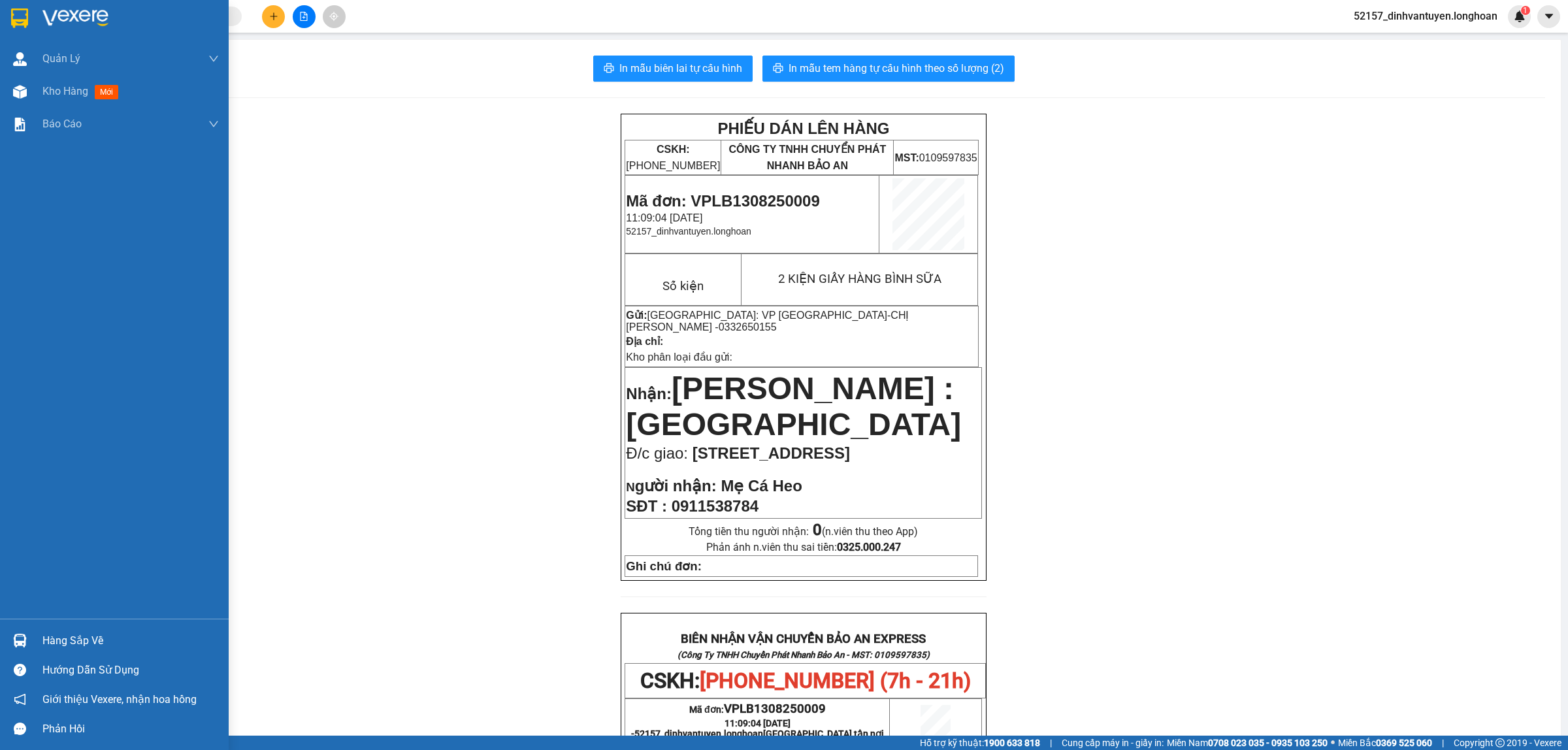
click at [25, 18] on img at bounding box center [19, 18] width 17 height 20
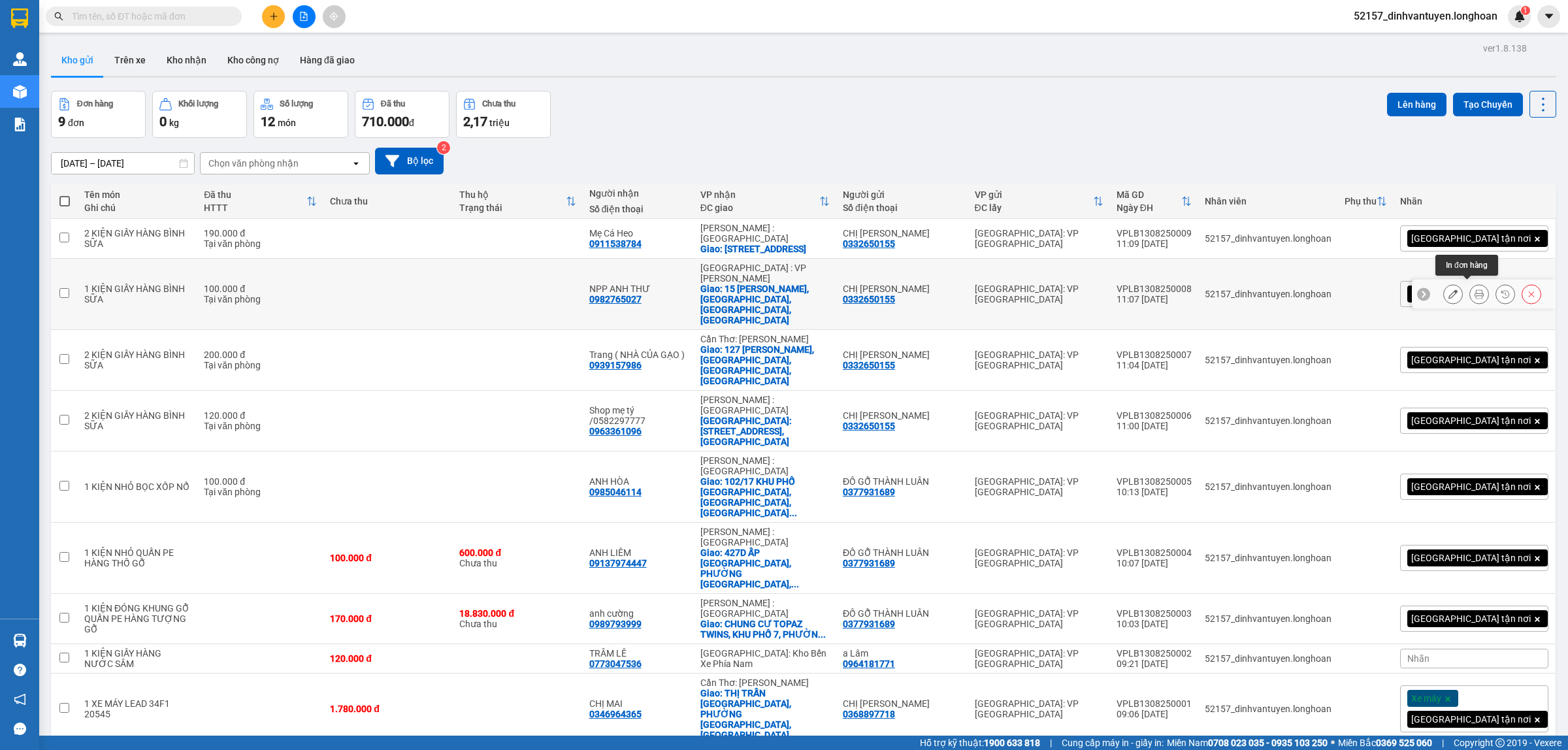
click at [1475, 290] on icon at bounding box center [1479, 294] width 9 height 9
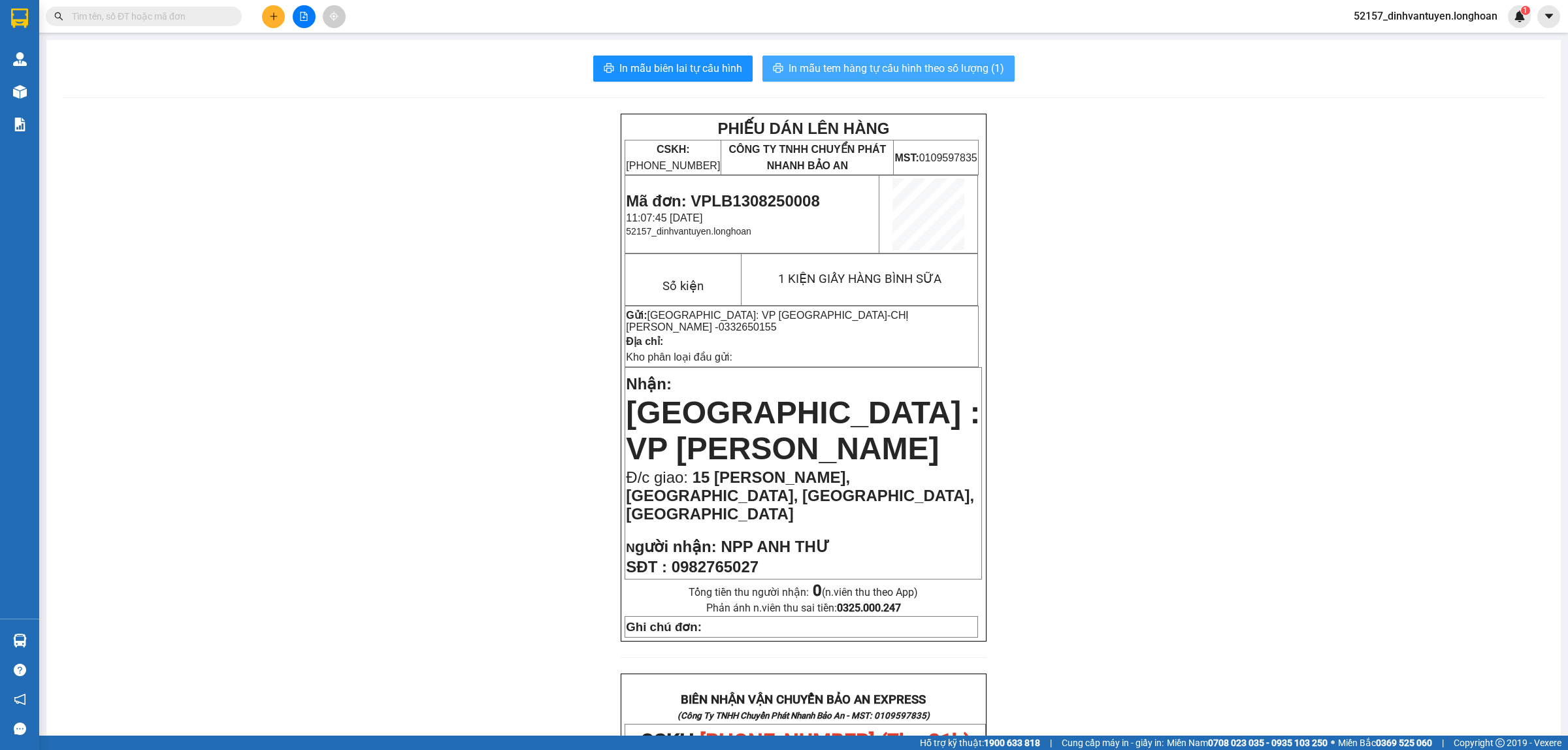
click at [959, 66] on span "In mẫu tem hàng tự cấu hình theo số lượng (1)" at bounding box center [896, 68] width 215 height 16
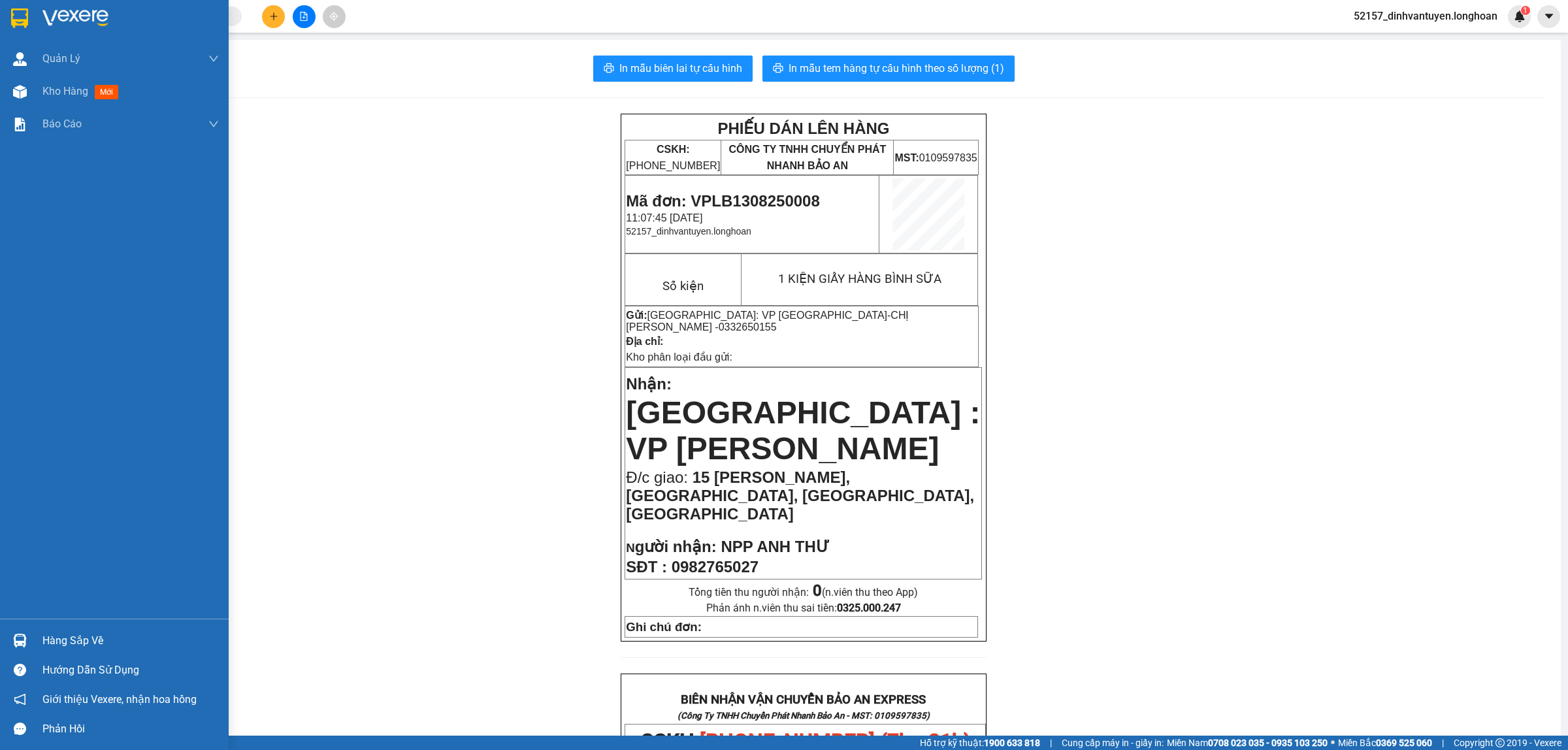
click at [12, 12] on img at bounding box center [19, 18] width 17 height 20
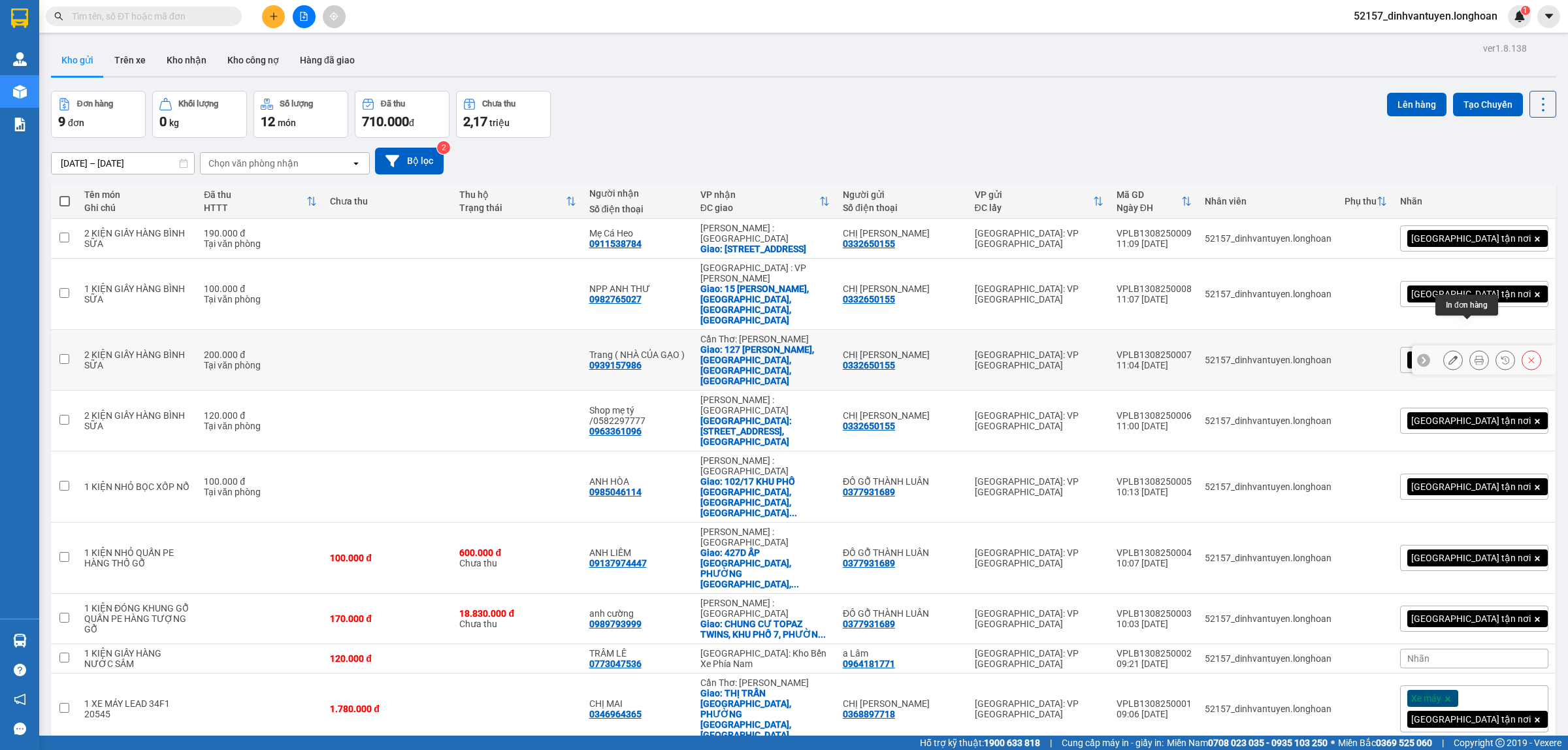
click at [1474, 349] on button at bounding box center [1479, 360] width 18 height 22
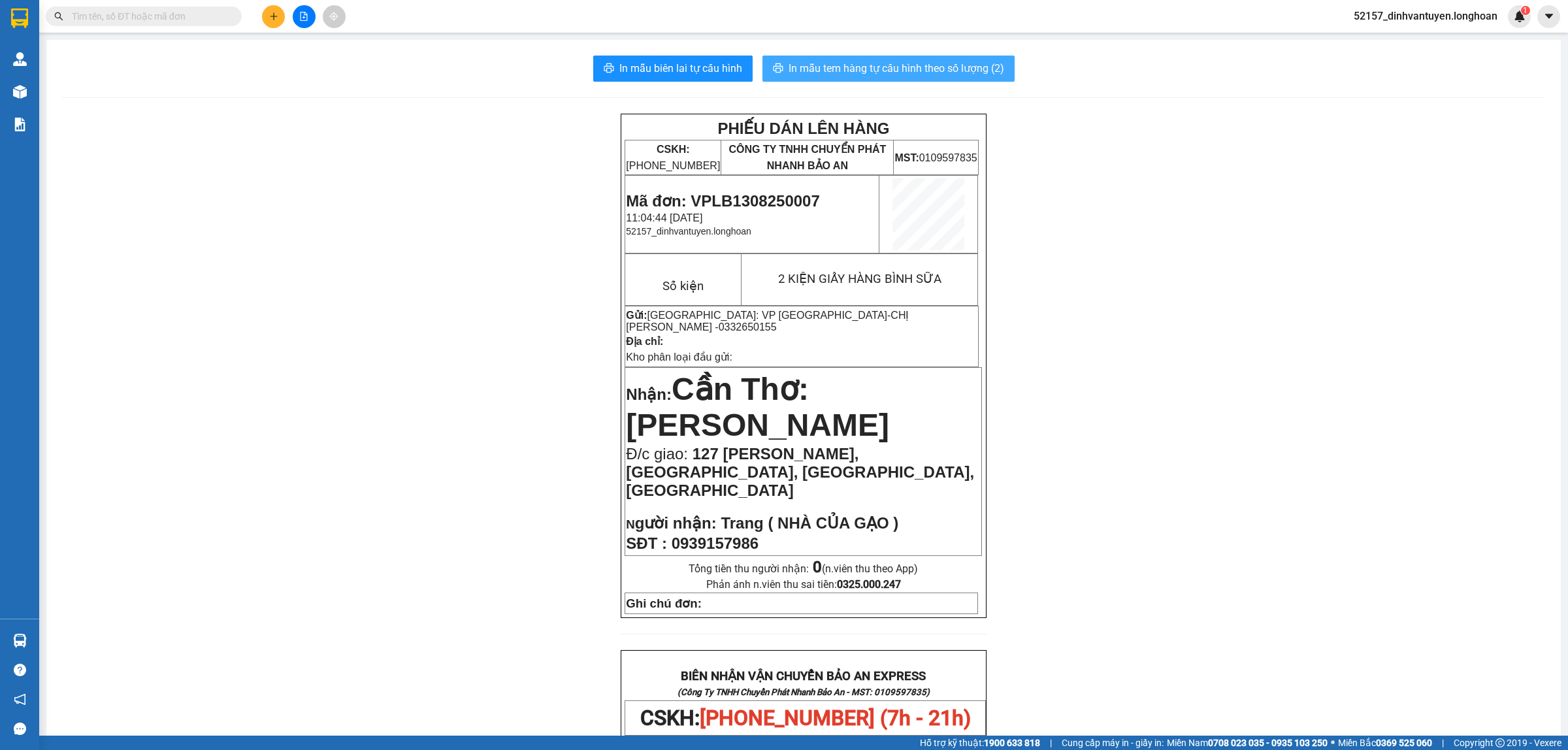
click at [955, 66] on span "In mẫu tem hàng tự cấu hình theo số lượng (2)" at bounding box center [896, 68] width 215 height 16
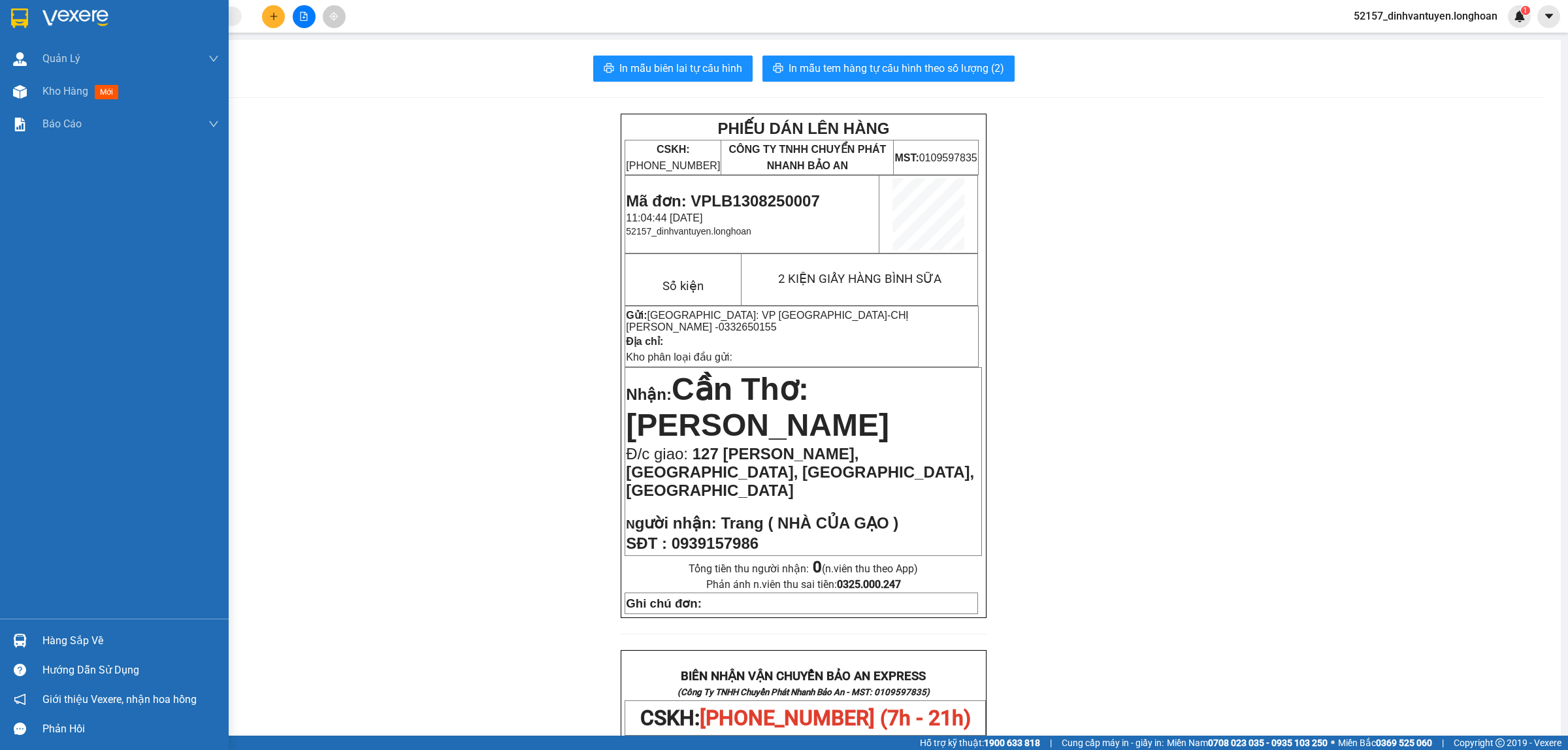
click at [26, 13] on img at bounding box center [19, 18] width 17 height 20
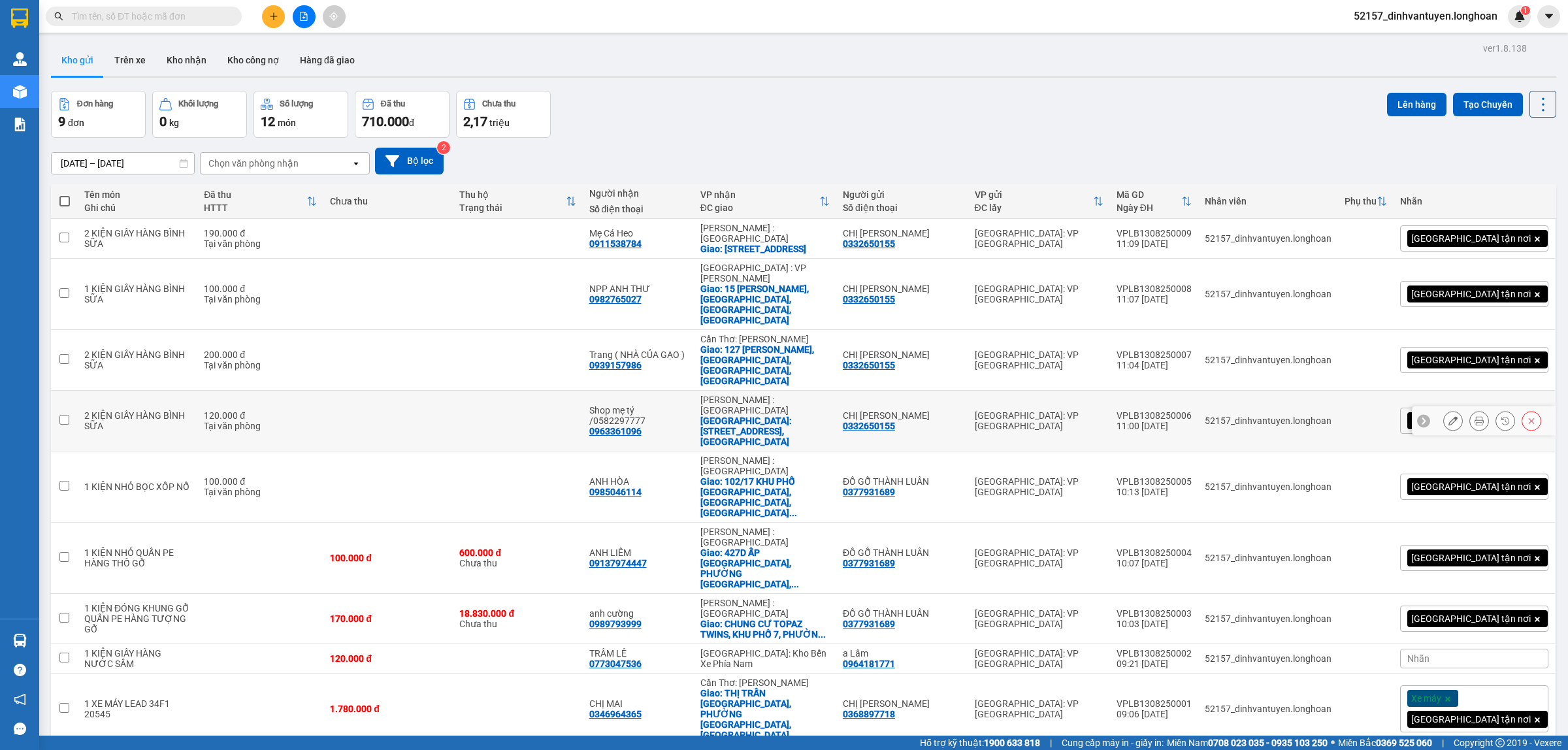
click at [1475, 416] on icon at bounding box center [1479, 421] width 9 height 9
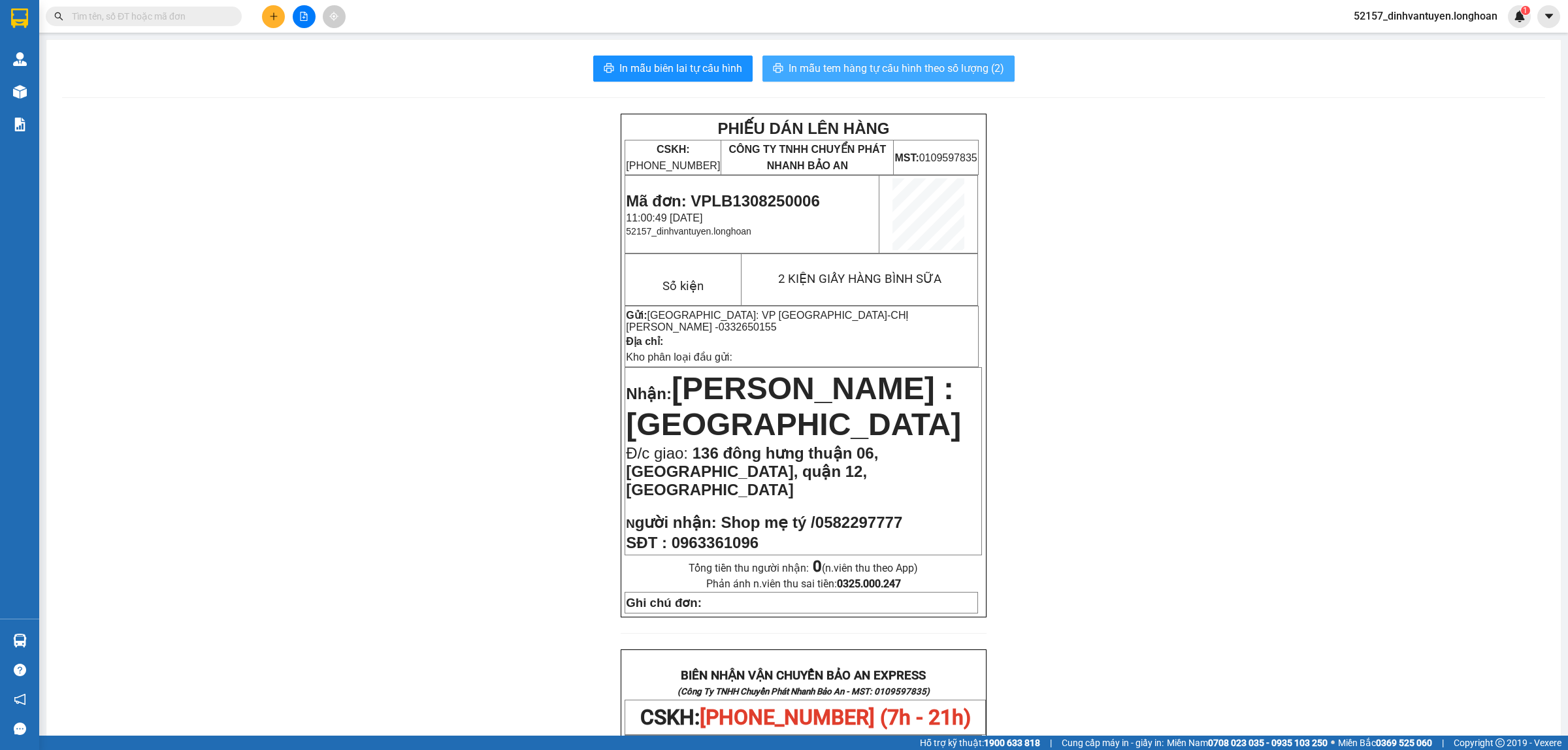
click at [909, 66] on span "In mẫu tem hàng tự cấu hình theo số lượng (2)" at bounding box center [896, 68] width 215 height 16
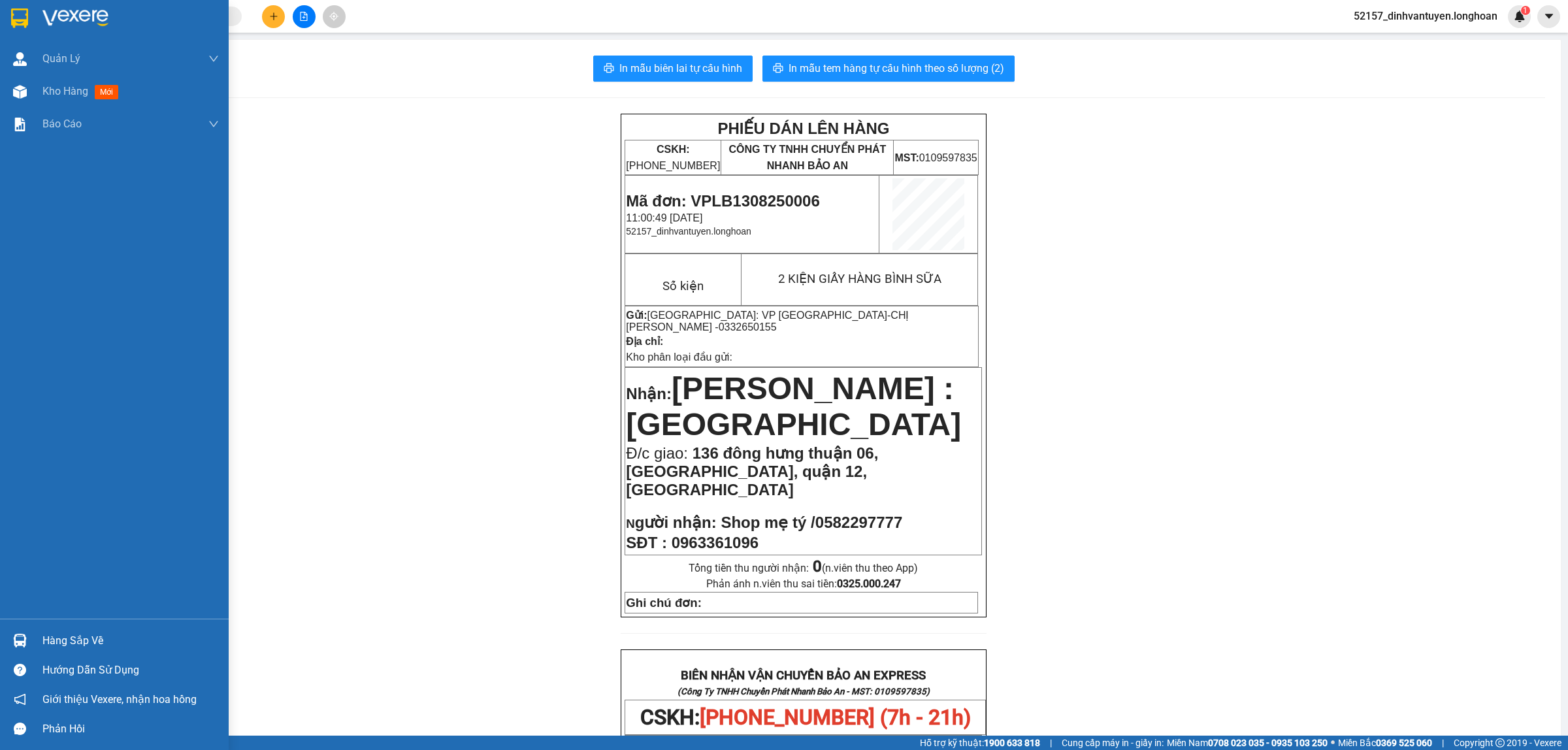
click at [20, 18] on img at bounding box center [19, 18] width 17 height 20
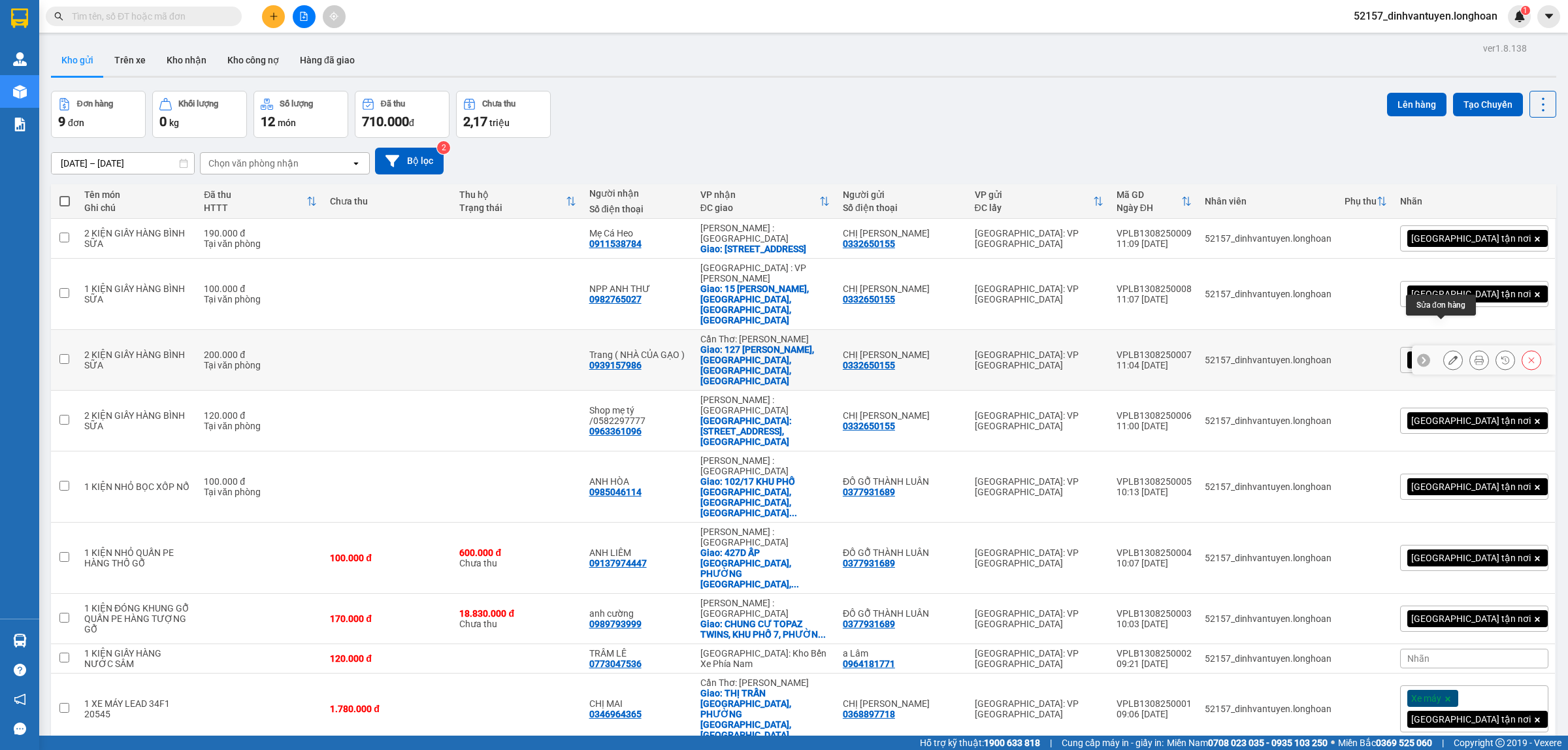
click at [1449, 355] on icon at bounding box center [1453, 360] width 9 height 9
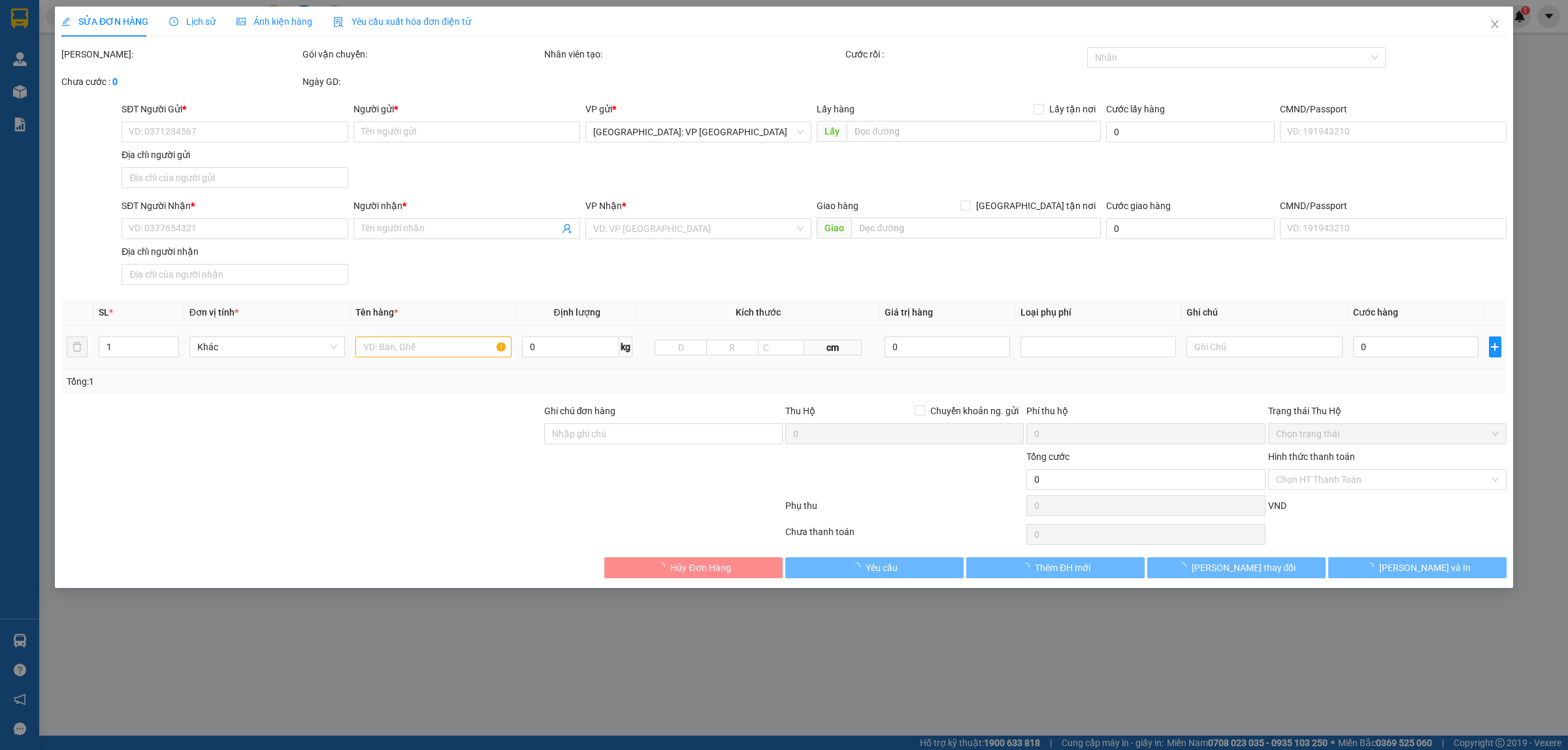
type input "0332650155"
type input "CHỊ CHUNG"
type input "0939157986"
type input "Trang ( NHÀ CỦA GẠO )"
checkbox input "true"
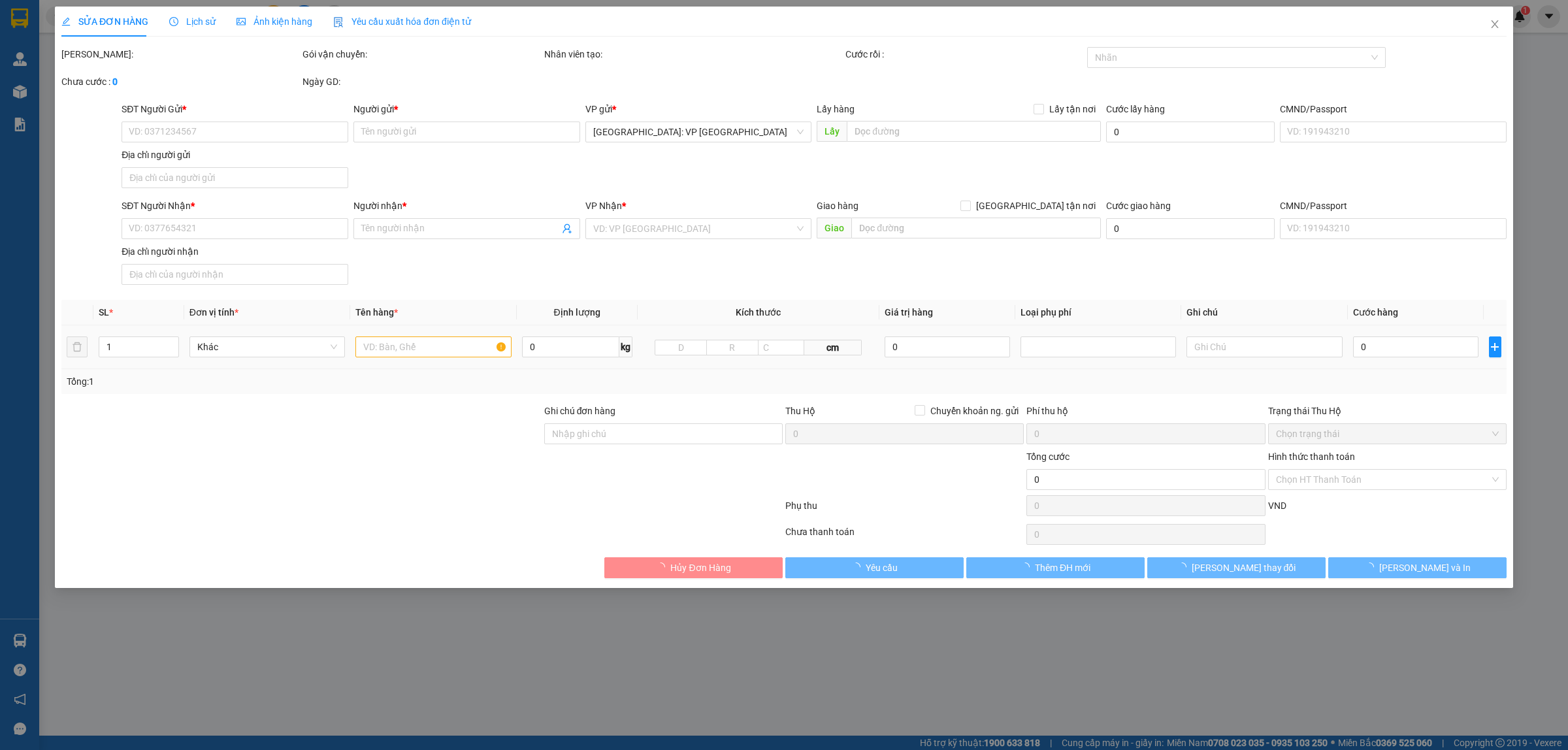
type input "127 trần hưng đạo, an phú, ninh kiều, cần thơ"
type input "200.000"
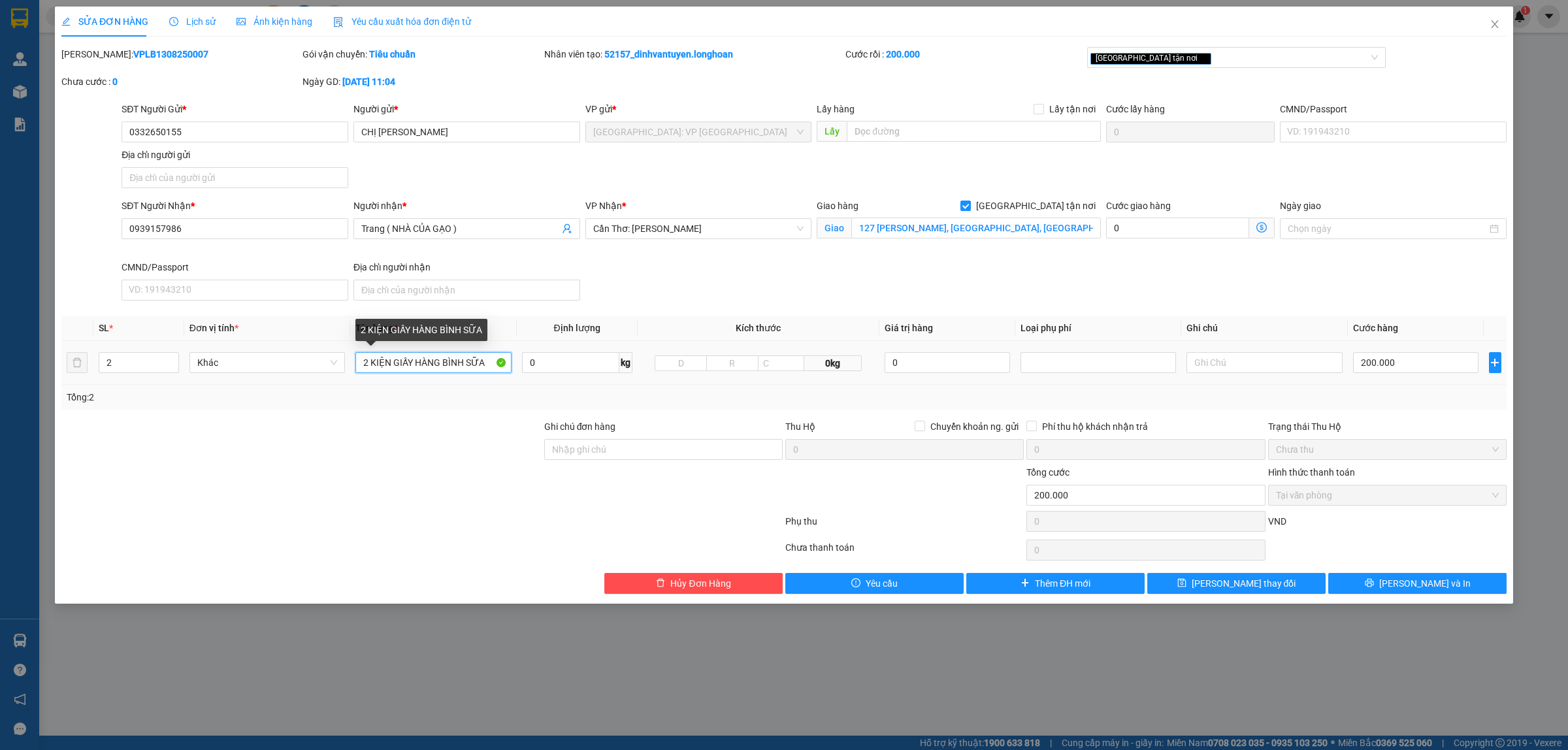
click at [364, 361] on input "2 KIỆN GIẤY HÀNG BÌNH SỮA" at bounding box center [432, 362] width 155 height 21
click at [367, 362] on input "2 KIỆN GIẤY HÀNG BÌNH SỮA" at bounding box center [432, 362] width 155 height 21
type input "1 KIỆN GIẤY + 1 KIỆN BỌC XỐP NỔ HÀNG BÌNH SỮA"
click at [1429, 586] on span "[PERSON_NAME] và In" at bounding box center [1425, 584] width 91 height 14
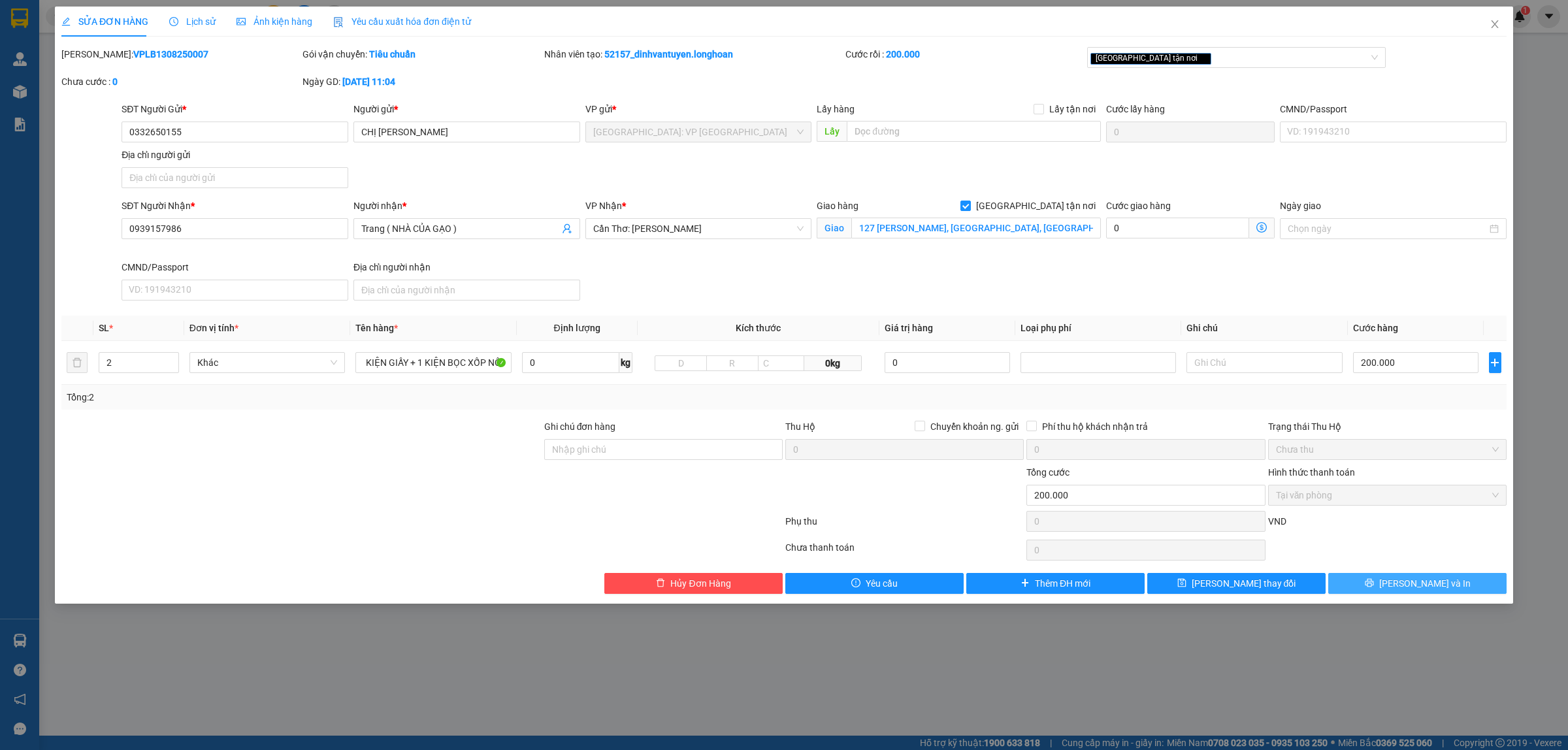
scroll to position [0, 0]
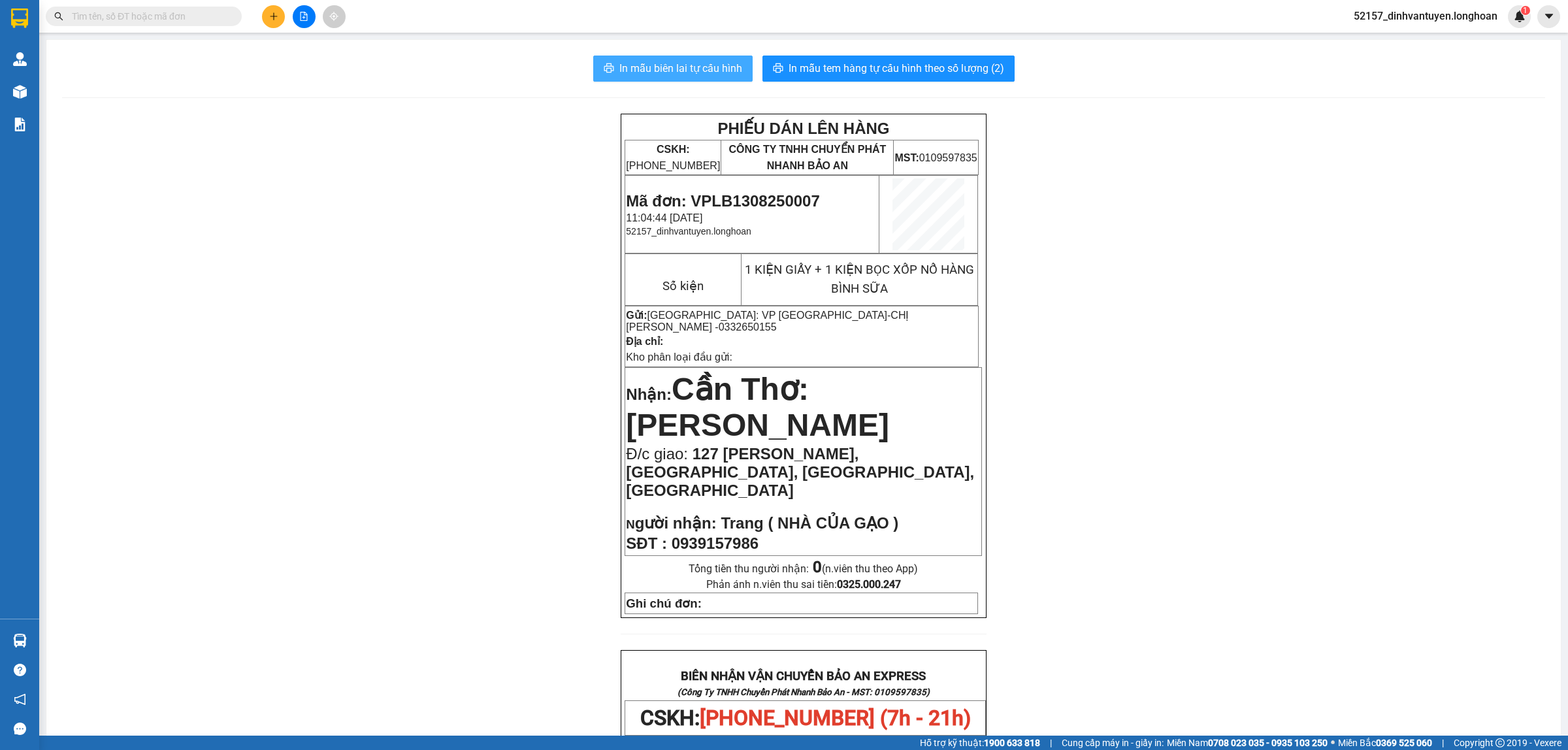
drag, startPoint x: 703, startPoint y: 65, endPoint x: 691, endPoint y: 65, distance: 12.0
click at [703, 64] on span "In mẫu biên lai tự cấu hình" at bounding box center [681, 68] width 123 height 16
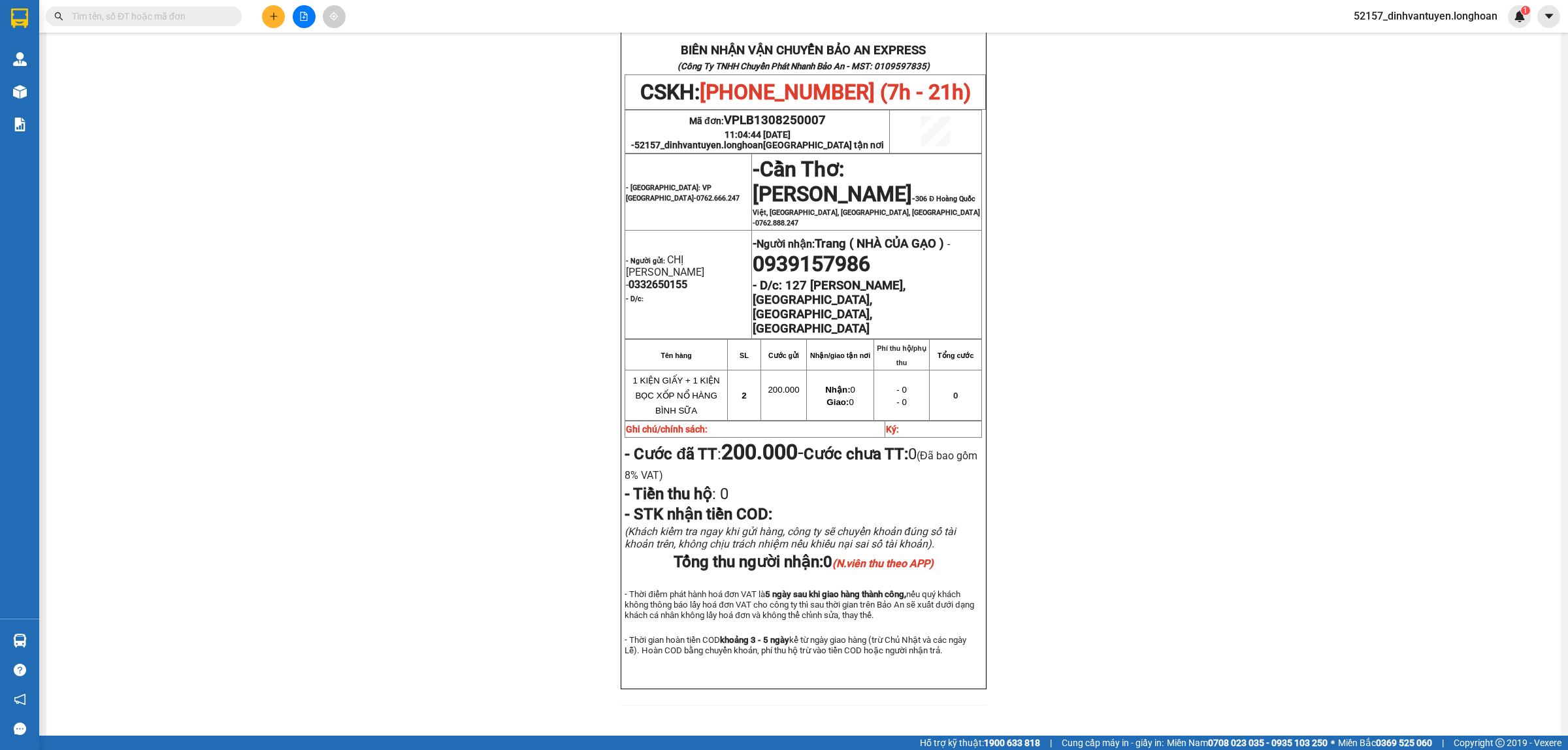
scroll to position [545, 0]
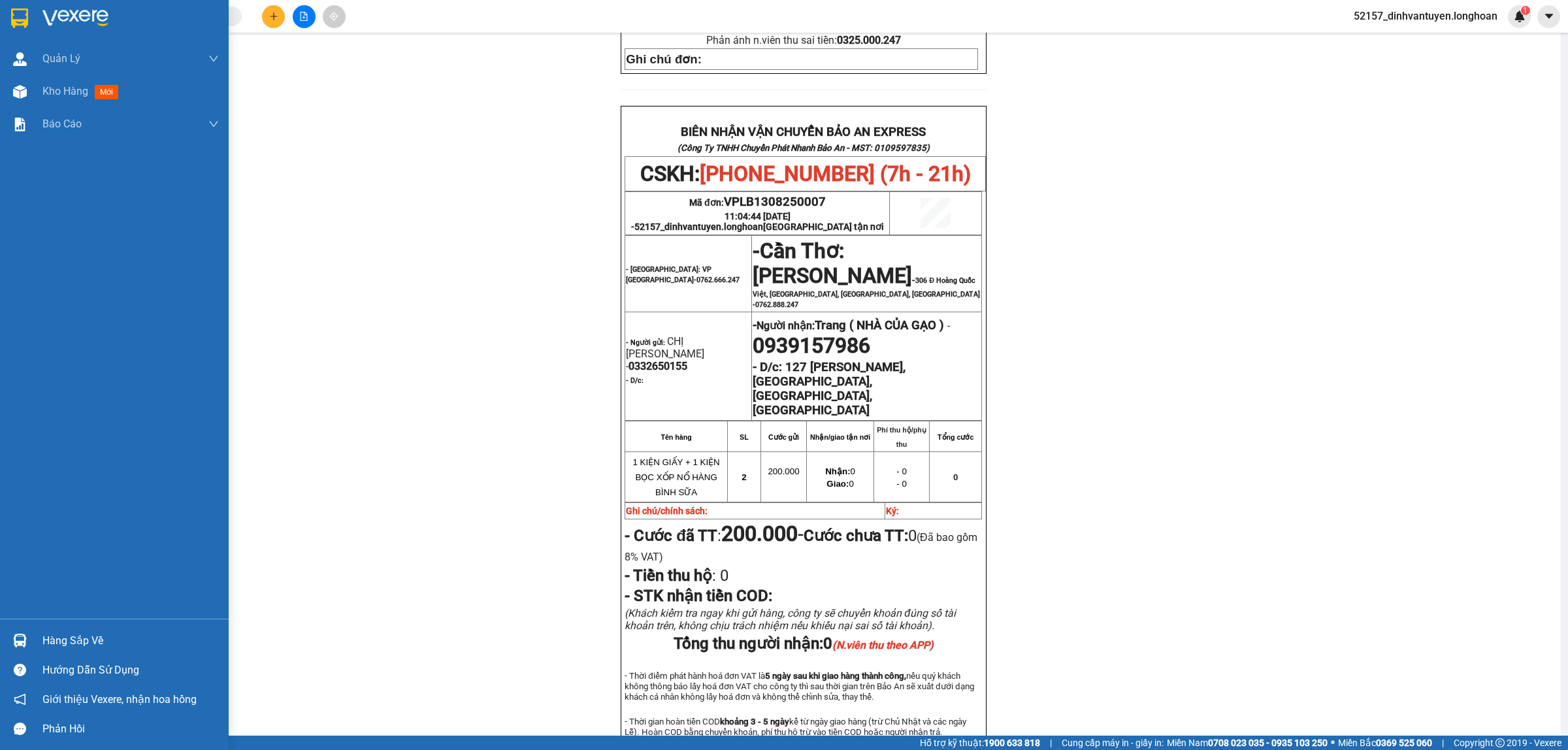
click at [14, 12] on img at bounding box center [19, 18] width 17 height 20
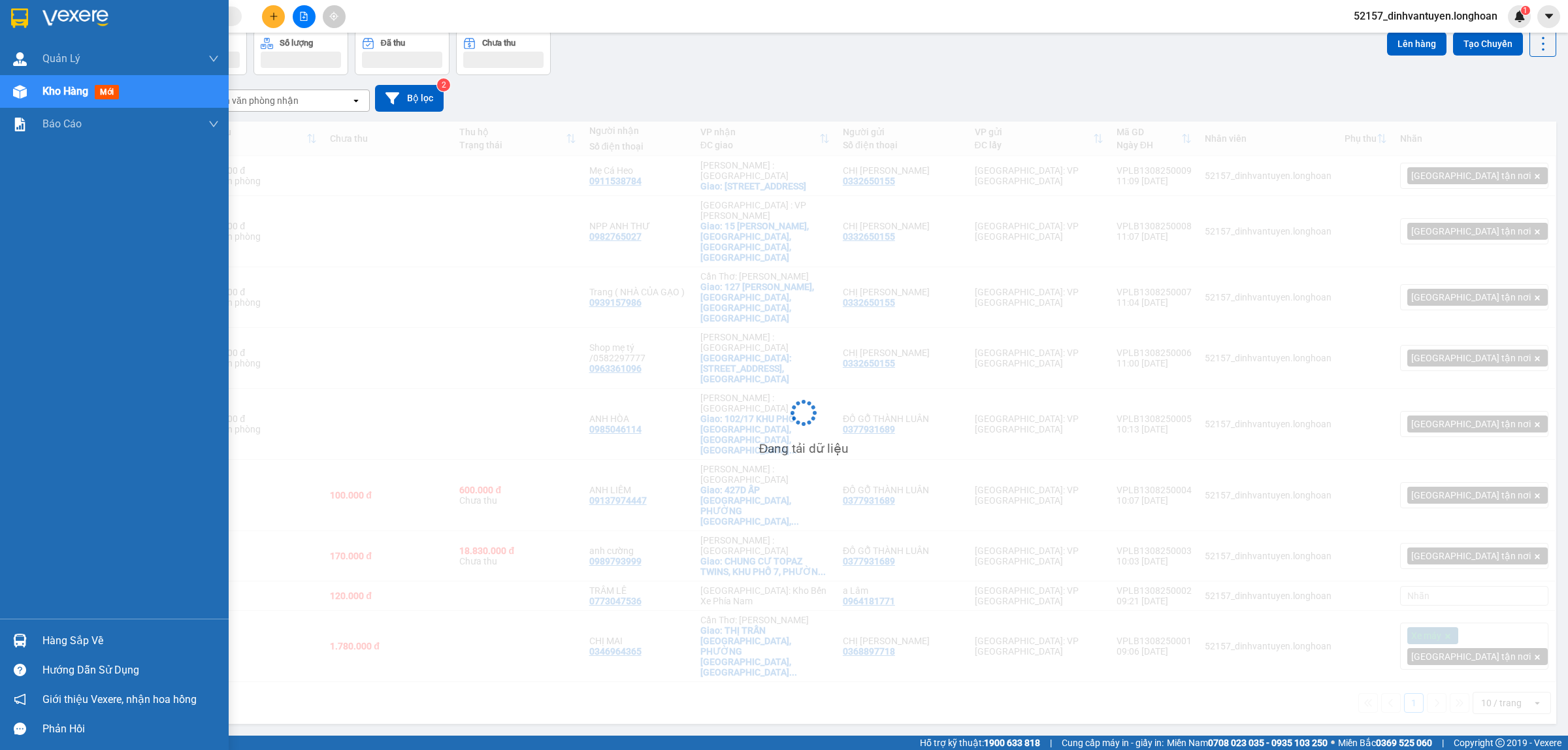
scroll to position [60, 0]
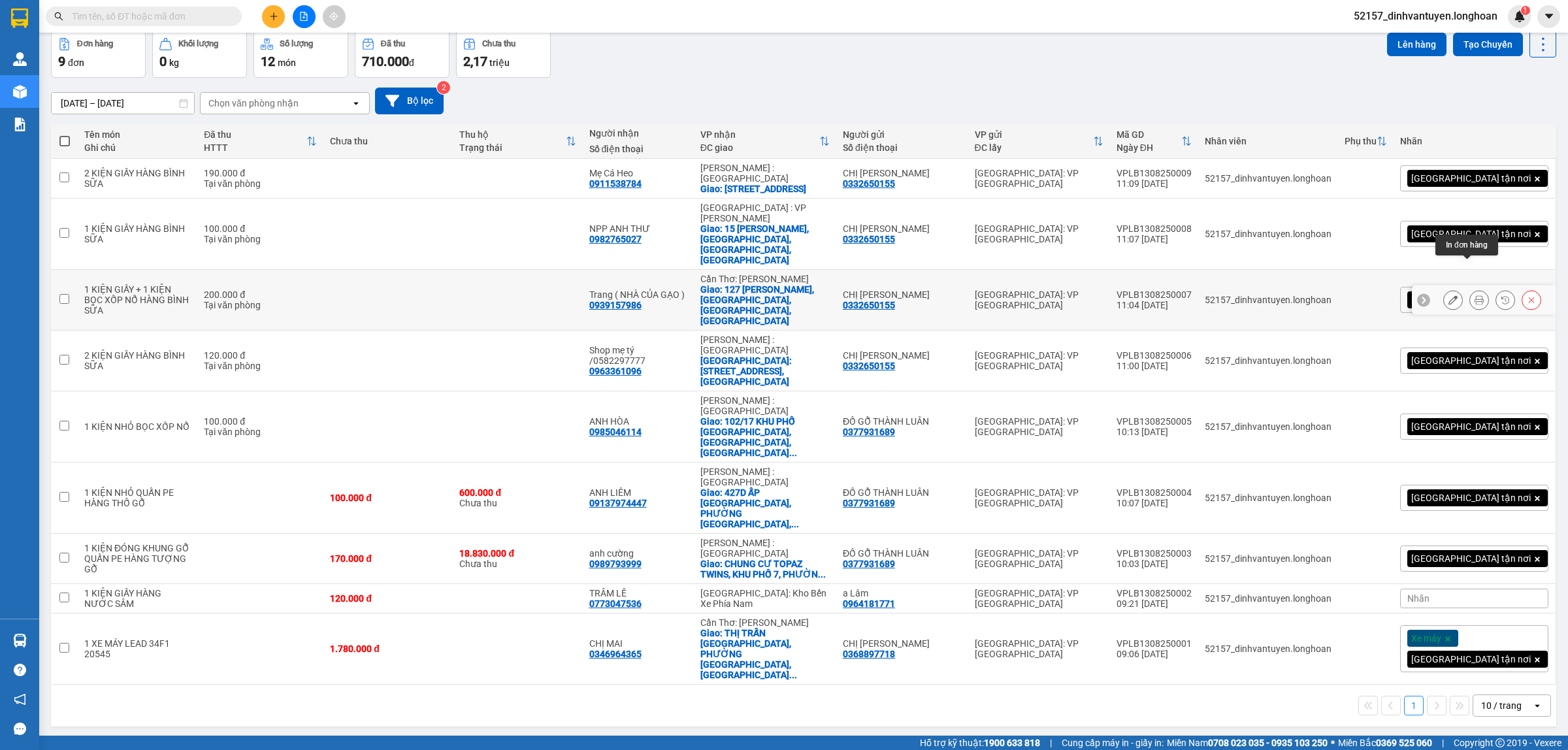
click at [1475, 295] on icon at bounding box center [1479, 300] width 9 height 9
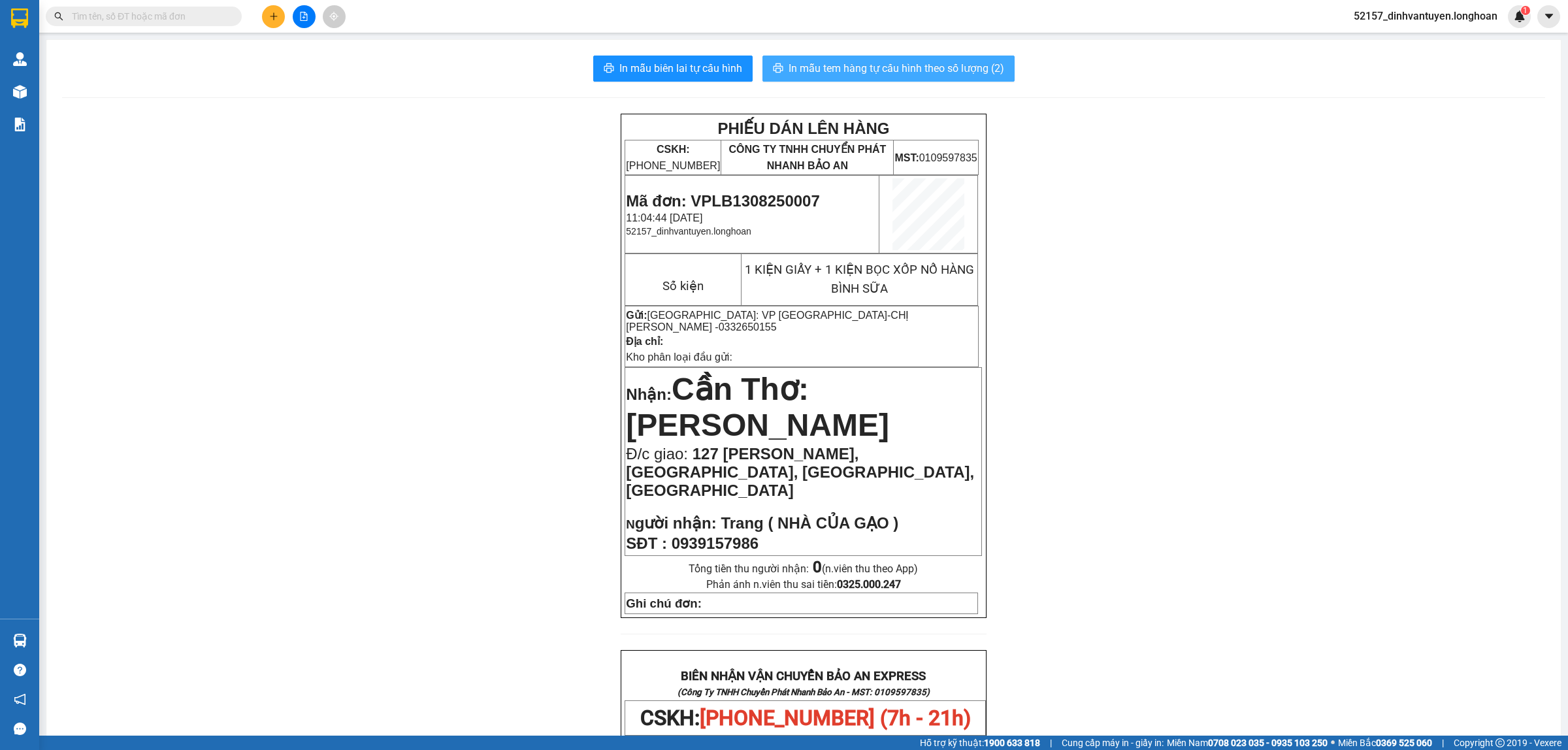
click at [889, 71] on span "In mẫu tem hàng tự cấu hình theo số lượng (2)" at bounding box center [896, 68] width 215 height 16
